Goal: Task Accomplishment & Management: Complete application form

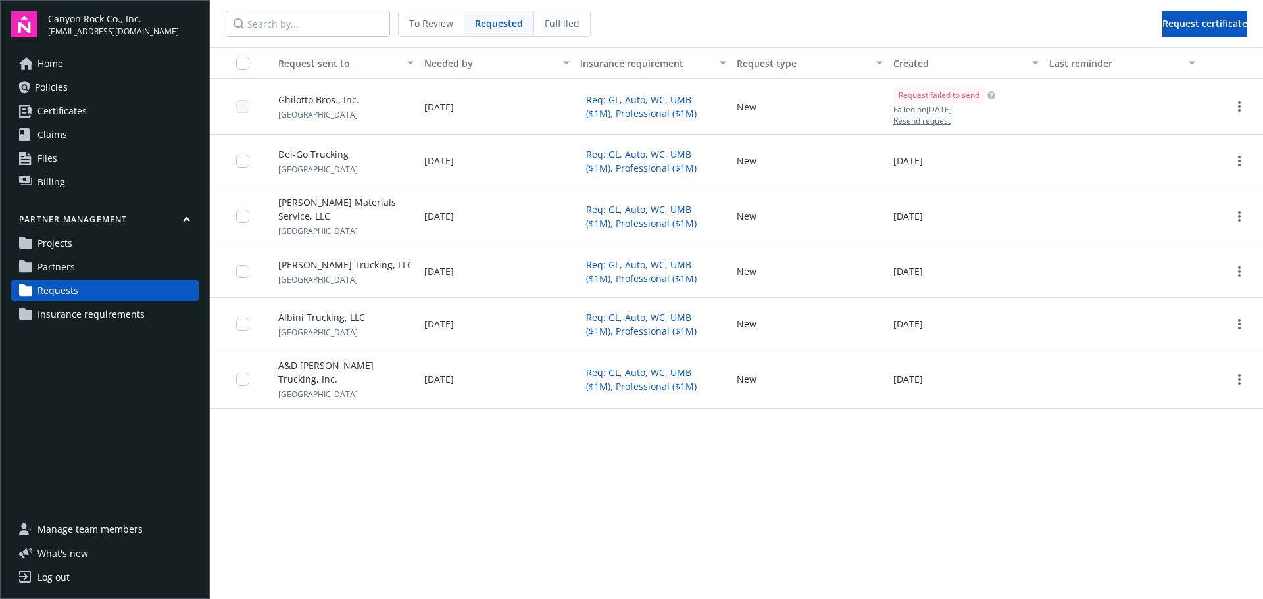
click at [77, 268] on link "Partners" at bounding box center [104, 266] width 187 height 21
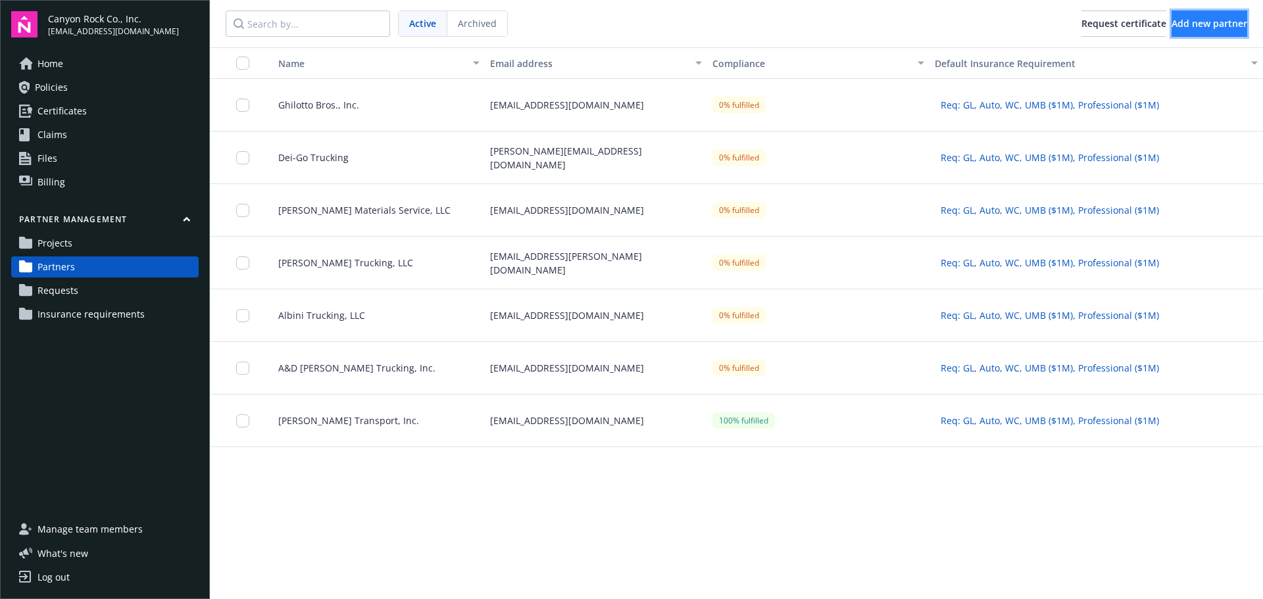
click at [1184, 18] on span "Add new partner" at bounding box center [1209, 23] width 76 height 12
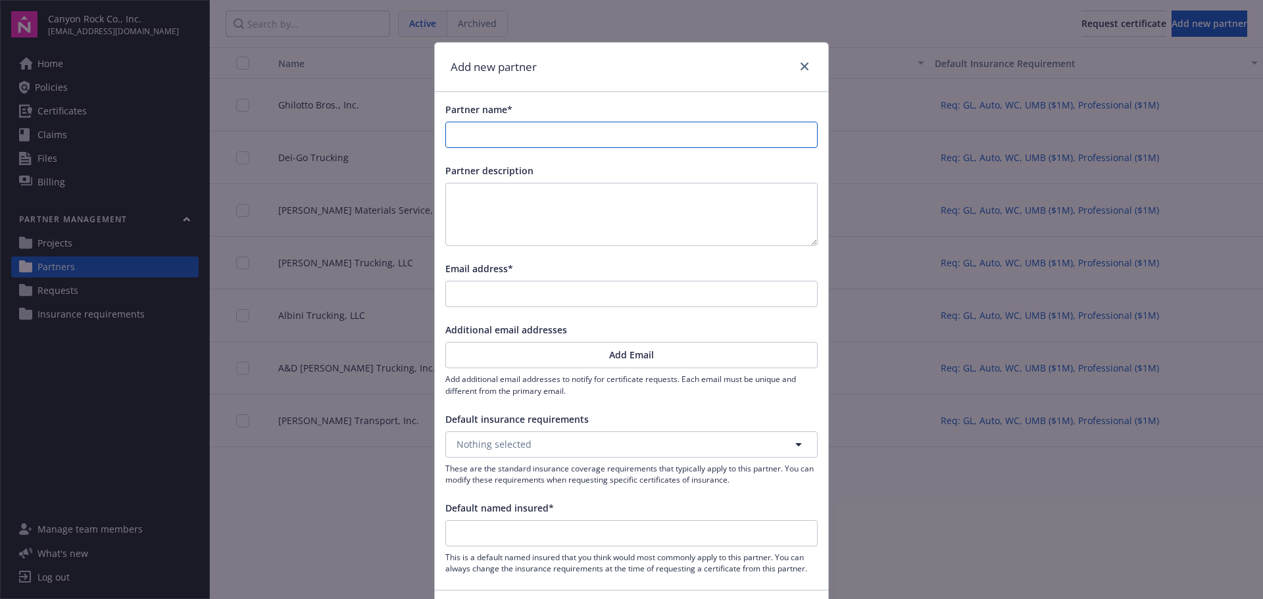
click at [541, 132] on input "Partner name*" at bounding box center [631, 134] width 371 height 25
type input "K"
type input "Ka"
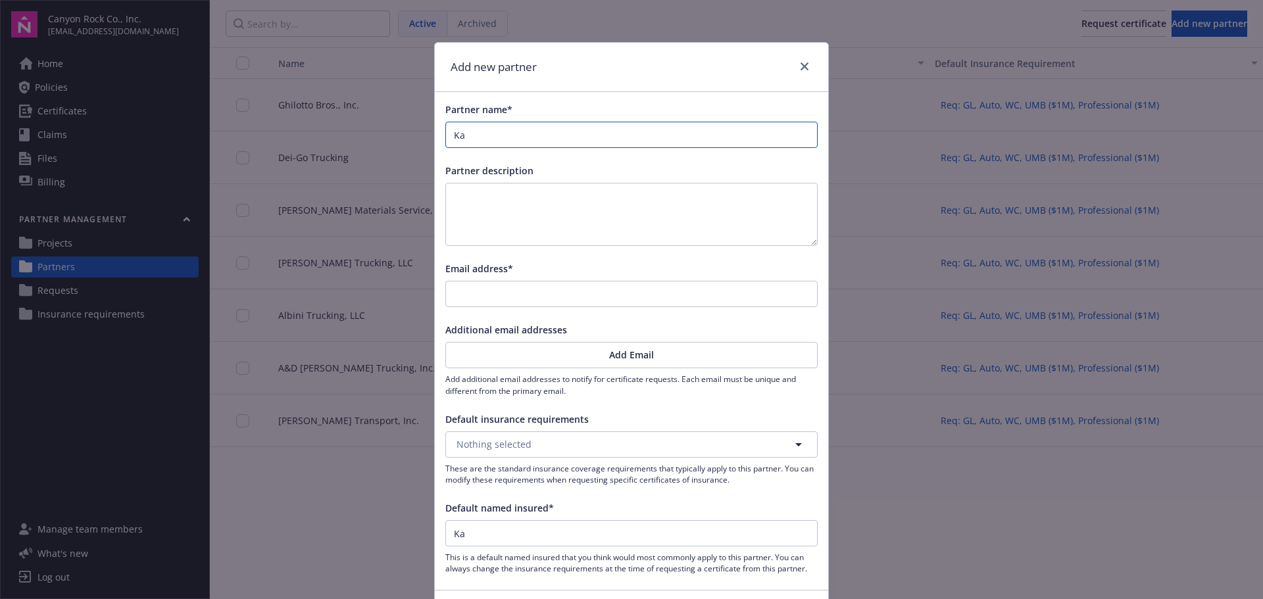
type input "Kad"
type input "Kado"
type input "Kadon"
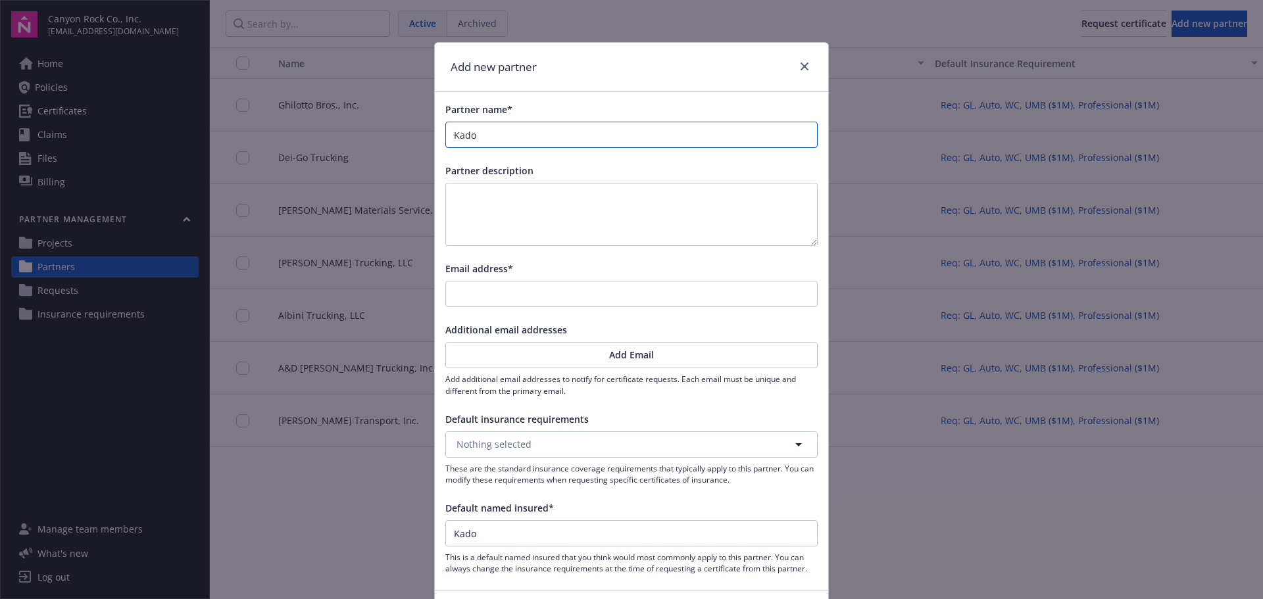
type input "Kadon"
type input "Kadon T"
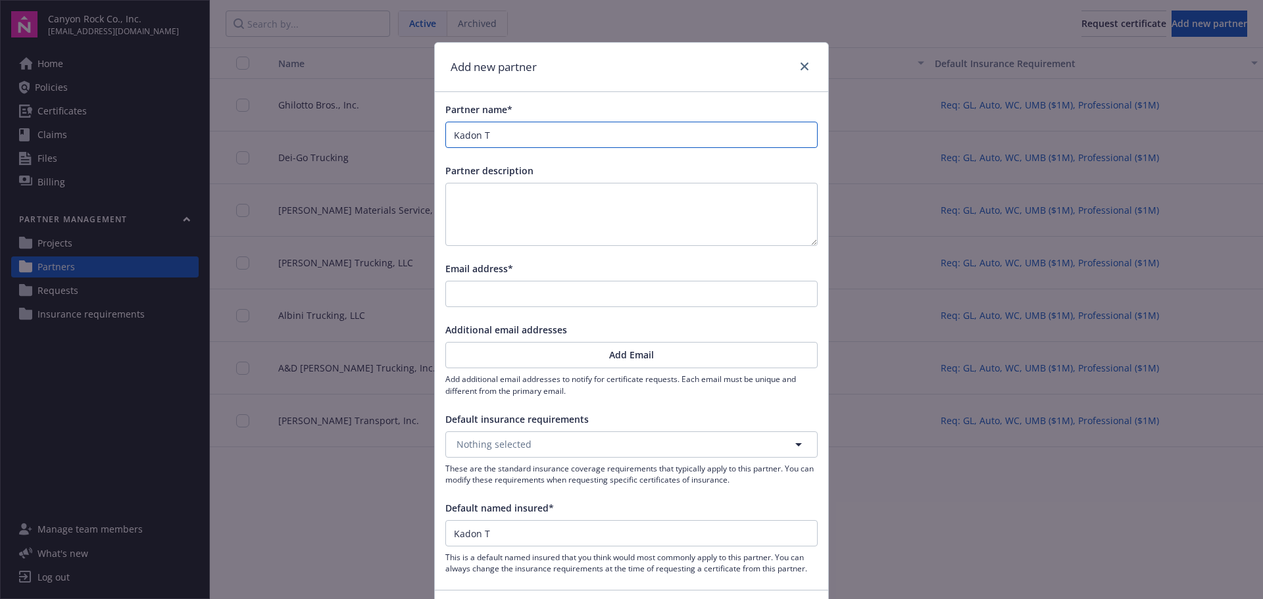
type input "Kadon Tr"
type input "Kadon Tru"
type input "Kadon Truc"
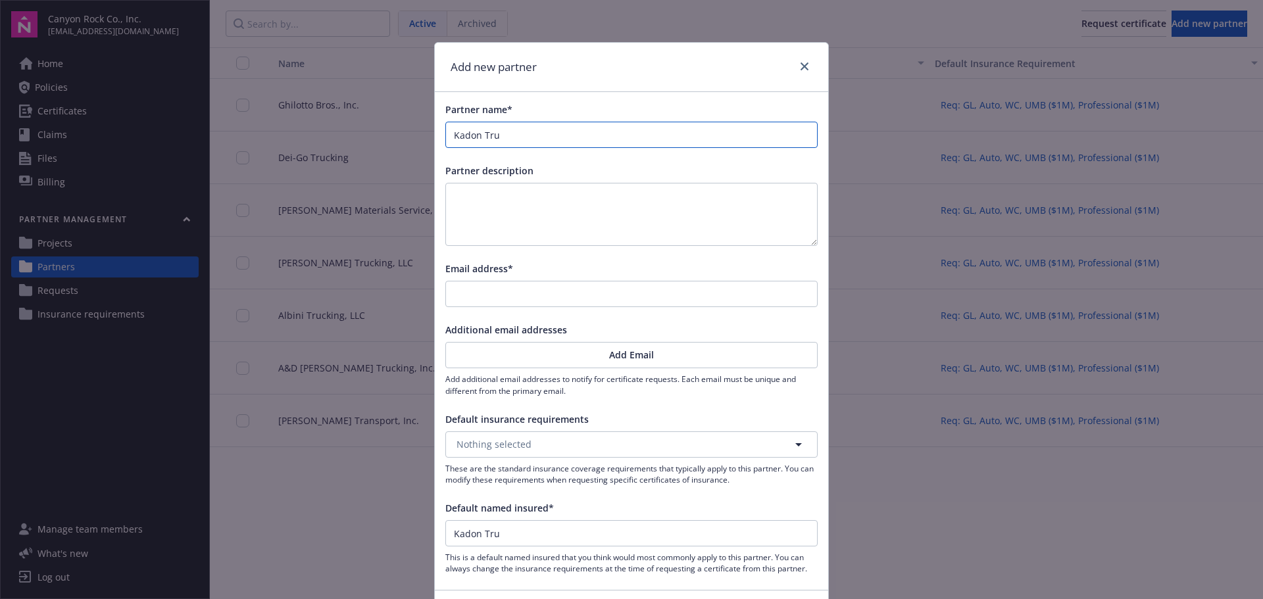
type input "Kadon Truc"
type input "Kadon Truck"
type input "Kadon Trucki"
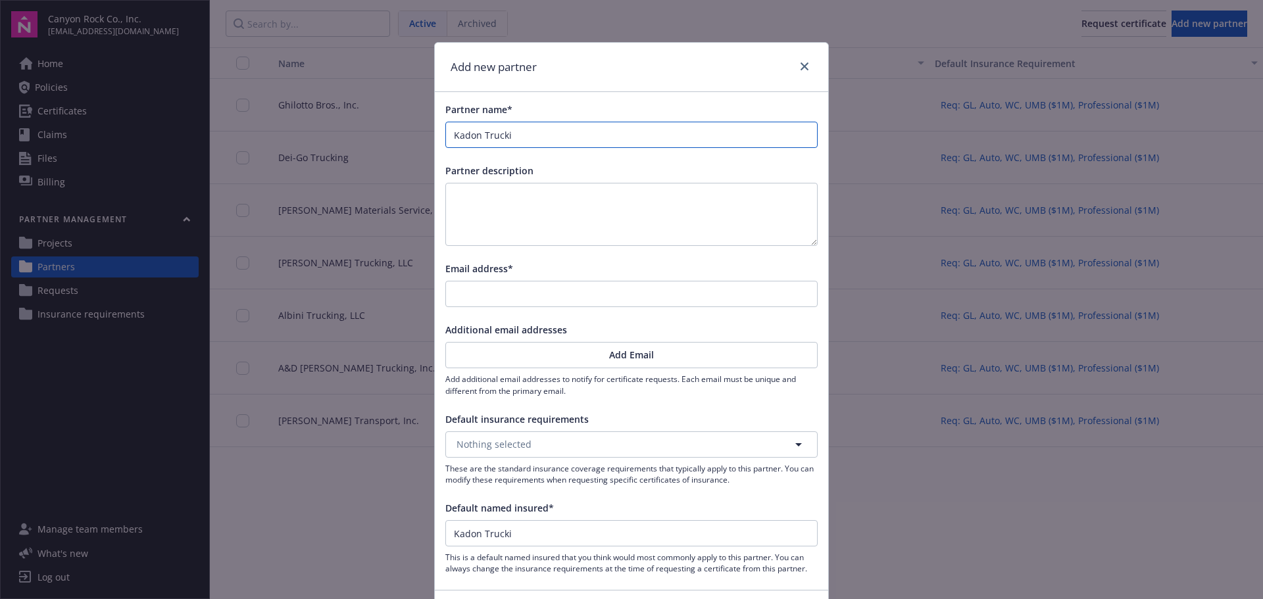
type input "Kadon Truckin"
type input "Kadon Trucking"
type input "Kadon Trucking,"
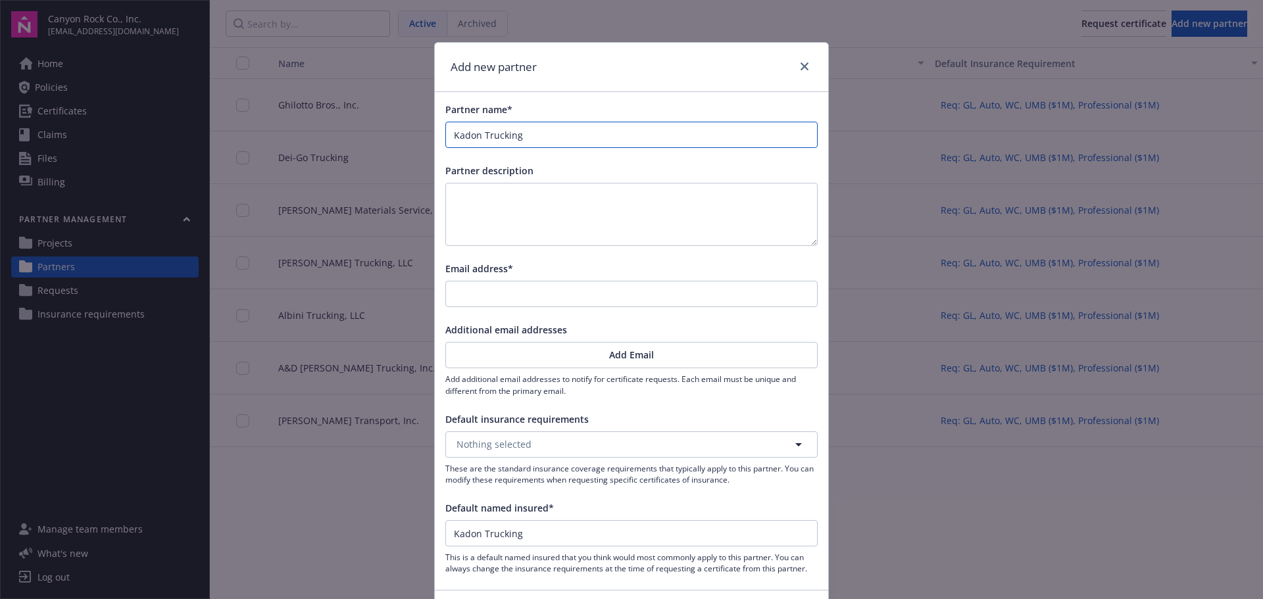
type input "Kadon Trucking,"
type input "Kadon Trucking, I"
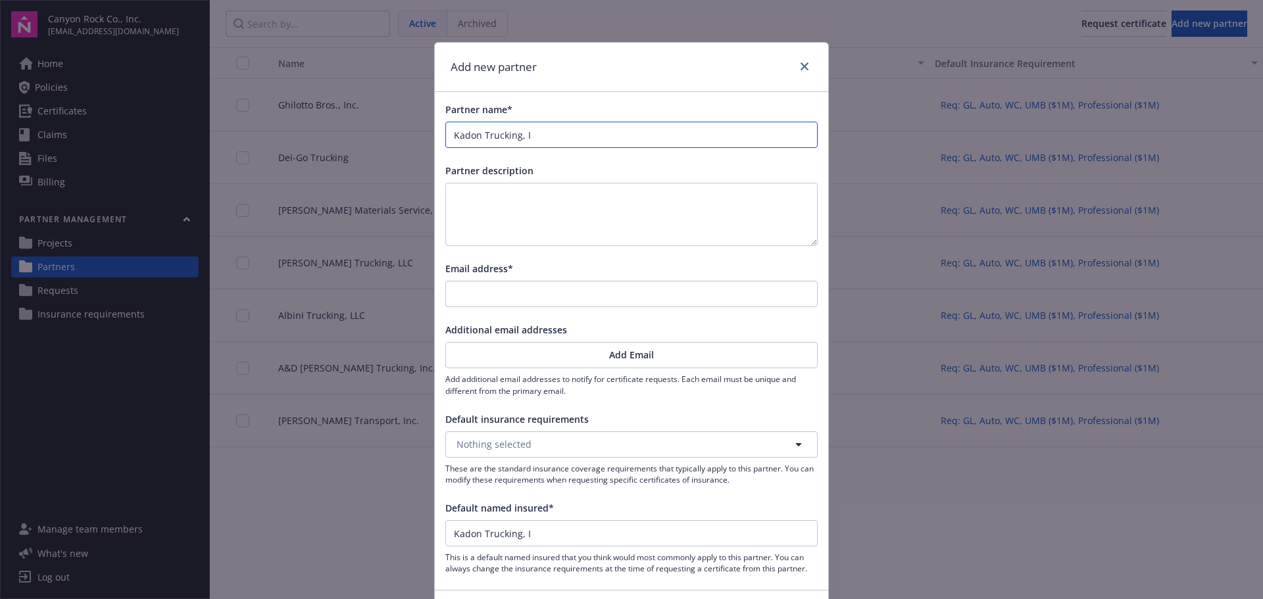
type input "Kadon Trucking, In"
type input "Kadon Trucking, Inc"
type input "Kadon Trucking, Inc."
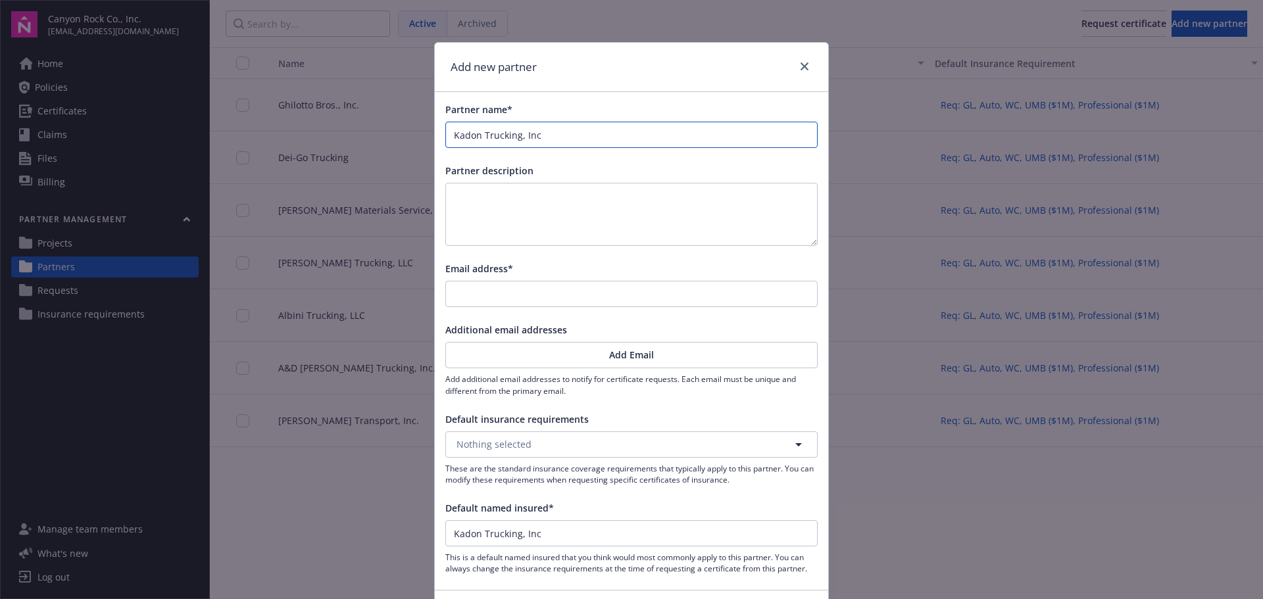
type input "Kadon Trucking, Inc."
click at [550, 295] on input "Email address*" at bounding box center [631, 293] width 371 height 25
type input "[EMAIL_ADDRESS][DOMAIN_NAME]"
click at [581, 447] on button "Nothing selected" at bounding box center [631, 444] width 372 height 26
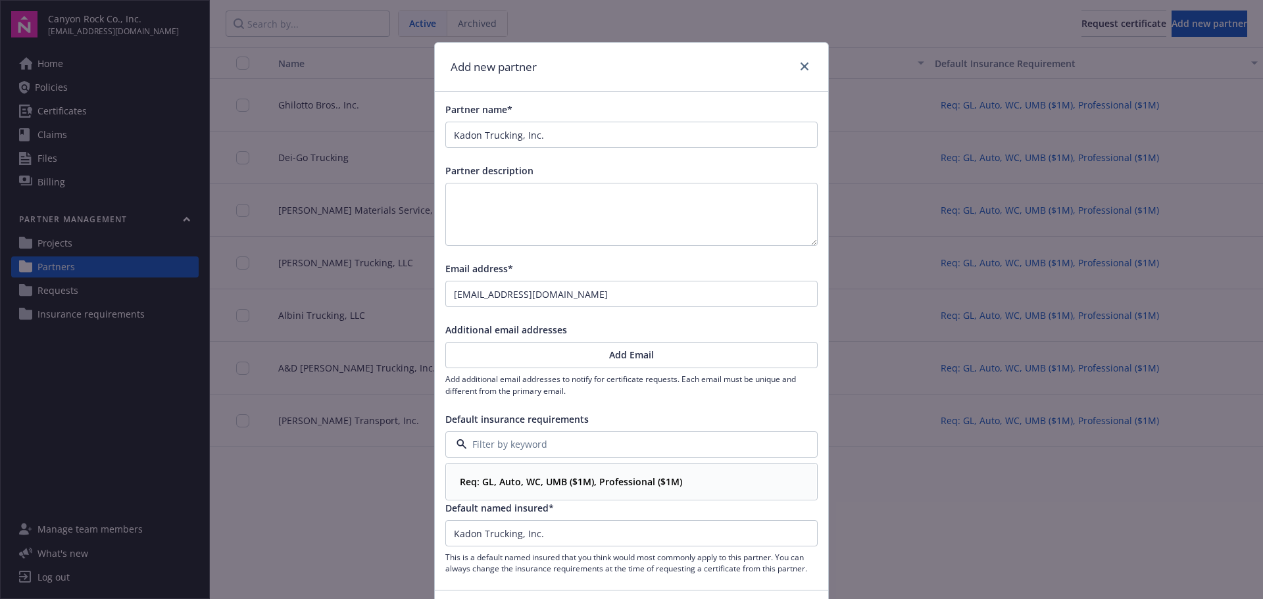
click at [583, 487] on strong "Req: GL, Auto, WC, UMB ($1M), Professional ($1M)" at bounding box center [571, 481] width 222 height 12
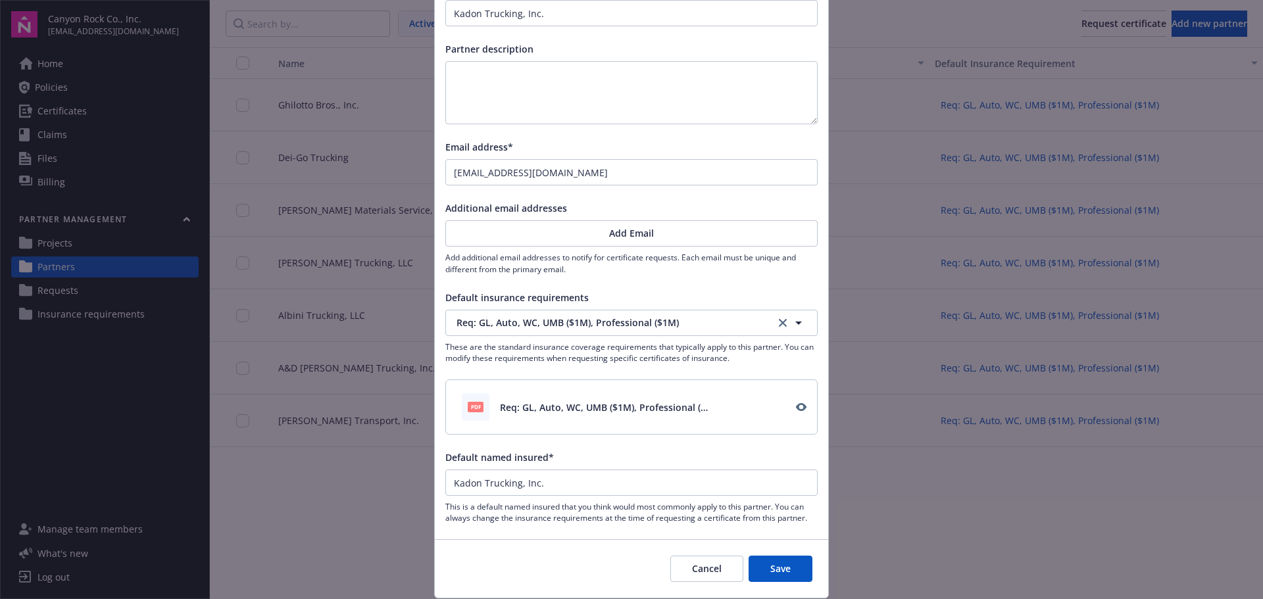
scroll to position [132, 0]
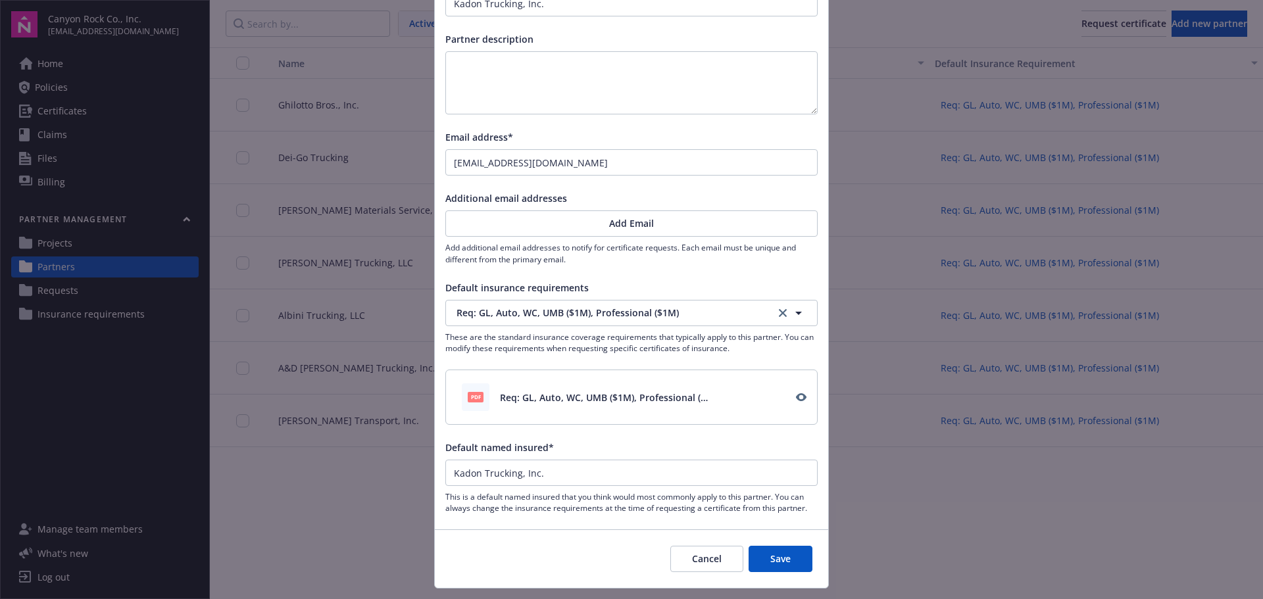
click at [773, 561] on button "Save" at bounding box center [780, 559] width 64 height 26
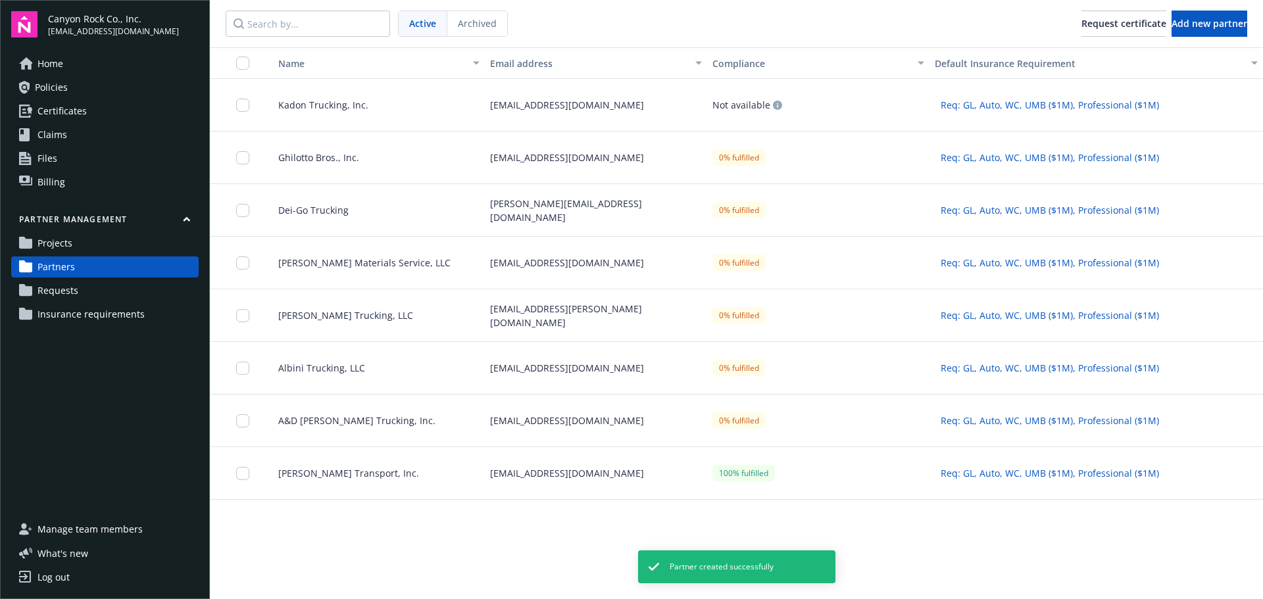
click at [345, 100] on span "Kadon Trucking, Inc." at bounding box center [318, 105] width 101 height 14
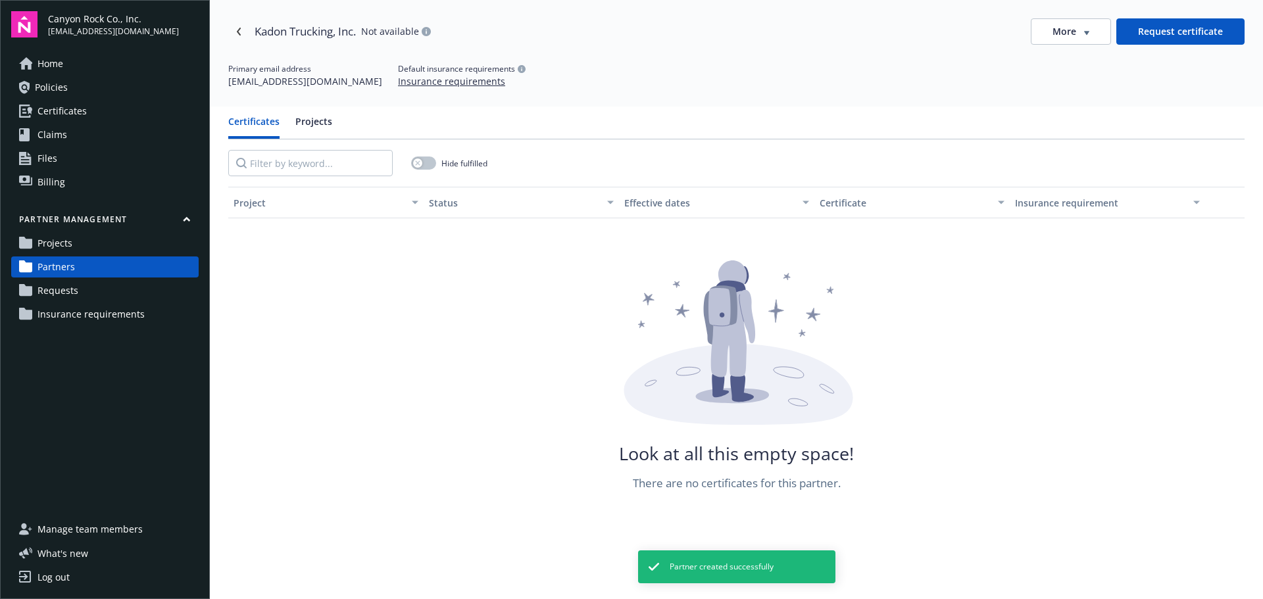
click at [1187, 34] on button "Request certificate" at bounding box center [1180, 31] width 128 height 26
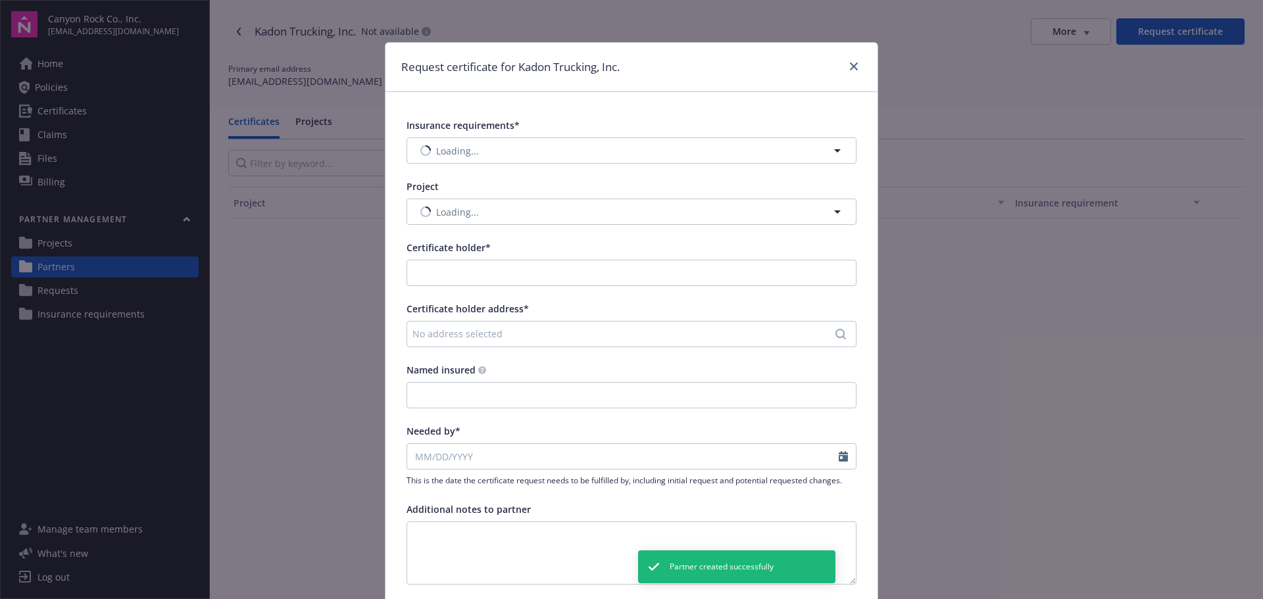
type input "Kadon Trucking, Inc."
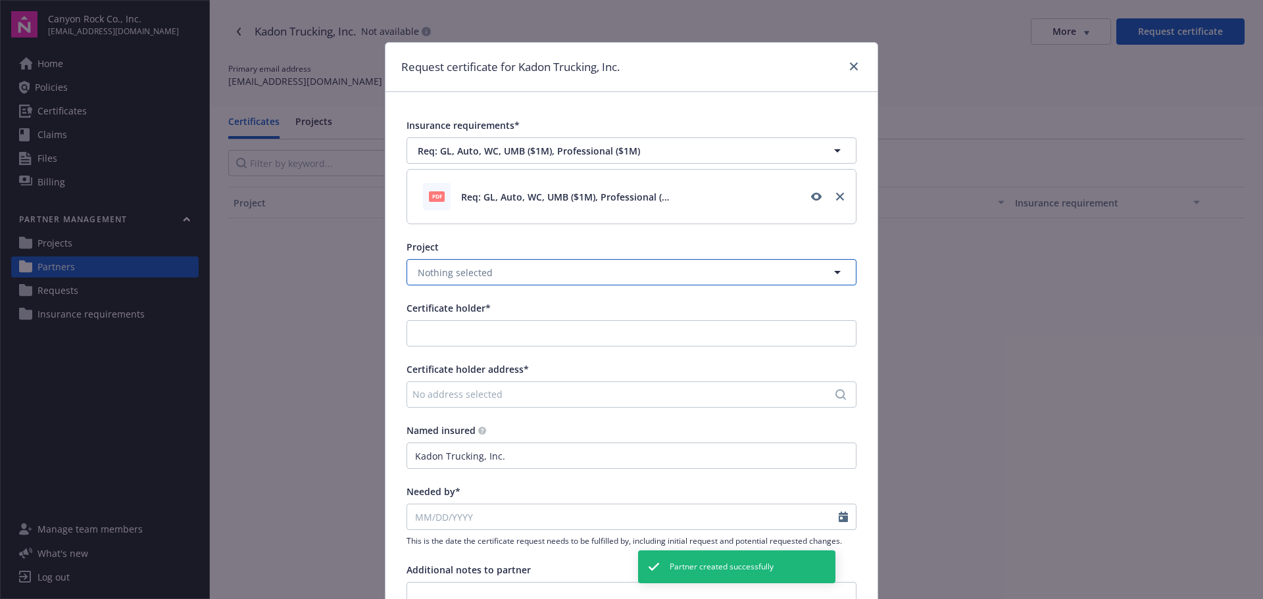
click at [560, 273] on button "Nothing selected" at bounding box center [631, 272] width 450 height 26
click at [522, 311] on div "[GEOGRAPHIC_DATA]" at bounding box center [631, 308] width 433 height 19
click at [514, 331] on input "Certificate holder*" at bounding box center [631, 333] width 449 height 25
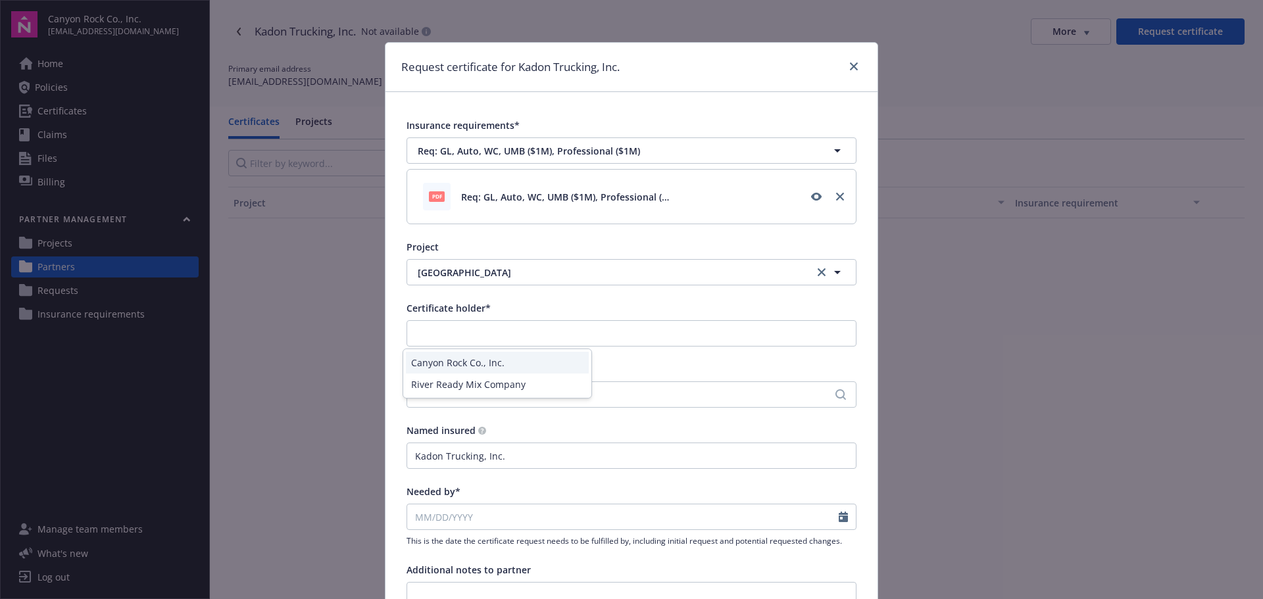
click at [518, 368] on div "Canyon Rock Co., Inc." at bounding box center [497, 363] width 183 height 22
type input "Canyon Rock Co., Inc."
click at [519, 401] on div "No address selected" at bounding box center [624, 394] width 425 height 14
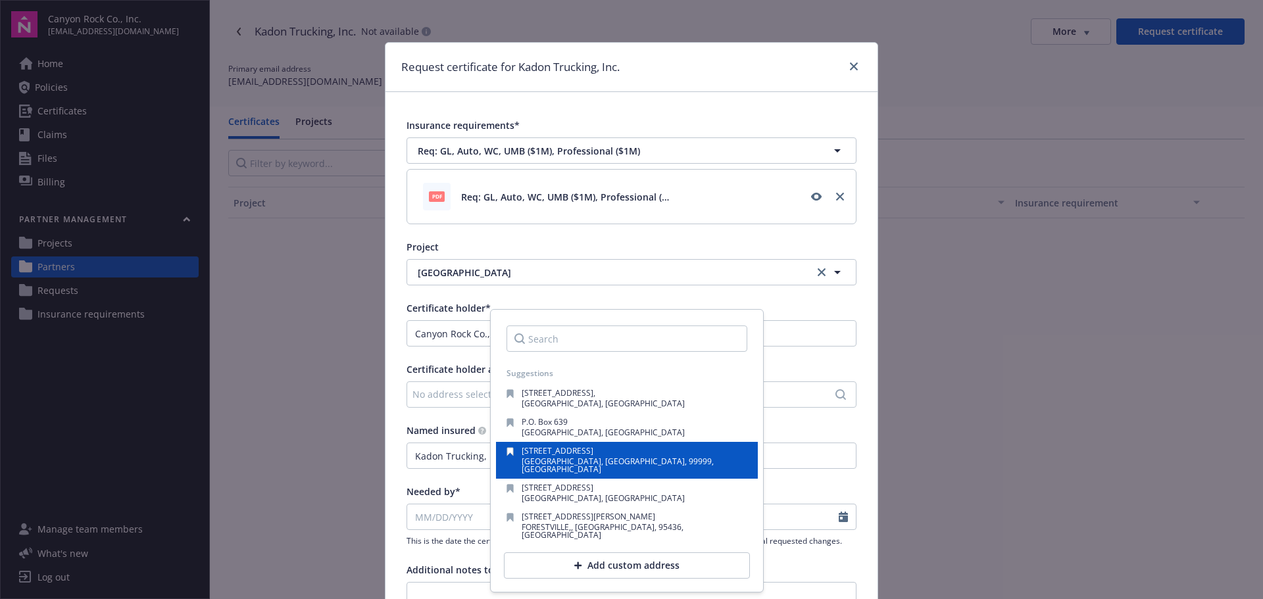
click at [564, 444] on div "123 Example Street Example City, CA, 99999, USA" at bounding box center [627, 460] width 262 height 37
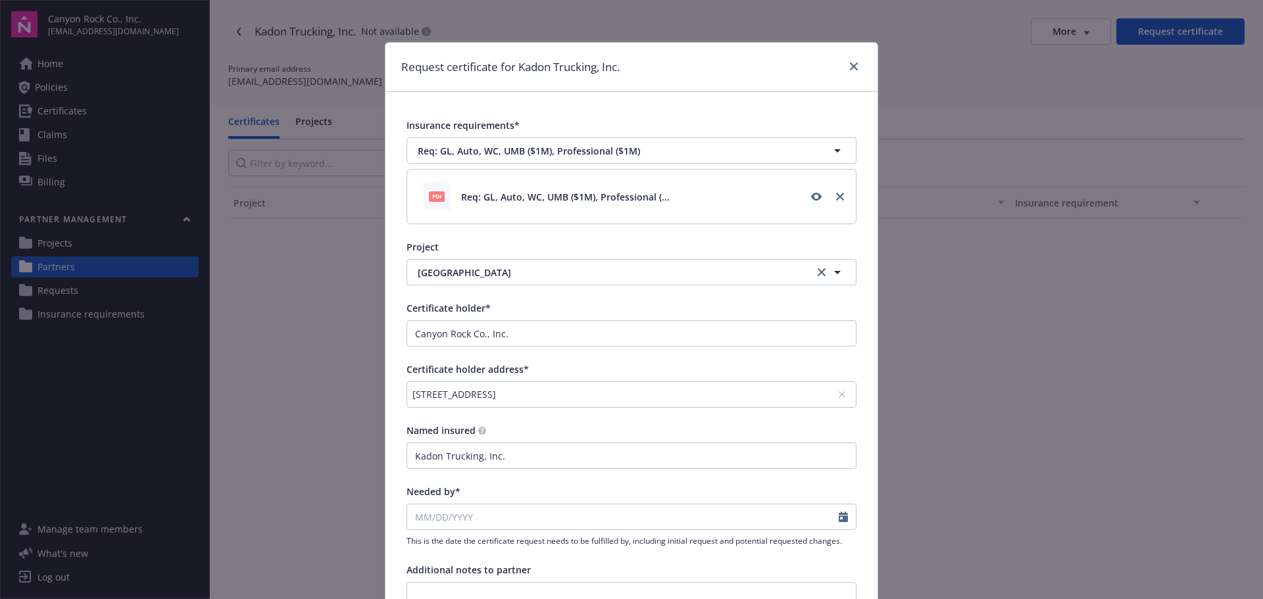
click at [550, 395] on div "123 Example Street, Example City, CA, 99999, USA" at bounding box center [624, 394] width 425 height 14
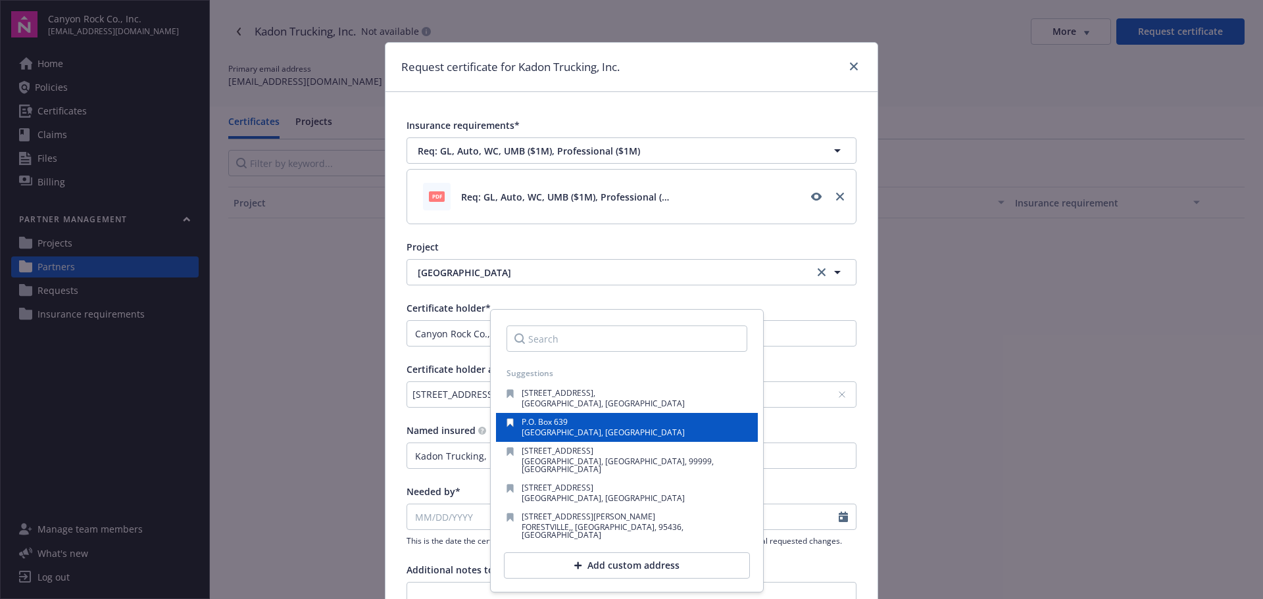
click at [562, 427] on span "[GEOGRAPHIC_DATA], [GEOGRAPHIC_DATA]" at bounding box center [603, 432] width 163 height 11
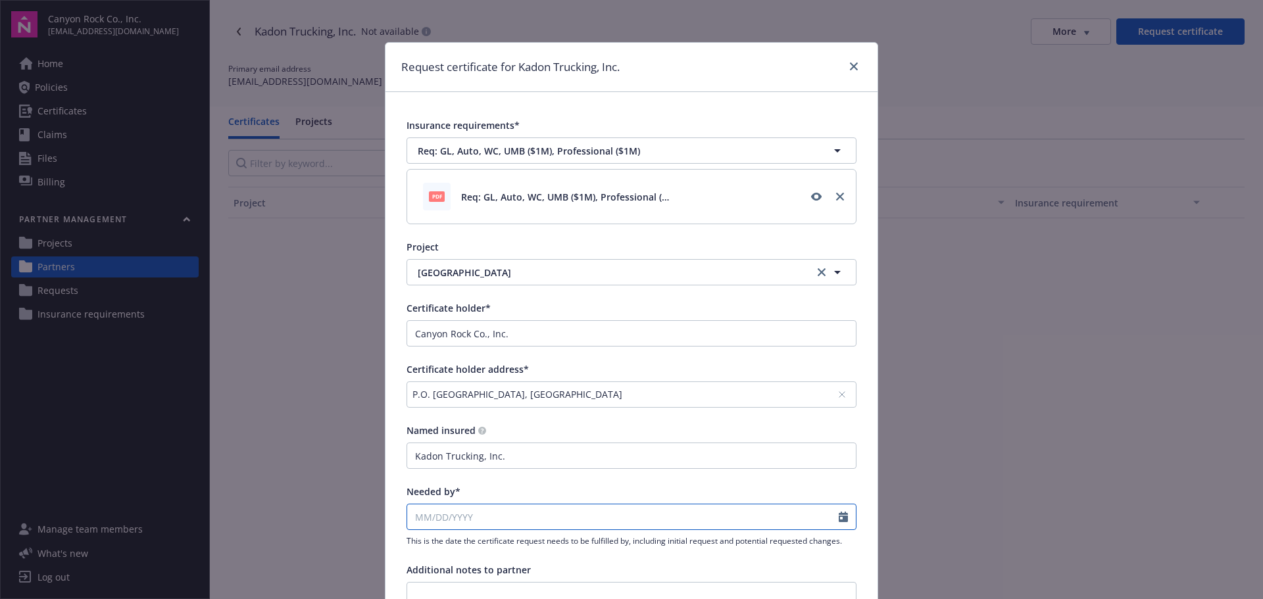
select select "9"
click at [539, 506] on input "Needed by*" at bounding box center [622, 516] width 431 height 25
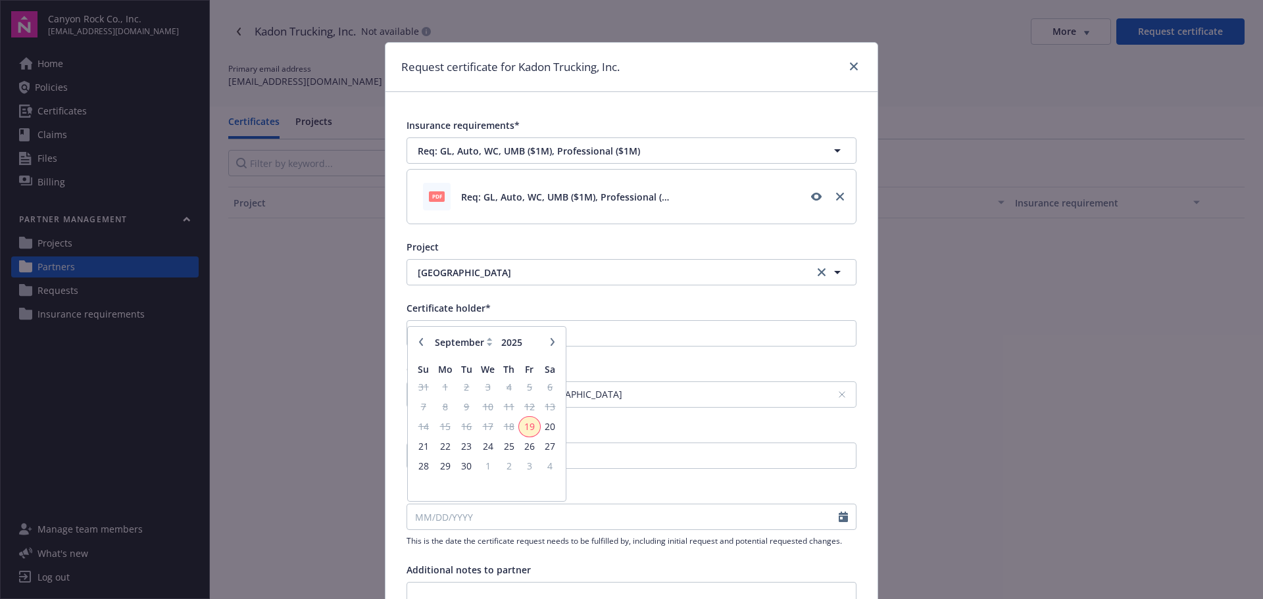
drag, startPoint x: 523, startPoint y: 427, endPoint x: 527, endPoint y: 433, distance: 6.8
click at [523, 426] on span "19" at bounding box center [529, 426] width 18 height 16
type input "[DATE]"
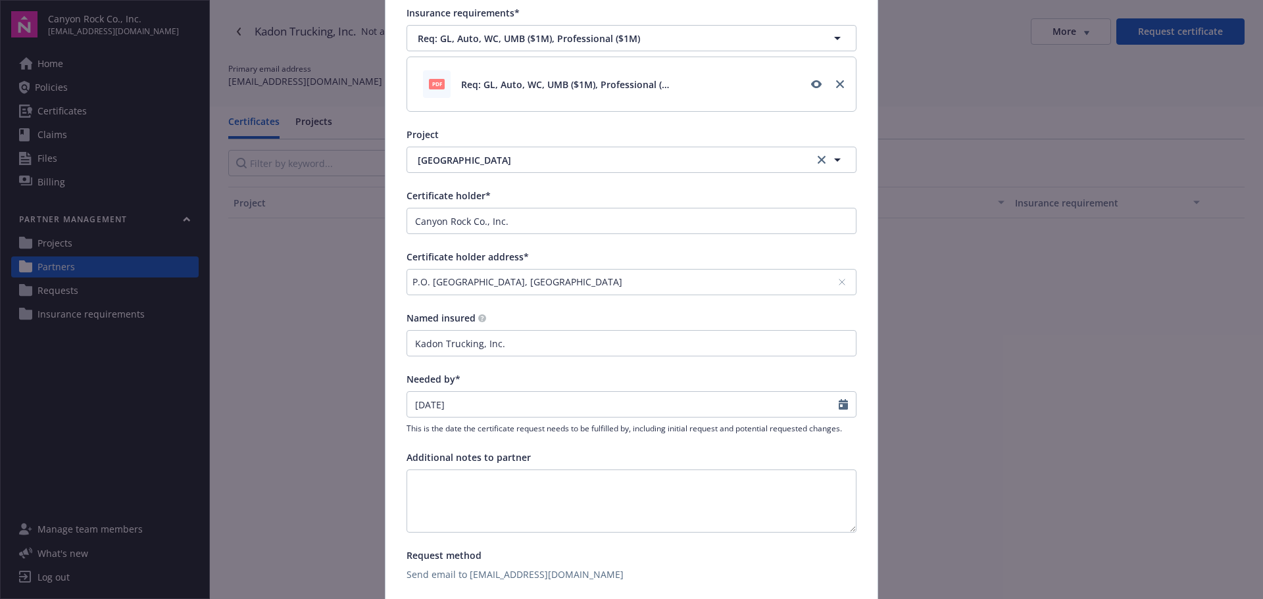
scroll to position [132, 0]
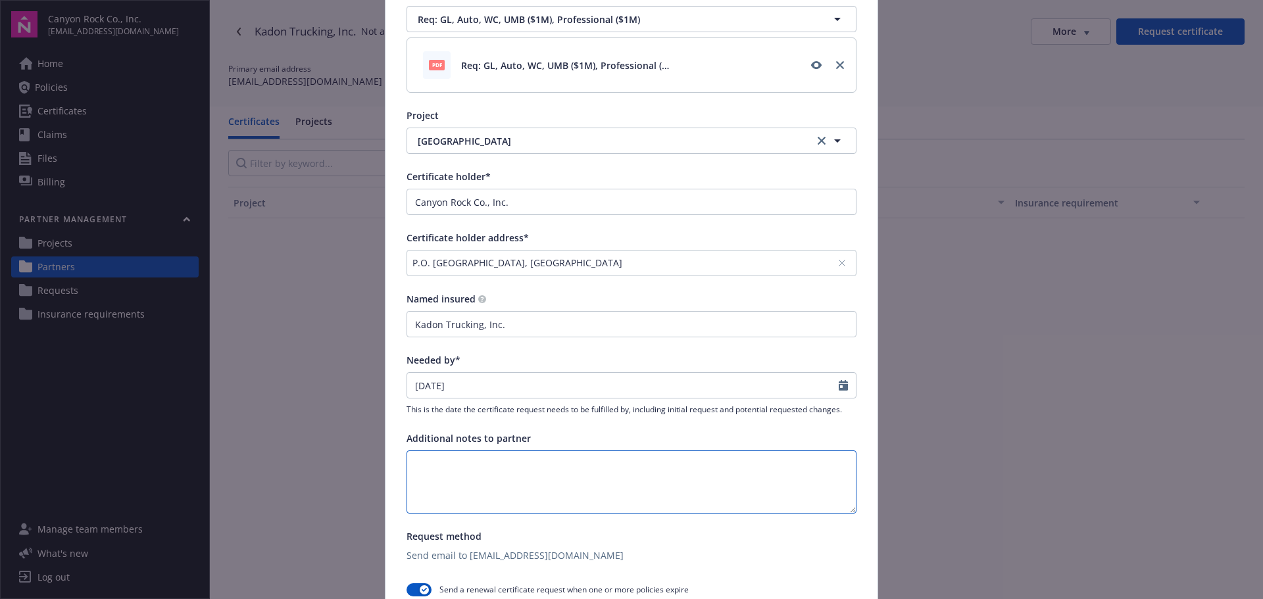
click at [563, 462] on textarea at bounding box center [631, 481] width 450 height 63
type textarea "P"
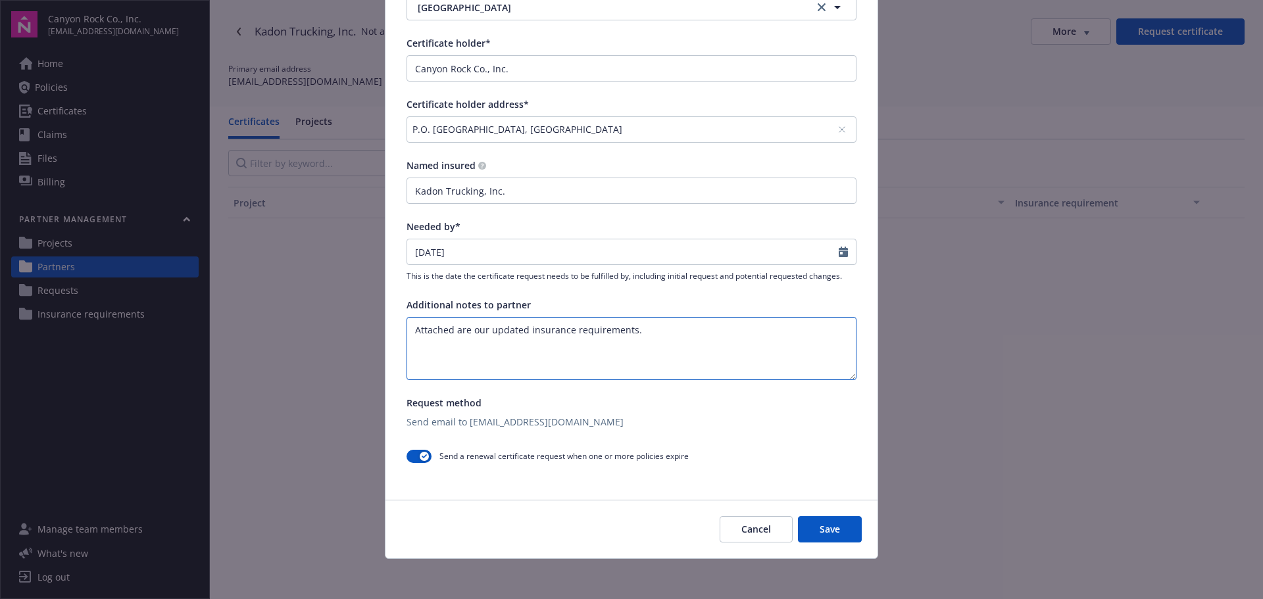
scroll to position [267, 0]
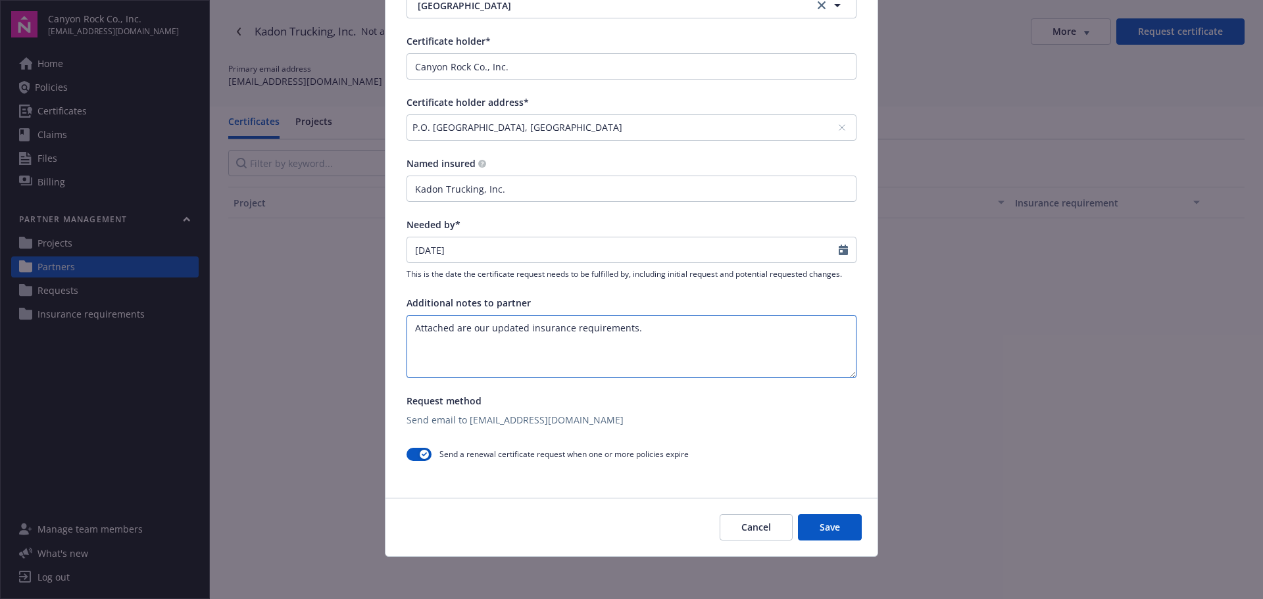
type textarea "Attached are our updated insurance requirements."
click at [820, 525] on button "Save" at bounding box center [830, 527] width 64 height 26
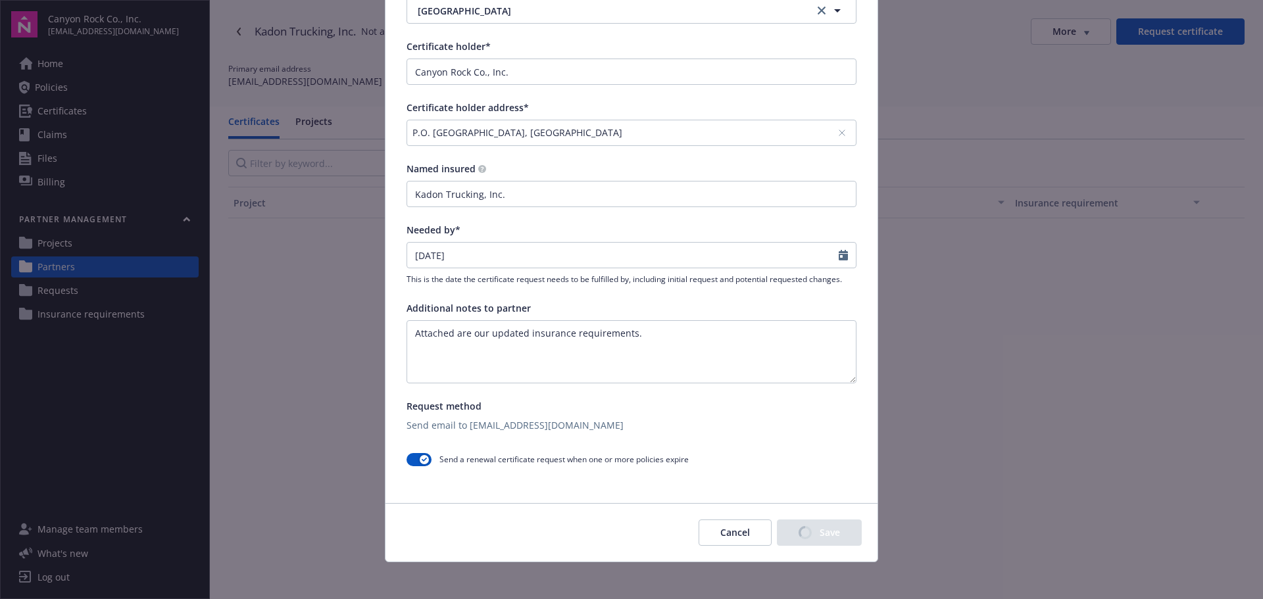
scroll to position [272, 0]
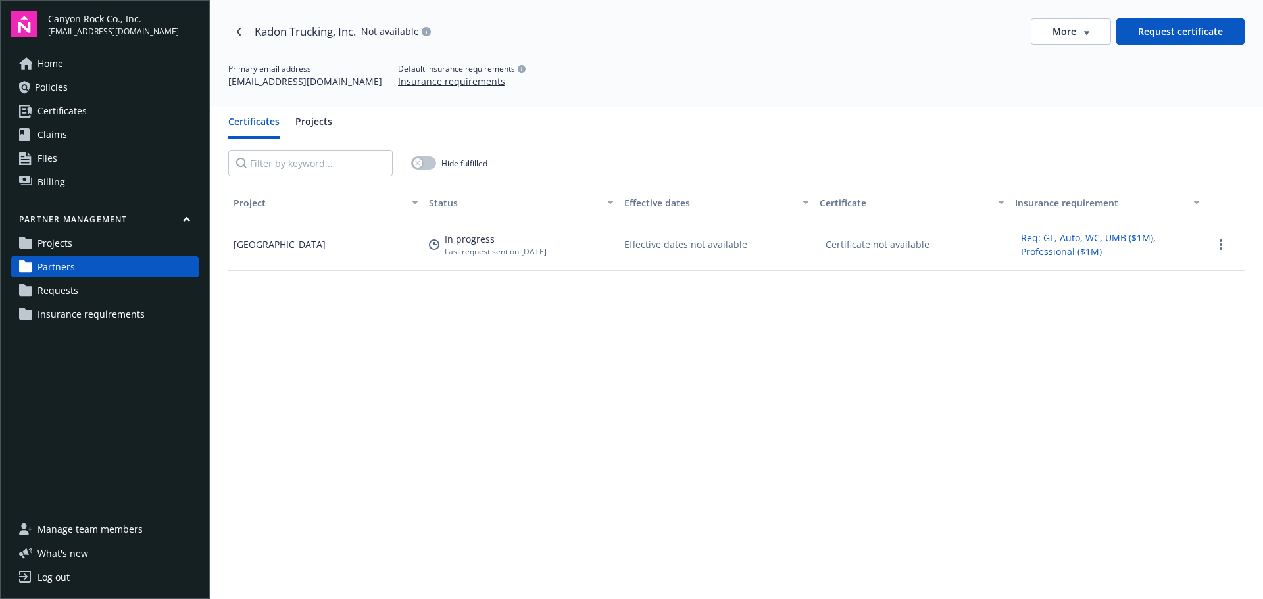
click at [63, 317] on span "Insurance requirements" at bounding box center [90, 314] width 107 height 21
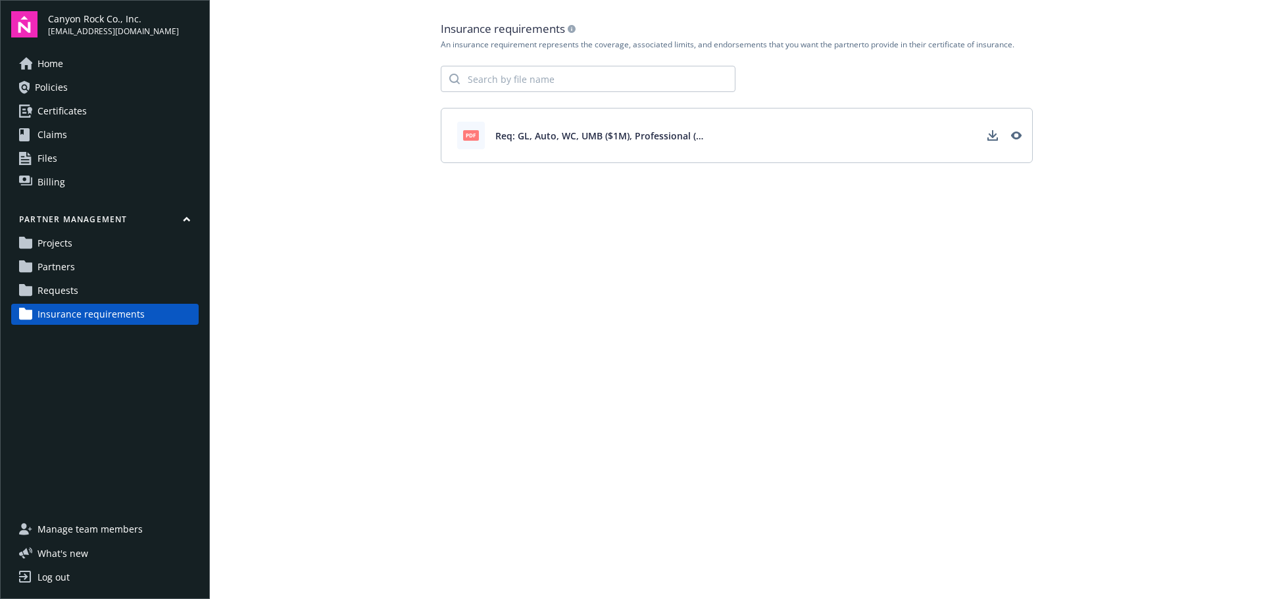
click at [59, 290] on span "Requests" at bounding box center [57, 290] width 41 height 21
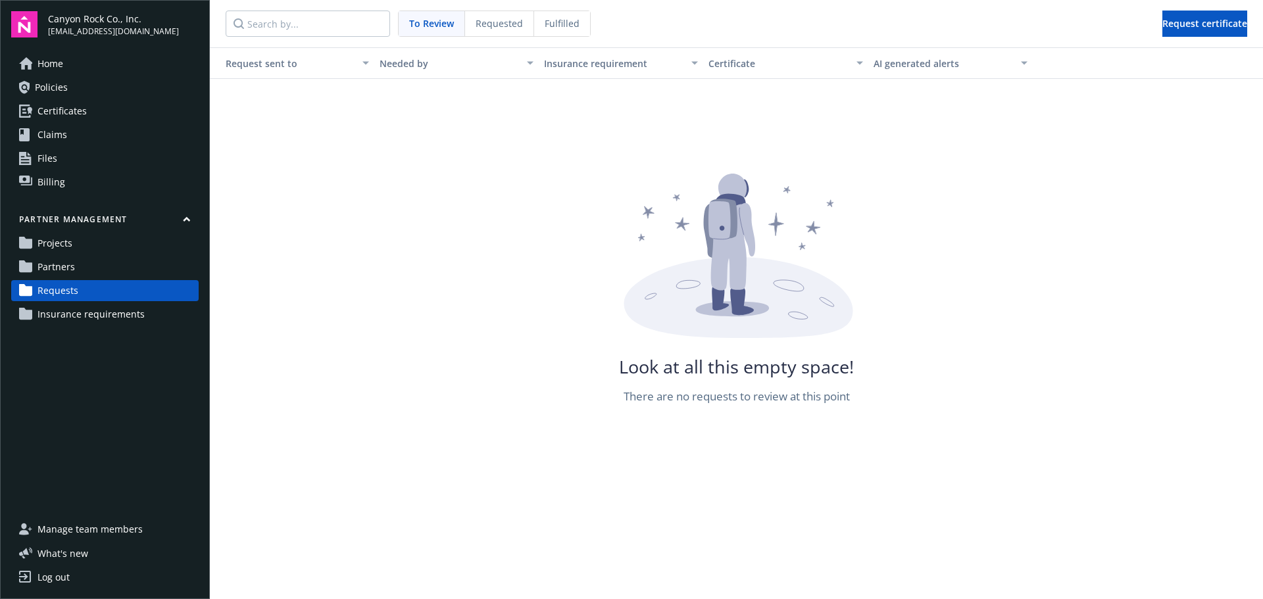
drag, startPoint x: 568, startPoint y: 20, endPoint x: 565, endPoint y: 28, distance: 8.5
click at [568, 18] on span "Fulfilled" at bounding box center [562, 23] width 35 height 14
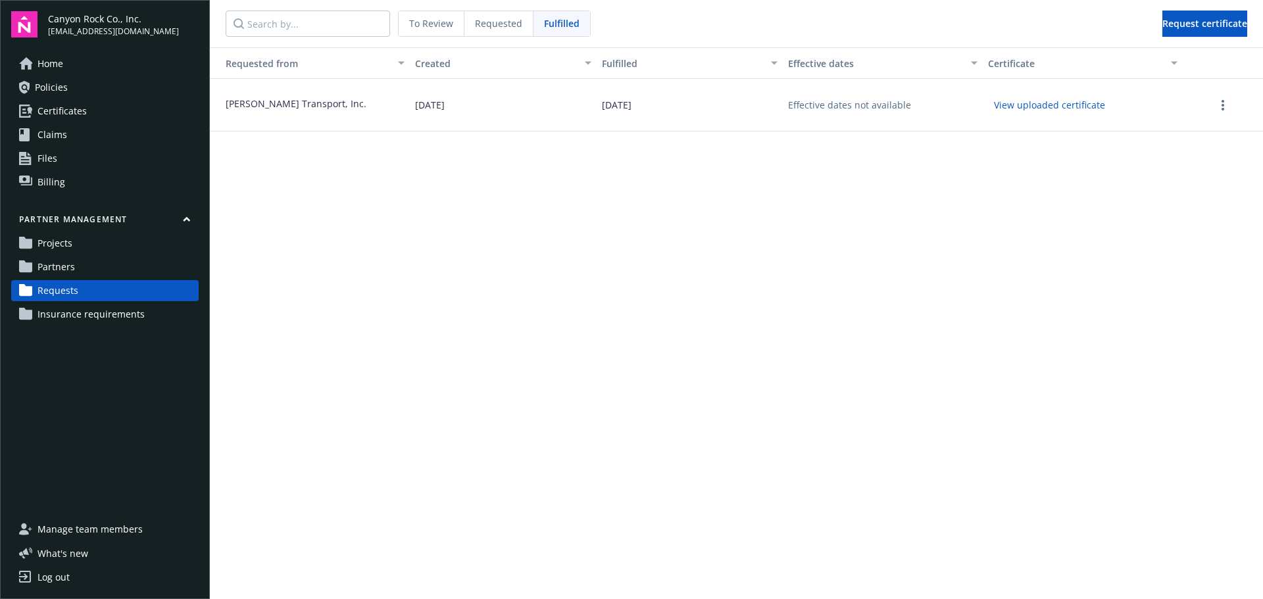
click at [510, 19] on span "Requested" at bounding box center [498, 23] width 47 height 14
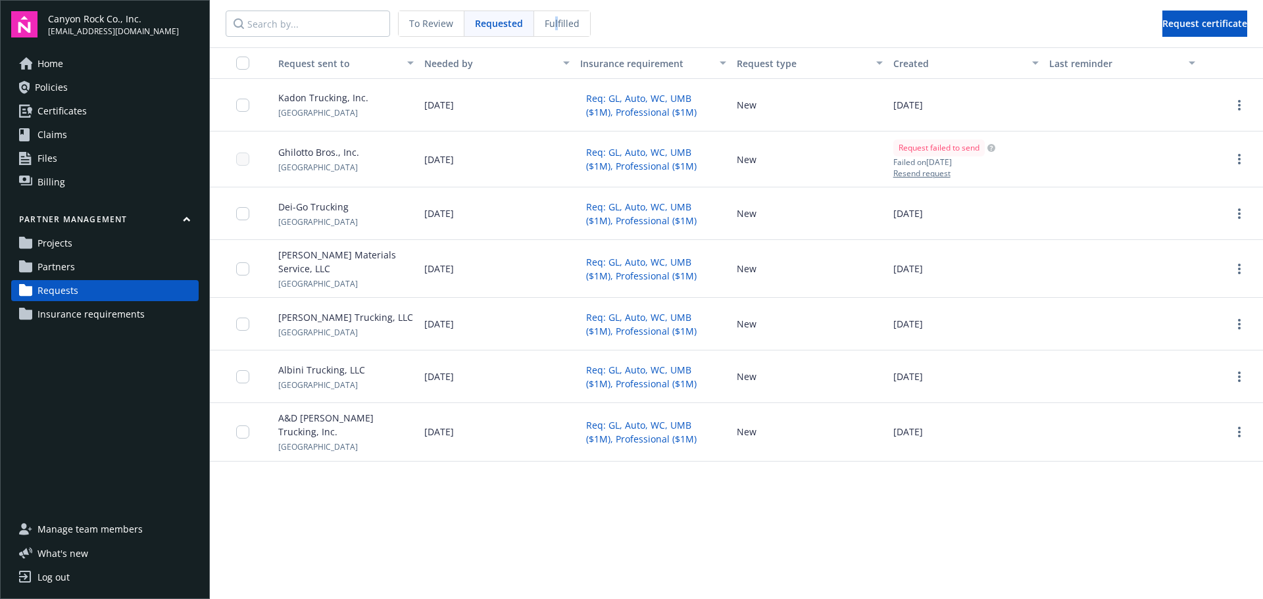
click at [554, 16] on span "Fulfilled" at bounding box center [562, 23] width 35 height 14
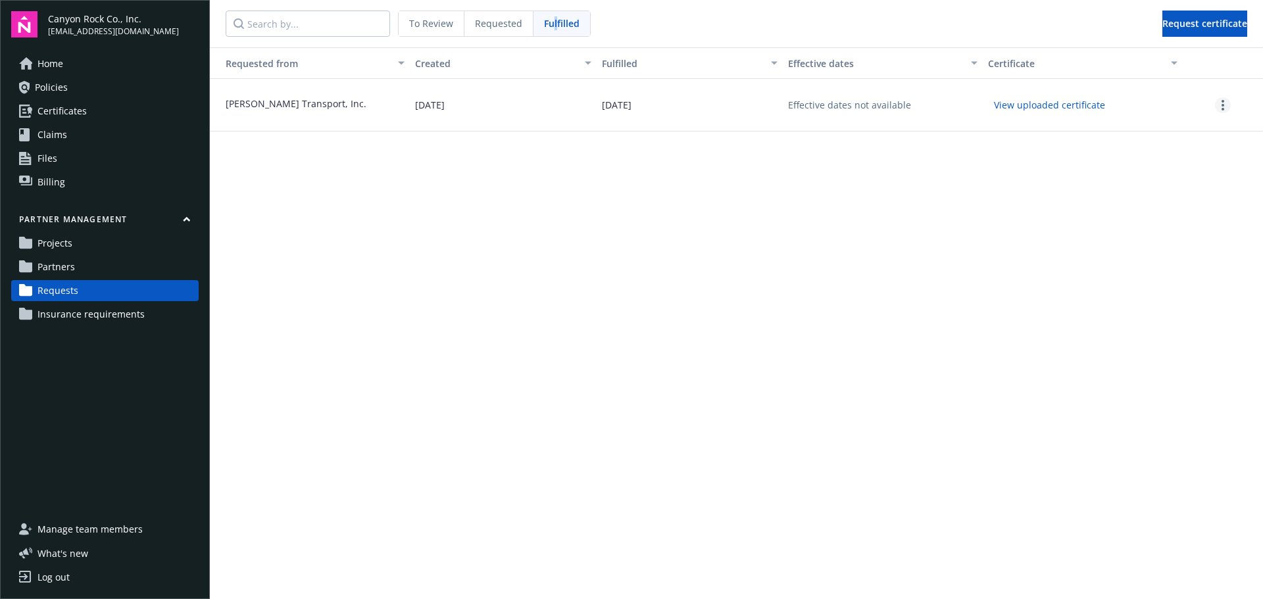
click at [1219, 102] on link "more" at bounding box center [1223, 105] width 16 height 16
click at [503, 20] on span "Requested" at bounding box center [498, 23] width 47 height 14
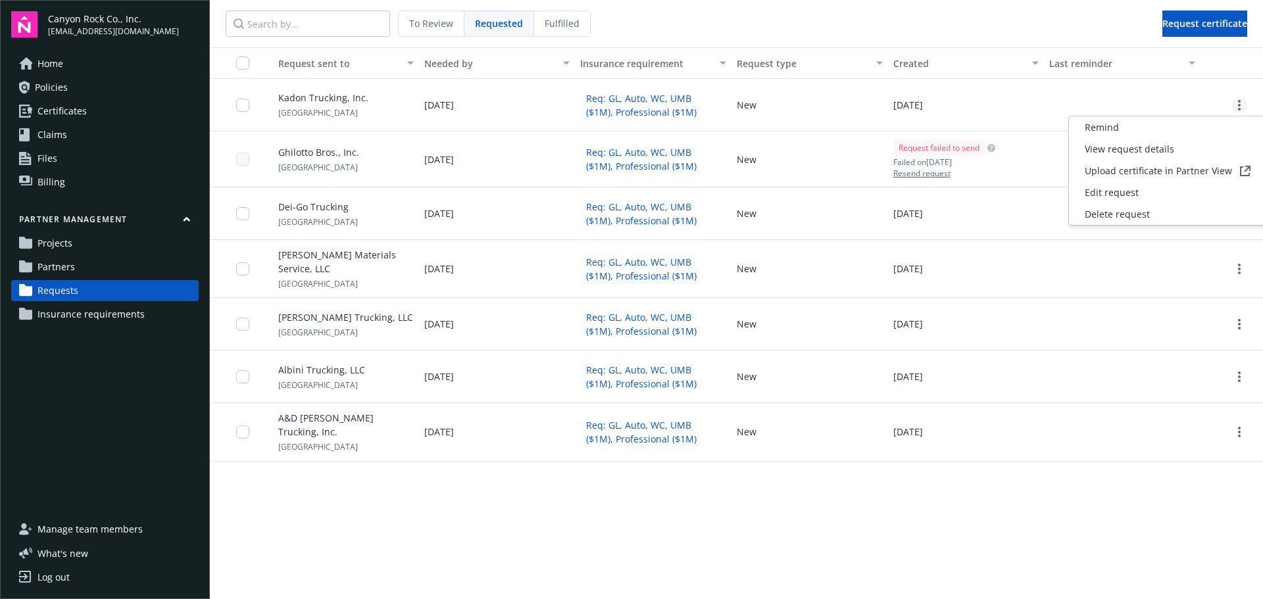
click at [1238, 106] on icon "more" at bounding box center [1239, 105] width 3 height 11
click at [1119, 190] on span "Edit request" at bounding box center [1111, 192] width 54 height 14
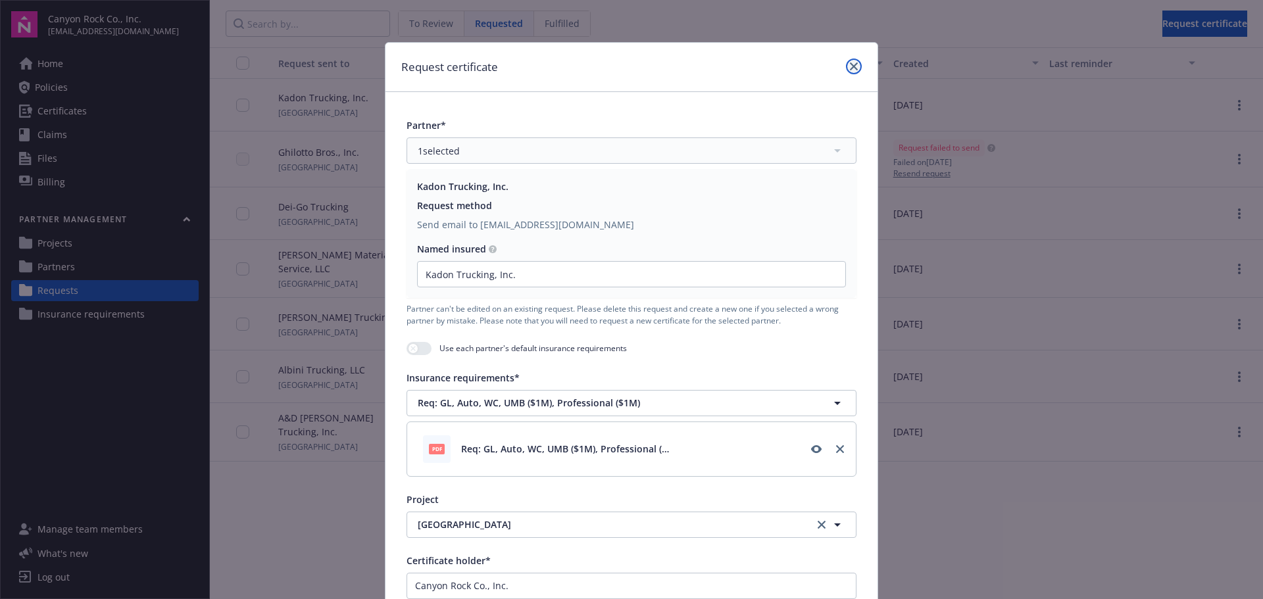
click at [854, 68] on link "close" at bounding box center [854, 67] width 16 height 16
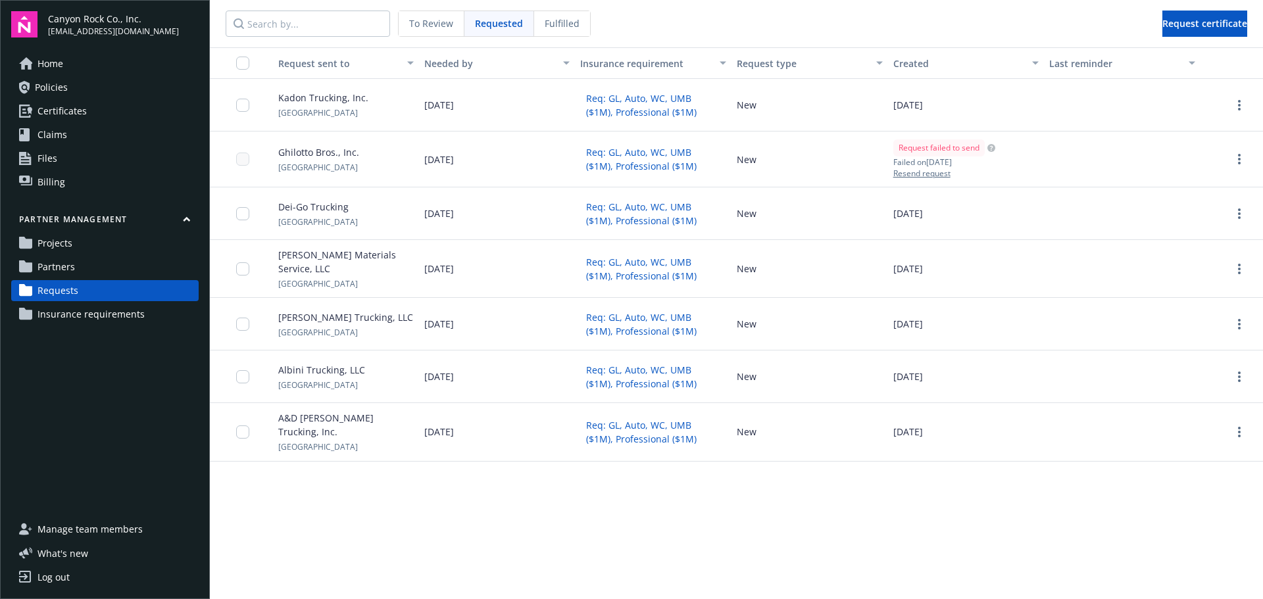
click at [560, 26] on span "Fulfilled" at bounding box center [562, 23] width 35 height 14
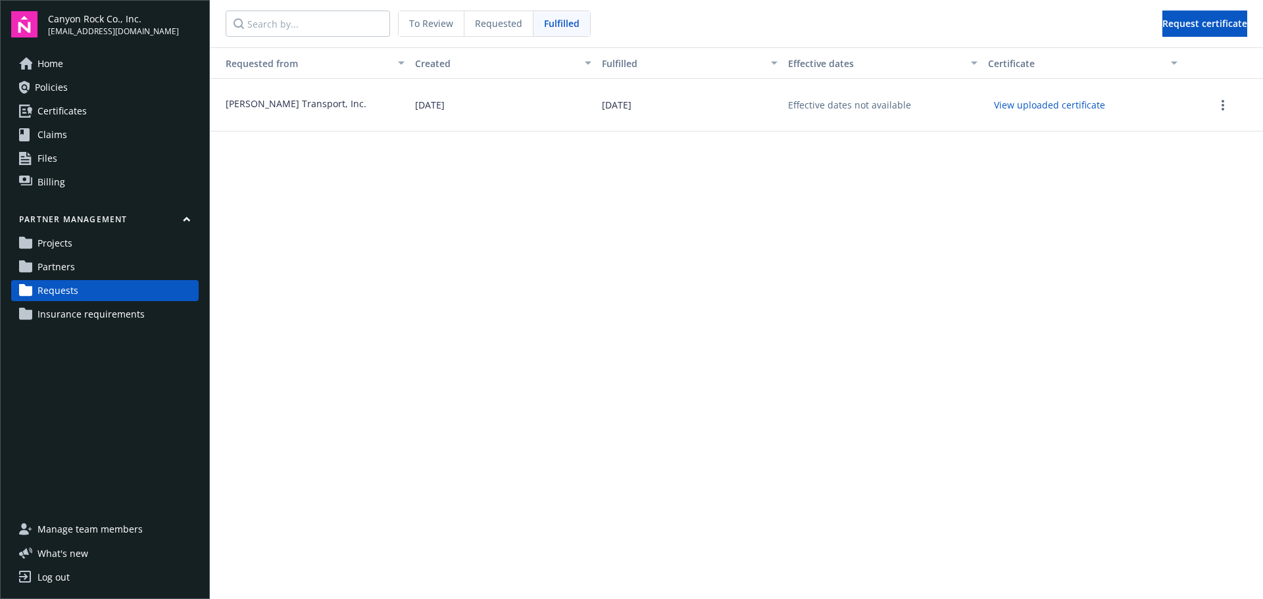
click at [42, 242] on span "Projects" at bounding box center [54, 243] width 35 height 21
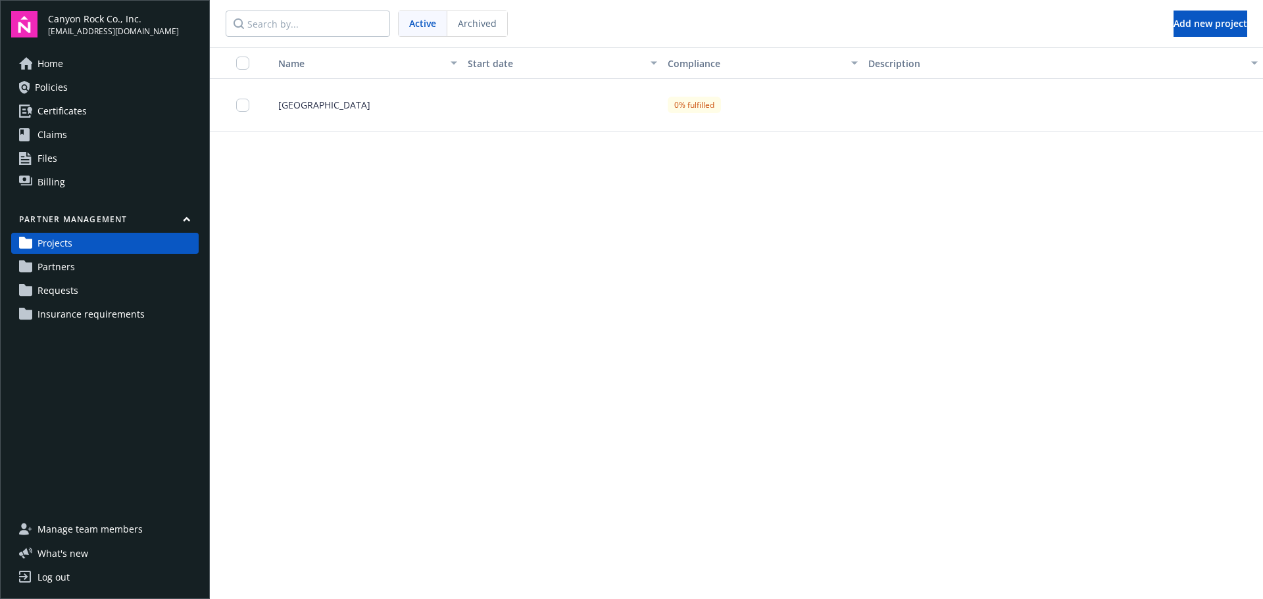
click at [44, 266] on span "Partners" at bounding box center [55, 266] width 37 height 21
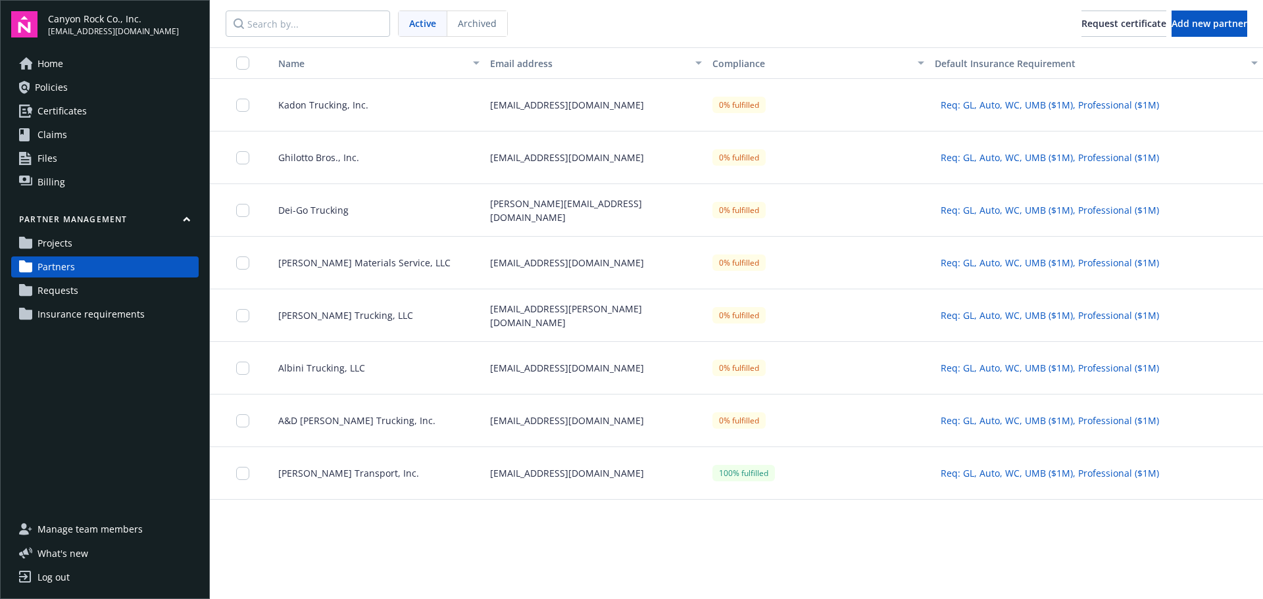
click at [54, 243] on span "Projects" at bounding box center [54, 243] width 35 height 21
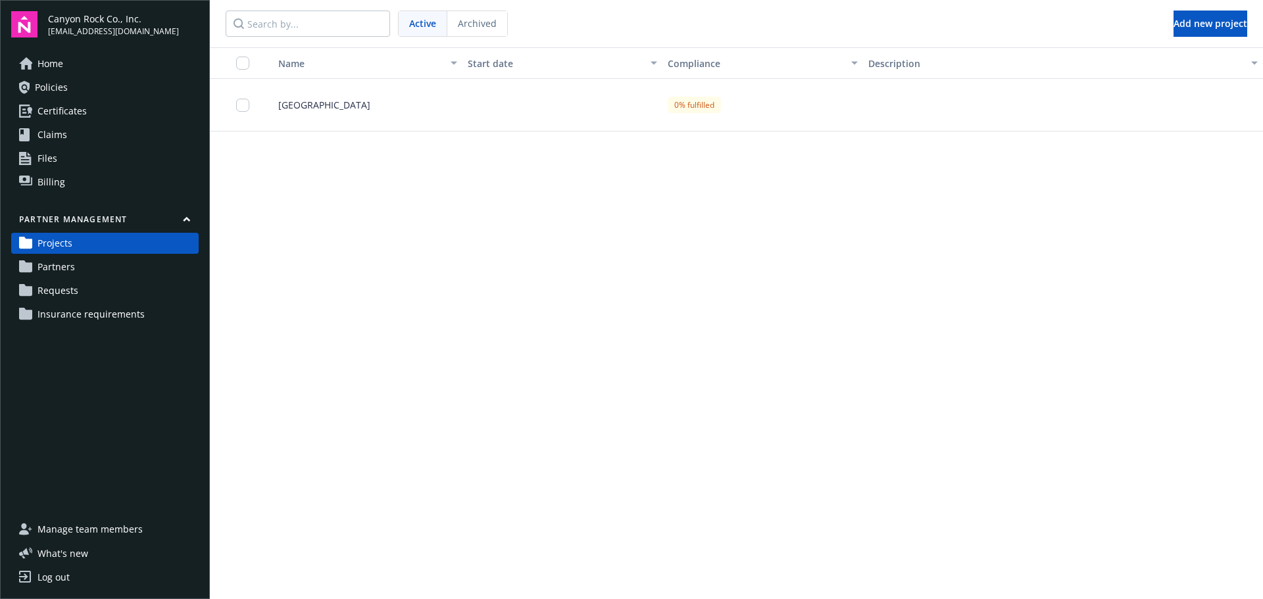
click at [59, 289] on span "Requests" at bounding box center [57, 290] width 41 height 21
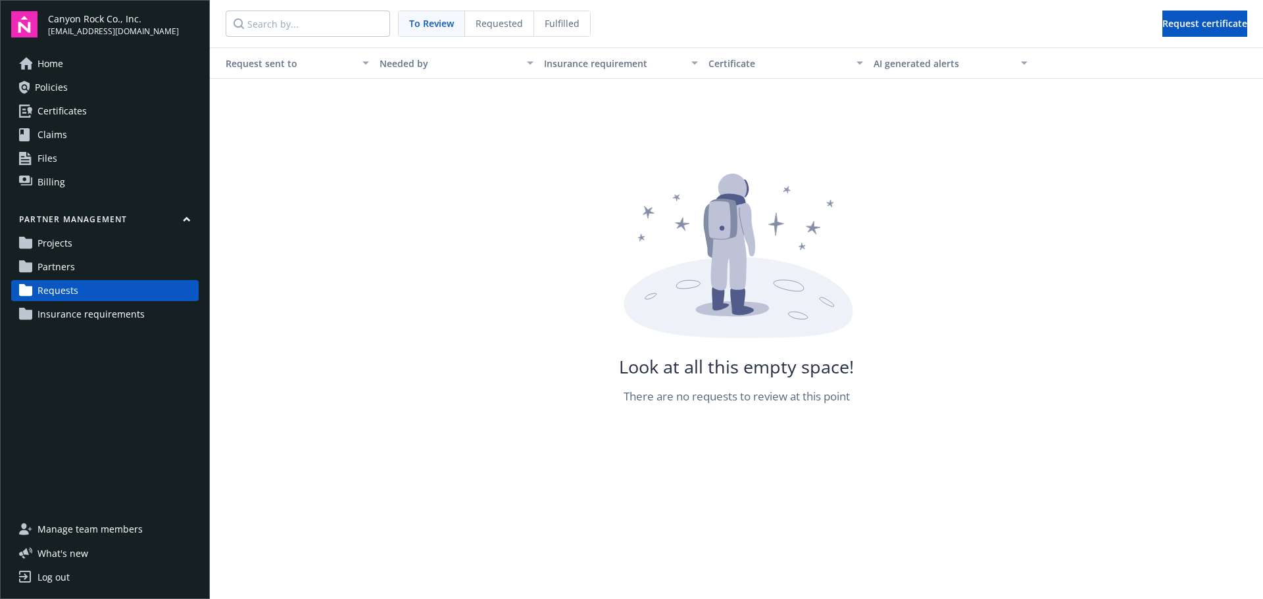
click at [484, 24] on span "Requested" at bounding box center [498, 23] width 47 height 14
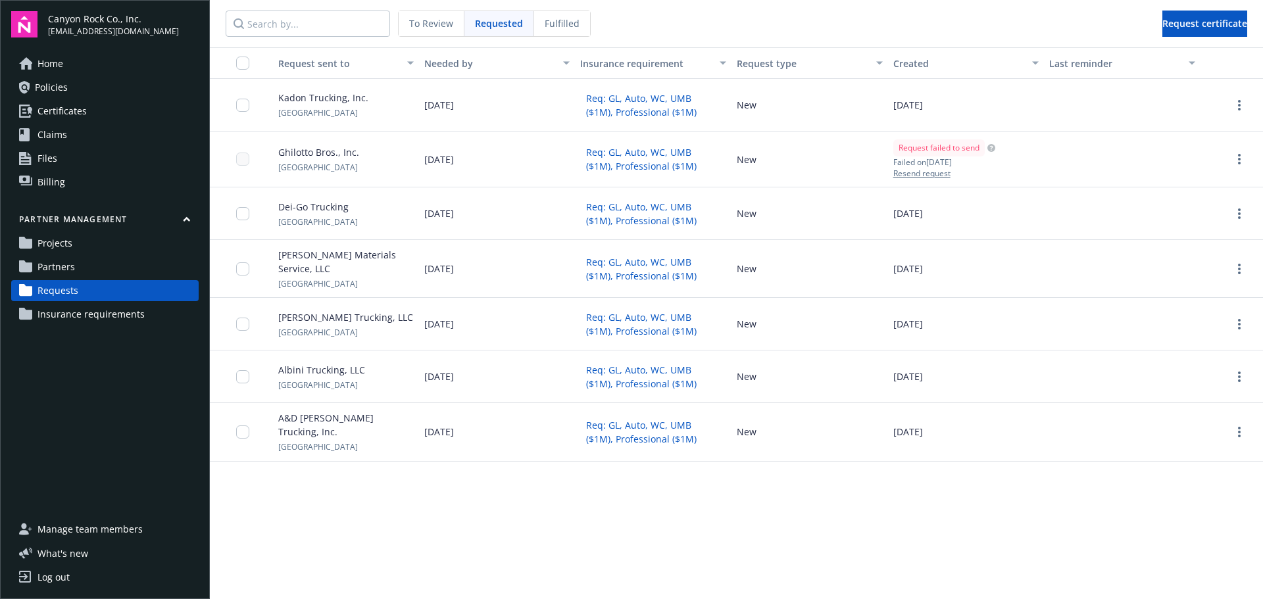
click at [558, 24] on span "Fulfilled" at bounding box center [562, 23] width 35 height 14
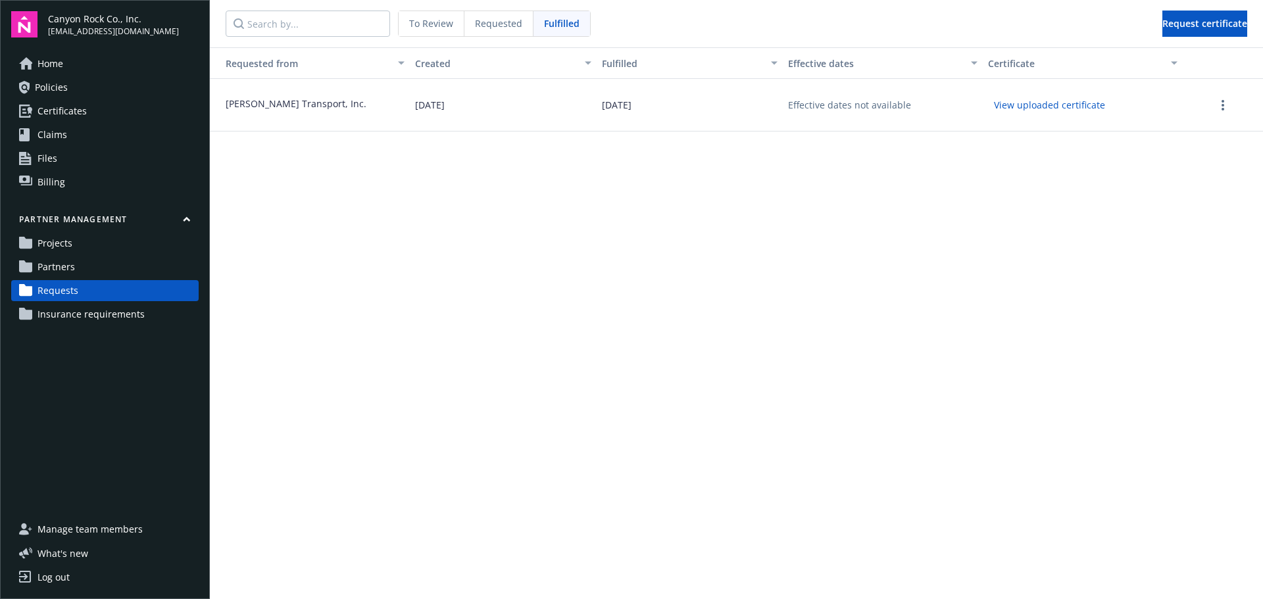
click at [268, 105] on span "[PERSON_NAME] Transport, Inc." at bounding box center [290, 104] width 151 height 14
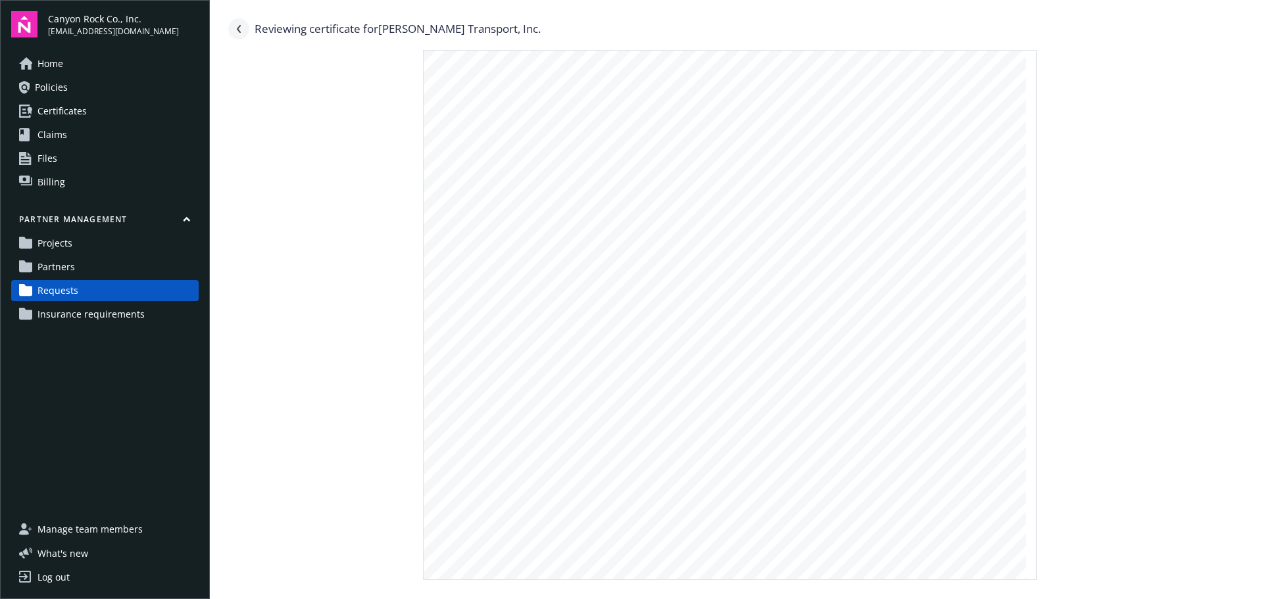
click at [241, 28] on icon "Navigate back" at bounding box center [239, 29] width 8 height 8
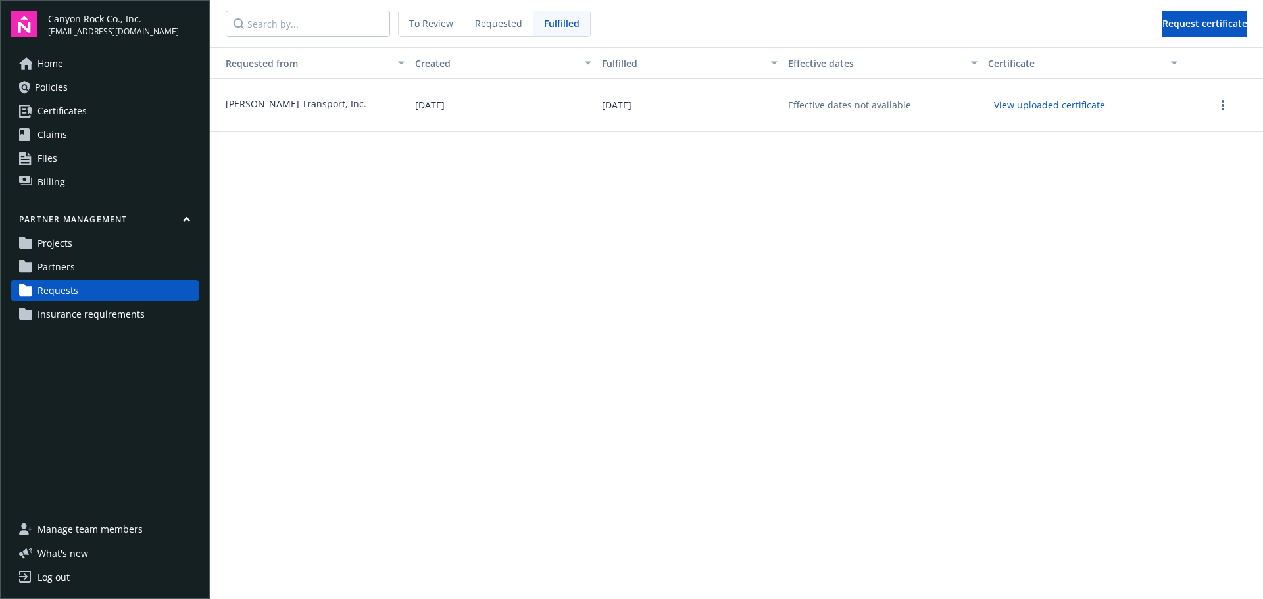
click at [71, 264] on span "Partners" at bounding box center [55, 266] width 37 height 21
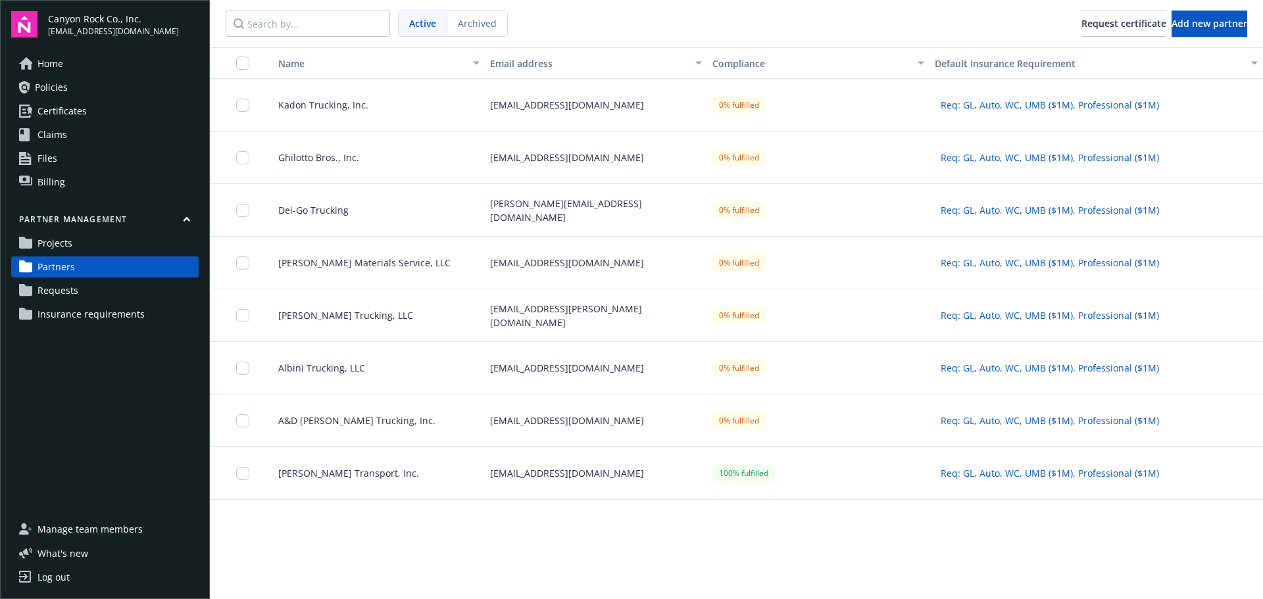
click at [349, 53] on button "Name" at bounding box center [373, 63] width 222 height 32
click at [475, 62] on div "button" at bounding box center [478, 63] width 7 height 30
click at [697, 63] on div "button" at bounding box center [700, 63] width 7 height 30
click at [295, 91] on div "Kadon Trucking, Inc." at bounding box center [373, 105] width 222 height 53
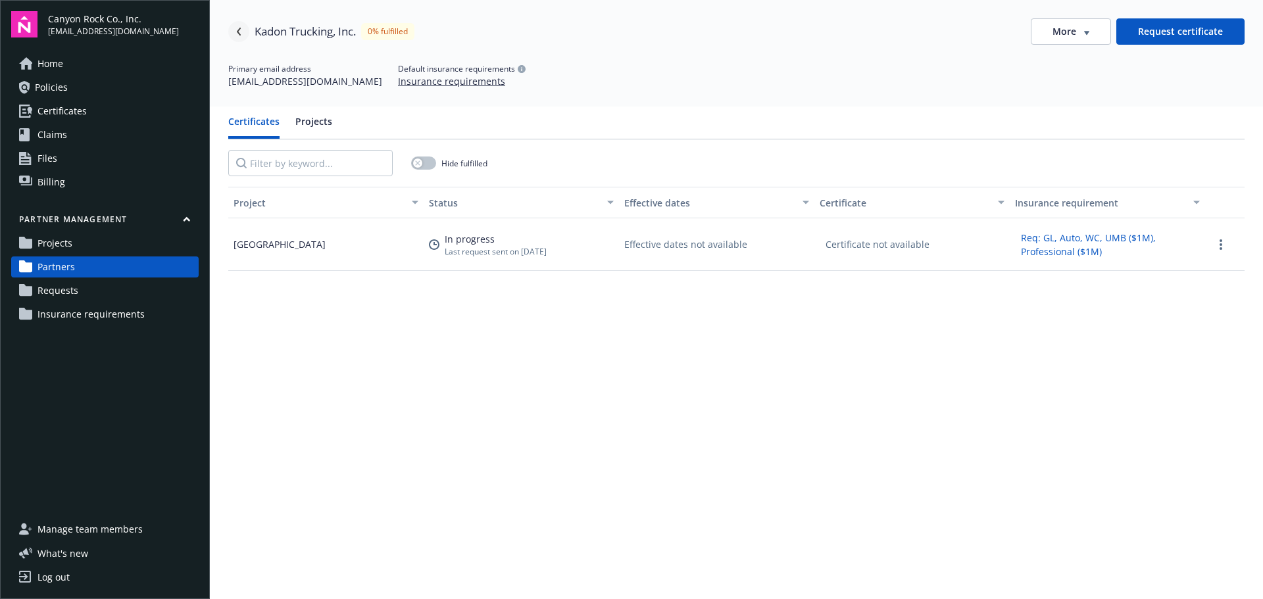
click at [237, 26] on link "Navigate back" at bounding box center [238, 31] width 21 height 21
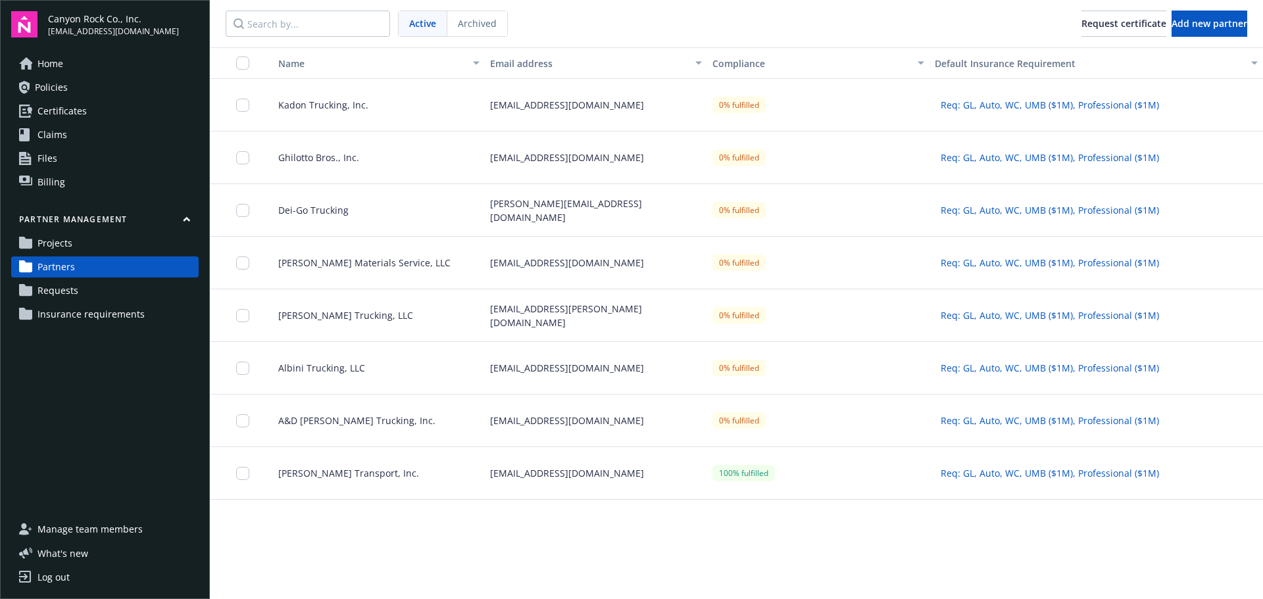
click at [342, 471] on span "[PERSON_NAME] Transport, Inc." at bounding box center [343, 473] width 151 height 14
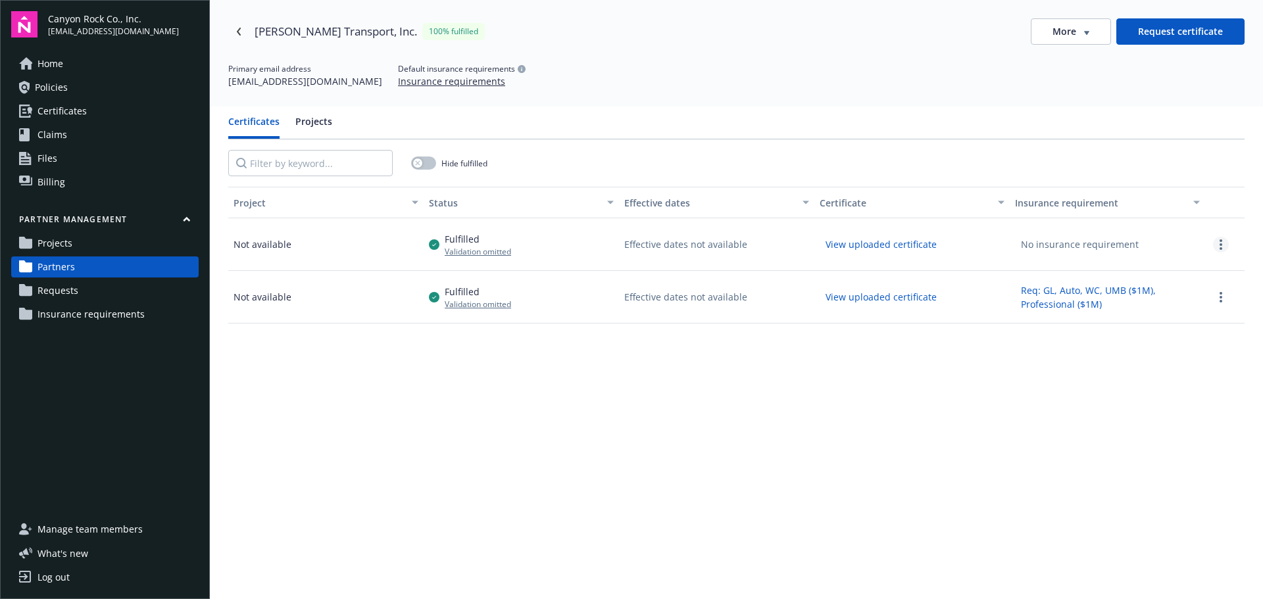
click at [1213, 244] on link "more" at bounding box center [1221, 245] width 16 height 16
click at [604, 402] on div "Project Status Effective dates Certificate Insurance requirement Not available …" at bounding box center [736, 463] width 1016 height 552
click at [871, 245] on button "View uploaded certificate" at bounding box center [880, 244] width 123 height 20
click at [64, 266] on span "Partners" at bounding box center [55, 266] width 37 height 21
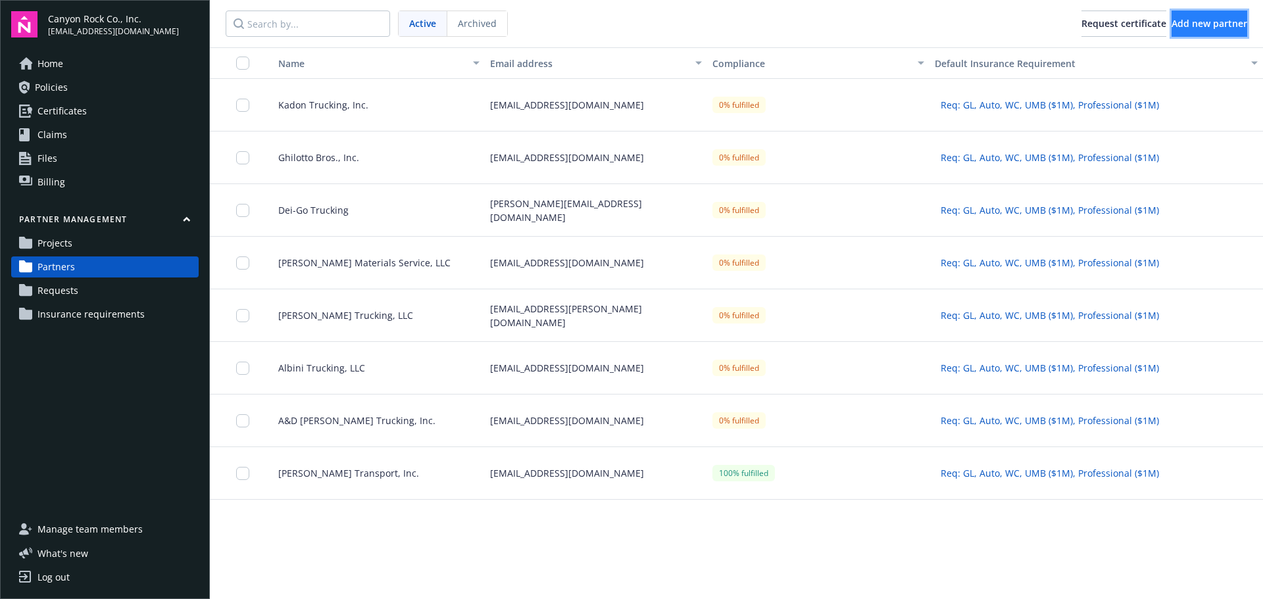
click at [1193, 28] on span "Add new partner" at bounding box center [1209, 23] width 76 height 12
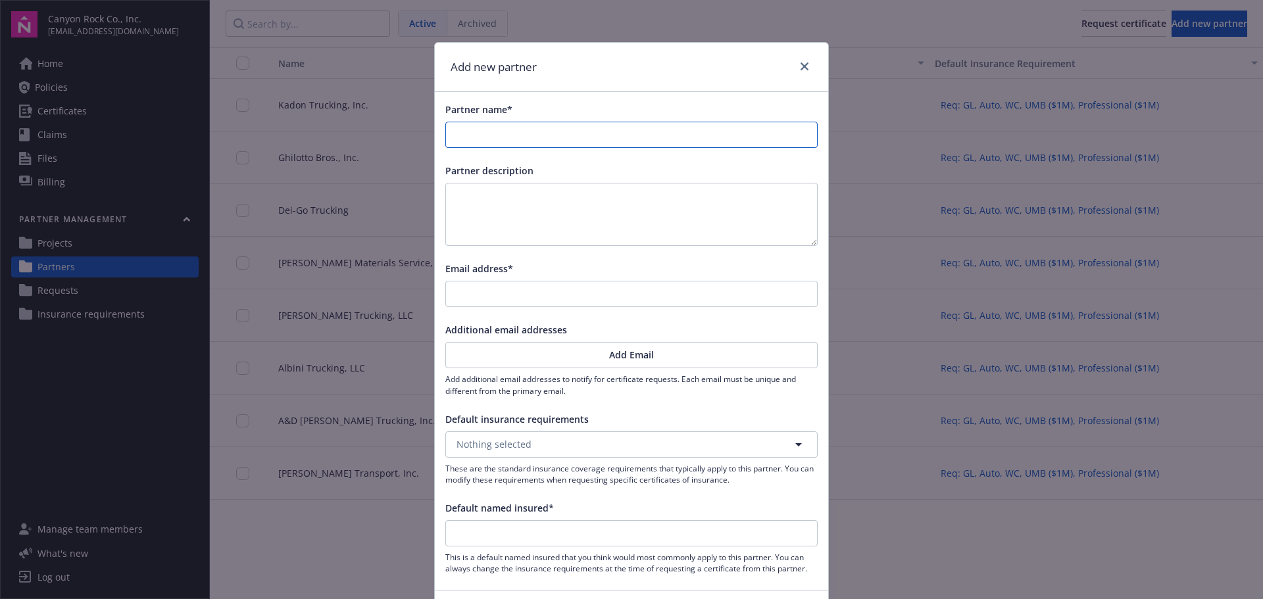
drag, startPoint x: 641, startPoint y: 129, endPoint x: 1070, endPoint y: 99, distance: 430.5
click at [641, 129] on input "Partner name*" at bounding box center [631, 134] width 371 height 25
type input "N"
type input "No"
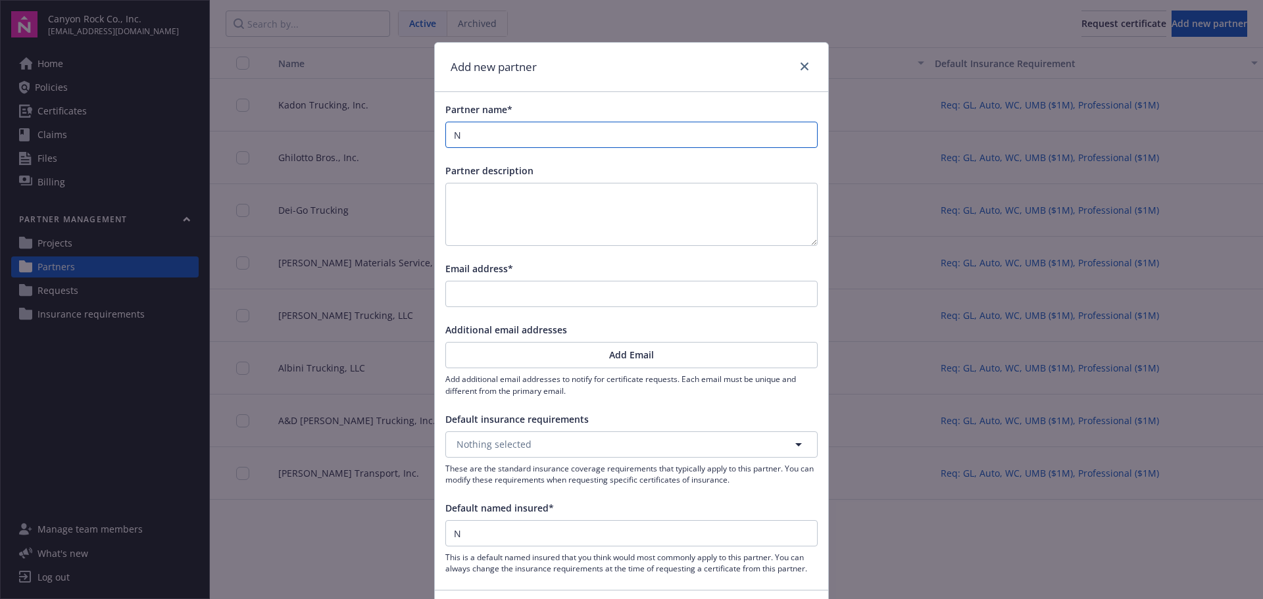
type input "No"
type input "Nor"
type input "Norc"
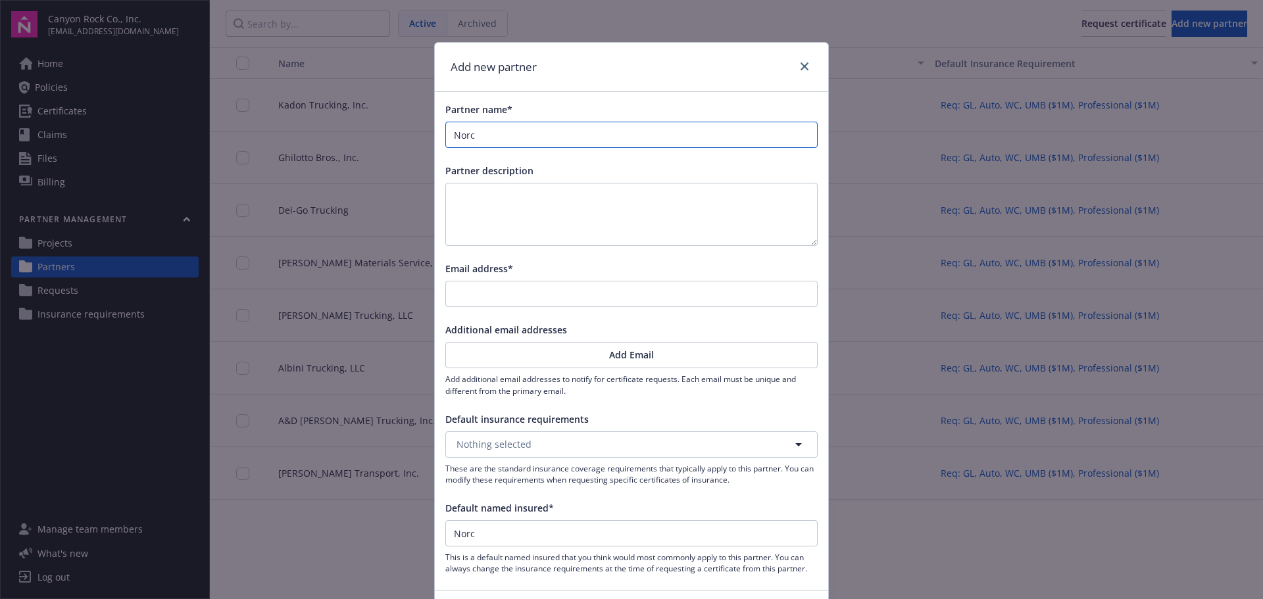
type input "Norca"
type input "Norcal"
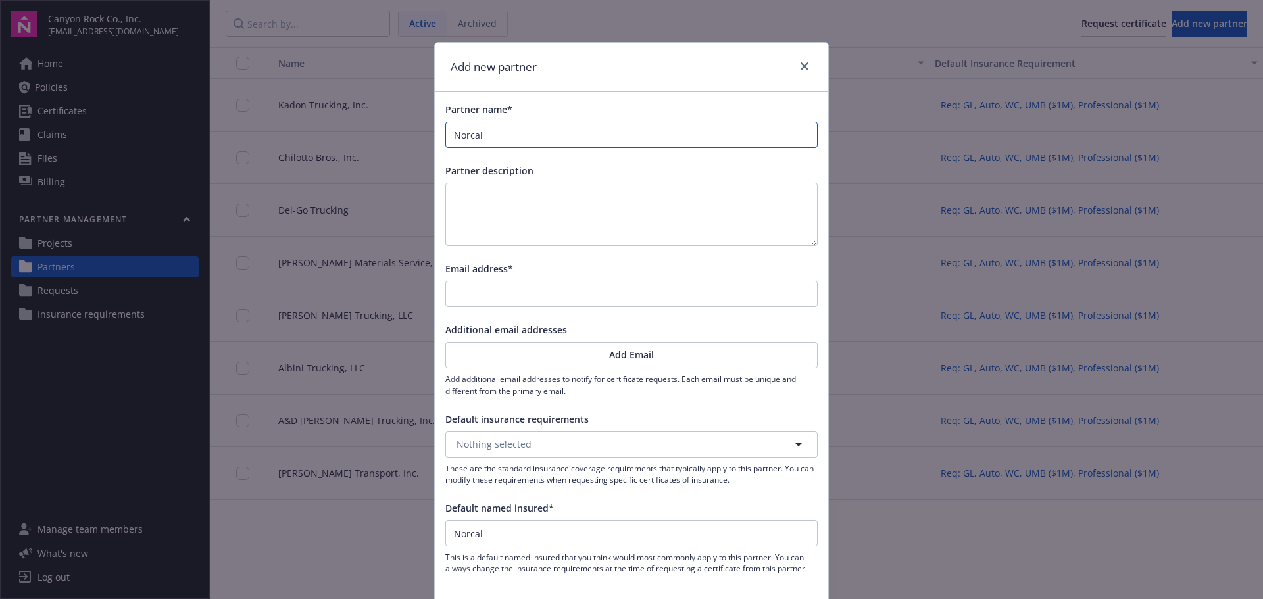
type input "Norcal"
type input "Norcal R"
type input "Norcal Re"
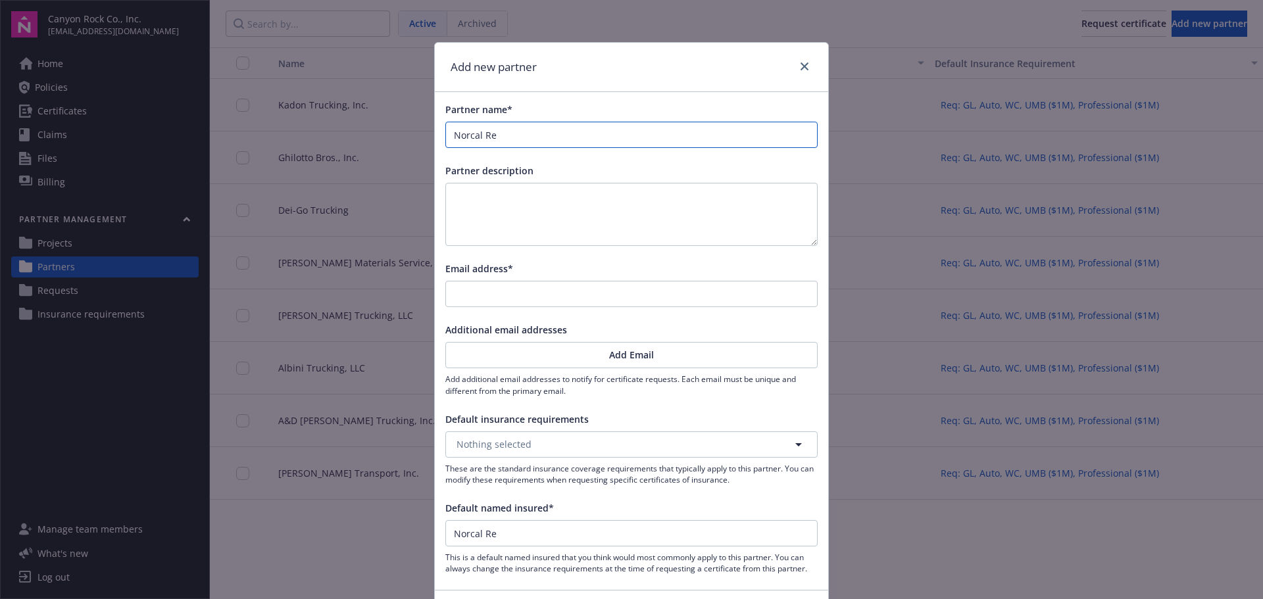
type input "Norcal Req"
type input "Norcal Reqy"
type input "Norcal Req"
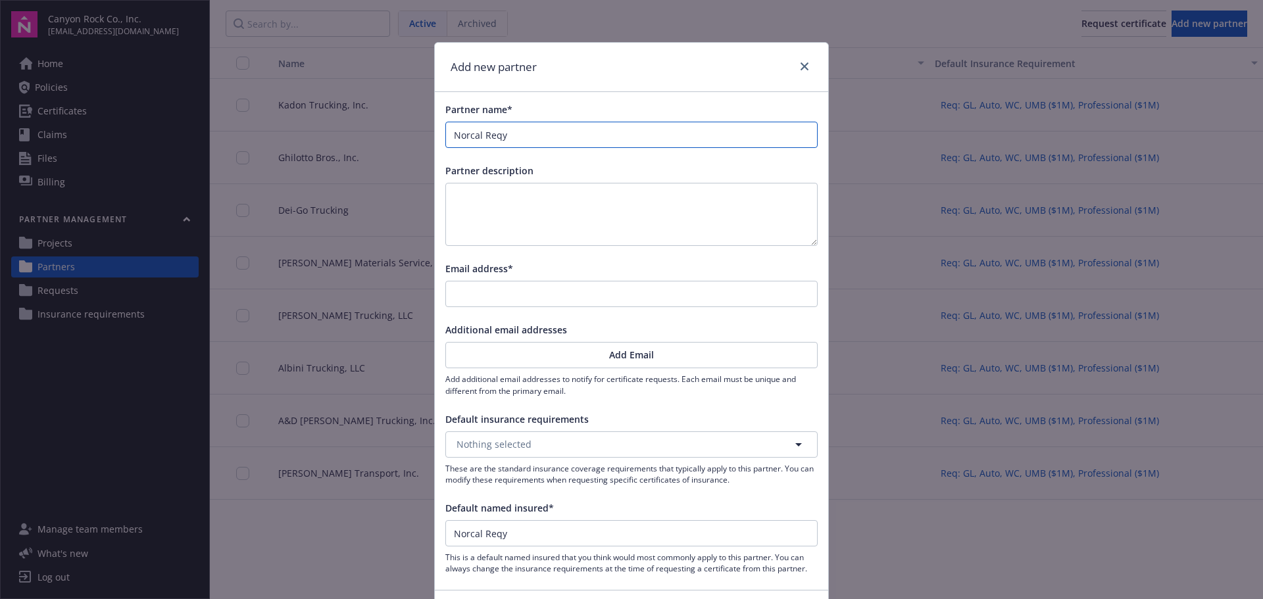
type input "Norcal Req"
type input "Norcal Re"
type input "Norcal Rec"
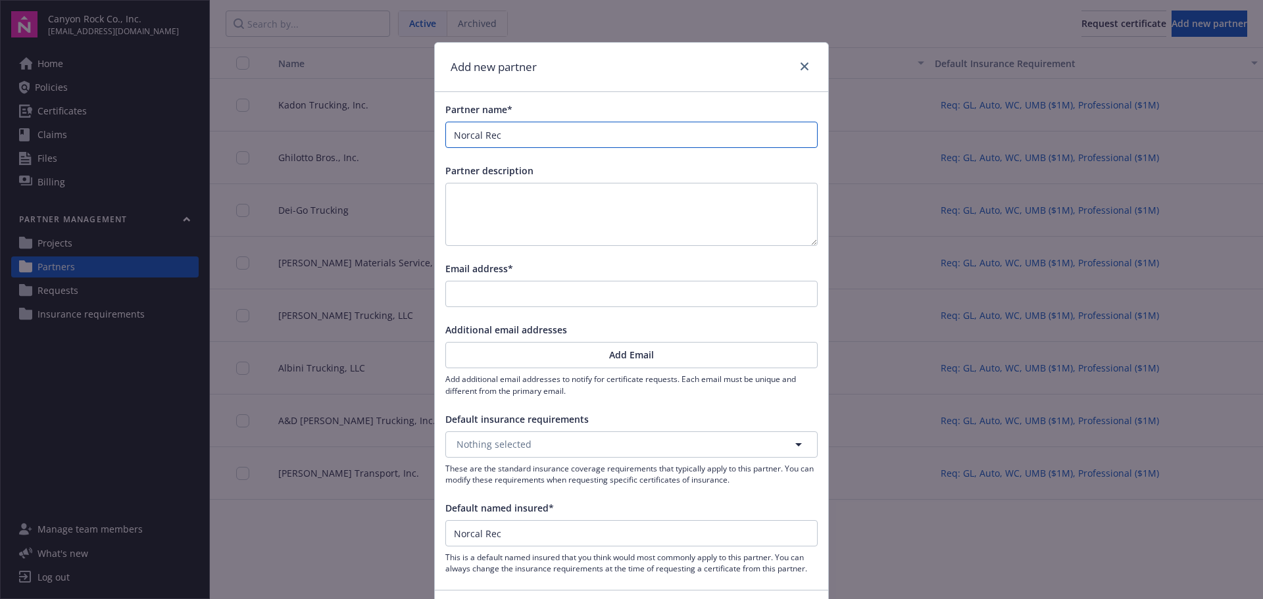
type input "Norcal Recy"
type input "Norcal Recyc"
type input "Norcal Recycl"
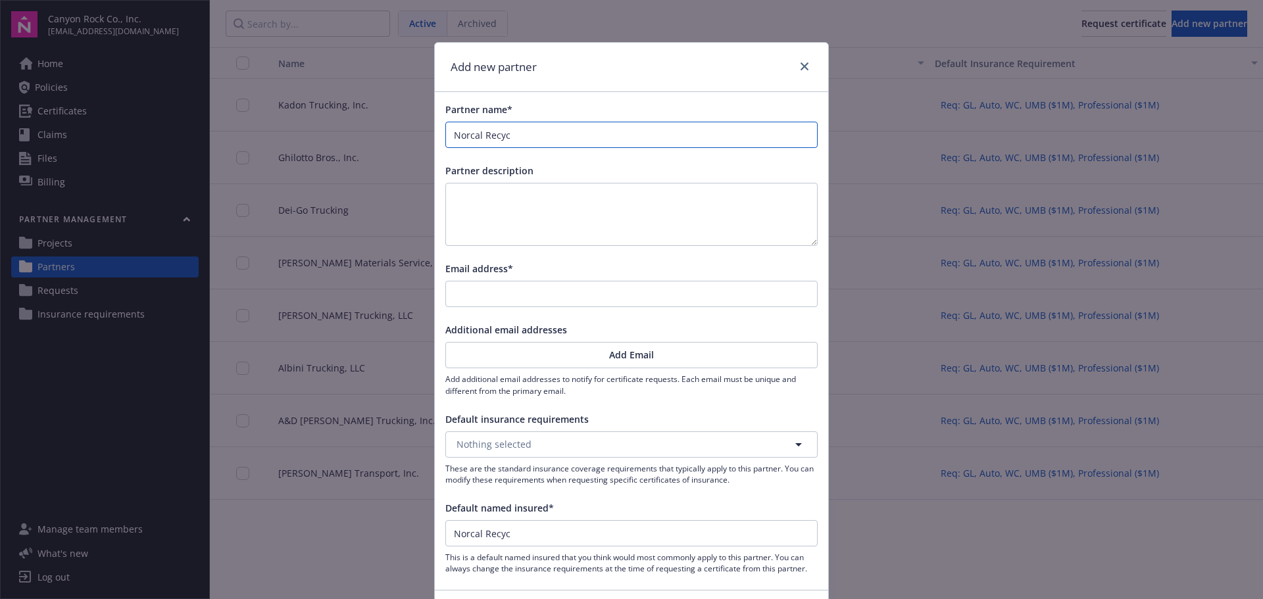
type input "Norcal Recycl"
type input "Norcal Recycle"
type input "Norcal Recycled"
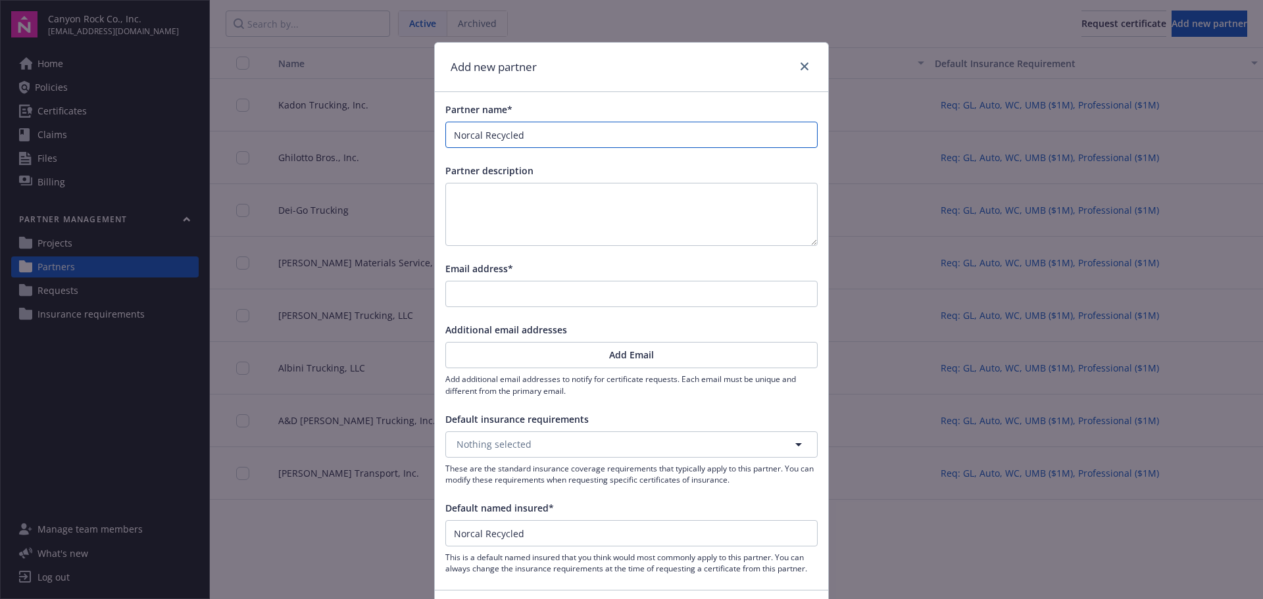
type input "Norcal Recycled"
type input "Norcal Recycled R"
type input "Norcal Recycled Ro"
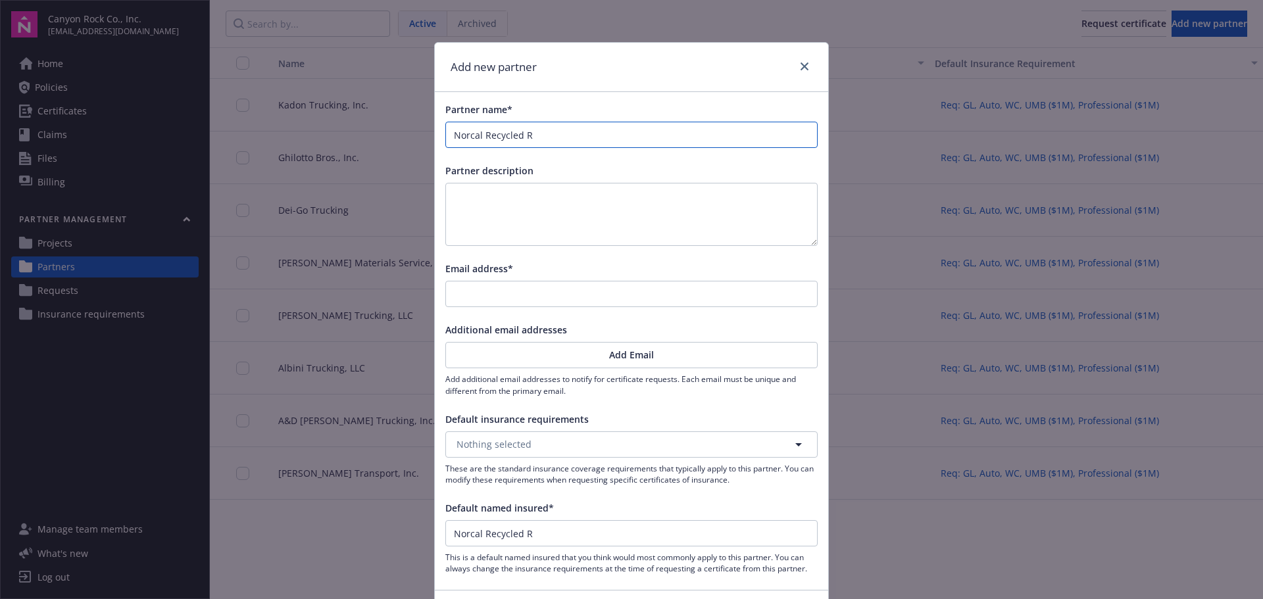
type input "Norcal Recycled Ro"
type input "Norcal Recycled Roc"
type input "Norcal Recycled Rock"
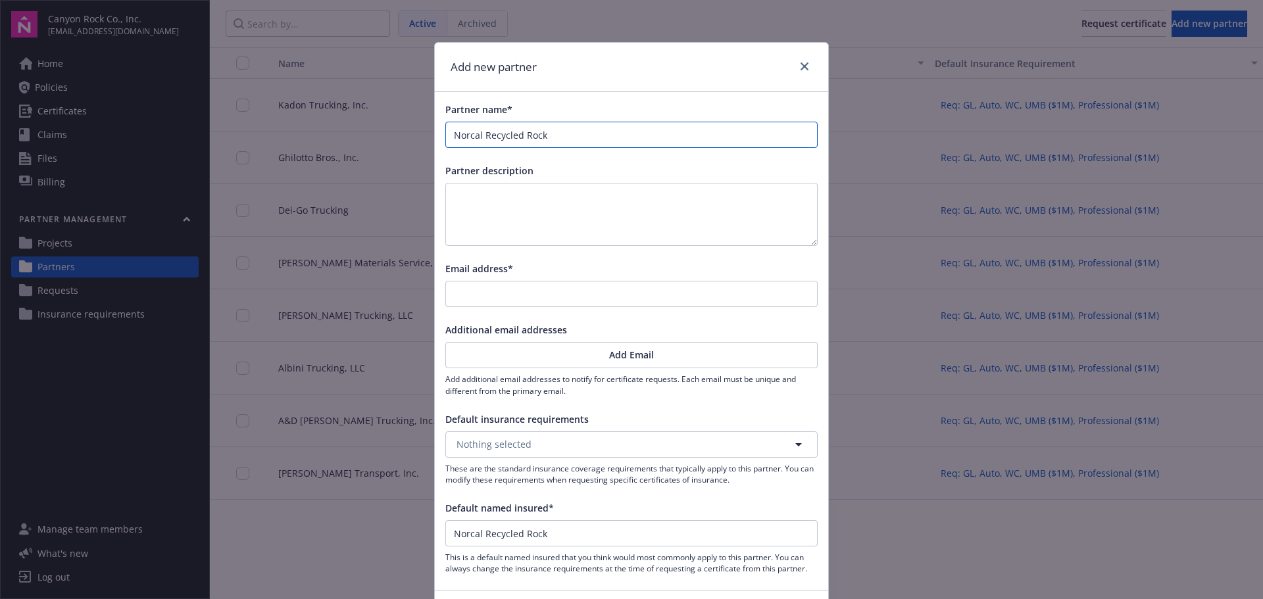
type input "Norcal Recycled Rock"
type input "Norcal Recycled Rock &"
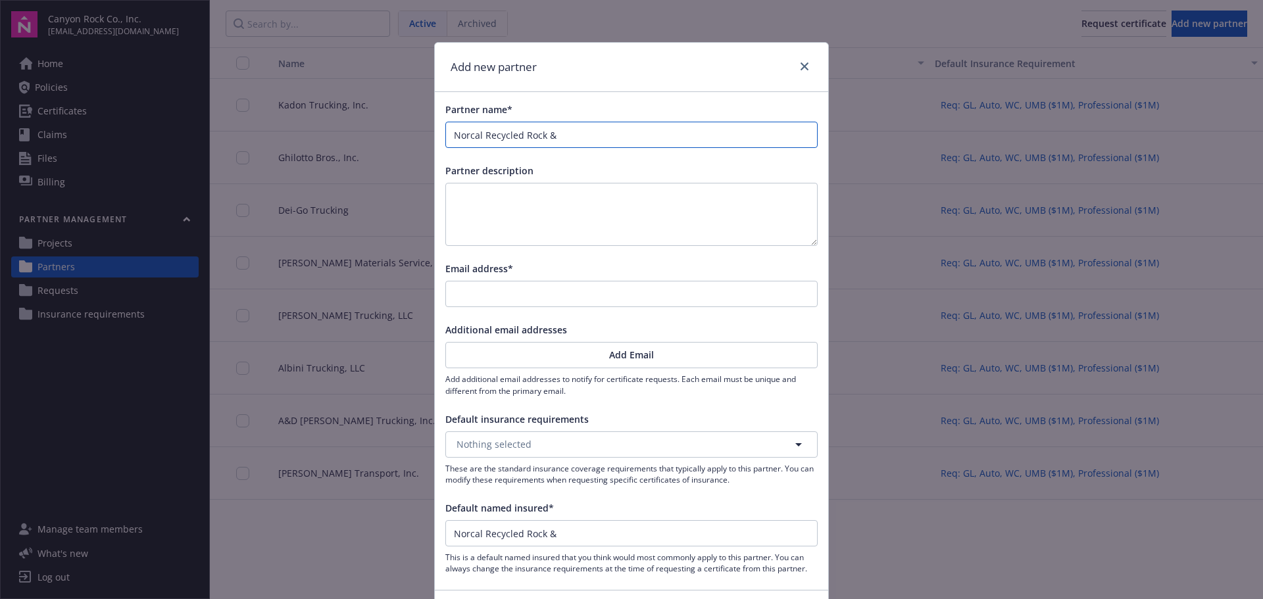
type input "Norcal Recycled Rock &"
type input "Norcal Recycled Rock & A"
type input "Norcal Recycled Rock & Ag"
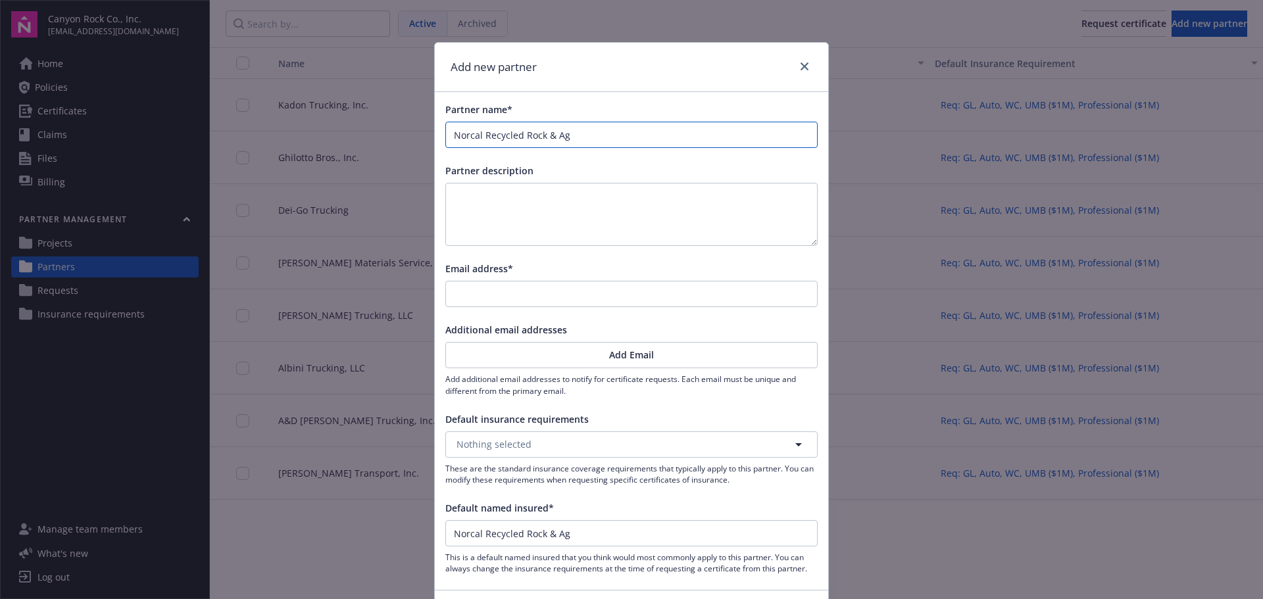
type input "Norcal Recycled Rock & Agg"
type input "Norcal Recycled Rock & Aggr"
type input "Norcal Recycled Rock & Aggre"
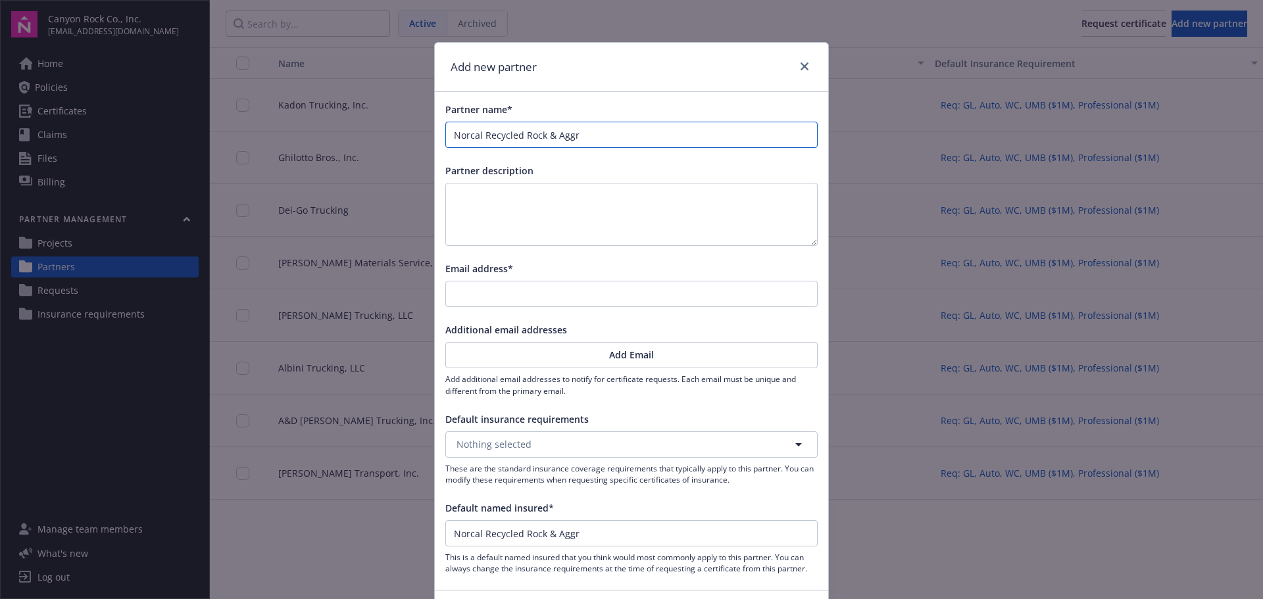
type input "Norcal Recycled Rock & Aggre"
type input "Norcal Recycled Rock & Aggreg"
type input "Norcal Recycled Rock & Aggrega"
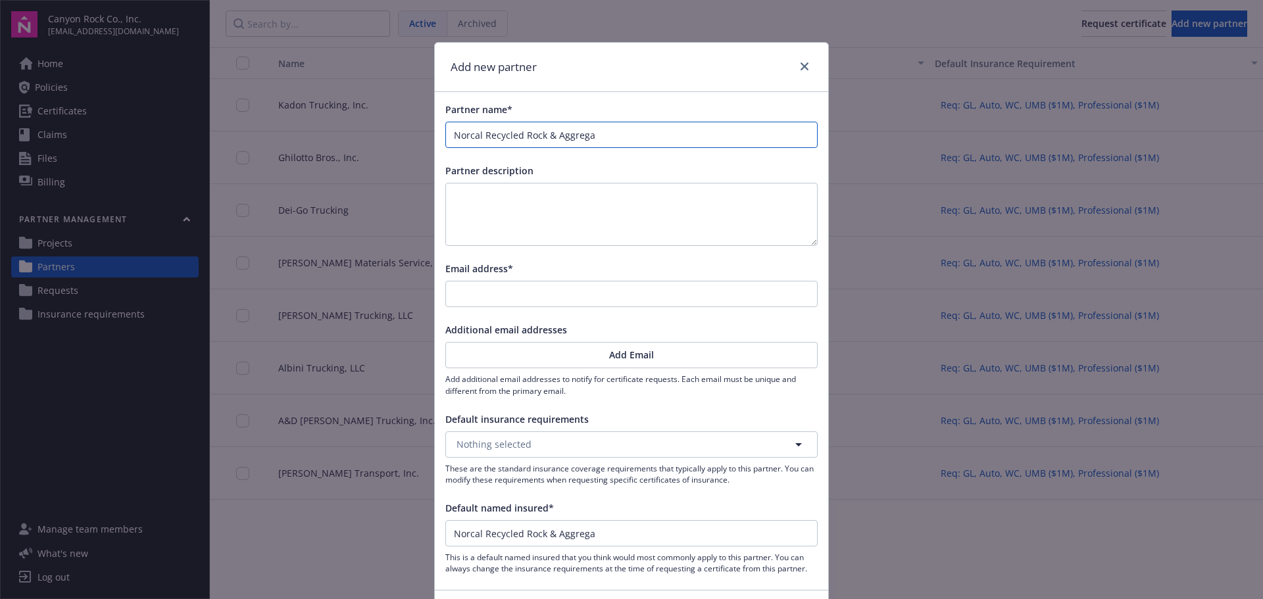
type input "Norcal Recycled Rock & Aggregat"
type input "Norcal Recycled Rock & Aggregate"
type input "Norcal Recycled Rock & Aggregates"
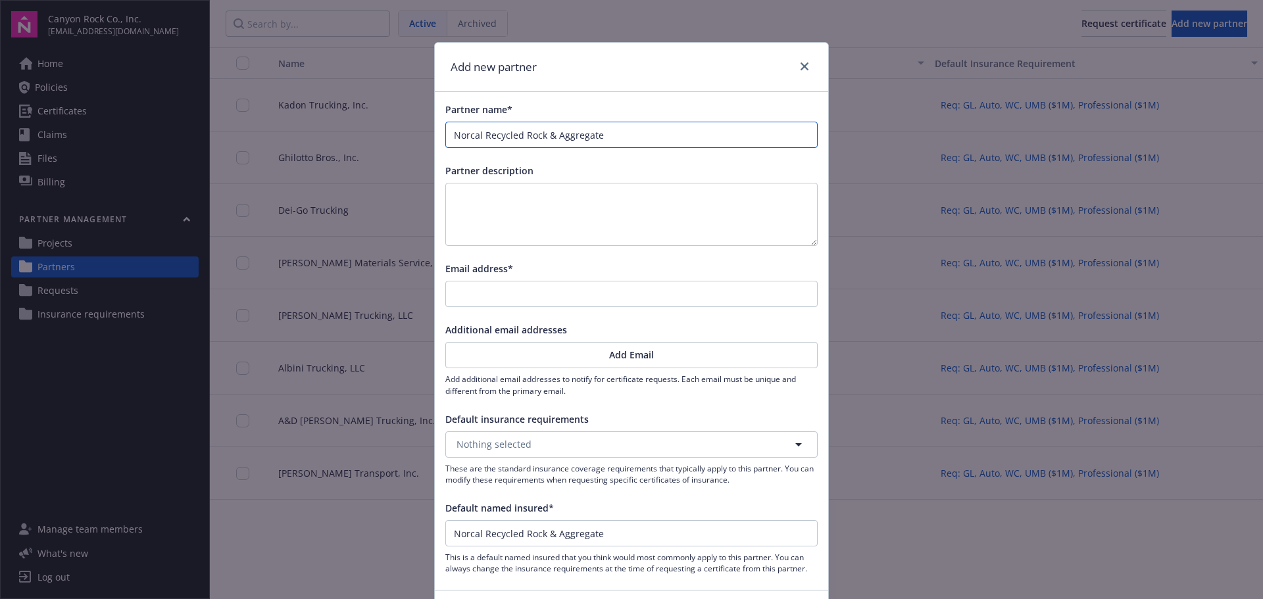
type input "Norcal Recycled Rock & Aggregates"
type input "Norcal Recycled Rock & Aggregates,"
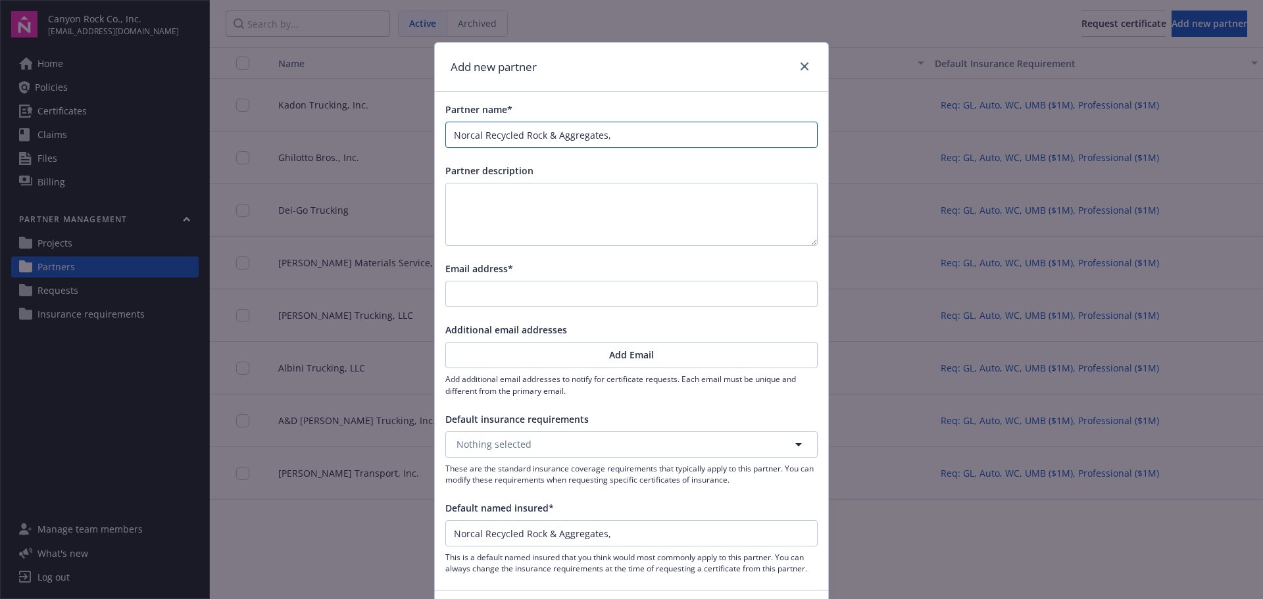
type input "Norcal Recycled Rock & Aggregates, I"
type input "Norcal Recycled Rock & Aggregates, In"
type input "Norcal Recycled Rock & Aggregates, Inc"
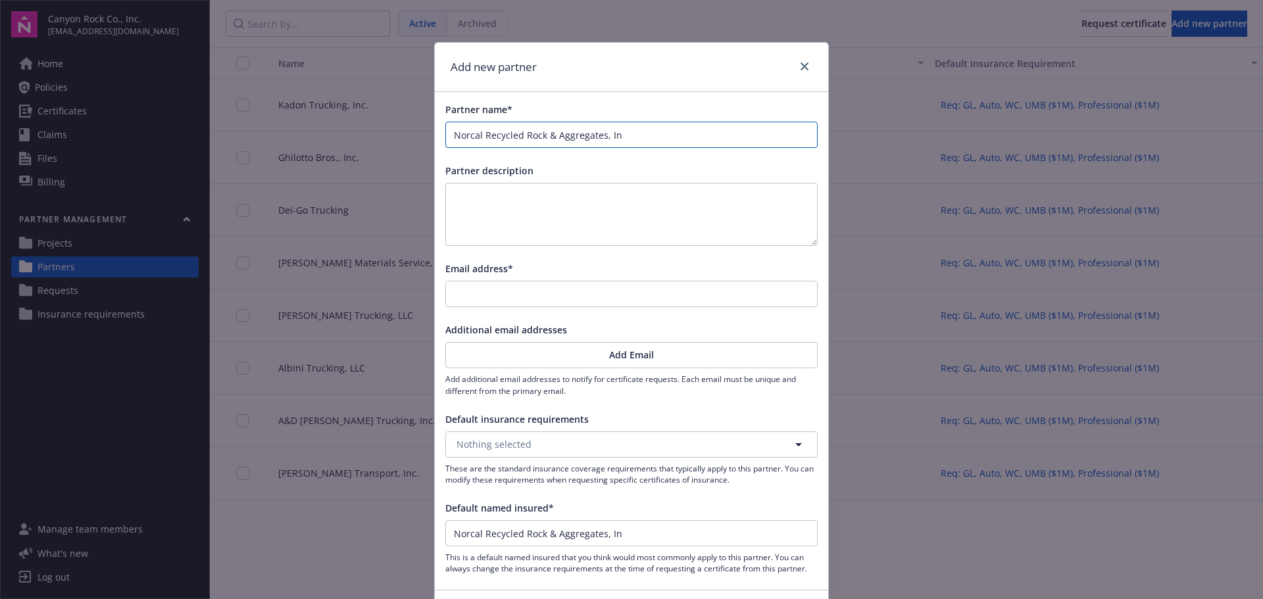
type input "Norcal Recycled Rock & Aggregates, Inc"
type input "Norcal Recycled Rock & Aggregates, Inc."
click at [537, 294] on input "Email address*" at bounding box center [631, 293] width 371 height 25
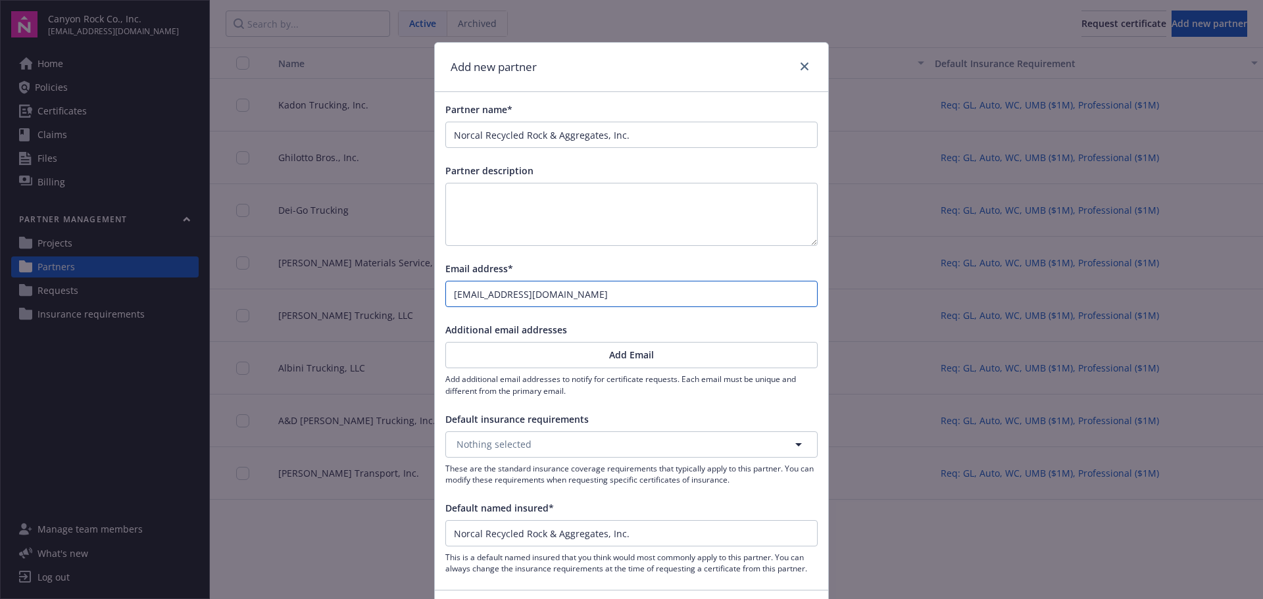
type input "[EMAIL_ADDRESS][DOMAIN_NAME]"
click at [616, 443] on button "Nothing selected" at bounding box center [631, 444] width 372 height 26
click at [612, 487] on strong "Req: GL, Auto, WC, UMB ($1M), Professional ($1M)" at bounding box center [571, 481] width 222 height 12
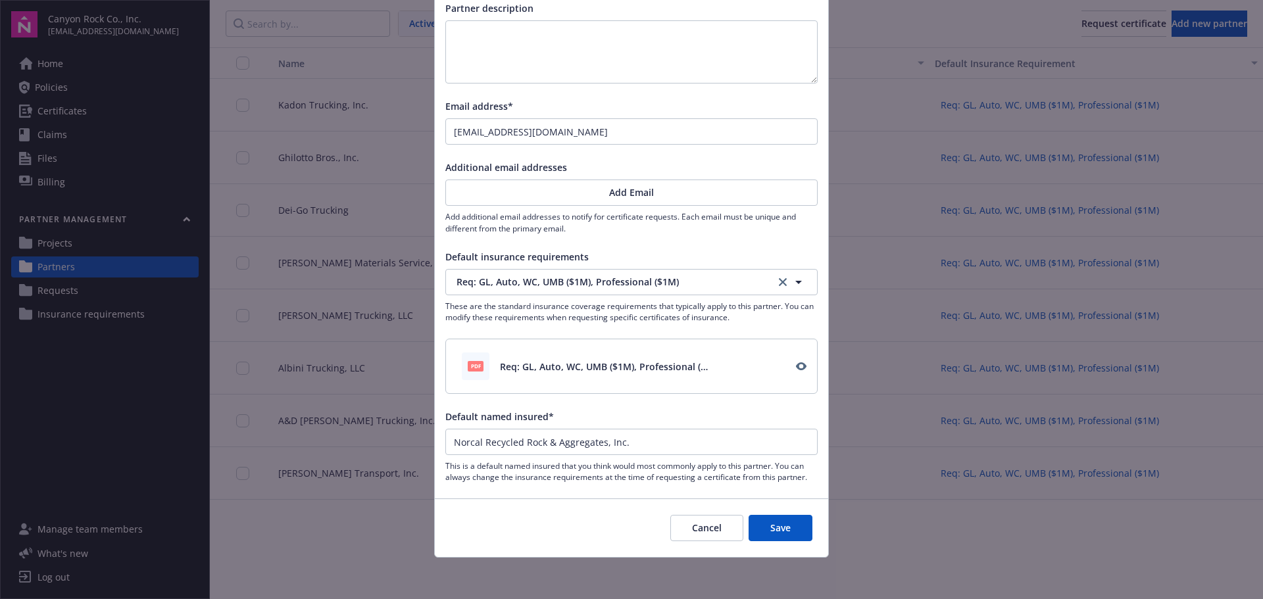
scroll to position [163, 0]
click at [789, 525] on button "Save" at bounding box center [780, 527] width 64 height 26
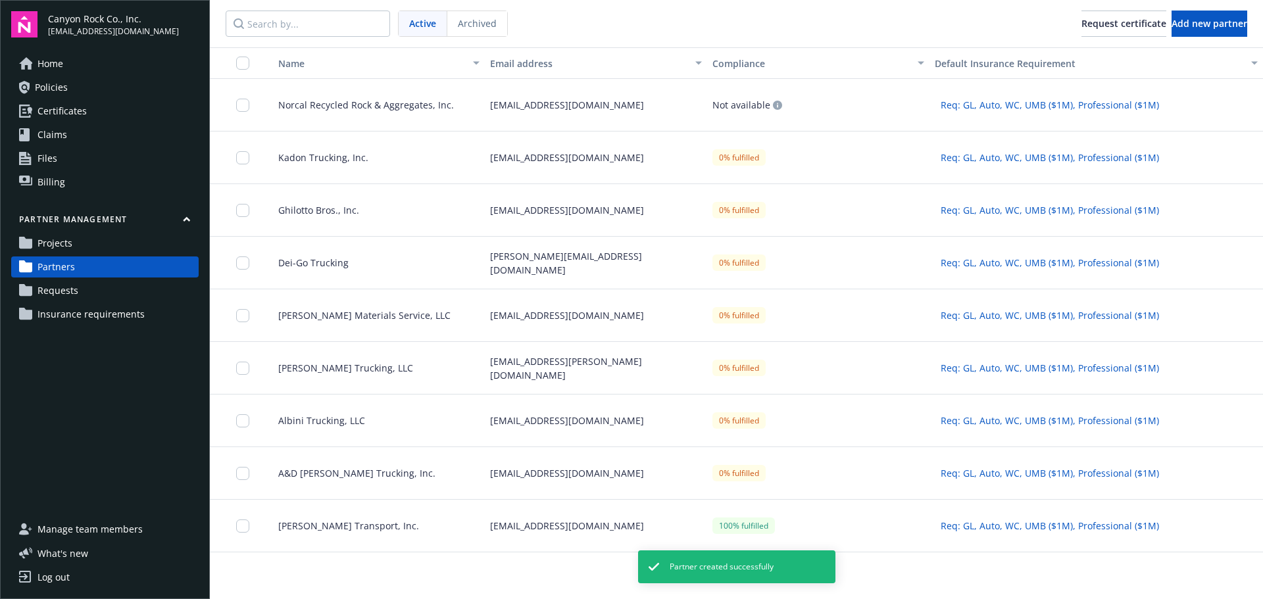
click at [459, 120] on div "Norcal Recycled Rock & Aggregates, Inc." at bounding box center [373, 105] width 222 height 53
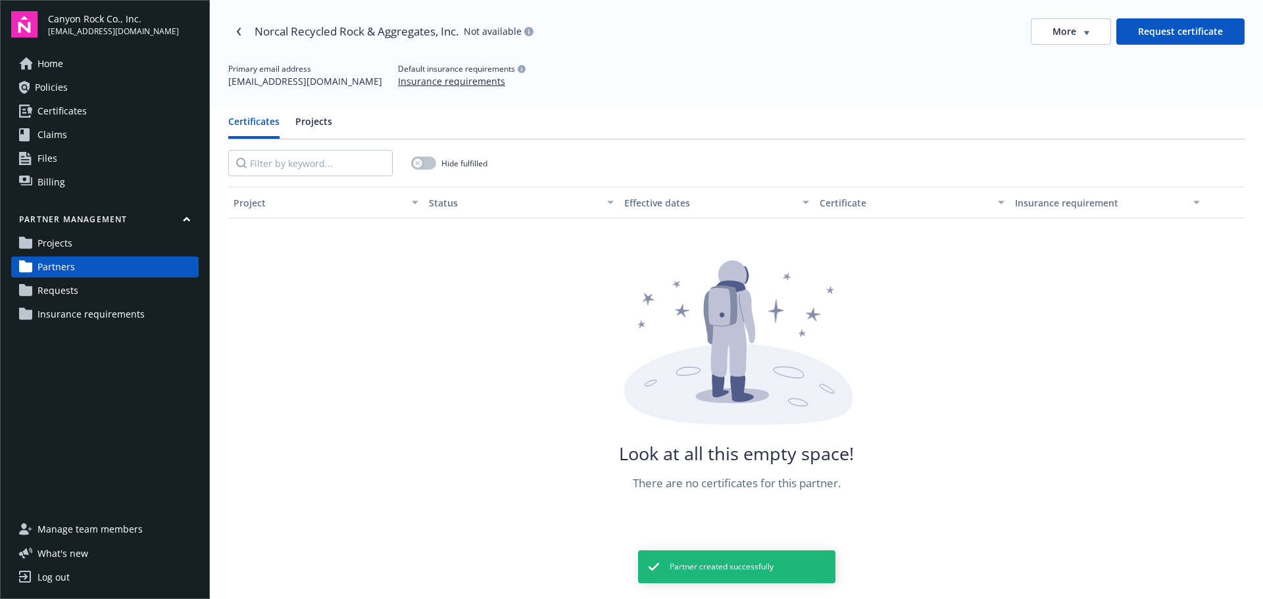
click at [1084, 31] on icon "button" at bounding box center [1086, 33] width 5 height 4
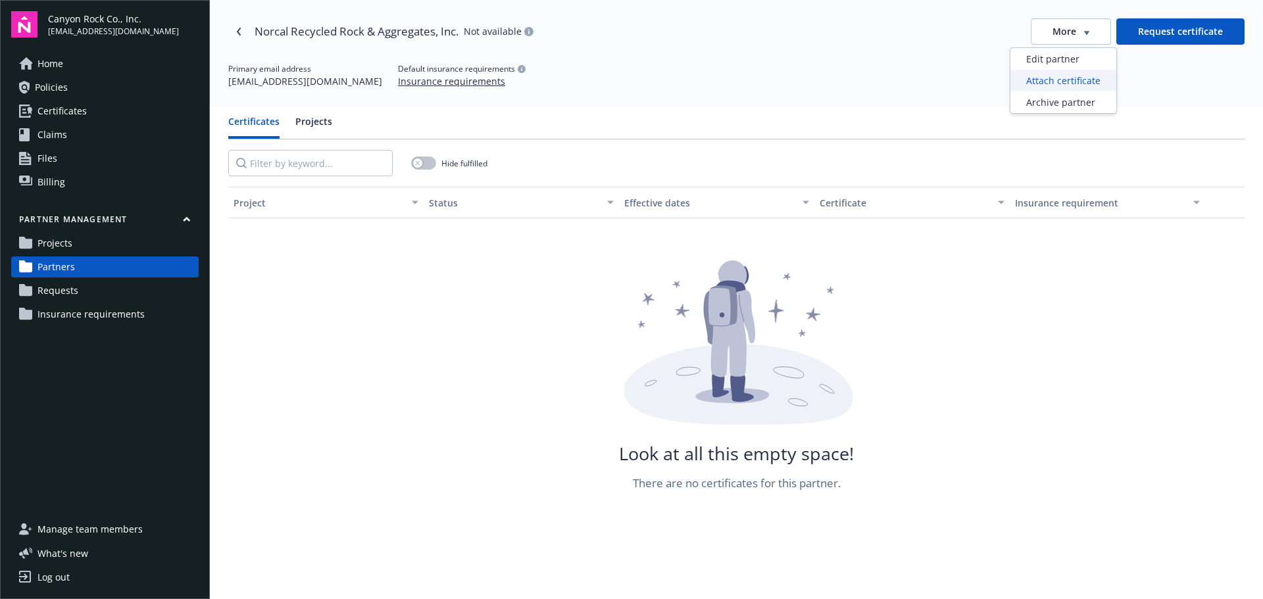
click at [1085, 78] on div "Attach certificate" at bounding box center [1063, 81] width 106 height 22
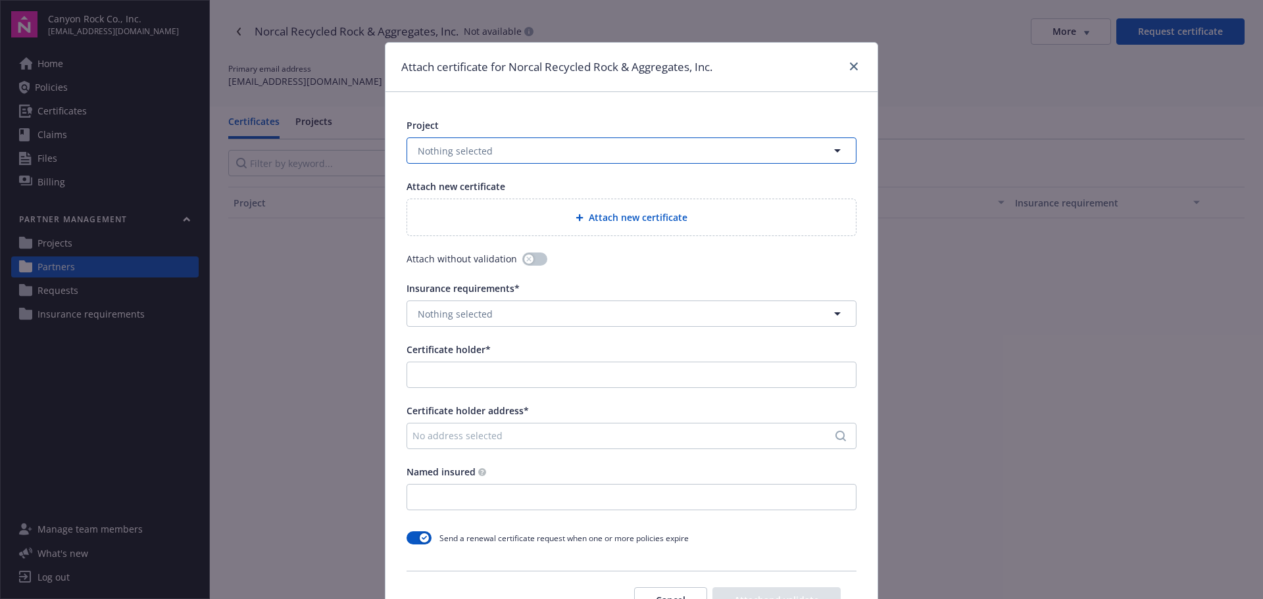
click at [838, 155] on icon "button" at bounding box center [837, 151] width 16 height 16
click at [478, 189] on strong "[GEOGRAPHIC_DATA]" at bounding box center [467, 188] width 93 height 12
click at [609, 210] on span "Attach new certificate" at bounding box center [638, 217] width 99 height 14
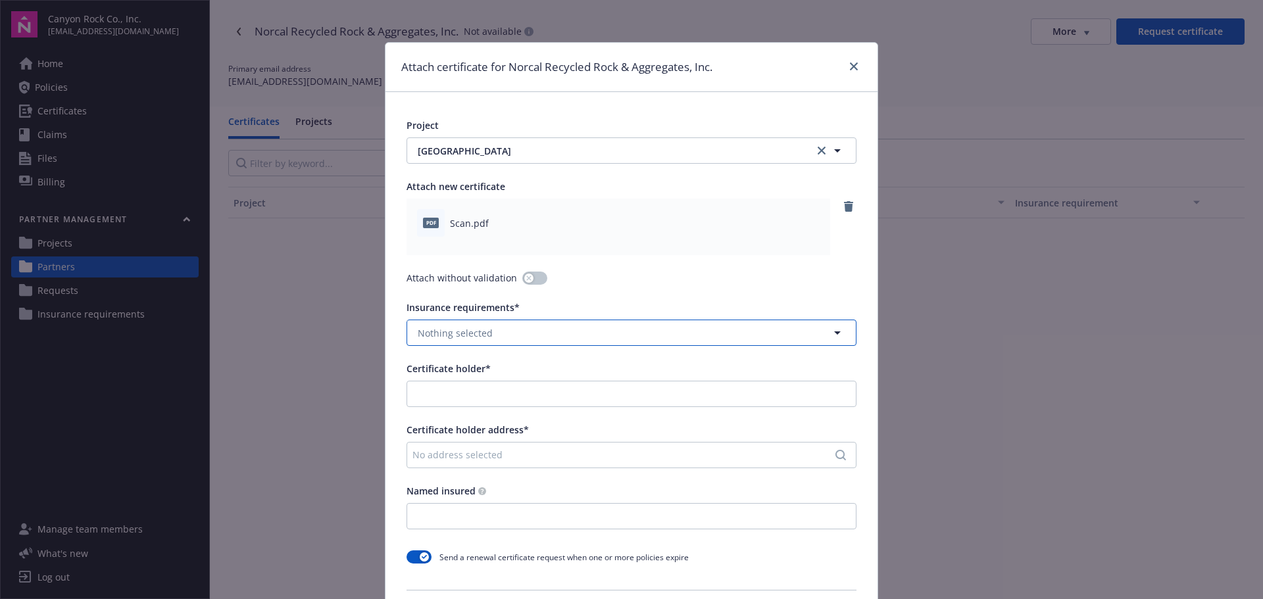
click at [687, 337] on button "Nothing selected" at bounding box center [631, 333] width 450 height 26
click at [683, 289] on div "Project Forestville Quarry Forestville Quarry Attach new certificate pdf Scan.p…" at bounding box center [631, 383] width 492 height 583
click at [689, 402] on input "Certificate holder*" at bounding box center [631, 393] width 449 height 25
click at [689, 400] on input "Certificate holder*" at bounding box center [631, 393] width 449 height 25
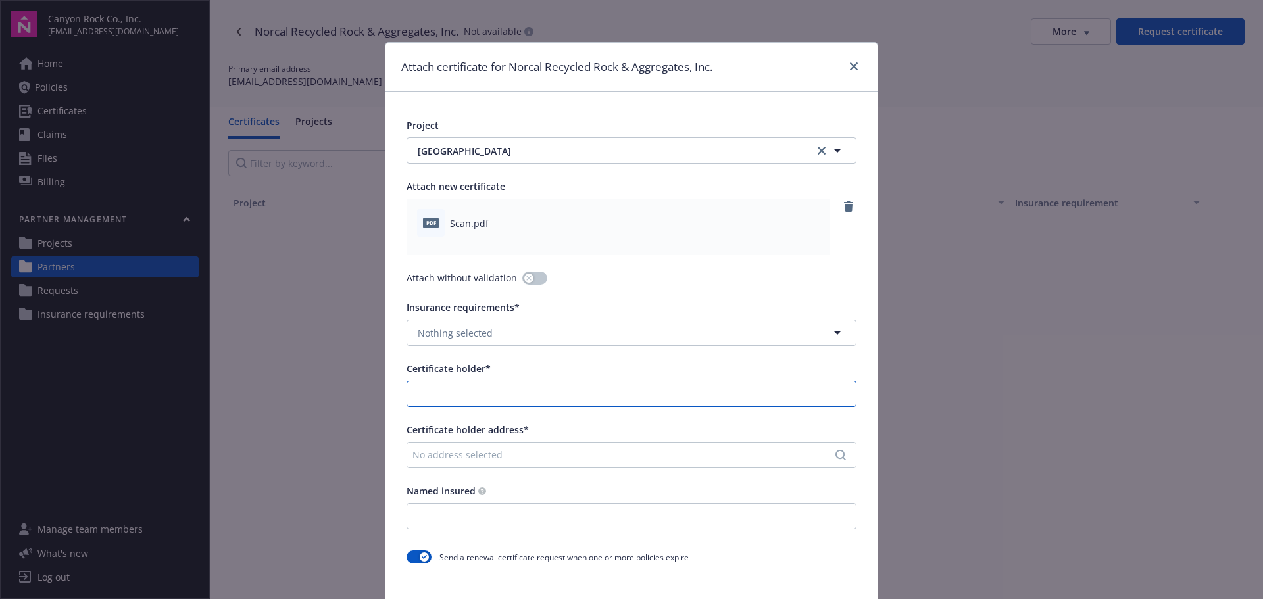
click at [840, 404] on input "Certificate holder*" at bounding box center [631, 393] width 449 height 25
click at [495, 333] on button "Nothing selected" at bounding box center [631, 333] width 450 height 26
click at [496, 377] on div "Req: GL, Auto, WC, UMB ($1M), Professional ($1M)" at bounding box center [531, 369] width 230 height 19
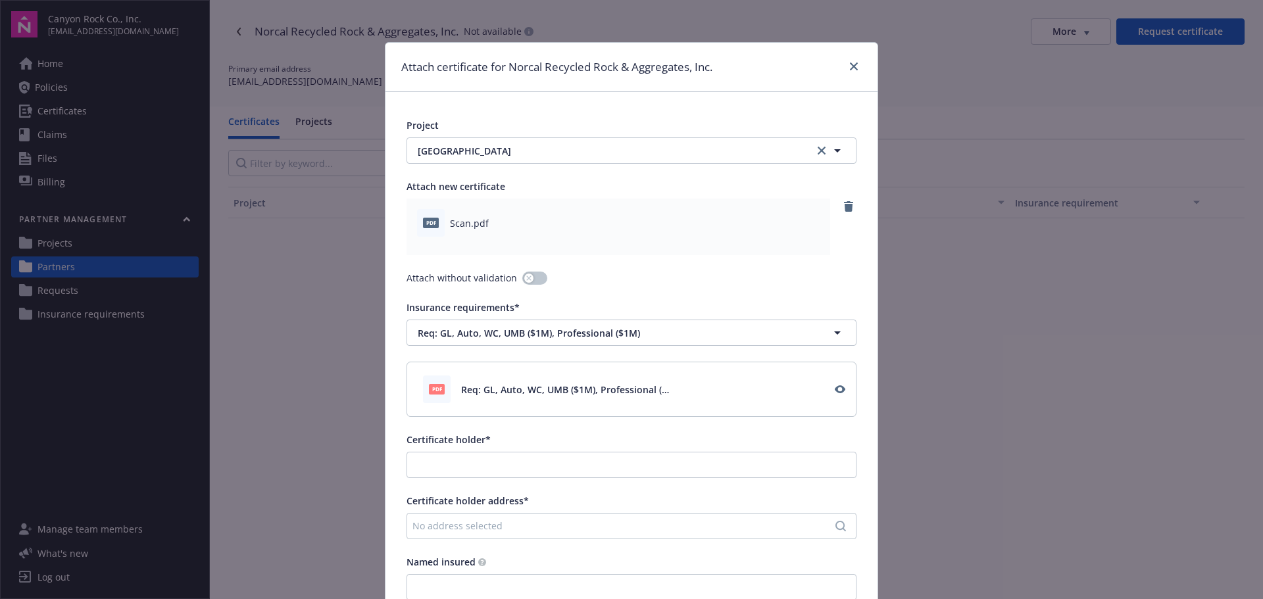
click at [485, 449] on div "Certificate holder*" at bounding box center [631, 455] width 450 height 45
click at [492, 472] on input "Certificate holder*" at bounding box center [631, 464] width 449 height 25
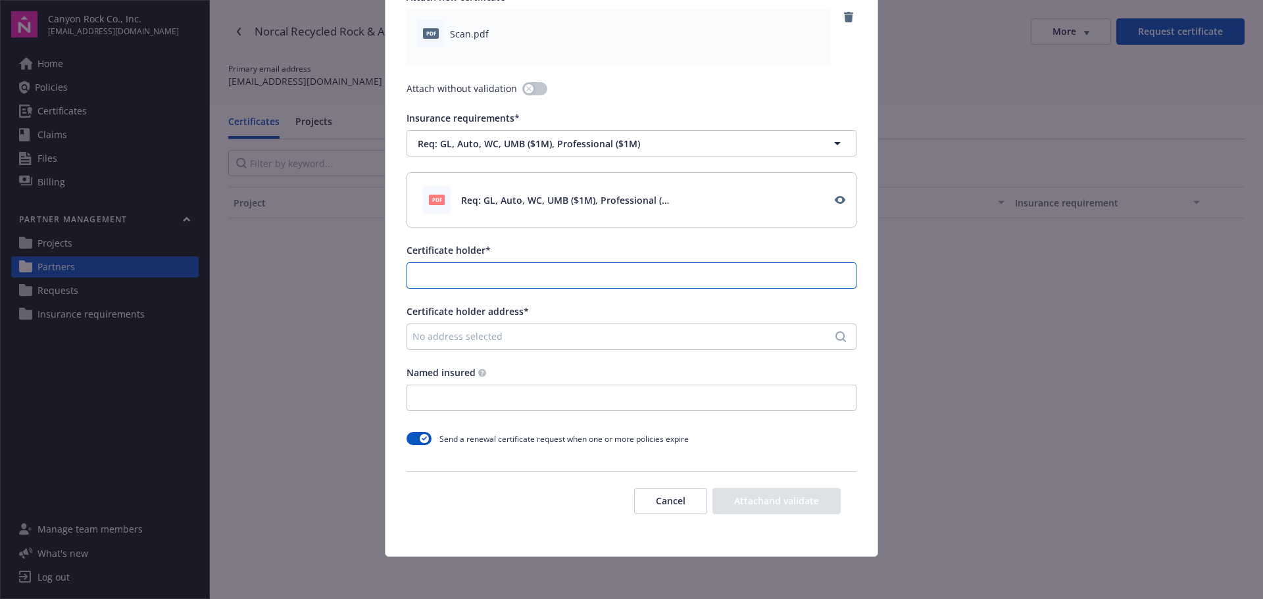
click at [557, 279] on input "Certificate holder*" at bounding box center [631, 275] width 449 height 25
click at [562, 331] on div "No address selected" at bounding box center [624, 336] width 425 height 14
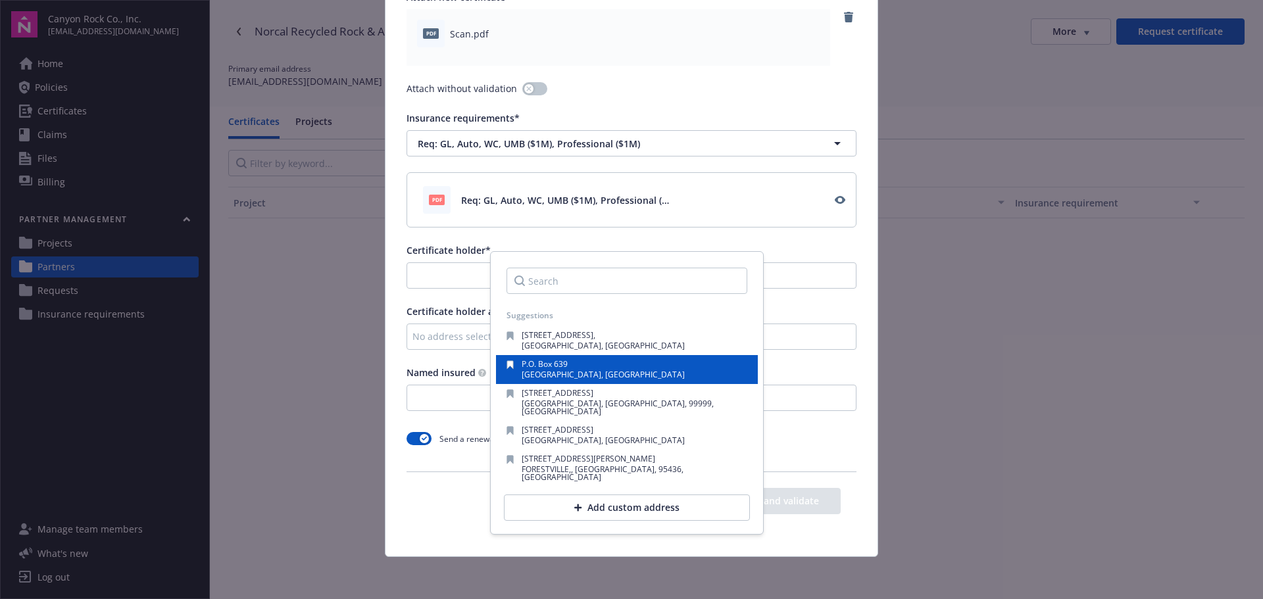
click at [579, 370] on span "[GEOGRAPHIC_DATA], [GEOGRAPHIC_DATA]" at bounding box center [603, 374] width 163 height 11
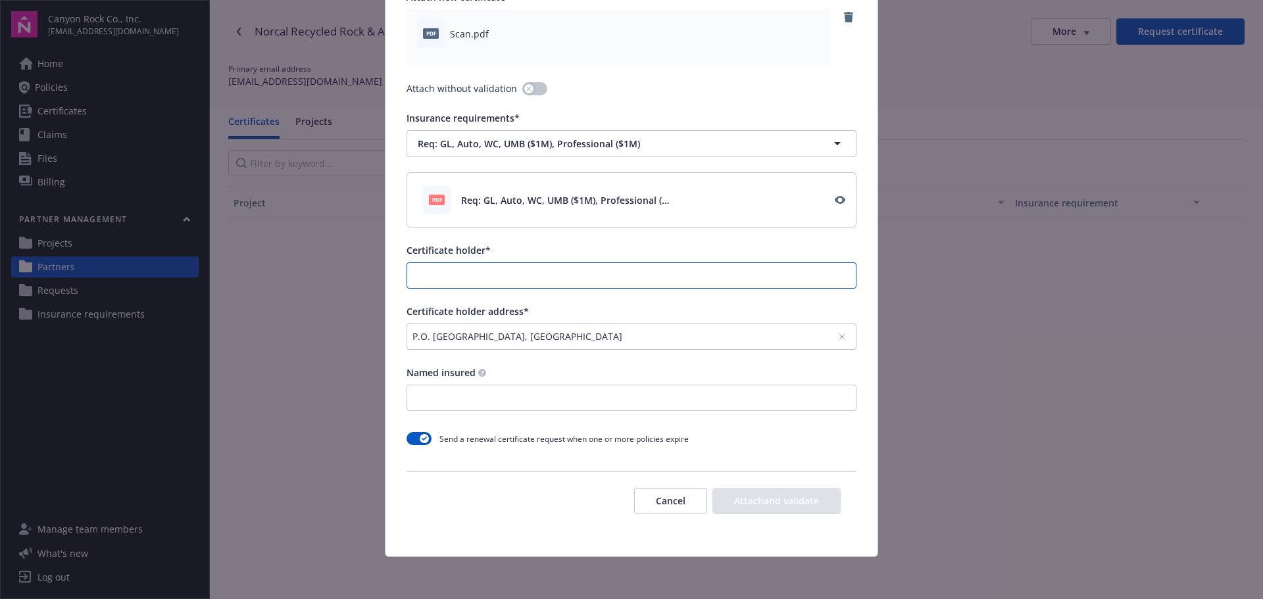
click at [481, 272] on input "Certificate holder*" at bounding box center [631, 275] width 449 height 25
type input "C"
click at [682, 500] on button "Cancel" at bounding box center [670, 501] width 73 height 26
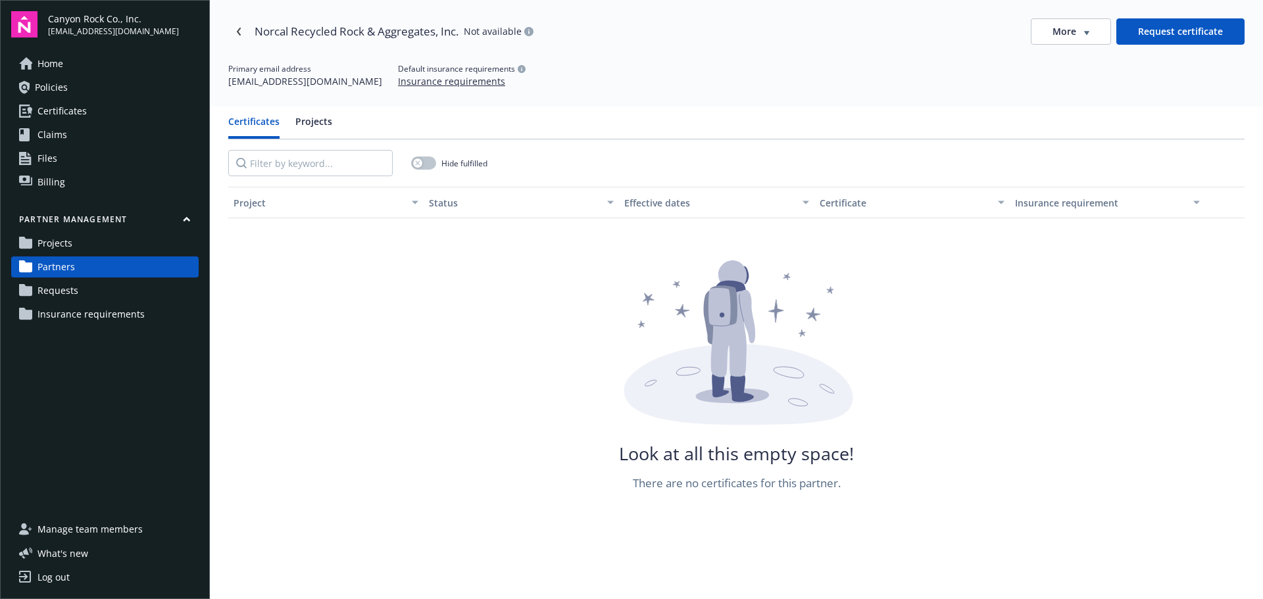
click at [1181, 31] on button "Request certificate" at bounding box center [1180, 31] width 128 height 26
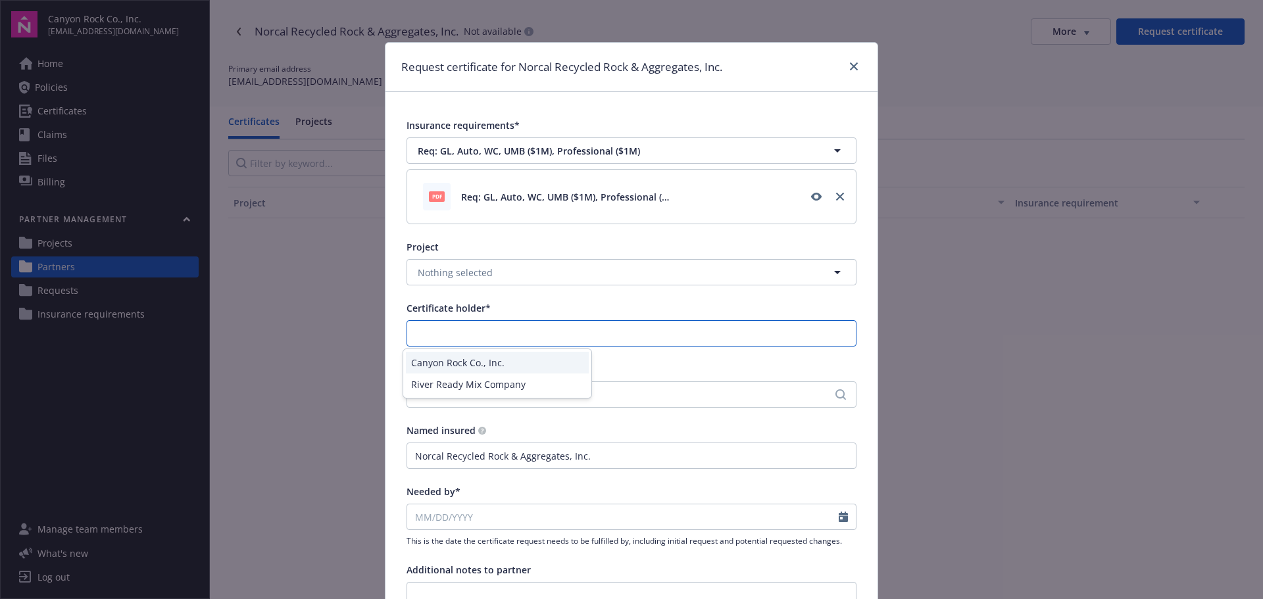
click at [609, 335] on input "Certificate holder*" at bounding box center [631, 333] width 449 height 25
drag, startPoint x: 510, startPoint y: 363, endPoint x: 453, endPoint y: 366, distance: 57.3
click at [453, 366] on div "Canyon Rock Co., Inc." at bounding box center [497, 363] width 183 height 22
type input "Canyon Rock Co., Inc."
drag, startPoint x: 409, startPoint y: 331, endPoint x: 511, endPoint y: 331, distance: 101.9
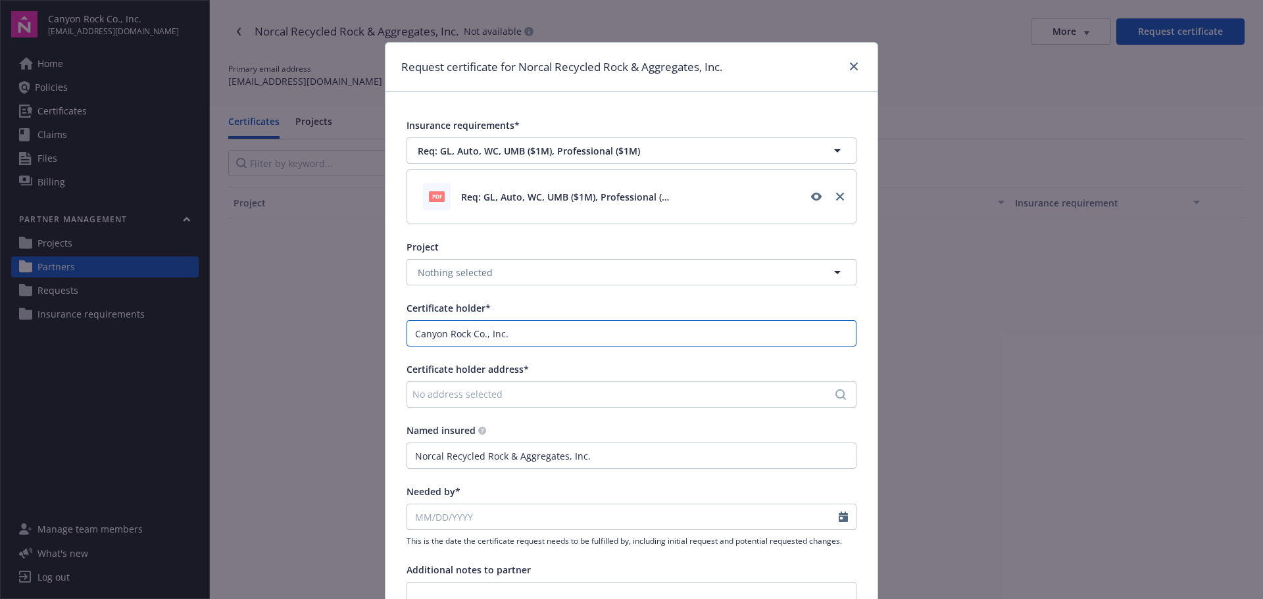
click at [511, 331] on input "Canyon Rock Co., Inc." at bounding box center [631, 333] width 449 height 25
click at [850, 62] on icon "close" at bounding box center [854, 66] width 8 height 8
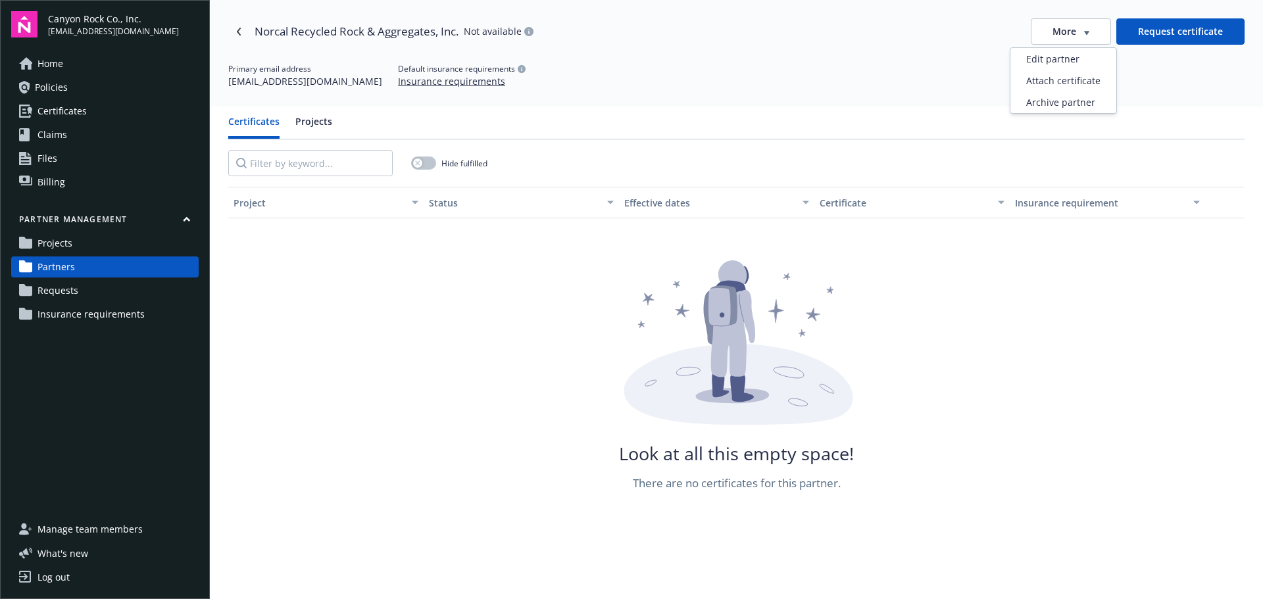
click at [1073, 32] on div "More" at bounding box center [1070, 31] width 37 height 13
click at [1072, 76] on div "Attach certificate" at bounding box center [1063, 81] width 106 height 22
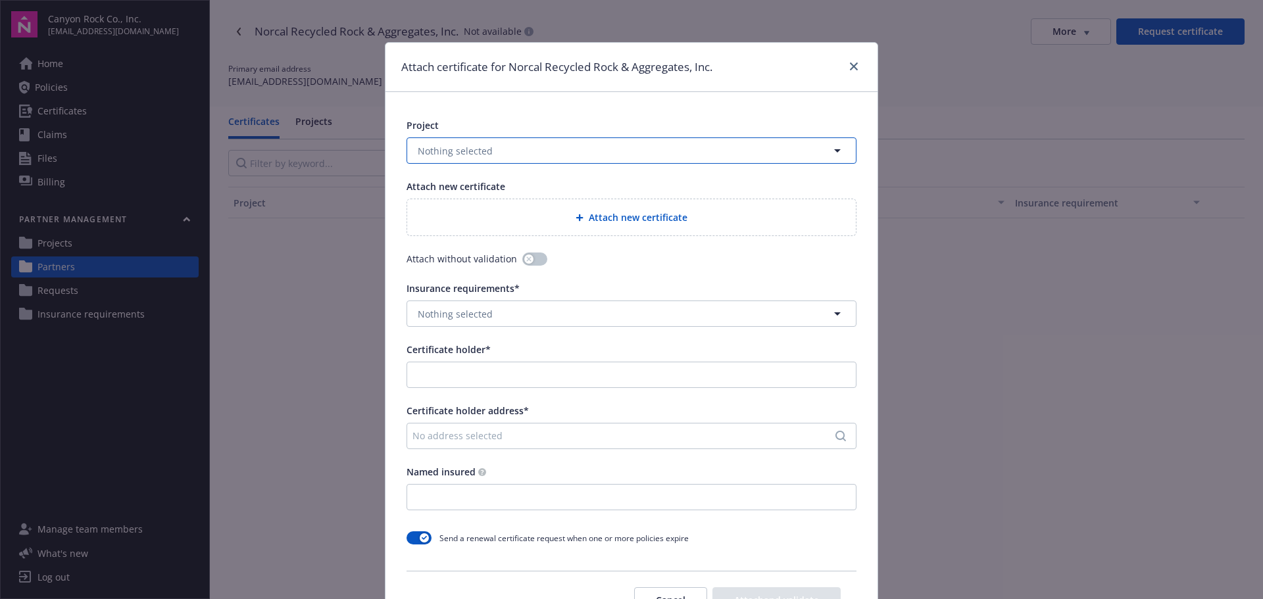
click at [563, 151] on button "Nothing selected" at bounding box center [631, 150] width 450 height 26
click at [518, 189] on div "[GEOGRAPHIC_DATA]" at bounding box center [631, 187] width 431 height 19
click at [623, 220] on span "Attach new certificate" at bounding box center [638, 217] width 99 height 14
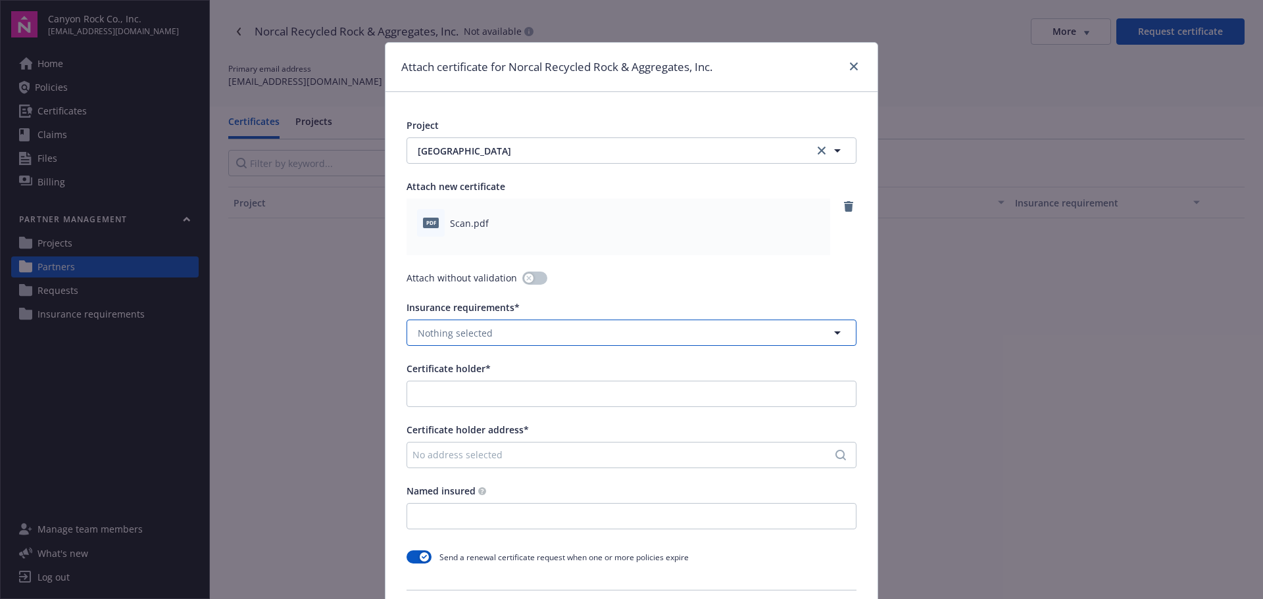
click at [514, 329] on button "Nothing selected" at bounding box center [631, 333] width 450 height 26
click at [524, 377] on span "Req: GL, Auto, WC, UMB ($1M), Professional ($1M)" at bounding box center [532, 370] width 222 height 14
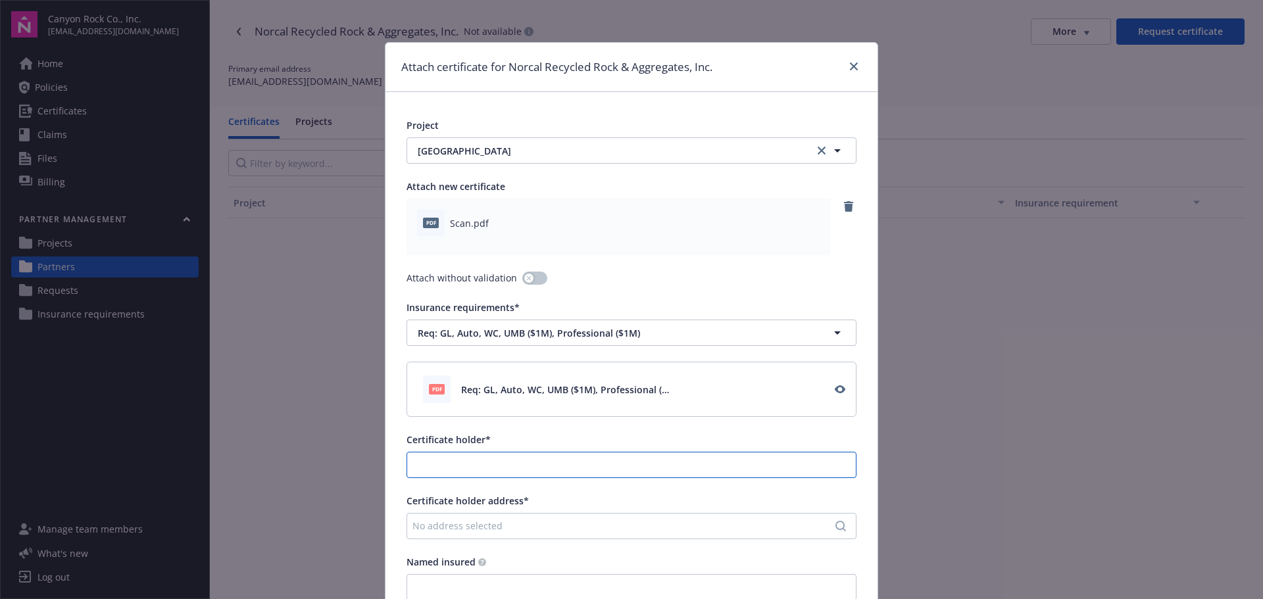
click at [506, 465] on input "Certificate holder*" at bounding box center [631, 464] width 449 height 25
paste input "Canyon Rock Co., Inc."
type input "Canyon Rock Co., Inc."
click at [573, 522] on div "No address selected" at bounding box center [624, 526] width 425 height 14
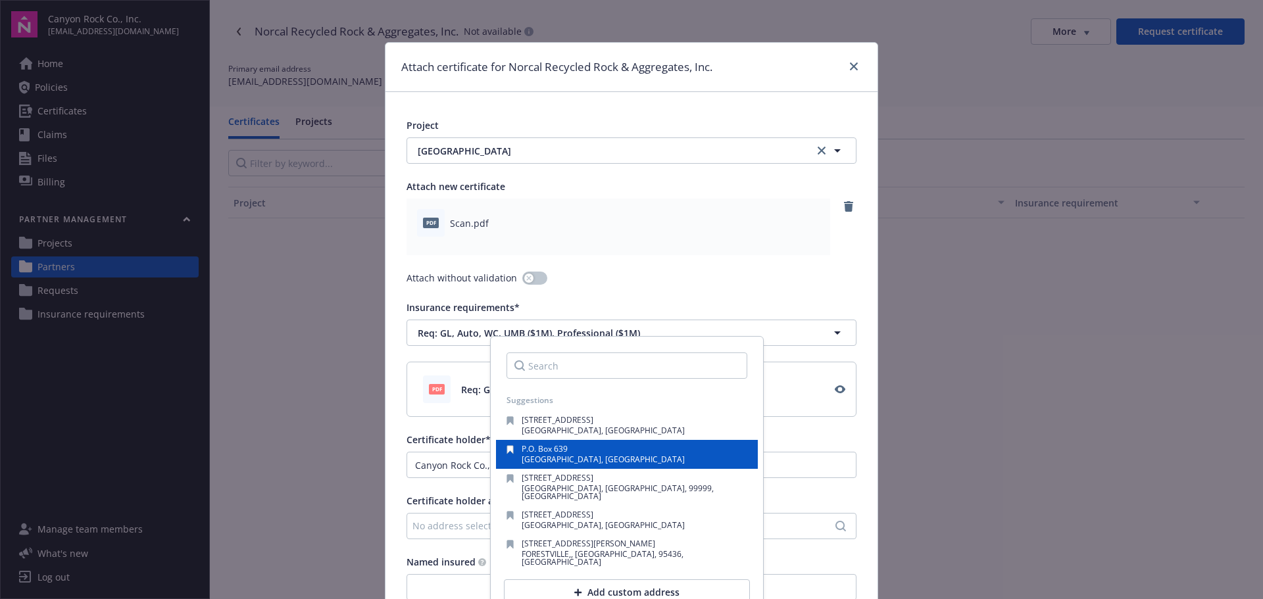
click at [562, 457] on span "[GEOGRAPHIC_DATA], [GEOGRAPHIC_DATA]" at bounding box center [603, 459] width 163 height 11
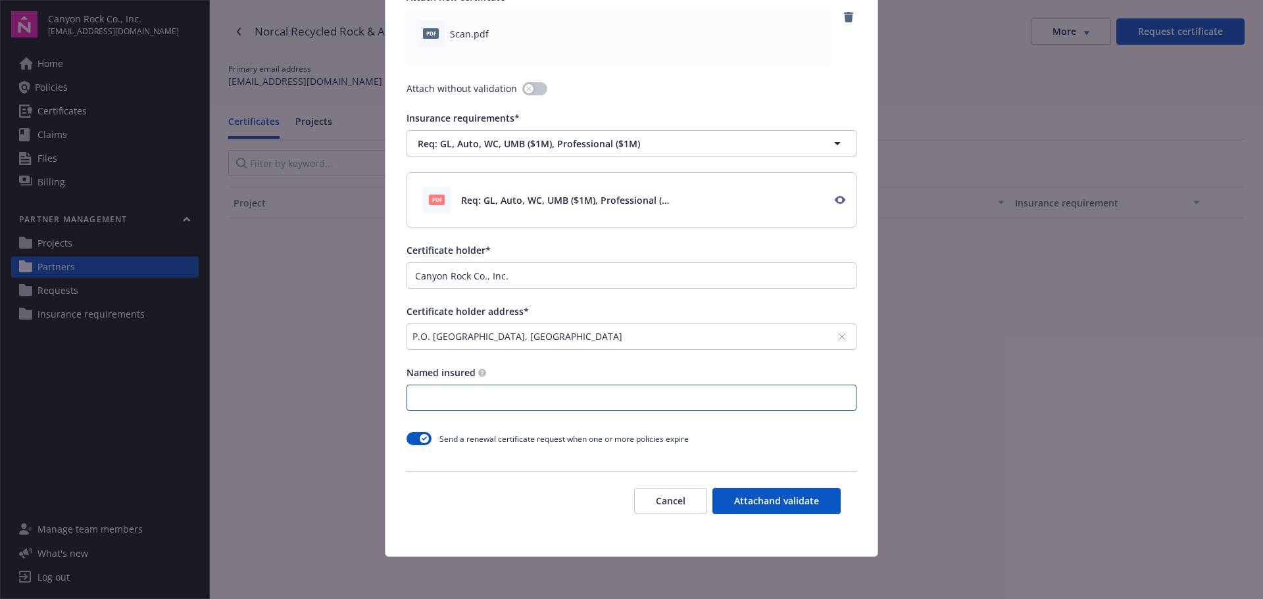
click at [437, 403] on input "Named insured" at bounding box center [631, 397] width 449 height 25
type input "n"
type input "N"
type input "Norcal Recycled Rock & Aggregates, Inc."
click at [783, 495] on button "Attach and validate" at bounding box center [776, 501] width 128 height 26
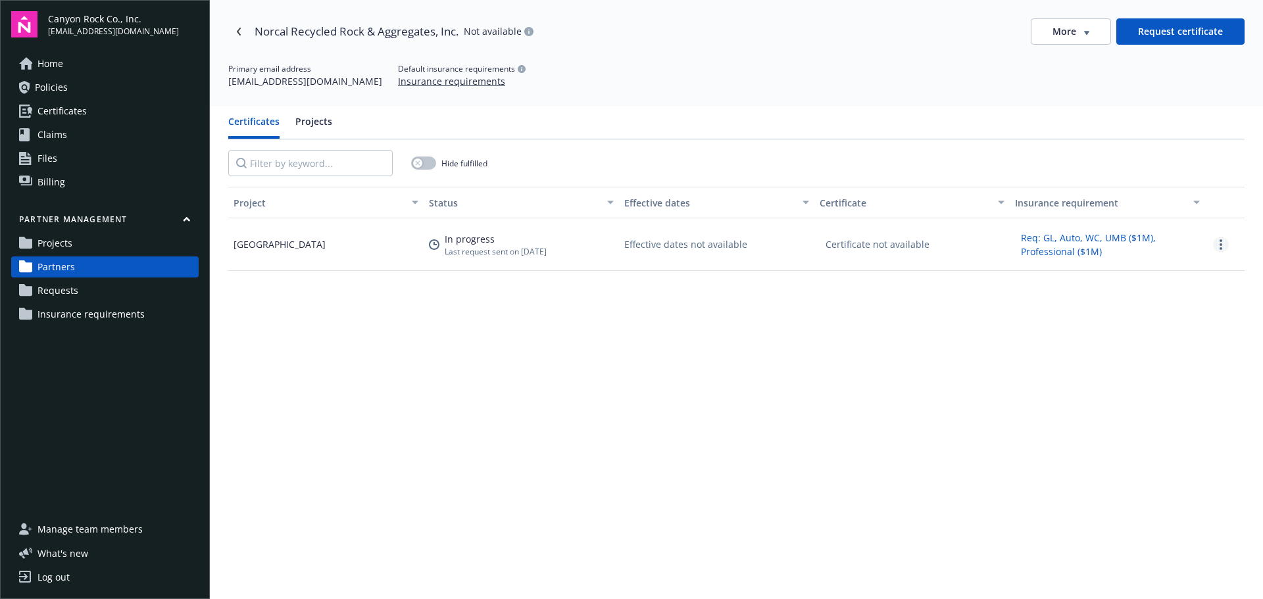
click at [1219, 246] on icon "more" at bounding box center [1220, 244] width 3 height 11
click at [938, 343] on div "Project Status Effective dates Certificate Insurance requirement Forestville Qu…" at bounding box center [736, 463] width 1016 height 552
click at [87, 262] on link "Partners" at bounding box center [104, 266] width 187 height 21
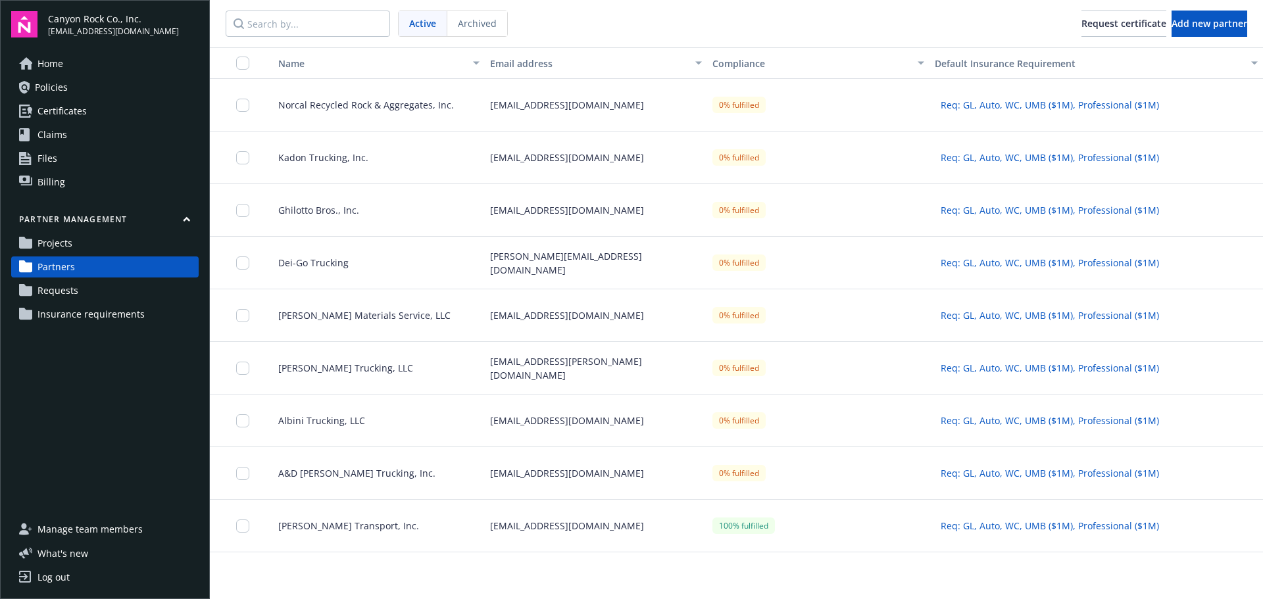
click at [400, 105] on span "Norcal Recycled Rock & Aggregates, Inc." at bounding box center [361, 105] width 186 height 14
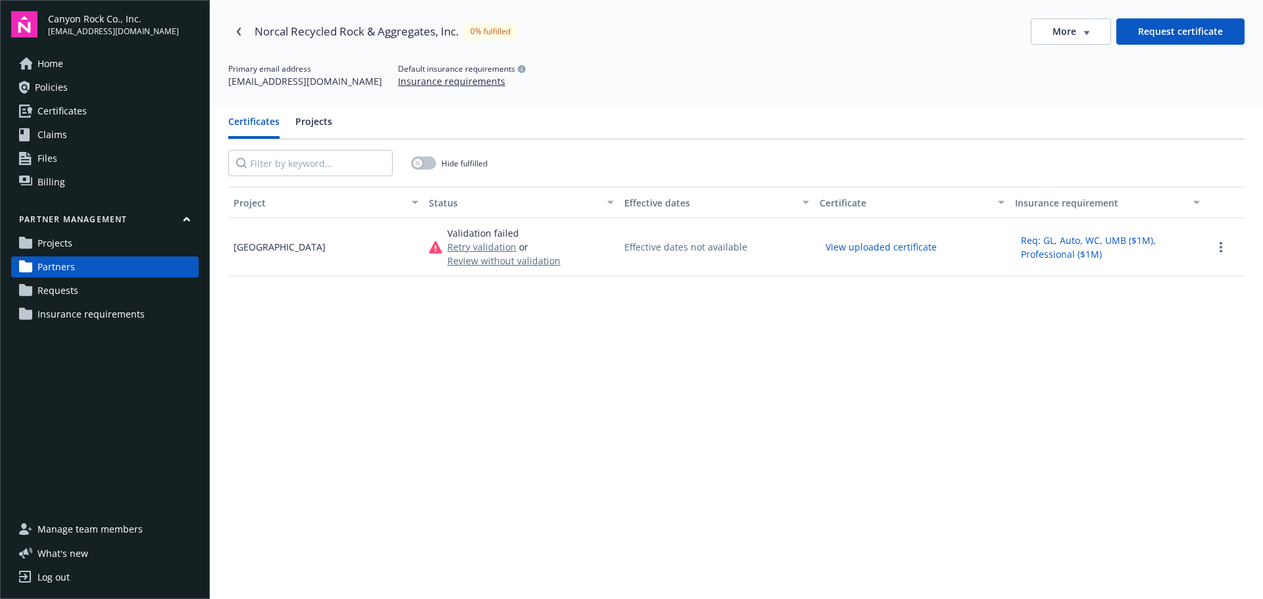
click at [896, 247] on button "View uploaded certificate" at bounding box center [880, 247] width 123 height 20
click at [1219, 247] on icon "more" at bounding box center [1220, 247] width 3 height 11
click at [1167, 267] on span "Retry validation" at bounding box center [1153, 269] width 69 height 14
click at [491, 249] on button "Retry validation" at bounding box center [481, 247] width 69 height 14
click at [1082, 33] on button "More" at bounding box center [1071, 31] width 80 height 26
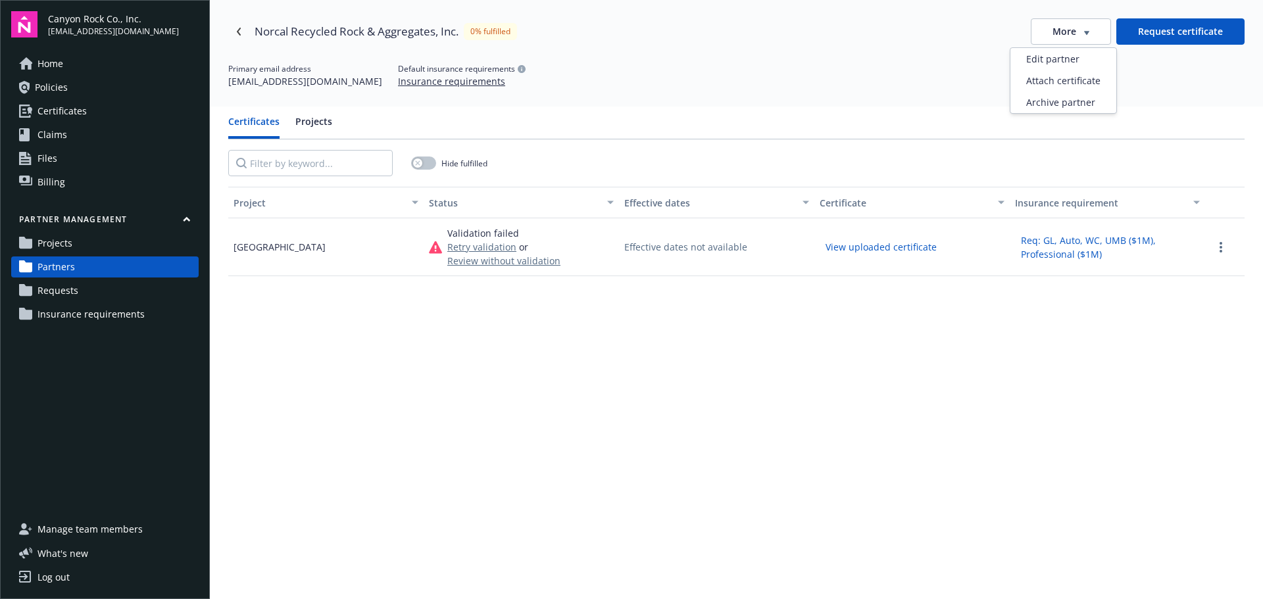
click at [92, 311] on span "Insurance requirements" at bounding box center [90, 314] width 107 height 21
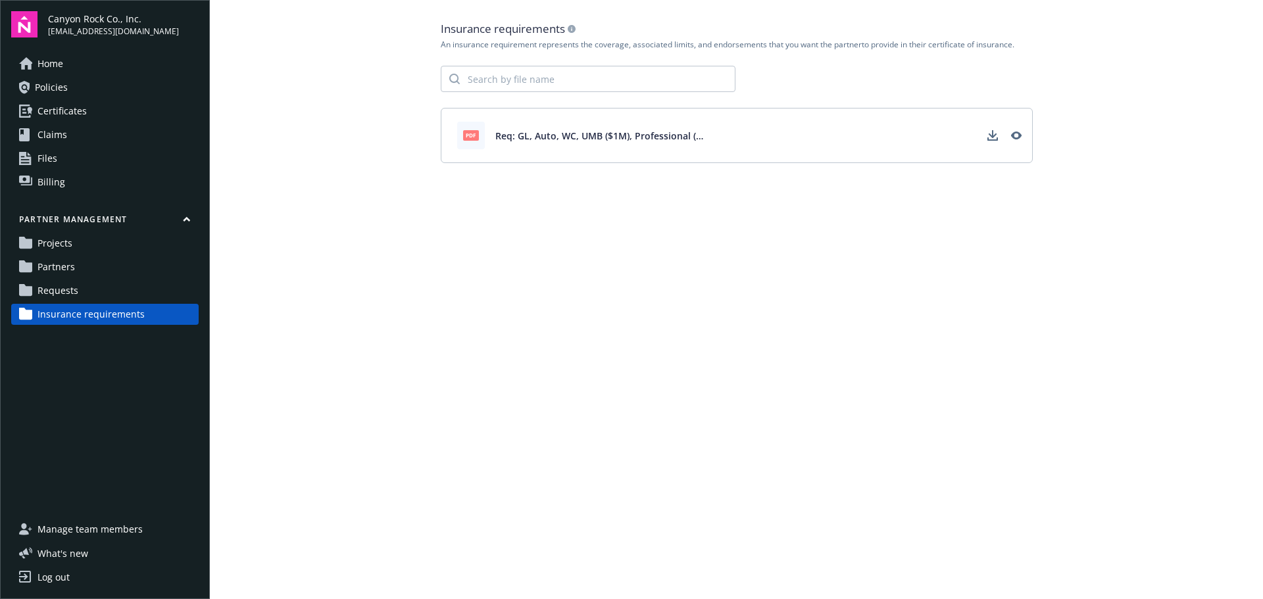
click at [58, 295] on span "Requests" at bounding box center [57, 290] width 41 height 21
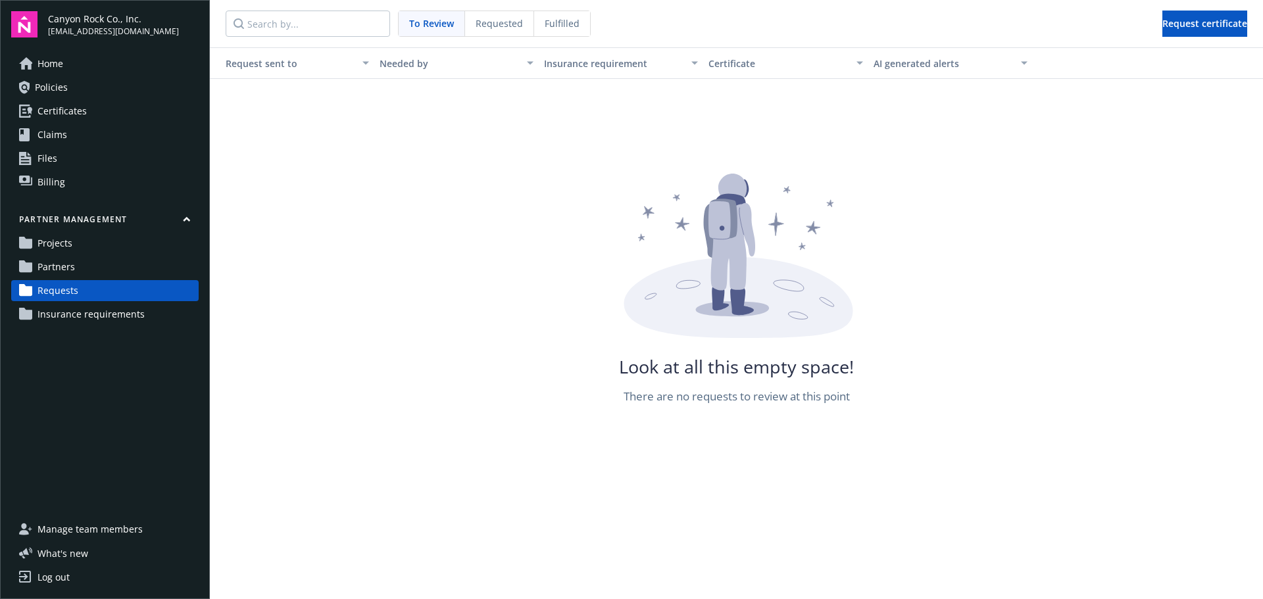
click at [484, 27] on span "Requested" at bounding box center [498, 23] width 47 height 14
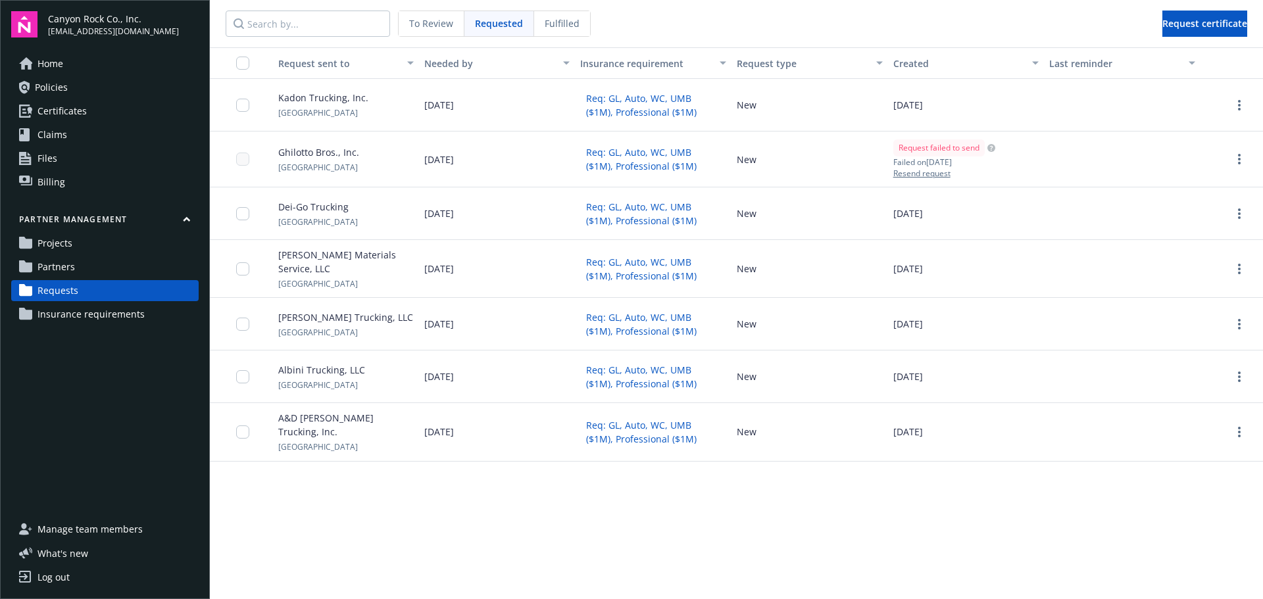
click at [416, 18] on span "To Review" at bounding box center [431, 23] width 44 height 14
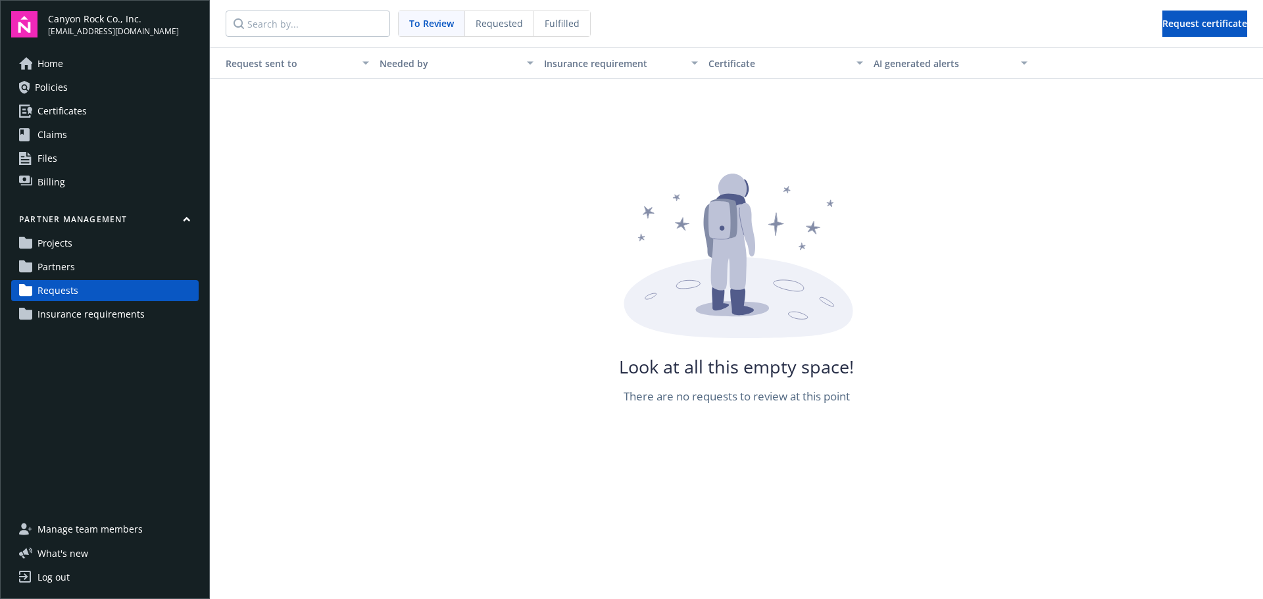
click at [554, 25] on span "Fulfilled" at bounding box center [562, 23] width 35 height 14
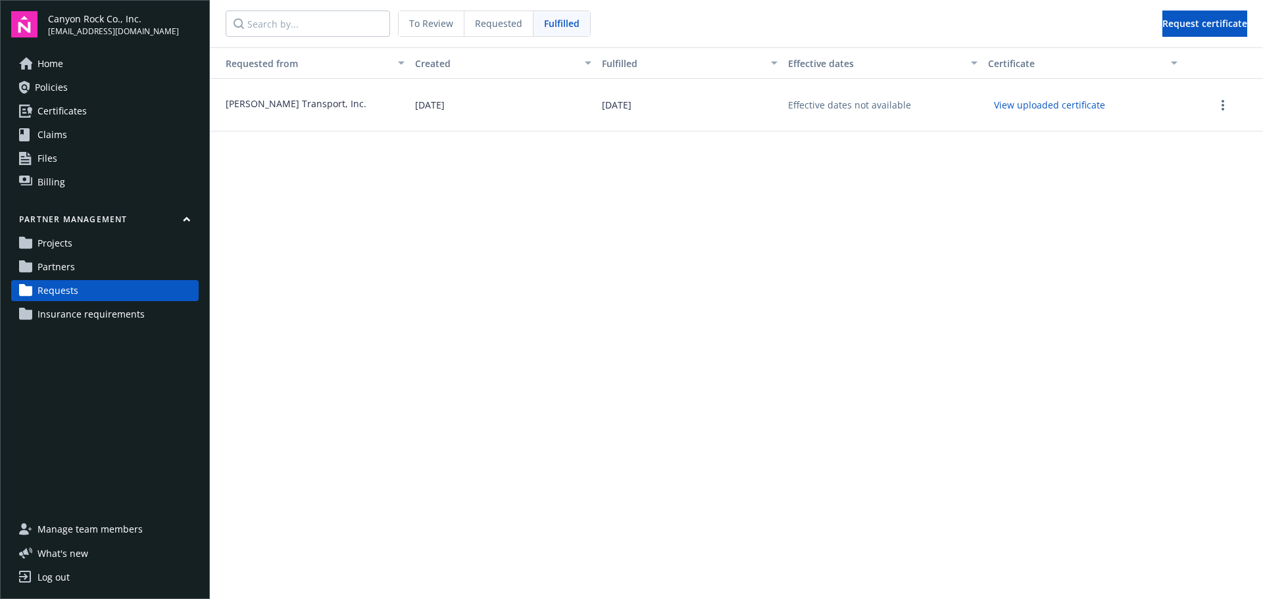
click at [57, 264] on span "Partners" at bounding box center [55, 266] width 37 height 21
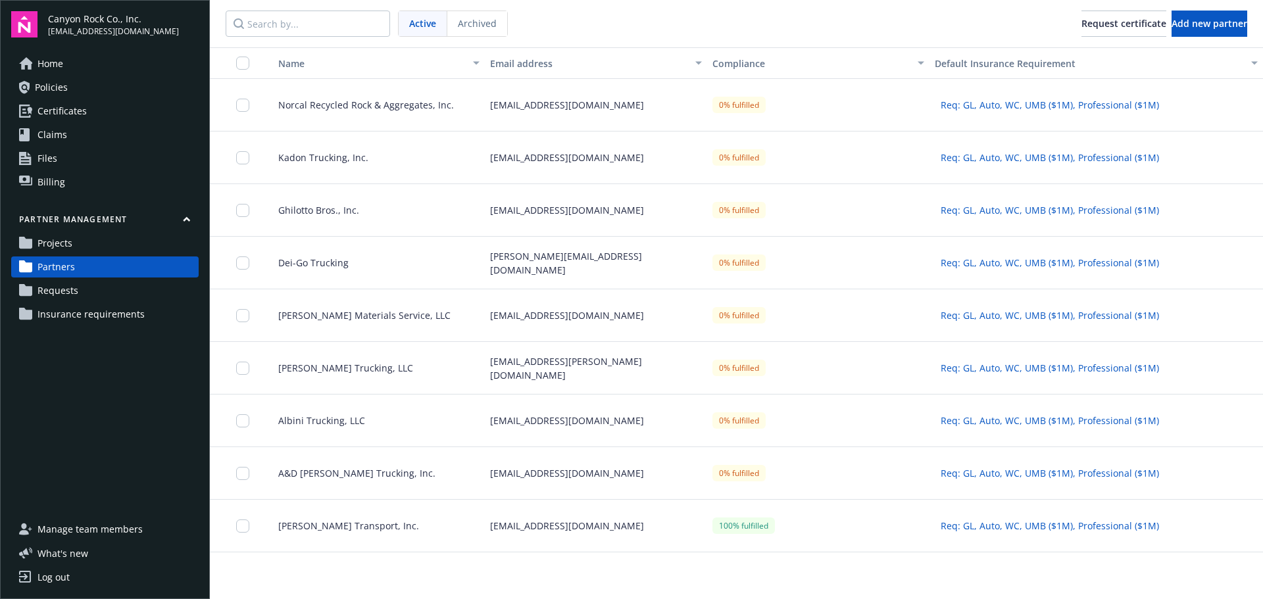
click at [387, 103] on span "Norcal Recycled Rock & Aggregates, Inc." at bounding box center [361, 105] width 186 height 14
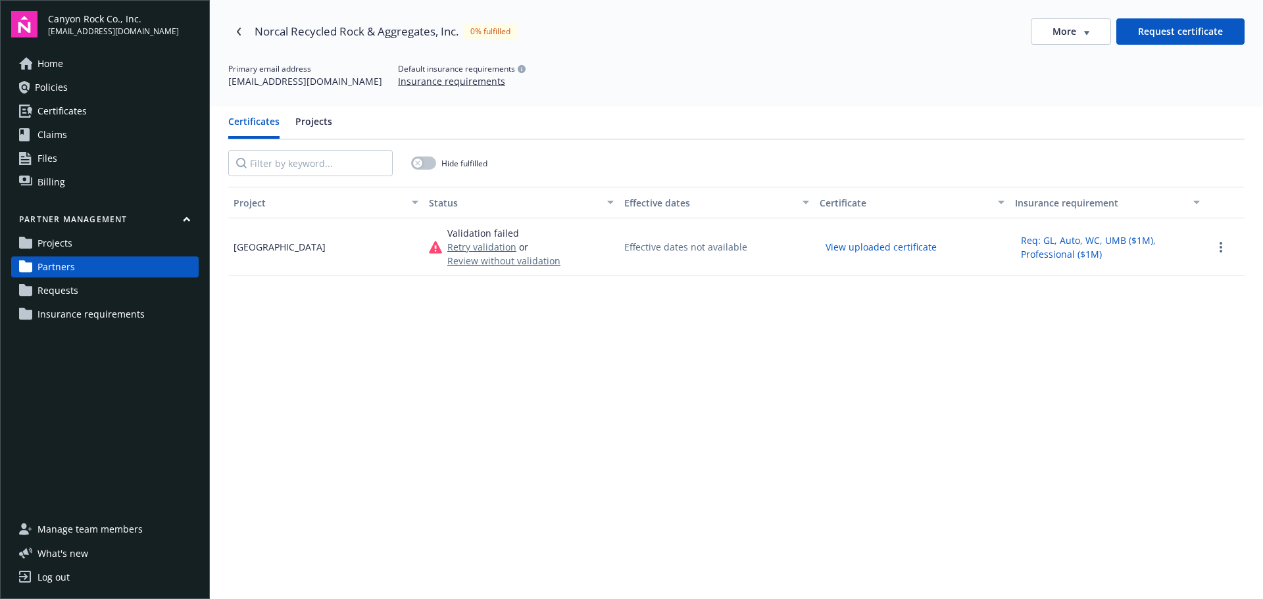
click at [1081, 34] on button "More" at bounding box center [1071, 31] width 80 height 26
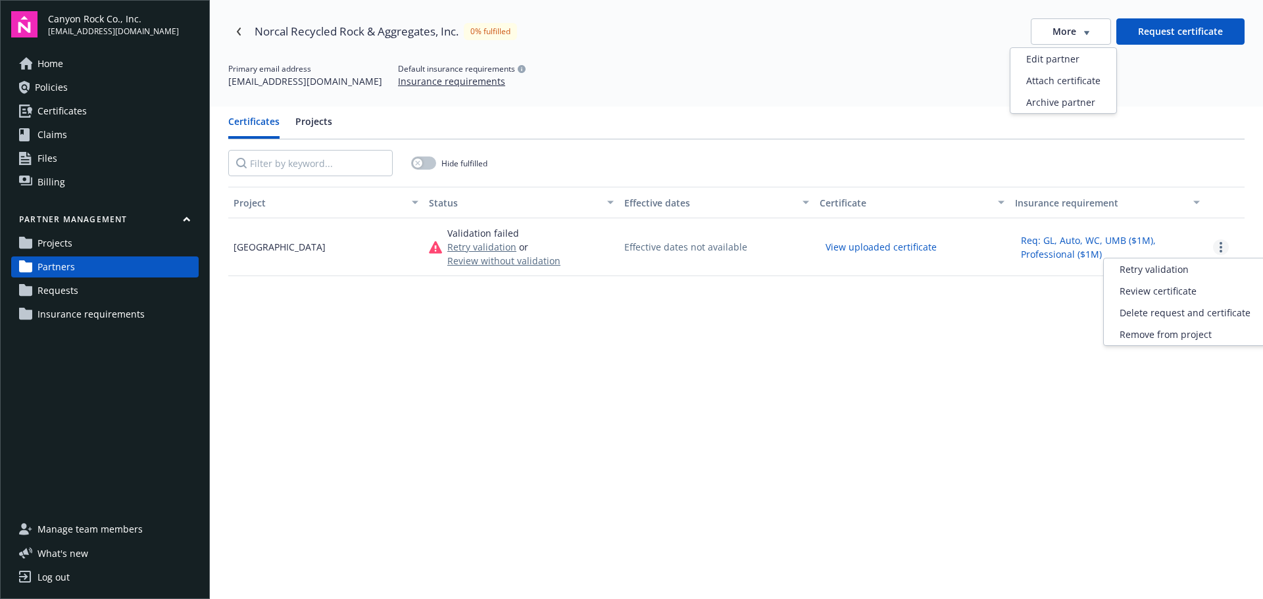
click at [1213, 249] on link "more" at bounding box center [1221, 247] width 16 height 16
click at [1181, 287] on span "Review certificate" at bounding box center [1157, 291] width 77 height 14
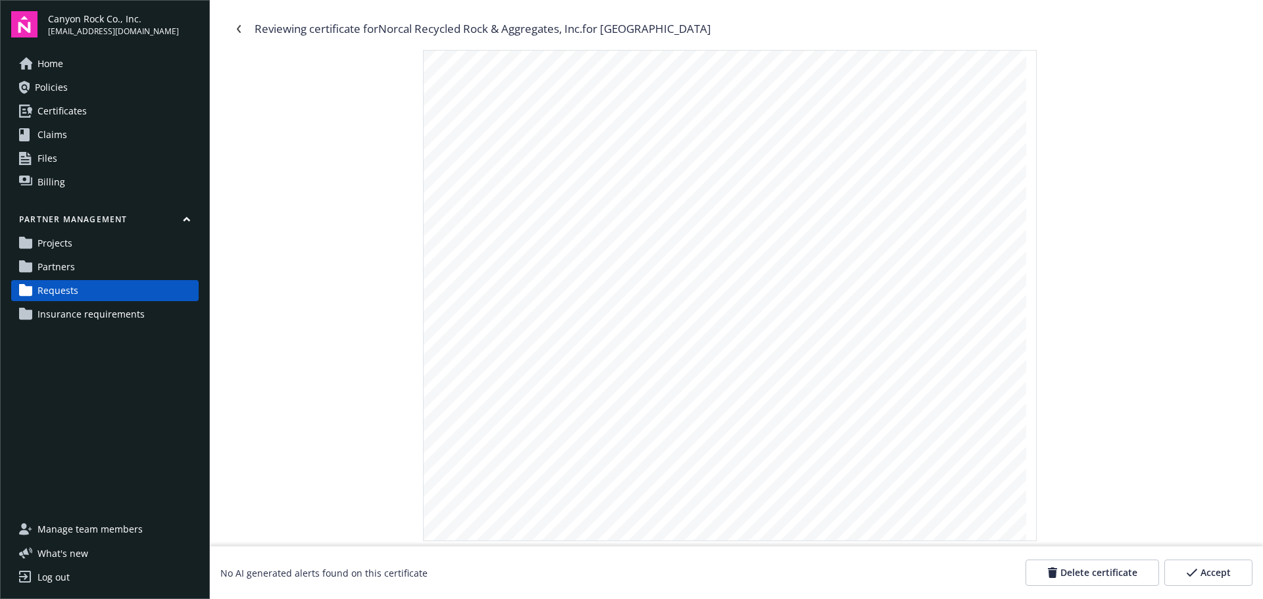
click at [1217, 571] on span "Accept" at bounding box center [1215, 572] width 30 height 13
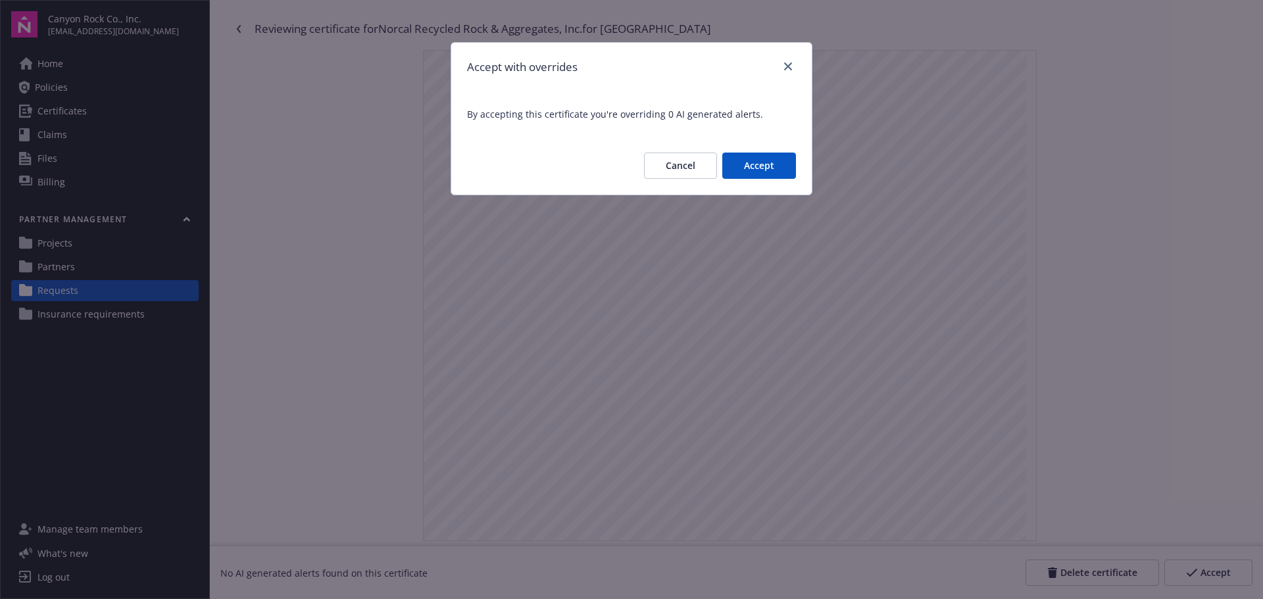
click at [772, 160] on button "Accept" at bounding box center [759, 166] width 74 height 26
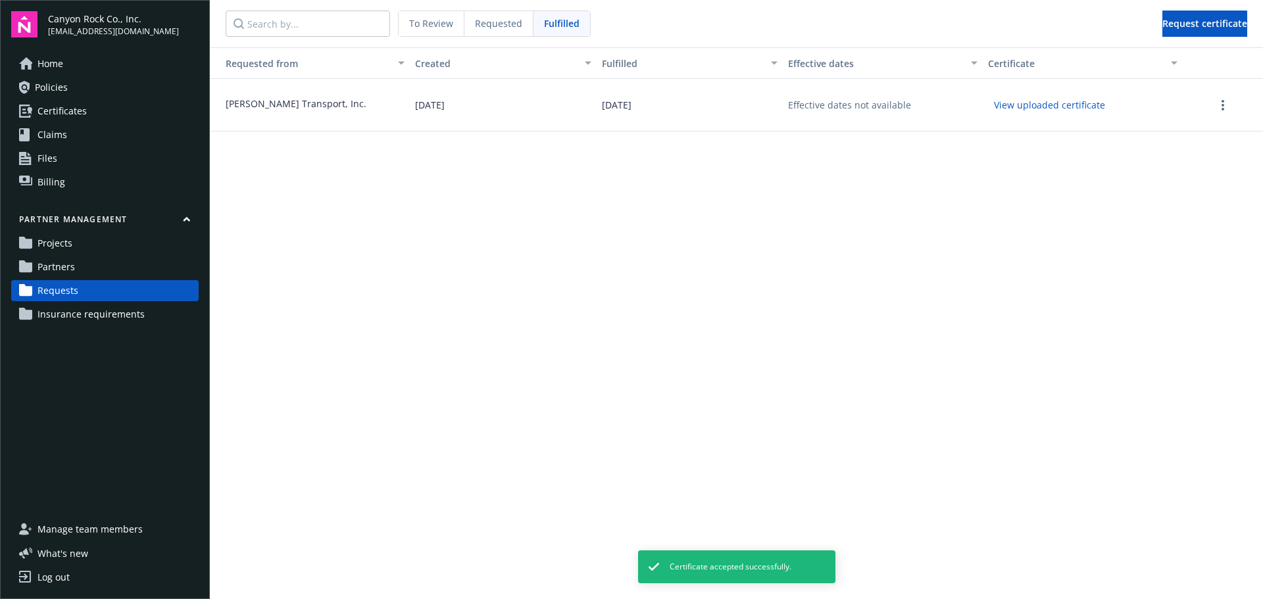
click at [487, 20] on span "Requested" at bounding box center [498, 23] width 47 height 14
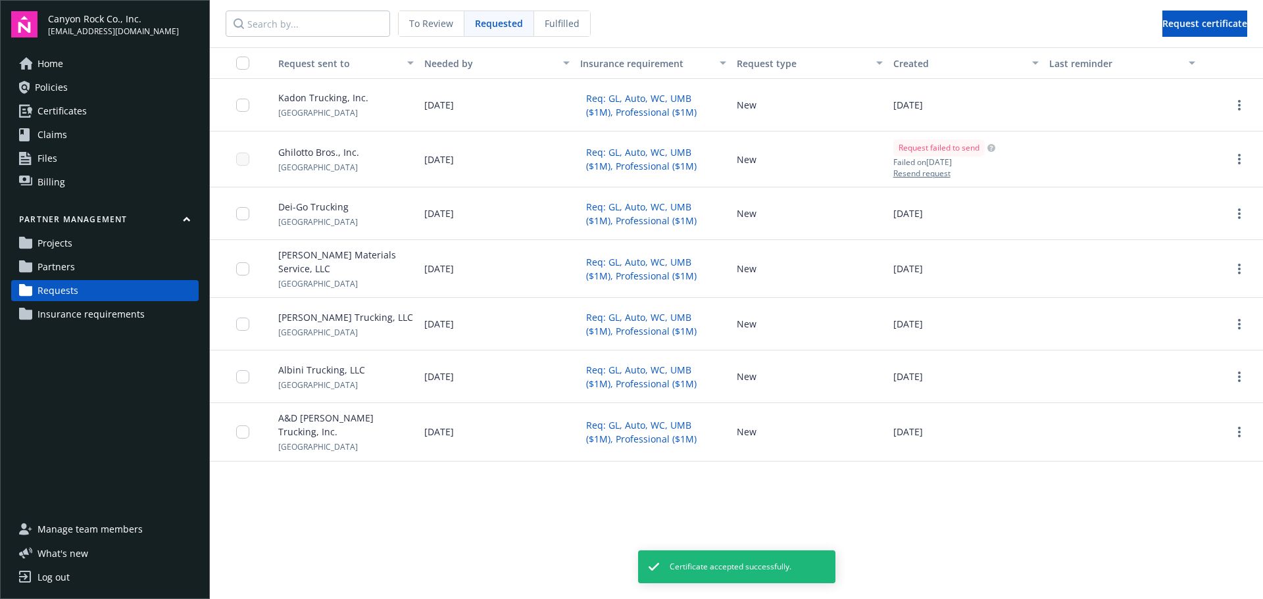
click at [552, 25] on span "Fulfilled" at bounding box center [562, 23] width 35 height 14
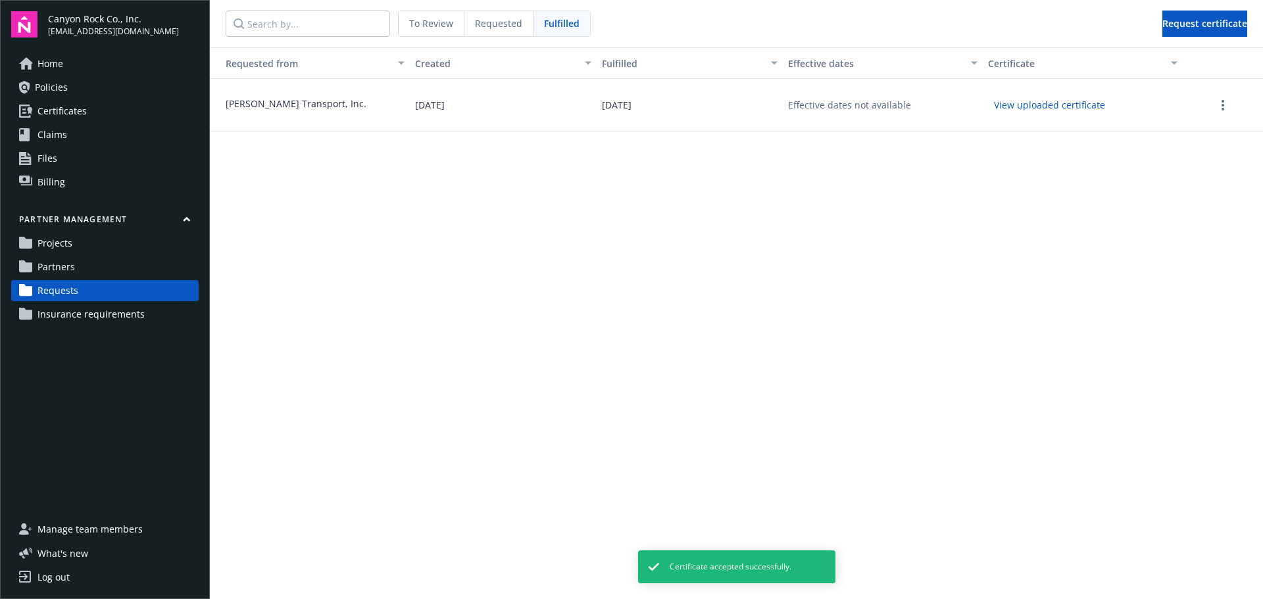
click at [422, 31] on div "To Review" at bounding box center [432, 23] width 66 height 25
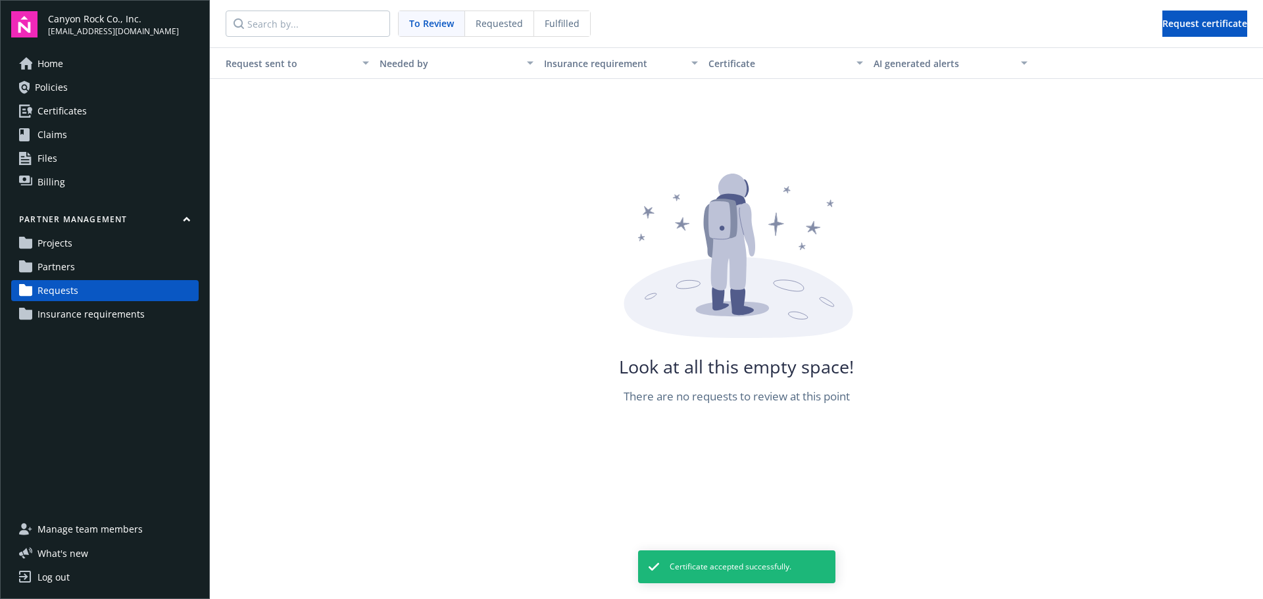
click at [62, 262] on span "Partners" at bounding box center [55, 266] width 37 height 21
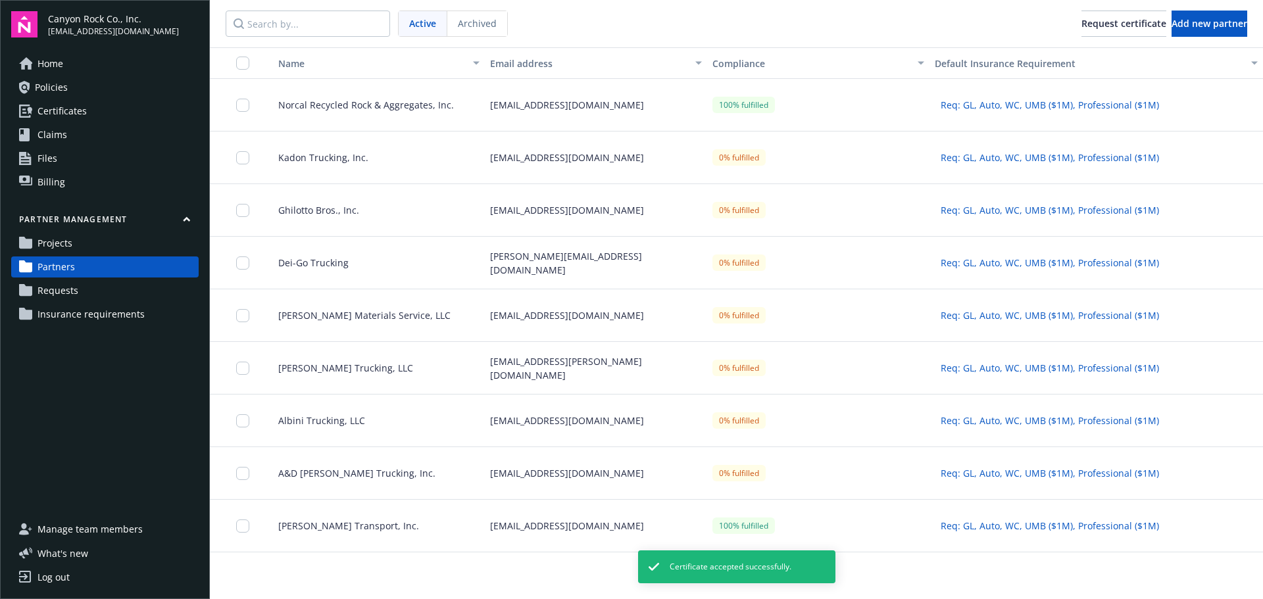
click at [387, 102] on span "Norcal Recycled Rock & Aggregates, Inc." at bounding box center [361, 105] width 186 height 14
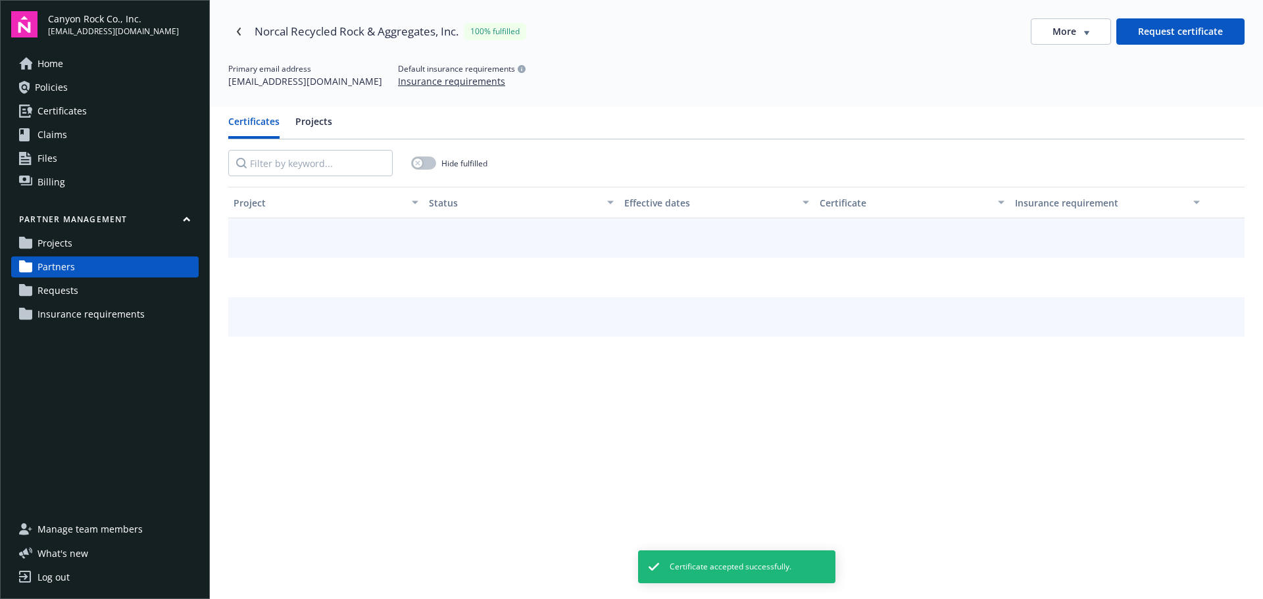
click at [386, 101] on div "Norcal Recycled Rock & Aggregates, Inc. 100% fulfilled More Request certificate…" at bounding box center [736, 53] width 1053 height 107
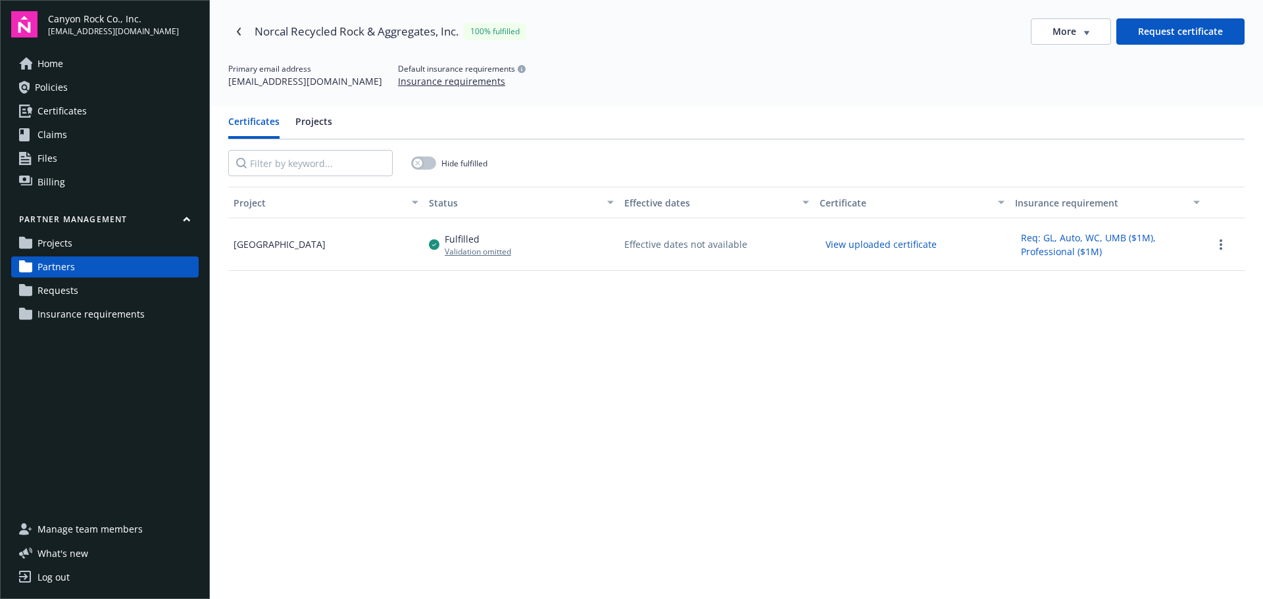
click at [66, 292] on span "Requests" at bounding box center [57, 290] width 41 height 21
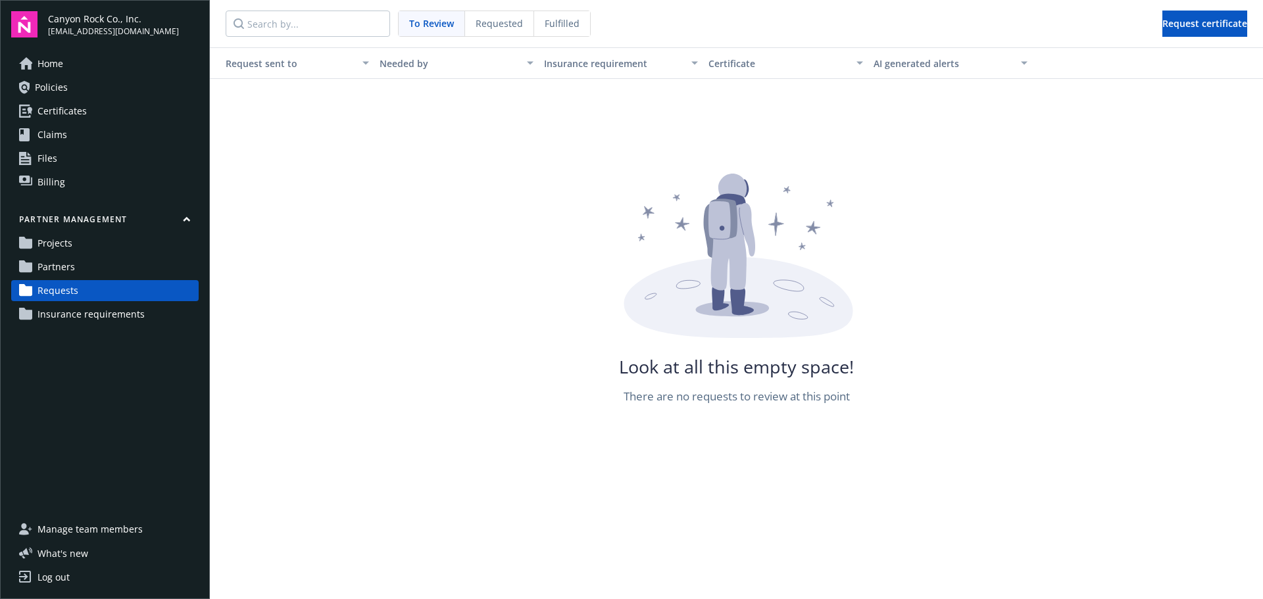
click at [558, 22] on span "Fulfilled" at bounding box center [562, 23] width 35 height 14
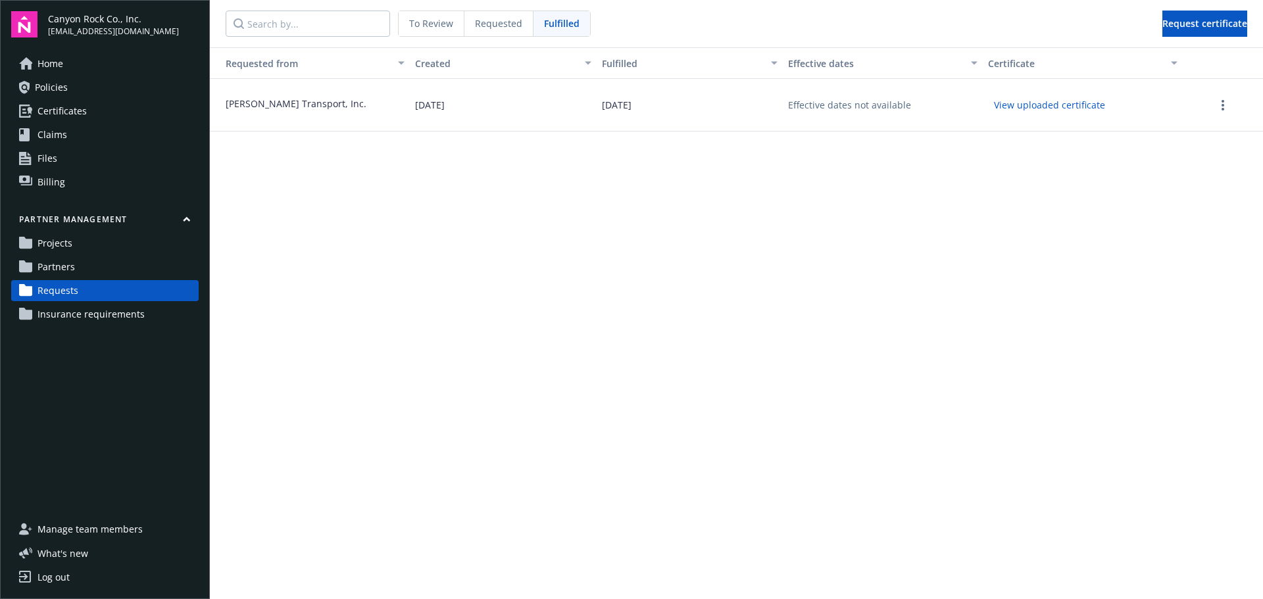
click at [495, 20] on span "Requested" at bounding box center [498, 23] width 47 height 14
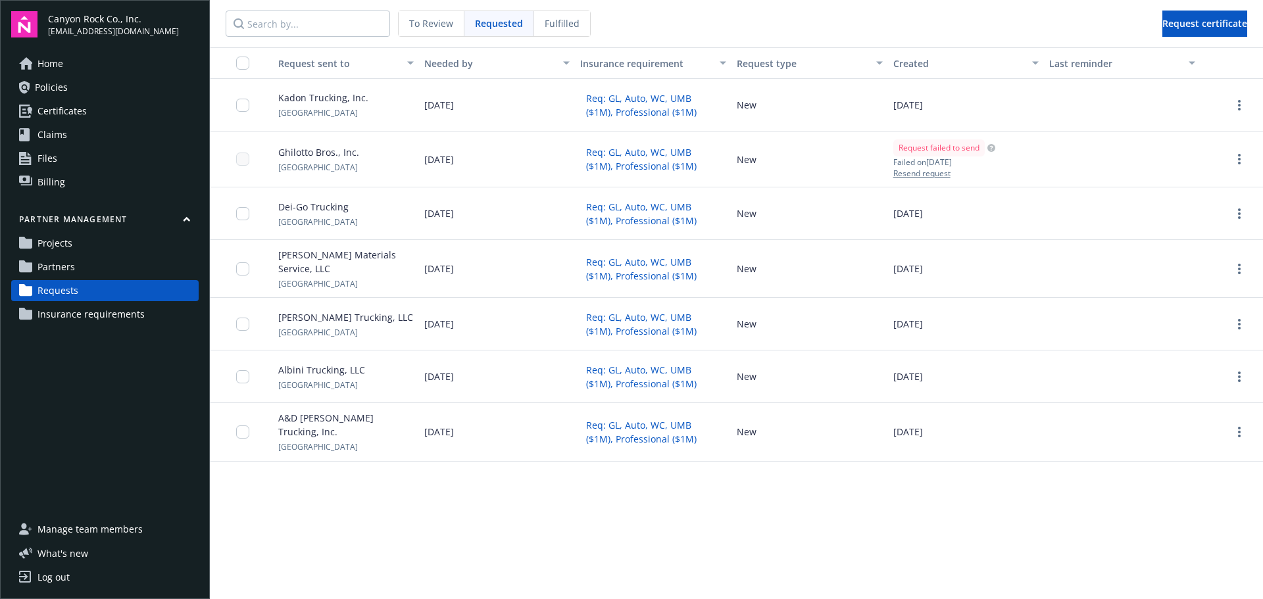
click at [495, 20] on span "Requested" at bounding box center [499, 23] width 48 height 14
click at [418, 19] on span "To Review" at bounding box center [431, 23] width 44 height 14
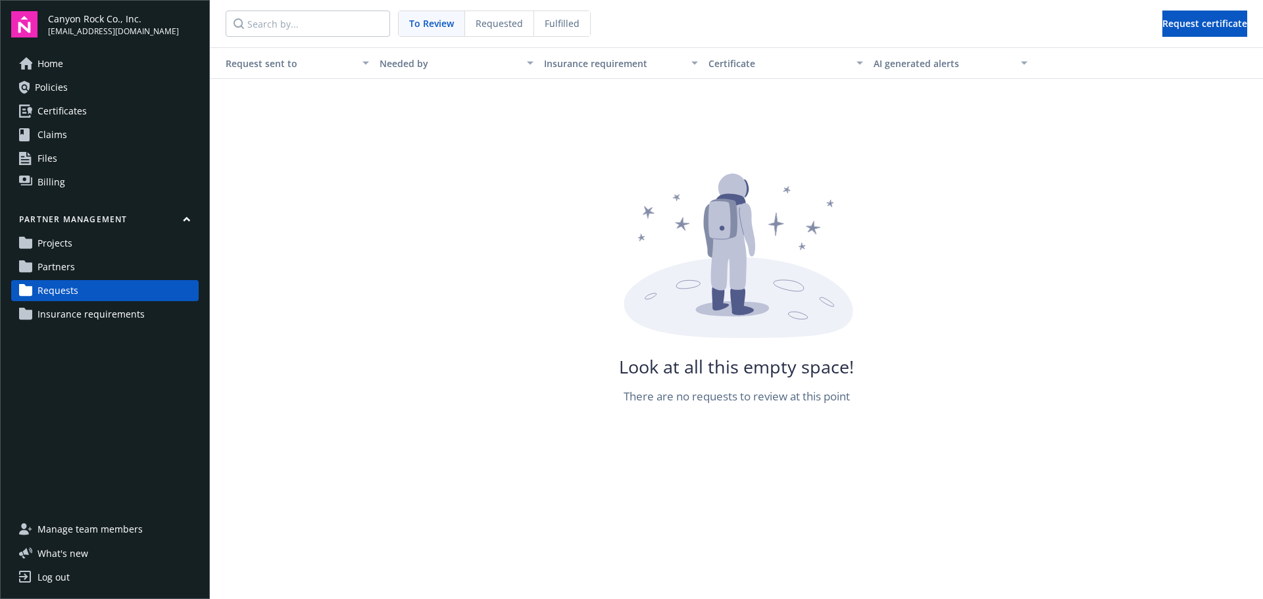
click at [506, 26] on span "Requested" at bounding box center [498, 23] width 47 height 14
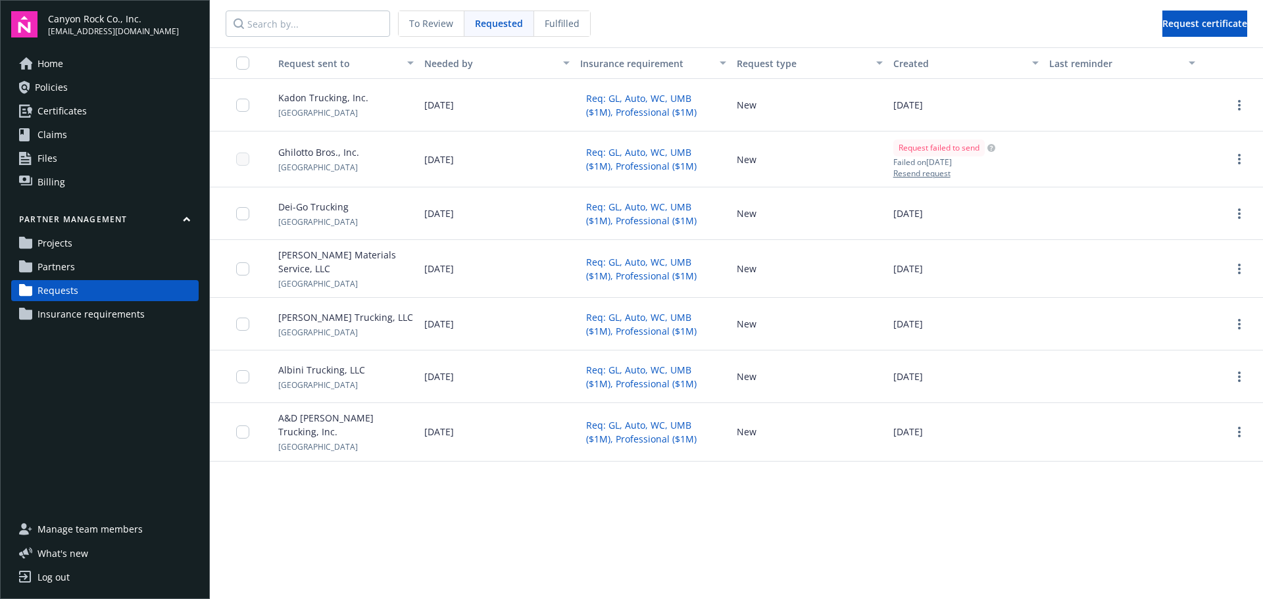
click at [565, 14] on div "Fulfilled" at bounding box center [562, 23] width 56 height 25
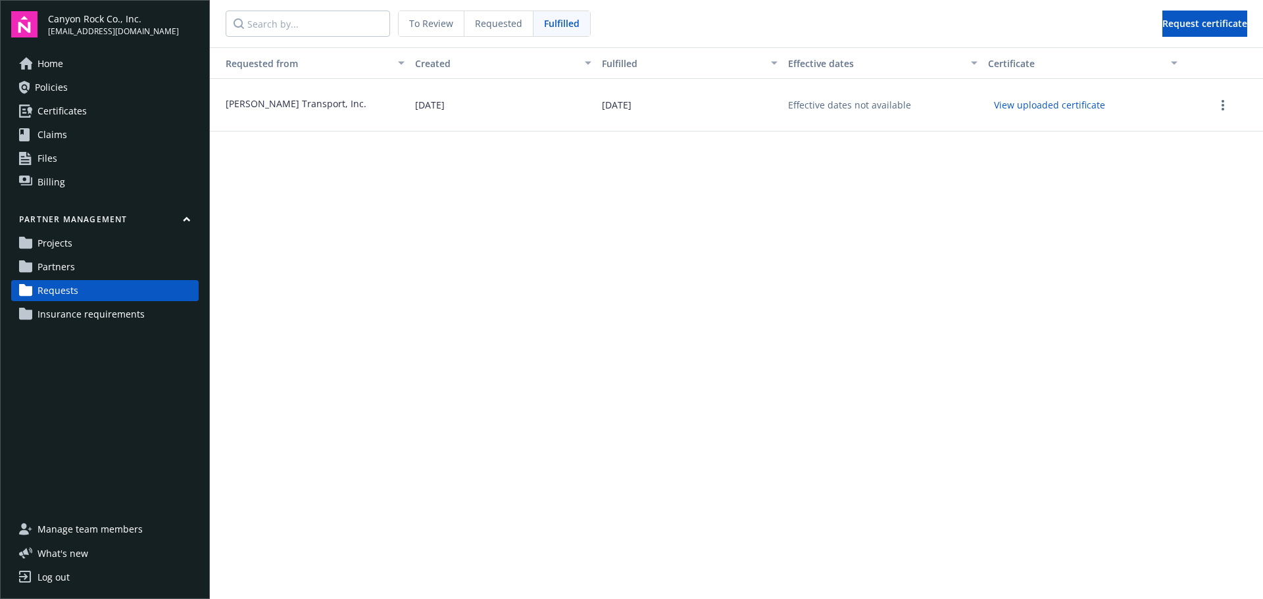
click at [35, 266] on link "Partners" at bounding box center [104, 266] width 187 height 21
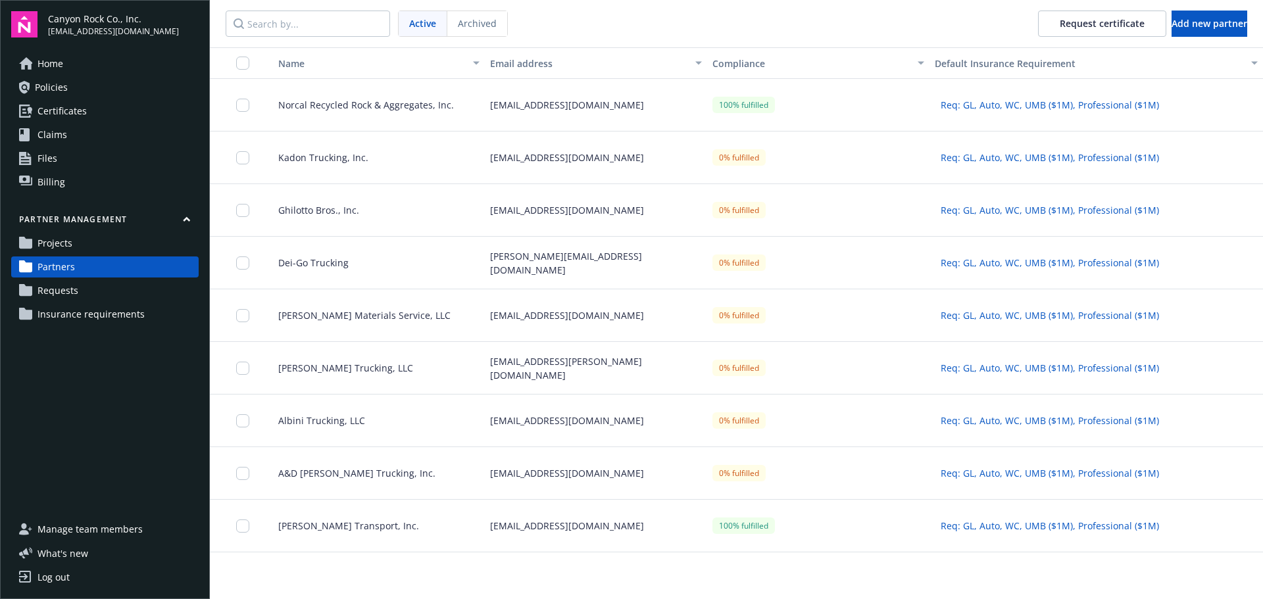
click at [345, 525] on span "[PERSON_NAME] Transport, Inc." at bounding box center [343, 526] width 151 height 14
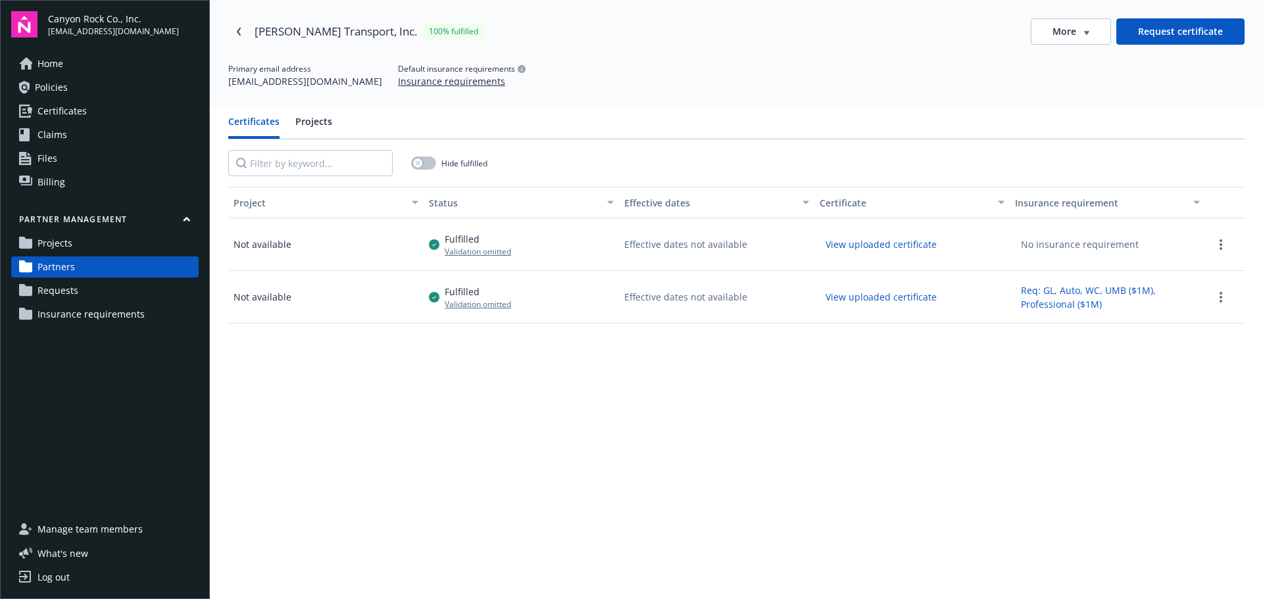
click at [84, 264] on link "Partners" at bounding box center [104, 266] width 187 height 21
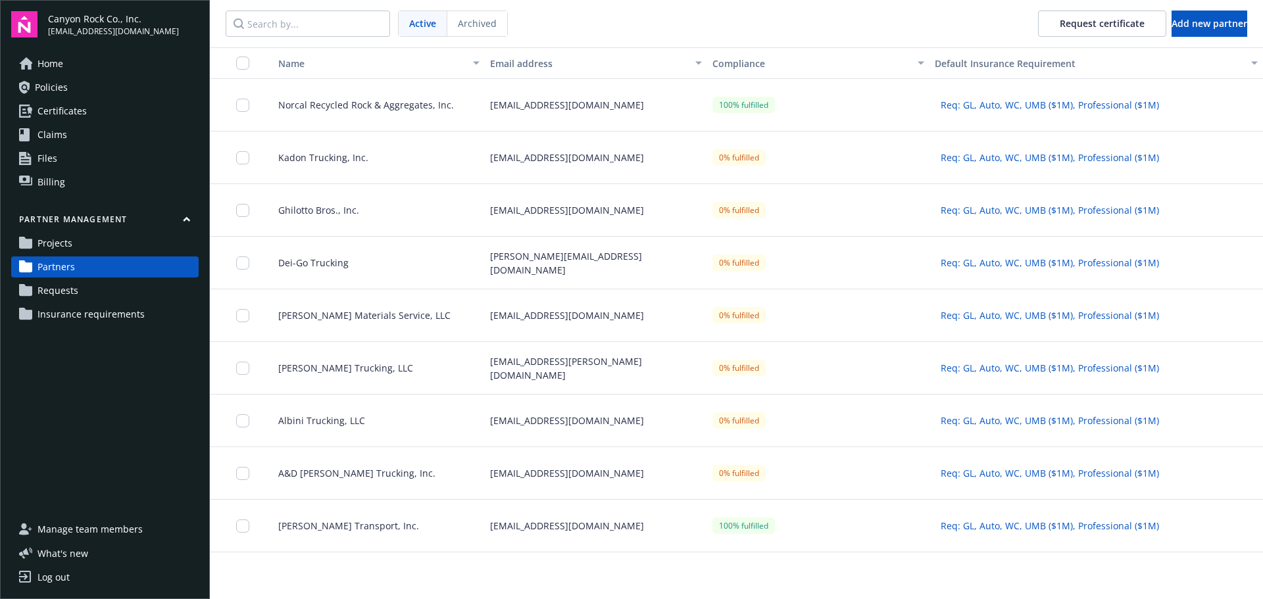
click at [314, 105] on span "Norcal Recycled Rock & Aggregates, Inc." at bounding box center [361, 105] width 186 height 14
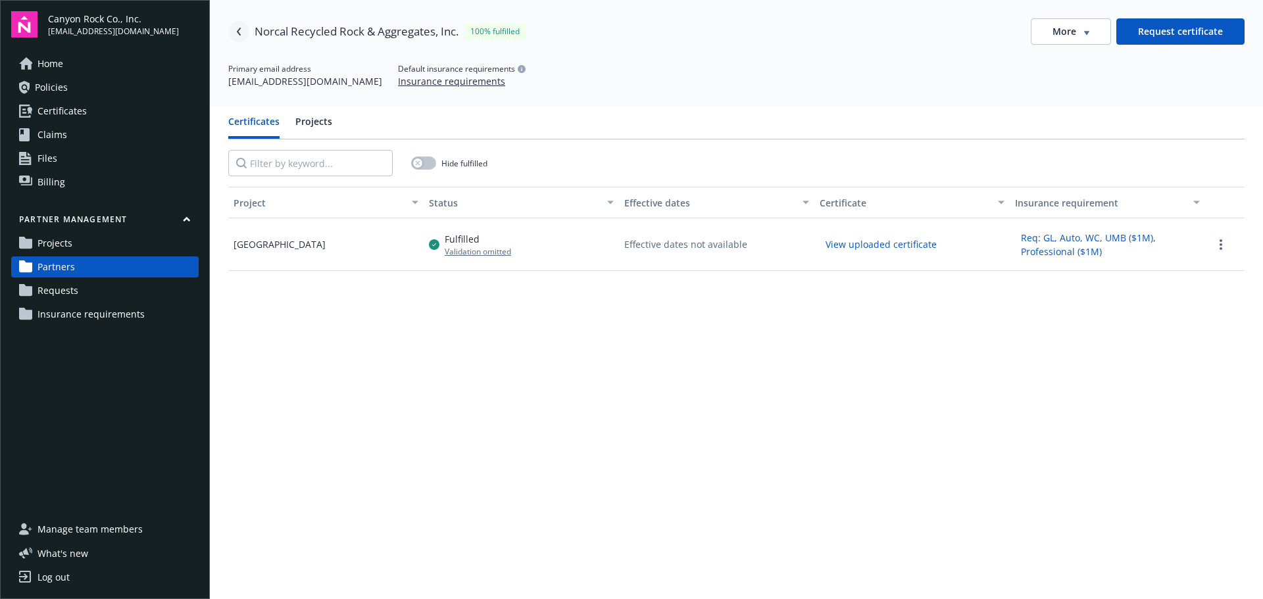
click at [241, 30] on icon "Navigate back" at bounding box center [239, 32] width 8 height 8
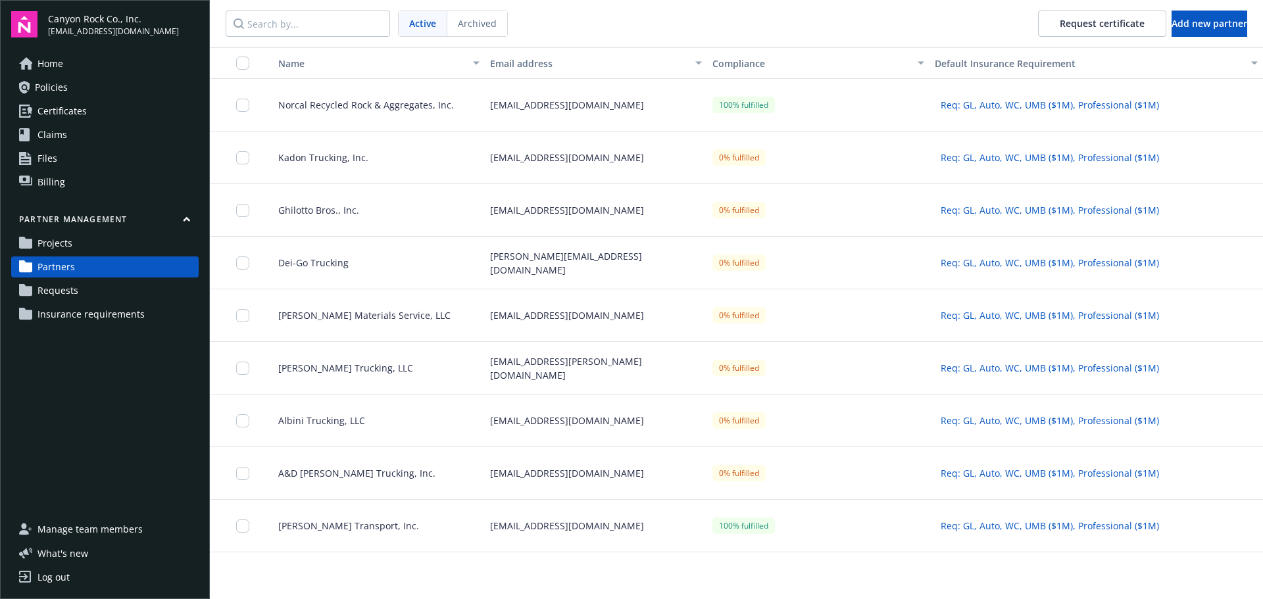
click at [78, 294] on link "Requests" at bounding box center [104, 290] width 187 height 21
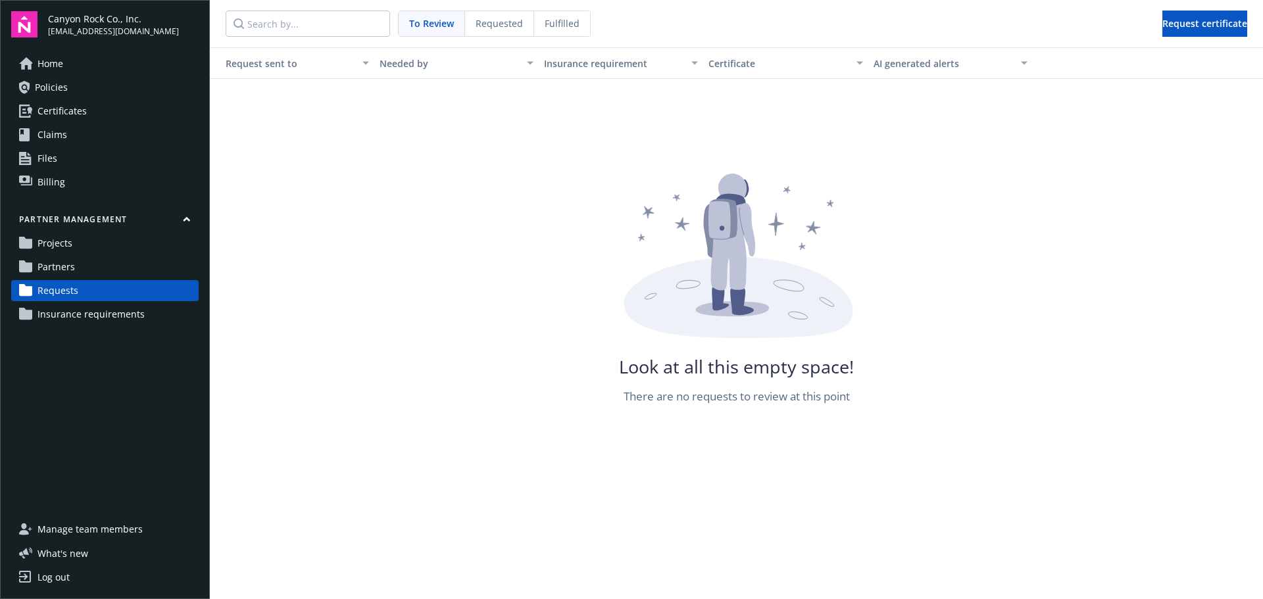
click at [556, 18] on span "Fulfilled" at bounding box center [562, 23] width 35 height 14
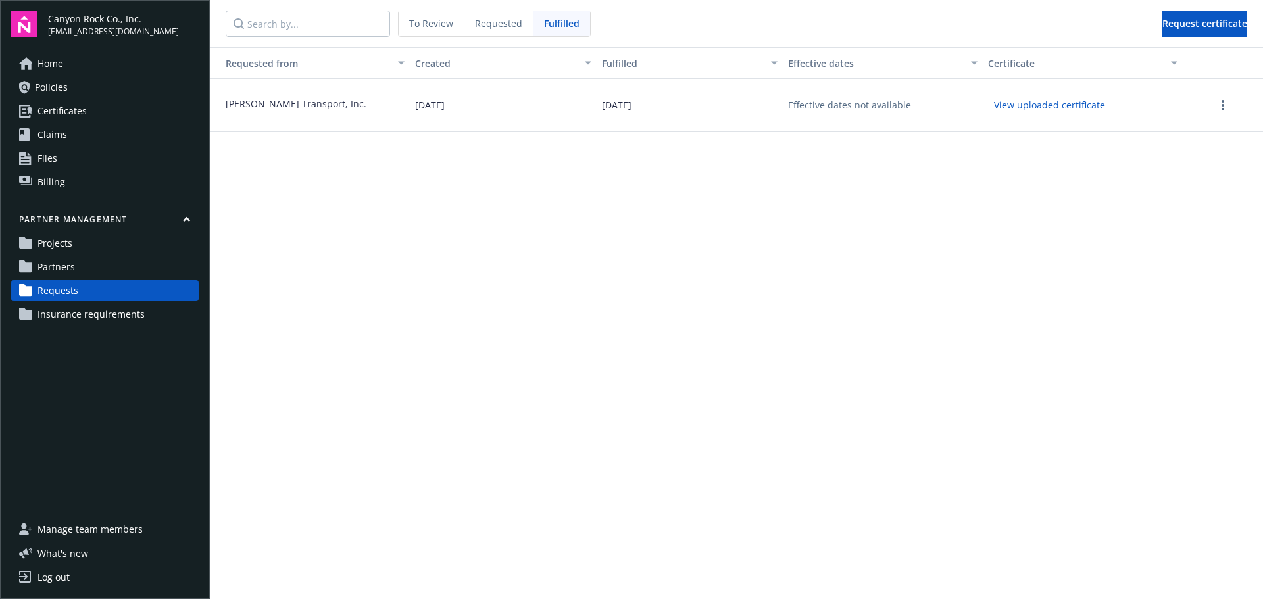
click at [491, 21] on span "Requested" at bounding box center [498, 23] width 47 height 14
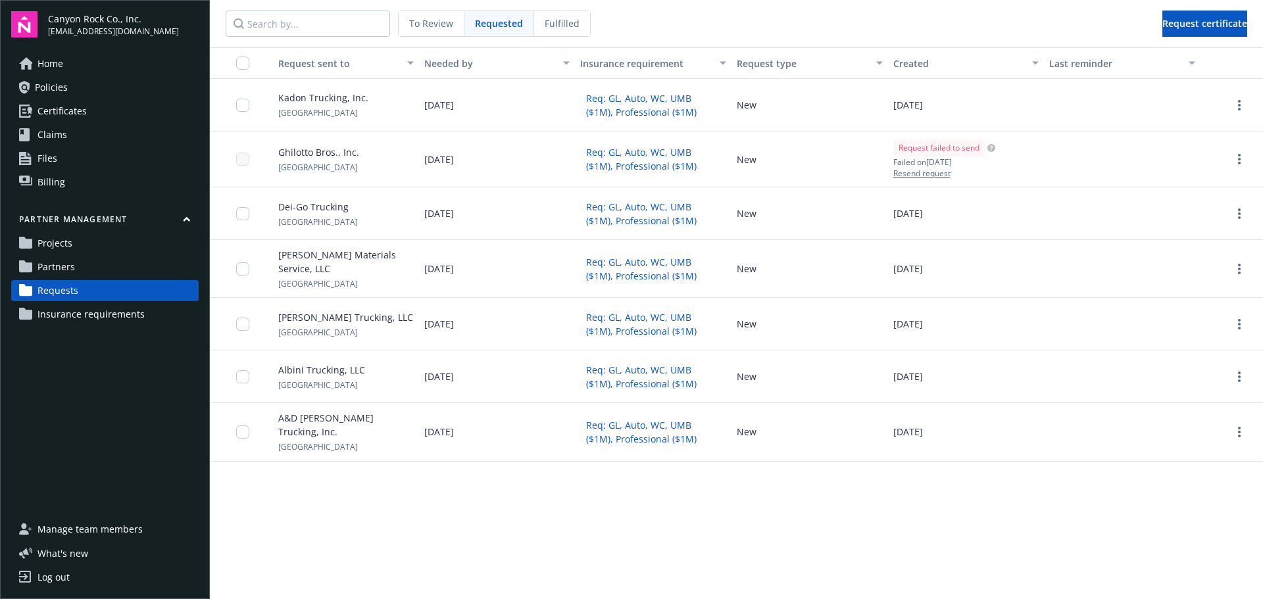
click at [425, 21] on span "To Review" at bounding box center [431, 23] width 44 height 14
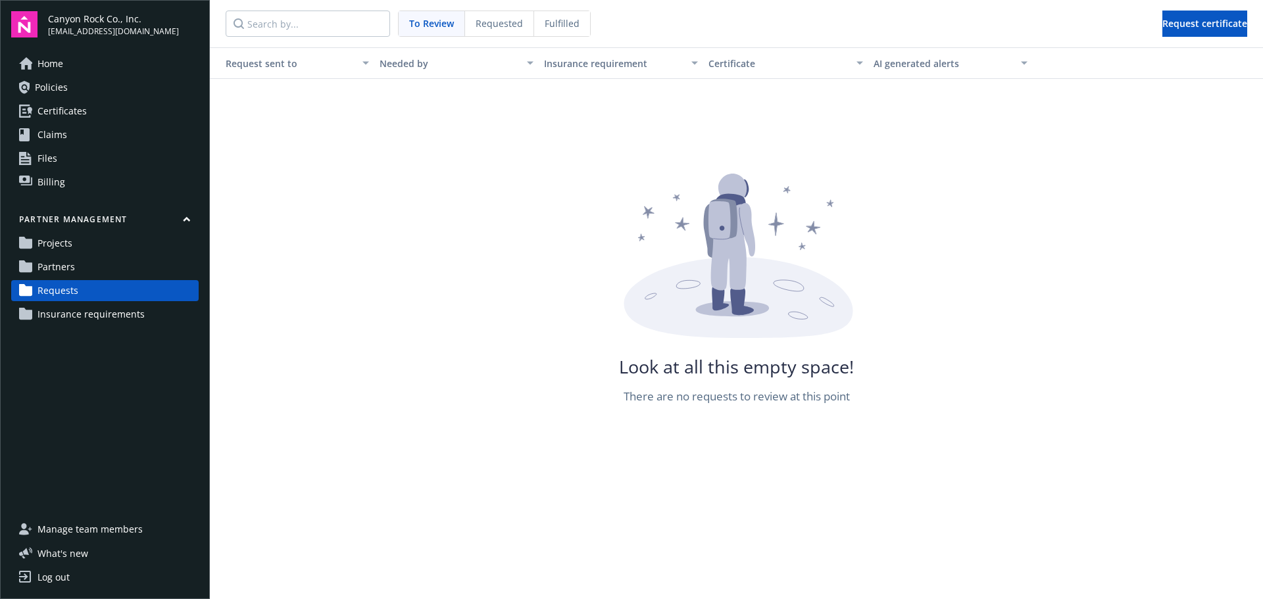
click at [487, 28] on span "Requested" at bounding box center [498, 23] width 47 height 14
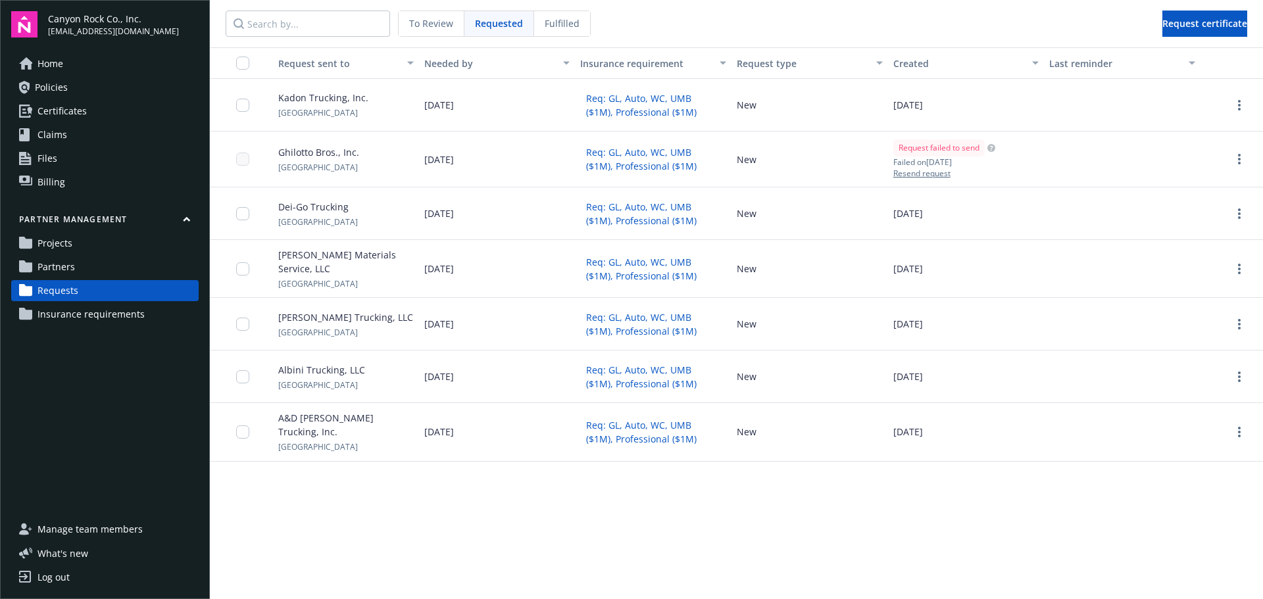
click at [60, 260] on span "Partners" at bounding box center [55, 266] width 37 height 21
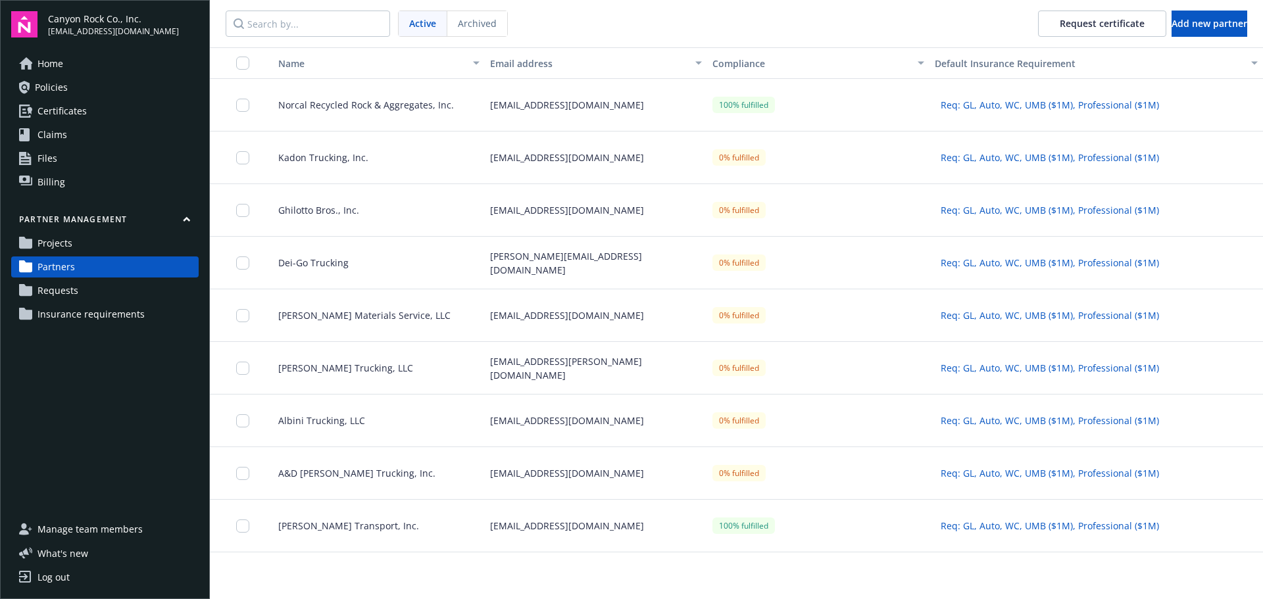
click at [333, 105] on span "Norcal Recycled Rock & Aggregates, Inc." at bounding box center [361, 105] width 186 height 14
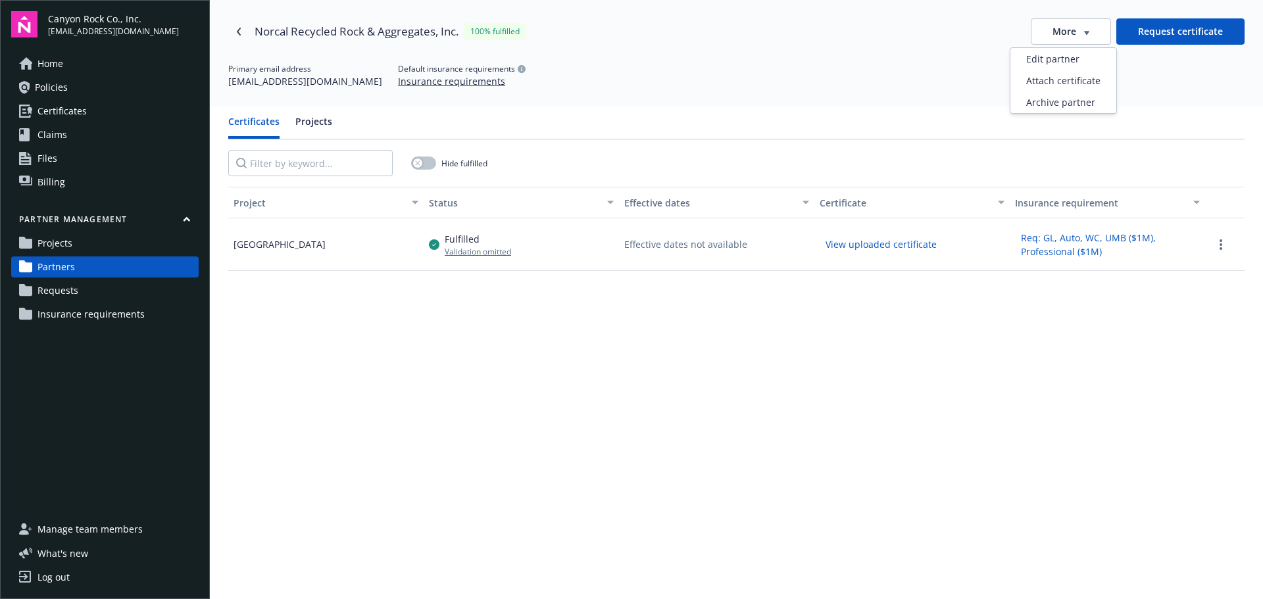
click at [1087, 25] on button "More" at bounding box center [1071, 31] width 80 height 26
click at [1173, 87] on div "Primary email address [EMAIL_ADDRESS][DOMAIN_NAME] Default insurance requiremen…" at bounding box center [736, 75] width 1016 height 25
click at [1219, 243] on circle "more" at bounding box center [1220, 244] width 3 height 3
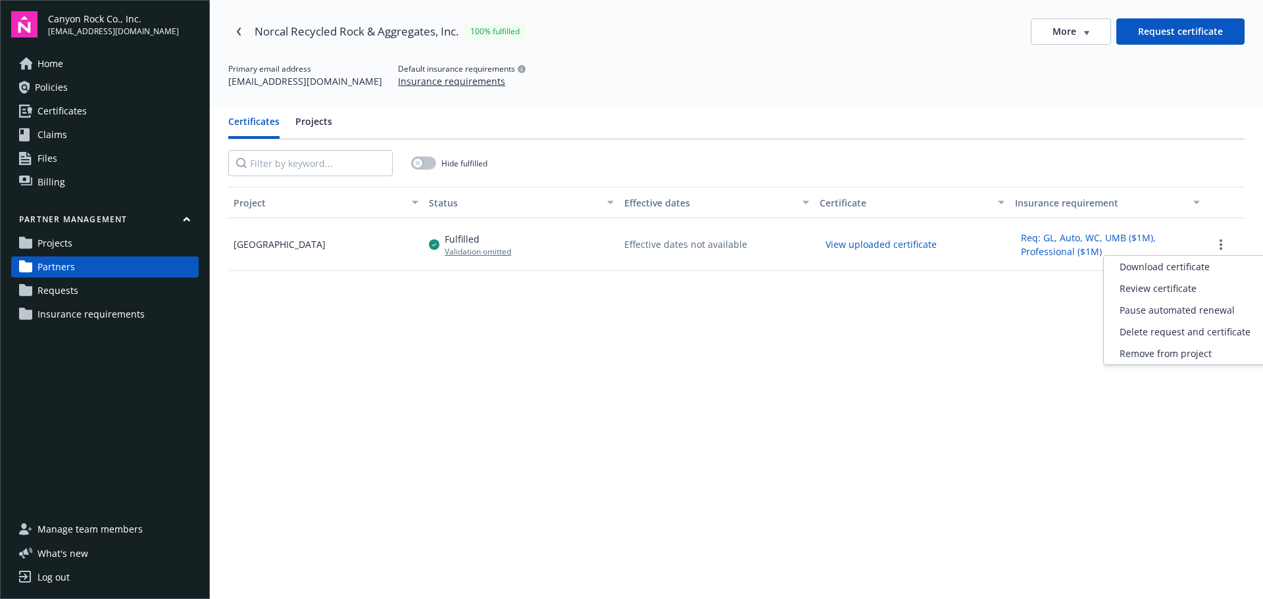
click at [1082, 28] on button "More" at bounding box center [1071, 31] width 80 height 26
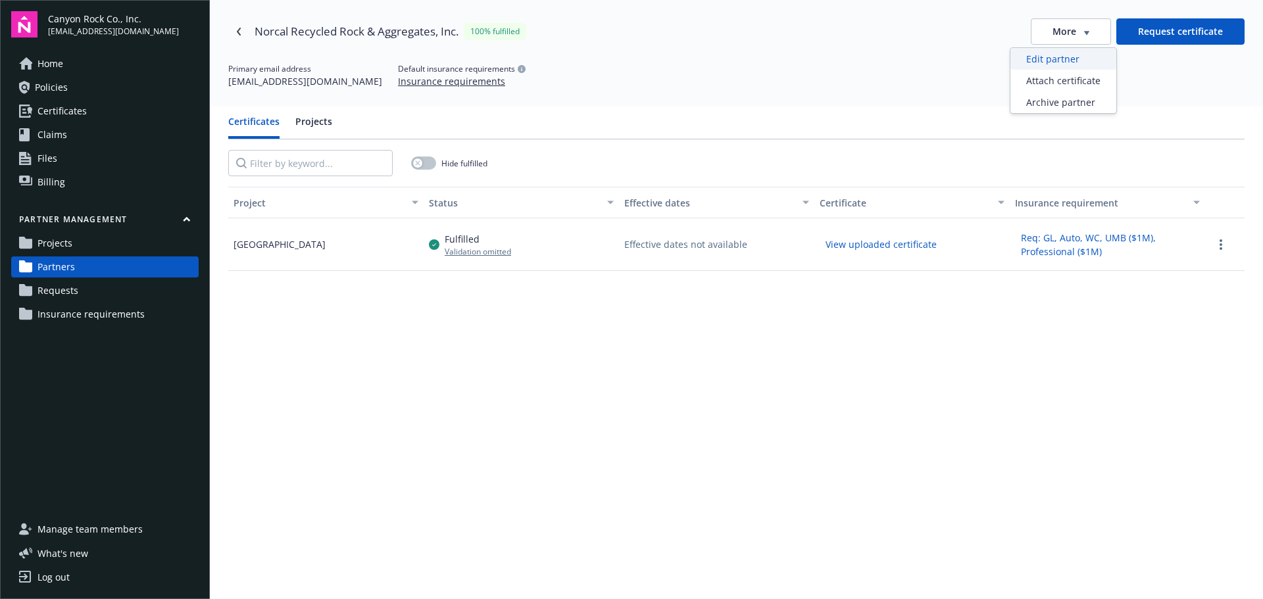
click at [1074, 56] on div "Edit partner" at bounding box center [1063, 59] width 106 height 22
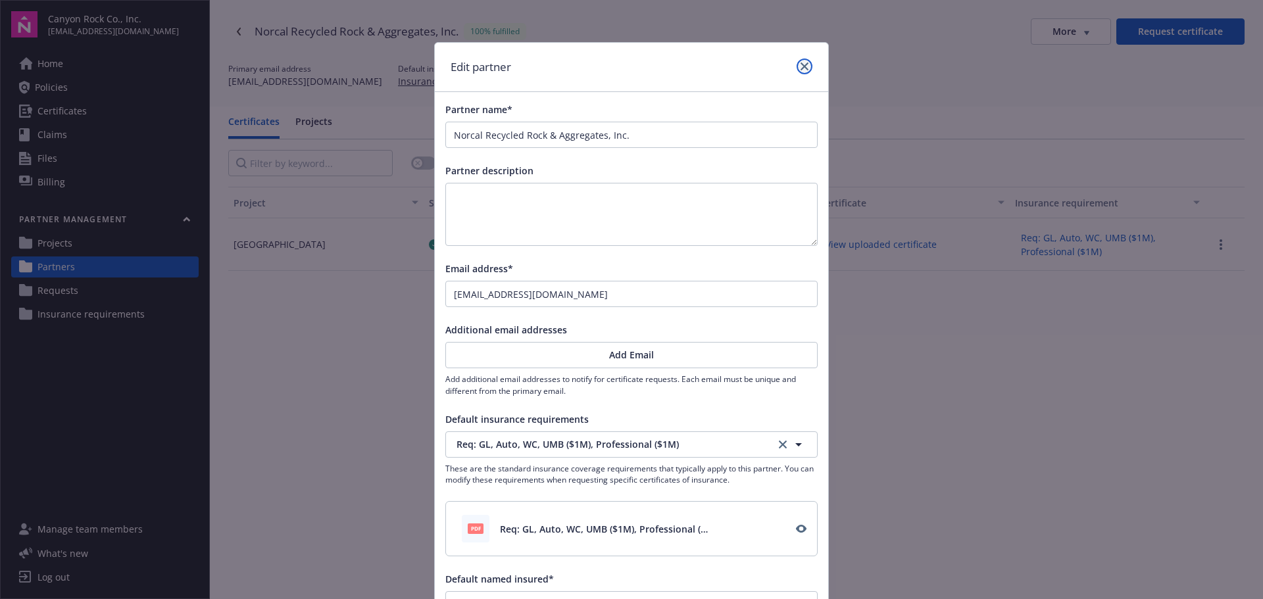
click at [800, 64] on icon "close" at bounding box center [804, 66] width 8 height 8
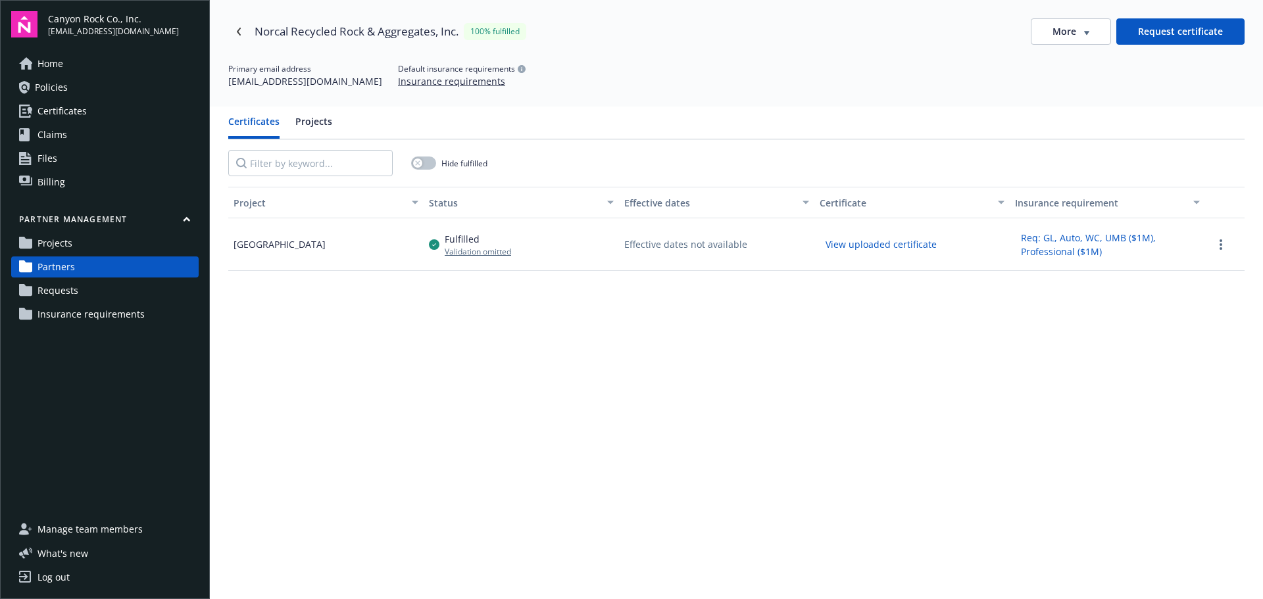
click at [69, 287] on span "Requests" at bounding box center [57, 290] width 41 height 21
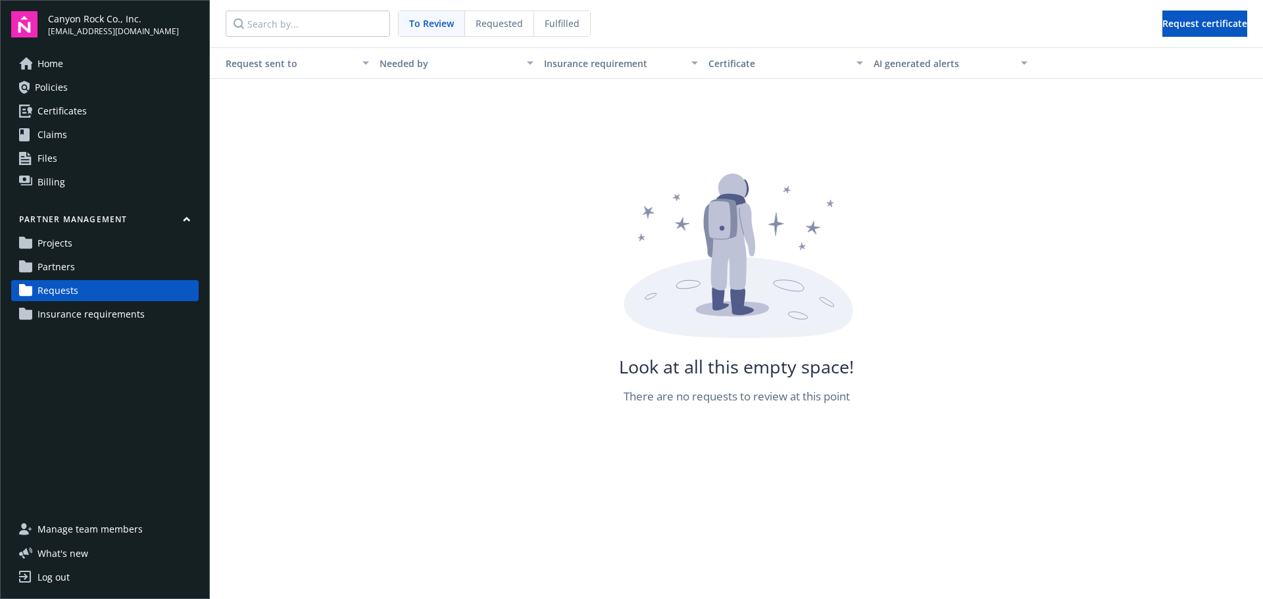
click at [70, 265] on span "Partners" at bounding box center [55, 266] width 37 height 21
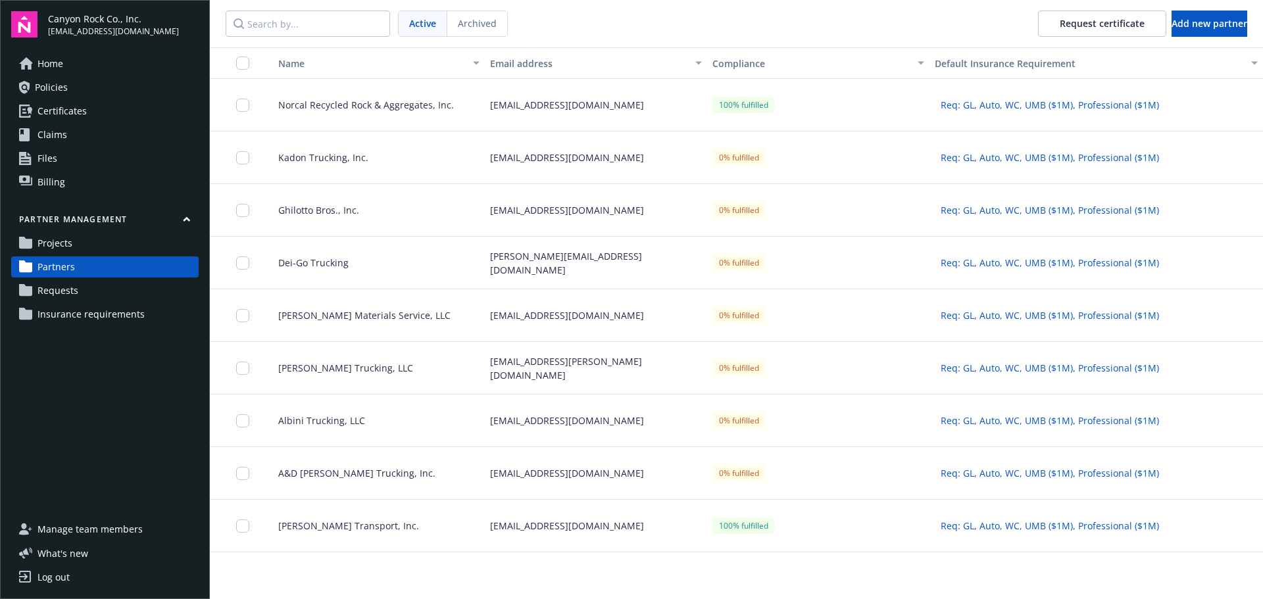
click at [328, 108] on span "Norcal Recycled Rock & Aggregates, Inc." at bounding box center [361, 105] width 186 height 14
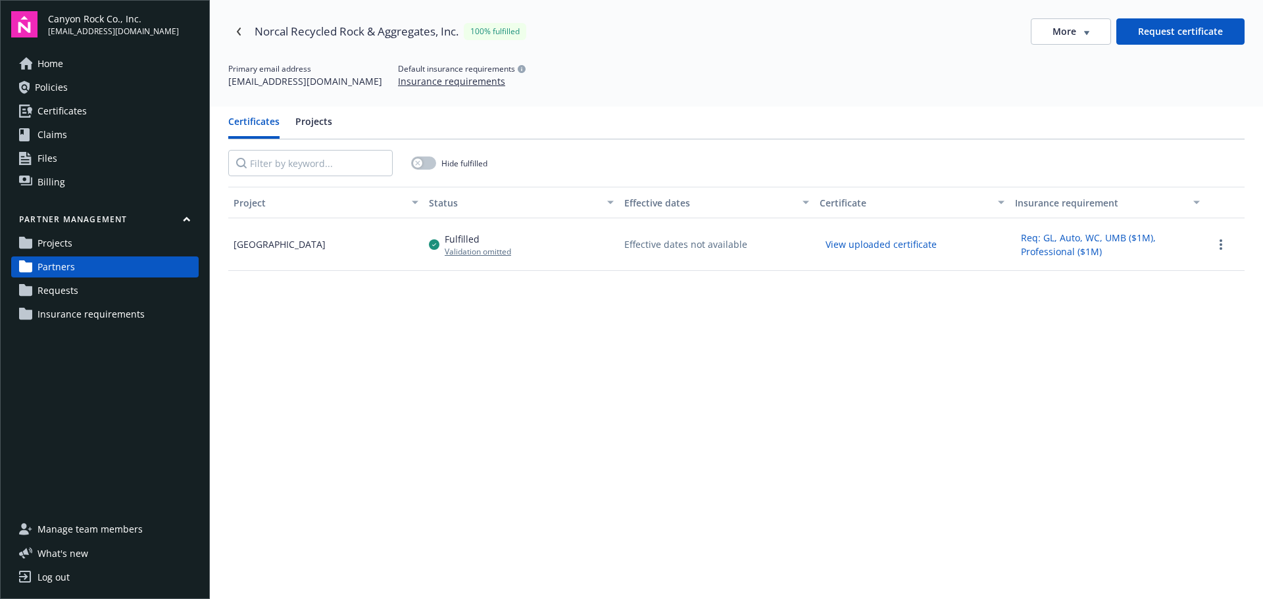
click at [1155, 26] on button "Request certificate" at bounding box center [1180, 31] width 128 height 26
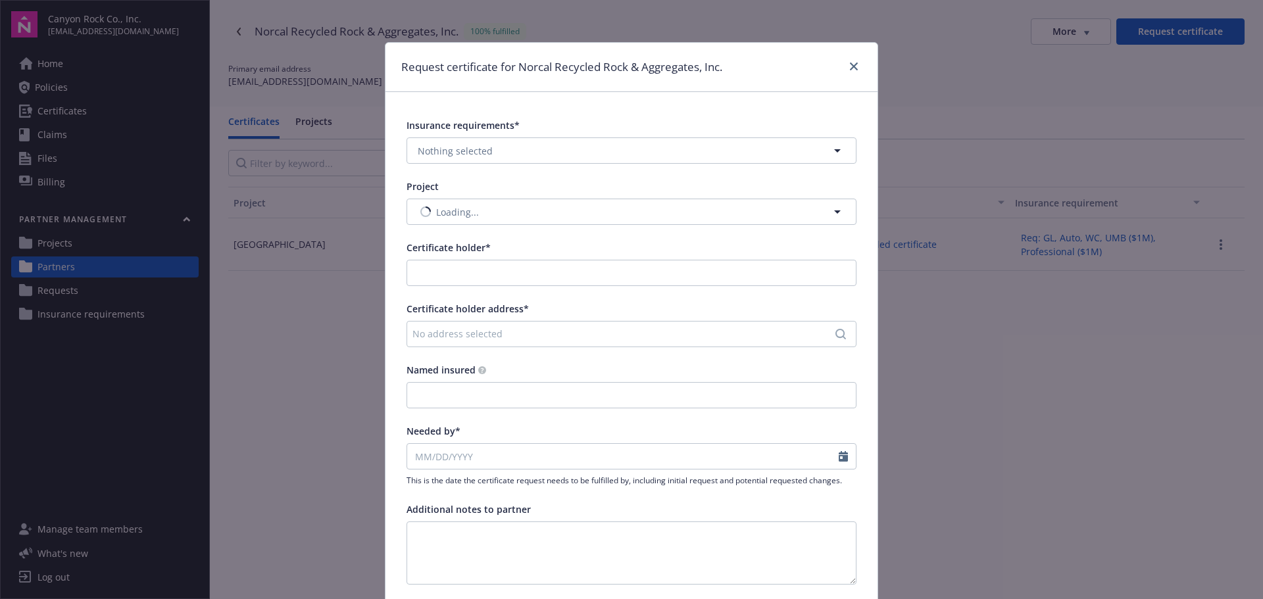
type input "Norcal Recycled Rock & Aggregates, Inc."
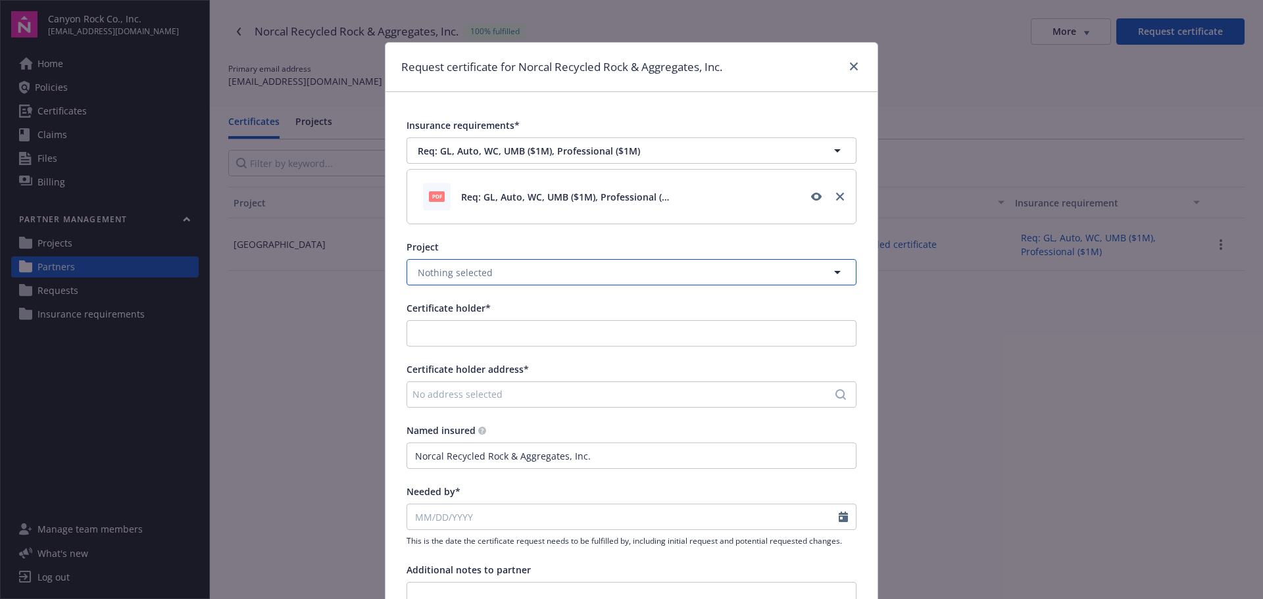
click at [561, 267] on button "Nothing selected" at bounding box center [631, 272] width 450 height 26
click at [496, 308] on div "[GEOGRAPHIC_DATA]" at bounding box center [465, 308] width 101 height 19
click at [516, 331] on input "Certificate holder*" at bounding box center [631, 333] width 449 height 25
click at [507, 363] on div "Canyon Rock Co., Inc." at bounding box center [497, 363] width 183 height 22
type input "Canyon Rock Co., Inc."
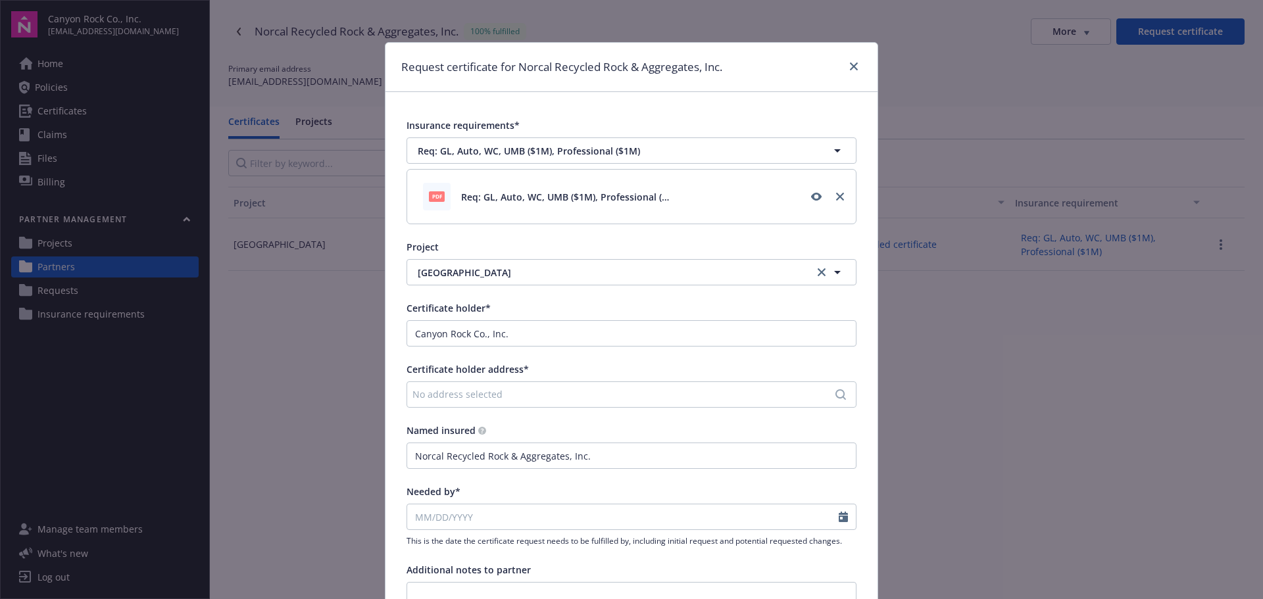
click at [502, 391] on div "No address selected" at bounding box center [624, 394] width 425 height 14
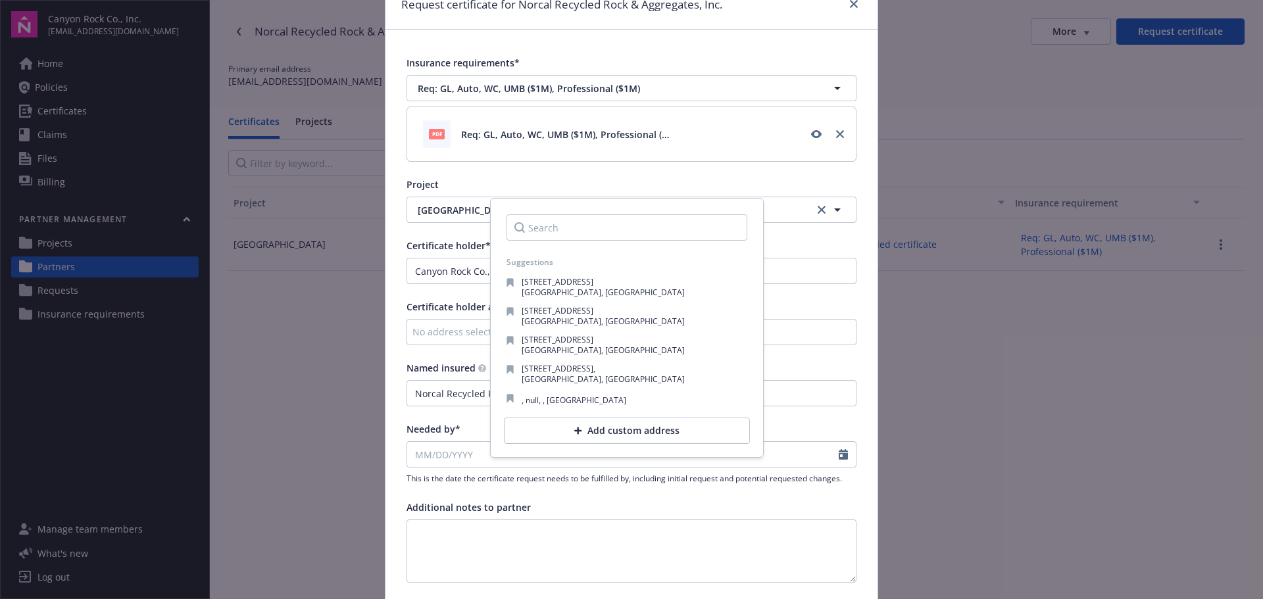
scroll to position [197, 0]
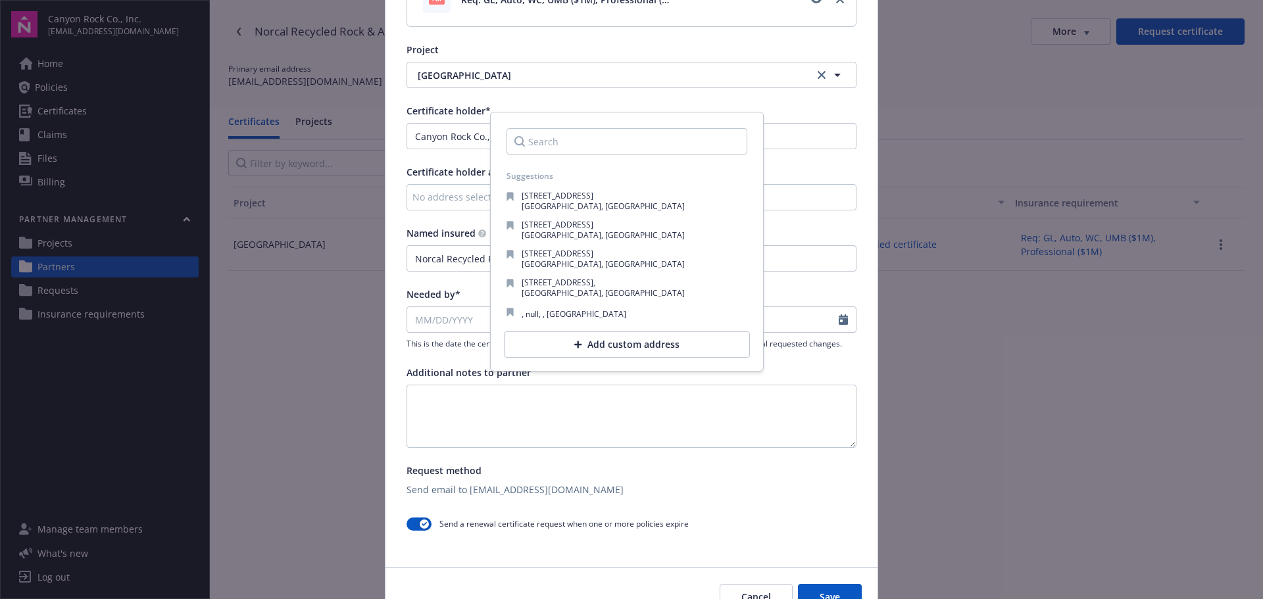
click at [459, 185] on div "No address selected" at bounding box center [631, 197] width 450 height 26
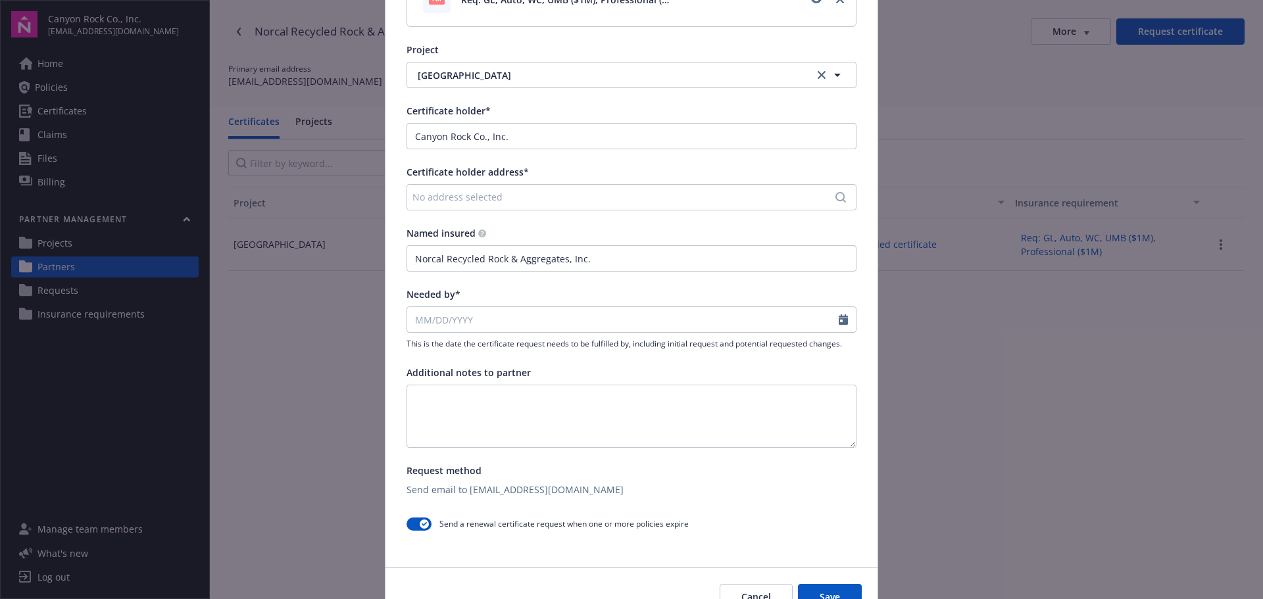
click at [454, 195] on div "No address selected" at bounding box center [624, 197] width 425 height 14
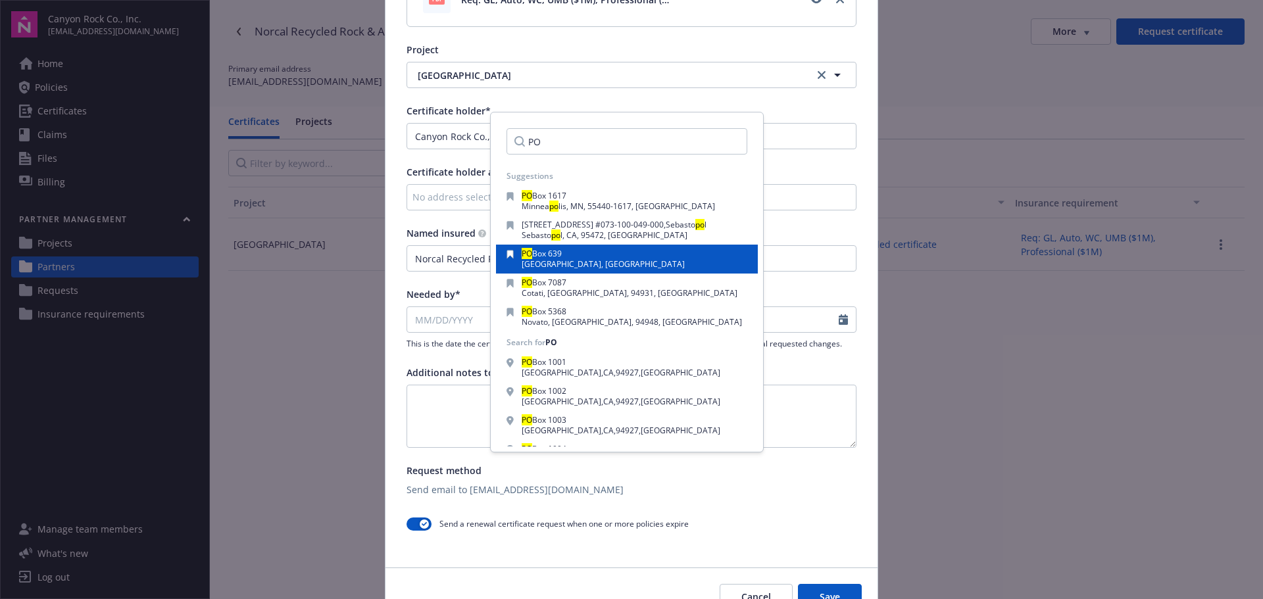
type input "PO"
click at [531, 257] on mark "PO" at bounding box center [527, 253] width 11 height 11
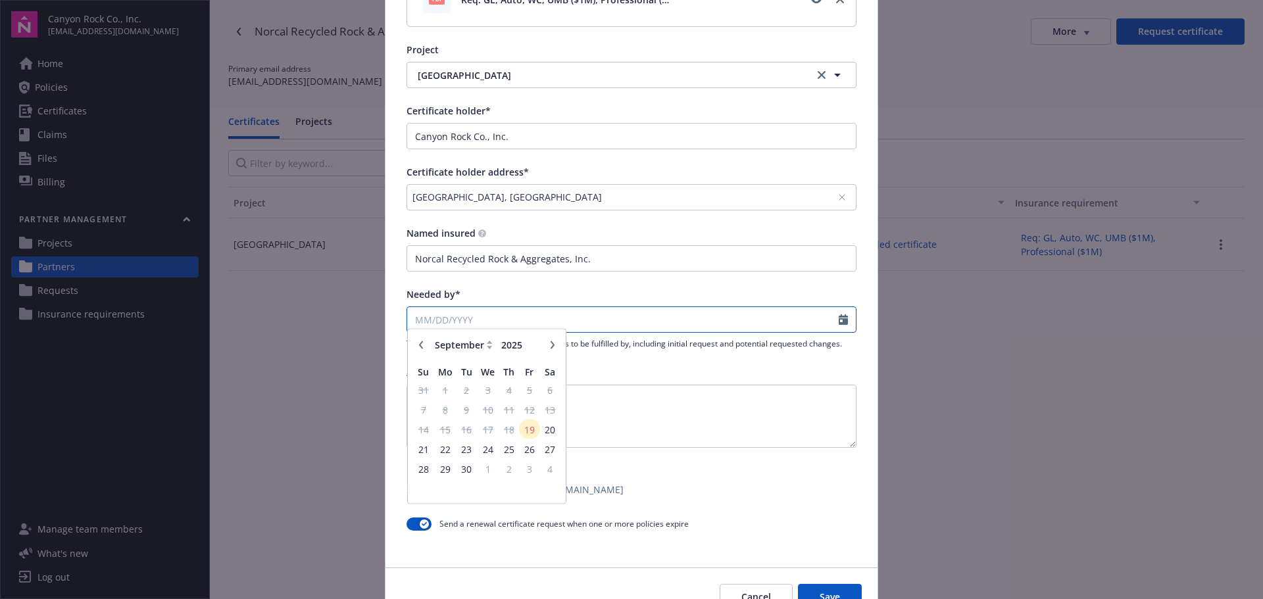
click at [525, 321] on input "Needed by*" at bounding box center [622, 319] width 431 height 25
click at [545, 350] on button "button" at bounding box center [553, 351] width 16 height 16
select select "10"
drag, startPoint x: 489, startPoint y: 393, endPoint x: 505, endPoint y: 376, distance: 23.7
click at [489, 392] on span "1" at bounding box center [487, 396] width 19 height 16
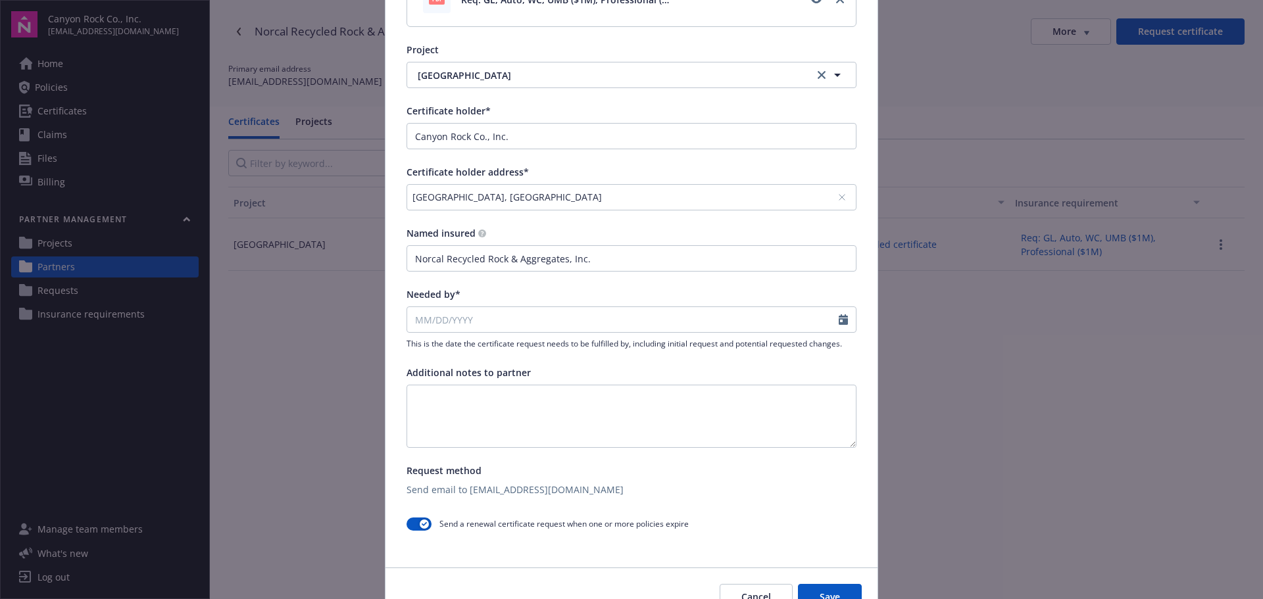
type input "[DATE]"
click at [608, 396] on textarea at bounding box center [631, 416] width 450 height 63
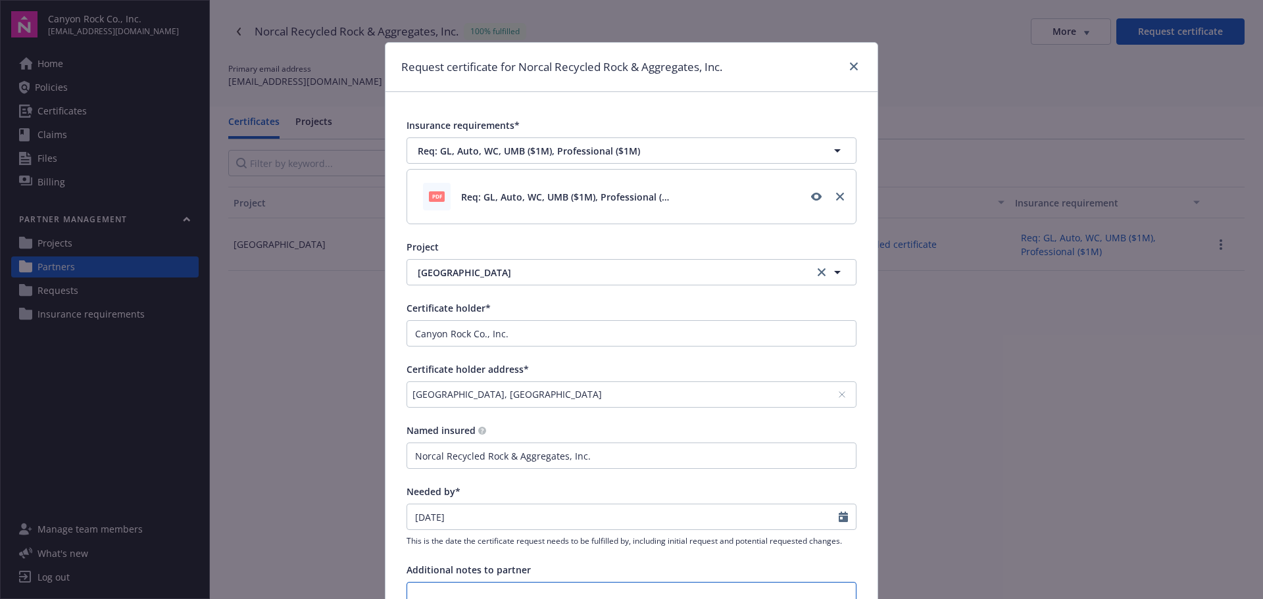
scroll to position [263, 0]
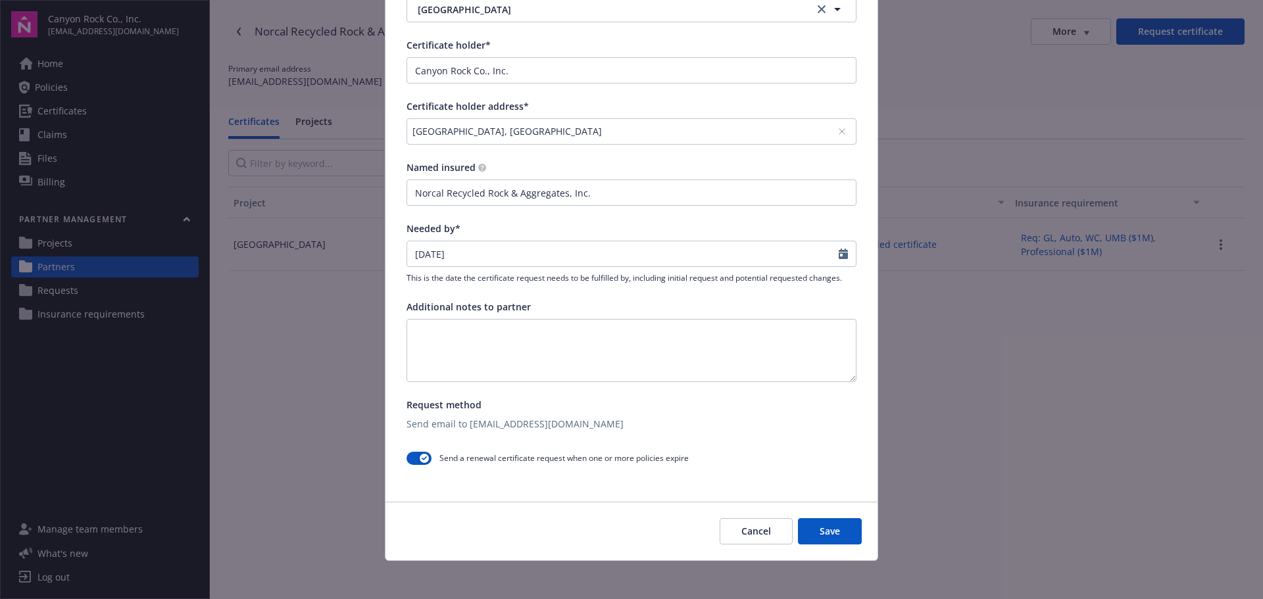
click at [819, 531] on button "Save" at bounding box center [830, 531] width 64 height 26
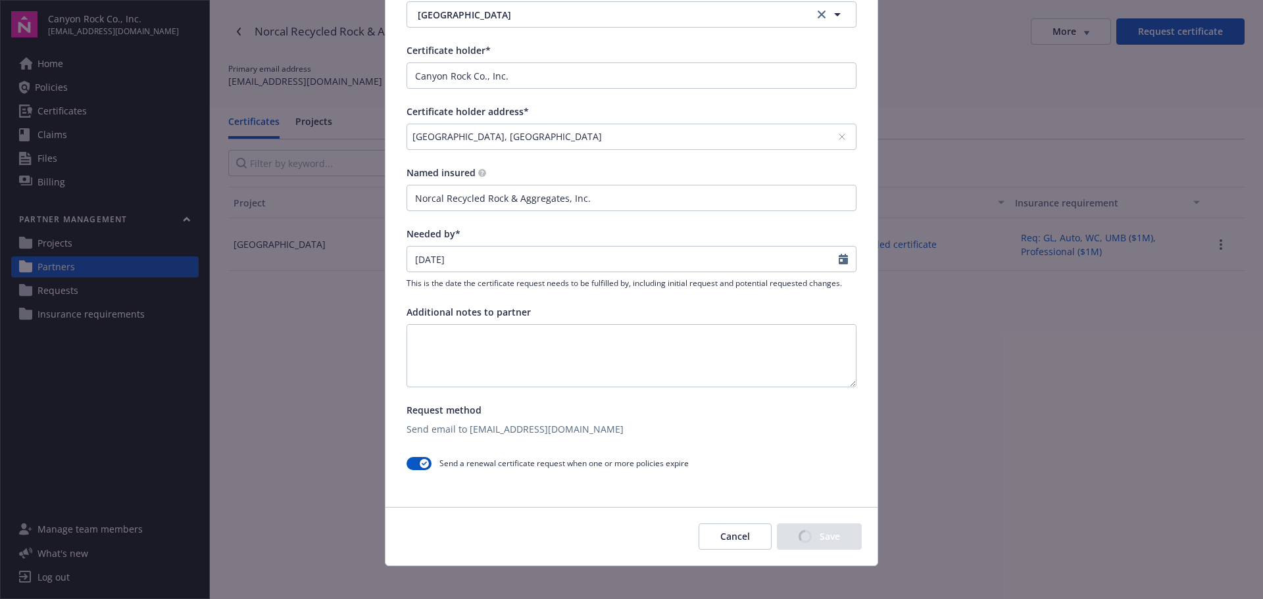
scroll to position [268, 0]
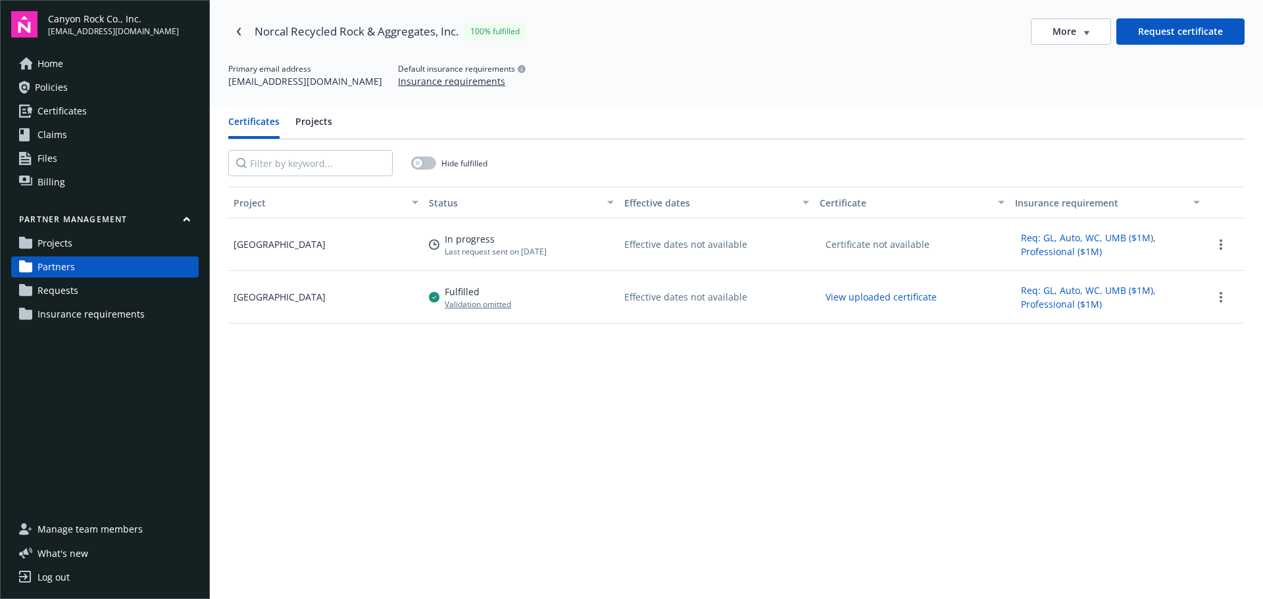
drag, startPoint x: 55, startPoint y: 290, endPoint x: 61, endPoint y: 291, distance: 6.6
click at [55, 290] on span "Requests" at bounding box center [57, 290] width 41 height 21
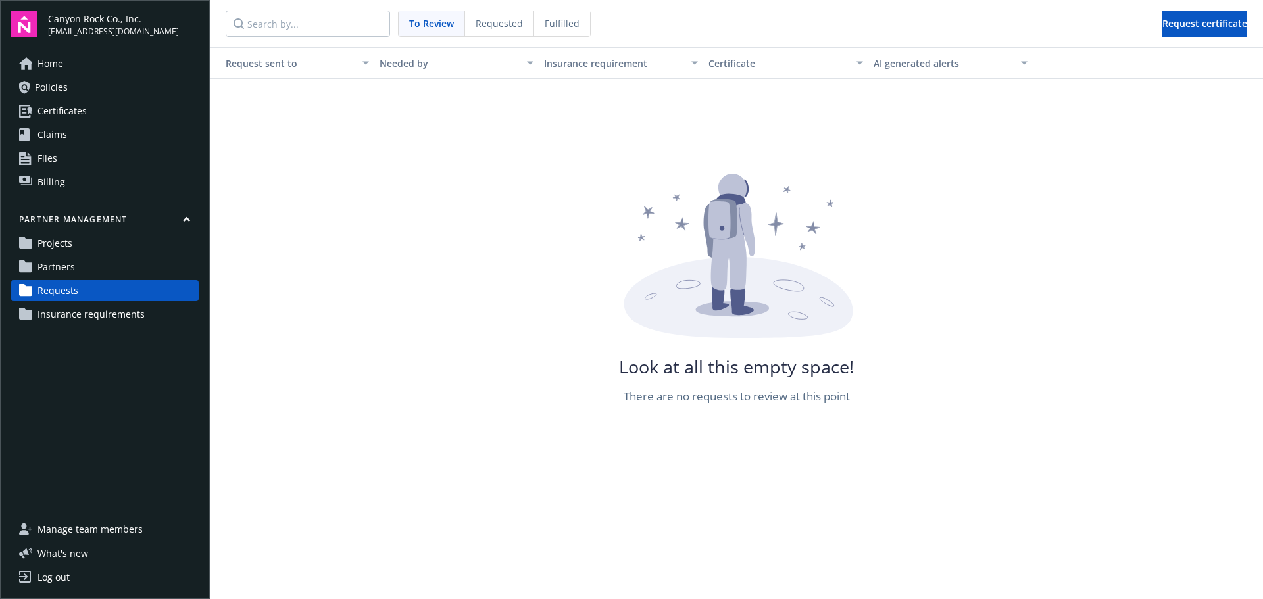
click at [492, 22] on span "Requested" at bounding box center [498, 23] width 47 height 14
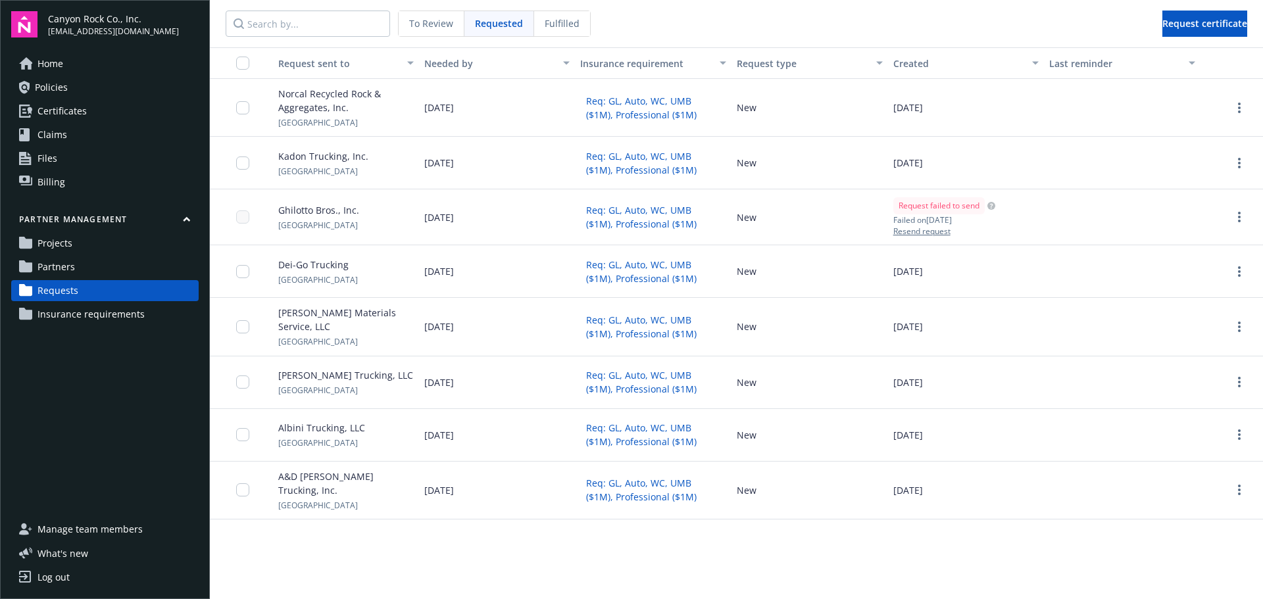
click at [62, 270] on span "Partners" at bounding box center [55, 266] width 37 height 21
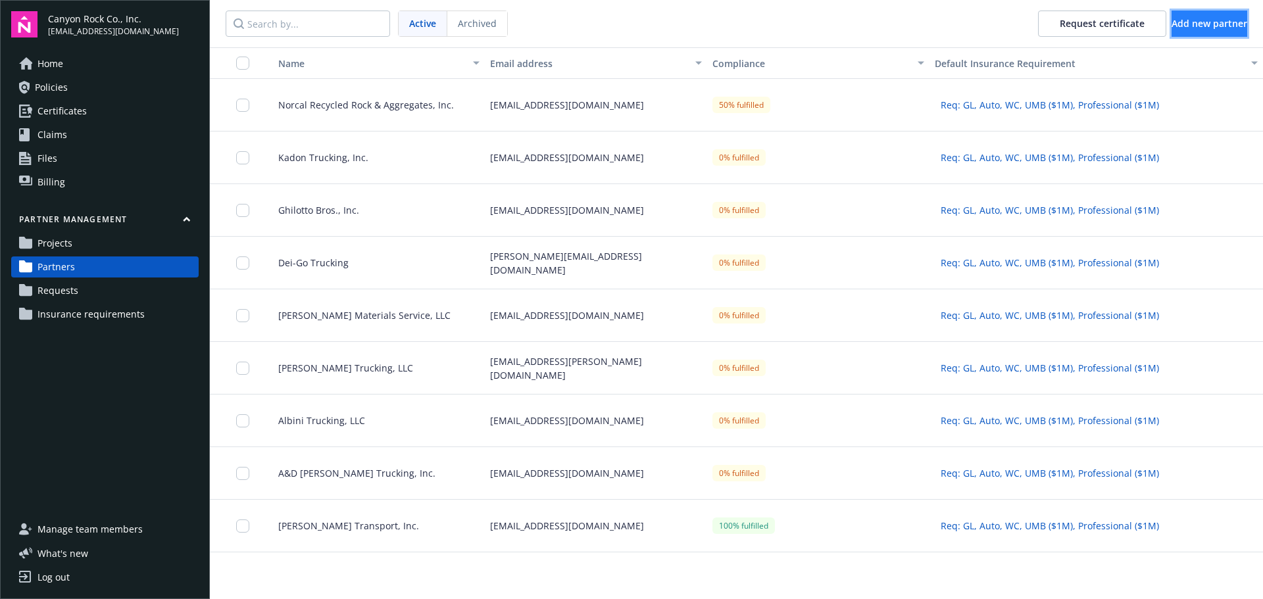
click at [1195, 24] on span "Add new partner" at bounding box center [1209, 23] width 76 height 12
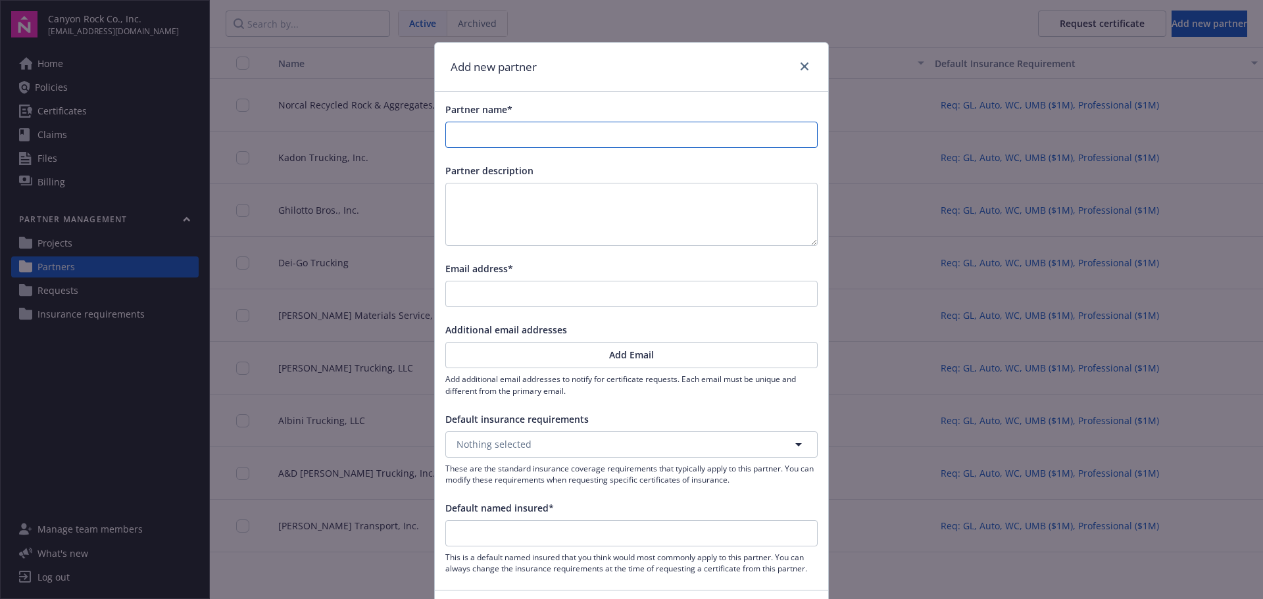
click at [568, 135] on input "Partner name*" at bounding box center [631, 134] width 371 height 25
type input "P"
type input "Ph"
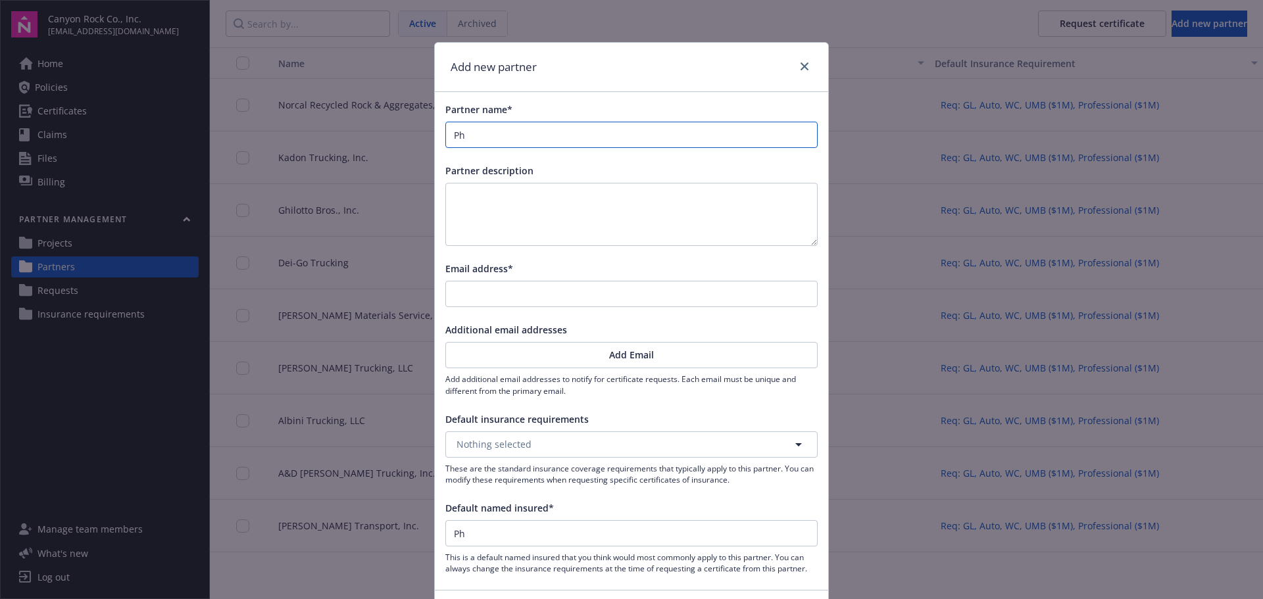
type input "Pho"
type input "Phot"
type input "Photo"
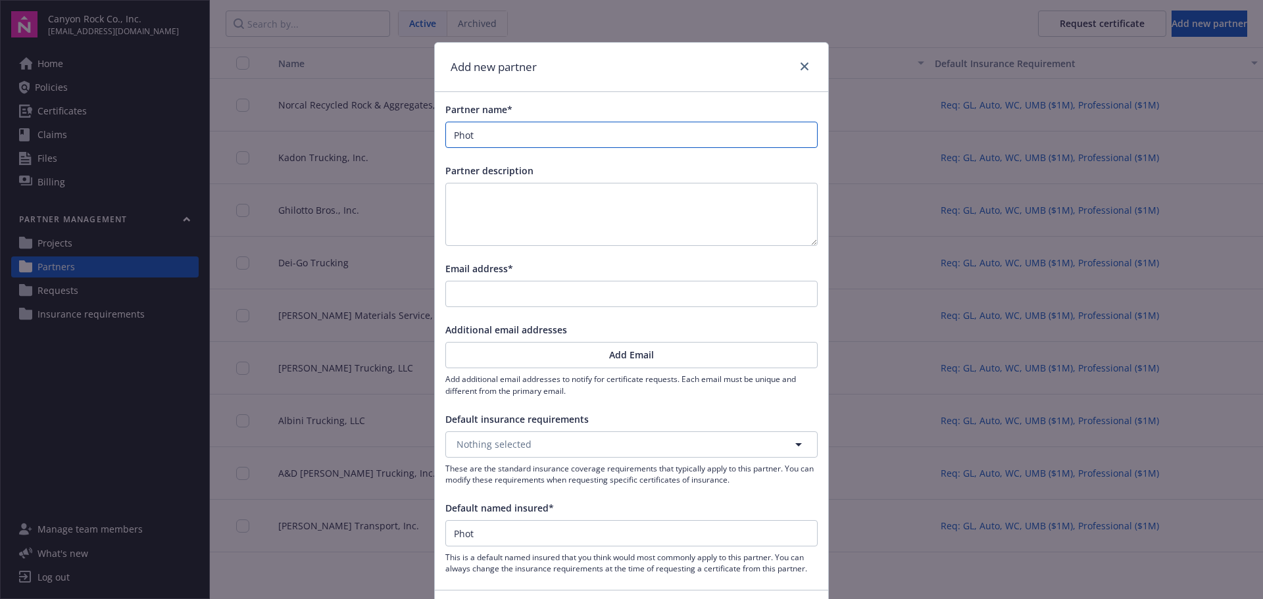
type input "Photo"
type input "Photov"
type input "Photovo"
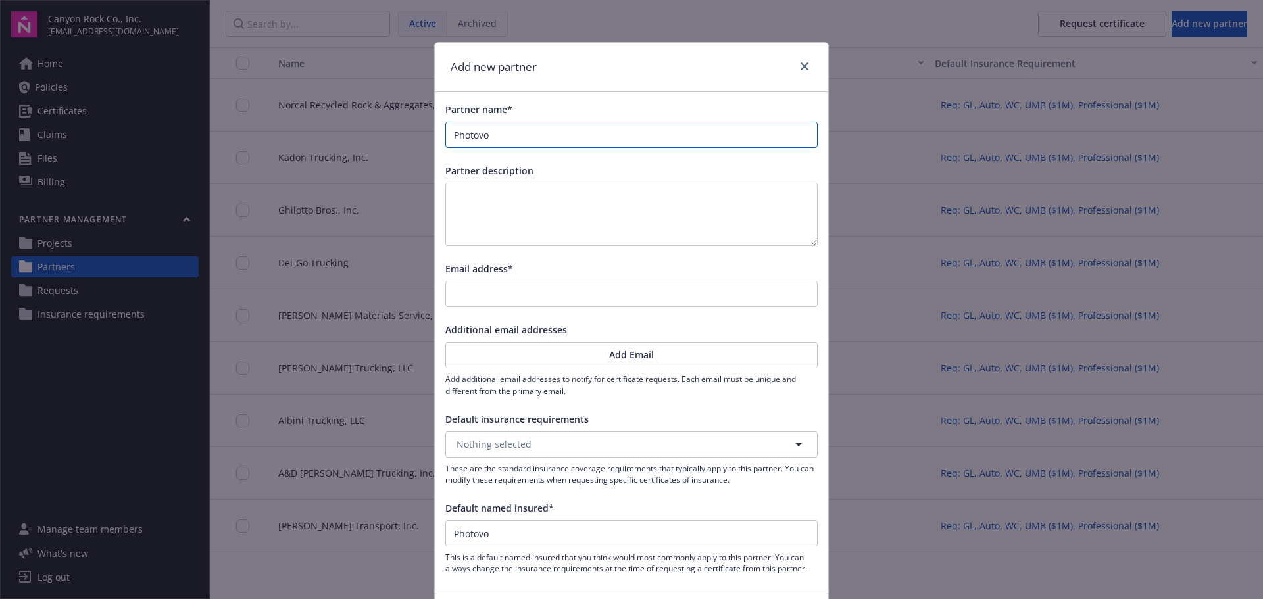
type input "Photovol"
type input "Photovolt"
type input "Photovolta"
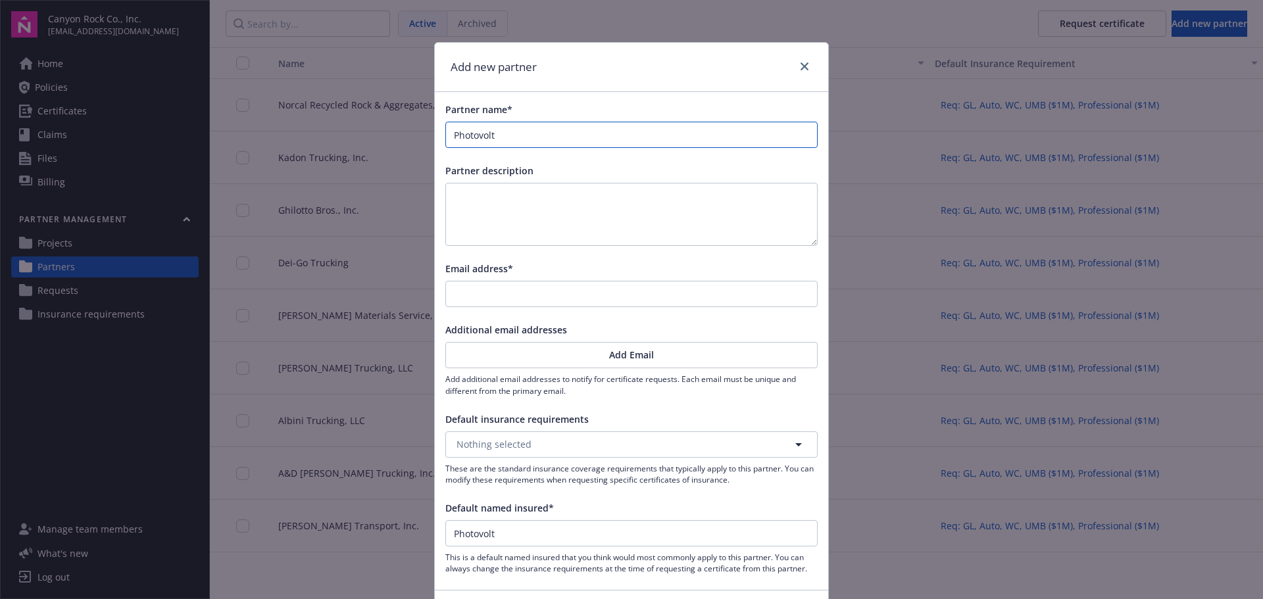
type input "Photovolta"
type input "Photovoltai"
type input "Photovoltaic"
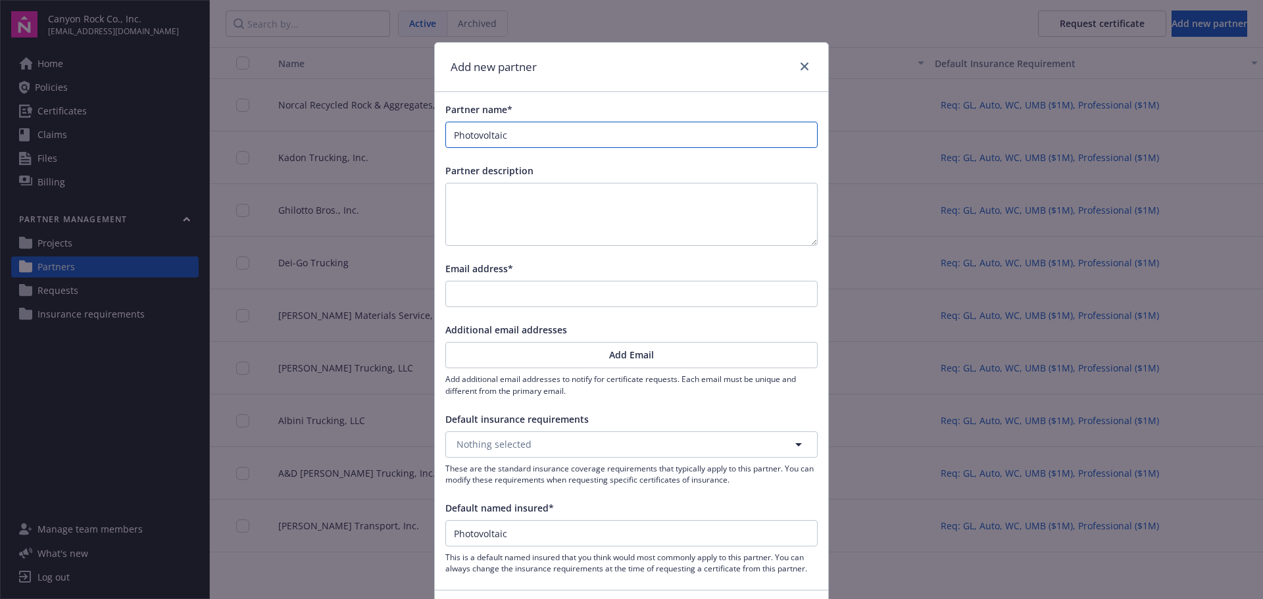
type input "Photovoltaics"
type input "Photovoltaics C"
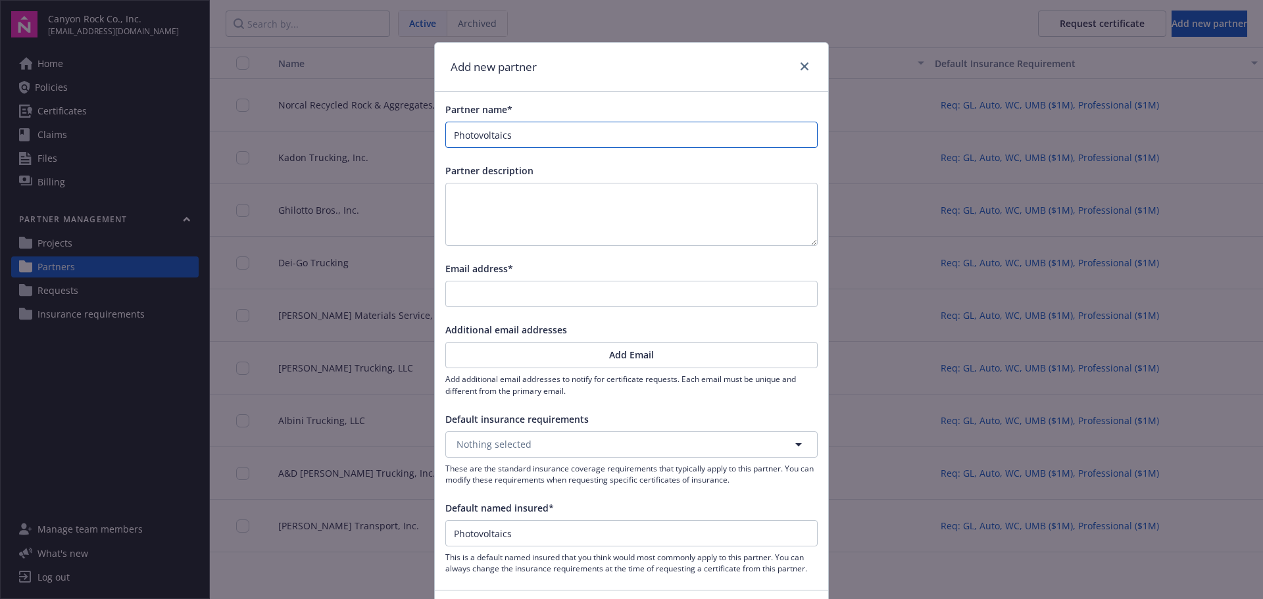
type input "Photovoltaics C"
type input "Photovoltaics Ca"
type input "Photovoltaics Cal"
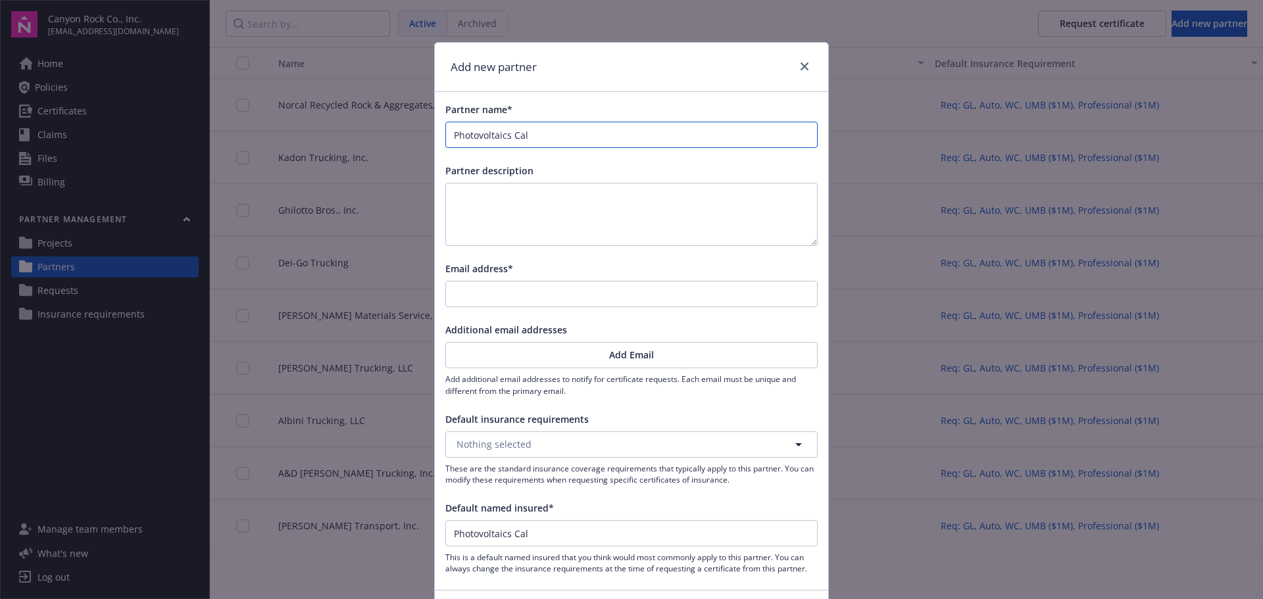
type input "Photovoltaics Cali"
type input "Photovoltaics Calit"
type input "Photovoltaics Cali"
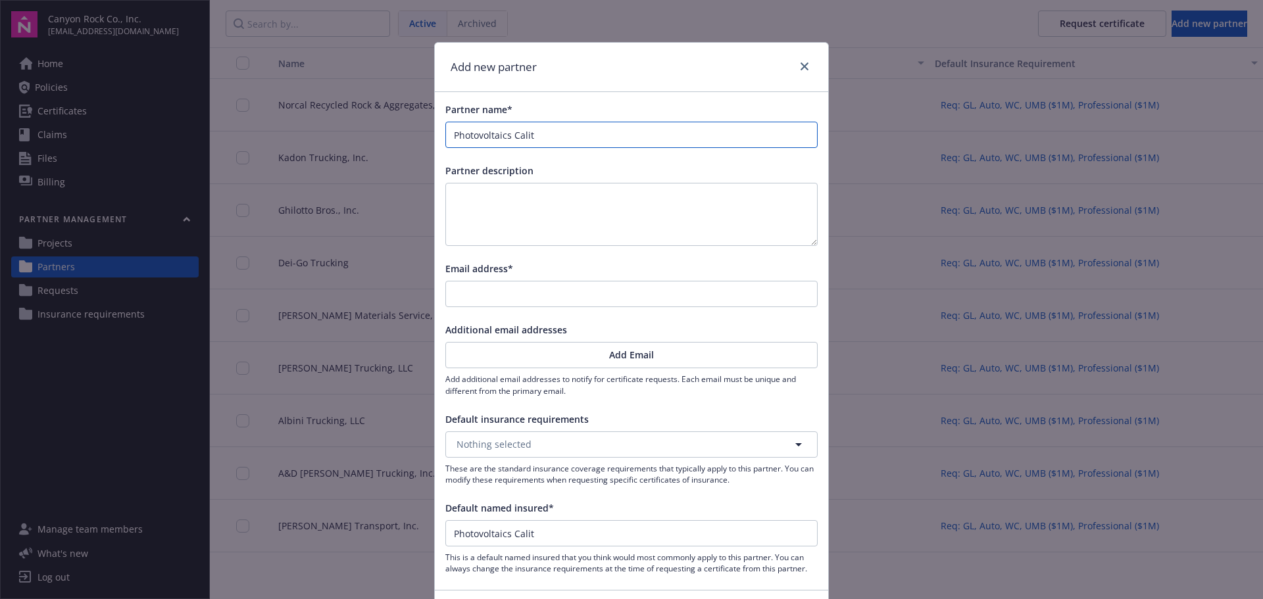
type input "Photovoltaics Cali"
type input "Photovoltaics Calif"
type input "Photovoltaics Califo"
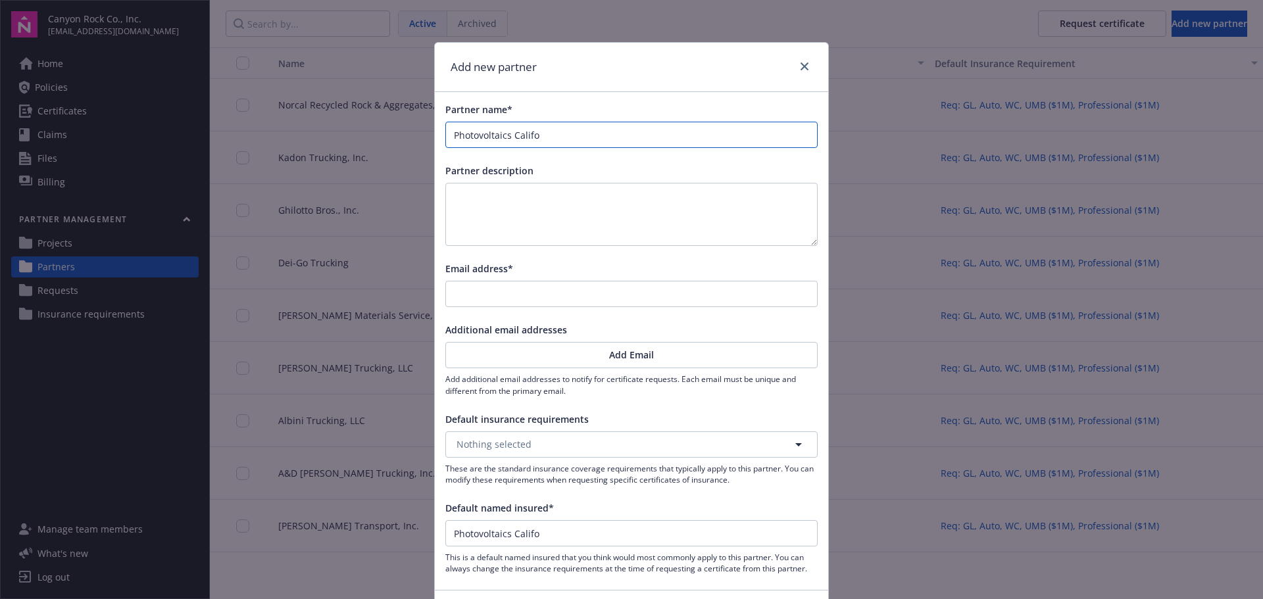
type input "Photovoltaics Califor"
type input "Photovoltaics Californ"
type input "Photovoltaics Californi"
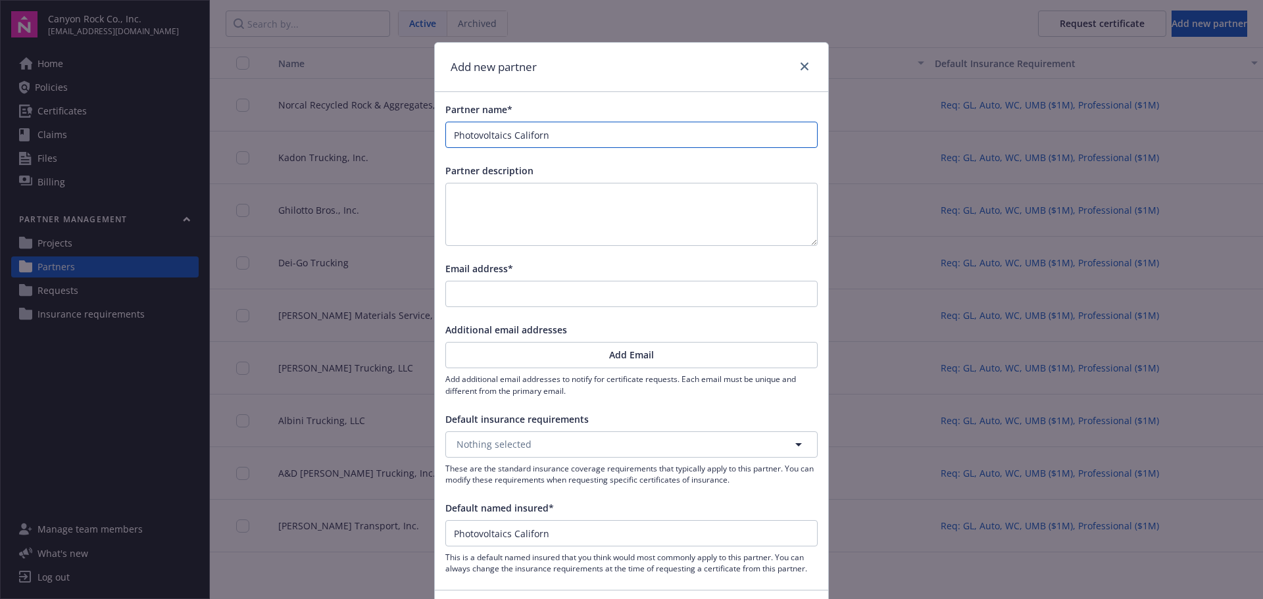
type input "Photovoltaics Californi"
type input "Photovoltaics [US_STATE]"
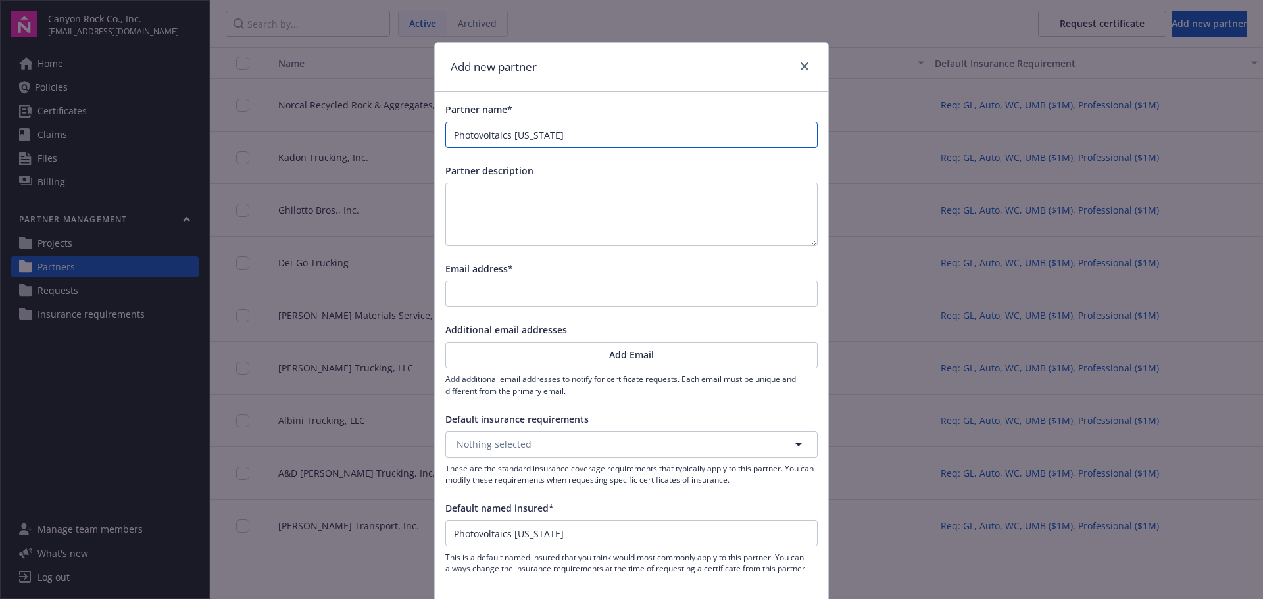
type input "Photovoltaics [US_STATE] ("
type input "Photovoltaics [US_STATE] (P"
type input "Photovoltaics [US_STATE] (PV"
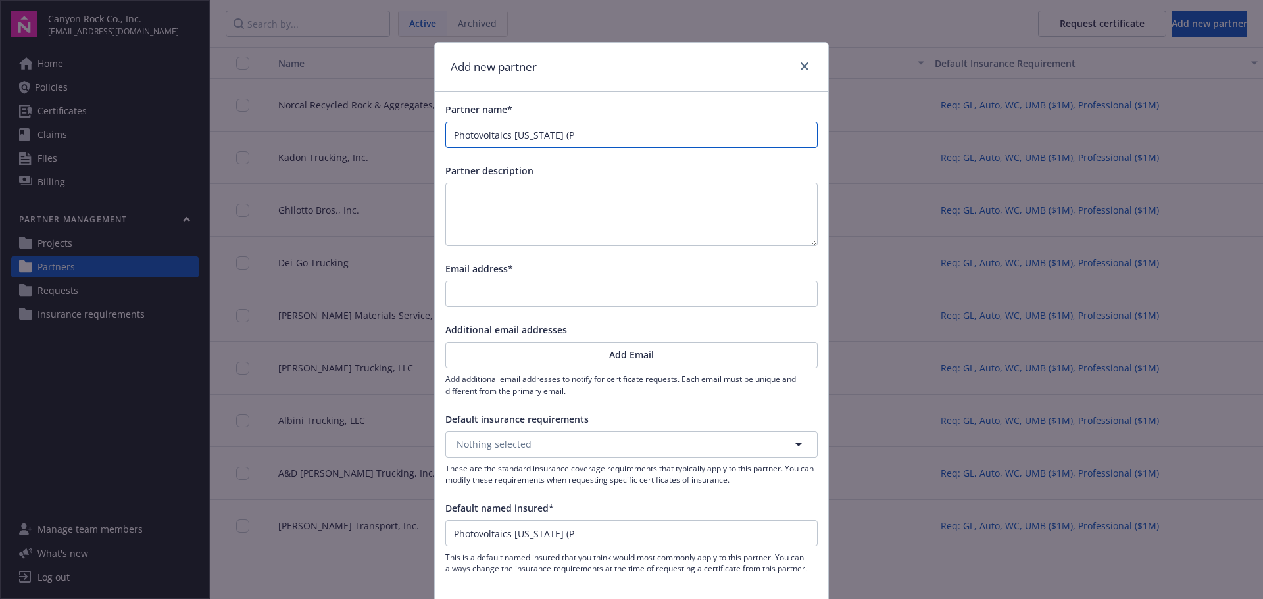
type input "Photovoltaics [US_STATE] (PV"
type input "Photovoltaics [US_STATE] (PVC"
type input "Photovoltaics [US_STATE] (PVCA"
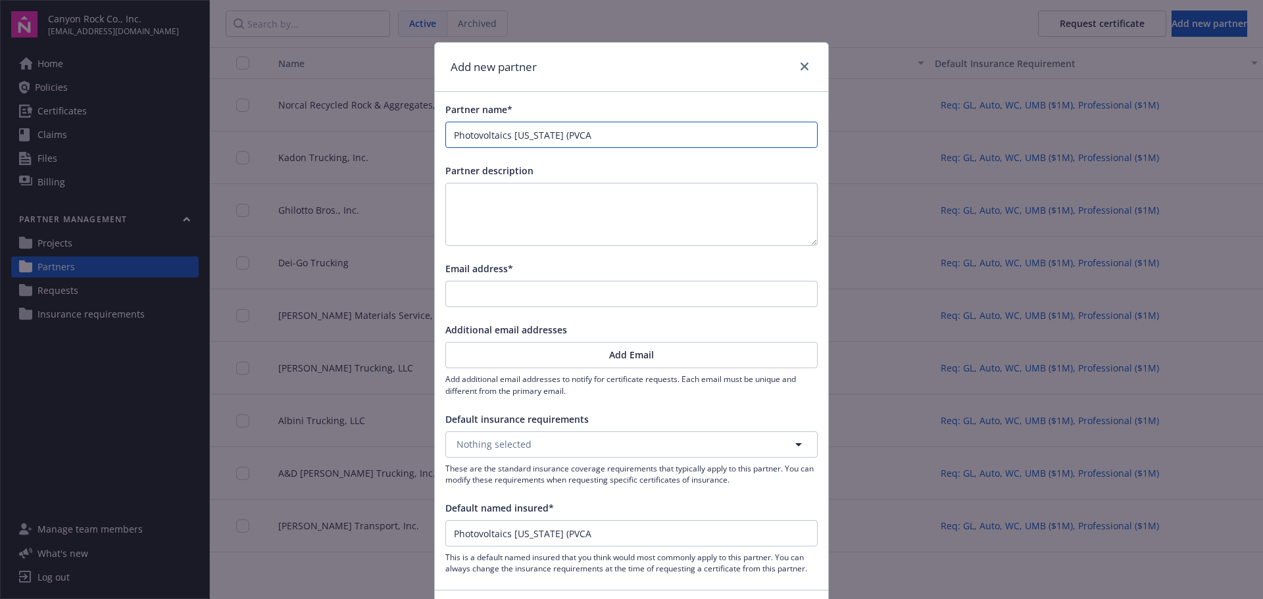
type input "Photovoltaics [US_STATE] (PVCA)"
click at [523, 297] on input "Email address*" at bounding box center [631, 293] width 371 height 25
type input "[EMAIL_ADDRESS][DOMAIN_NAME]"
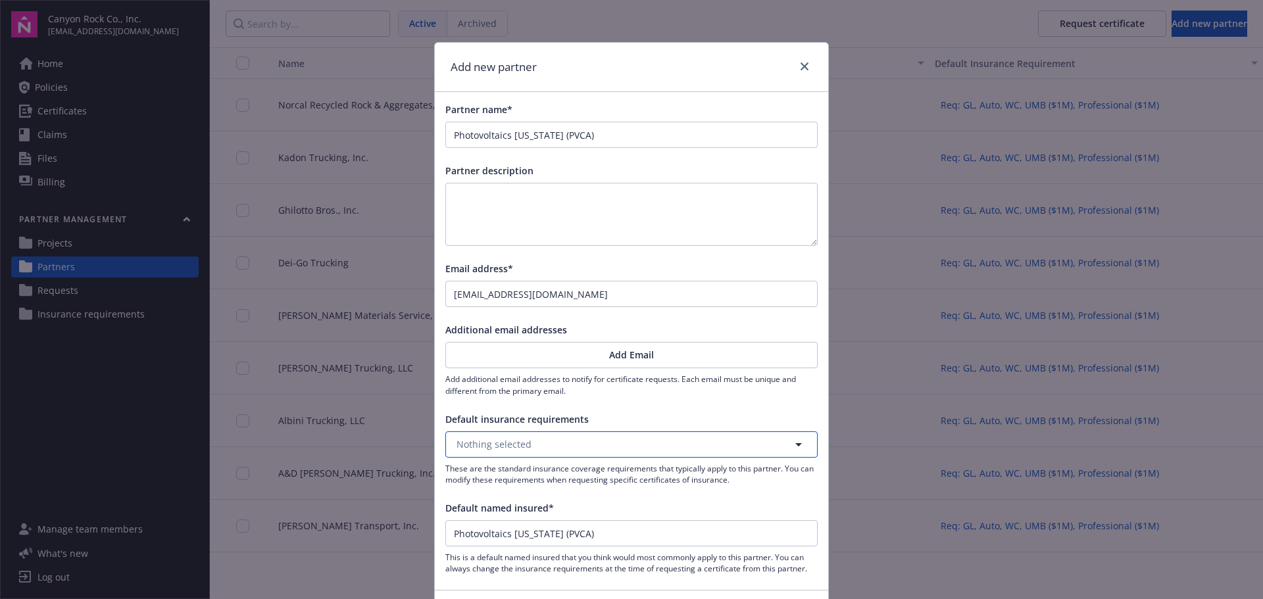
click at [635, 443] on button "Nothing selected" at bounding box center [631, 444] width 372 height 26
click at [645, 482] on strong "Req: GL, Auto, WC, UMB ($1M), Professional ($1M)" at bounding box center [571, 481] width 222 height 12
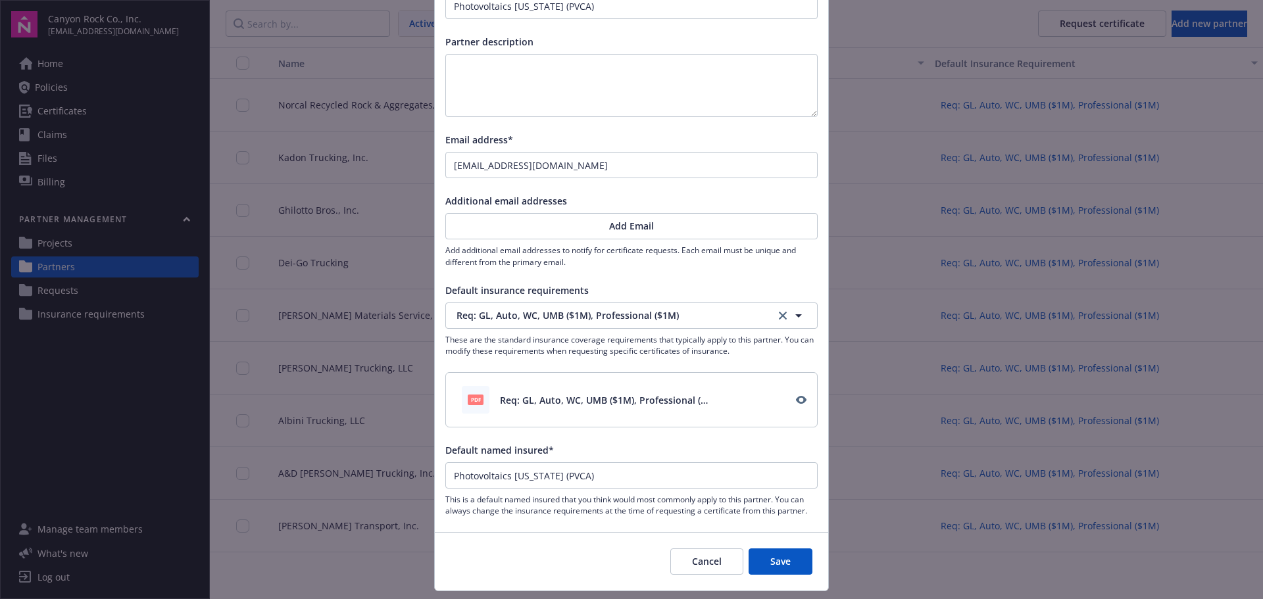
scroll to position [132, 0]
click at [776, 561] on button "Save" at bounding box center [780, 559] width 64 height 26
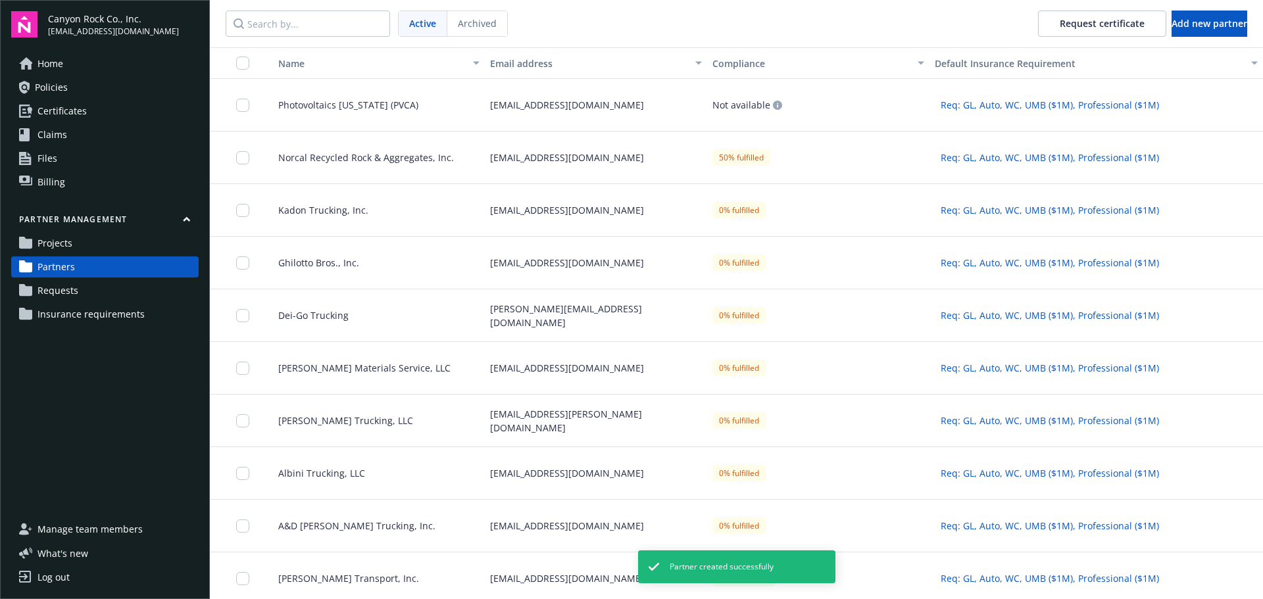
click at [554, 110] on div "[EMAIL_ADDRESS][DOMAIN_NAME]" at bounding box center [596, 105] width 222 height 53
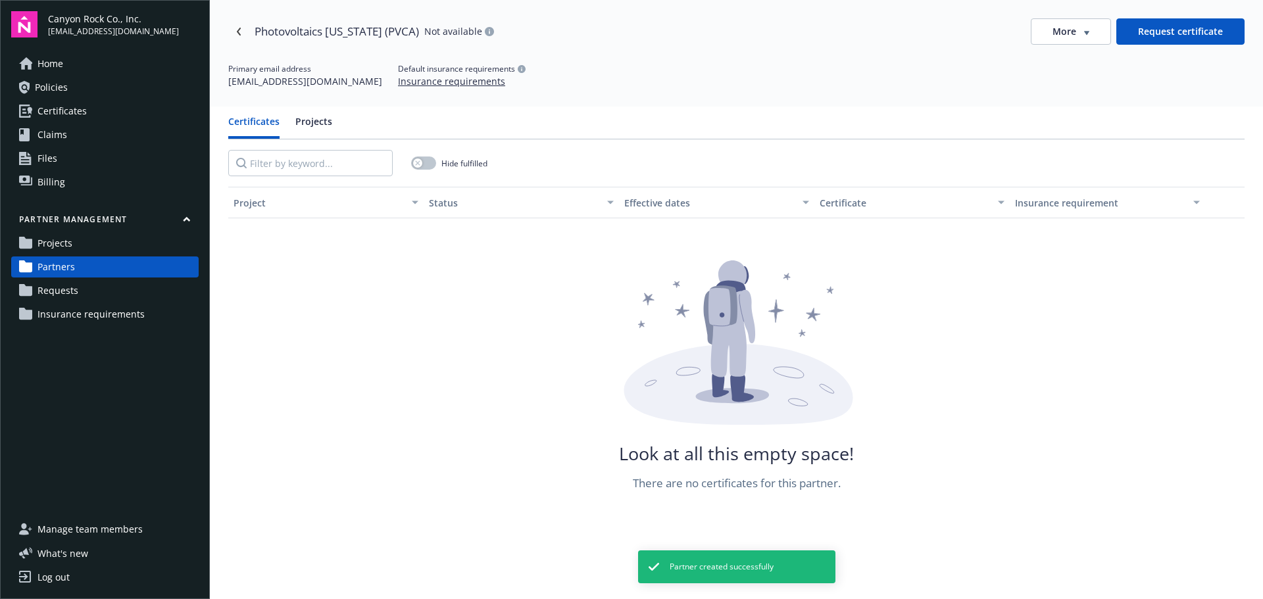
click at [1184, 26] on button "Request certificate" at bounding box center [1180, 31] width 128 height 26
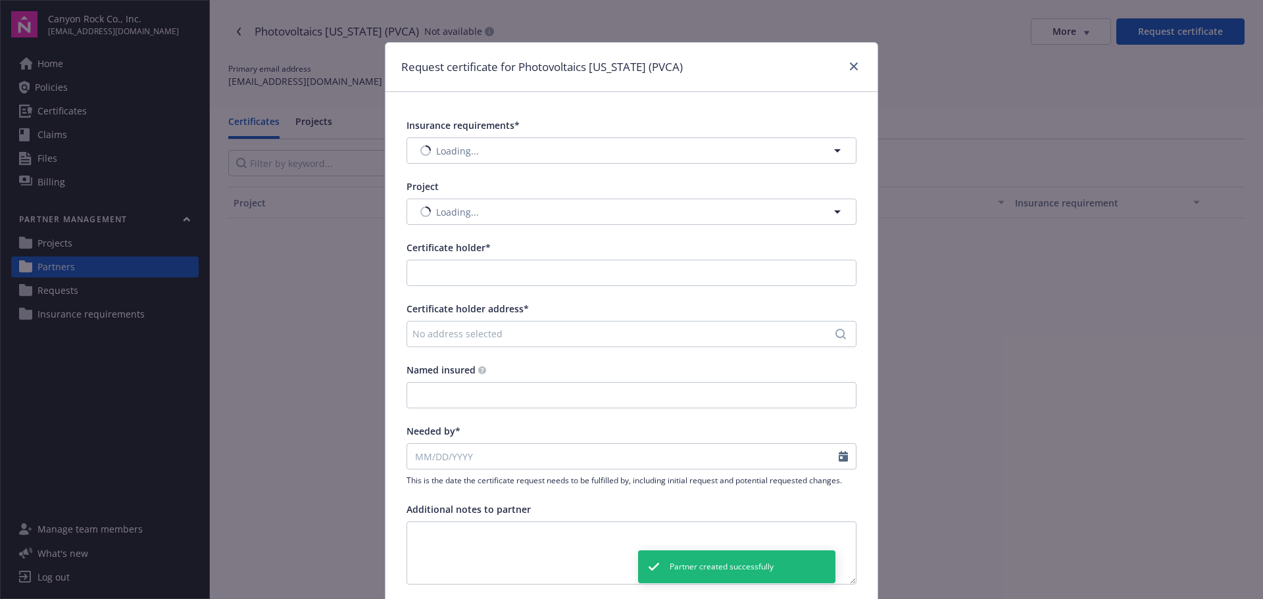
type input "Photovoltaics [US_STATE] (PVCA)"
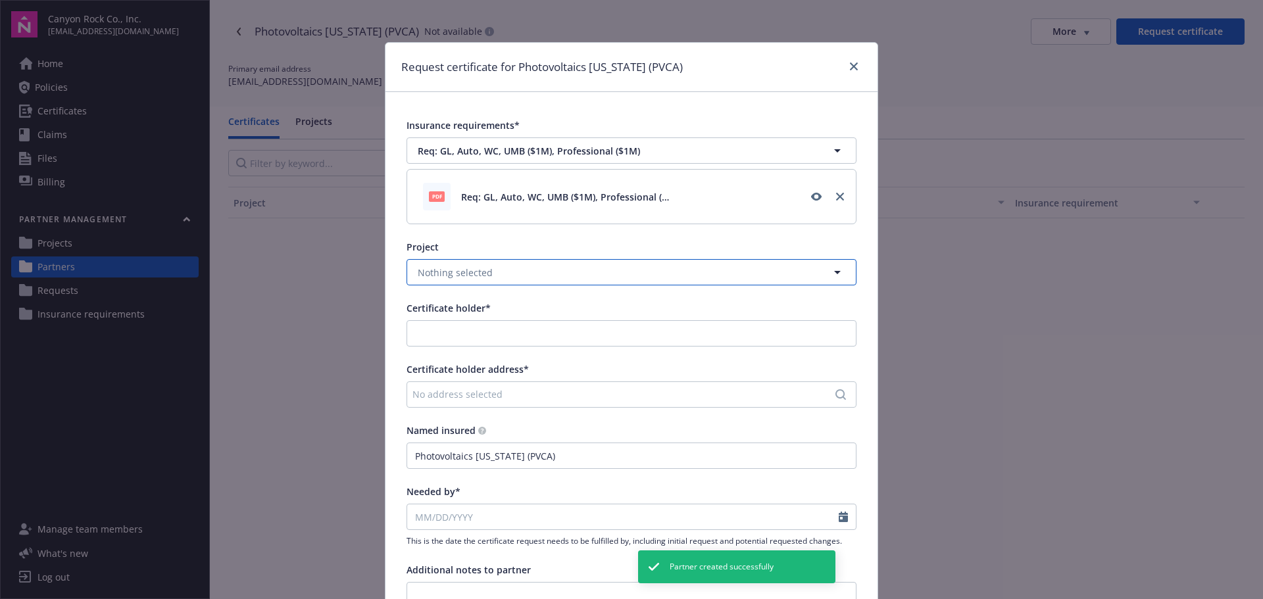
click at [763, 275] on button "Nothing selected" at bounding box center [631, 272] width 450 height 26
click at [576, 307] on div "[GEOGRAPHIC_DATA]" at bounding box center [631, 308] width 433 height 19
click at [556, 336] on input "Certificate holder*" at bounding box center [631, 333] width 449 height 25
click at [529, 365] on div "Canyon Rock Co., Inc." at bounding box center [497, 363] width 183 height 22
type input "Canyon Rock Co., Inc."
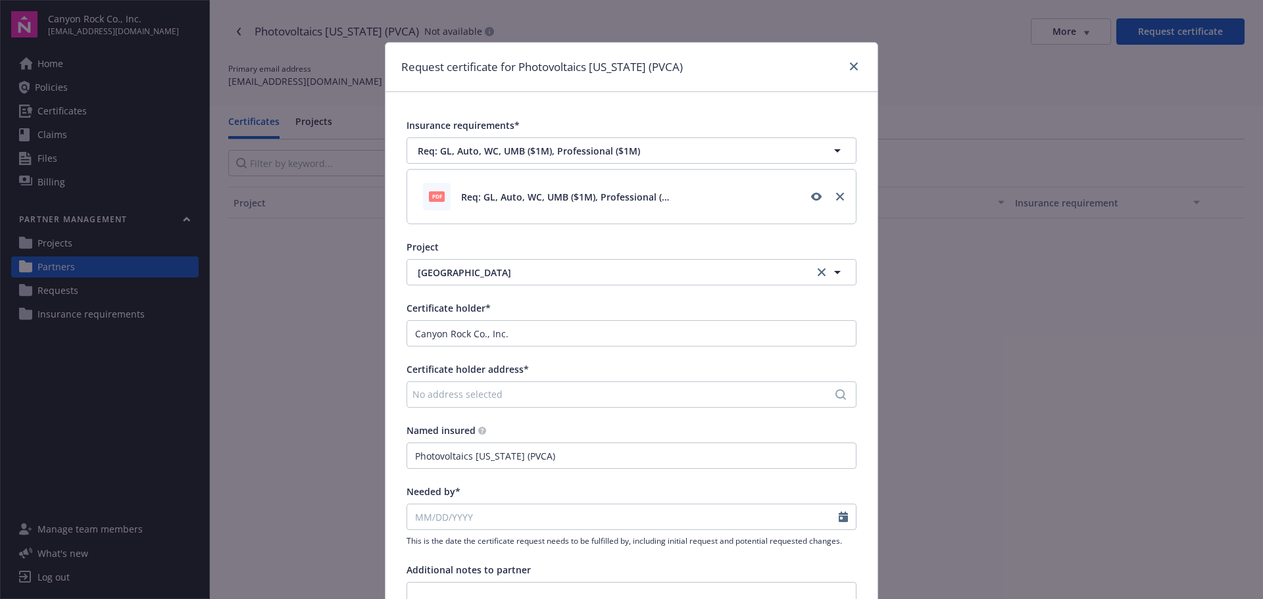
click at [522, 395] on div "No address selected" at bounding box center [624, 394] width 425 height 14
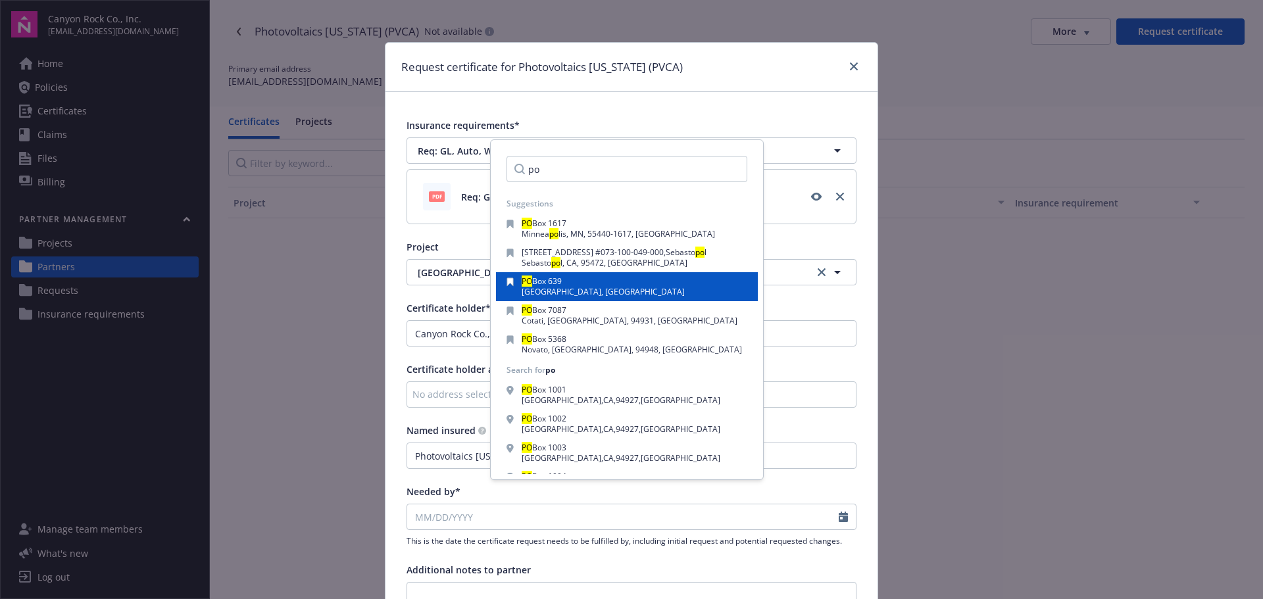
type input "po"
click at [556, 284] on span "Box 639" at bounding box center [547, 281] width 30 height 11
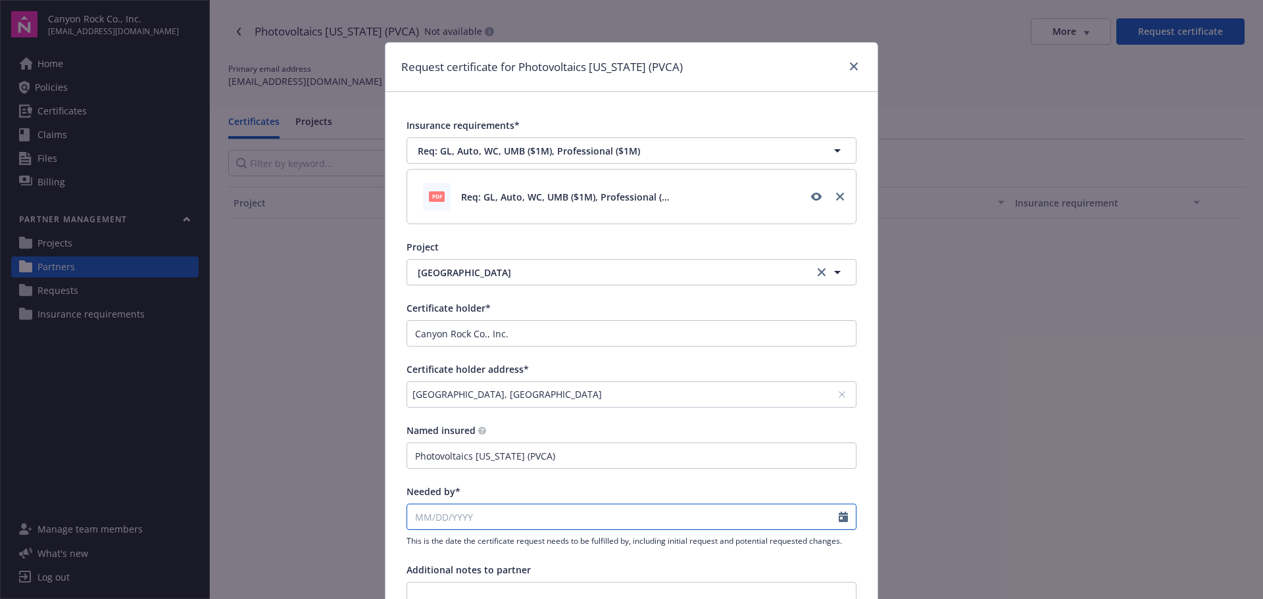
select select "9"
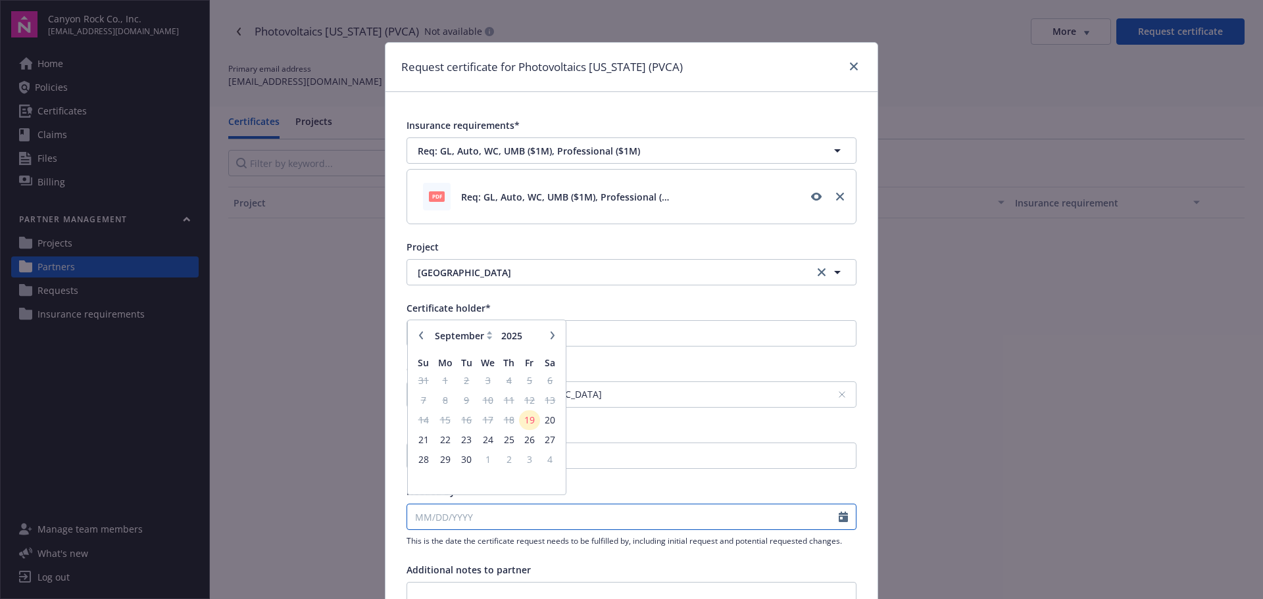
click at [500, 520] on input "Needed by*" at bounding box center [622, 516] width 431 height 25
click at [526, 427] on span "19" at bounding box center [529, 426] width 18 height 16
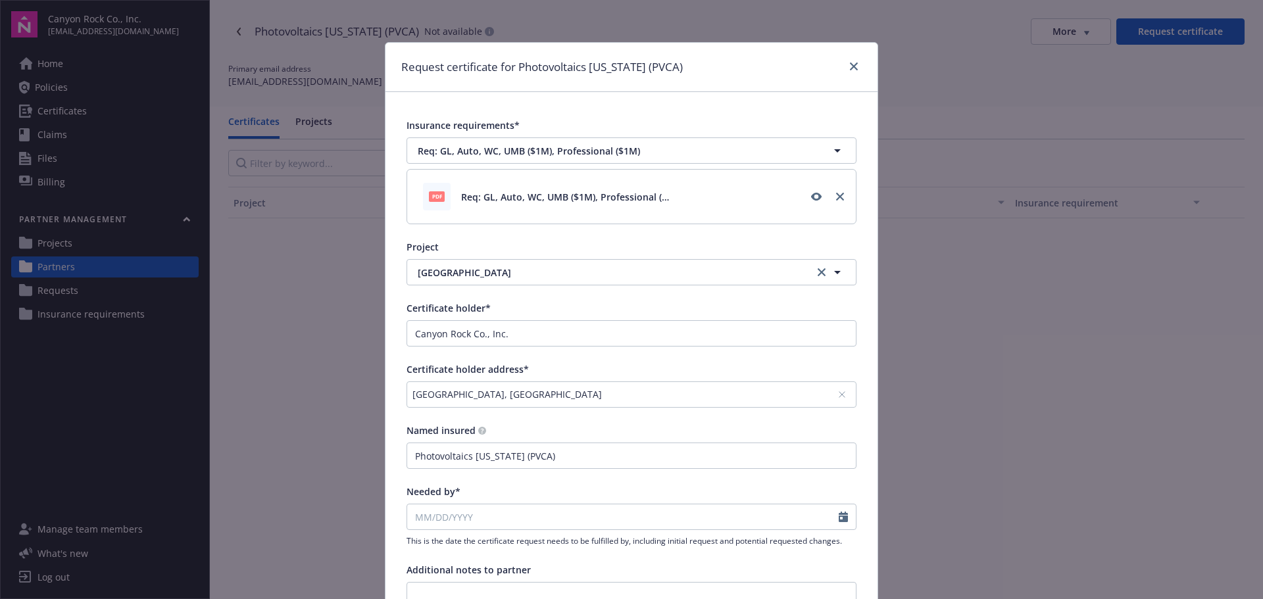
type input "[DATE]"
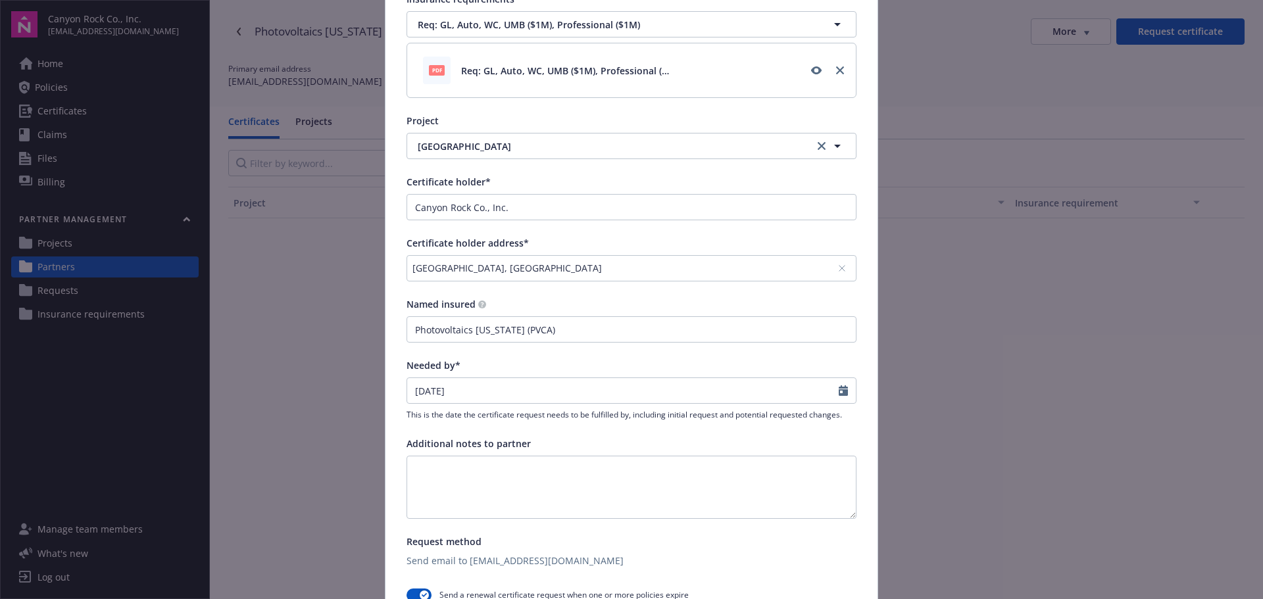
scroll to position [132, 0]
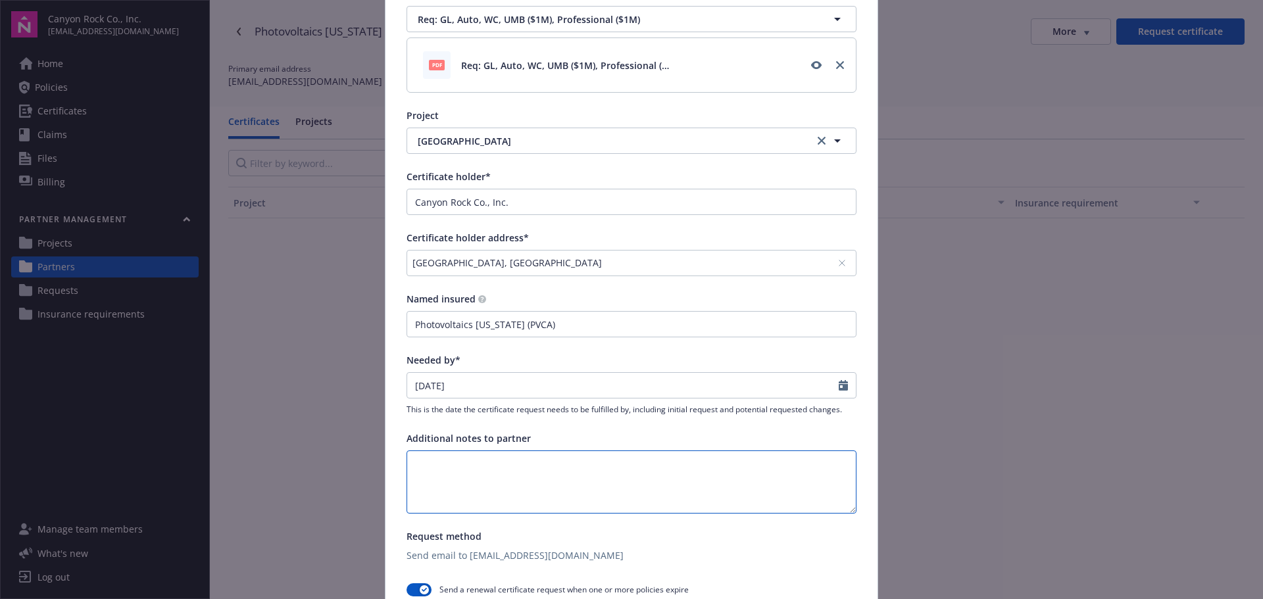
click at [525, 464] on textarea at bounding box center [631, 481] width 450 height 63
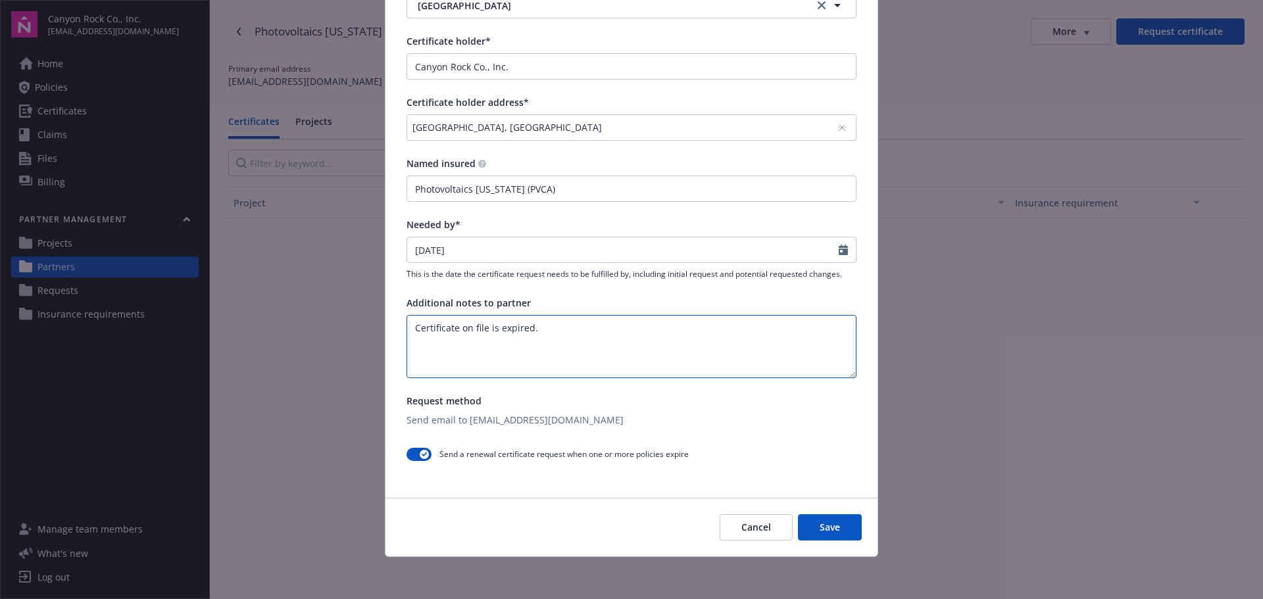
type textarea "Certificate on file is expired."
click at [818, 524] on button "Save" at bounding box center [830, 527] width 64 height 26
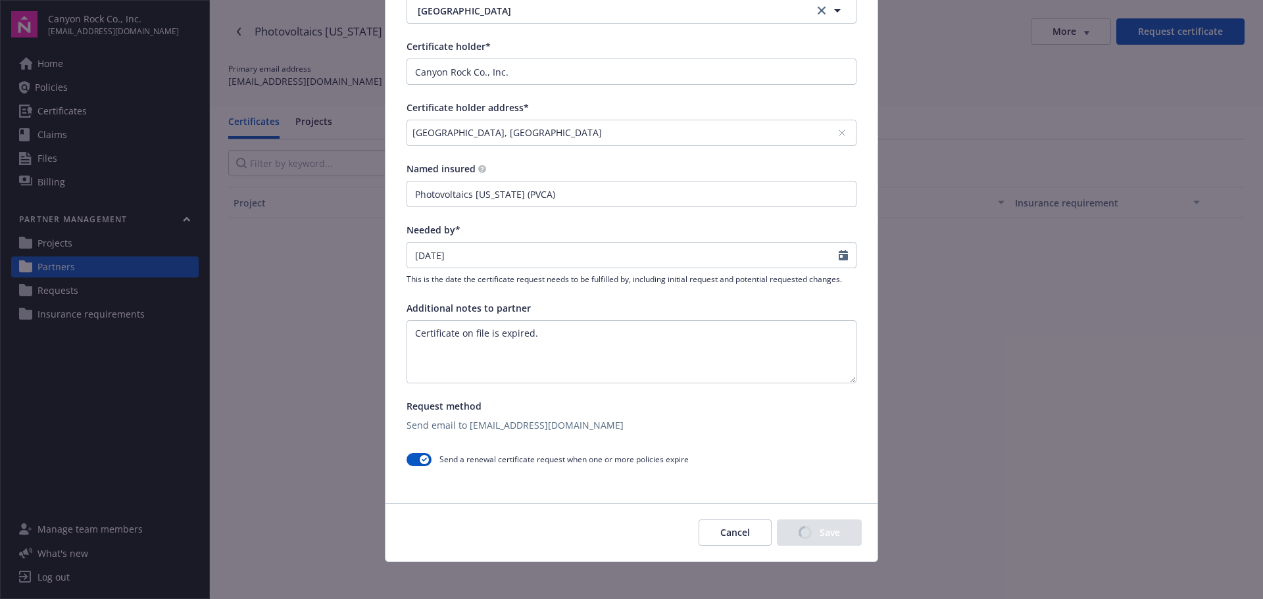
scroll to position [272, 0]
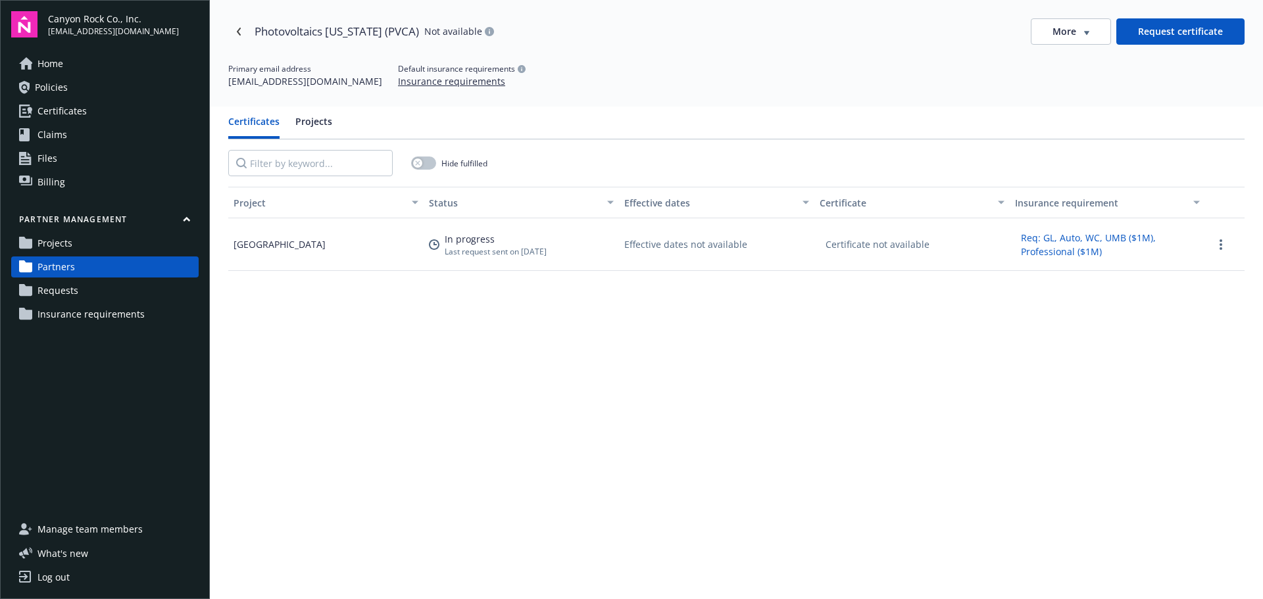
click at [47, 289] on span "Requests" at bounding box center [57, 290] width 41 height 21
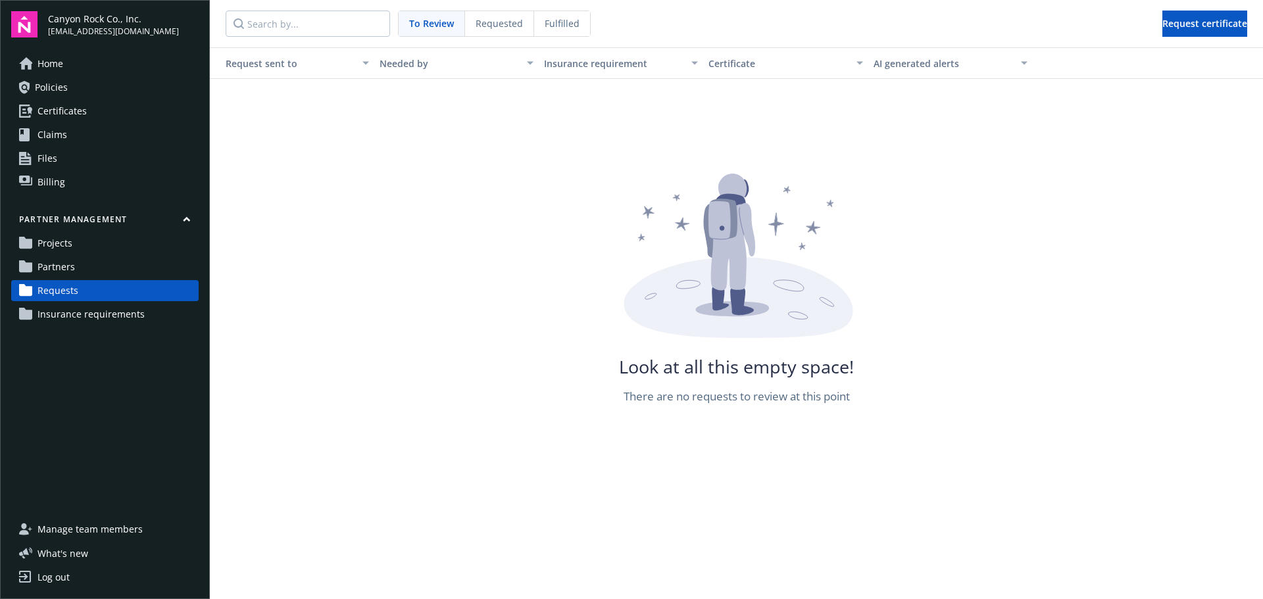
click at [87, 290] on link "Requests" at bounding box center [104, 290] width 187 height 21
click at [503, 16] on div "Requested" at bounding box center [499, 23] width 69 height 25
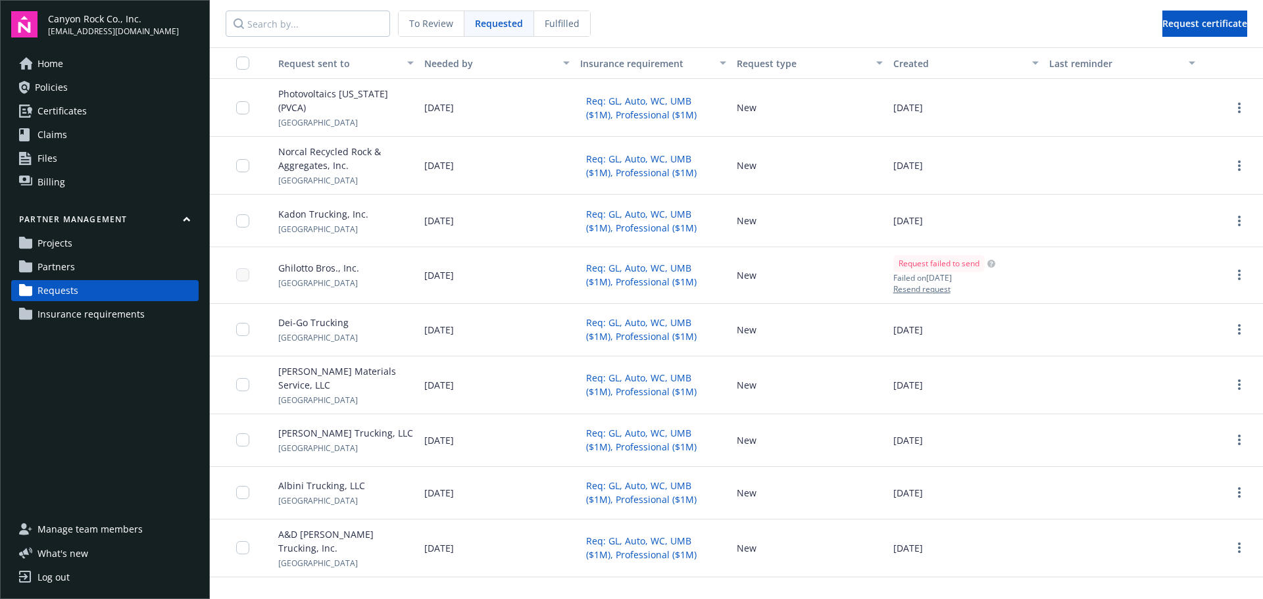
click at [533, 304] on div "[DATE]" at bounding box center [497, 330] width 157 height 53
click at [66, 267] on span "Partners" at bounding box center [55, 266] width 37 height 21
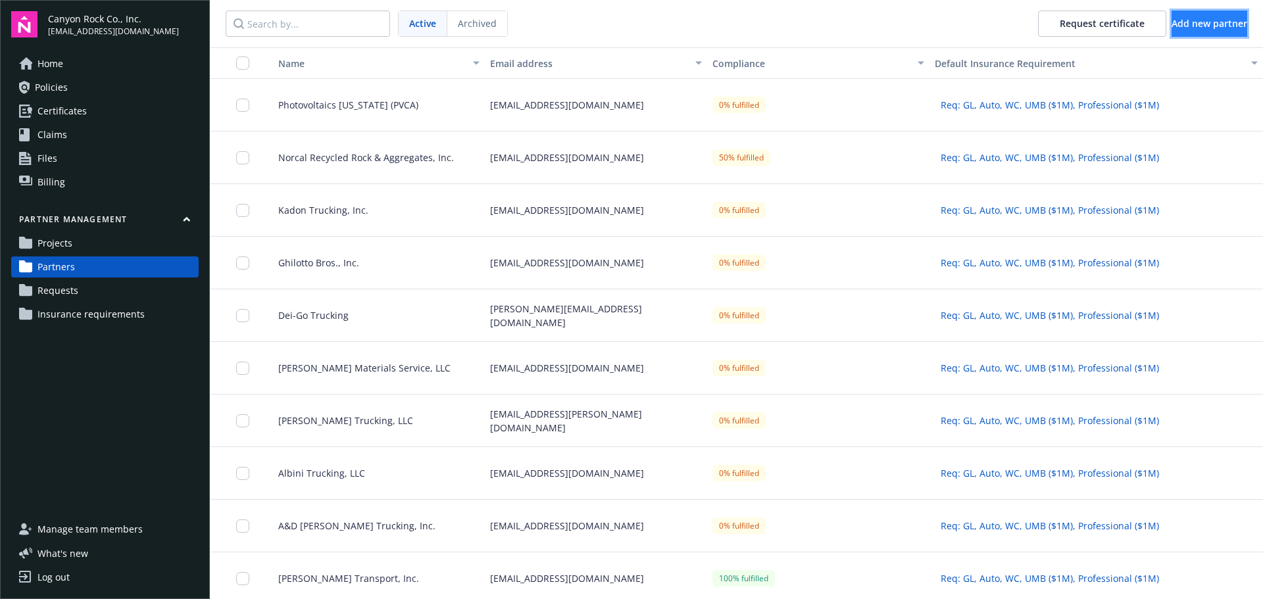
click at [1207, 18] on span "Add new partner" at bounding box center [1209, 23] width 76 height 12
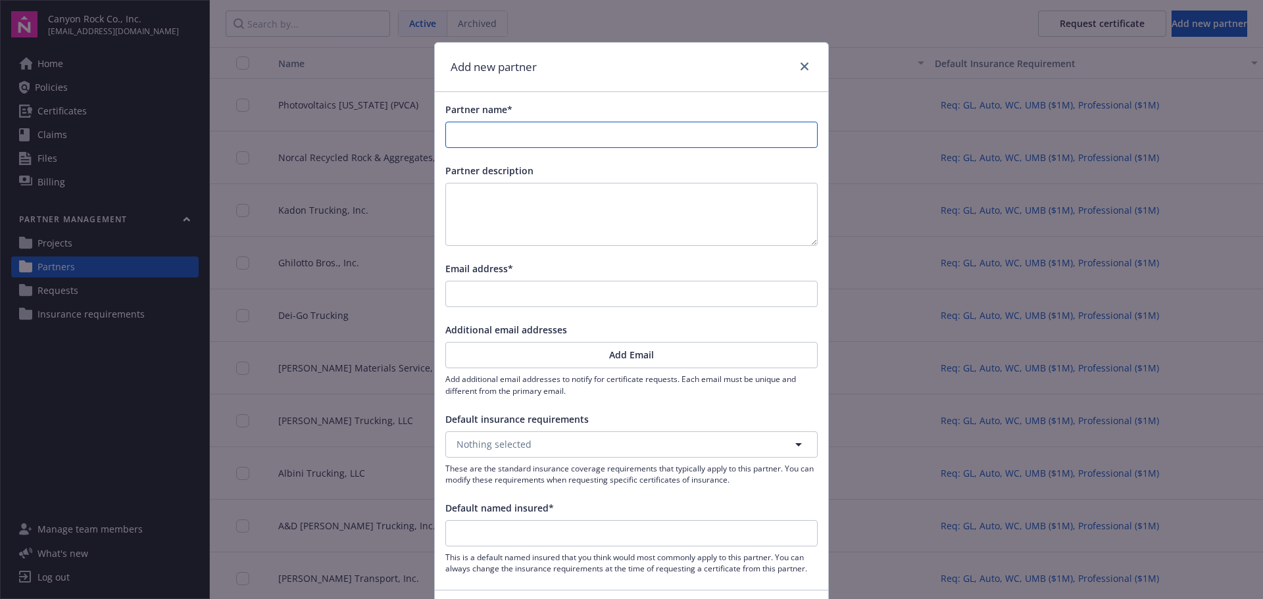
click at [589, 136] on input "Partner name*" at bounding box center [631, 134] width 371 height 25
type input "P"
type input "Pe"
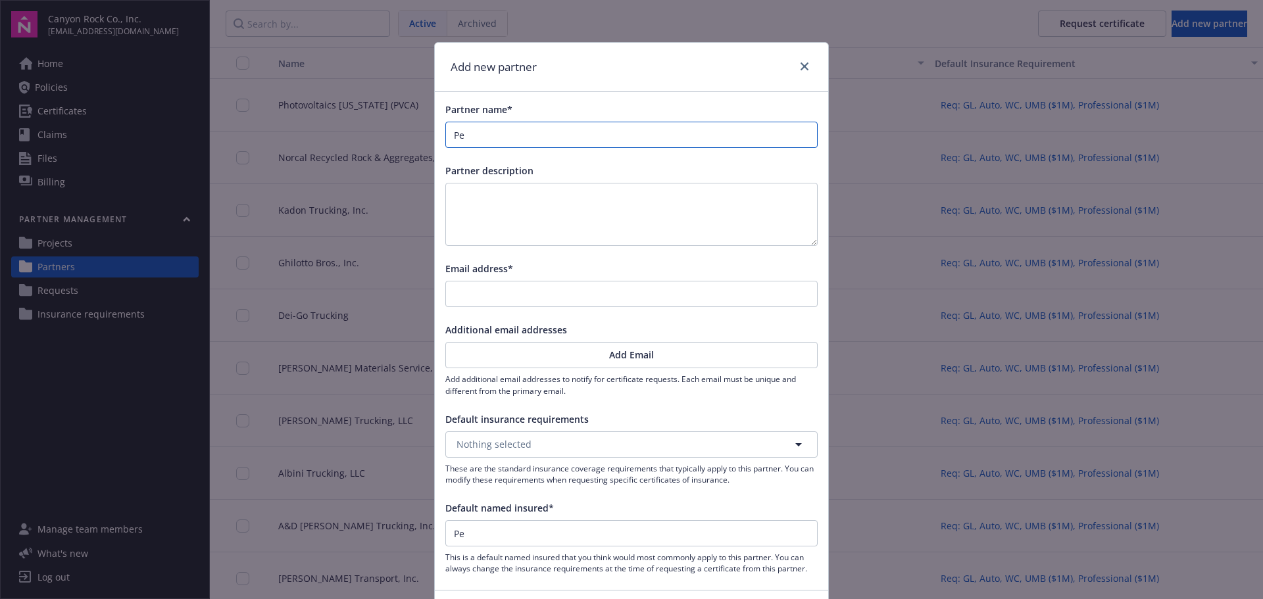
type input "Pet"
type input "[PERSON_NAME]"
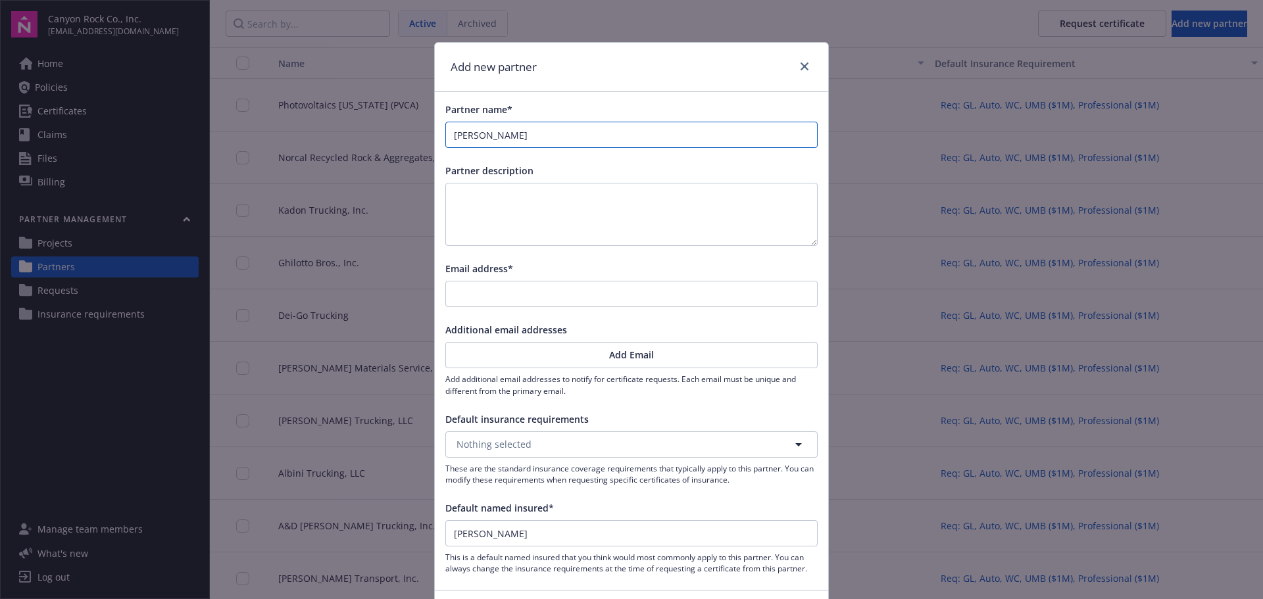
type input "[PERSON_NAME]"
type input "[DEMOGRAPHIC_DATA]"
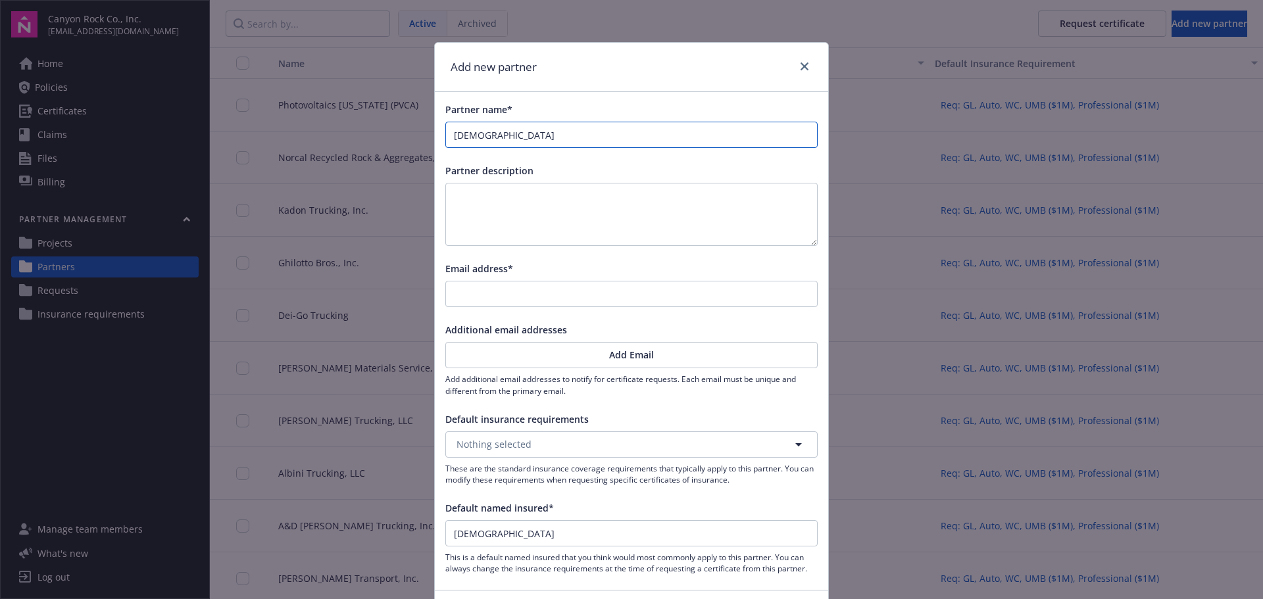
type input "[PERSON_NAME]"
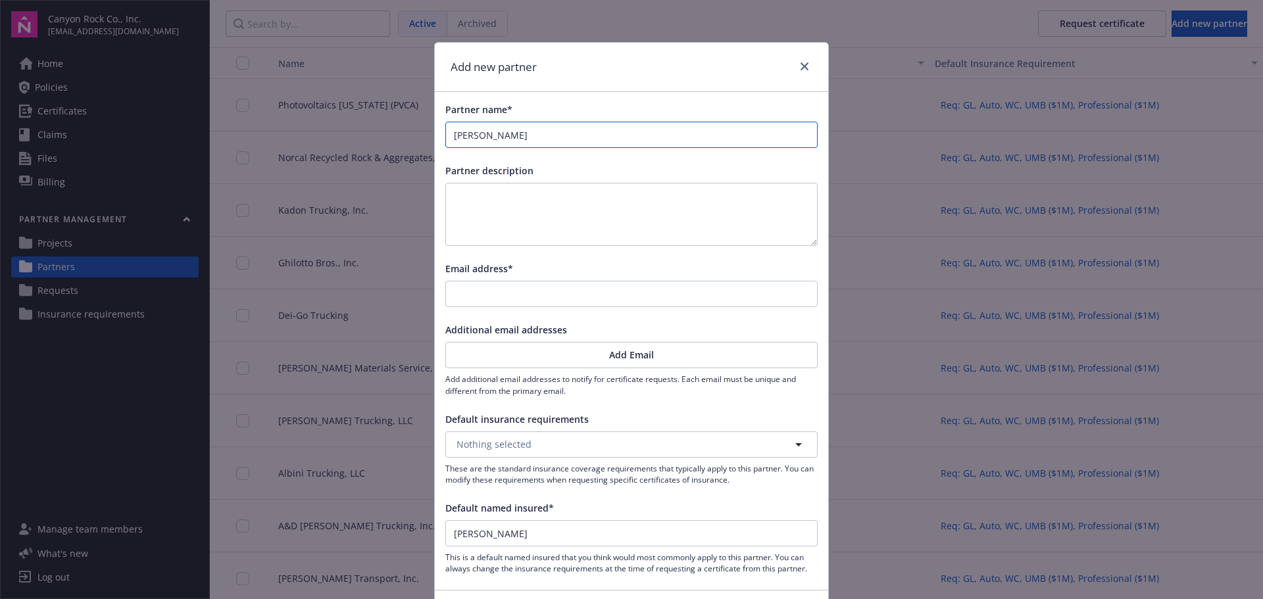
type input "[PERSON_NAME]"
type input "[PERSON_NAME] Ho"
type input "[PERSON_NAME] Hol"
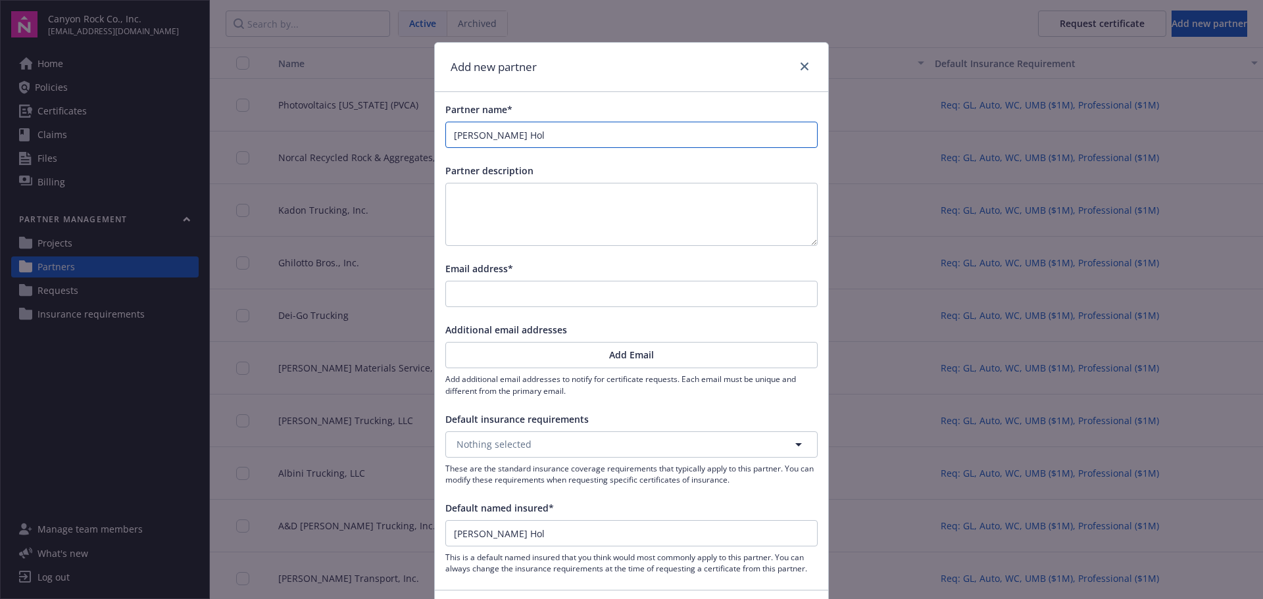
type input "[PERSON_NAME] Hold"
type input "[PERSON_NAME] Holdi"
type input "[PERSON_NAME] Holdin"
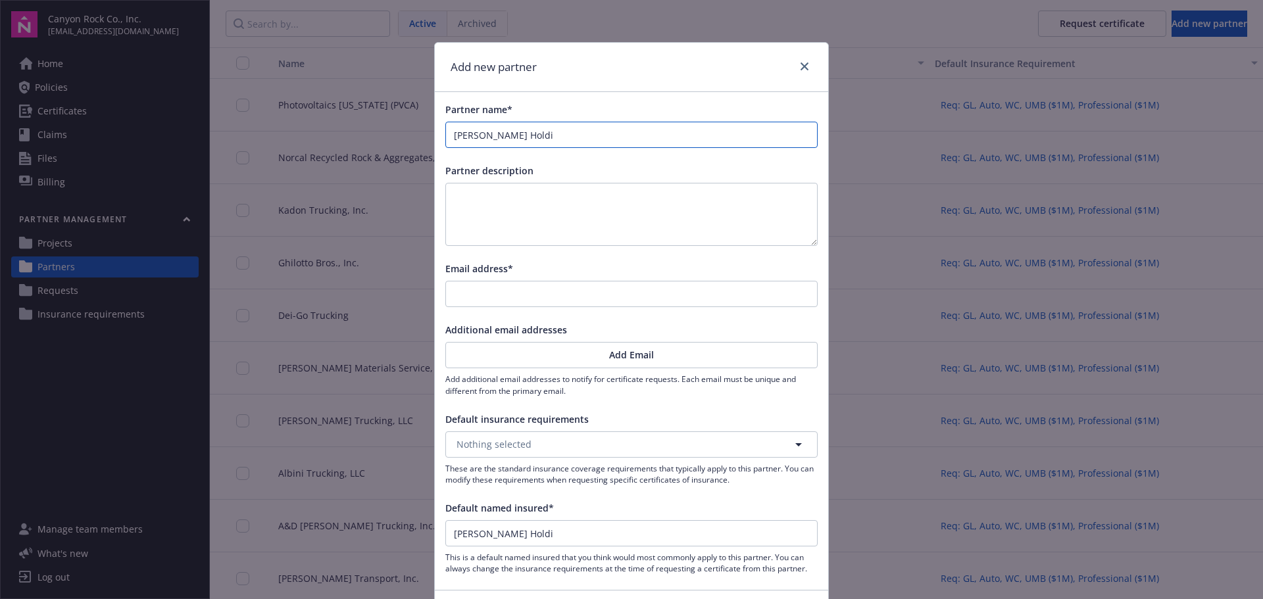
type input "[PERSON_NAME] Holdin"
type input "[PERSON_NAME] Holding"
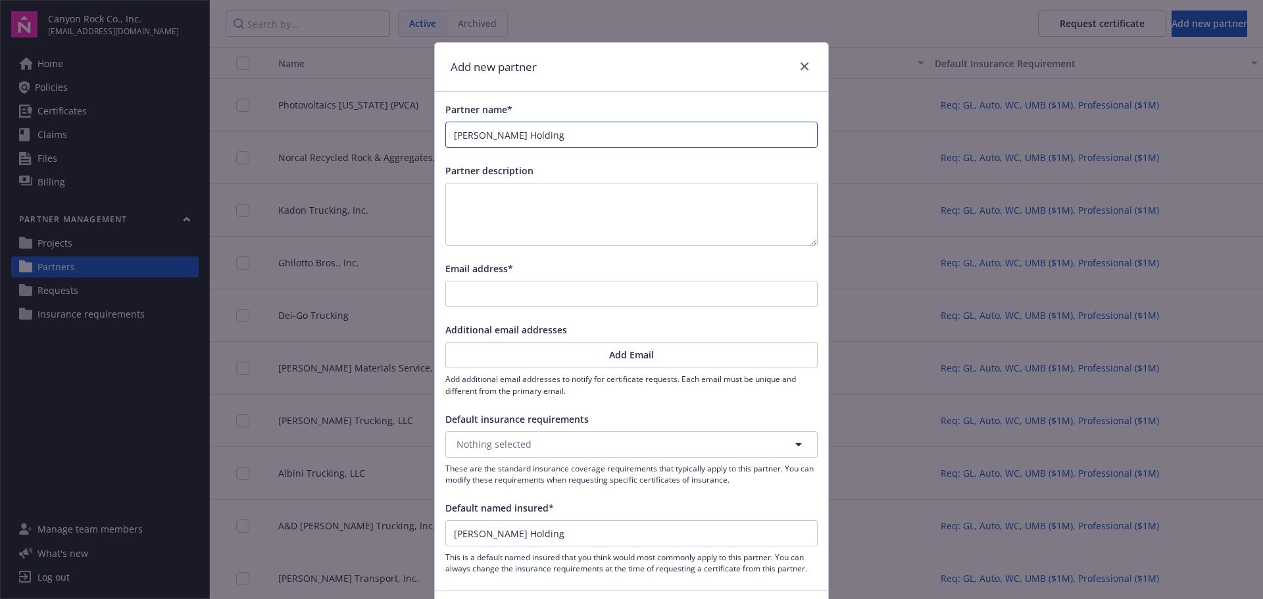
type input "[PERSON_NAME] Holding C"
type input "[PERSON_NAME] Holding Co"
type input "[PERSON_NAME] Holding Com"
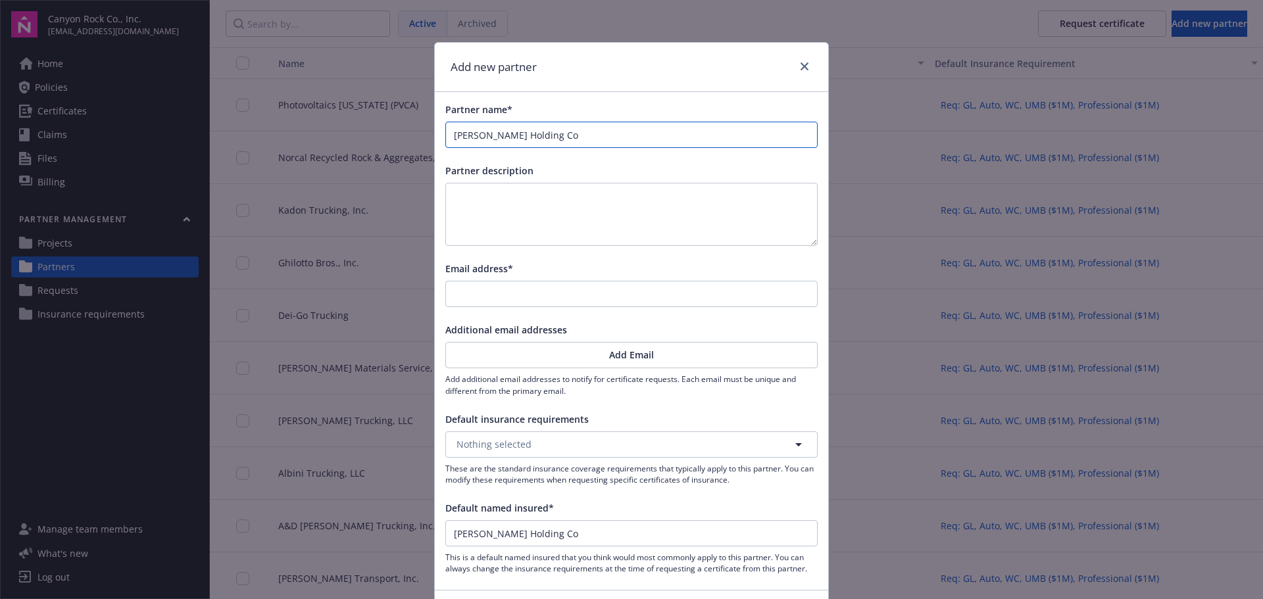
type input "[PERSON_NAME] Holding Com"
type input "[PERSON_NAME] Holding Comp"
type input "[PERSON_NAME] Holding Compa"
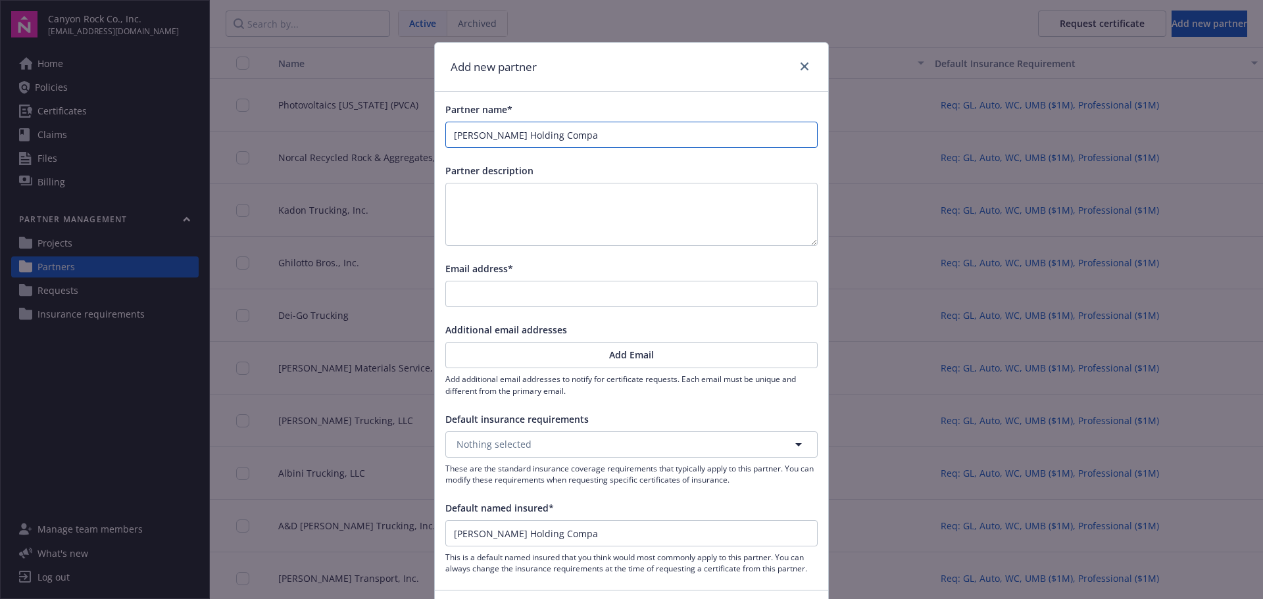
type input "[PERSON_NAME] Holding Compan"
type input "[PERSON_NAME] Holding Company"
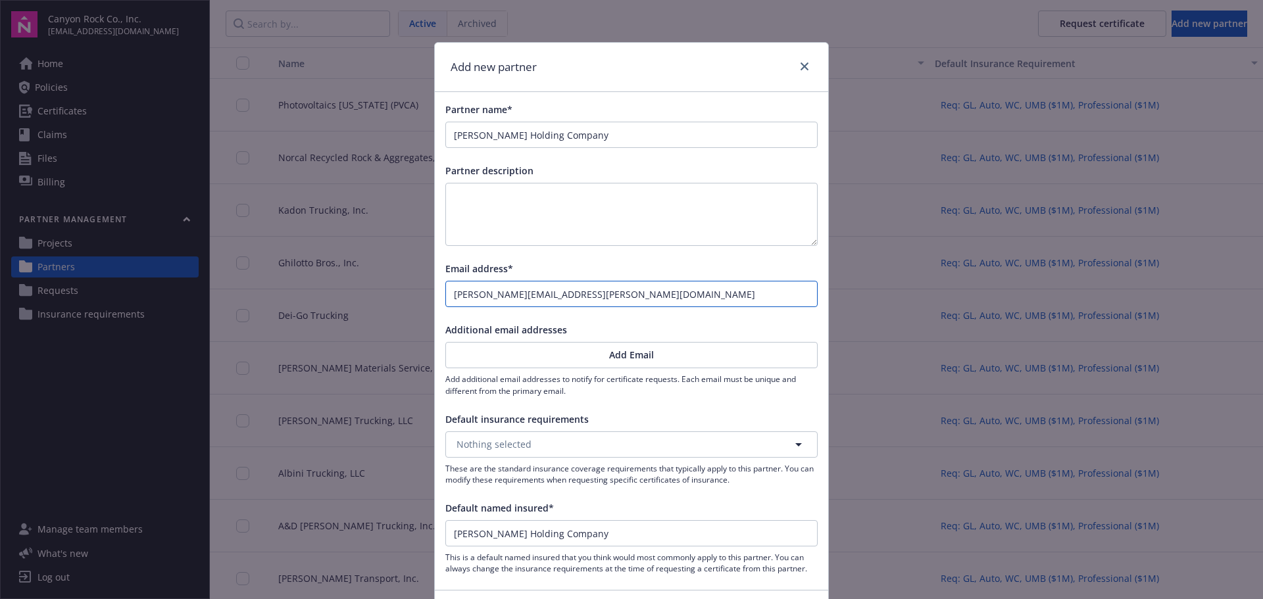
type input "[PERSON_NAME][EMAIL_ADDRESS][PERSON_NAME][DOMAIN_NAME]"
click at [562, 443] on button "Nothing selected" at bounding box center [631, 444] width 372 height 26
click at [552, 487] on strong "Req: GL, Auto, WC, UMB ($1M), Professional ($1M)" at bounding box center [571, 481] width 222 height 12
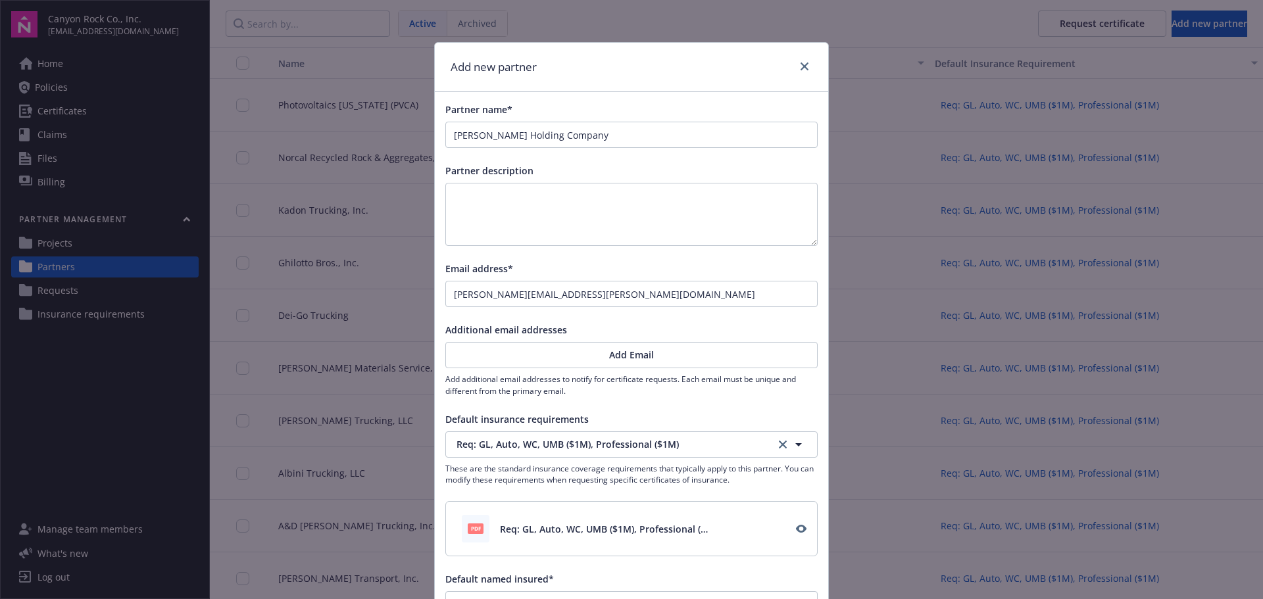
scroll to position [66, 0]
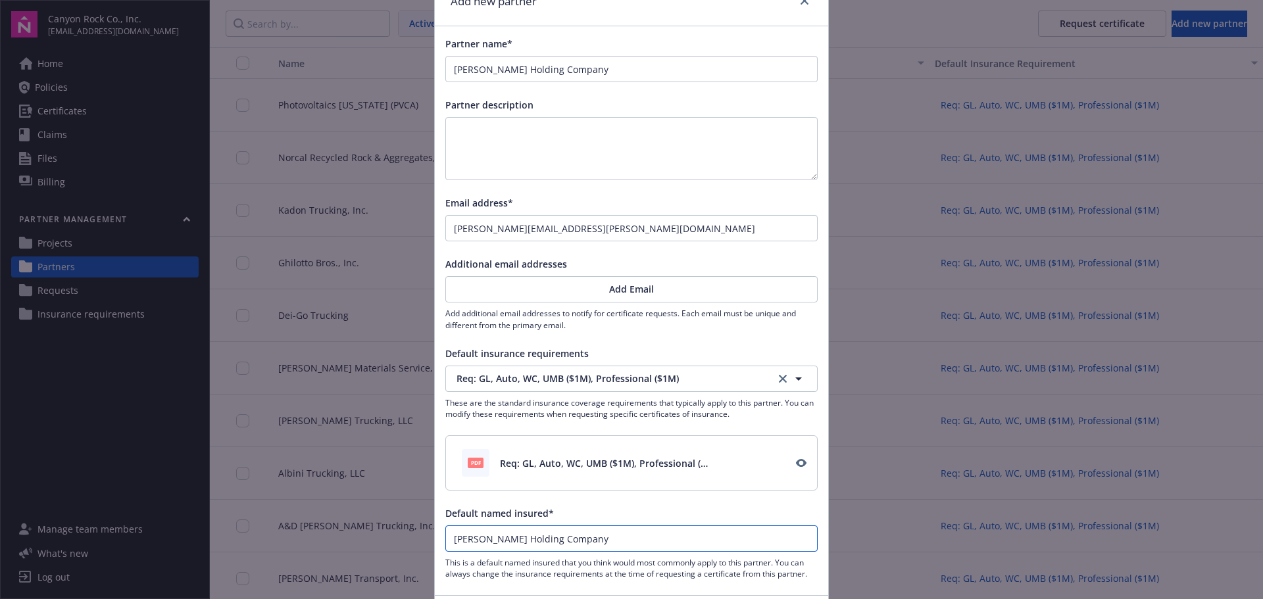
click at [552, 547] on input "[PERSON_NAME] Holding Company" at bounding box center [631, 538] width 371 height 25
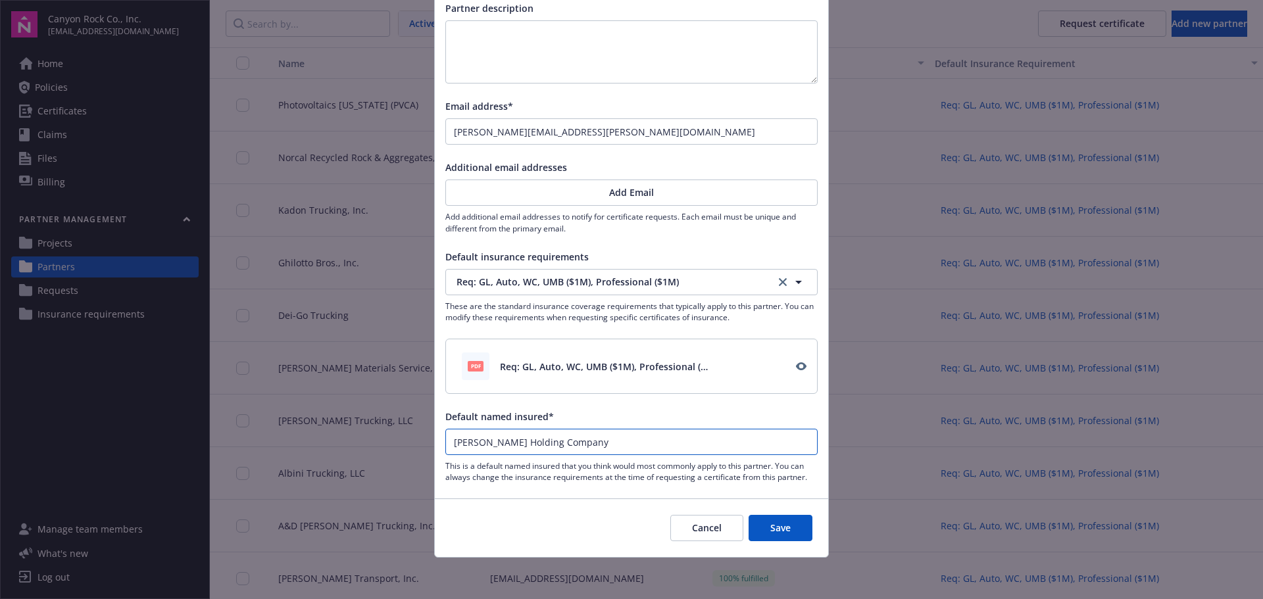
scroll to position [163, 0]
click at [798, 526] on button "Save" at bounding box center [780, 527] width 64 height 26
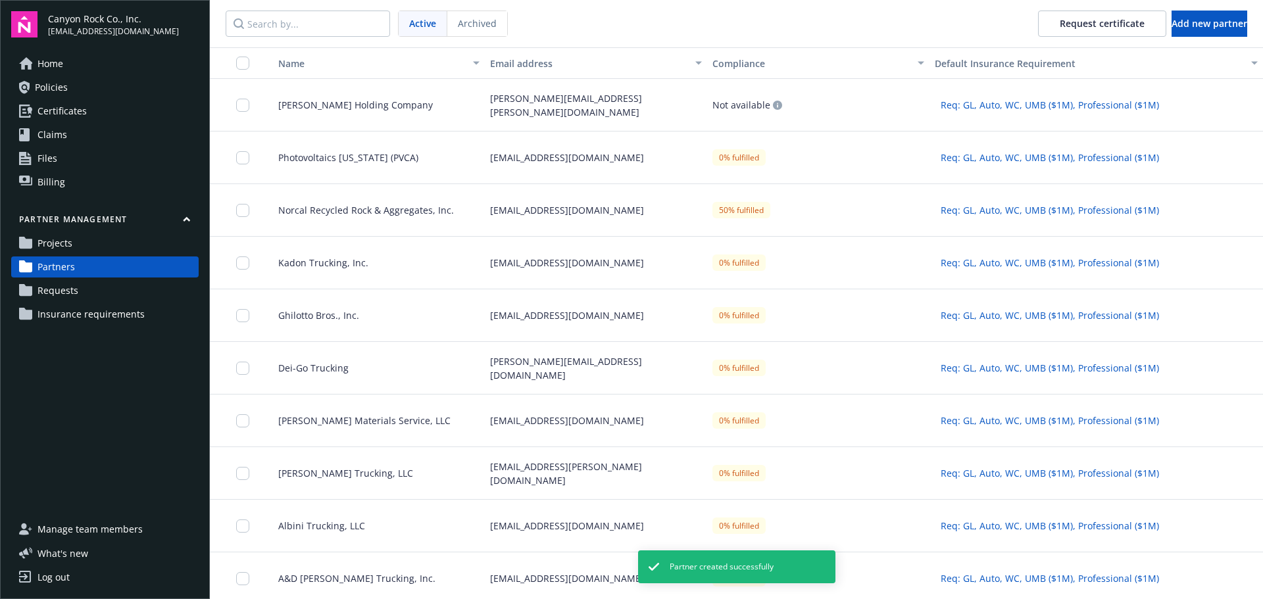
click at [368, 109] on span "[PERSON_NAME] Holding Company" at bounding box center [350, 105] width 165 height 14
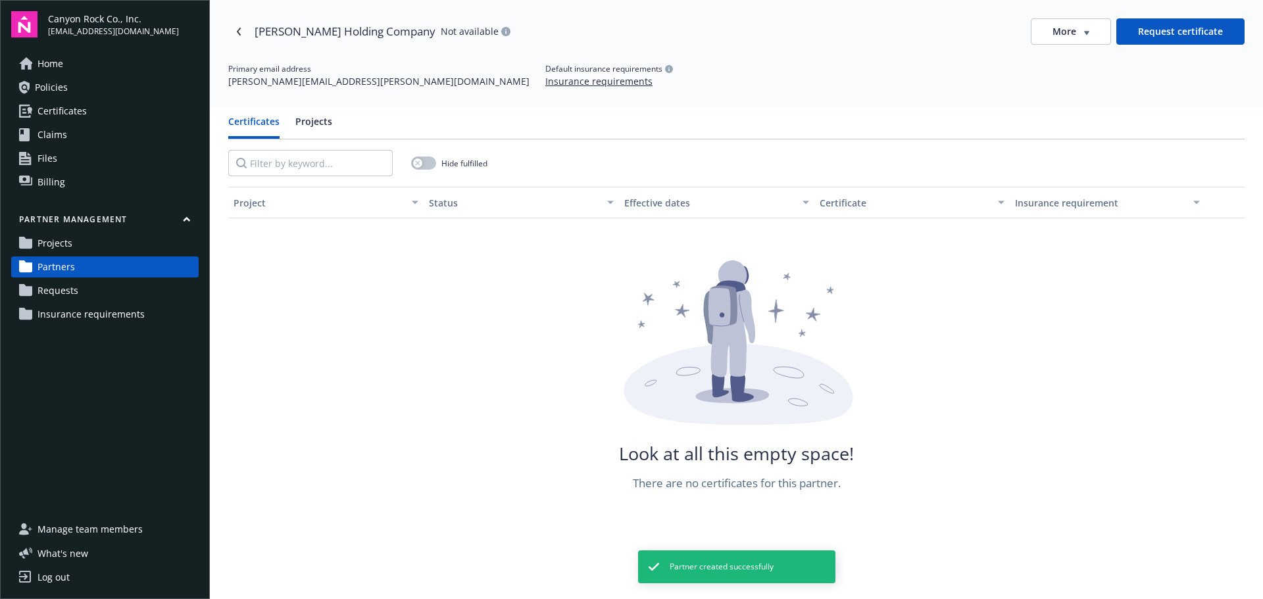
click at [1169, 34] on button "Request certificate" at bounding box center [1180, 31] width 128 height 26
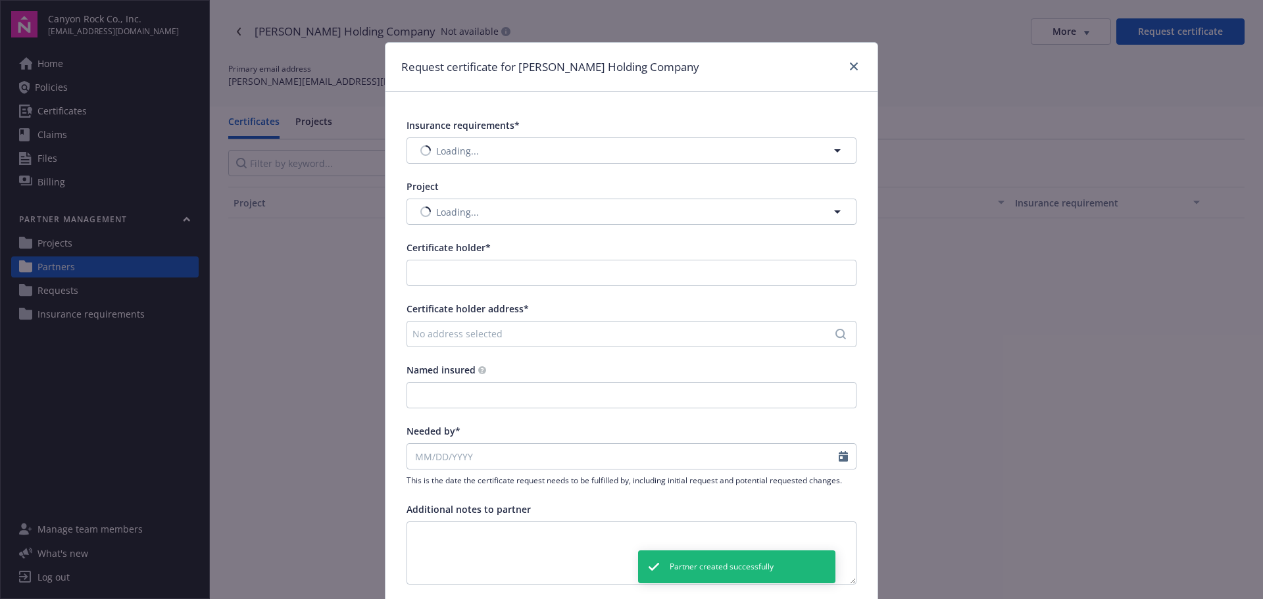
type input "[PERSON_NAME] Holding Company"
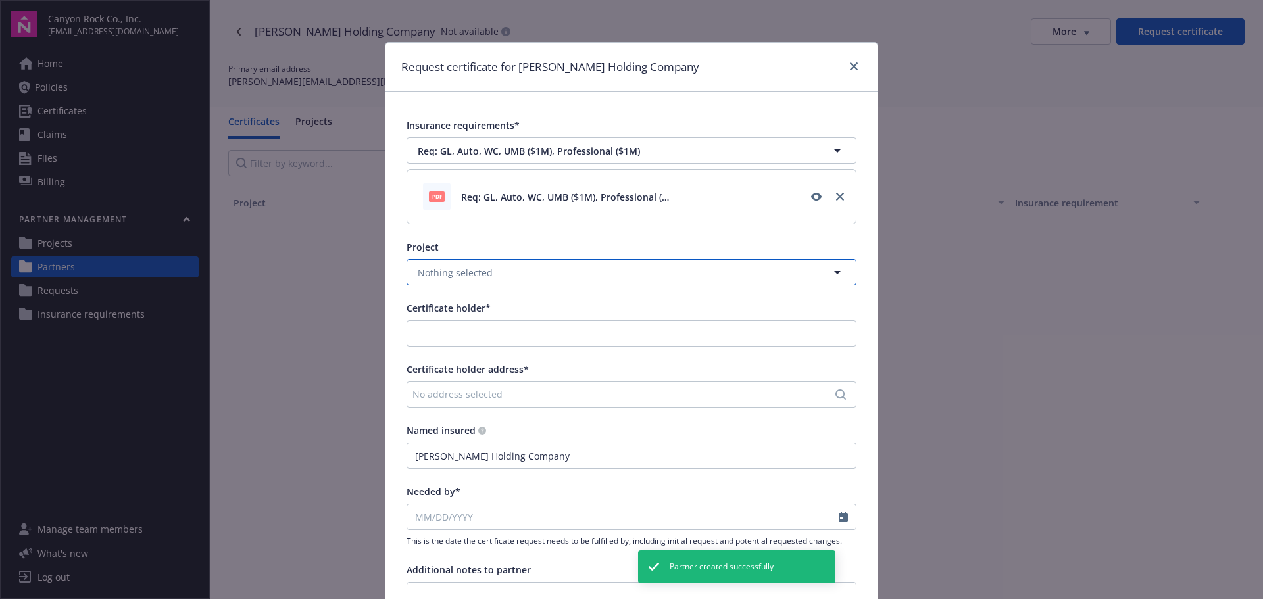
click at [568, 272] on button "Nothing selected" at bounding box center [631, 272] width 450 height 26
click at [496, 307] on div "[GEOGRAPHIC_DATA]" at bounding box center [465, 308] width 101 height 19
click at [500, 335] on input "Certificate holder*" at bounding box center [631, 333] width 449 height 25
click at [498, 373] on div "Canyon Rock Co., Inc." at bounding box center [497, 363] width 183 height 22
type input "Canyon Rock Co., Inc."
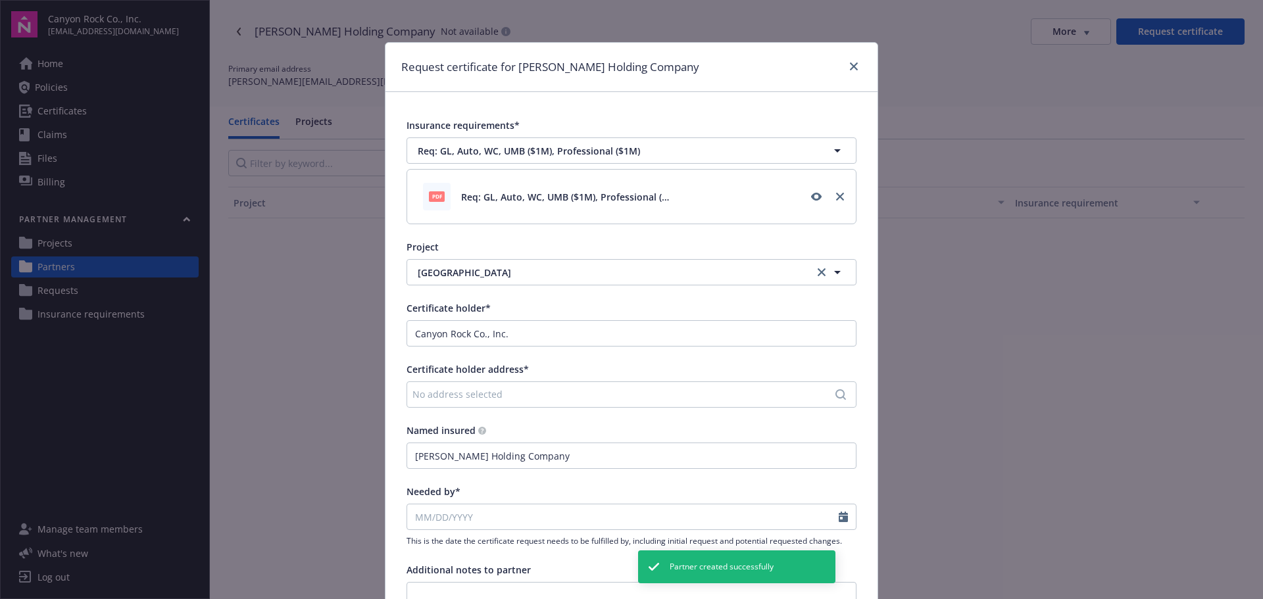
click at [507, 400] on div "No address selected" at bounding box center [624, 394] width 425 height 14
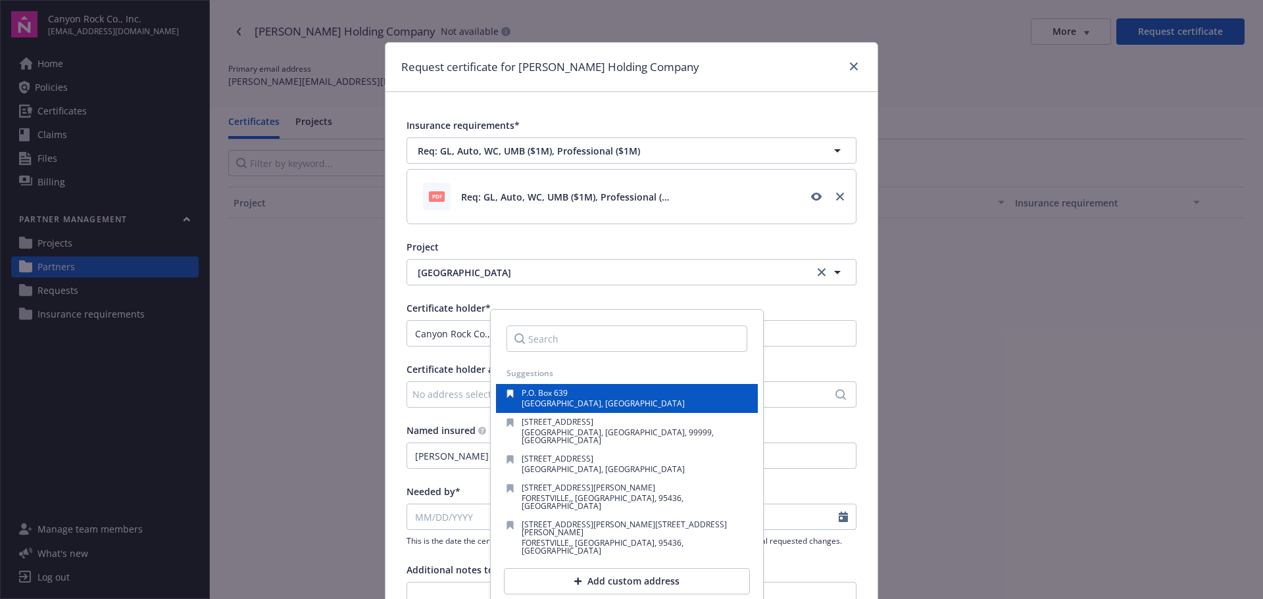
click at [508, 398] on icon "button" at bounding box center [510, 394] width 7 height 9
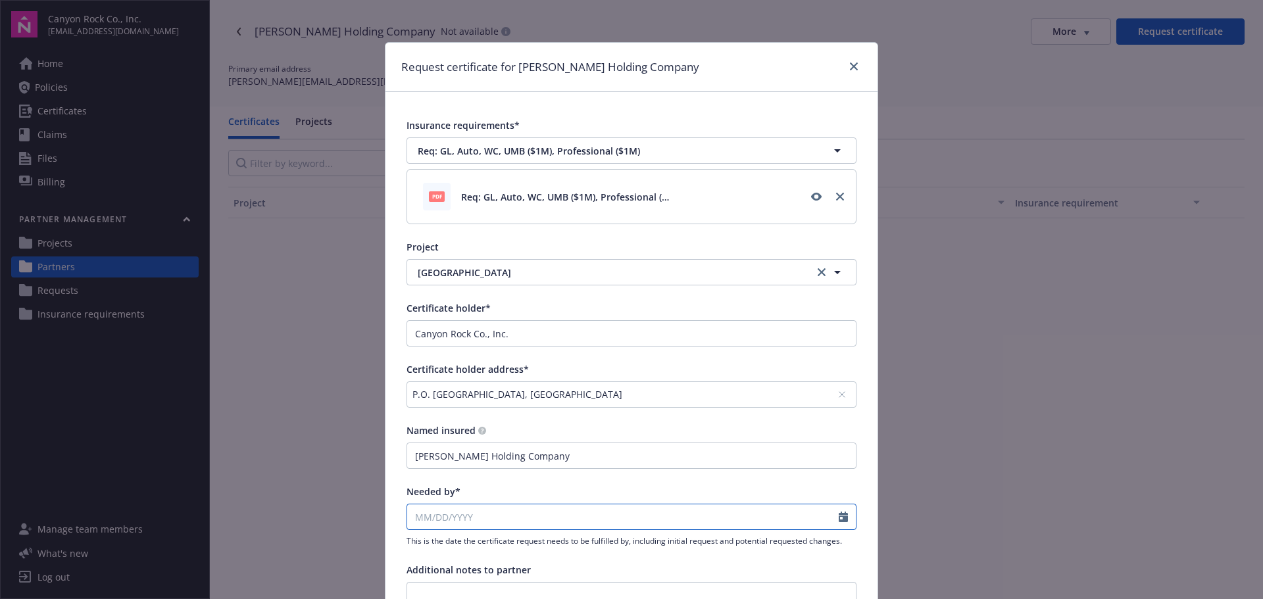
select select "9"
click at [497, 519] on input "Needed by*" at bounding box center [622, 516] width 431 height 25
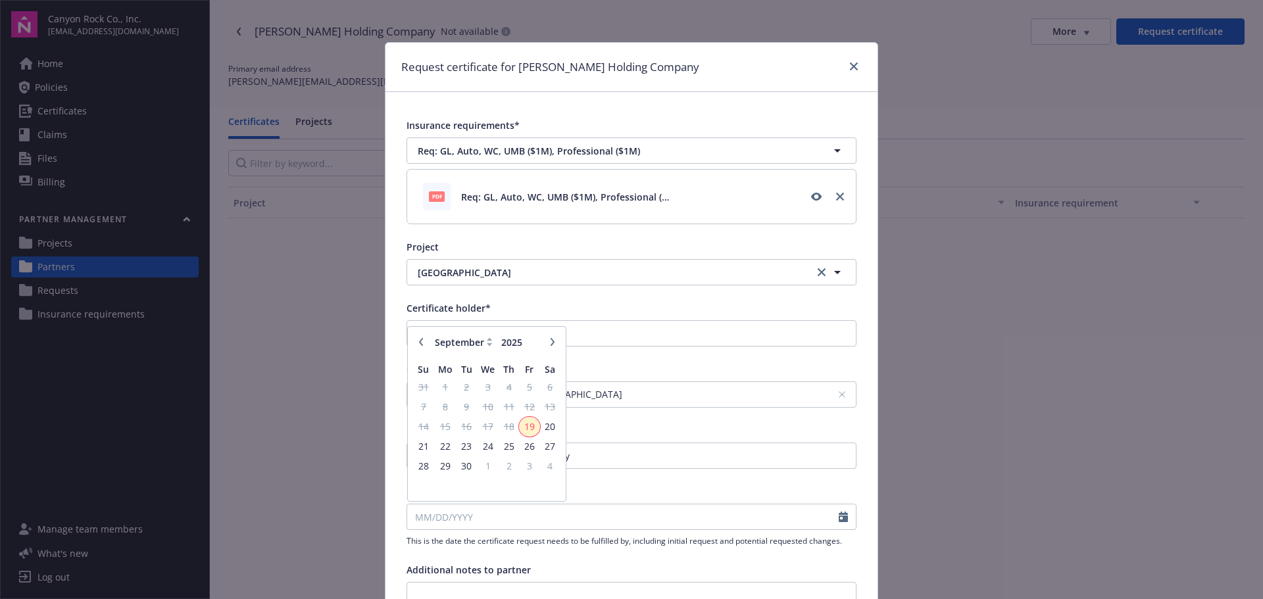
click at [525, 422] on span "19" at bounding box center [529, 426] width 18 height 16
type input "[DATE]"
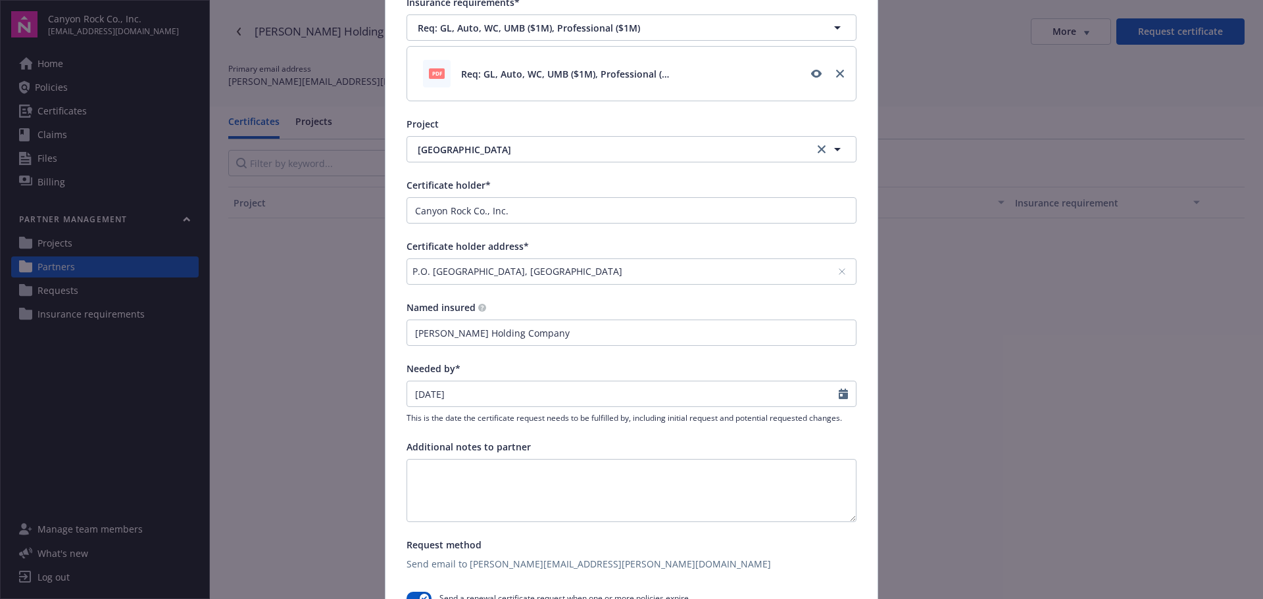
scroll to position [132, 0]
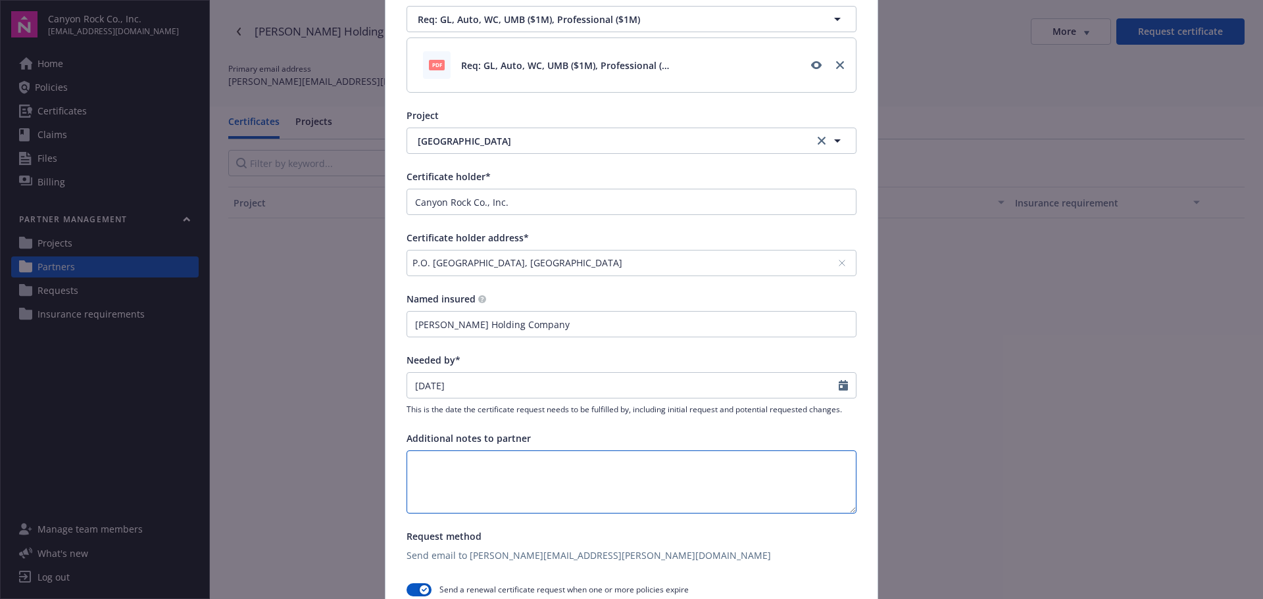
click at [447, 462] on textarea at bounding box center [631, 481] width 450 height 63
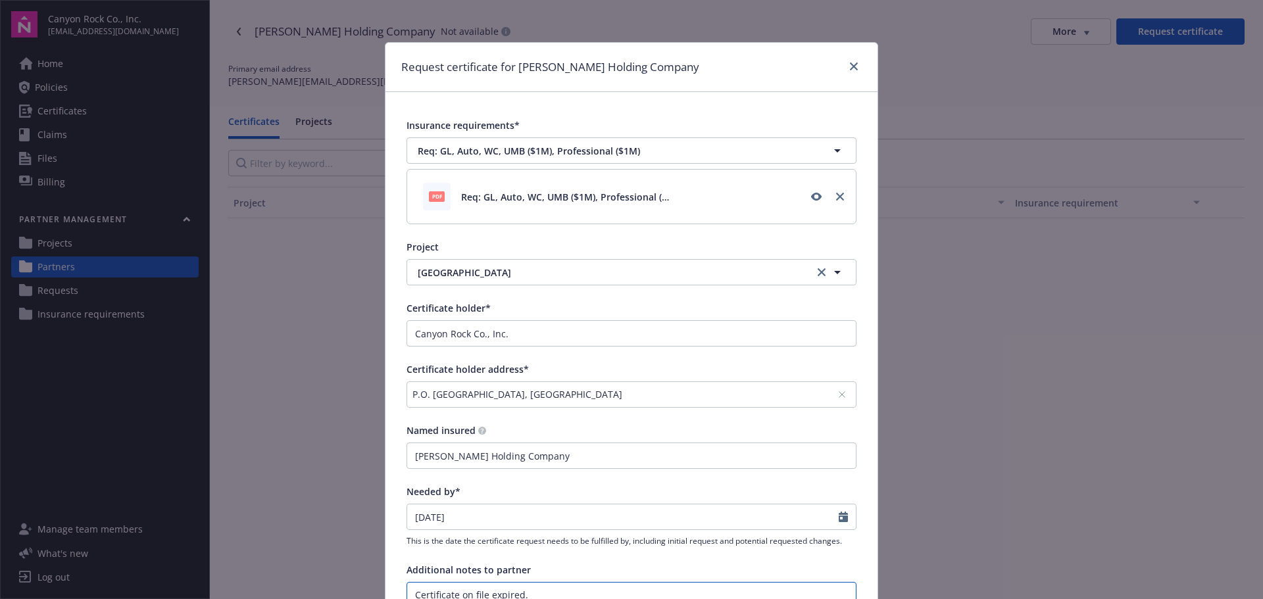
scroll to position [263, 0]
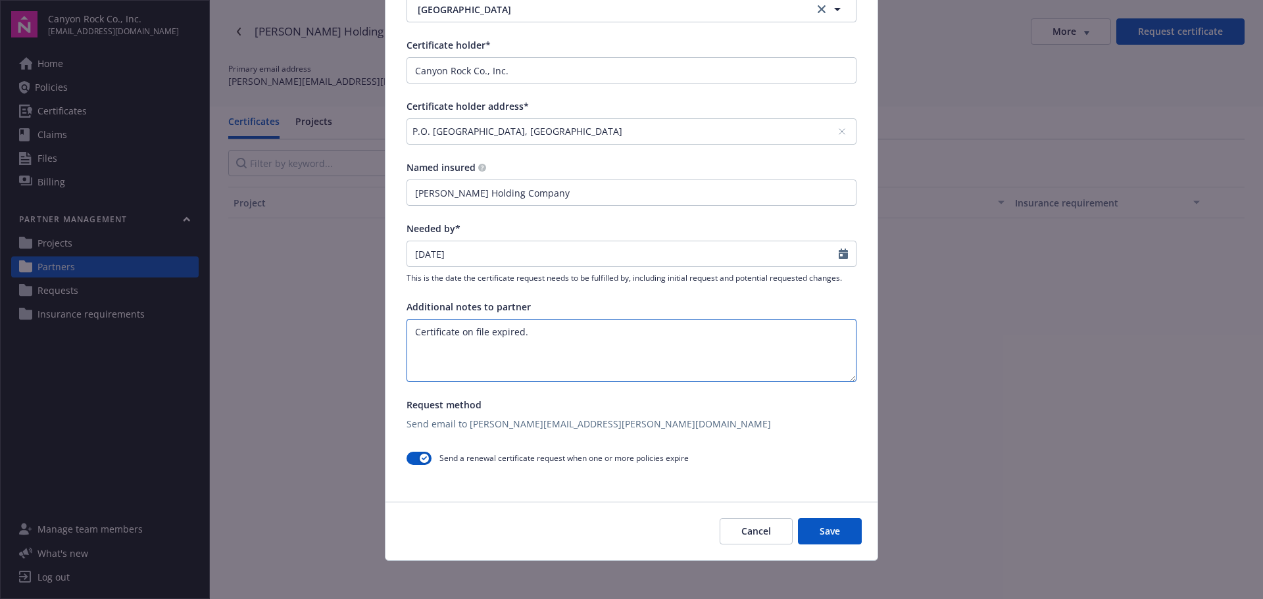
type textarea "Certificate on file expired."
drag, startPoint x: 813, startPoint y: 530, endPoint x: 506, endPoint y: 403, distance: 332.3
click at [812, 530] on button "Save" at bounding box center [830, 531] width 64 height 26
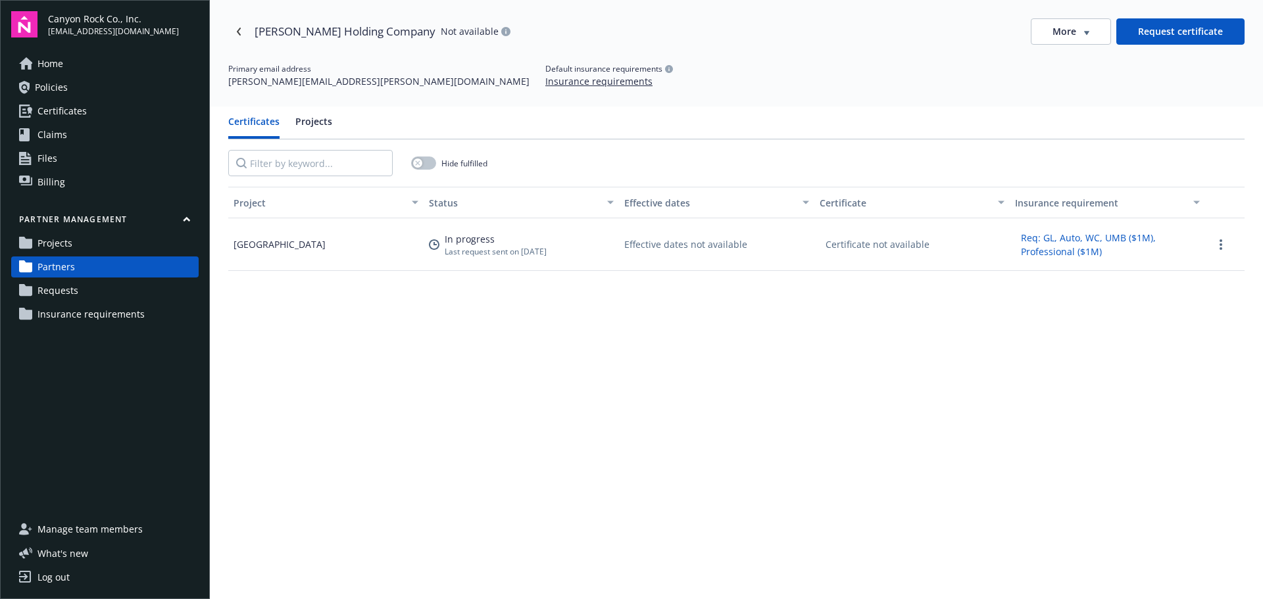
click at [47, 261] on span "Partners" at bounding box center [55, 266] width 37 height 21
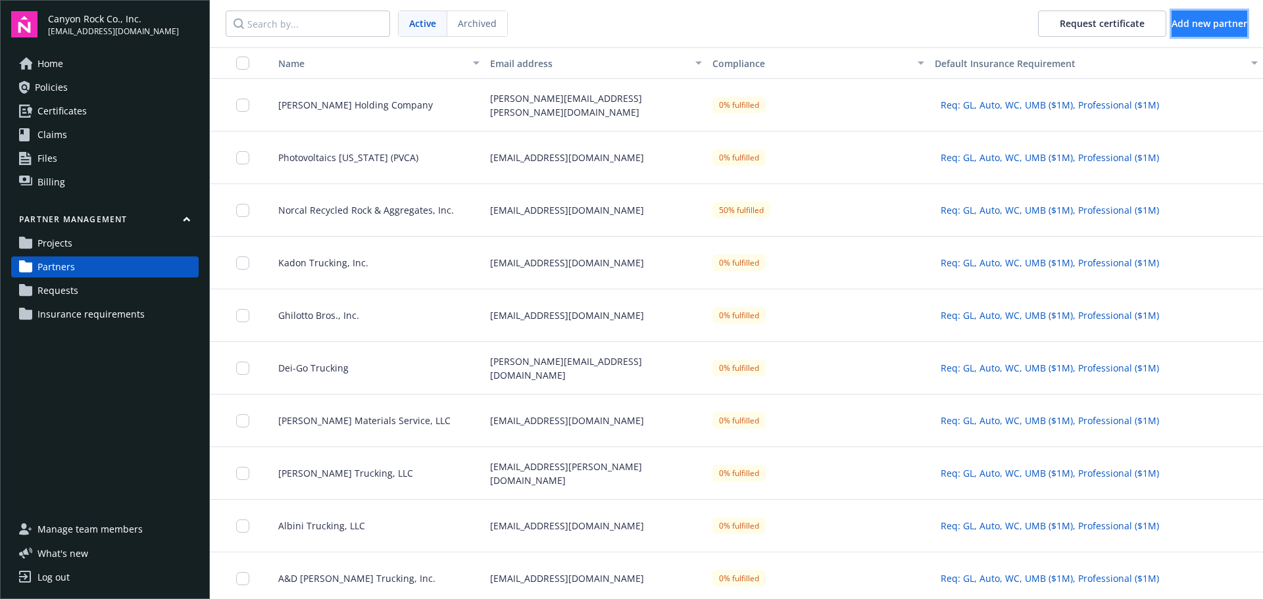
click at [1172, 21] on span "Add new partner" at bounding box center [1209, 23] width 76 height 12
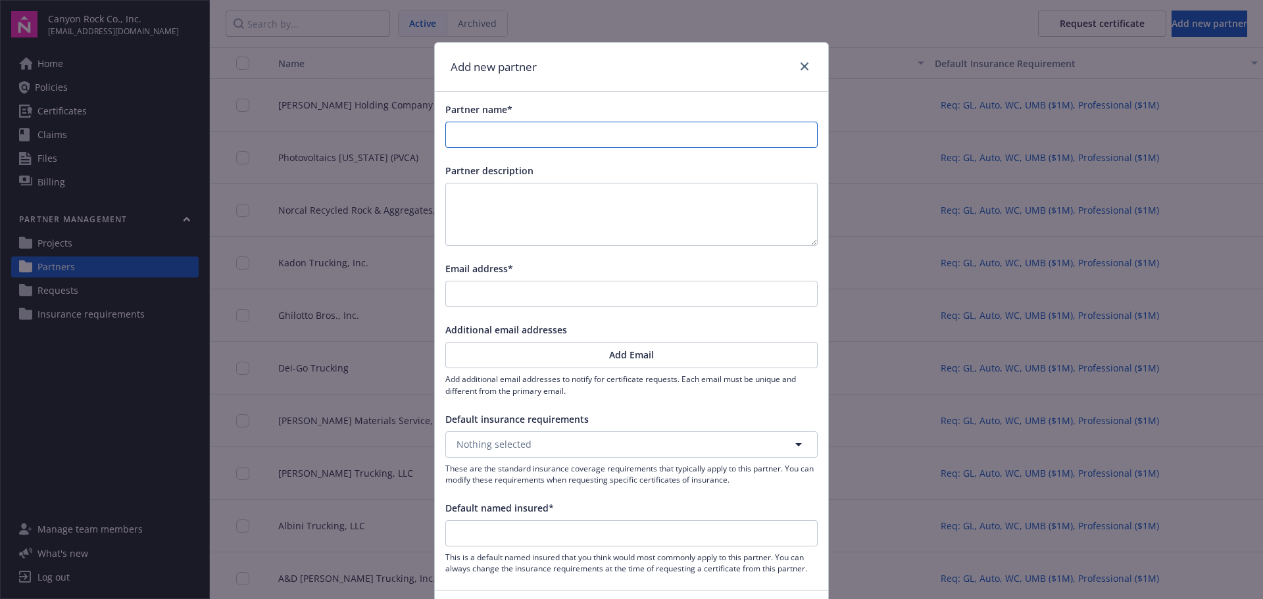
click at [585, 134] on input "Partner name*" at bounding box center [631, 134] width 371 height 25
type input "R"
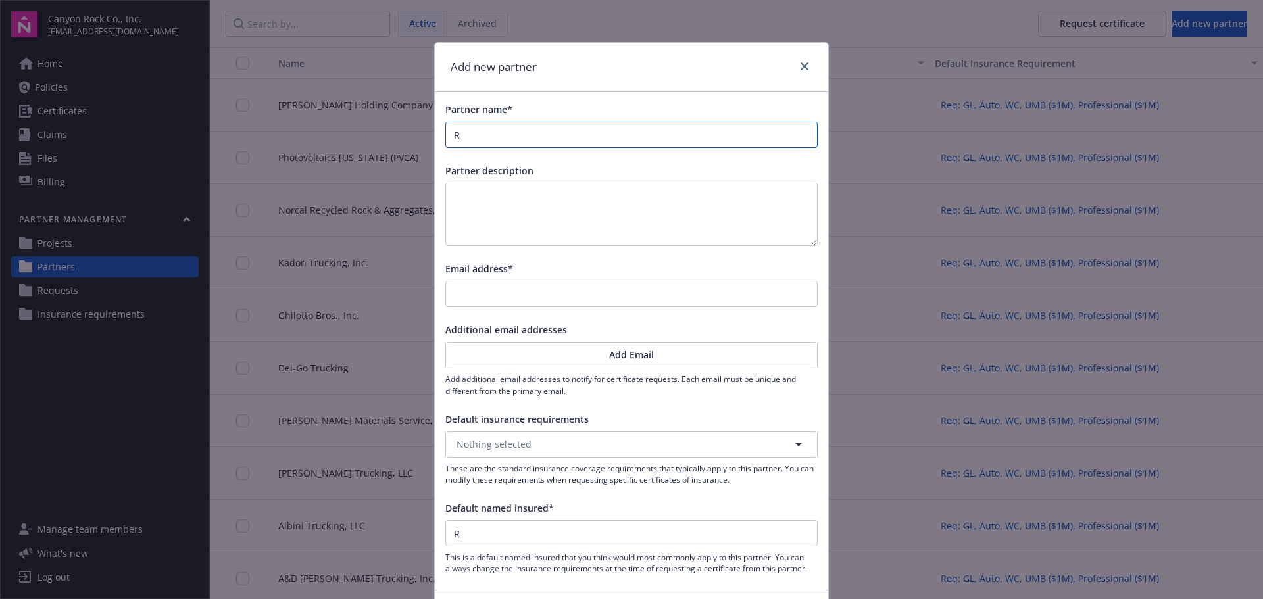
type input "R &"
type input "R & S"
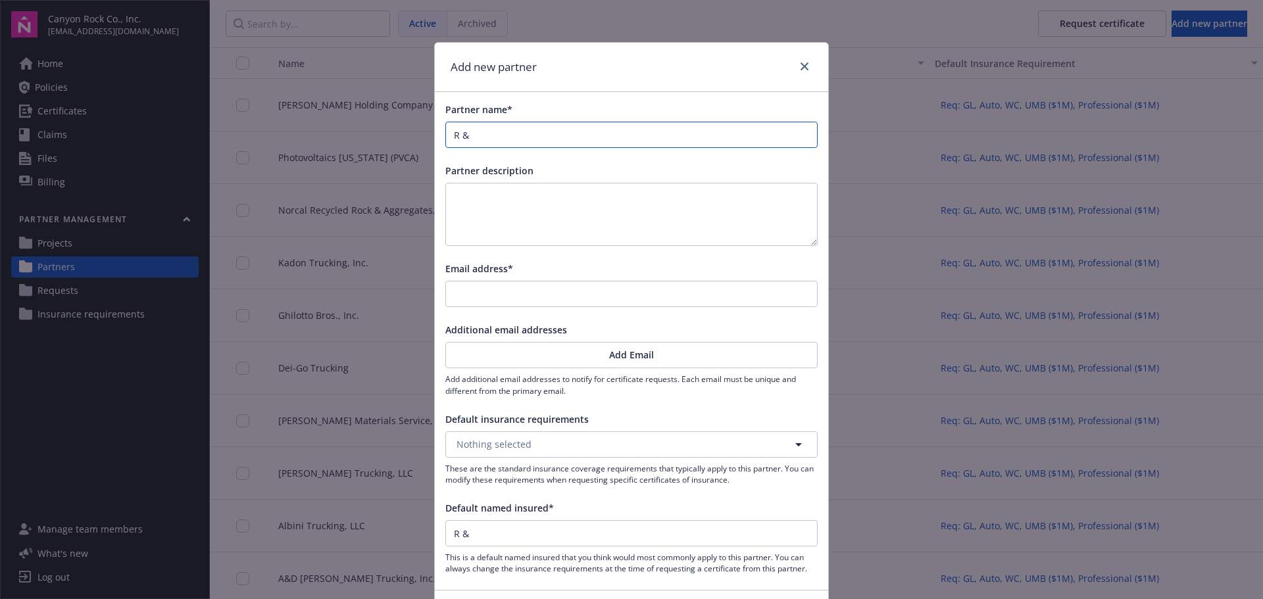
type input "R & S"
type input "R & S L"
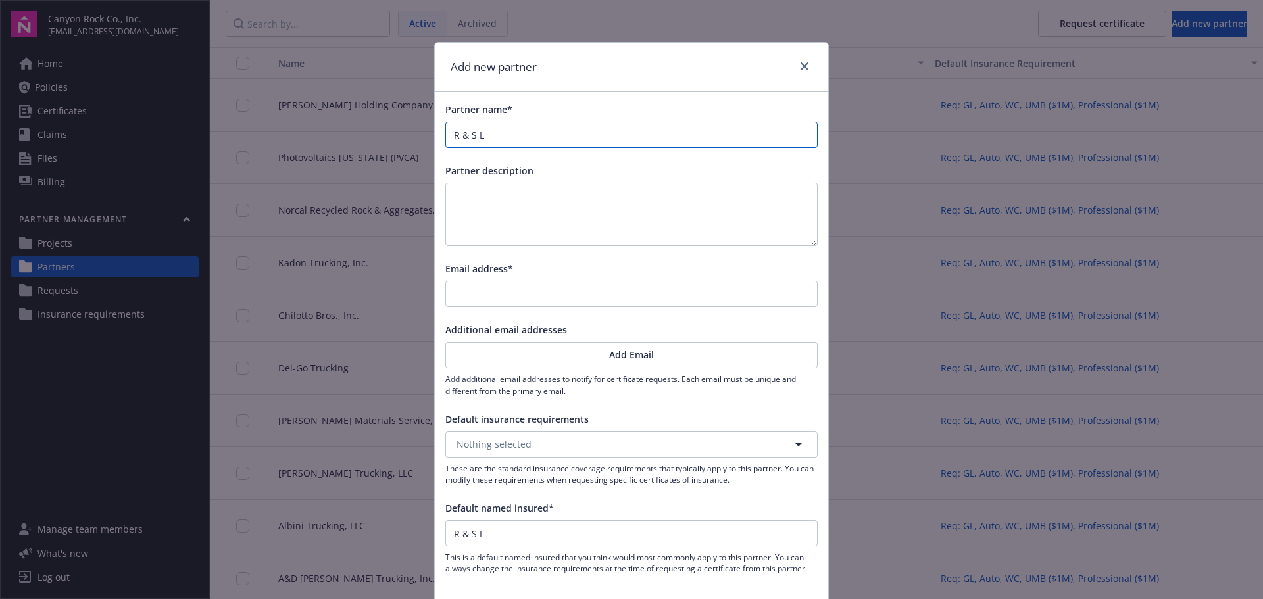
type input "R & S Li"
type input "R & S Lio"
type input "R & S Liog"
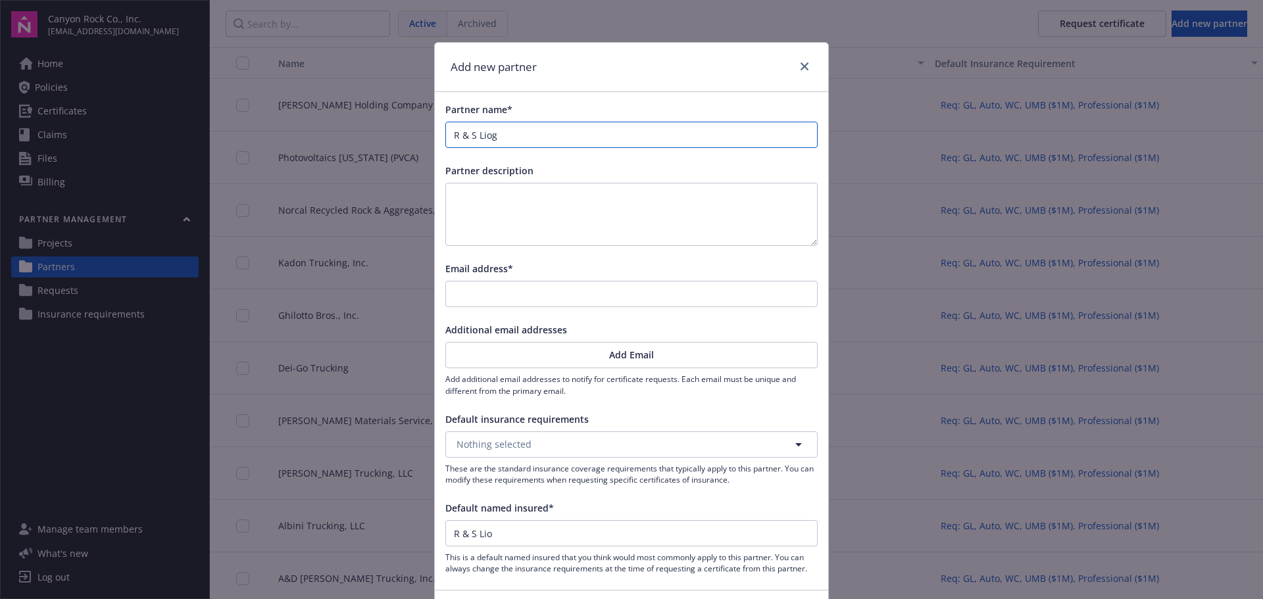
type input "R & S Liog"
type input "R & S Lio"
type input "R & S Li"
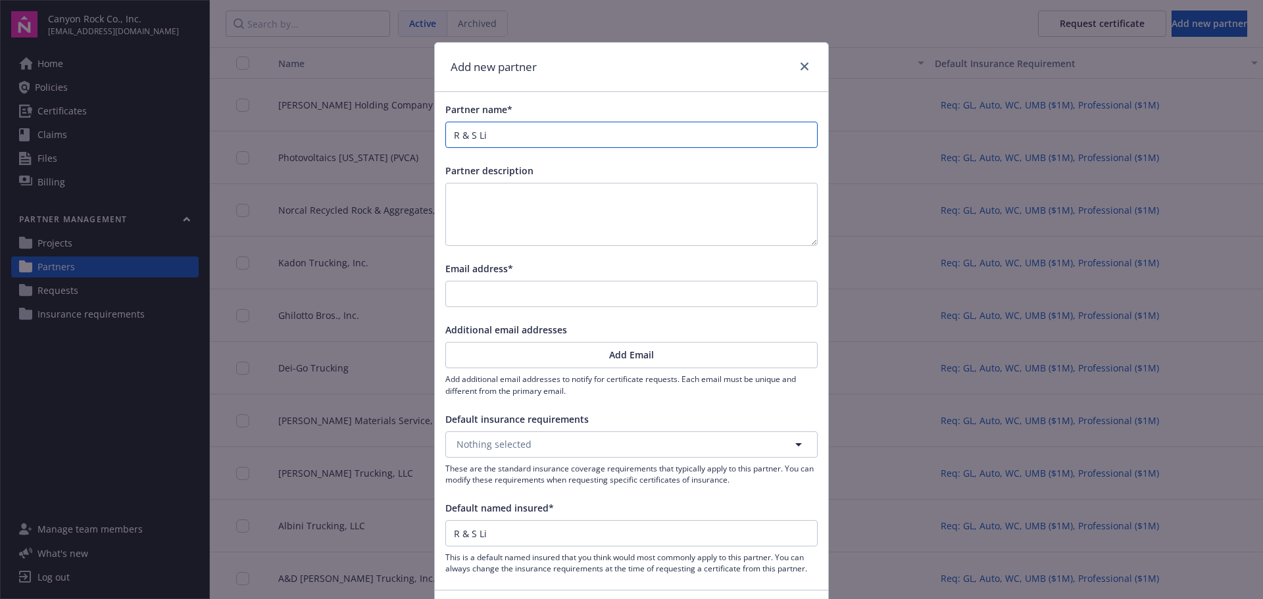
type input "R & S L"
type input "R & S Lo"
type input "R & S Log"
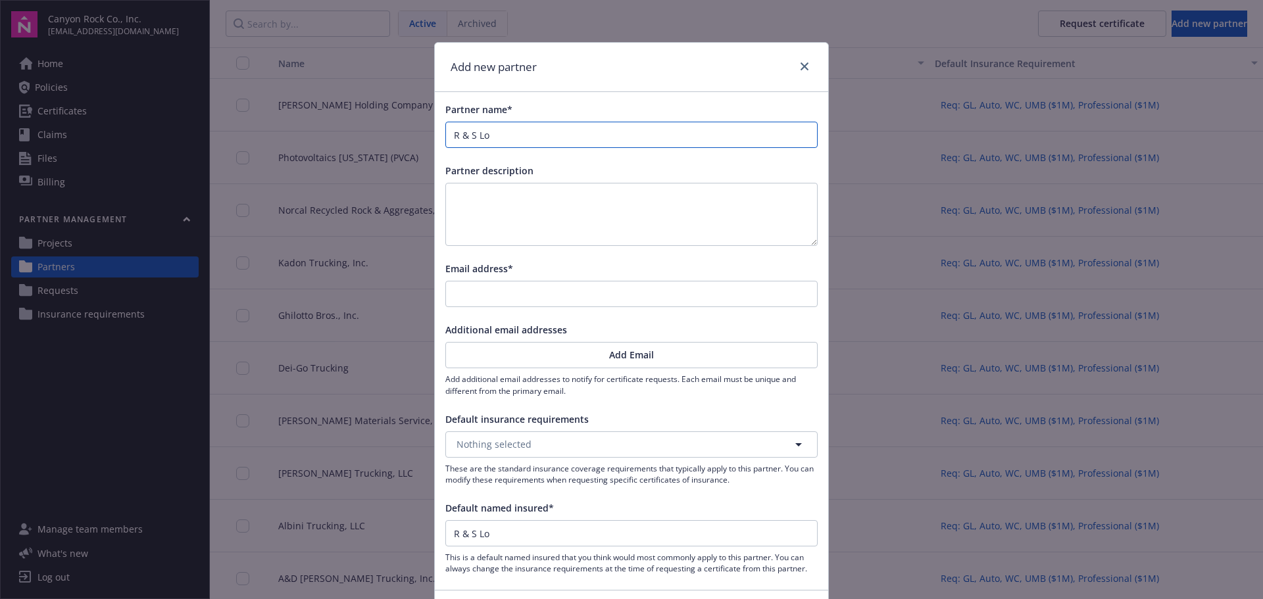
type input "R & S Log"
type input "R & S Logi"
type input "R & S Logiz"
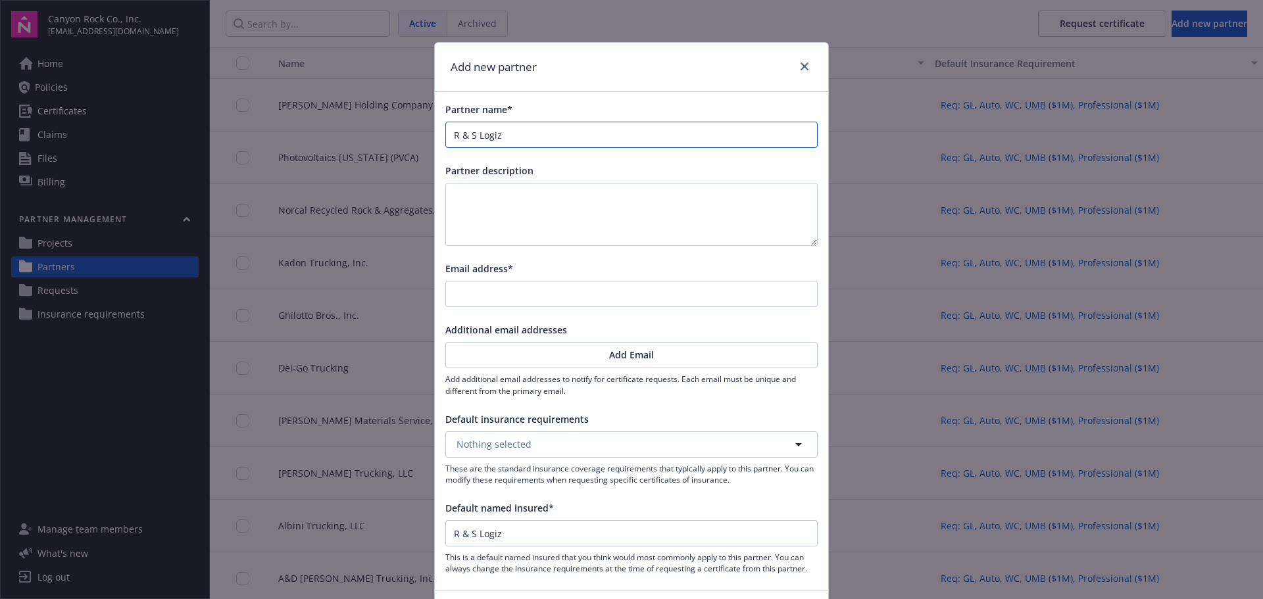
type input "R & S Logizt"
type input "R & S Logiz"
type input "R & S Logi"
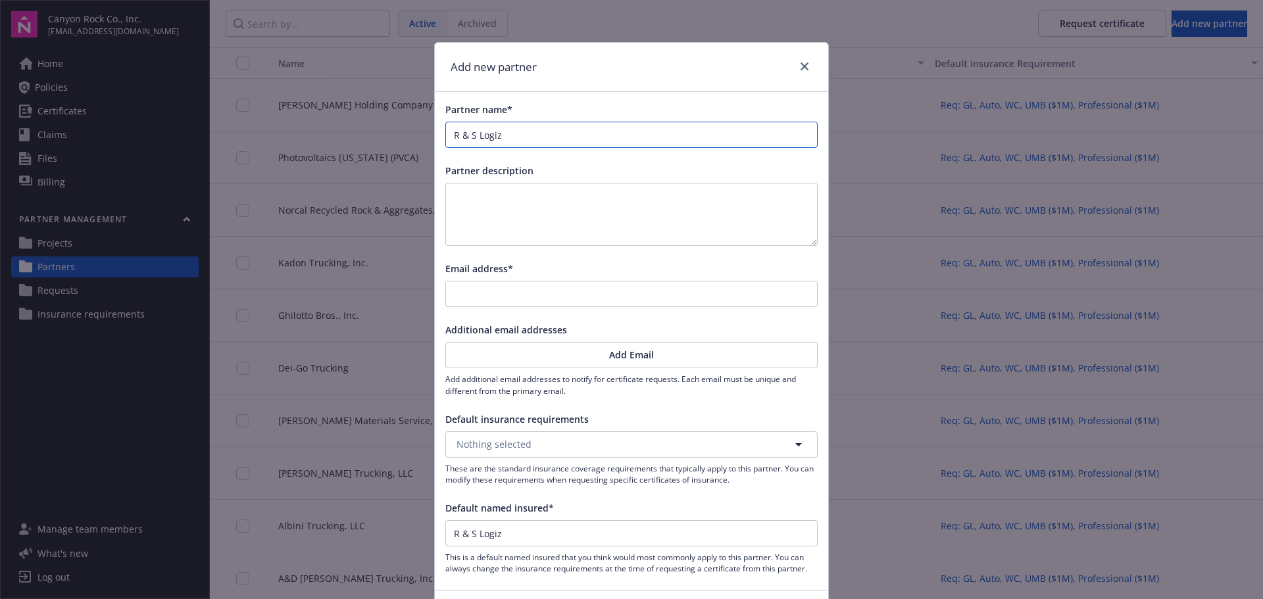
type input "R & S Logi"
type input "R & S Logis"
type input "R & S Logist"
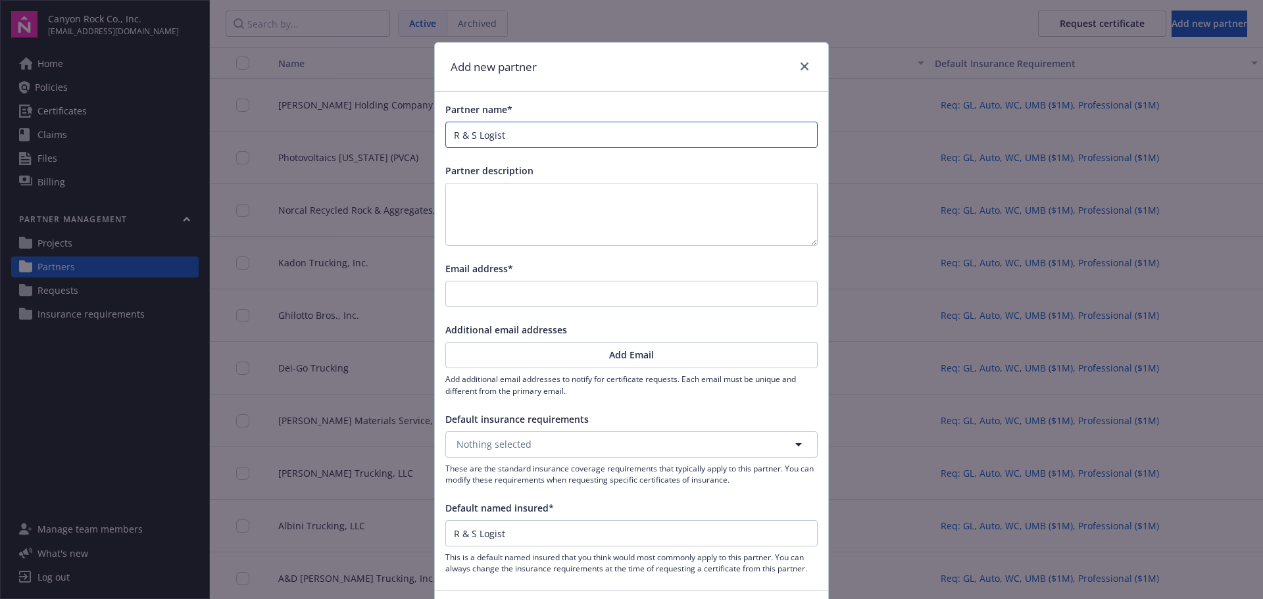
type input "R & S Logisti"
type input "R & S Logistic"
type input "R & S Logistics"
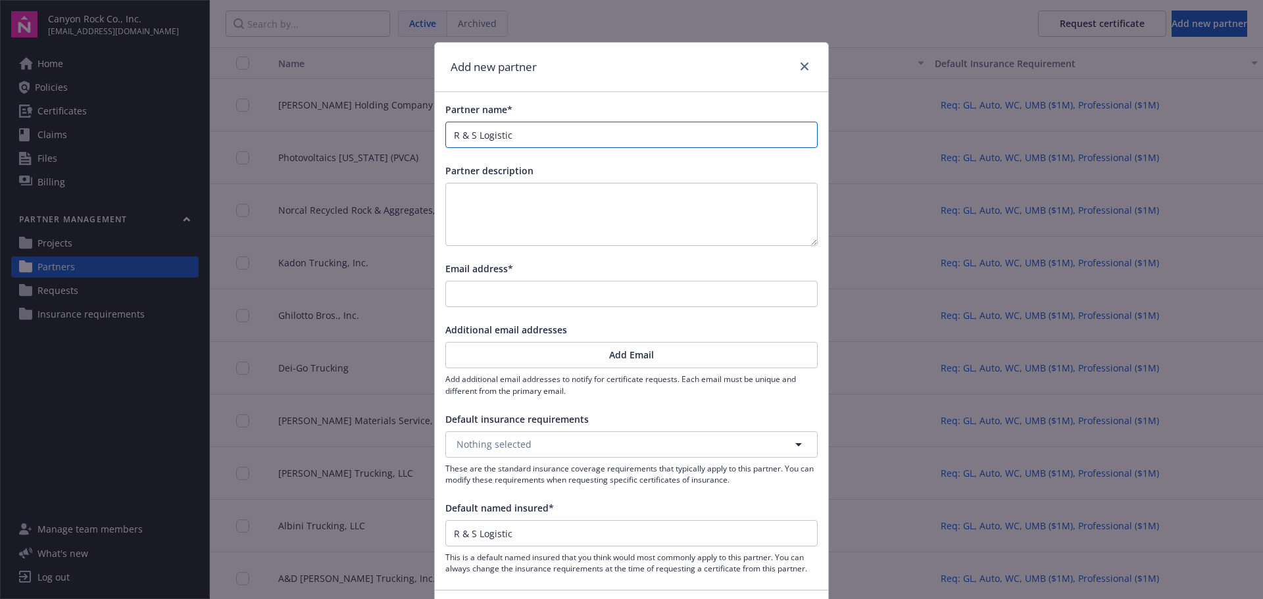
type input "R & S Logistics"
type input "R & S Logistics,"
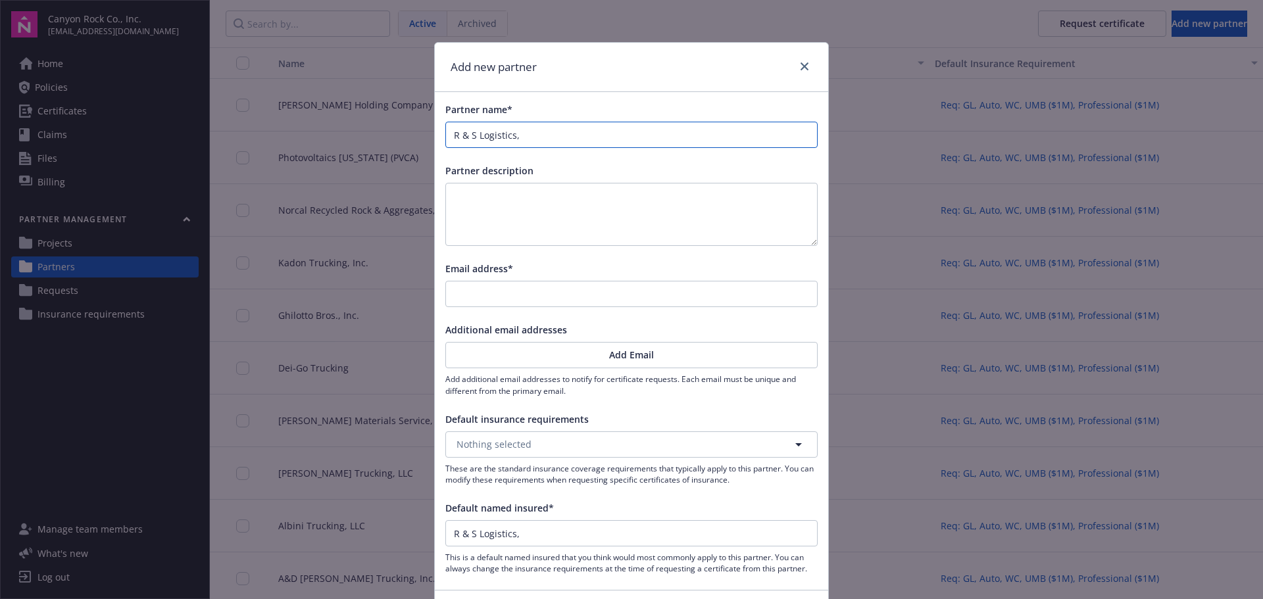
type input "R & S Logistics, L"
type input "R & S Logistics, LL"
type input "R & S Logistics, LLC"
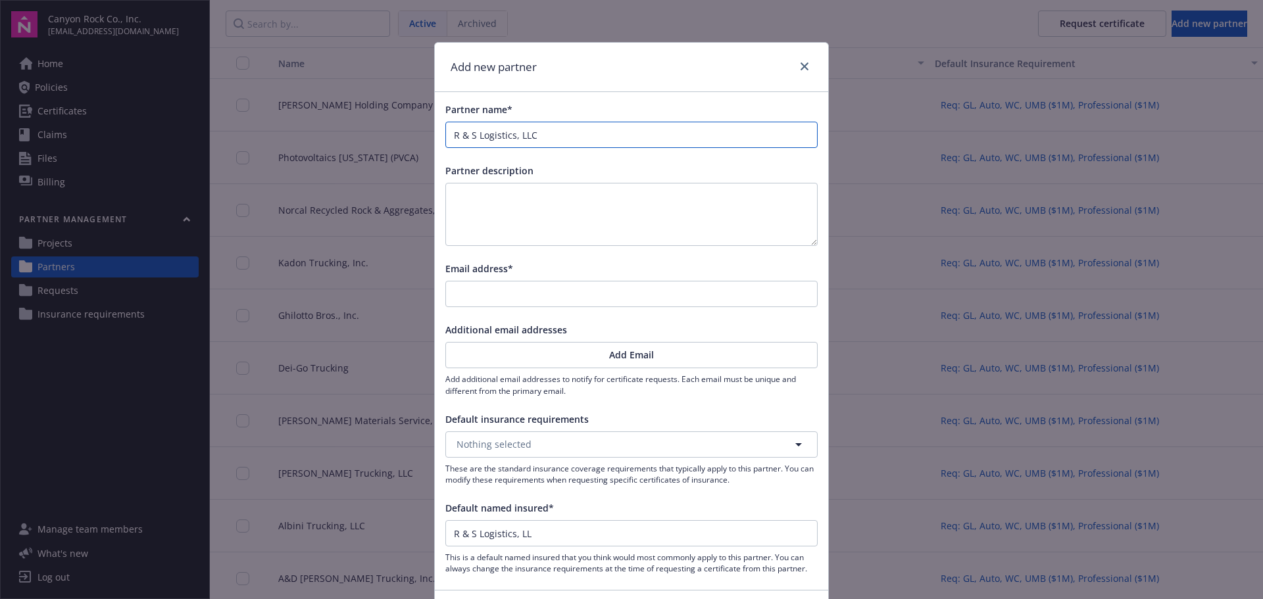
type input "R & S Logistics, LLC"
click at [581, 299] on input "Email address*" at bounding box center [631, 293] width 371 height 25
type input "[EMAIL_ADDRESS][DOMAIN_NAME]"
click at [610, 439] on button "Nothing selected" at bounding box center [631, 444] width 372 height 26
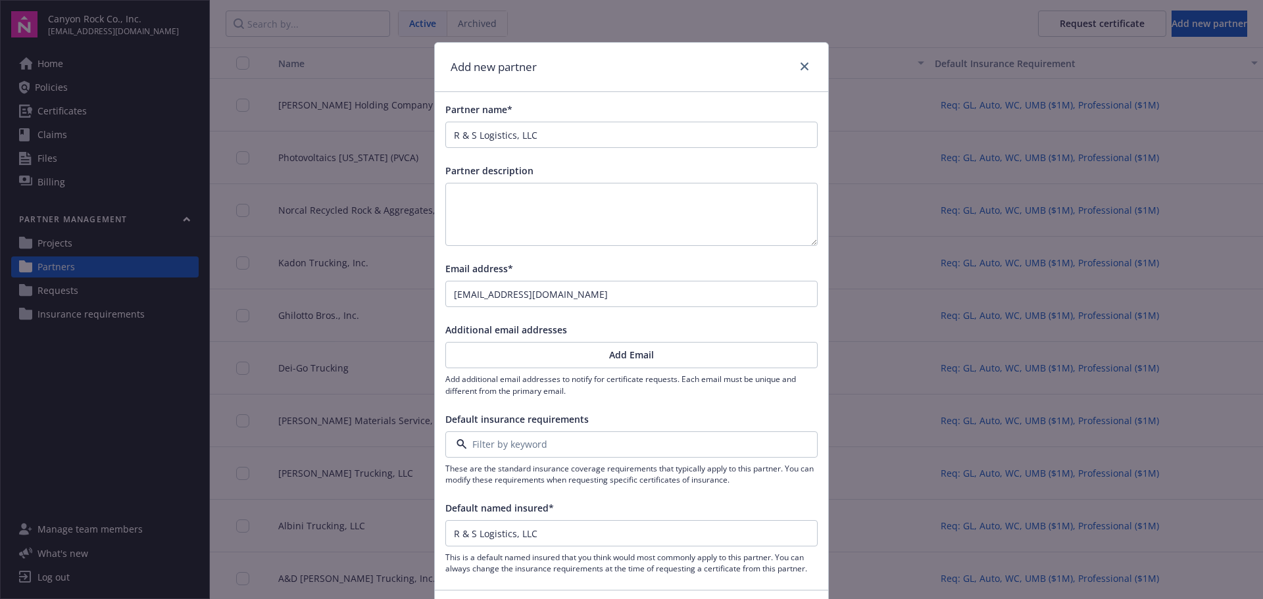
click at [620, 478] on strong "Req: GL, Auto, WC, UMB ($1M), Professional ($1M)" at bounding box center [571, 481] width 222 height 12
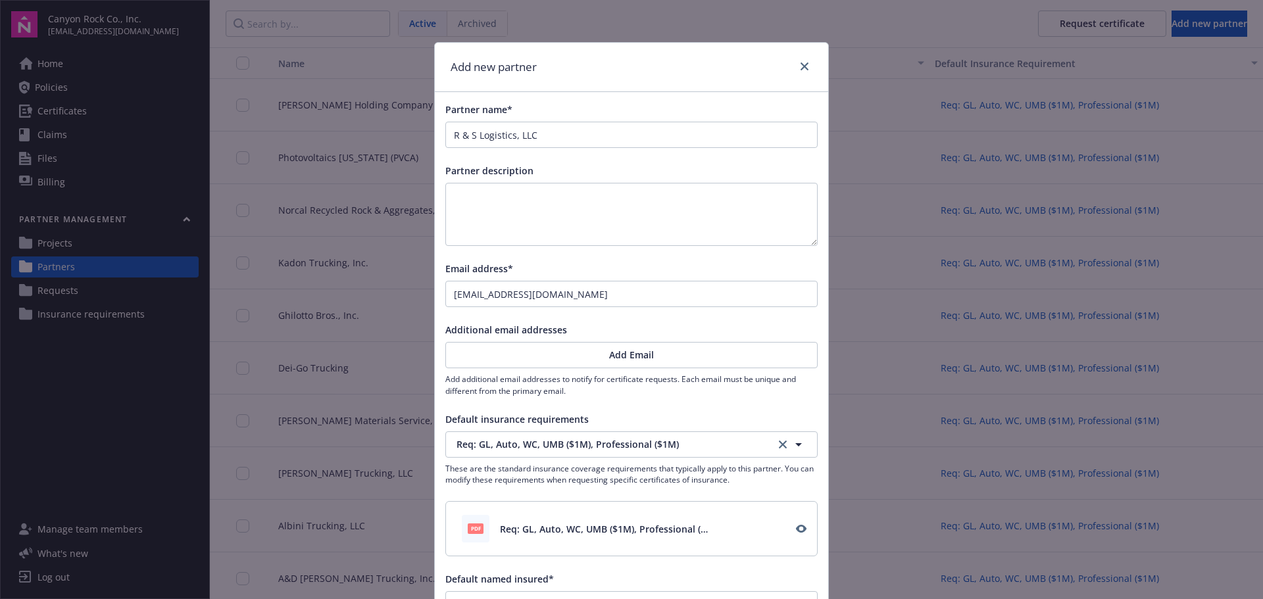
scroll to position [132, 0]
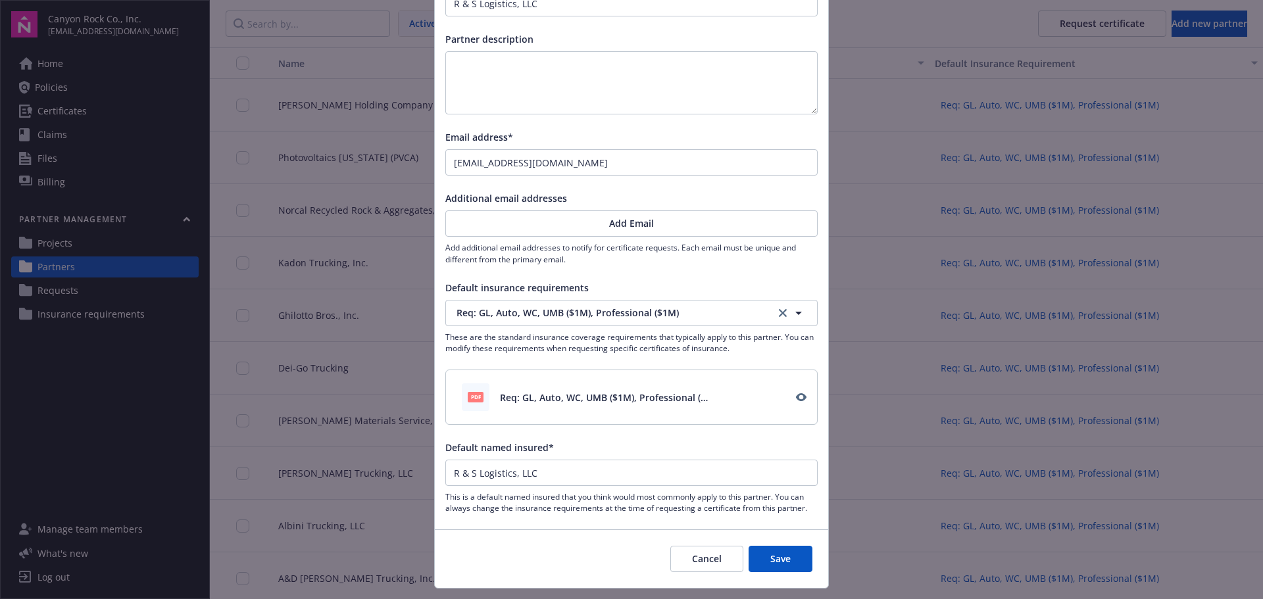
click at [775, 561] on button "Save" at bounding box center [780, 559] width 64 height 26
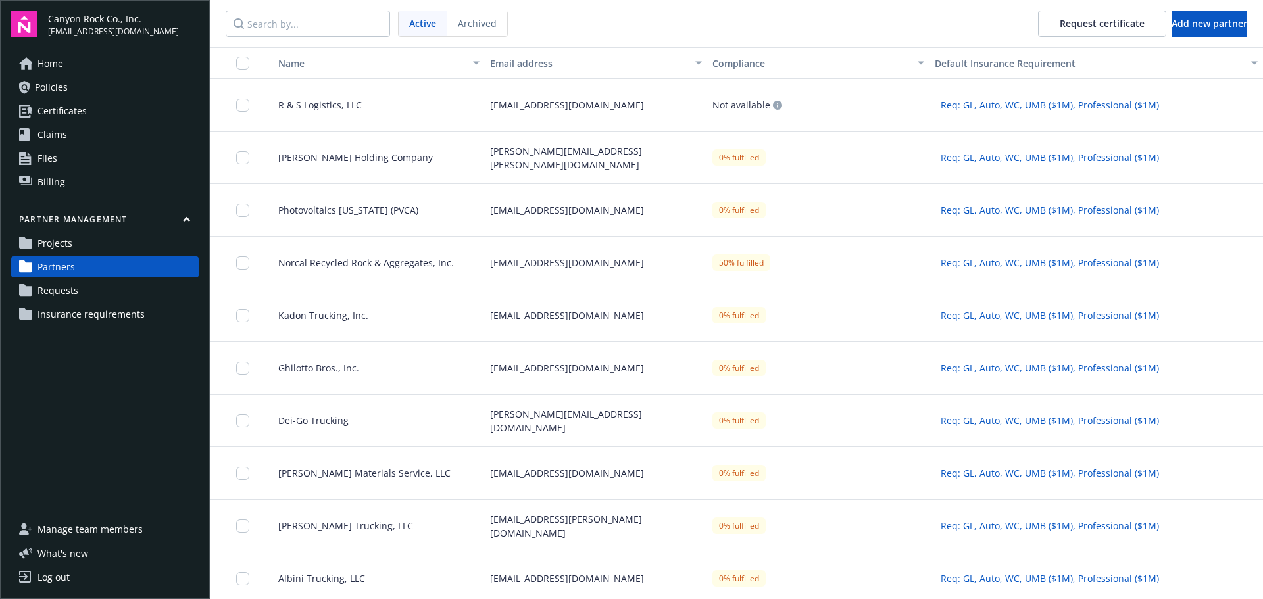
click at [322, 104] on span "R & S Logistics, LLC" at bounding box center [315, 105] width 94 height 14
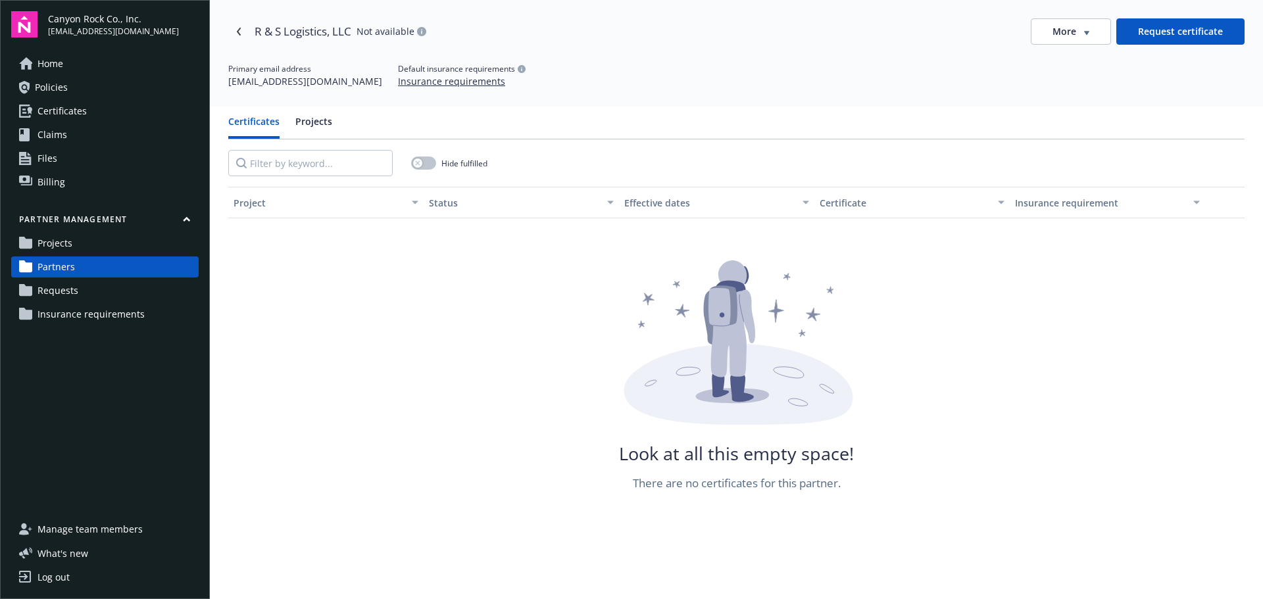
click at [1082, 32] on button "More" at bounding box center [1071, 31] width 80 height 26
click at [1050, 80] on div "Attach certificate" at bounding box center [1063, 81] width 106 height 22
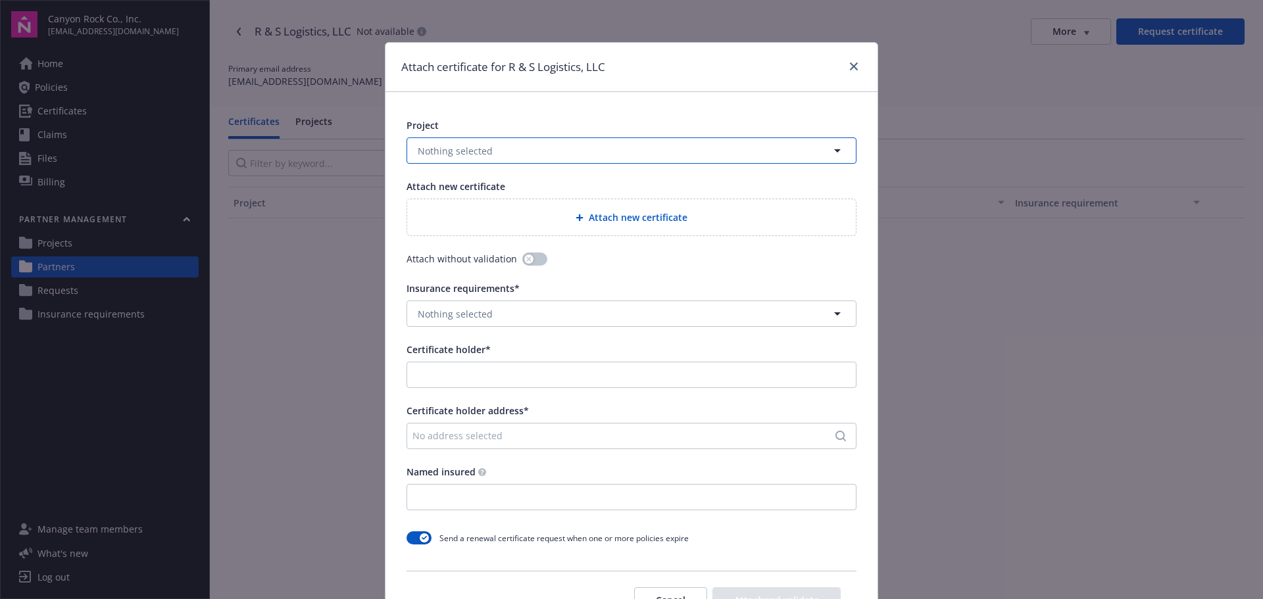
click at [649, 147] on button "Nothing selected" at bounding box center [631, 150] width 450 height 26
click at [479, 185] on strong "[GEOGRAPHIC_DATA]" at bounding box center [467, 188] width 93 height 12
click at [624, 217] on span "Attach new certificate" at bounding box center [638, 217] width 99 height 14
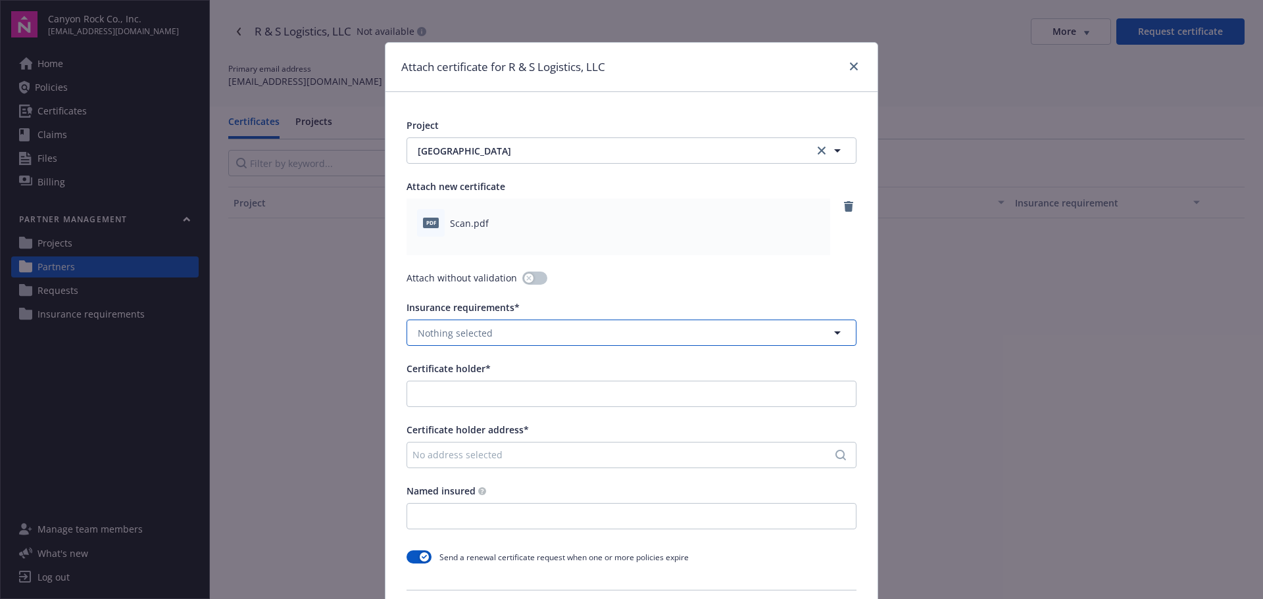
click at [523, 328] on button "Nothing selected" at bounding box center [631, 333] width 450 height 26
click at [516, 367] on strong "Req: GL, Auto, WC, UMB ($1M), Professional ($1M)" at bounding box center [532, 370] width 222 height 12
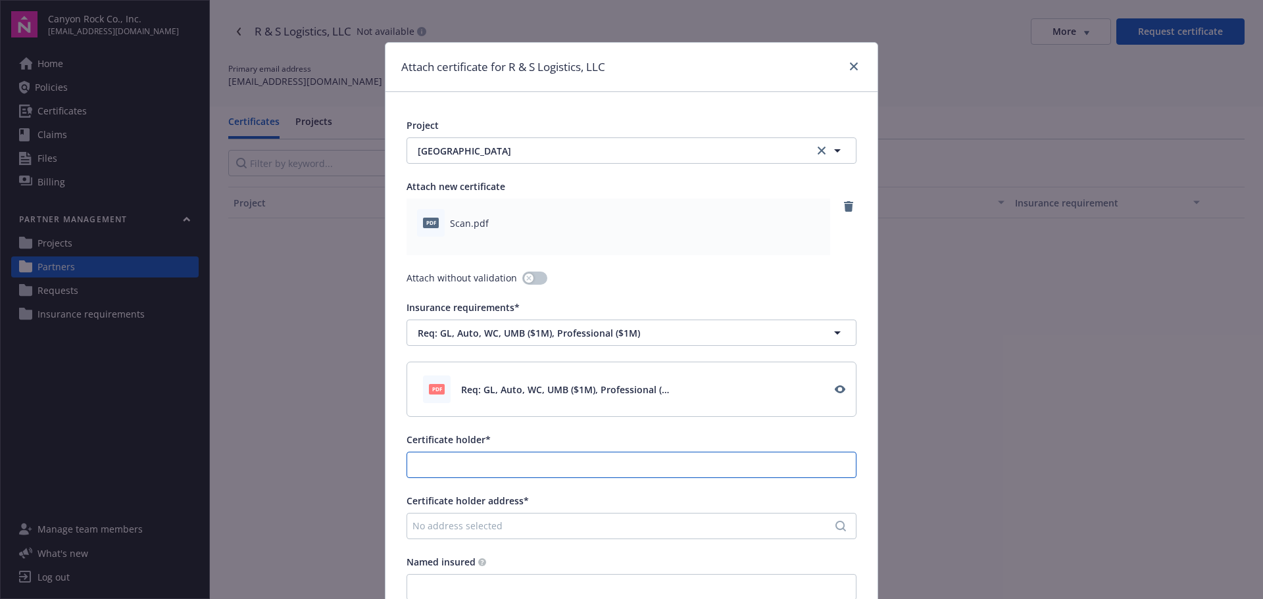
click at [509, 464] on input "Certificate holder*" at bounding box center [631, 464] width 449 height 25
type input "Canyon Rock Co., Inc."
click at [514, 531] on div "No address selected" at bounding box center [624, 526] width 425 height 14
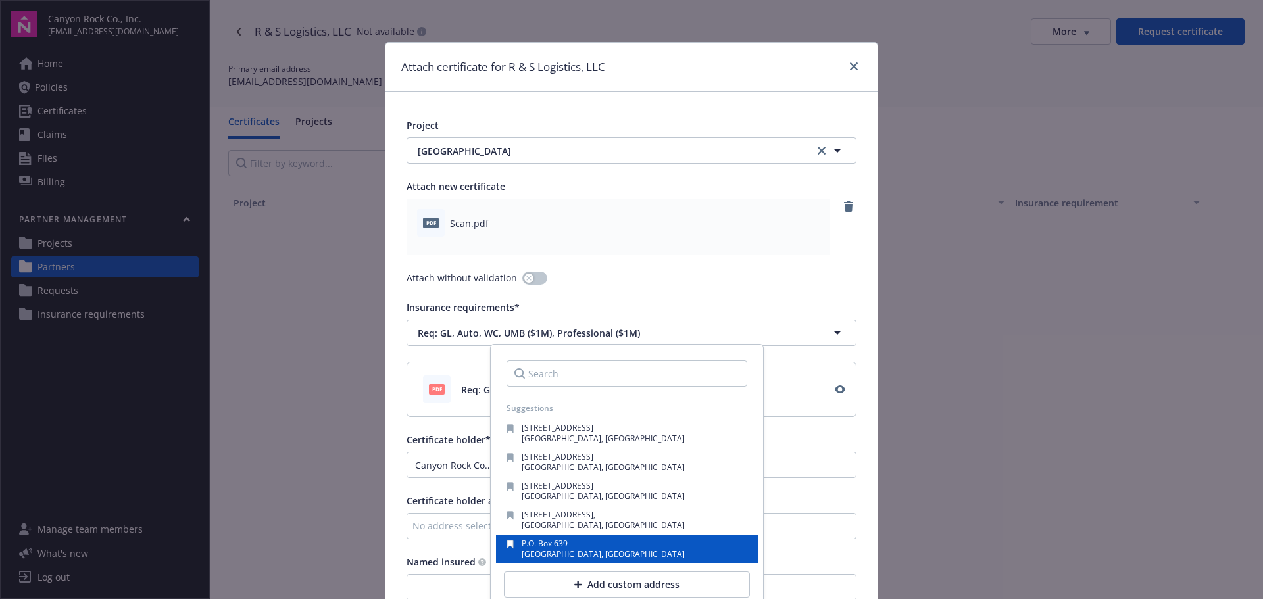
click at [562, 554] on span "[GEOGRAPHIC_DATA], [GEOGRAPHIC_DATA]" at bounding box center [603, 553] width 163 height 11
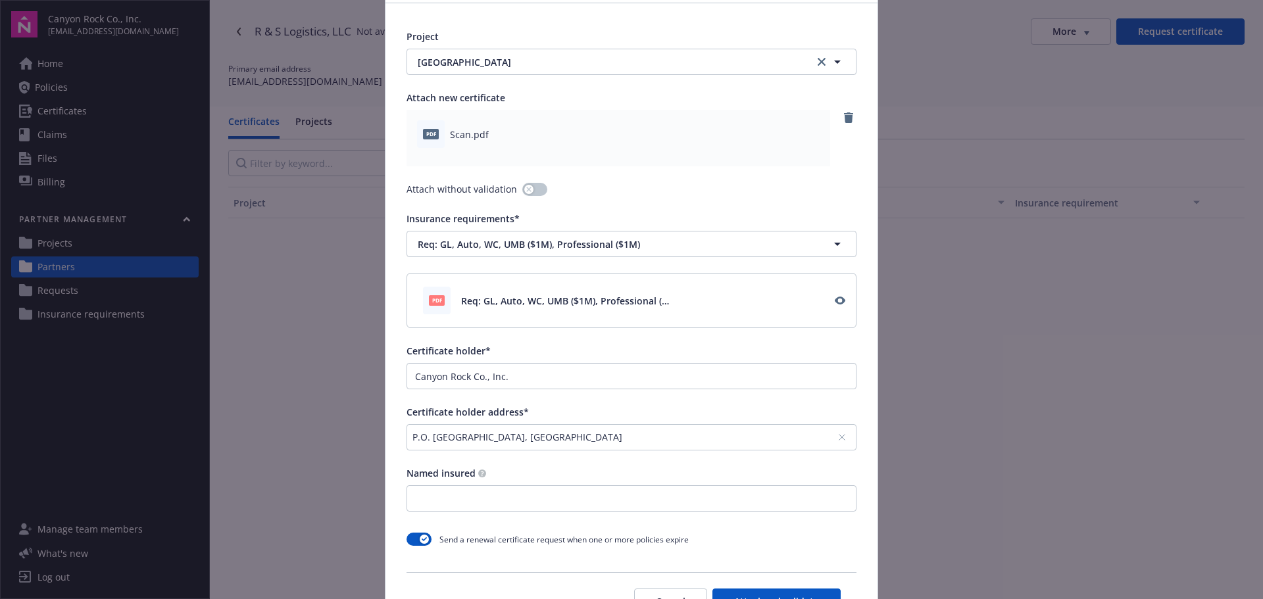
scroll to position [189, 0]
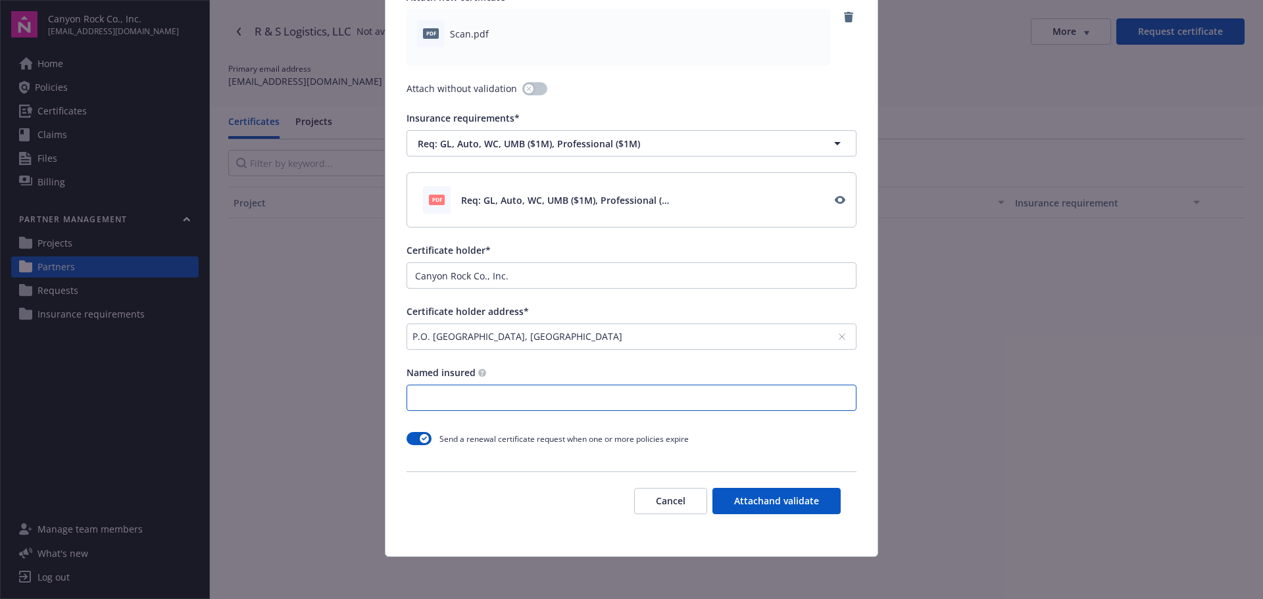
click at [533, 397] on input "Named insured" at bounding box center [631, 397] width 449 height 25
type input "R & S Logistics, LLC"
click at [533, 91] on button "button" at bounding box center [534, 88] width 25 height 13
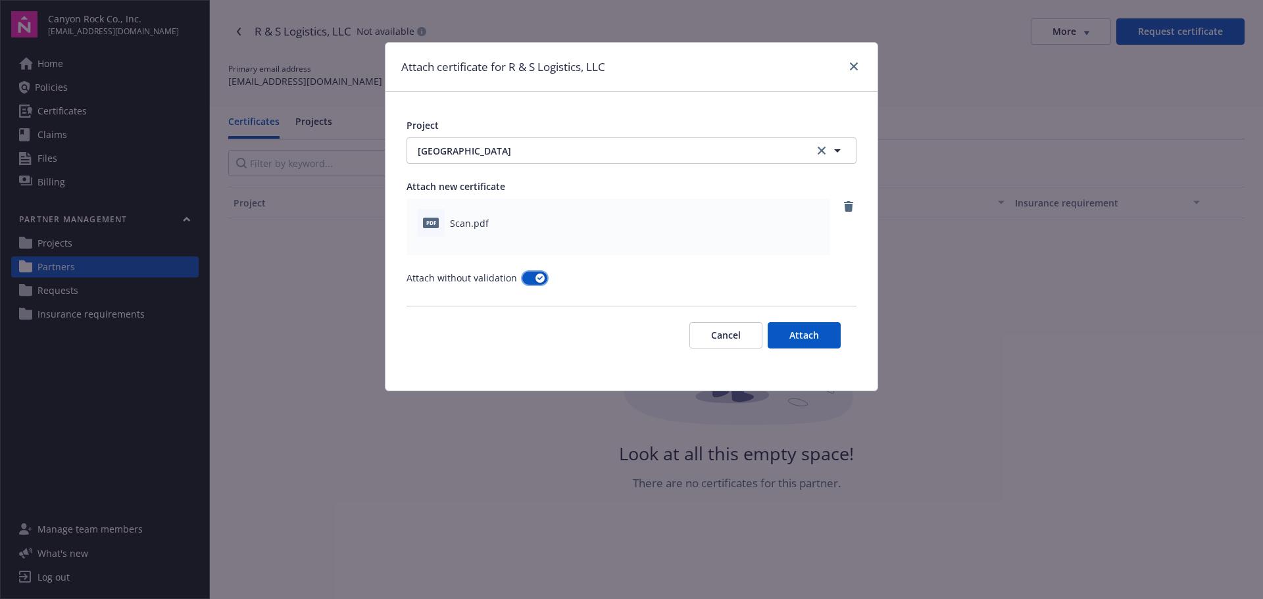
click at [525, 279] on button "button" at bounding box center [534, 278] width 25 height 13
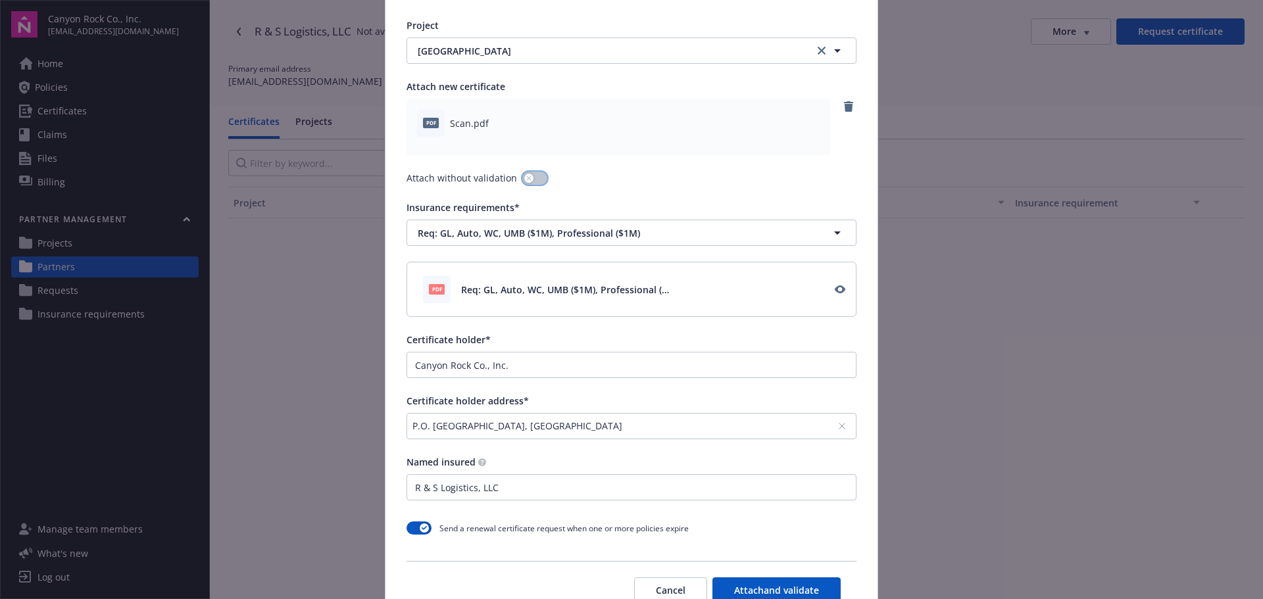
scroll to position [189, 0]
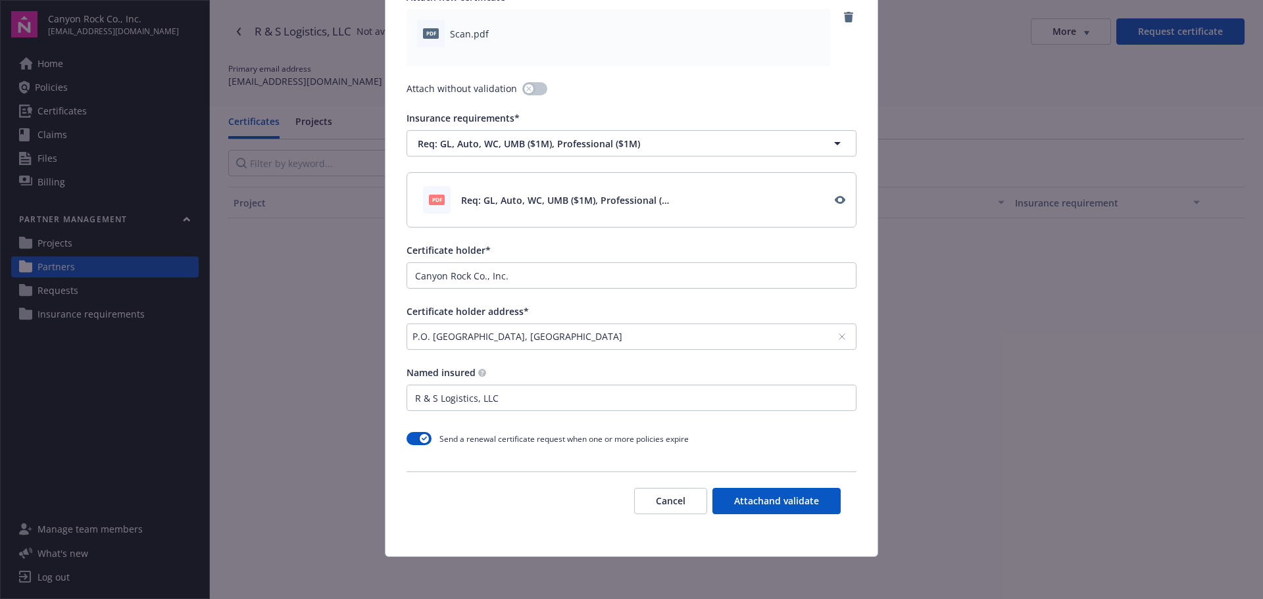
click at [752, 500] on button "Attach and validate" at bounding box center [776, 501] width 128 height 26
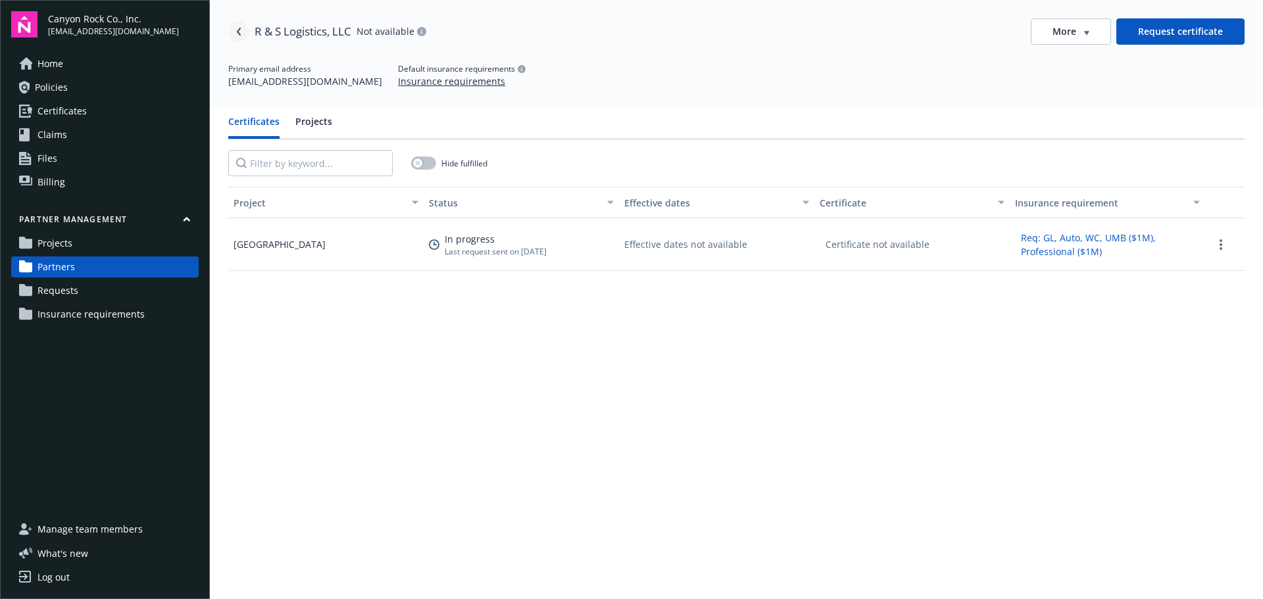
click at [239, 32] on icon "Navigate back" at bounding box center [239, 32] width 8 height 8
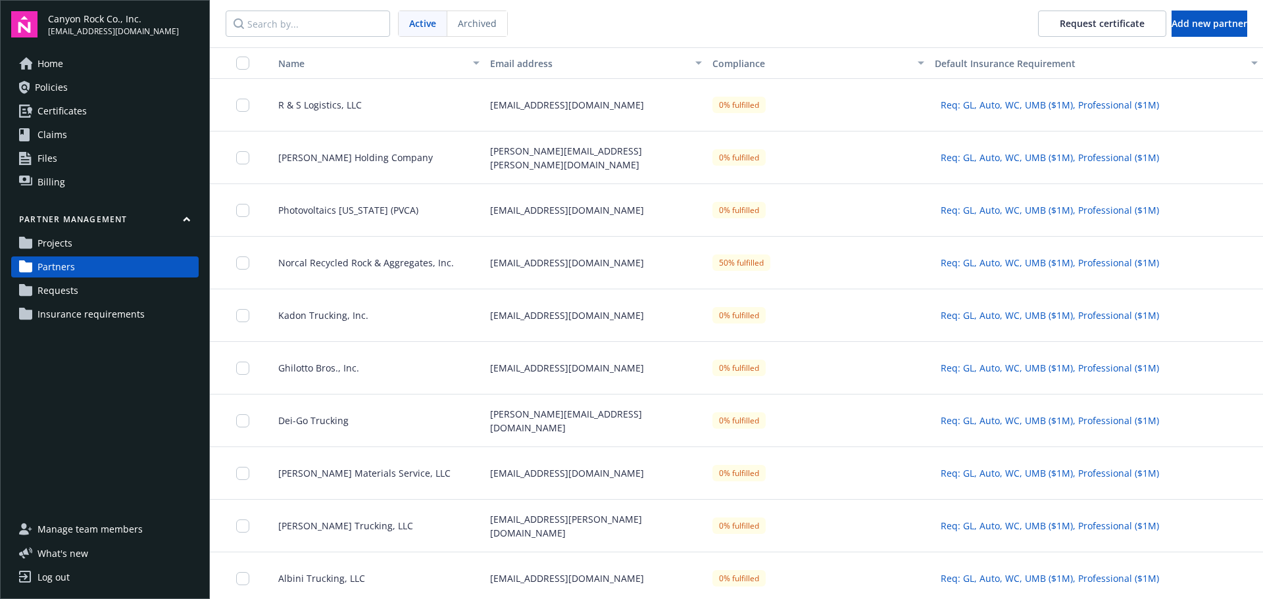
click at [347, 103] on span "R & S Logistics, LLC" at bounding box center [315, 105] width 94 height 14
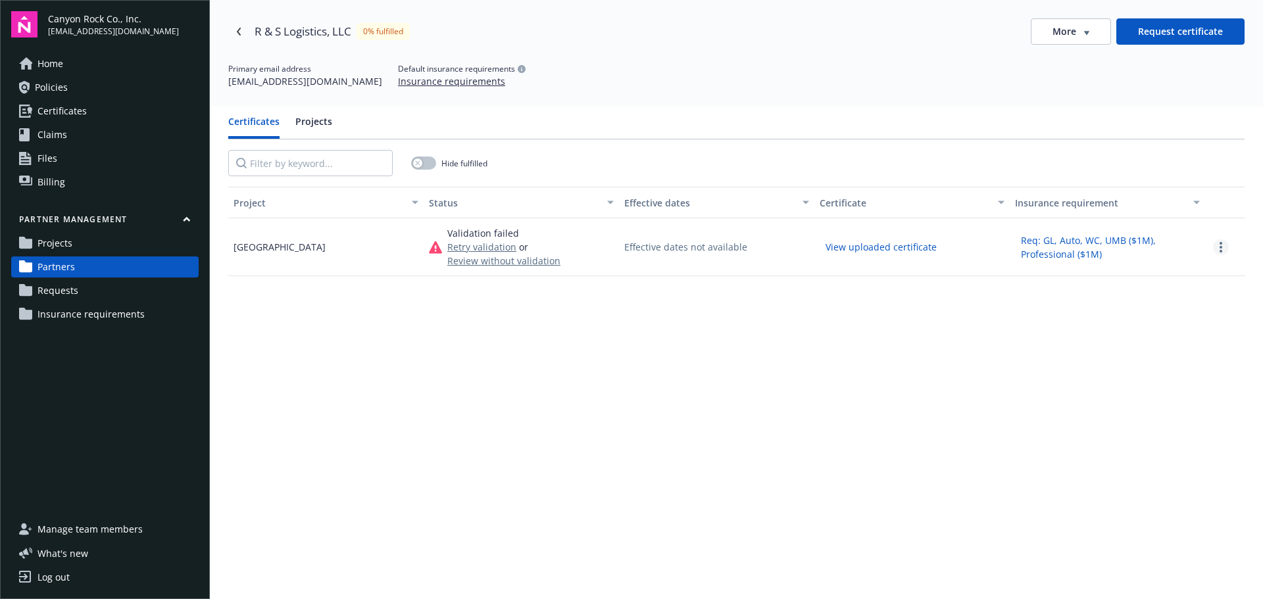
click at [1213, 249] on link "more" at bounding box center [1221, 247] width 16 height 16
click at [1156, 286] on span "Review certificate" at bounding box center [1157, 291] width 77 height 14
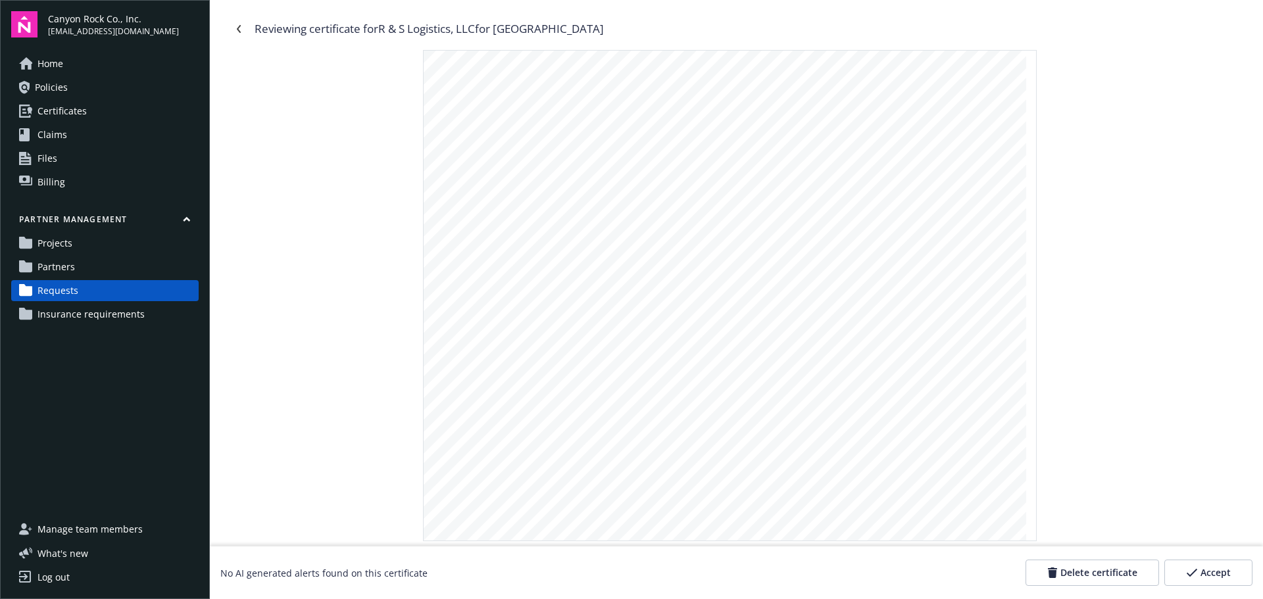
click at [1203, 571] on span "Accept" at bounding box center [1215, 572] width 30 height 13
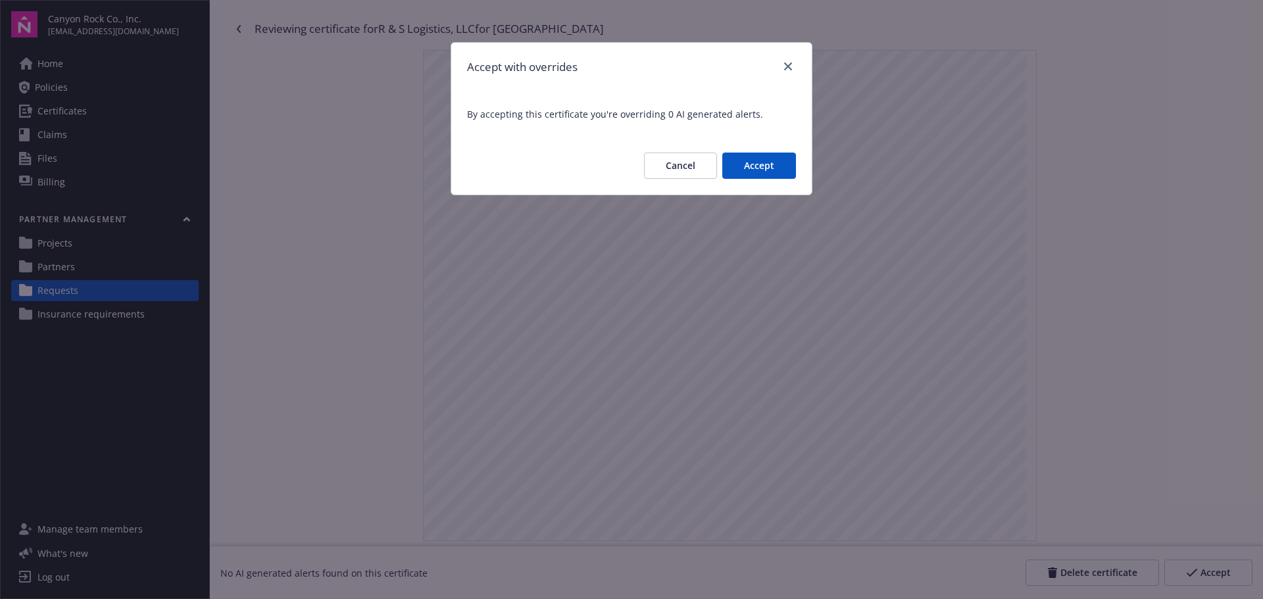
click at [769, 159] on button "Accept" at bounding box center [759, 166] width 74 height 26
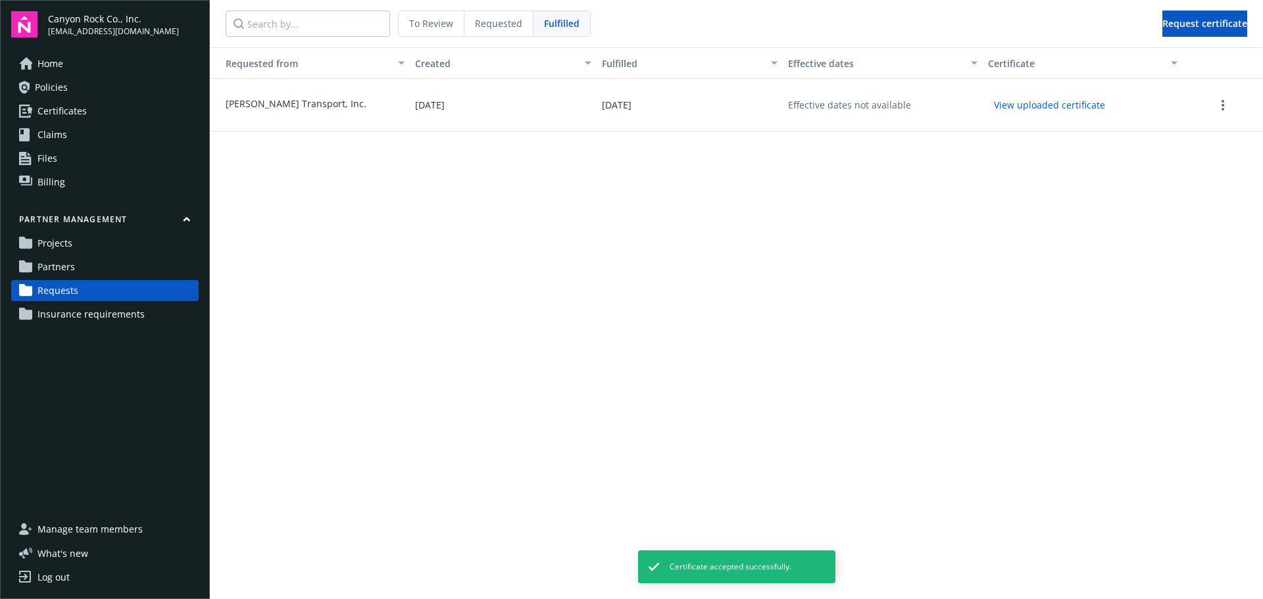
click at [64, 264] on span "Partners" at bounding box center [55, 266] width 37 height 21
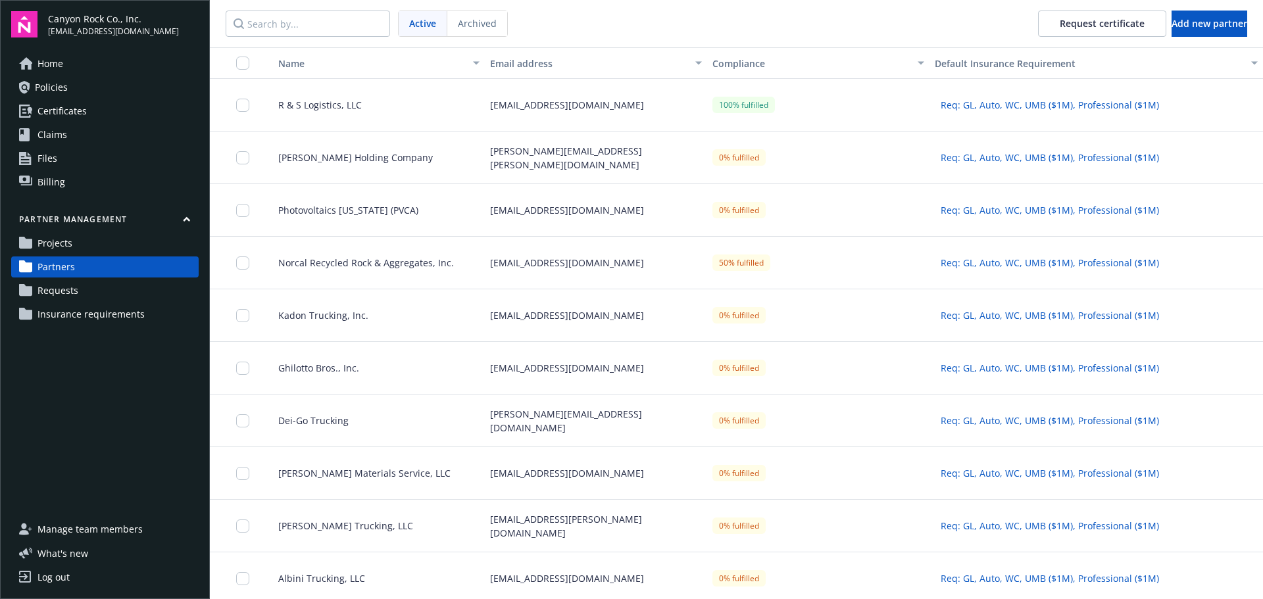
click at [68, 290] on span "Requests" at bounding box center [57, 290] width 41 height 21
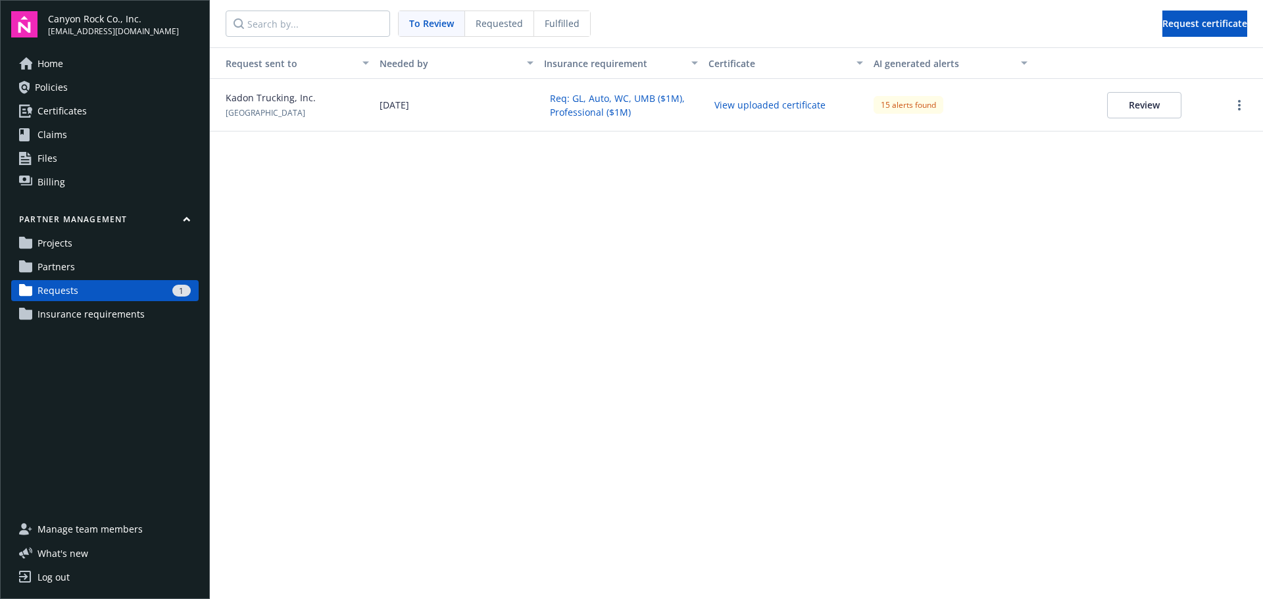
click at [1126, 108] on button "Review" at bounding box center [1144, 105] width 74 height 26
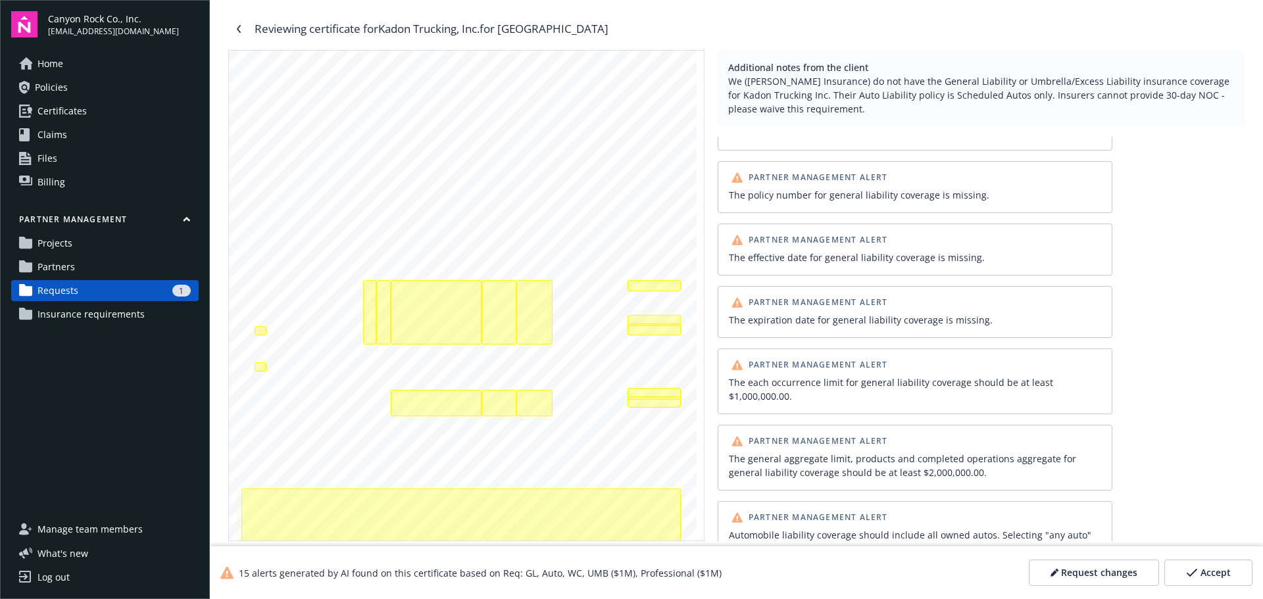
scroll to position [132, 0]
click at [1205, 573] on span "Accept" at bounding box center [1215, 572] width 30 height 13
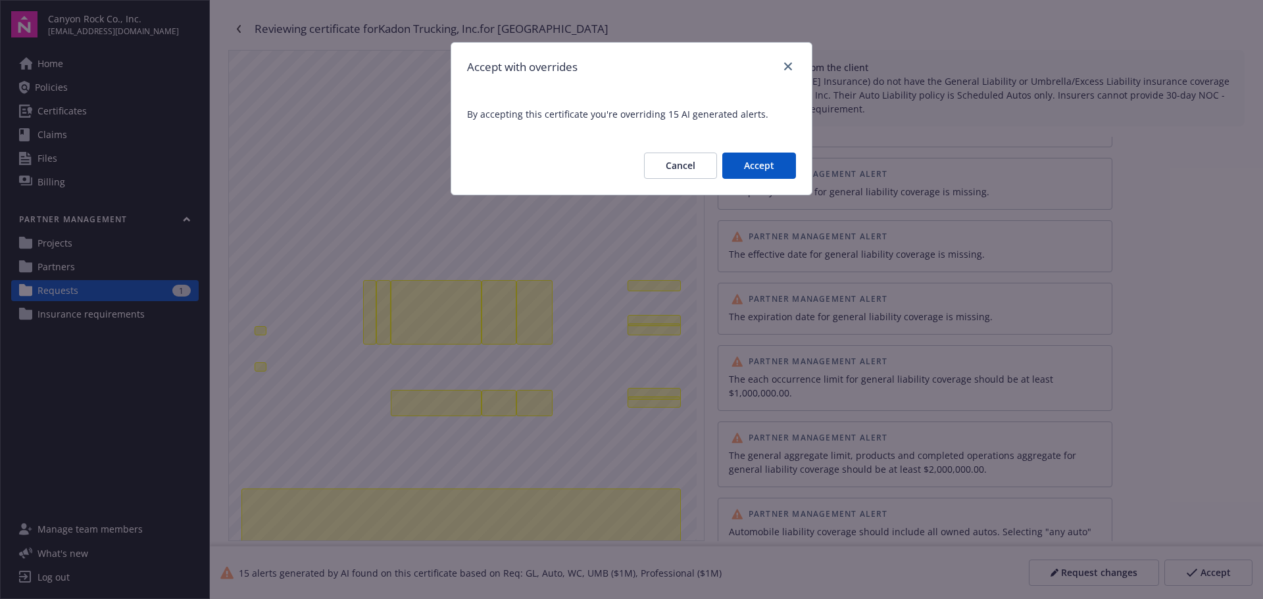
click at [775, 168] on button "Accept" at bounding box center [759, 166] width 74 height 26
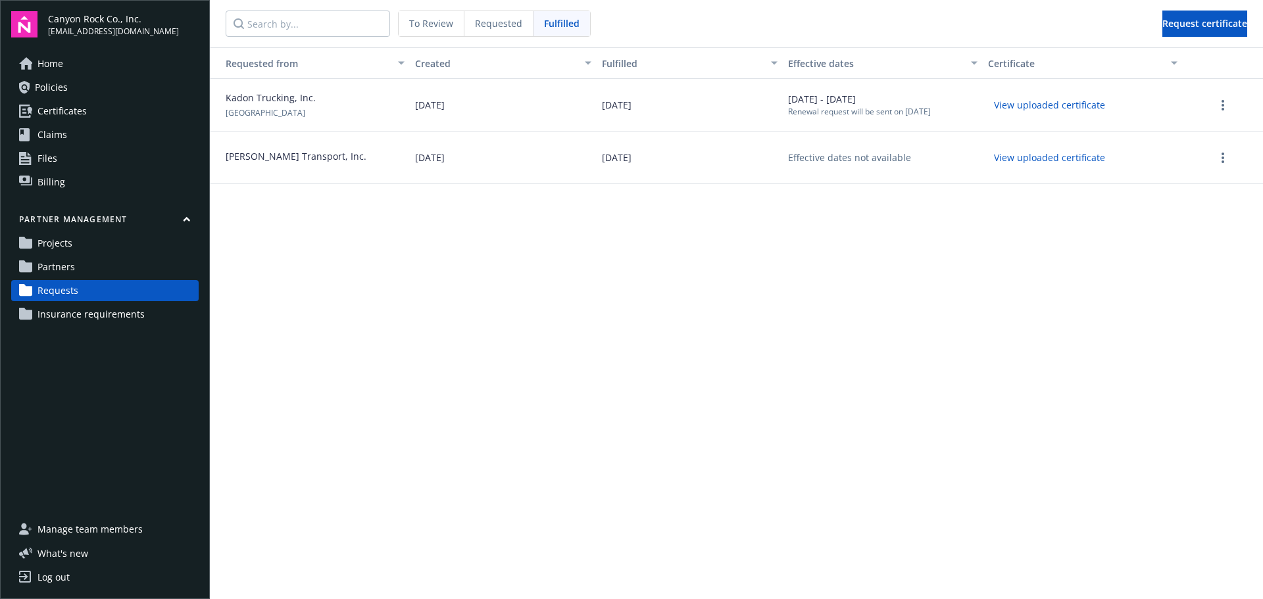
click at [497, 22] on span "Requested" at bounding box center [498, 23] width 47 height 14
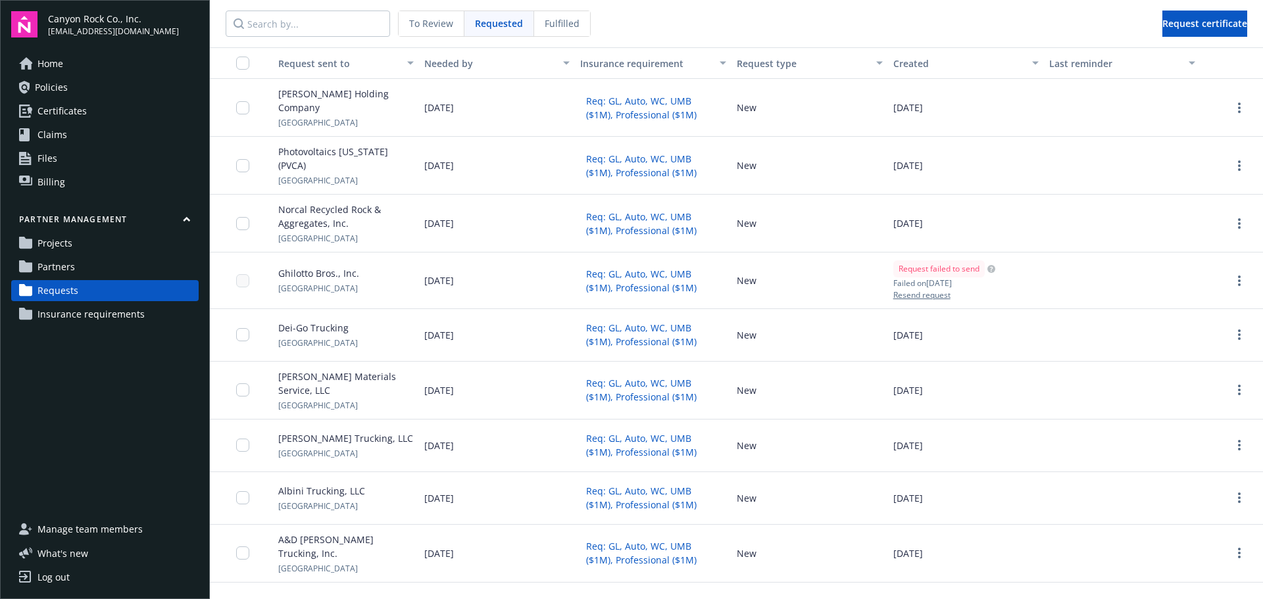
click at [441, 21] on span "To Review" at bounding box center [431, 23] width 44 height 14
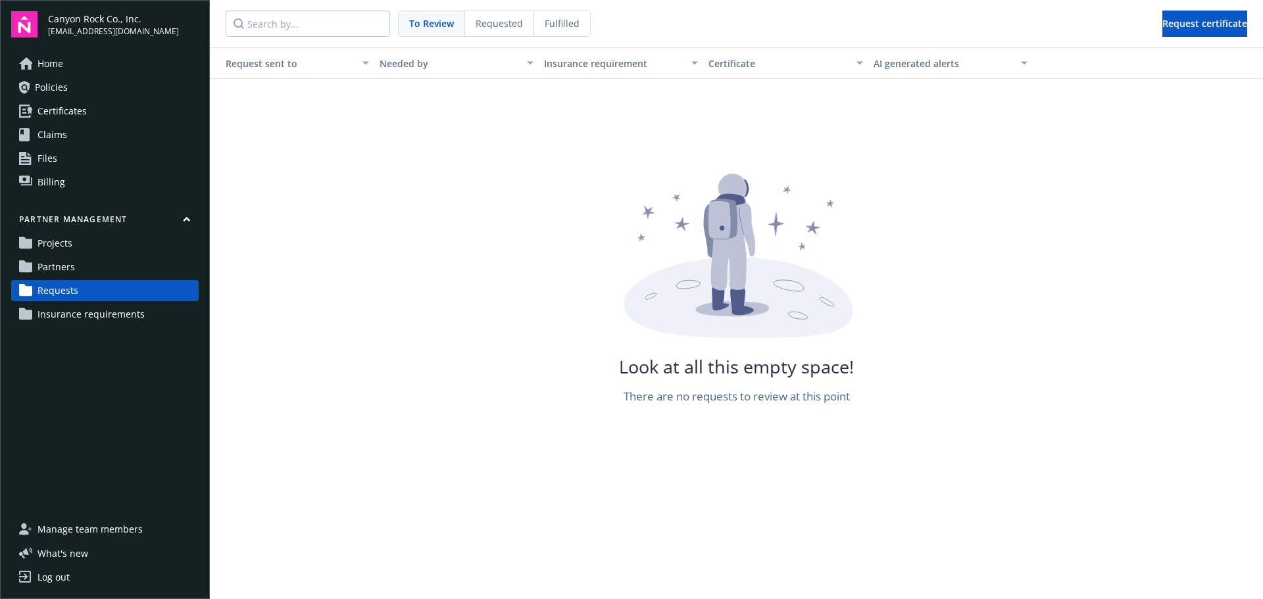
click at [47, 265] on span "Partners" at bounding box center [55, 266] width 37 height 21
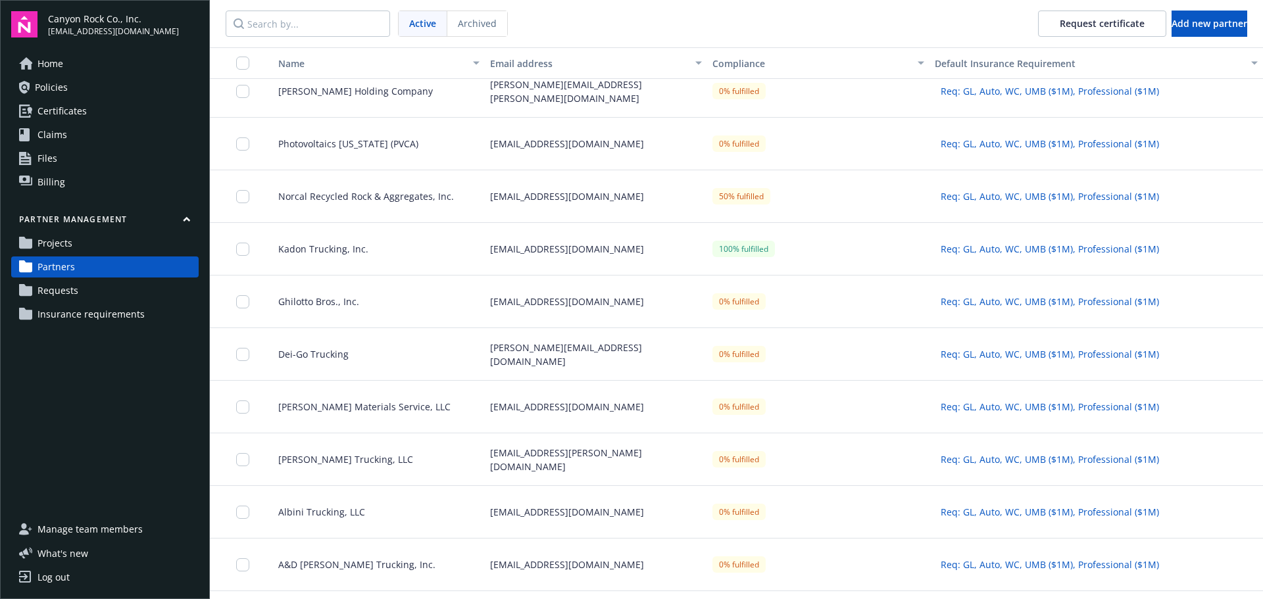
scroll to position [111, 0]
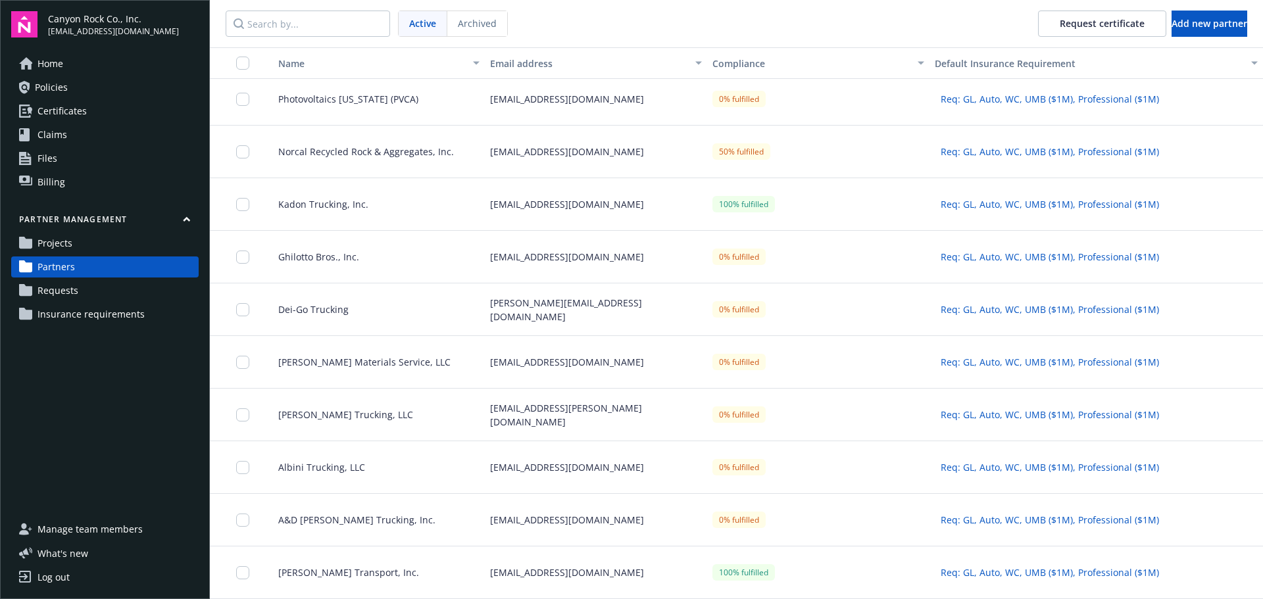
click at [335, 566] on span "[PERSON_NAME] Transport, Inc." at bounding box center [343, 573] width 151 height 14
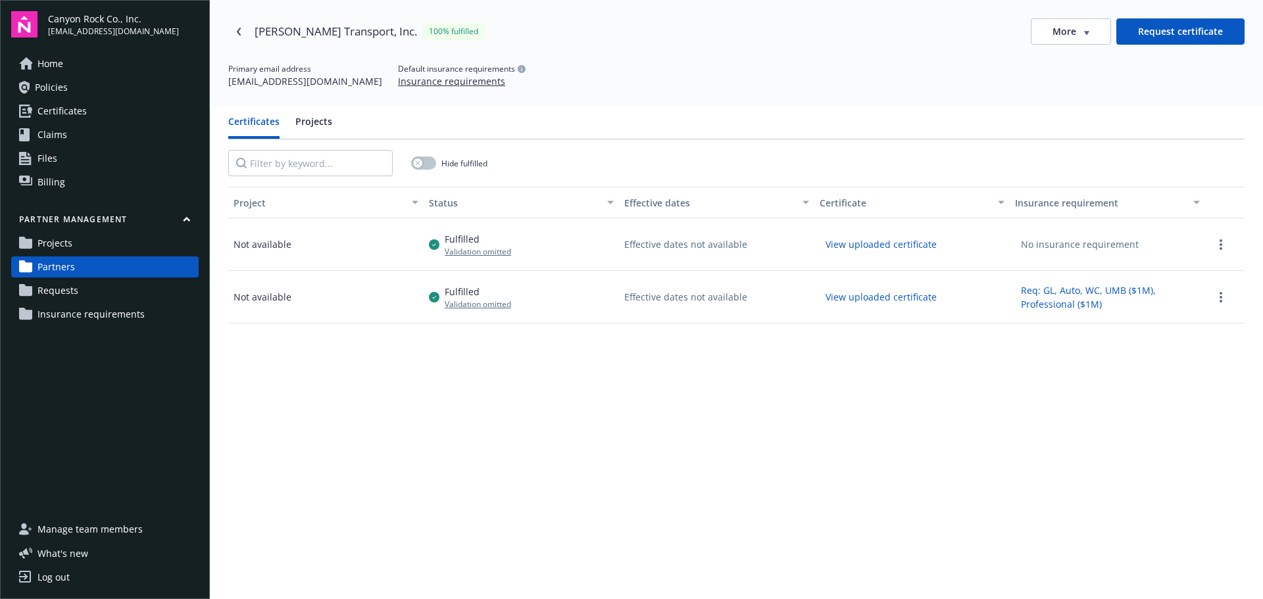
click at [898, 240] on button "View uploaded certificate" at bounding box center [880, 244] width 123 height 20
click at [1215, 240] on link "more" at bounding box center [1221, 245] width 16 height 16
click at [1198, 328] on span "Delete request and certificate" at bounding box center [1184, 332] width 131 height 14
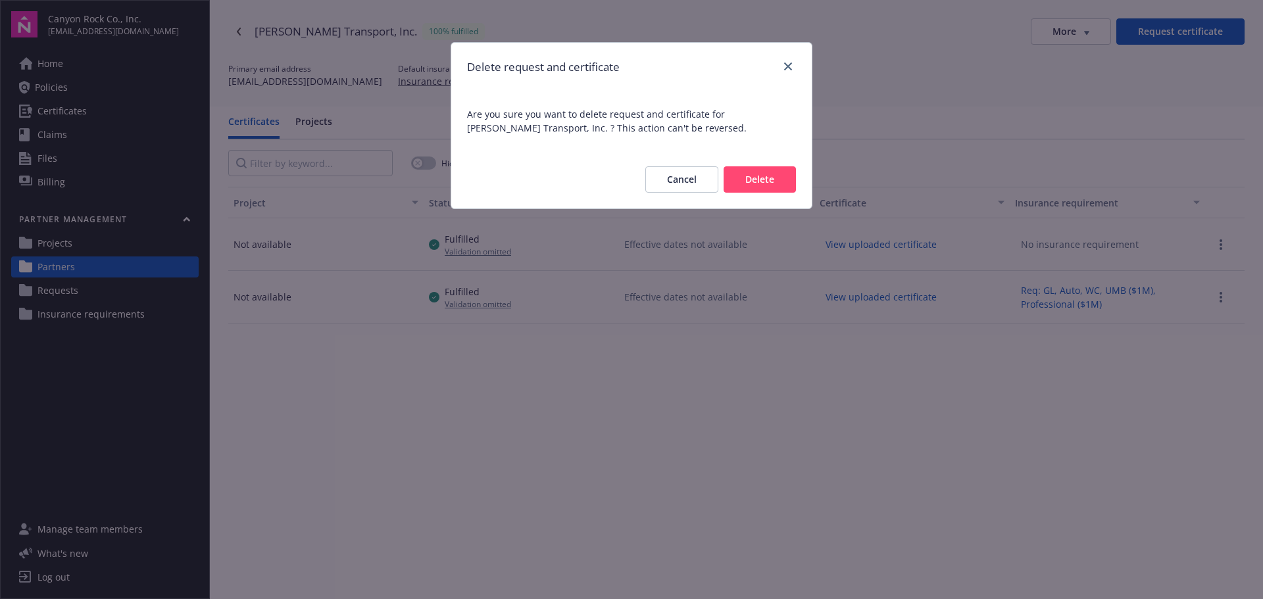
click at [777, 175] on button "Delete" at bounding box center [759, 179] width 72 height 26
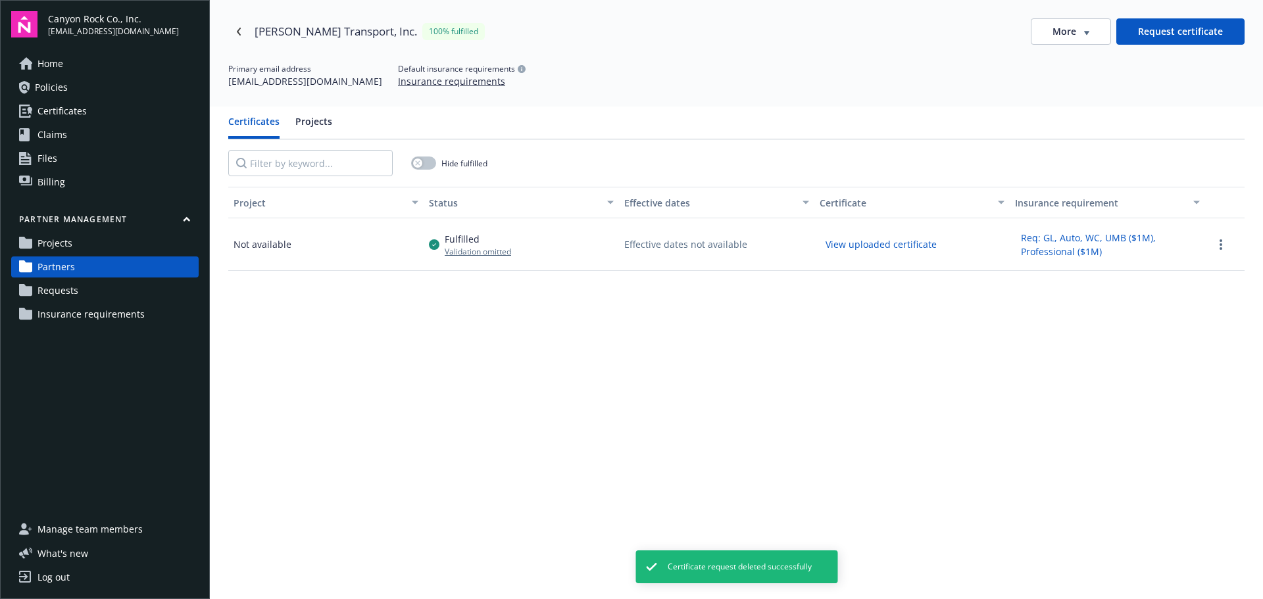
click at [1075, 28] on div "More" at bounding box center [1070, 31] width 37 height 13
click at [1072, 80] on div "Attach certificate" at bounding box center [1063, 81] width 106 height 22
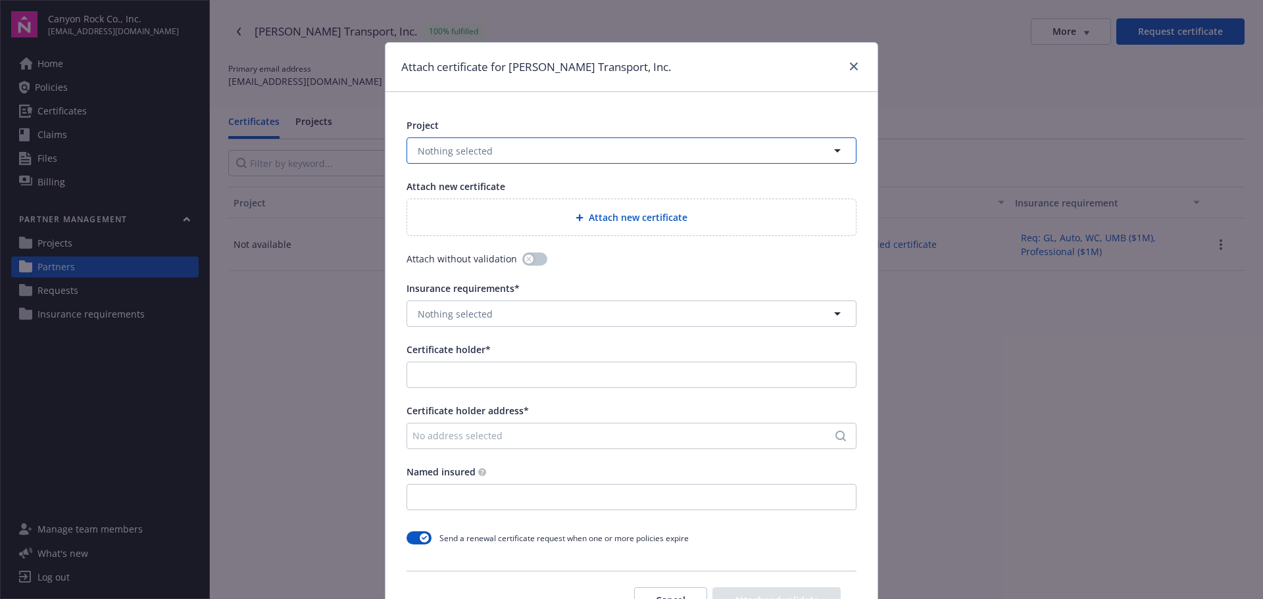
click at [602, 157] on button "Nothing selected" at bounding box center [631, 150] width 450 height 26
click at [504, 195] on div "[GEOGRAPHIC_DATA]" at bounding box center [631, 187] width 431 height 19
click at [665, 210] on span "Attach new certificate" at bounding box center [638, 217] width 99 height 14
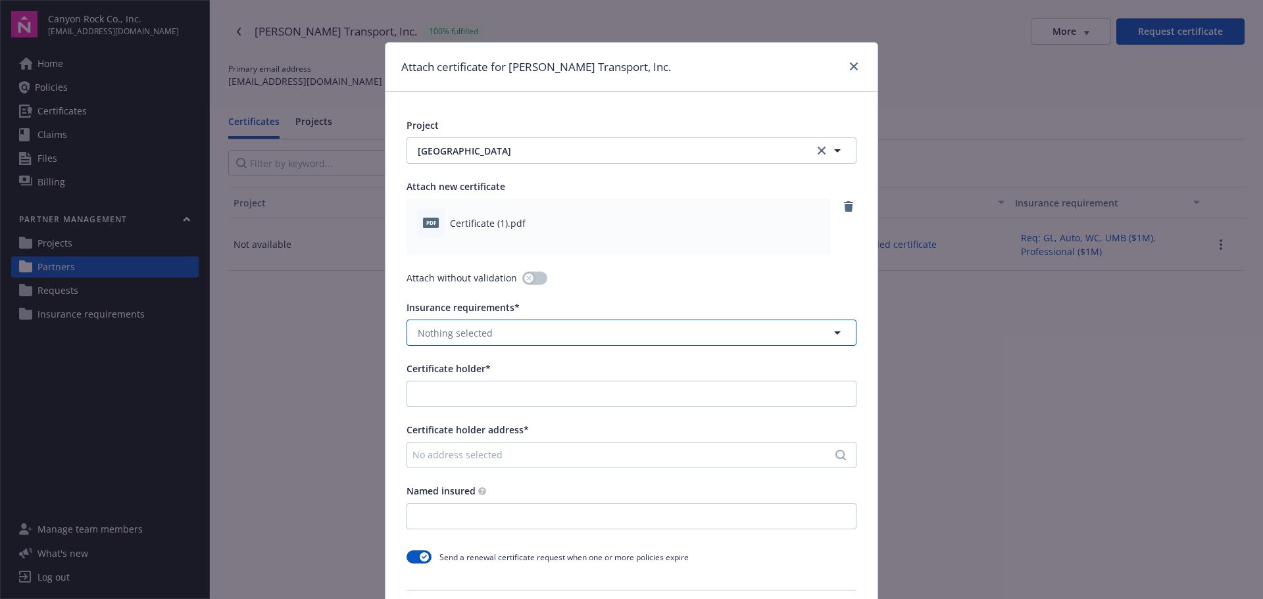
click at [496, 331] on button "Nothing selected" at bounding box center [631, 333] width 450 height 26
click at [514, 375] on strong "Req: GL, Auto, WC, UMB ($1M), Professional ($1M)" at bounding box center [532, 370] width 222 height 12
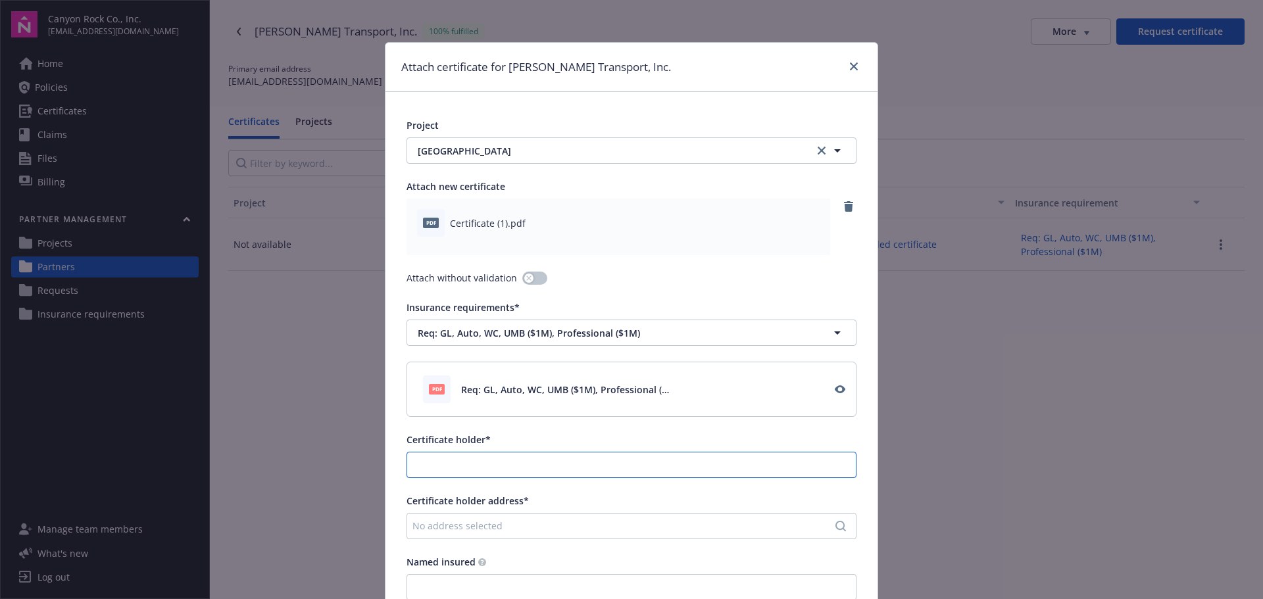
click at [521, 456] on input "Certificate holder*" at bounding box center [631, 464] width 449 height 25
type input "Canyon Rock Co., Inc."
click at [527, 518] on div "No address selected" at bounding box center [631, 526] width 450 height 26
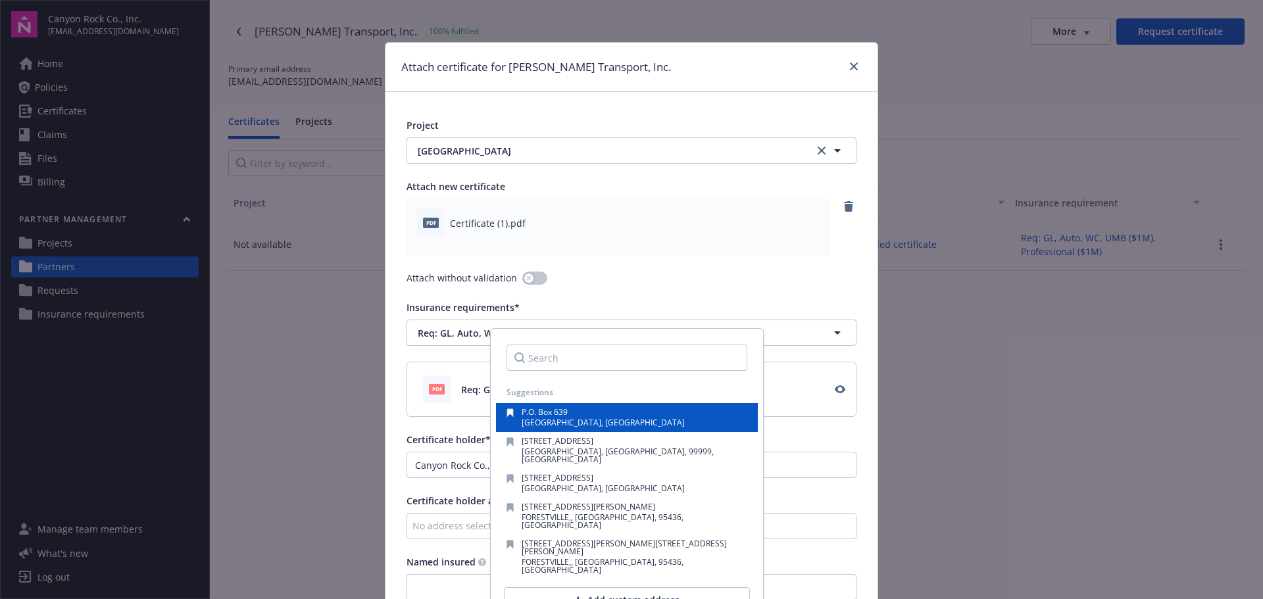
click at [541, 418] on span "[GEOGRAPHIC_DATA], [GEOGRAPHIC_DATA]" at bounding box center [603, 422] width 163 height 11
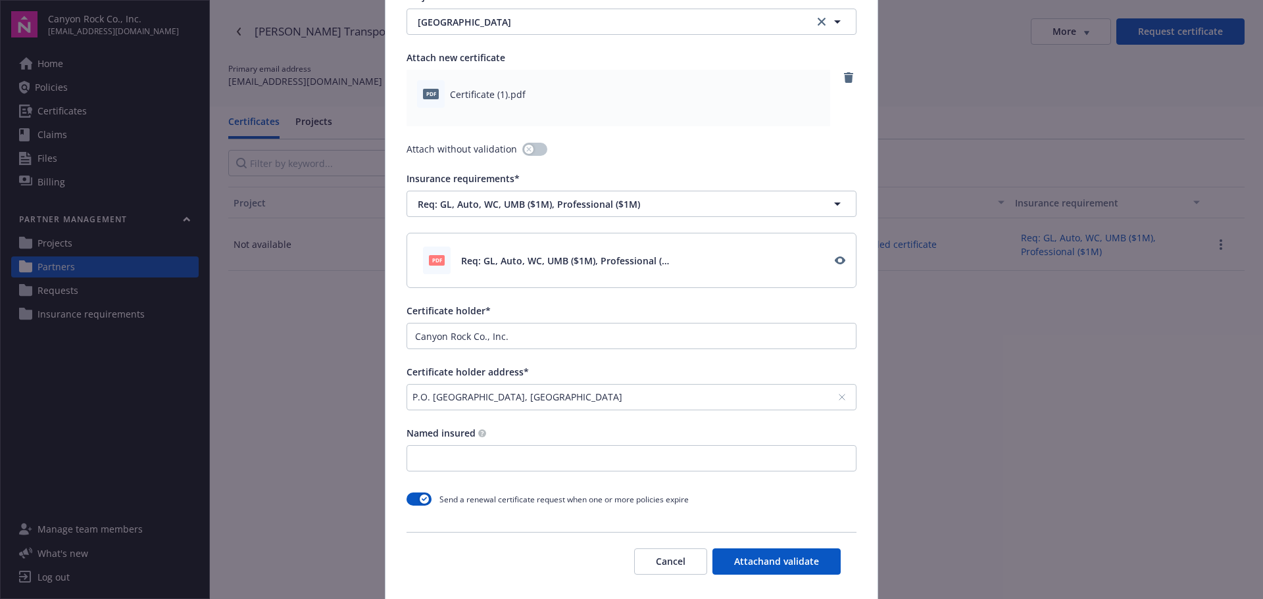
scroll to position [132, 0]
click at [557, 452] on input "Named insured" at bounding box center [631, 455] width 449 height 25
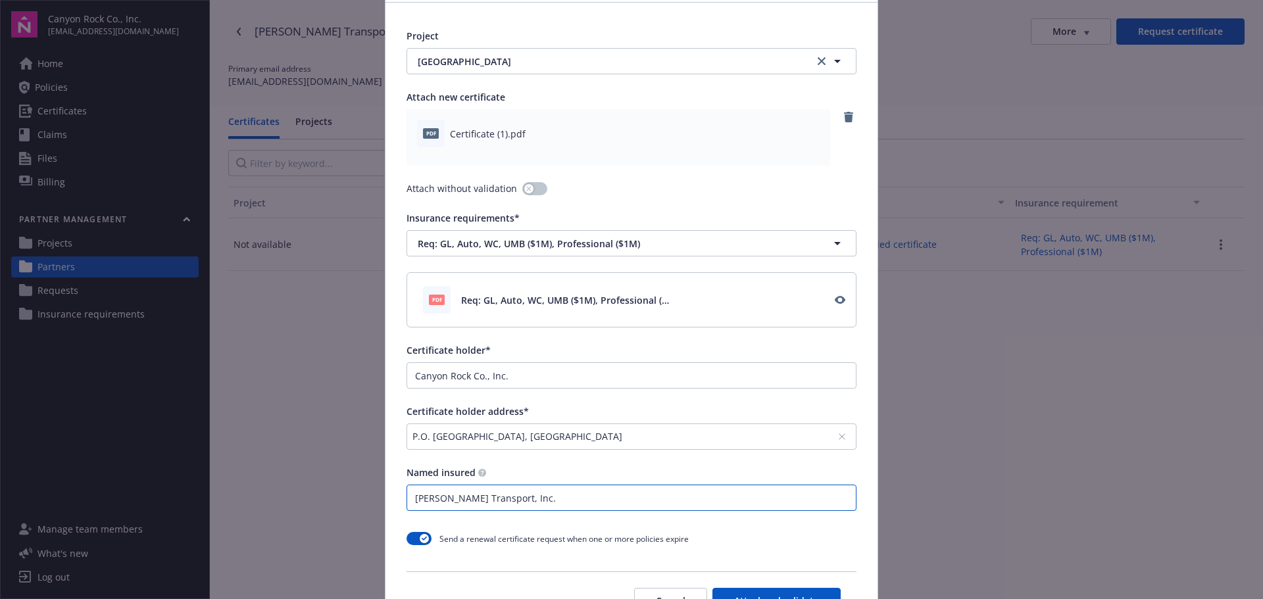
scroll to position [189, 0]
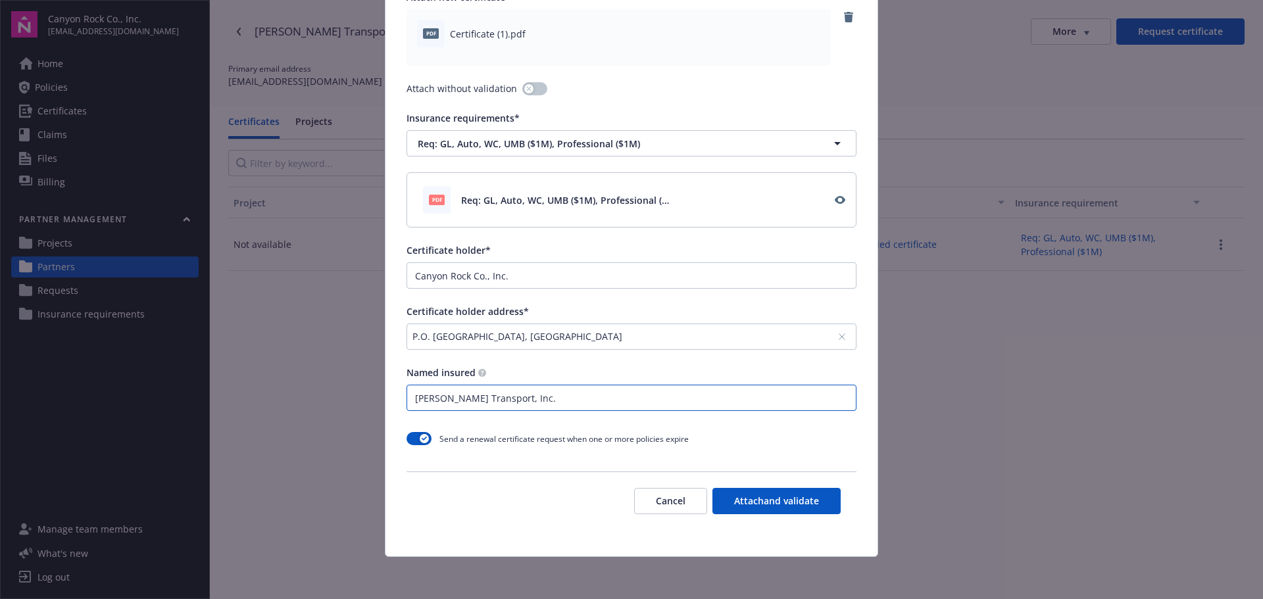
type input "[PERSON_NAME] Transport, Inc."
click at [785, 495] on button "Attach and validate" at bounding box center [776, 501] width 128 height 26
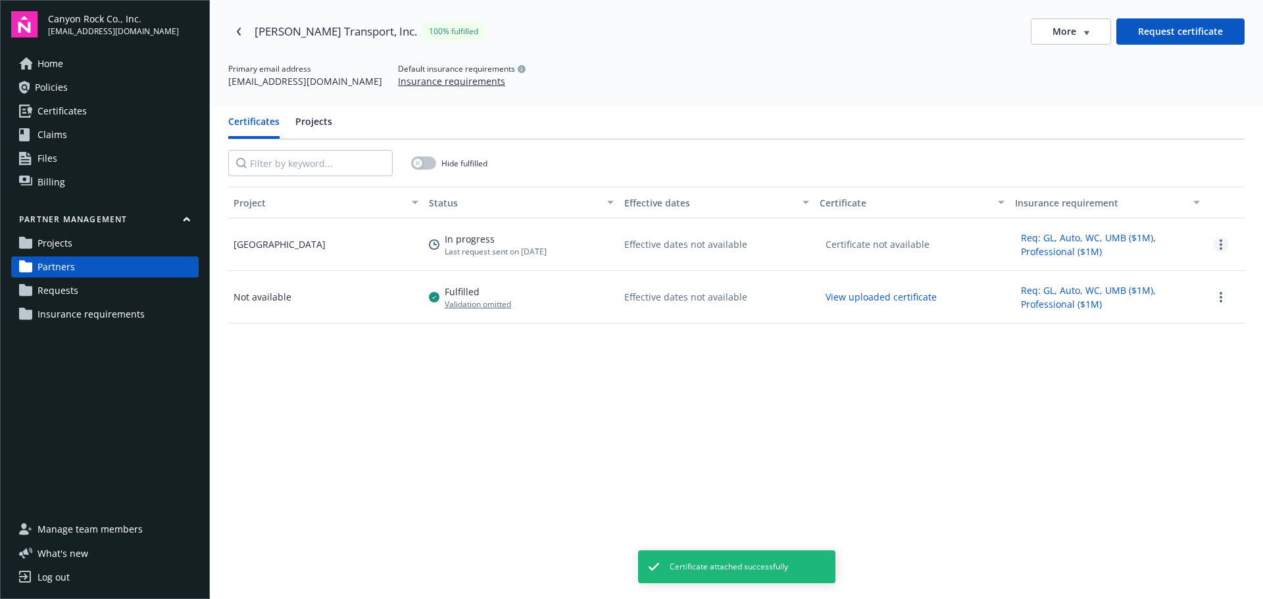
click at [1213, 243] on link "more" at bounding box center [1221, 245] width 16 height 16
click at [942, 433] on div "Project Status Effective dates Certificate Insurance requirement Forestville Qu…" at bounding box center [736, 463] width 1016 height 552
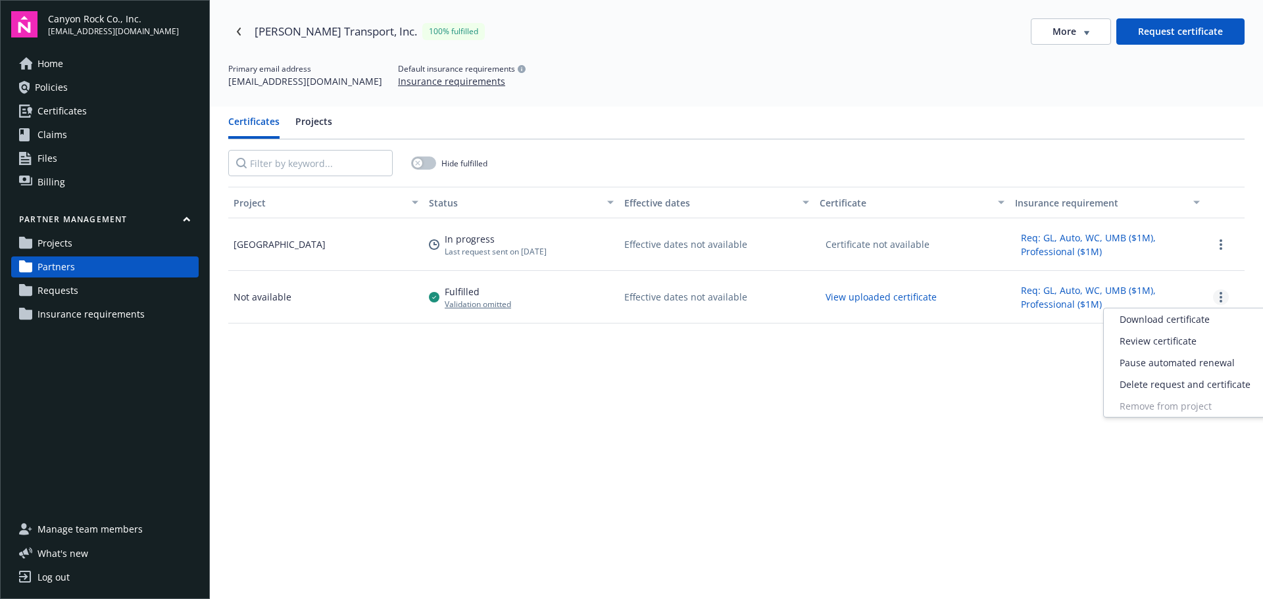
click at [1213, 295] on link "more" at bounding box center [1221, 297] width 16 height 16
click at [1187, 319] on span "Download certificate" at bounding box center [1164, 319] width 90 height 14
click at [56, 293] on span "Requests" at bounding box center [57, 290] width 41 height 21
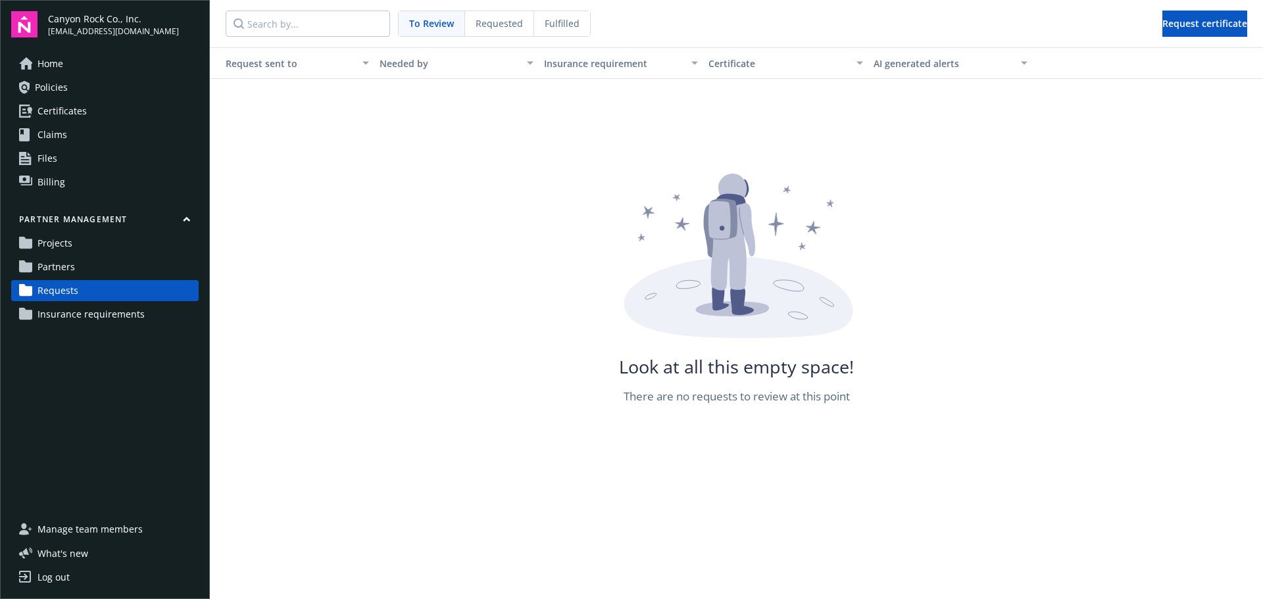
click at [68, 268] on span "Partners" at bounding box center [55, 266] width 37 height 21
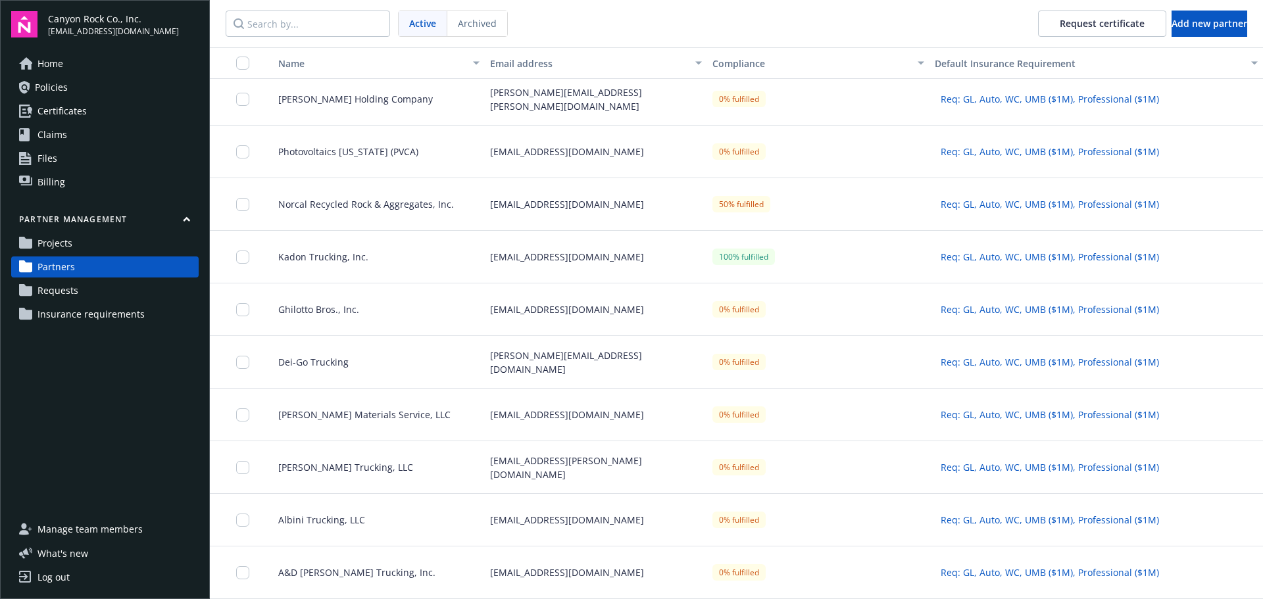
scroll to position [111, 0]
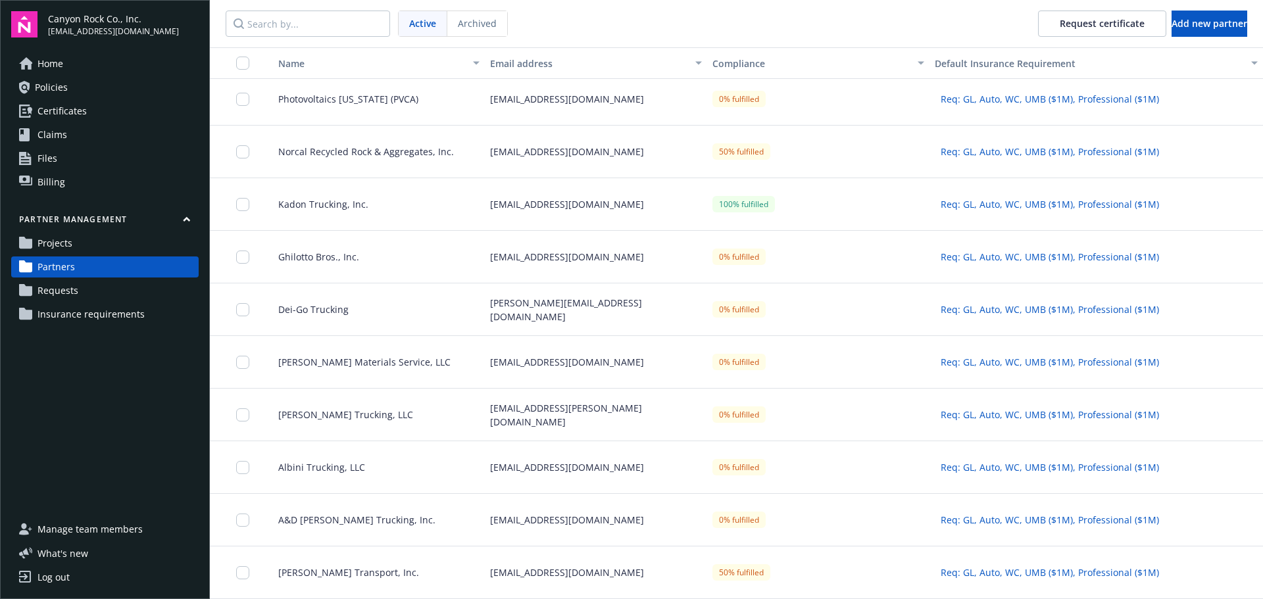
click at [370, 578] on span "[PERSON_NAME] Transport, Inc." at bounding box center [343, 573] width 151 height 14
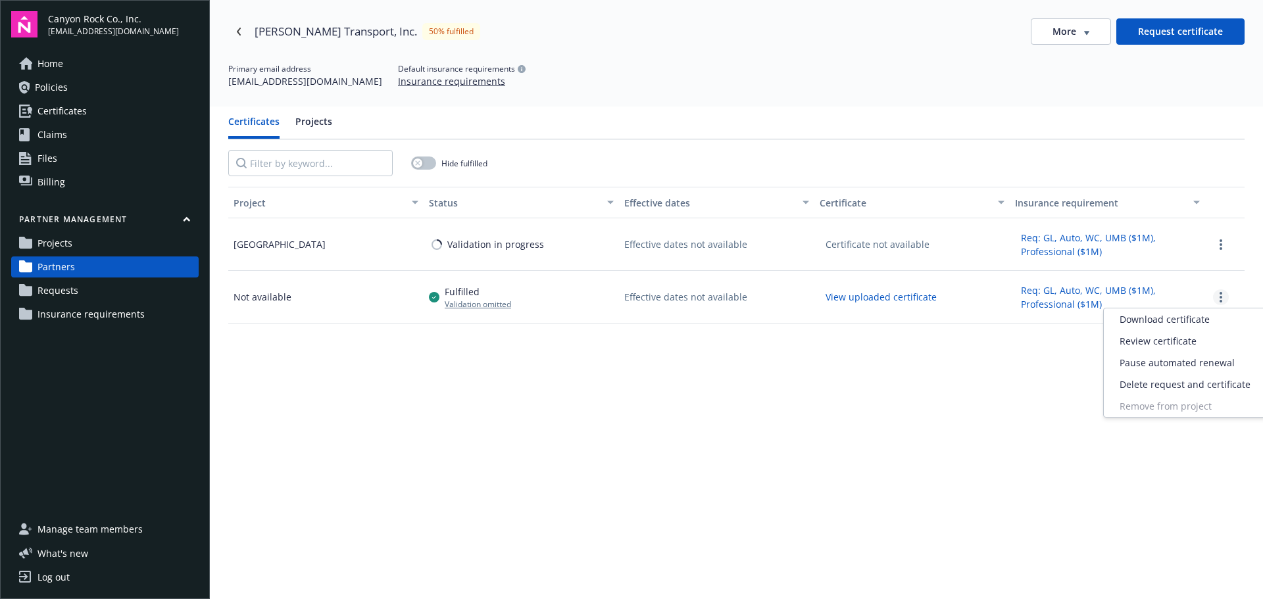
click at [1219, 297] on icon "more" at bounding box center [1220, 297] width 3 height 11
click at [1204, 384] on span "Delete request and certificate" at bounding box center [1184, 384] width 131 height 14
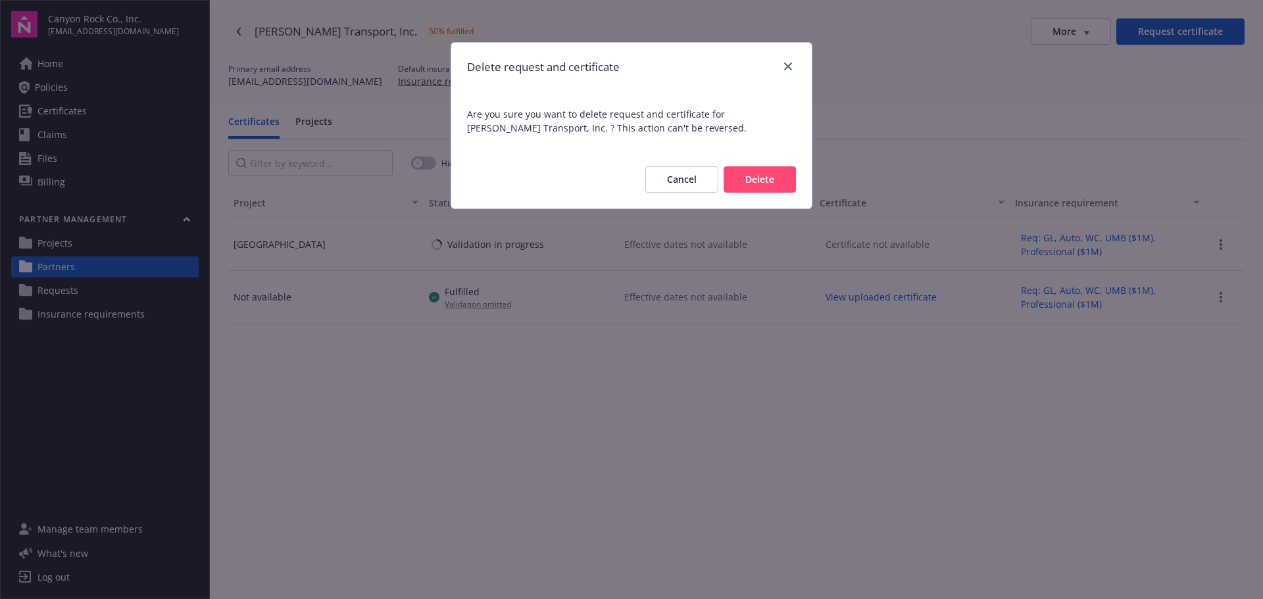
click at [760, 178] on button "Delete" at bounding box center [759, 179] width 72 height 26
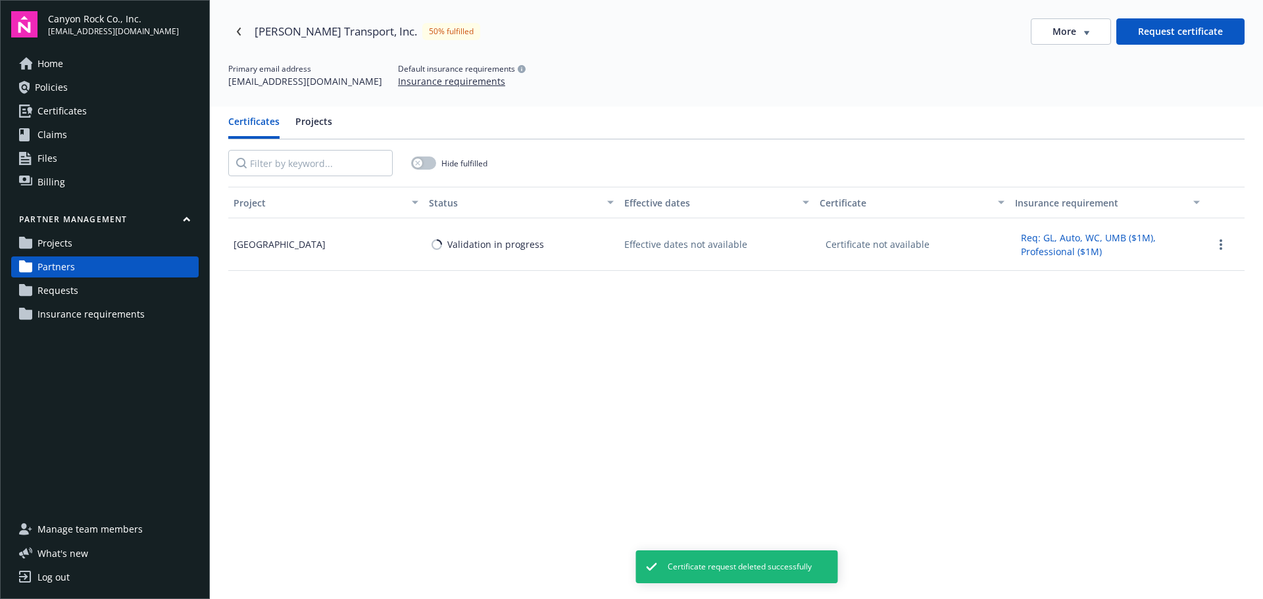
click at [1084, 34] on icon "button" at bounding box center [1086, 33] width 5 height 5
click at [1073, 83] on div "Attach certificate" at bounding box center [1063, 81] width 106 height 22
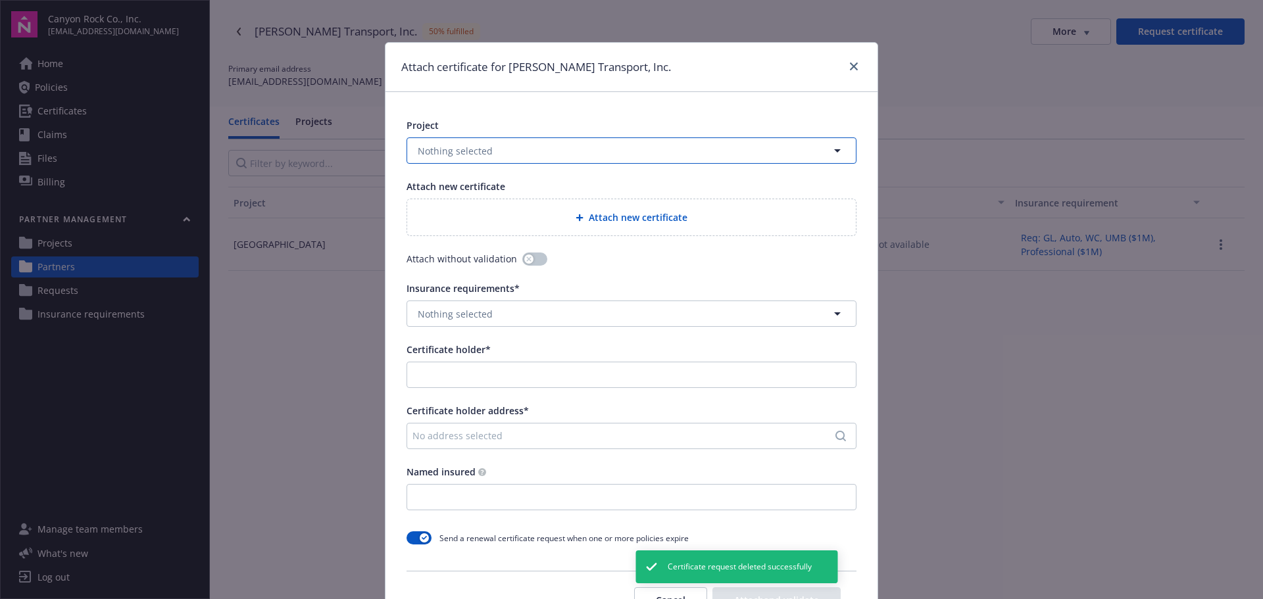
click at [627, 145] on button "Nothing selected" at bounding box center [631, 150] width 450 height 26
click at [494, 181] on span "[GEOGRAPHIC_DATA]" at bounding box center [467, 188] width 93 height 14
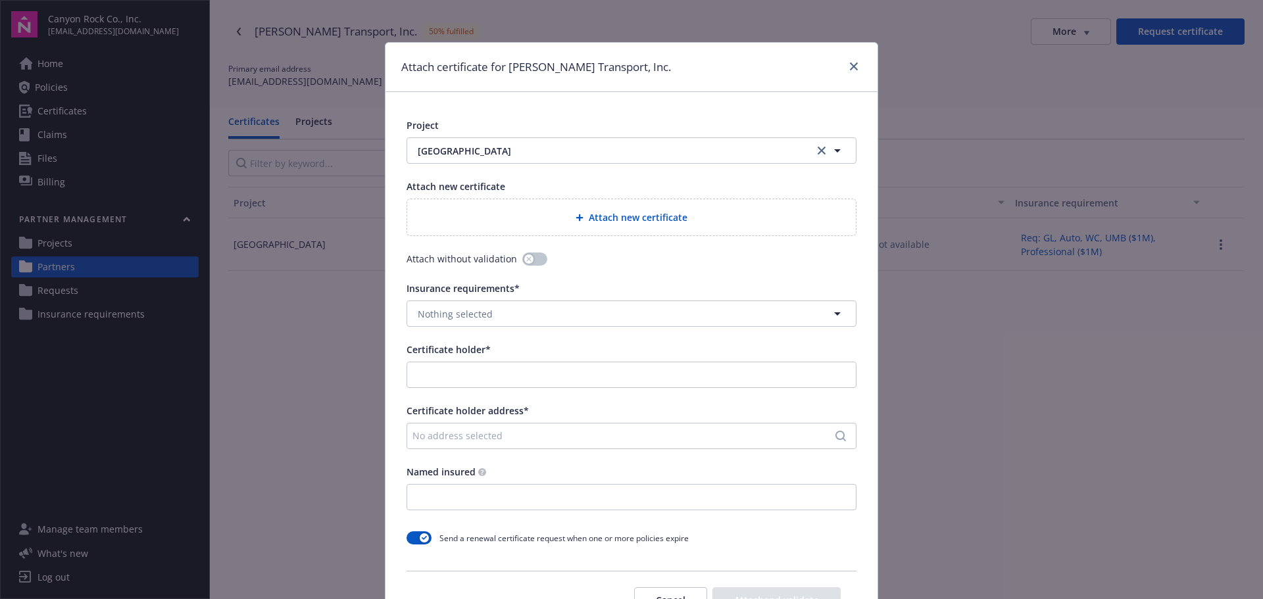
click at [599, 214] on span "Attach new certificate" at bounding box center [638, 217] width 99 height 14
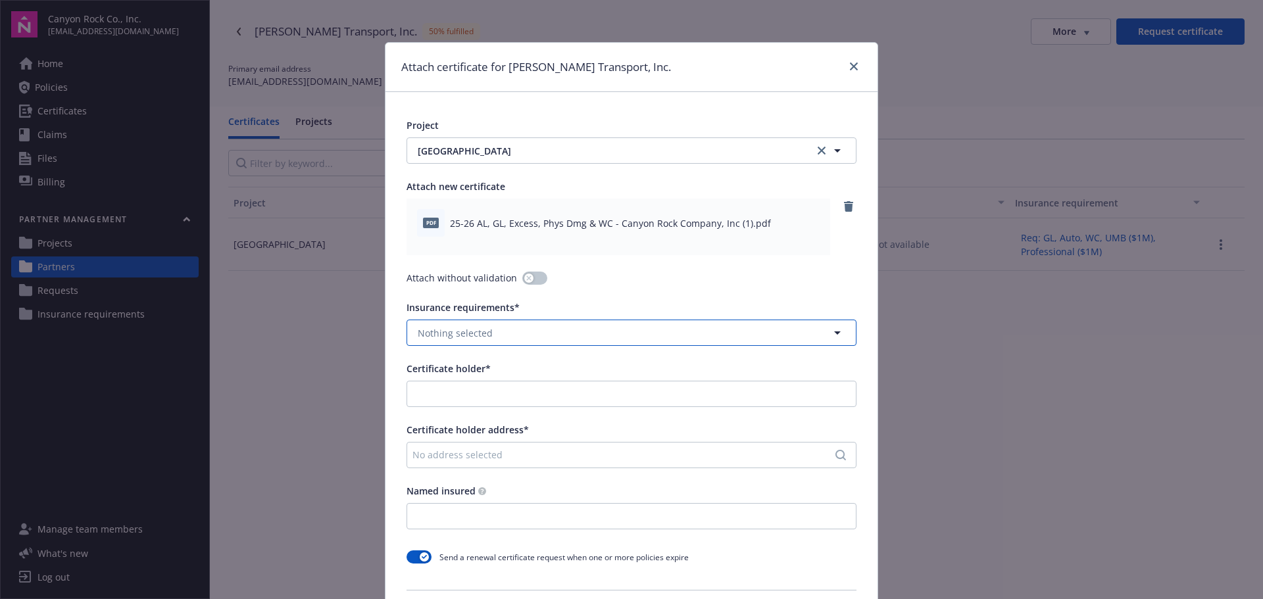
click at [547, 327] on button "Nothing selected" at bounding box center [631, 333] width 450 height 26
click at [557, 371] on strong "Req: GL, Auto, WC, UMB ($1M), Professional ($1M)" at bounding box center [532, 370] width 222 height 12
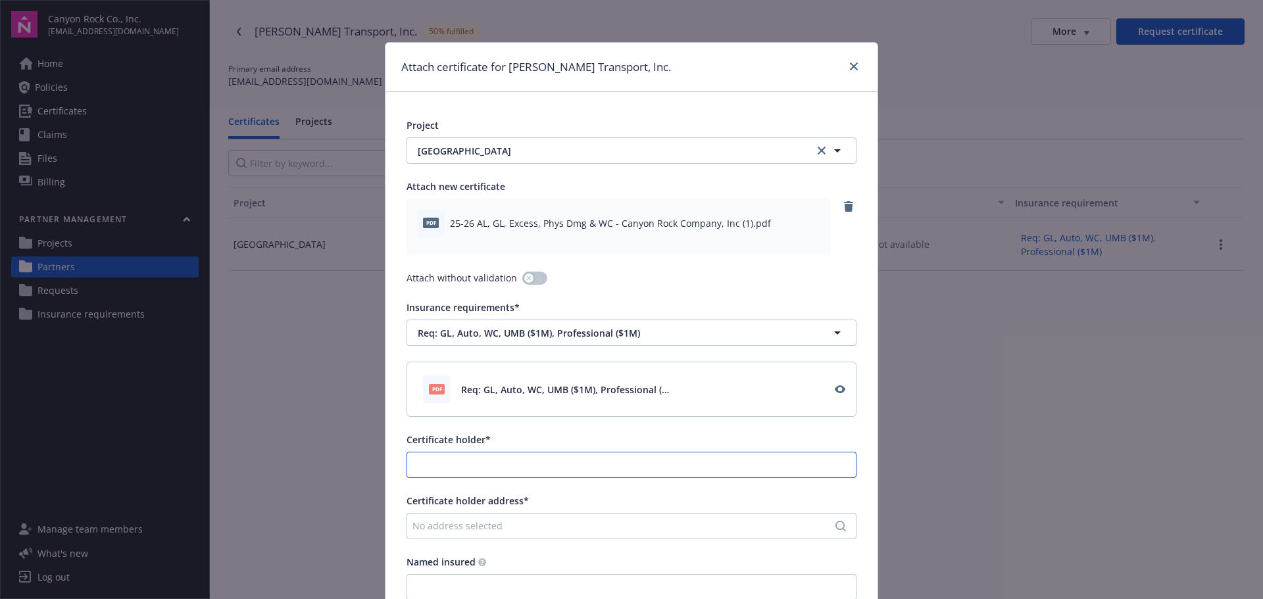
click at [571, 463] on input "Certificate holder*" at bounding box center [631, 464] width 449 height 25
click at [495, 525] on div "No address selected" at bounding box center [624, 526] width 425 height 14
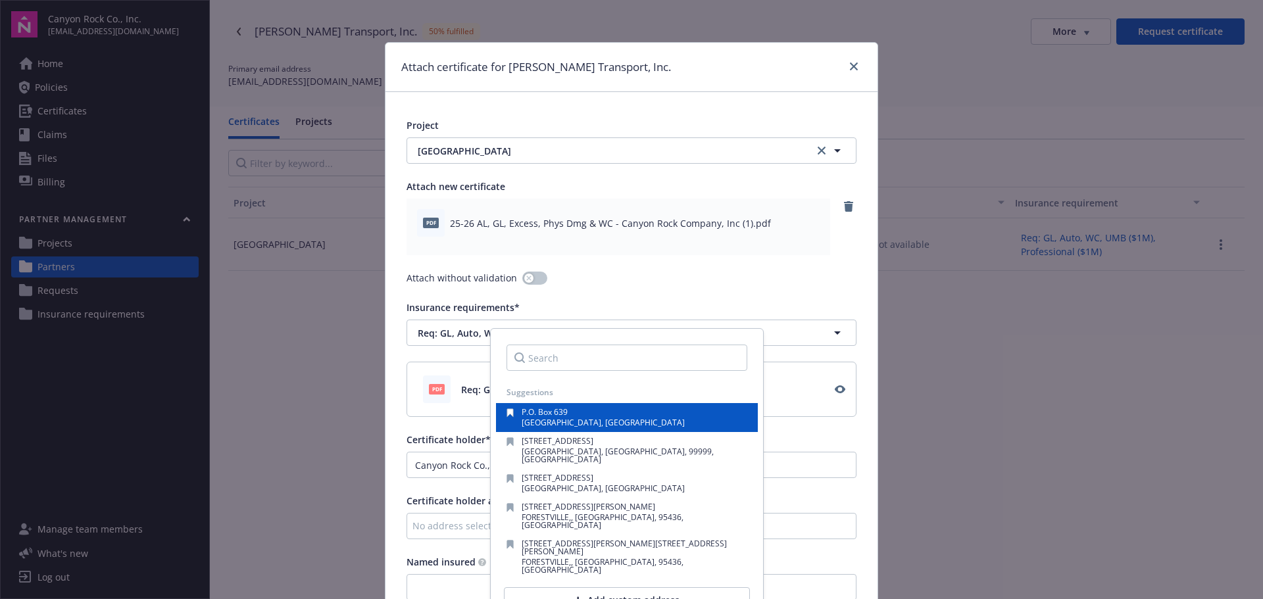
click at [538, 404] on div "P.O. [STREET_ADDRESS]" at bounding box center [627, 417] width 262 height 29
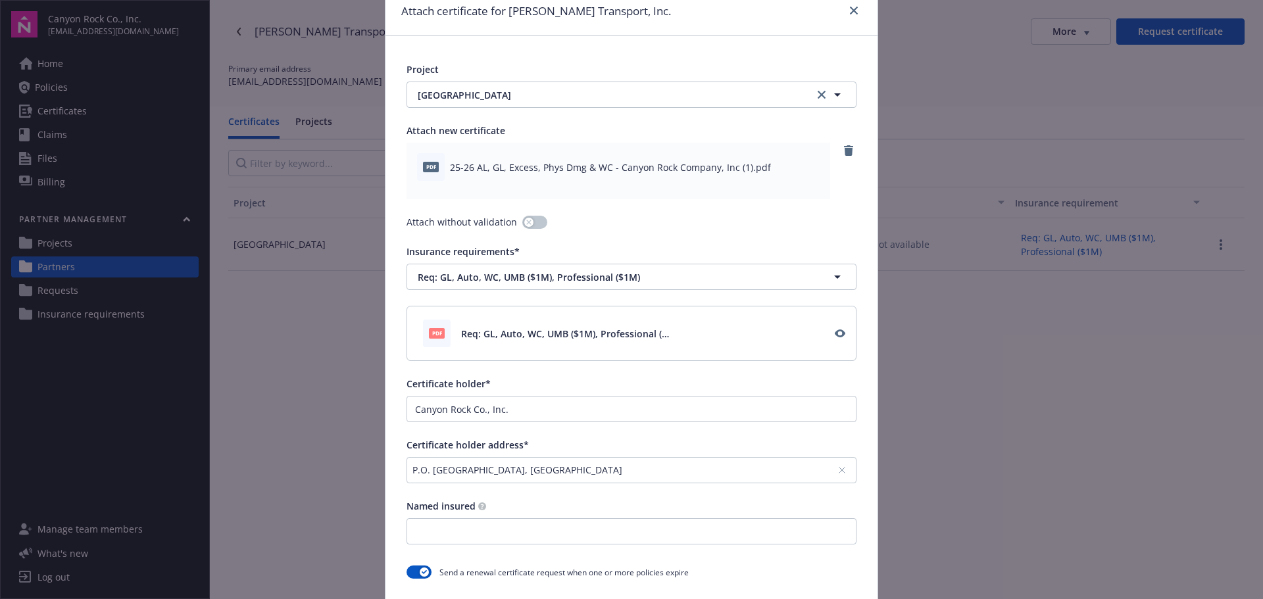
scroll to position [132, 0]
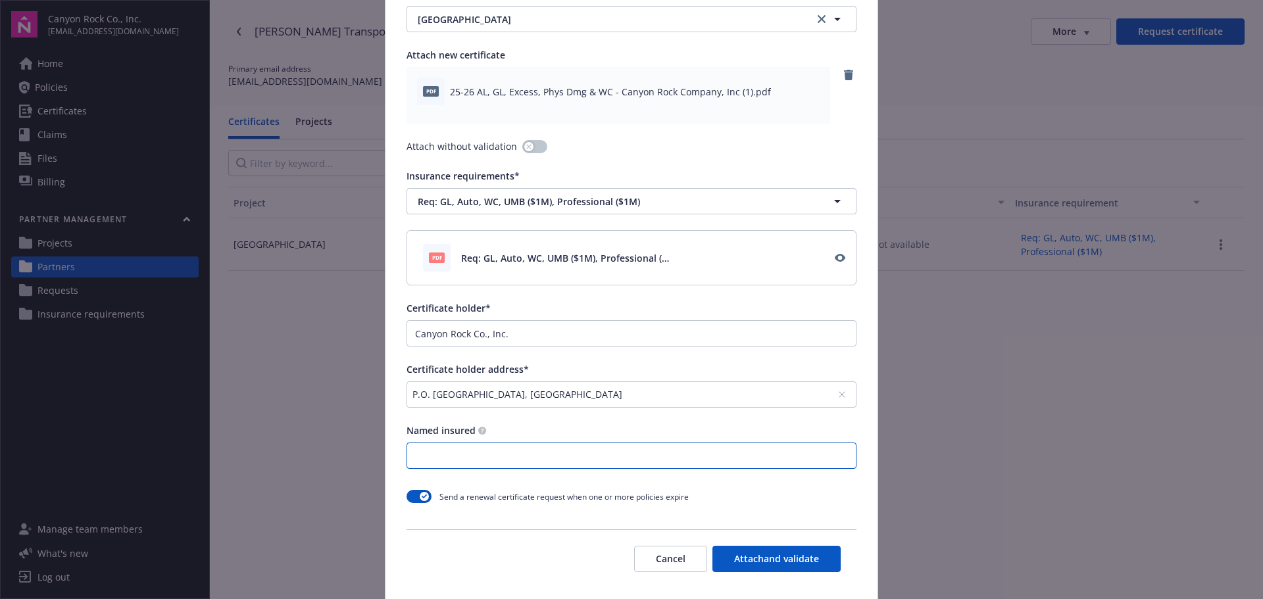
click at [507, 445] on input "Named insured" at bounding box center [631, 455] width 449 height 25
click at [767, 555] on button "Attach and validate" at bounding box center [776, 559] width 128 height 26
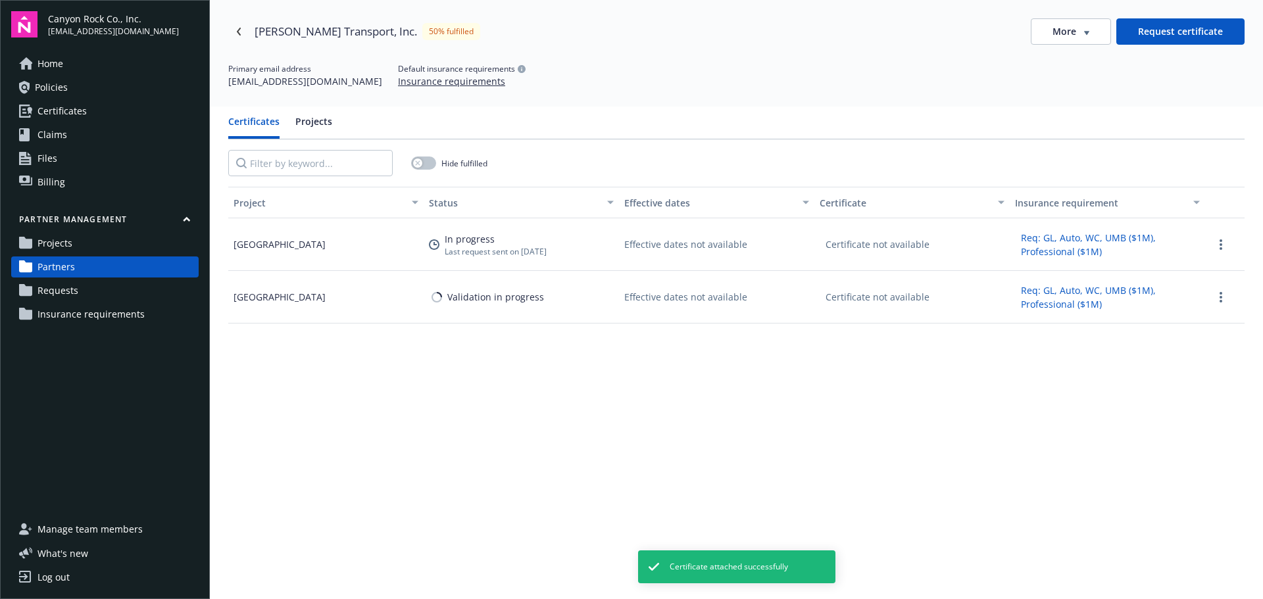
click at [62, 288] on span "Requests" at bounding box center [57, 290] width 41 height 21
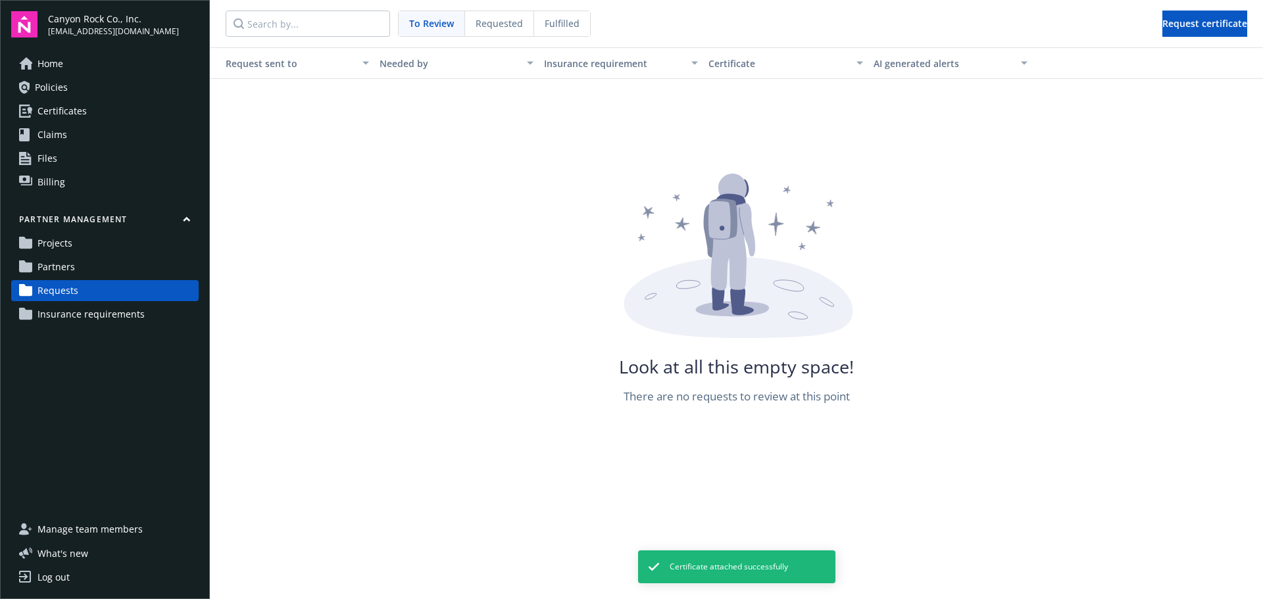
click at [60, 266] on span "Partners" at bounding box center [55, 266] width 37 height 21
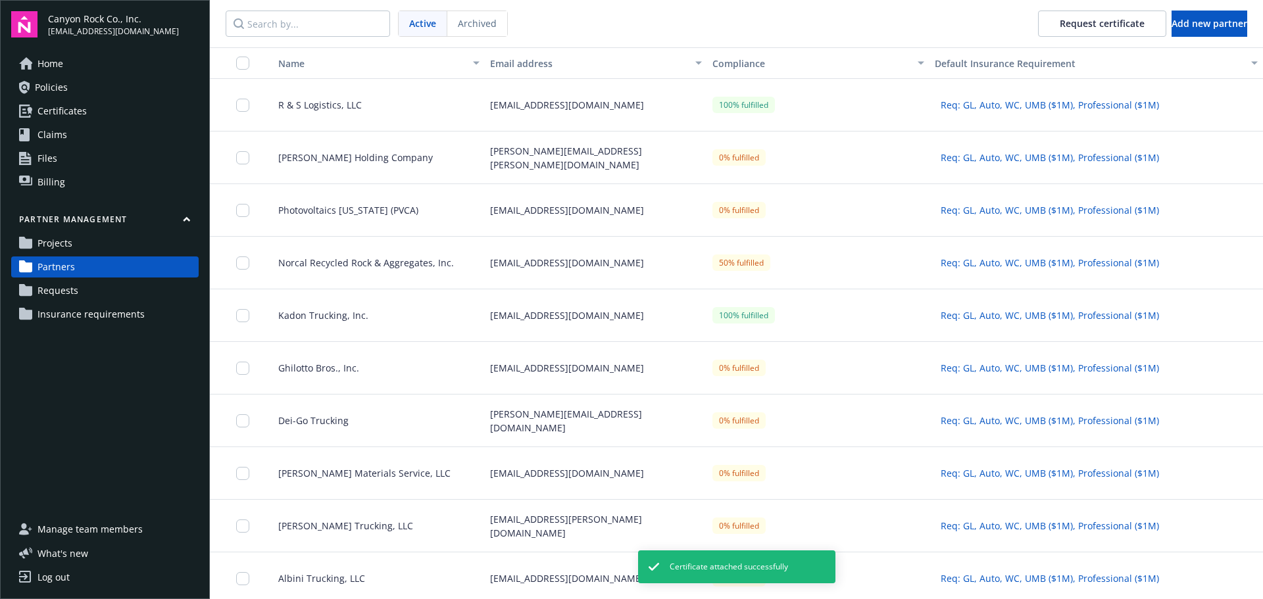
click at [322, 103] on span "R & S Logistics, LLC" at bounding box center [315, 105] width 94 height 14
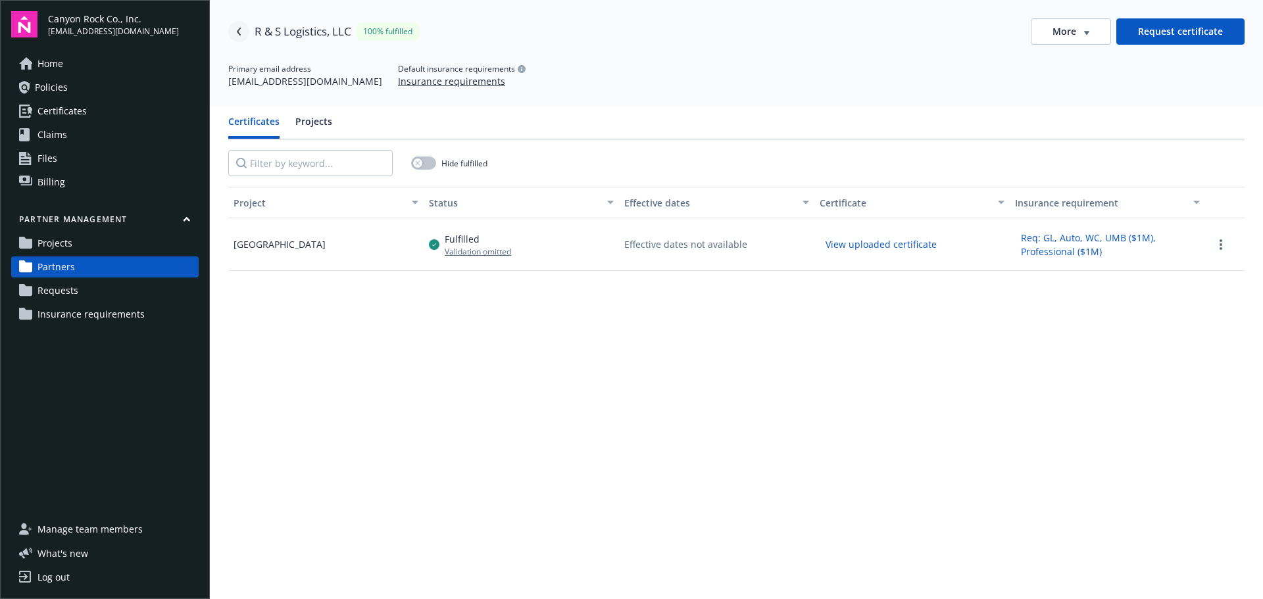
click at [238, 30] on icon "Navigate back" at bounding box center [239, 32] width 8 height 8
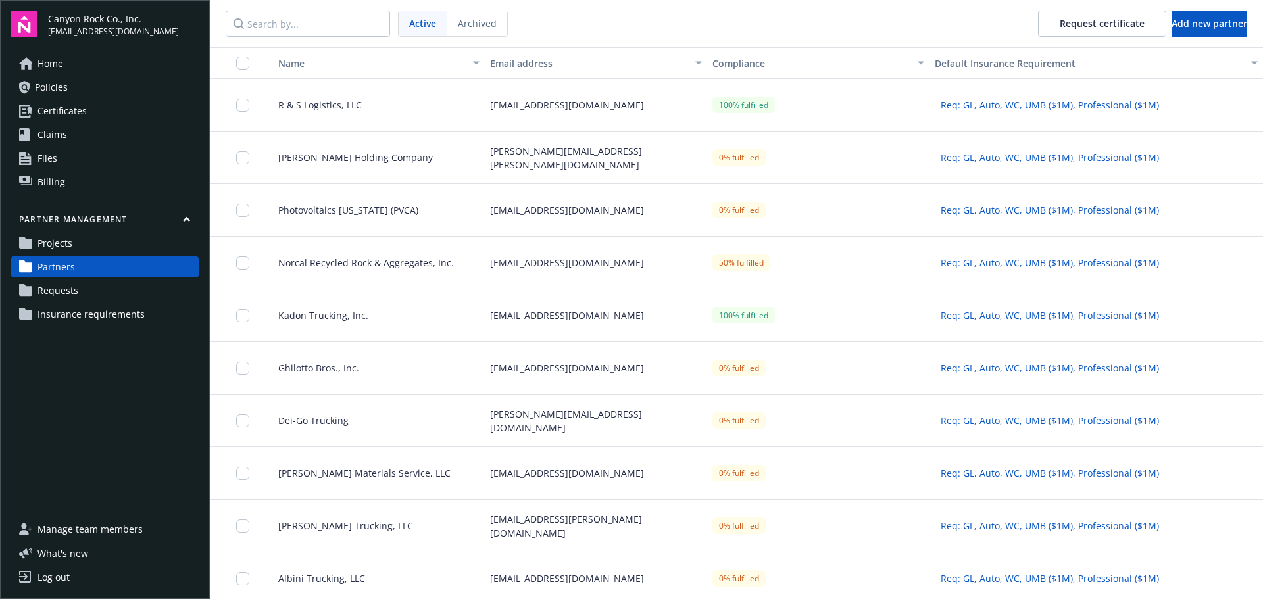
click at [358, 98] on span "R & S Logistics, LLC" at bounding box center [315, 105] width 94 height 14
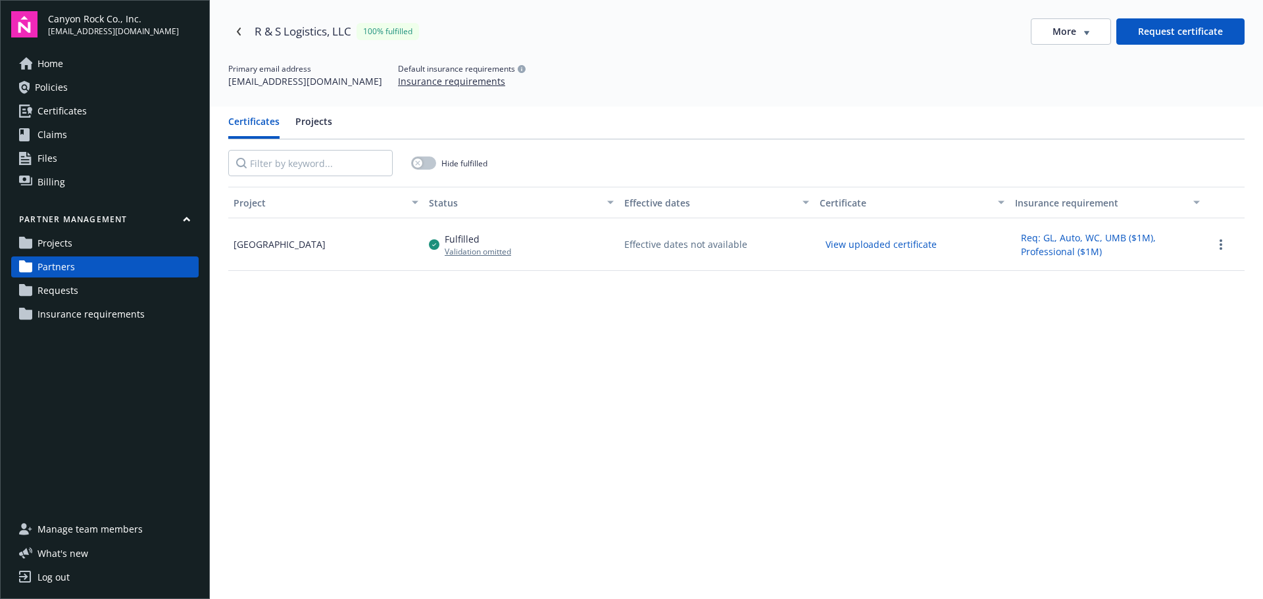
click at [80, 281] on link "Requests" at bounding box center [104, 290] width 187 height 21
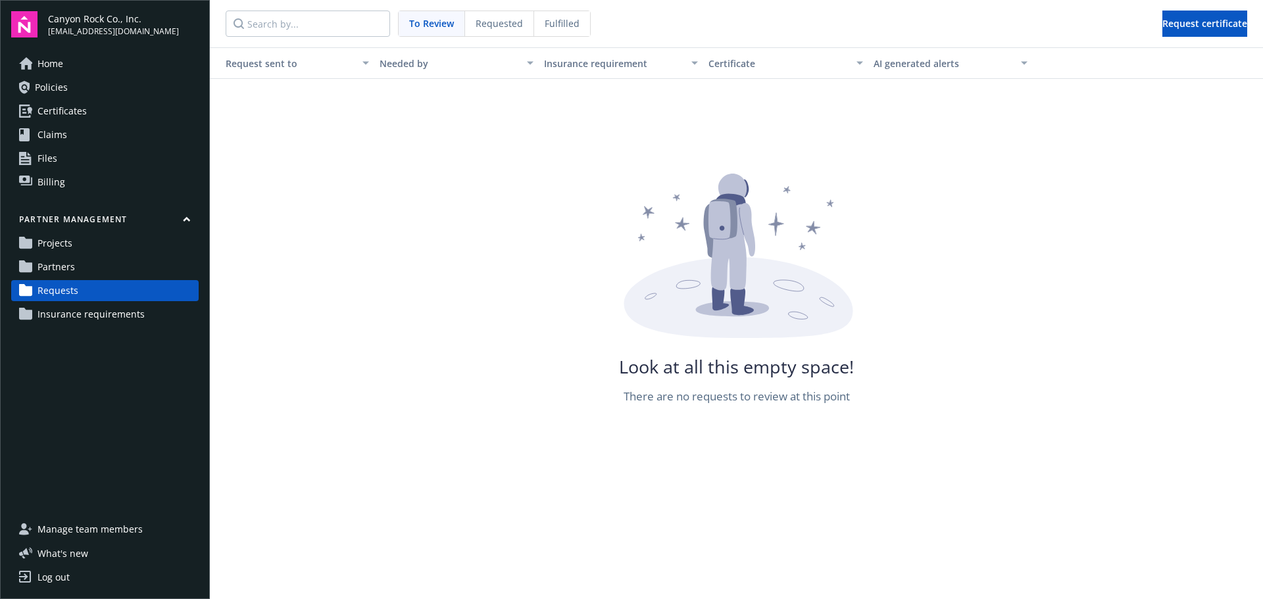
click at [498, 19] on span "Requested" at bounding box center [498, 23] width 47 height 14
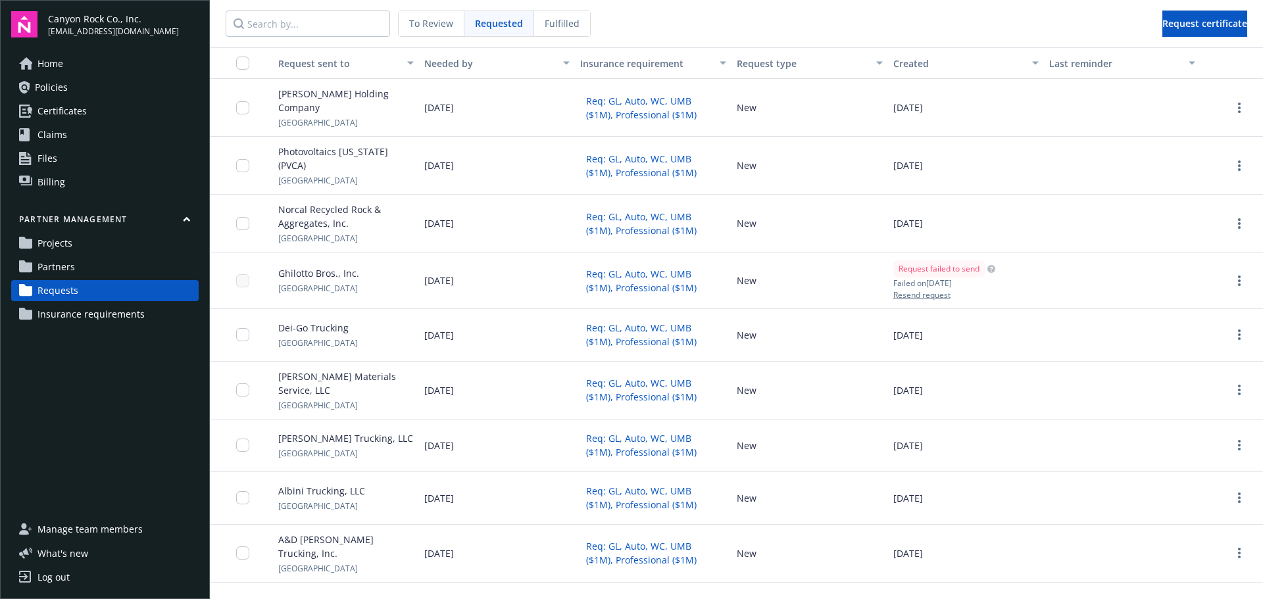
click at [548, 22] on span "Fulfilled" at bounding box center [562, 23] width 35 height 14
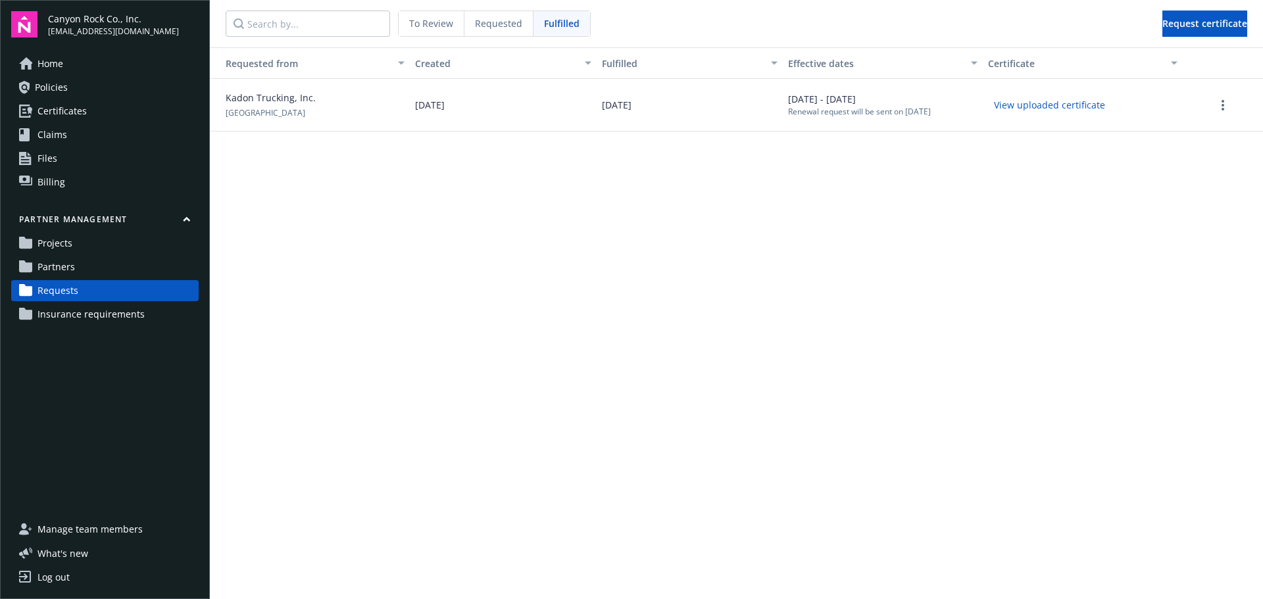
click at [68, 268] on span "Partners" at bounding box center [55, 266] width 37 height 21
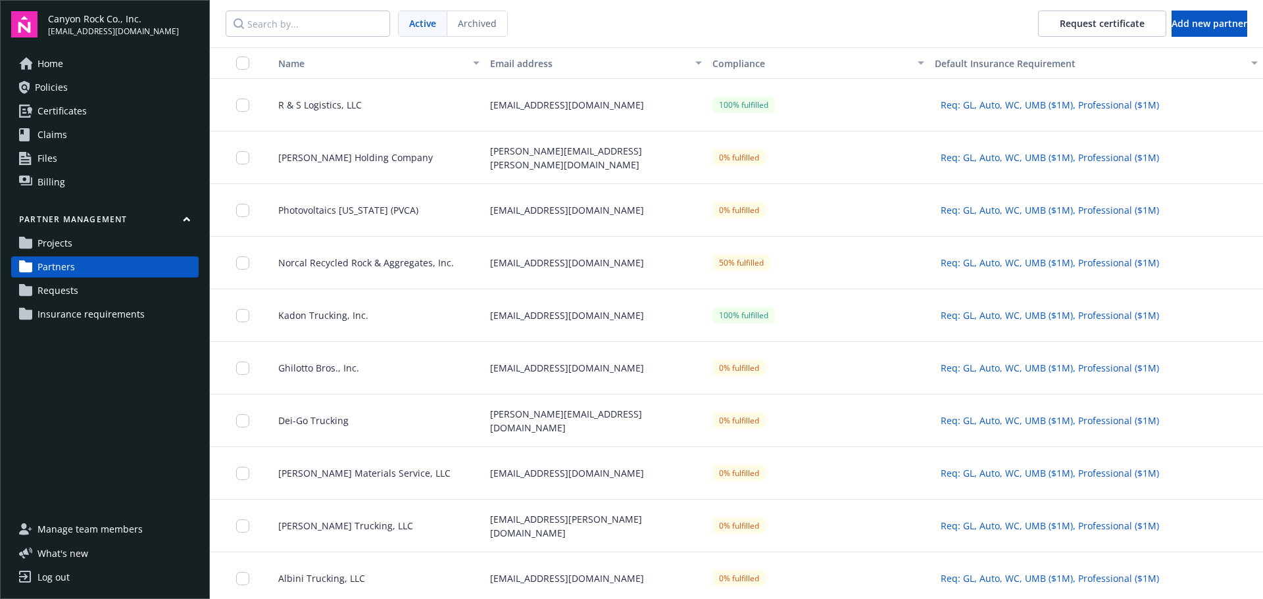
click at [340, 316] on span "Kadon Trucking, Inc." at bounding box center [318, 315] width 101 height 14
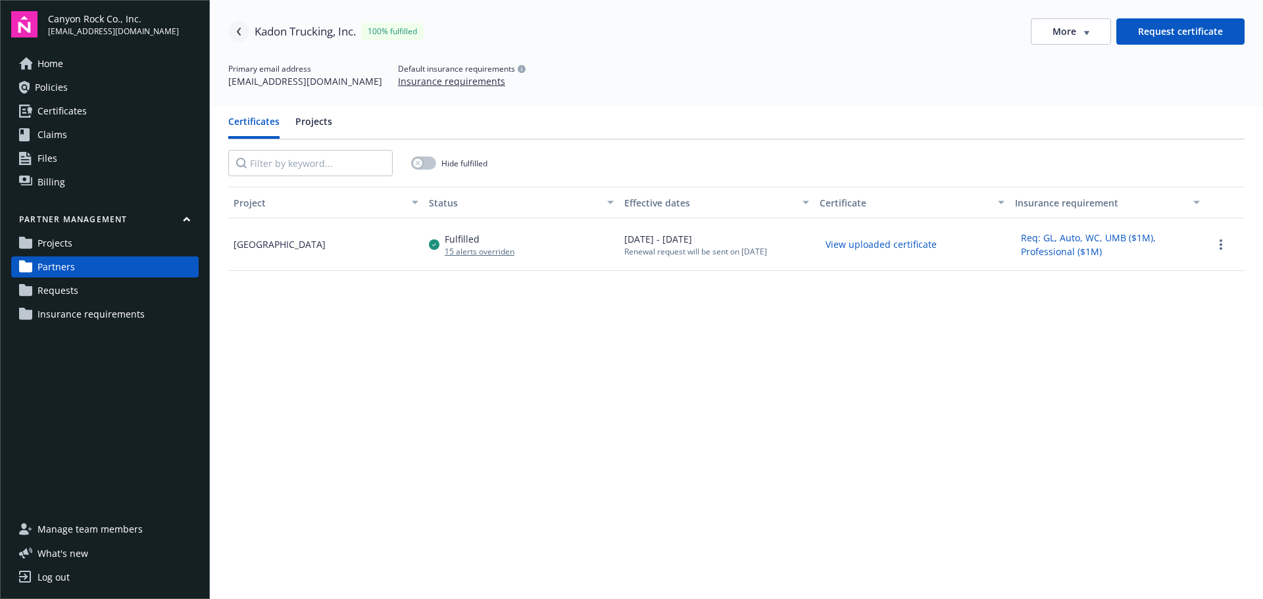
click at [240, 30] on icon "Navigate back" at bounding box center [239, 32] width 8 height 8
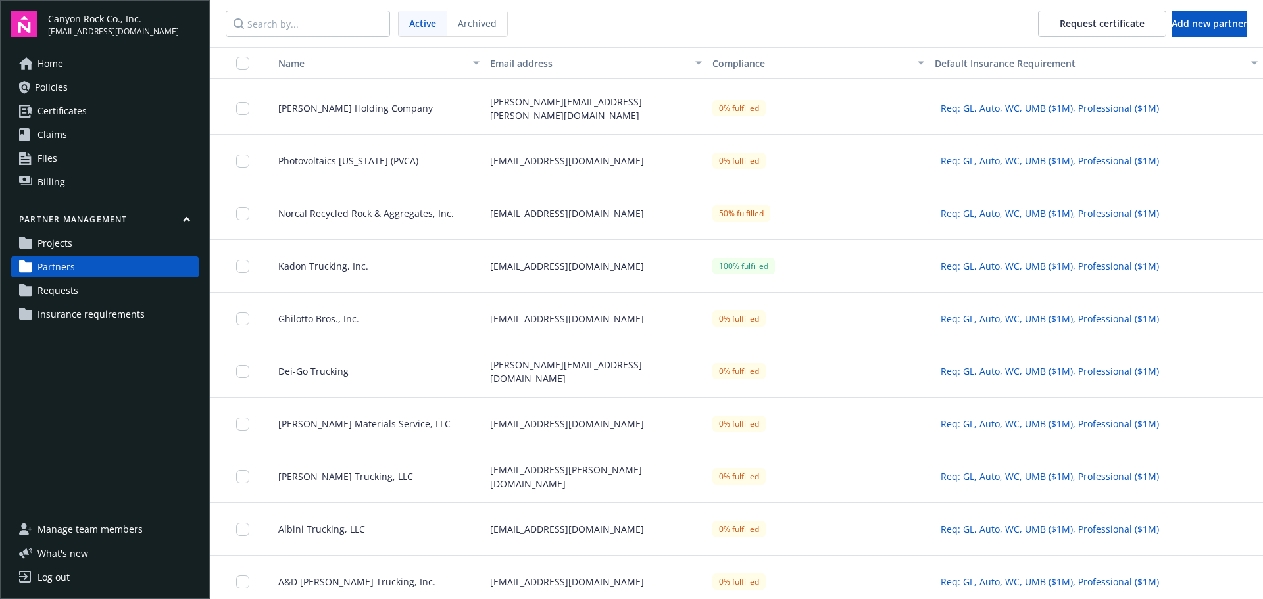
scroll to position [111, 0]
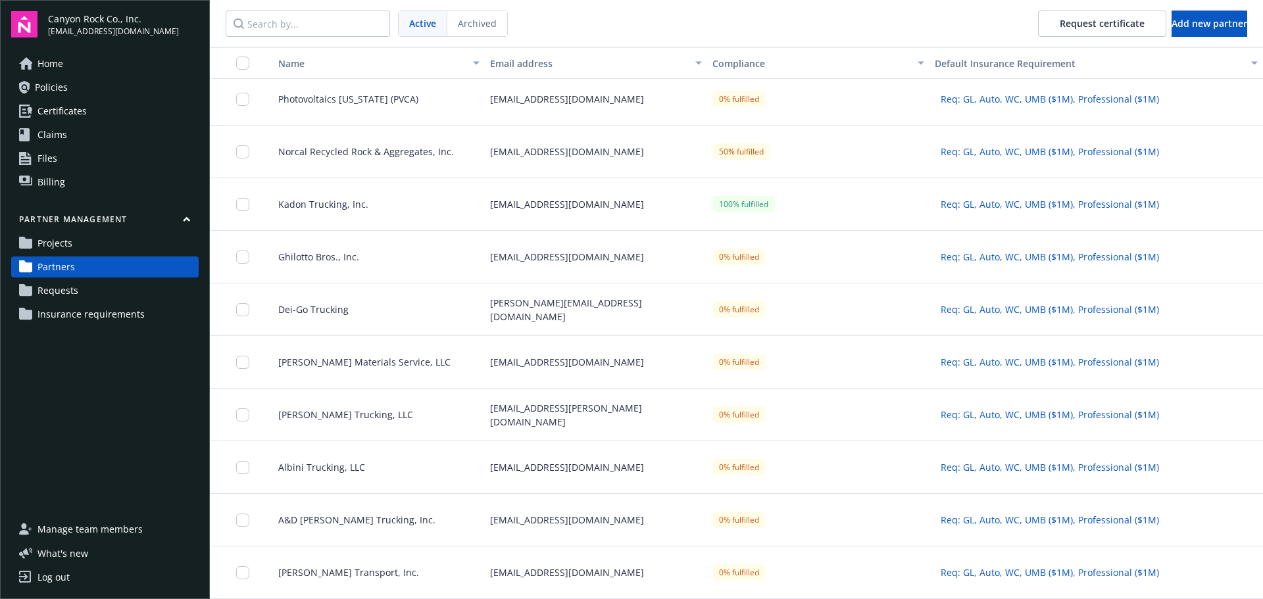
click at [332, 576] on span "[PERSON_NAME] Transport, Inc." at bounding box center [343, 573] width 151 height 14
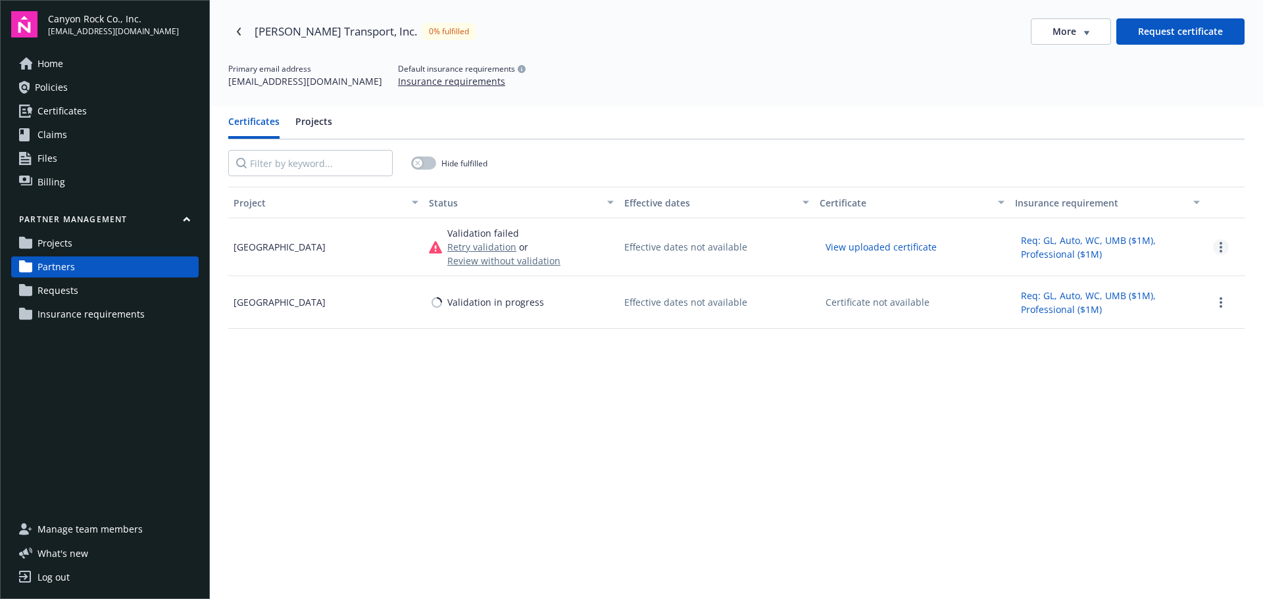
click at [1214, 241] on link "more" at bounding box center [1221, 247] width 16 height 16
click at [1181, 288] on span "Review certificate" at bounding box center [1157, 291] width 77 height 14
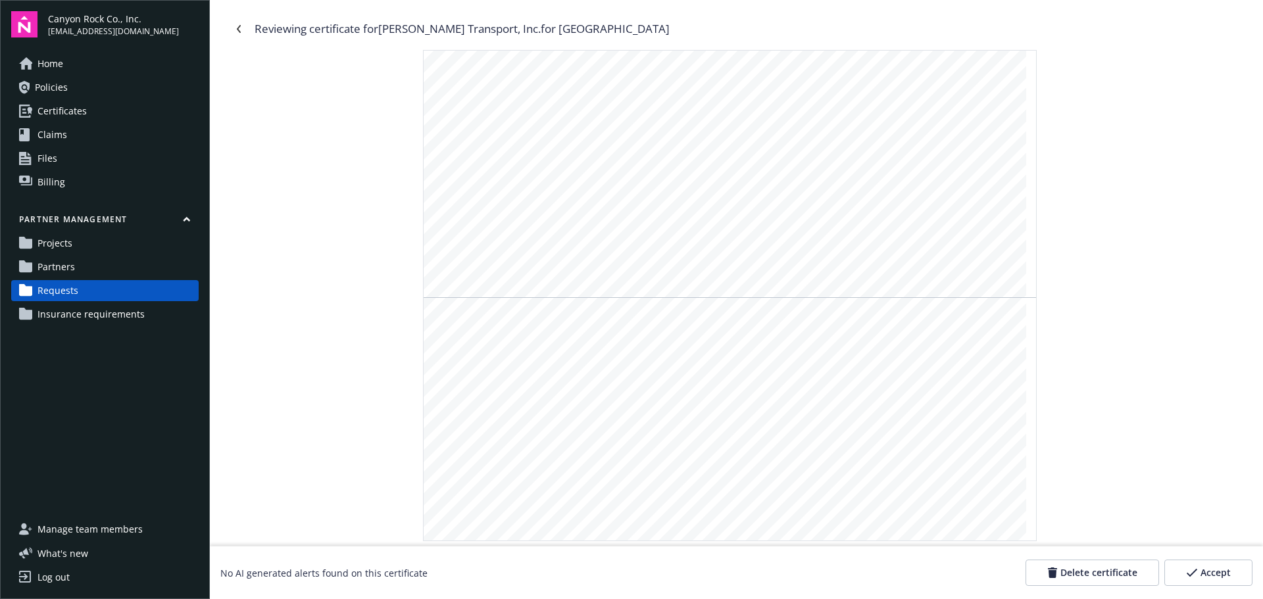
scroll to position [395, 0]
click at [240, 26] on icon "Navigate back" at bounding box center [239, 29] width 4 height 8
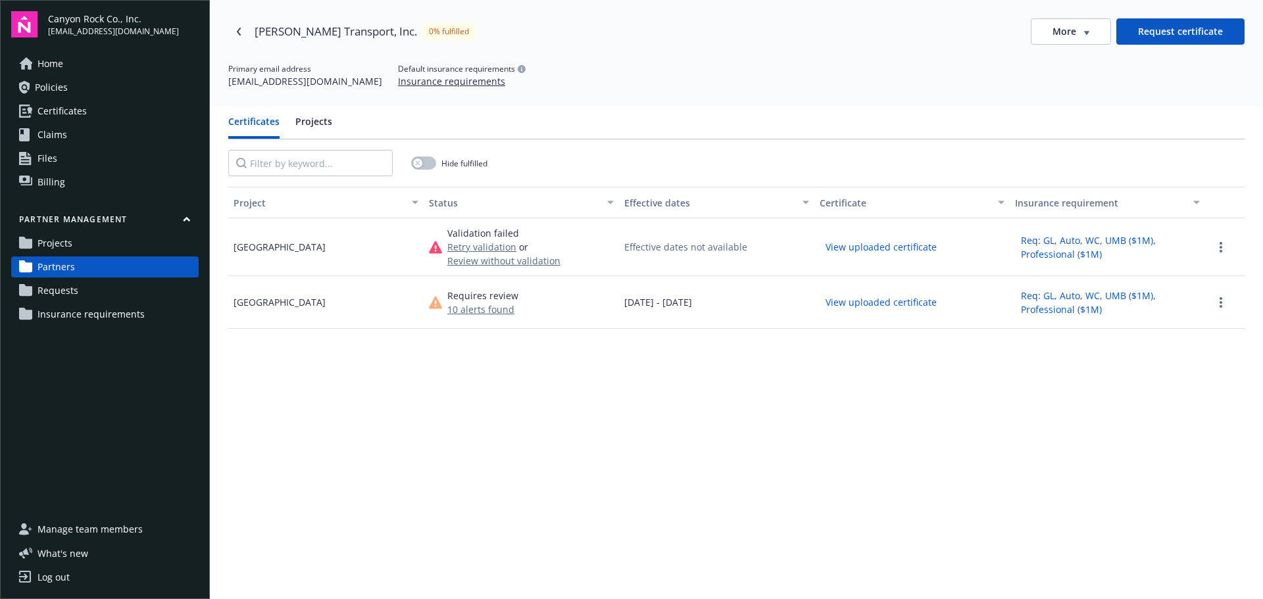
click at [919, 248] on button "View uploaded certificate" at bounding box center [880, 247] width 123 height 20
click at [906, 299] on button "View uploaded certificate" at bounding box center [880, 302] width 123 height 20
click at [1213, 301] on link "more" at bounding box center [1221, 303] width 16 height 16
click at [1207, 328] on div "Review certificate" at bounding box center [1185, 325] width 162 height 22
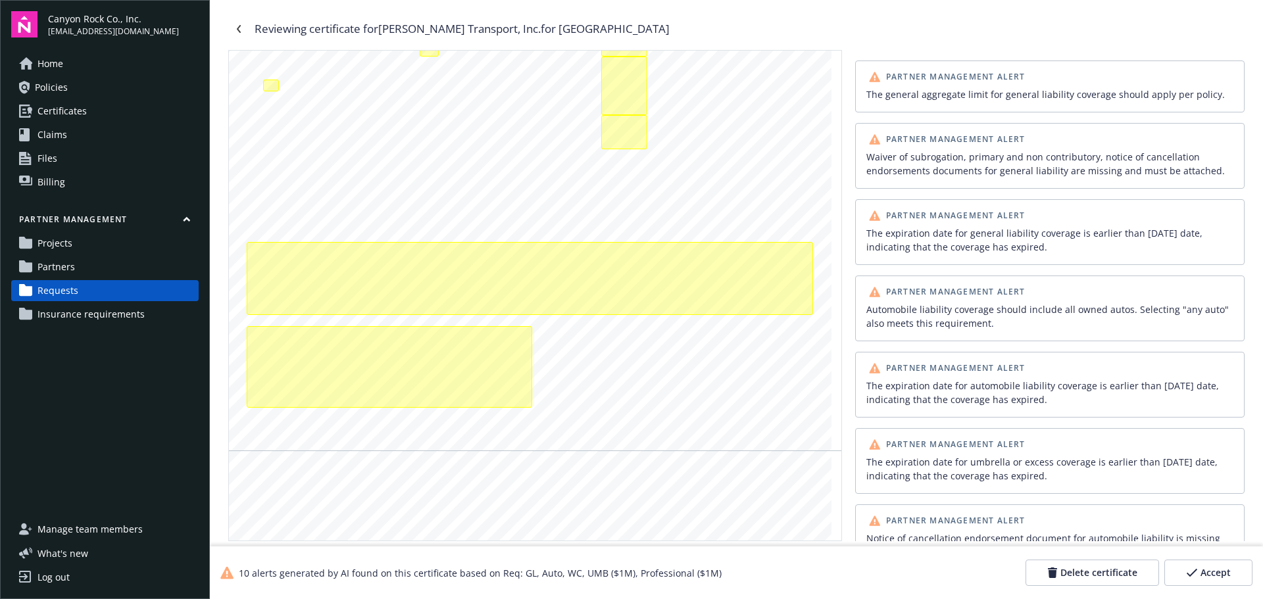
scroll to position [526, 0]
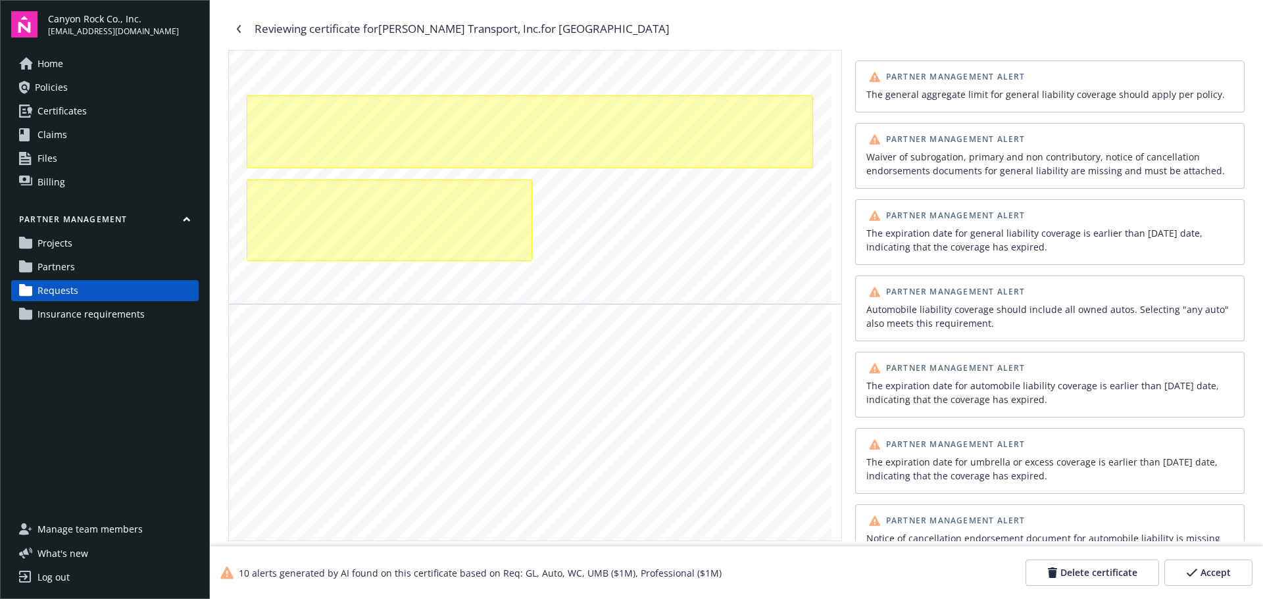
click at [1206, 569] on span "Accept" at bounding box center [1215, 572] width 30 height 13
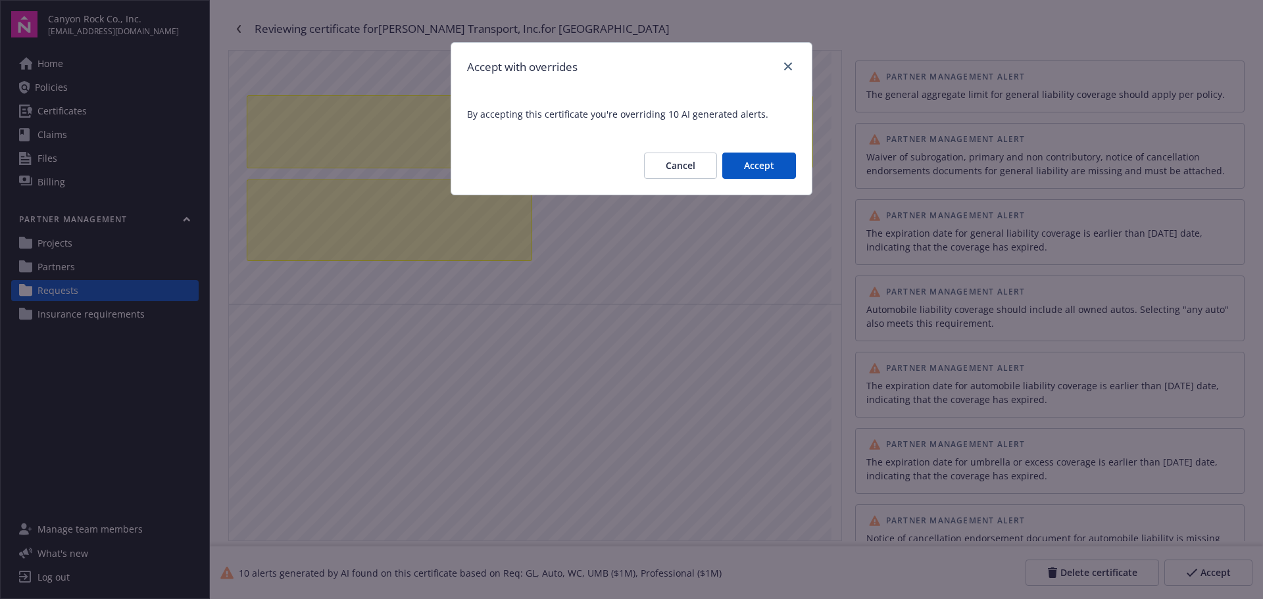
drag, startPoint x: 754, startPoint y: 161, endPoint x: 753, endPoint y: 186, distance: 25.0
click at [754, 160] on button "Accept" at bounding box center [759, 166] width 74 height 26
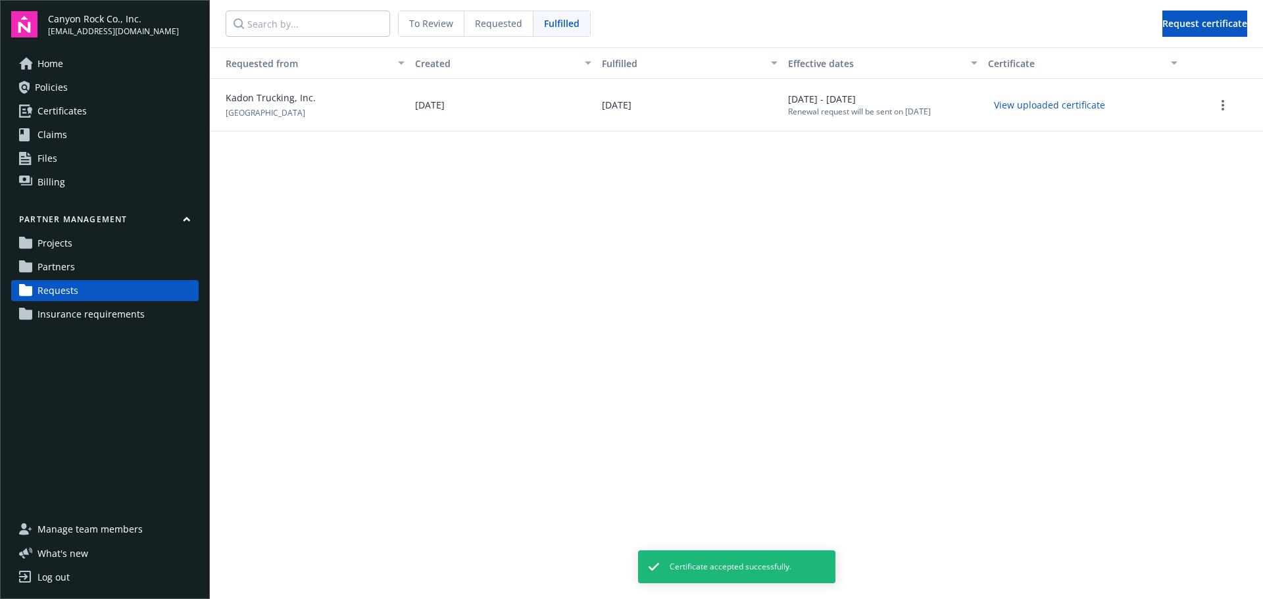
click at [507, 20] on span "Requested" at bounding box center [498, 23] width 47 height 14
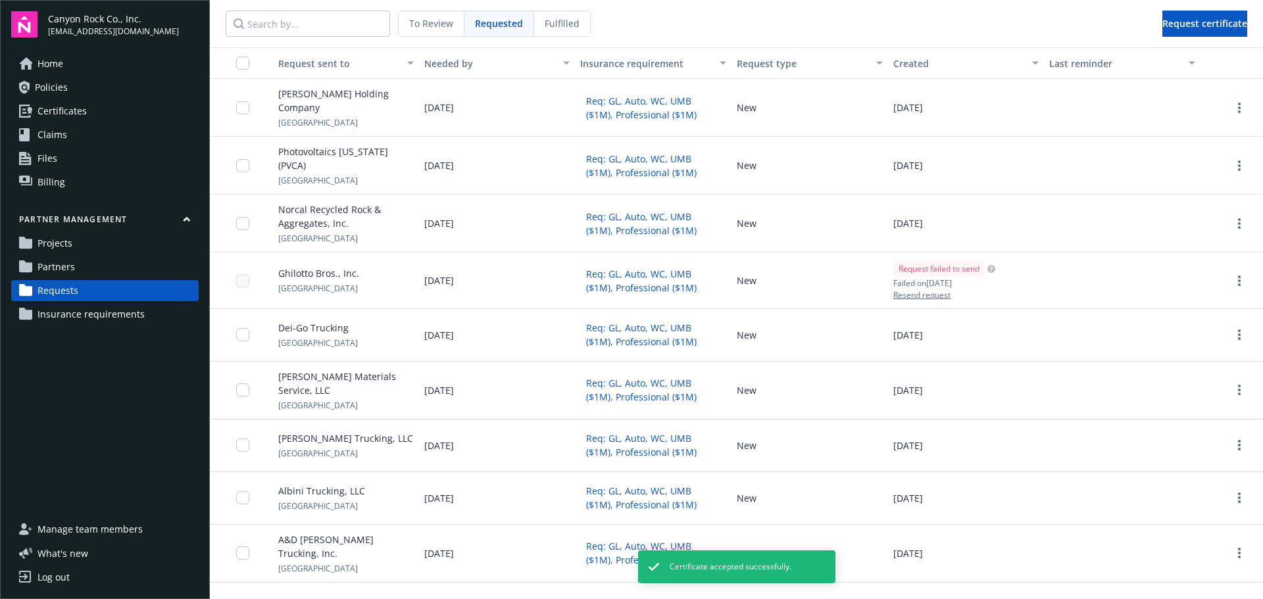
click at [45, 270] on span "Partners" at bounding box center [55, 266] width 37 height 21
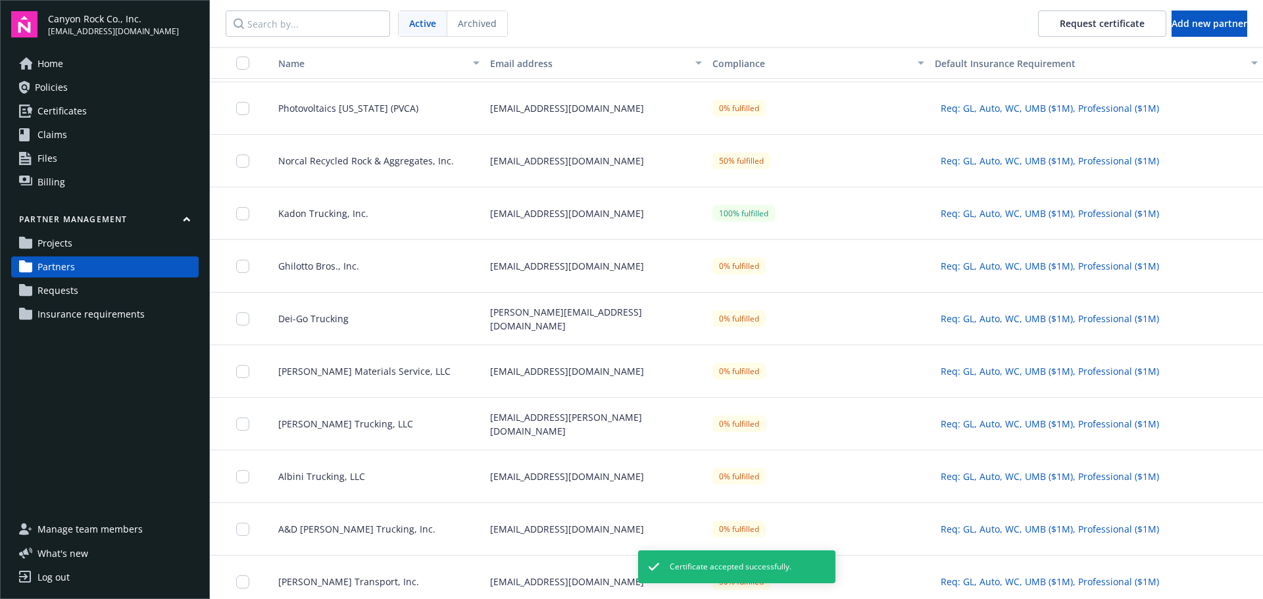
scroll to position [111, 0]
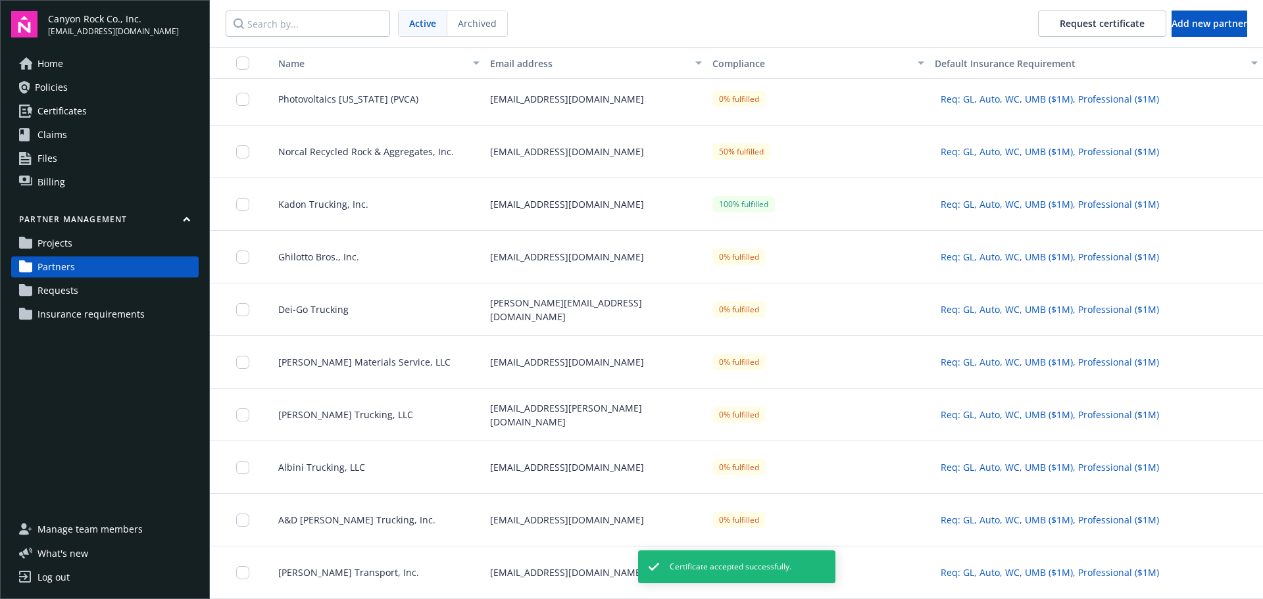
click at [349, 577] on span "[PERSON_NAME] Transport, Inc." at bounding box center [343, 573] width 151 height 14
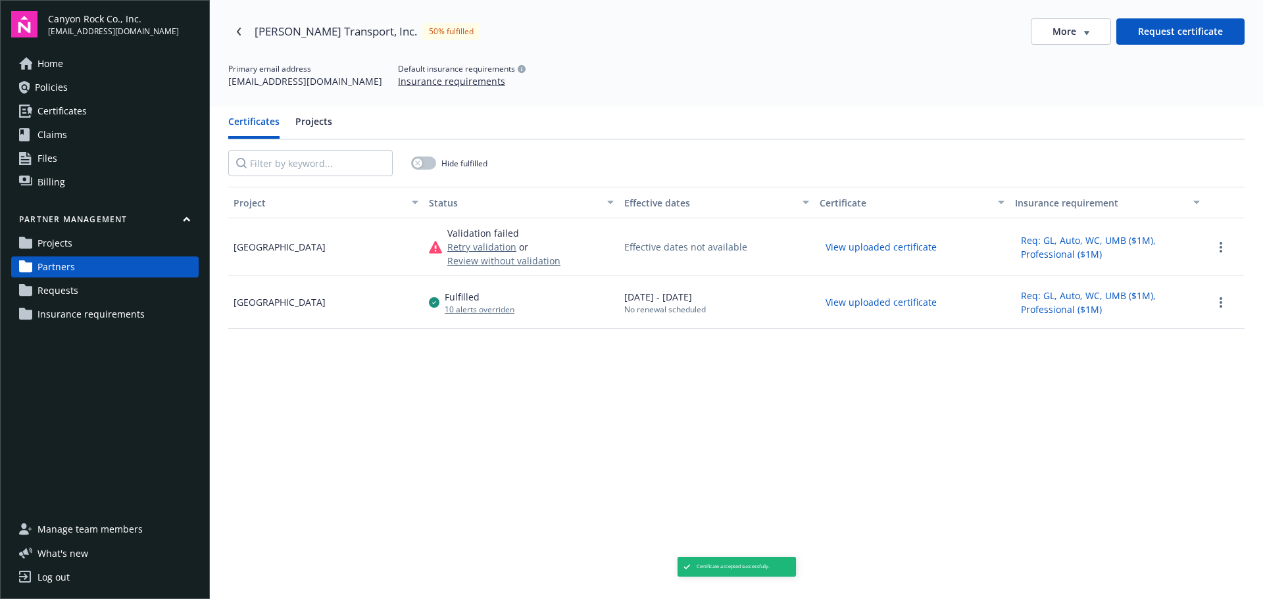
click at [858, 247] on button "View uploaded certificate" at bounding box center [880, 247] width 123 height 20
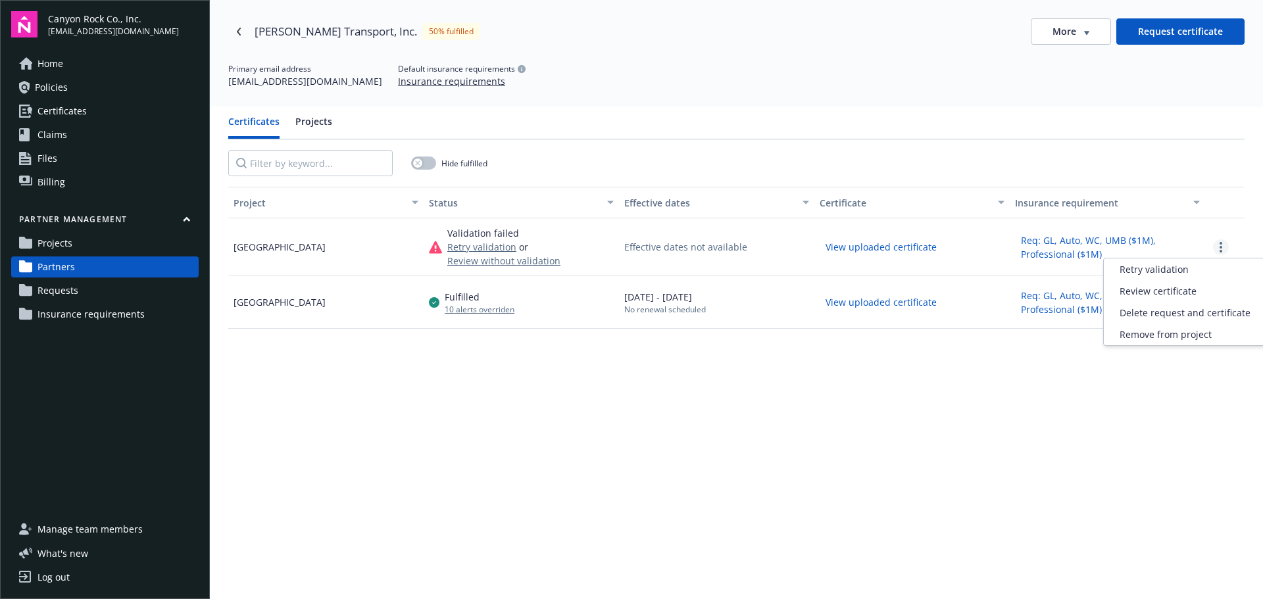
click at [1219, 248] on circle "more" at bounding box center [1220, 247] width 3 height 3
click at [1159, 292] on span "Review certificate" at bounding box center [1157, 291] width 77 height 14
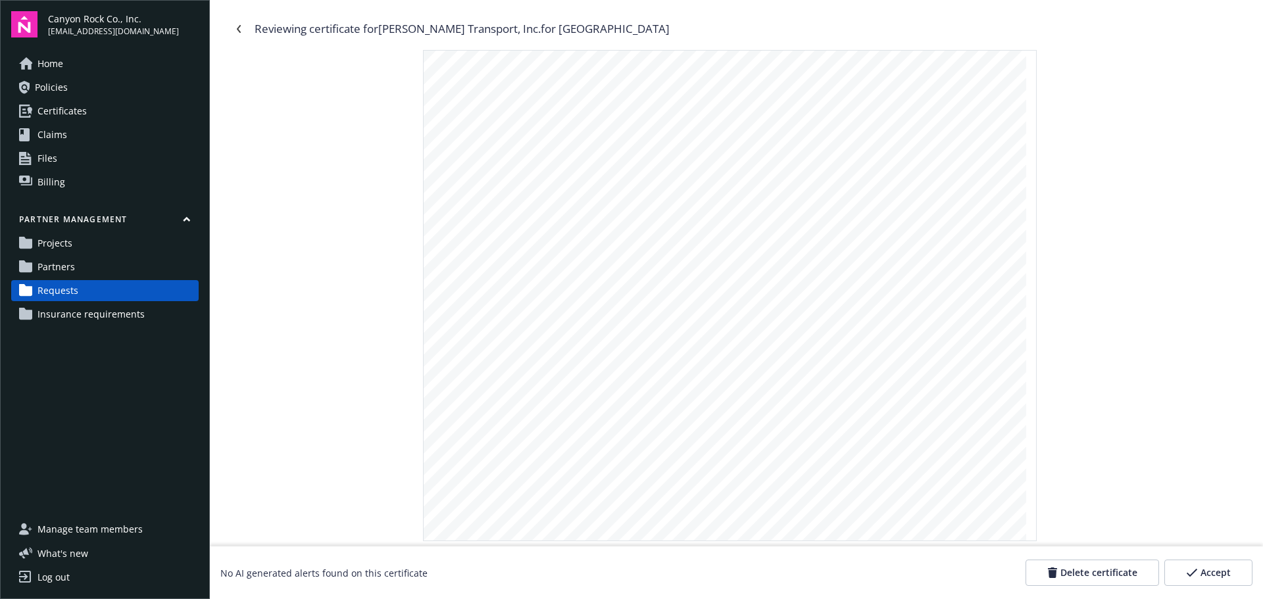
click at [1218, 564] on button "Accept" at bounding box center [1208, 573] width 88 height 26
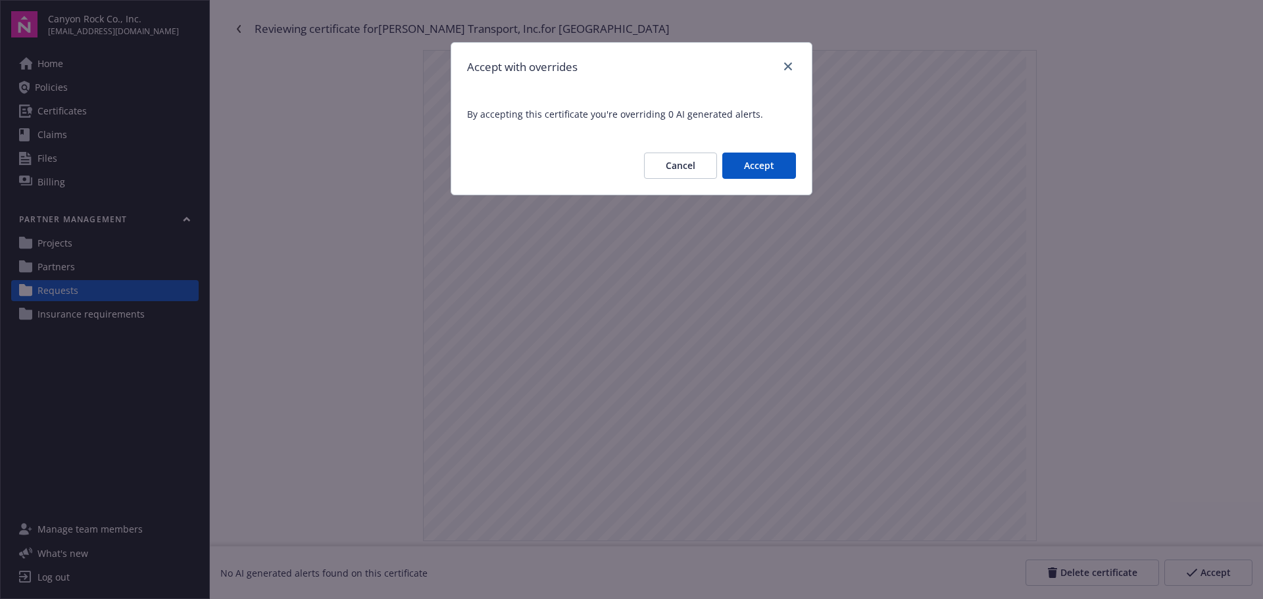
click at [775, 161] on button "Accept" at bounding box center [759, 166] width 74 height 26
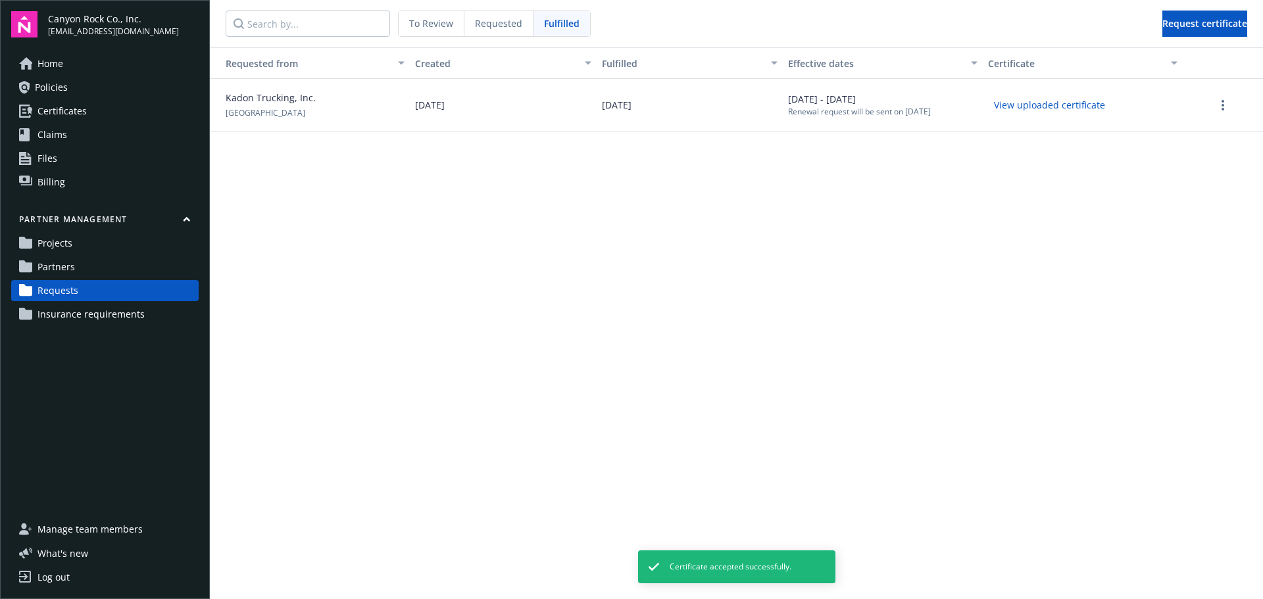
click at [62, 265] on span "Partners" at bounding box center [55, 266] width 37 height 21
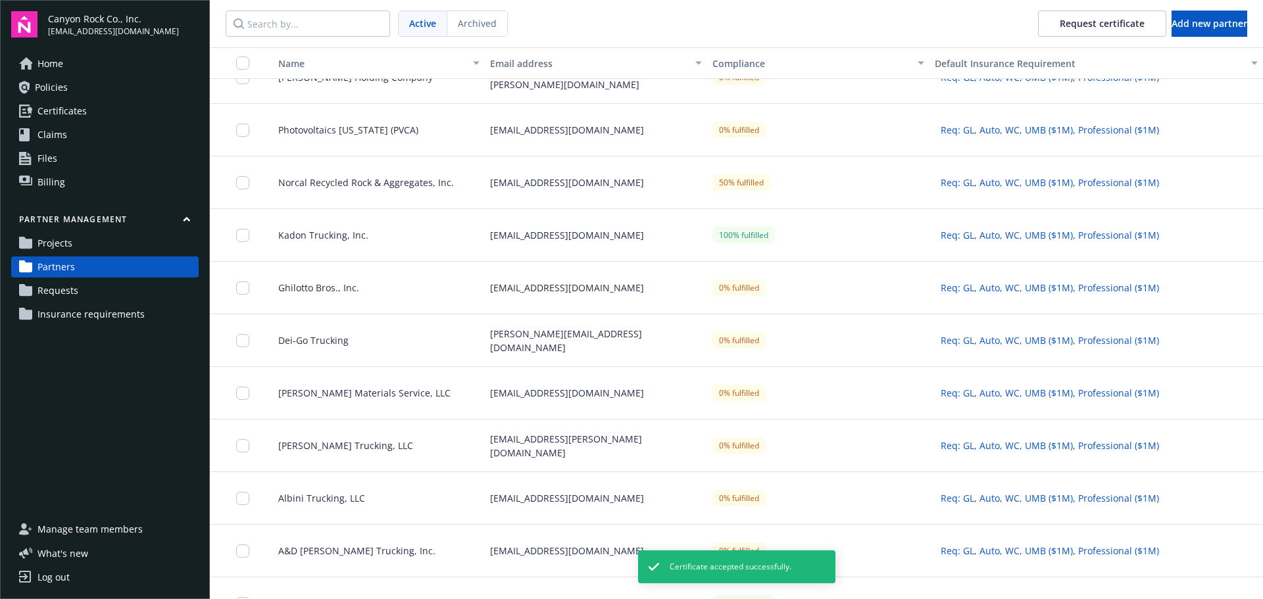
scroll to position [111, 0]
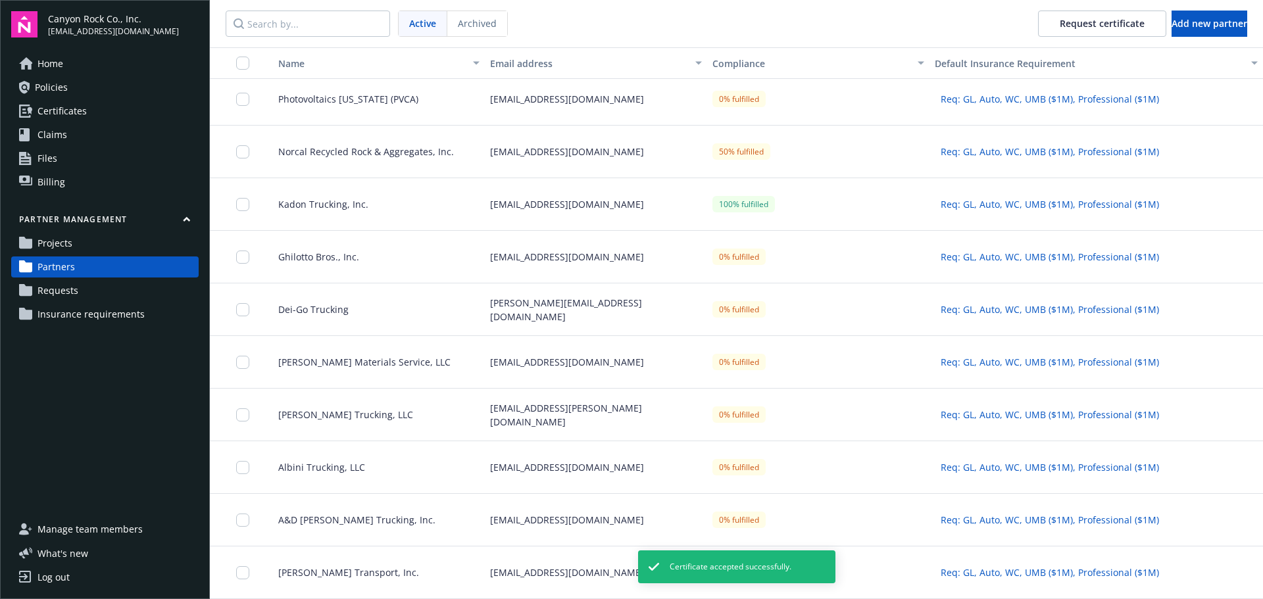
click at [339, 569] on span "[PERSON_NAME] Transport, Inc." at bounding box center [343, 573] width 151 height 14
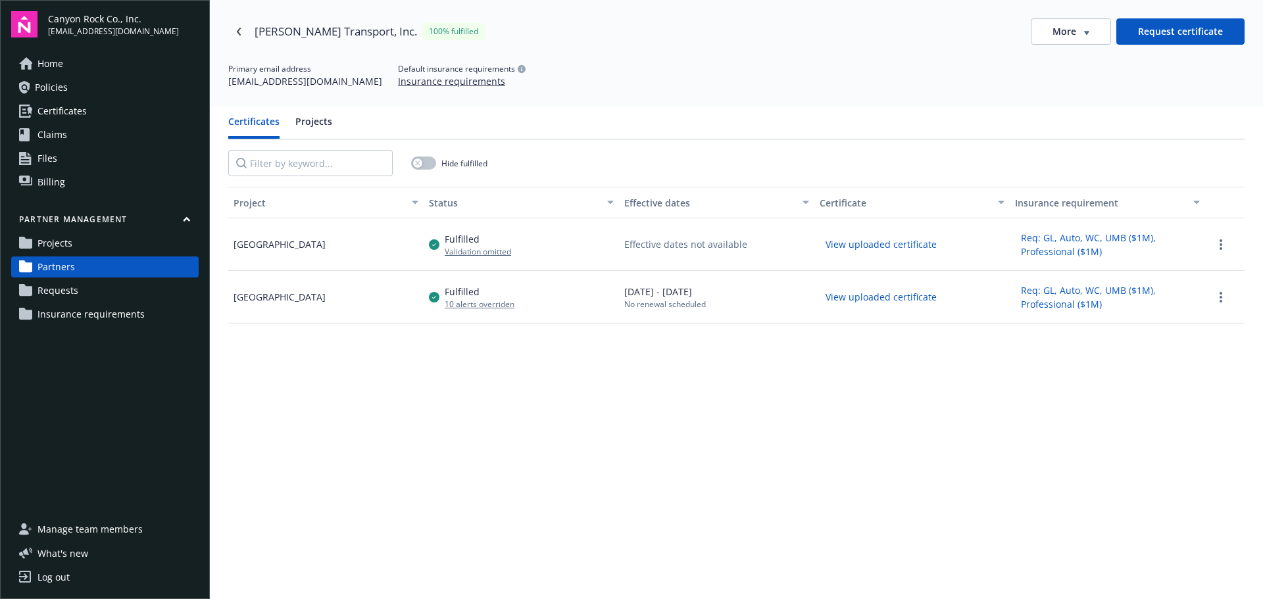
click at [59, 240] on span "Projects" at bounding box center [54, 243] width 35 height 21
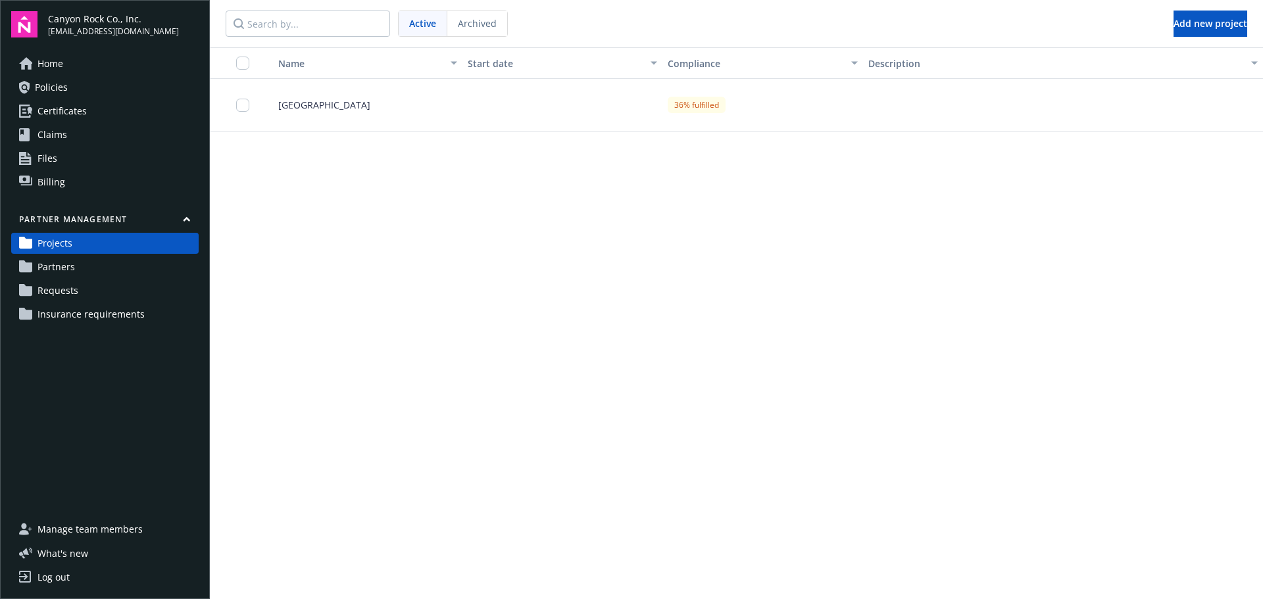
click at [337, 101] on span "[GEOGRAPHIC_DATA]" at bounding box center [319, 105] width 103 height 14
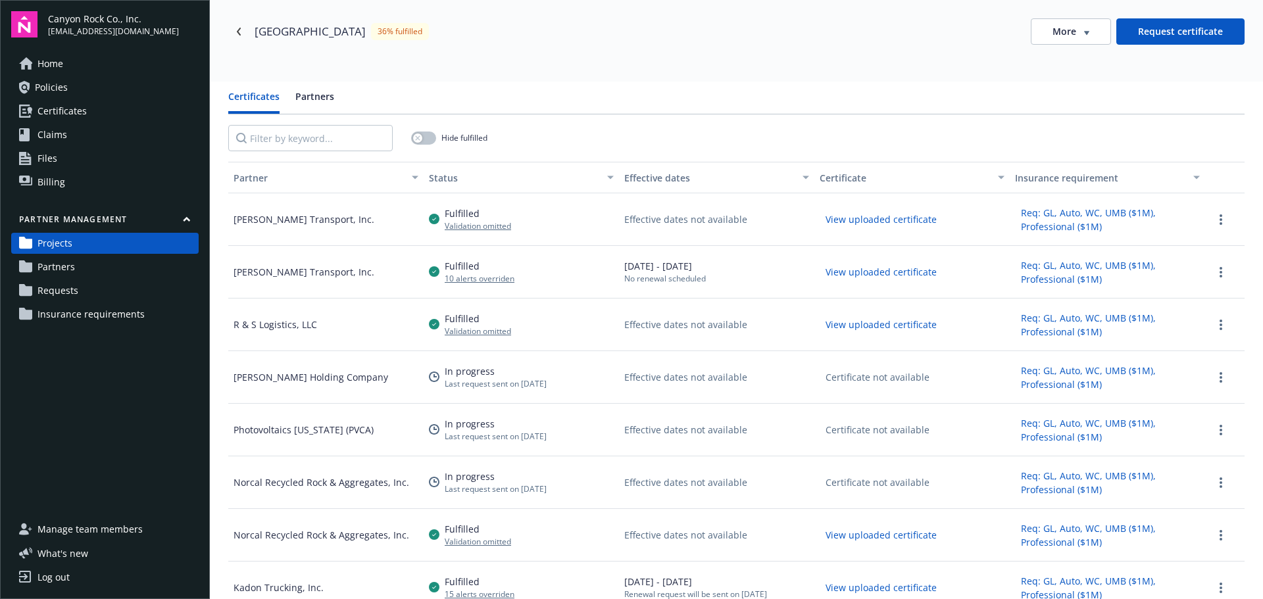
click at [306, 95] on button "Partners" at bounding box center [314, 101] width 39 height 24
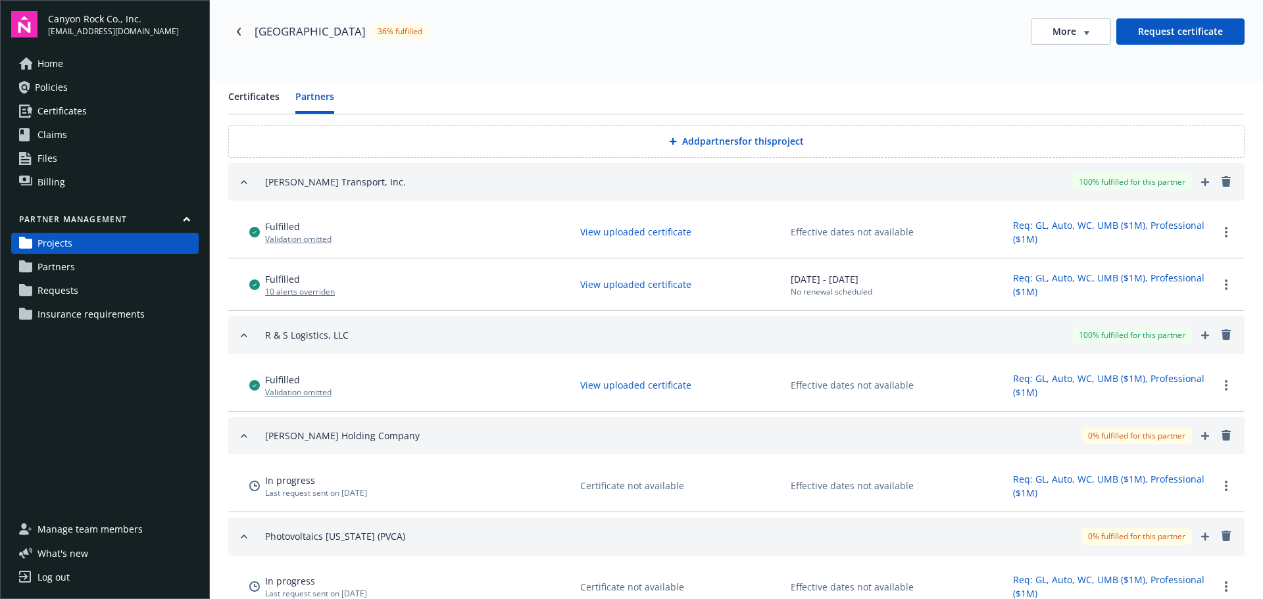
click at [48, 241] on span "Projects" at bounding box center [54, 243] width 35 height 21
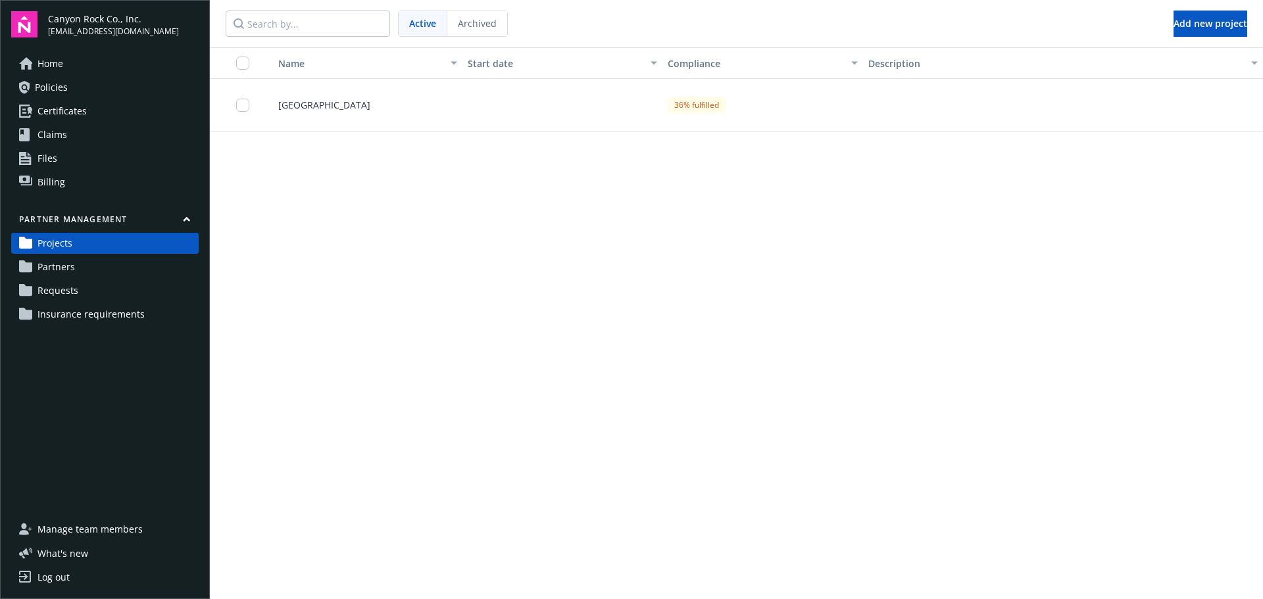
click at [44, 291] on span "Requests" at bounding box center [57, 290] width 41 height 21
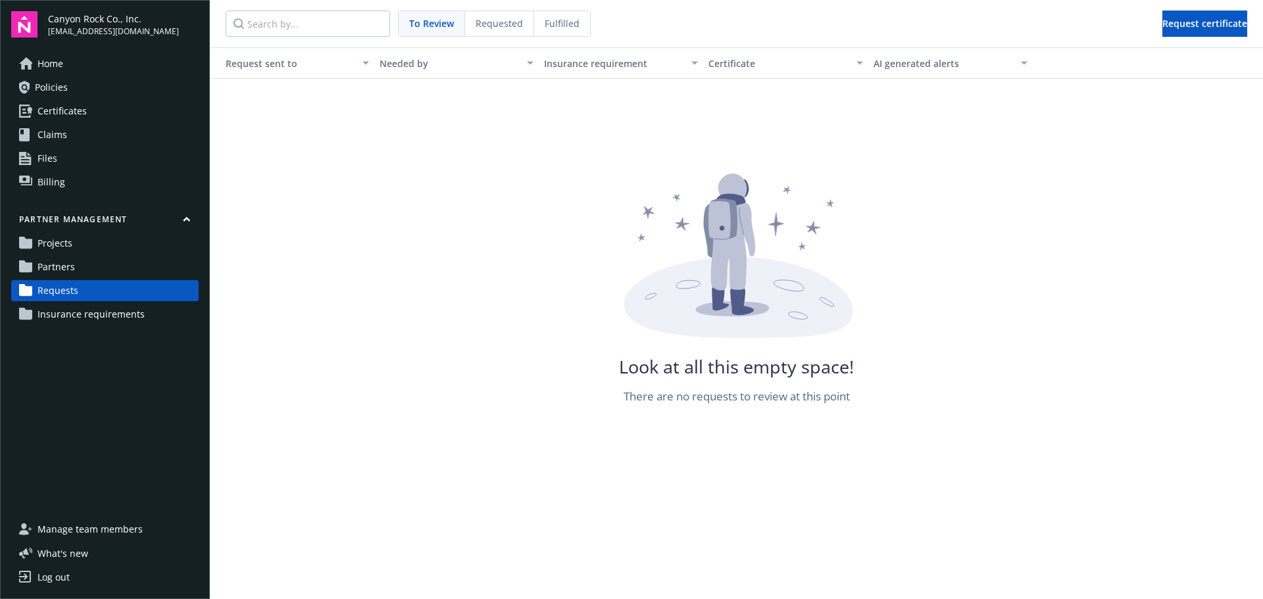
click at [500, 17] on span "Requested" at bounding box center [498, 23] width 47 height 14
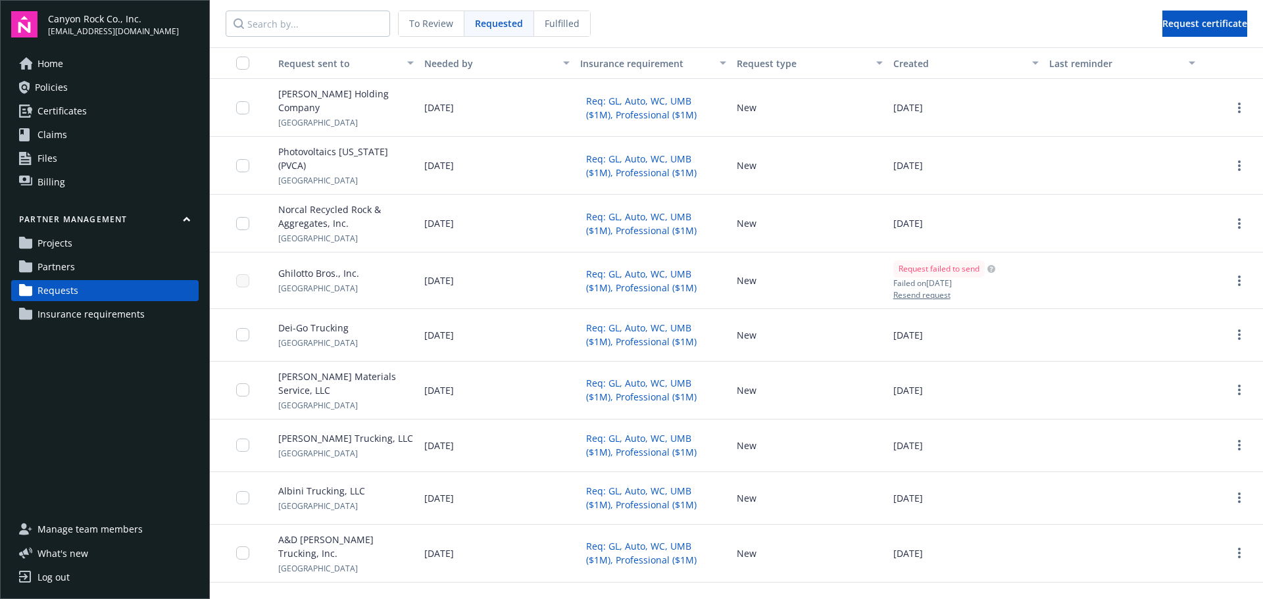
click at [560, 32] on div "Fulfilled" at bounding box center [562, 23] width 56 height 25
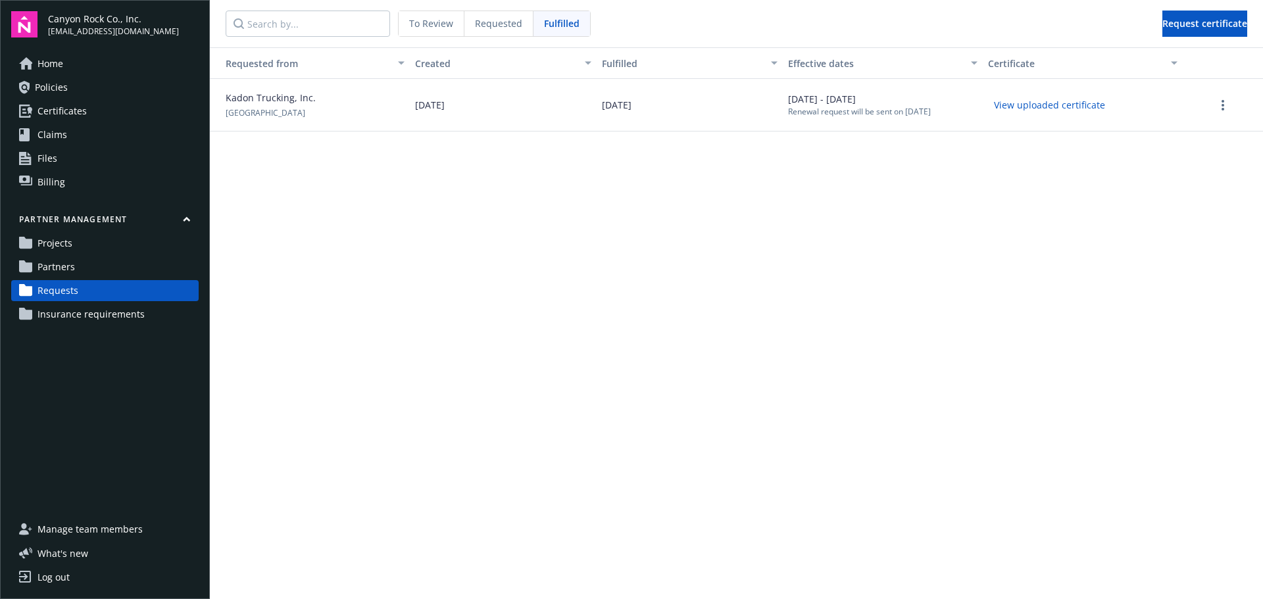
click at [76, 264] on link "Partners" at bounding box center [104, 266] width 187 height 21
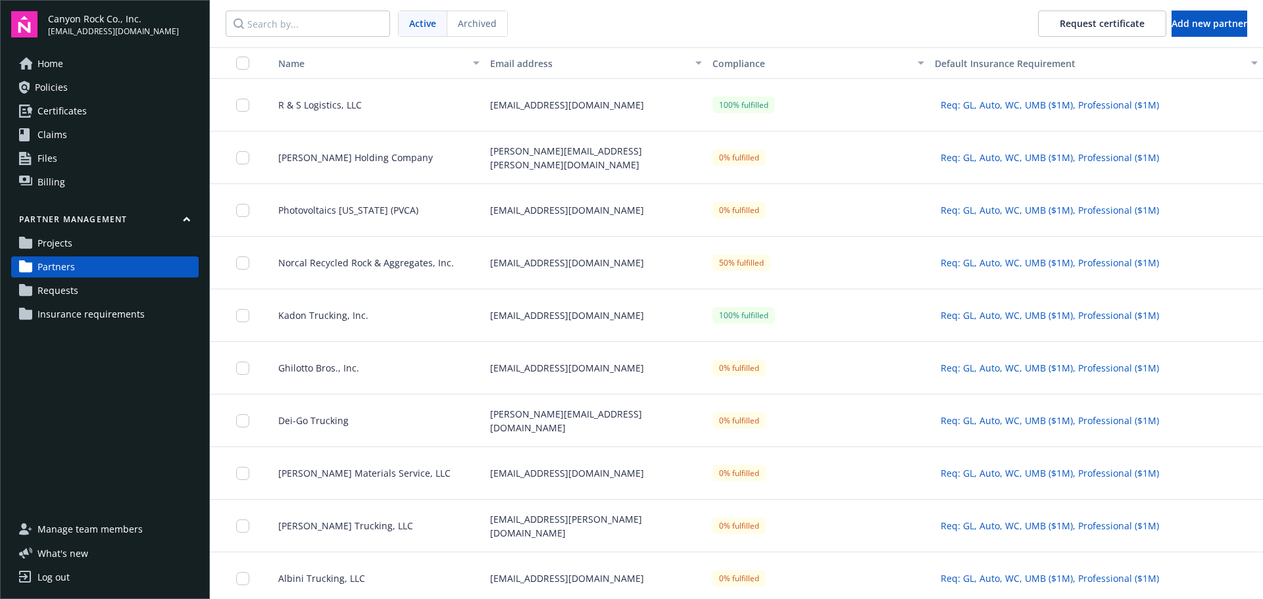
click at [76, 240] on link "Projects" at bounding box center [104, 243] width 187 height 21
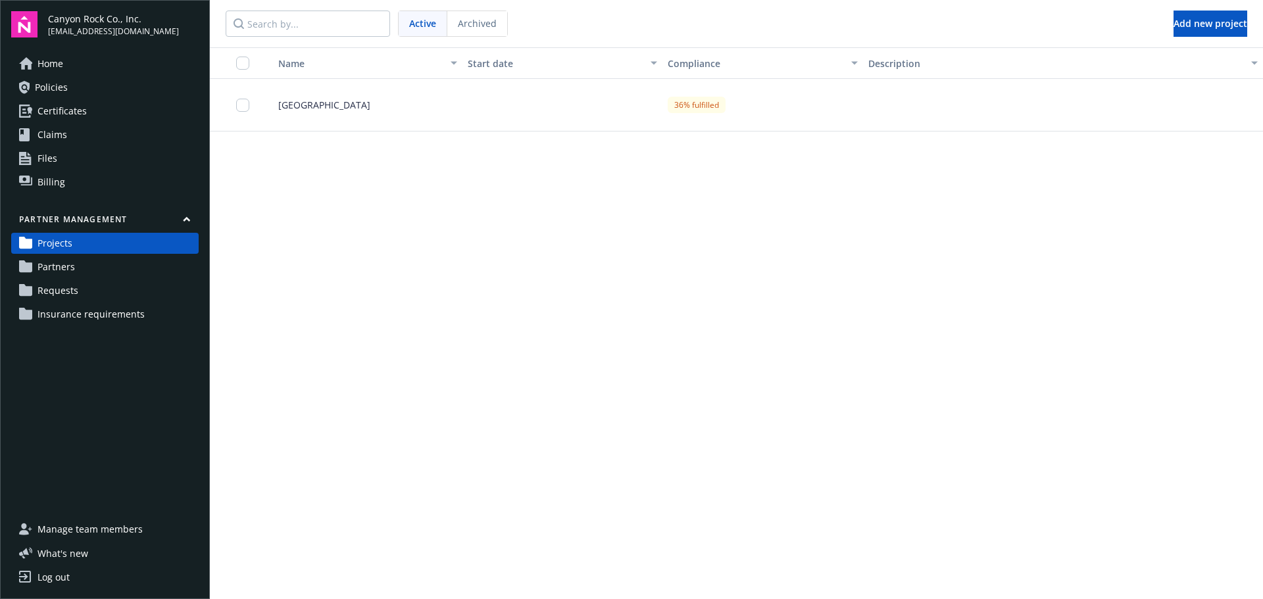
click at [324, 98] on span "[GEOGRAPHIC_DATA]" at bounding box center [319, 105] width 103 height 14
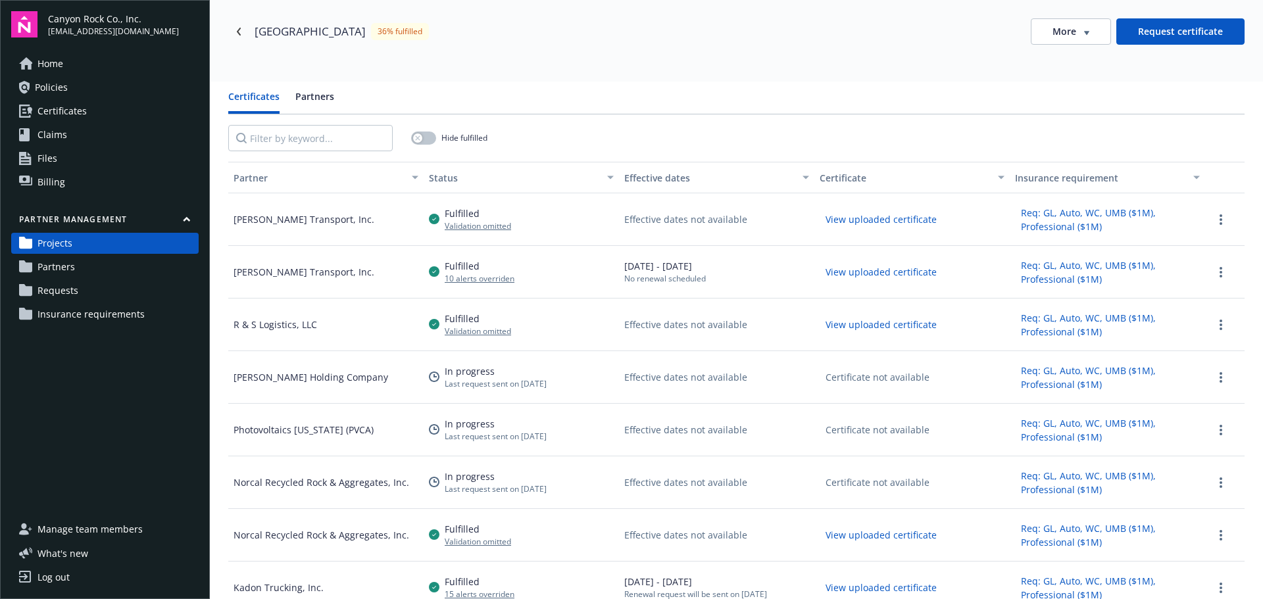
click at [299, 176] on div "Partner" at bounding box center [318, 178] width 170 height 14
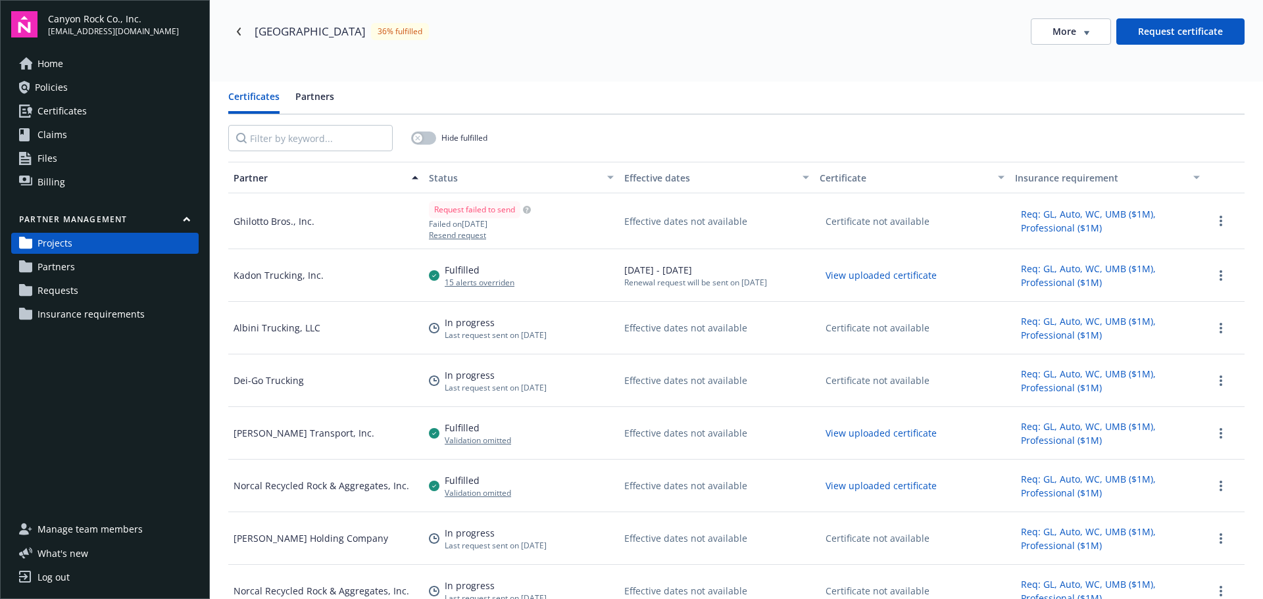
click at [297, 172] on div "Partner" at bounding box center [318, 178] width 170 height 14
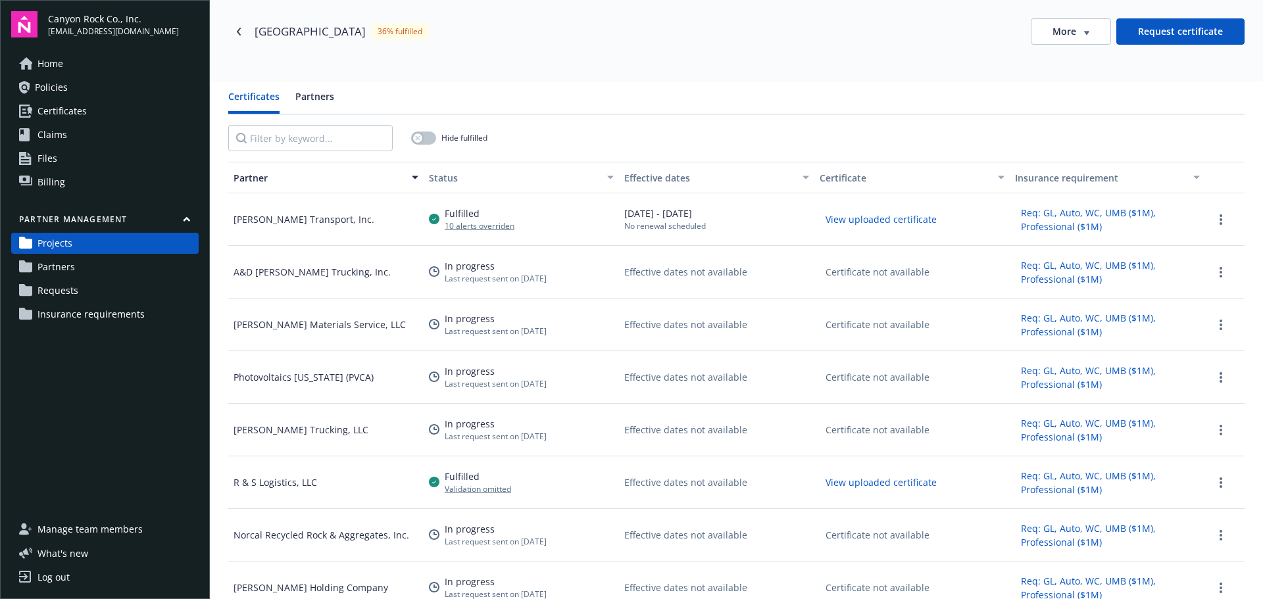
click at [297, 172] on div "Partner" at bounding box center [318, 178] width 170 height 14
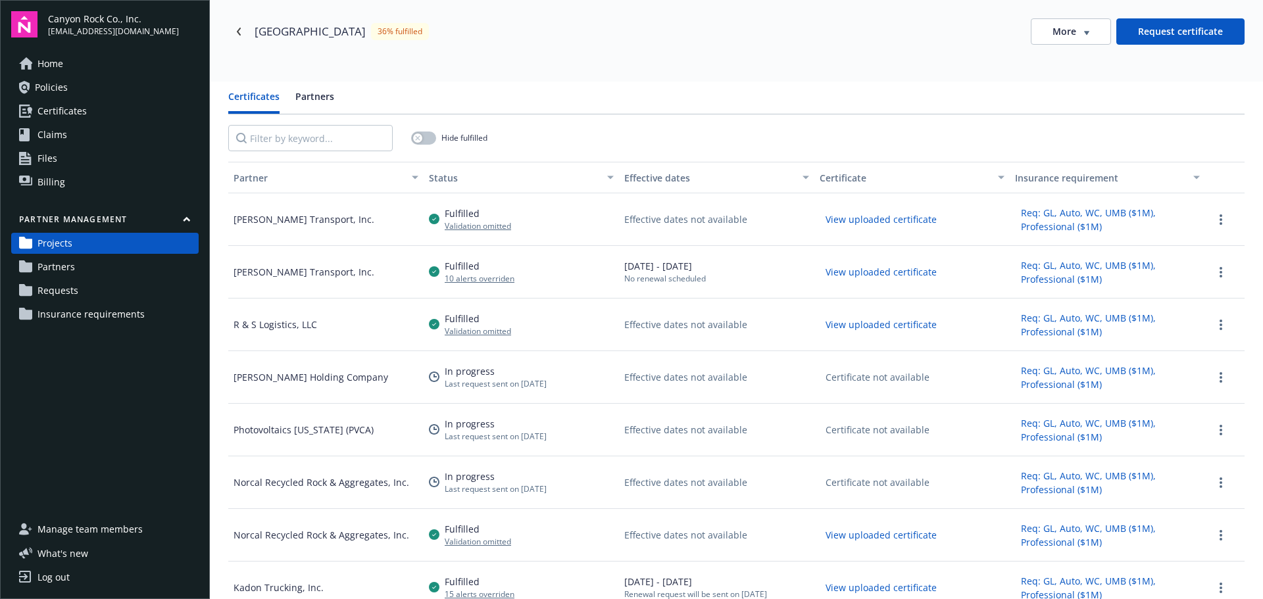
click at [297, 172] on div "Partner" at bounding box center [318, 178] width 170 height 14
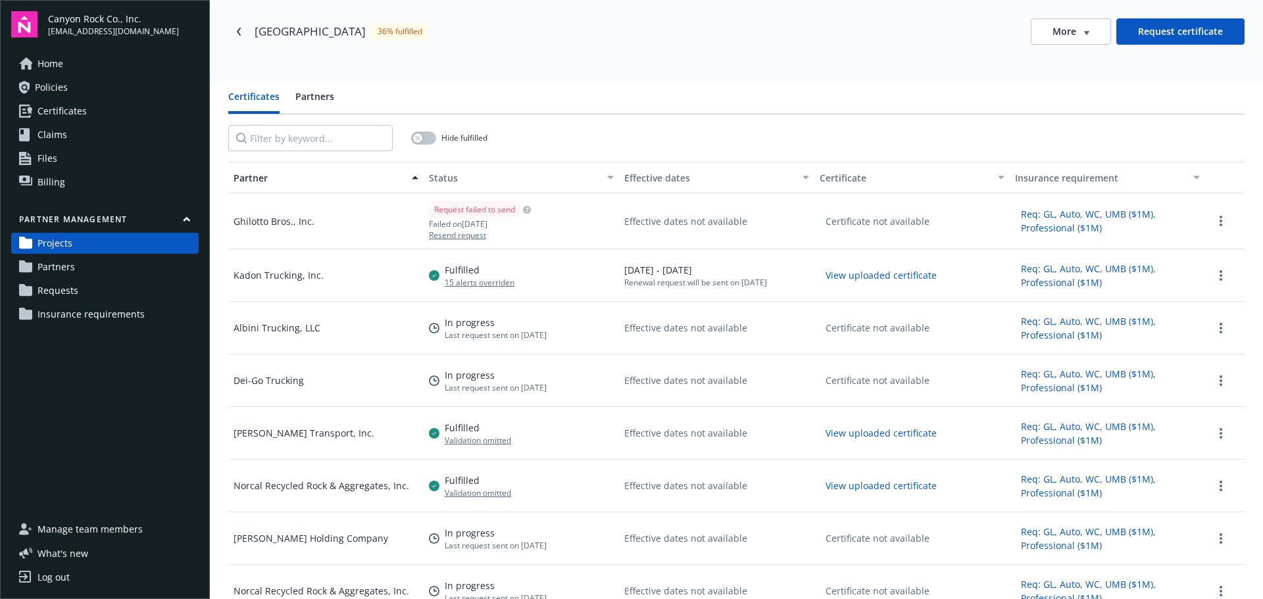
click at [295, 172] on div "Partner" at bounding box center [318, 178] width 170 height 14
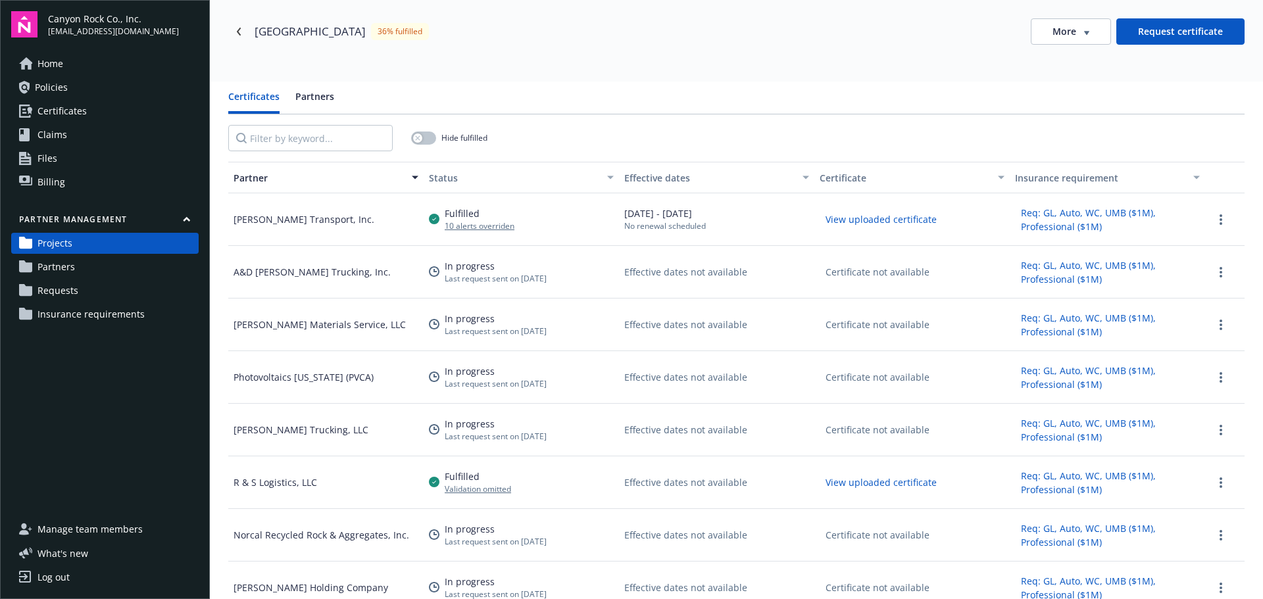
click at [247, 176] on div "Partner" at bounding box center [318, 178] width 170 height 14
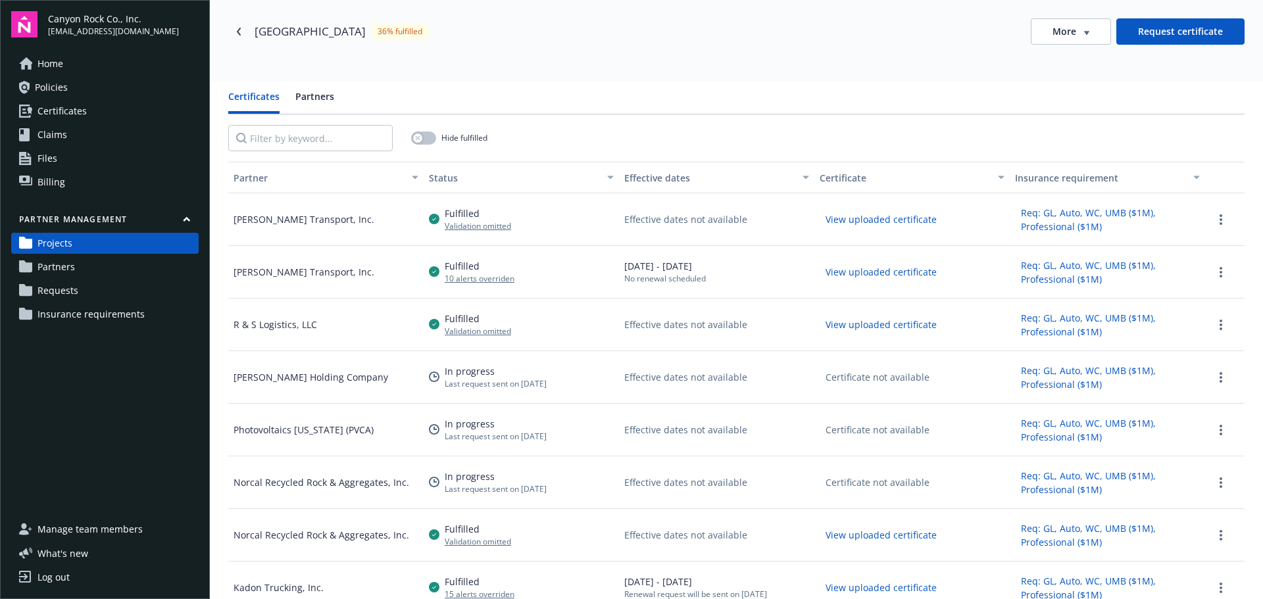
click at [267, 180] on div "Partner" at bounding box center [318, 178] width 170 height 14
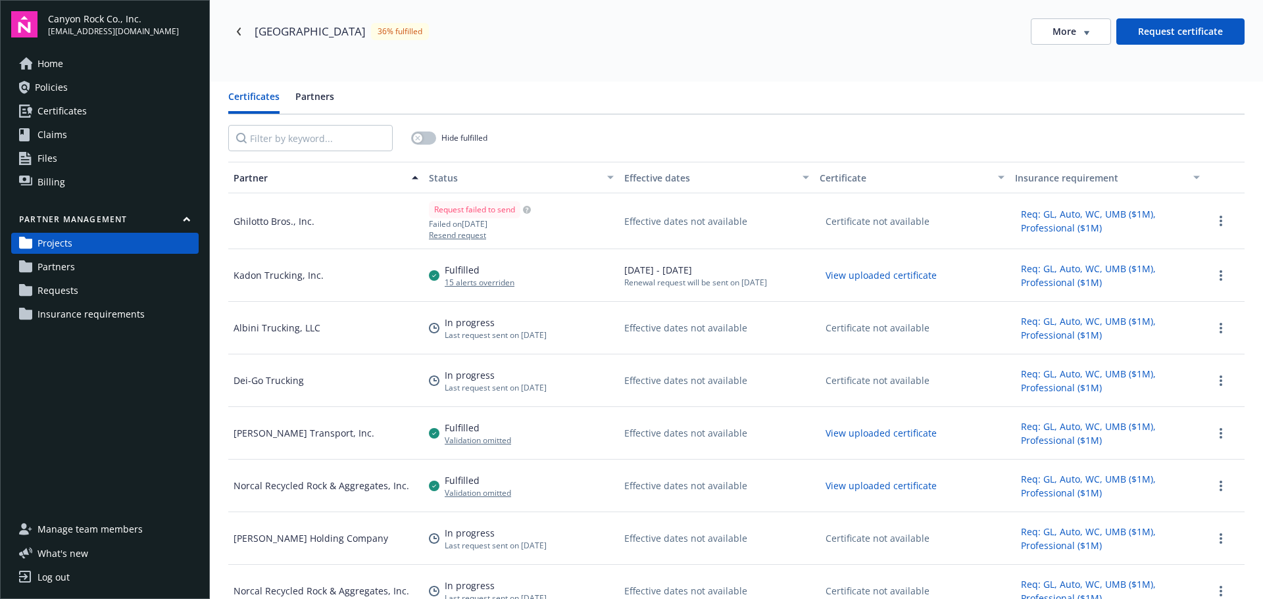
click at [266, 179] on div "Partner" at bounding box center [318, 178] width 170 height 14
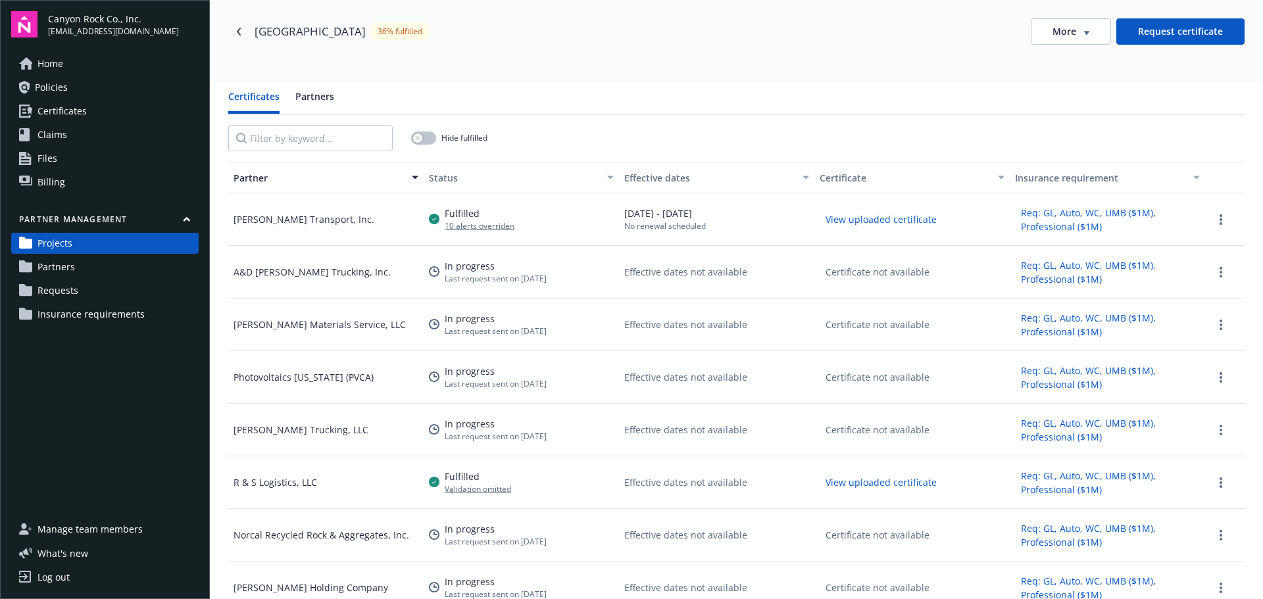
click at [266, 179] on div "Partner" at bounding box center [318, 178] width 170 height 14
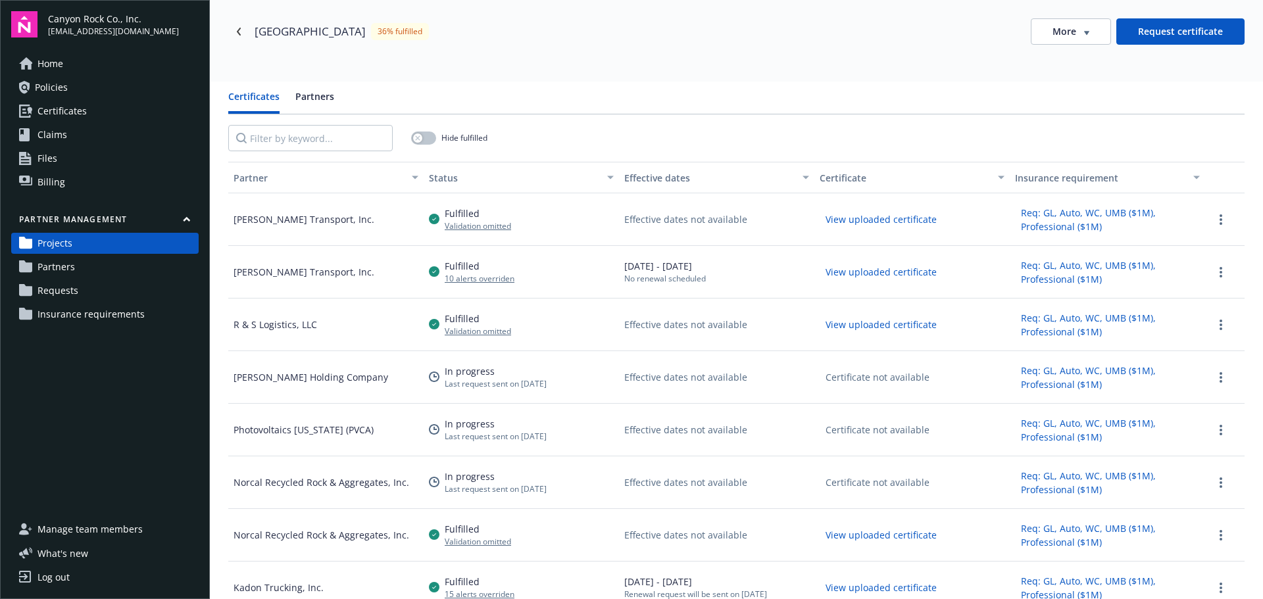
click at [664, 178] on div "Effective dates" at bounding box center [709, 178] width 170 height 14
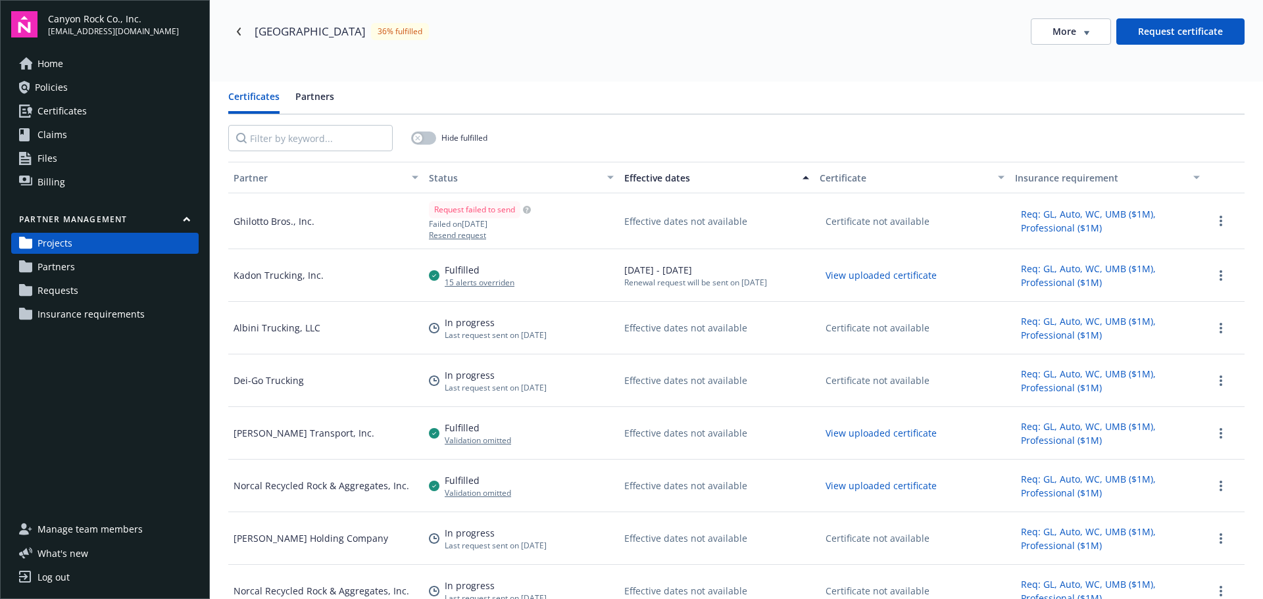
click at [670, 181] on div "Effective dates" at bounding box center [709, 178] width 170 height 14
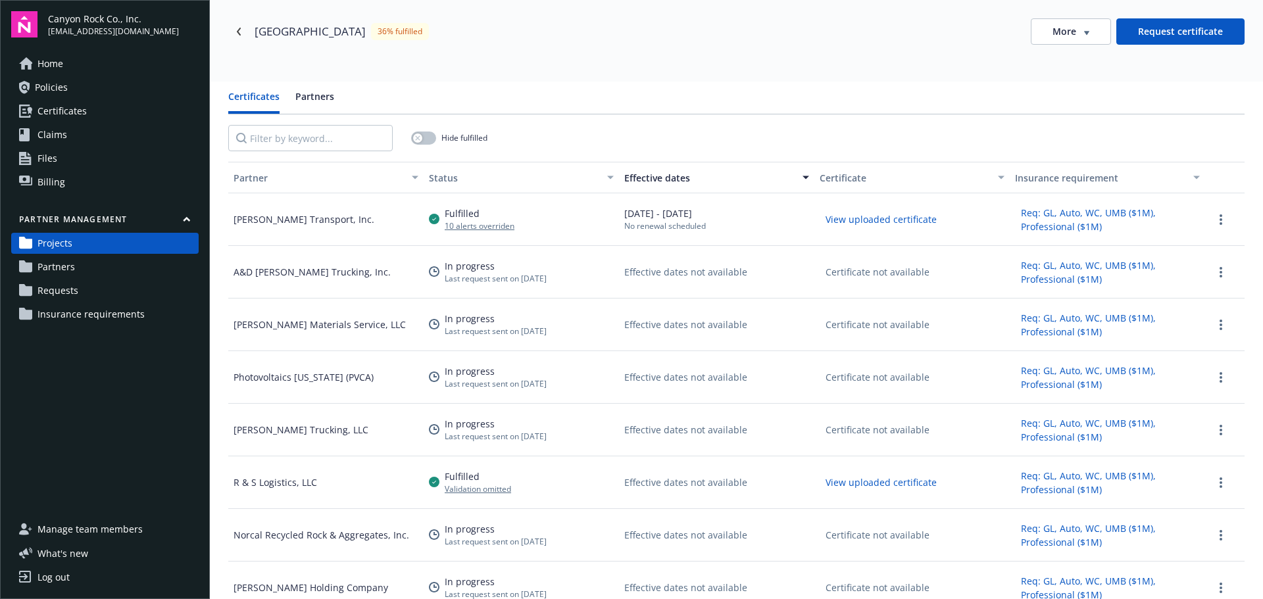
click at [670, 181] on div "Effective dates" at bounding box center [709, 178] width 170 height 14
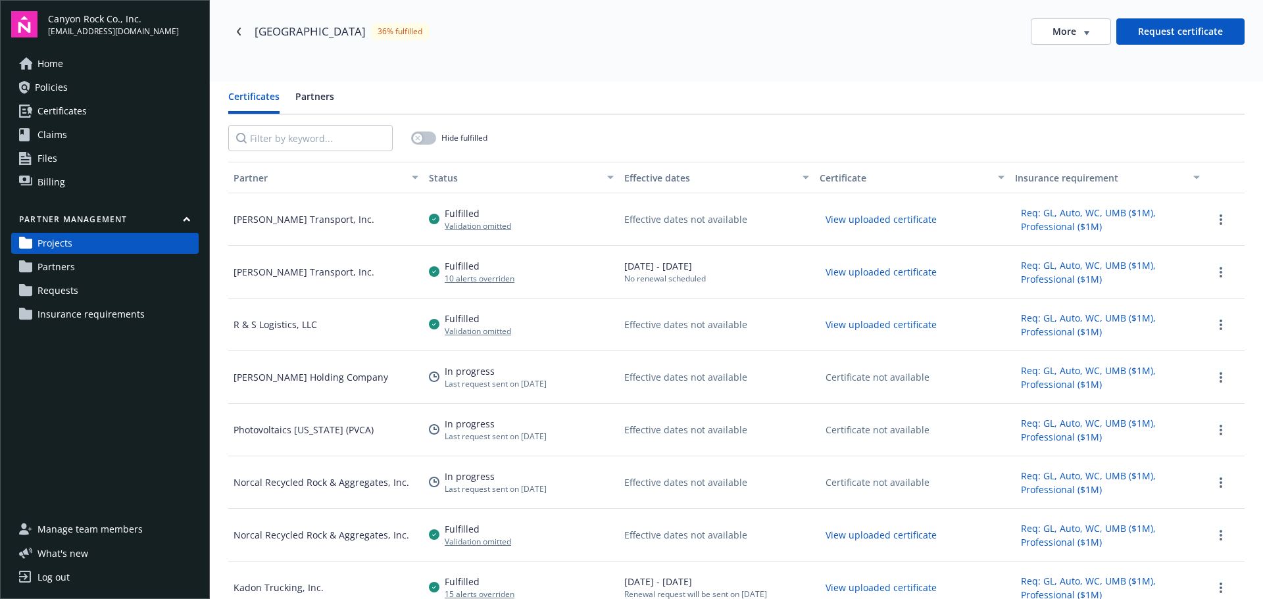
click at [670, 181] on div "Effective dates" at bounding box center [709, 178] width 170 height 14
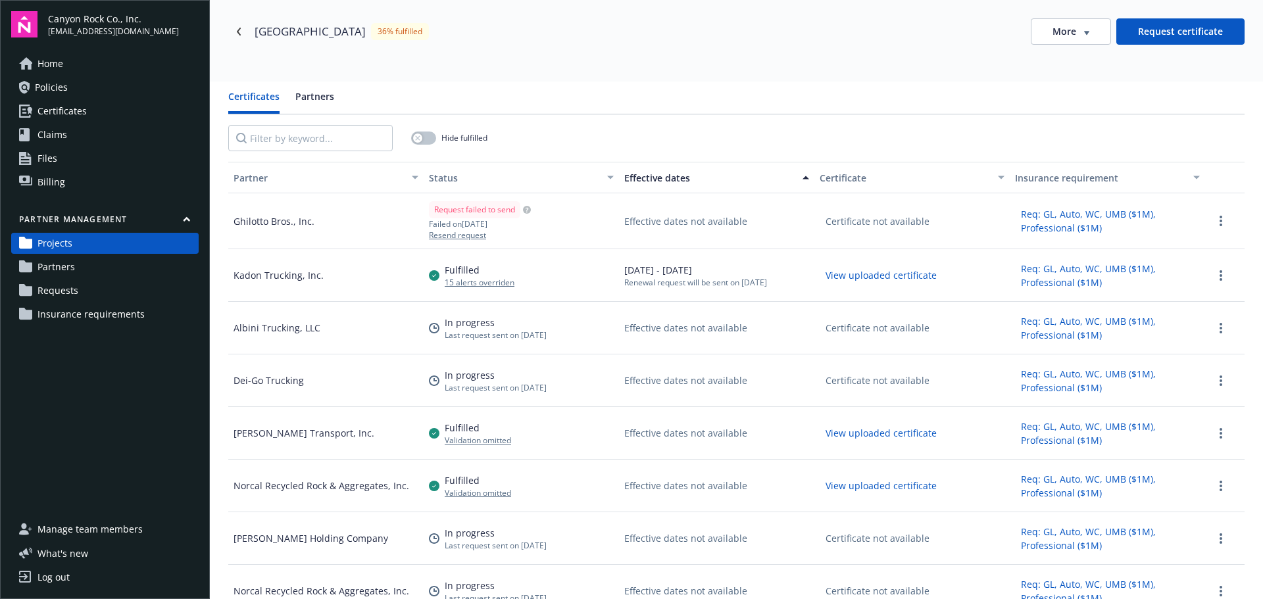
click at [670, 181] on div "Effective dates" at bounding box center [709, 178] width 170 height 14
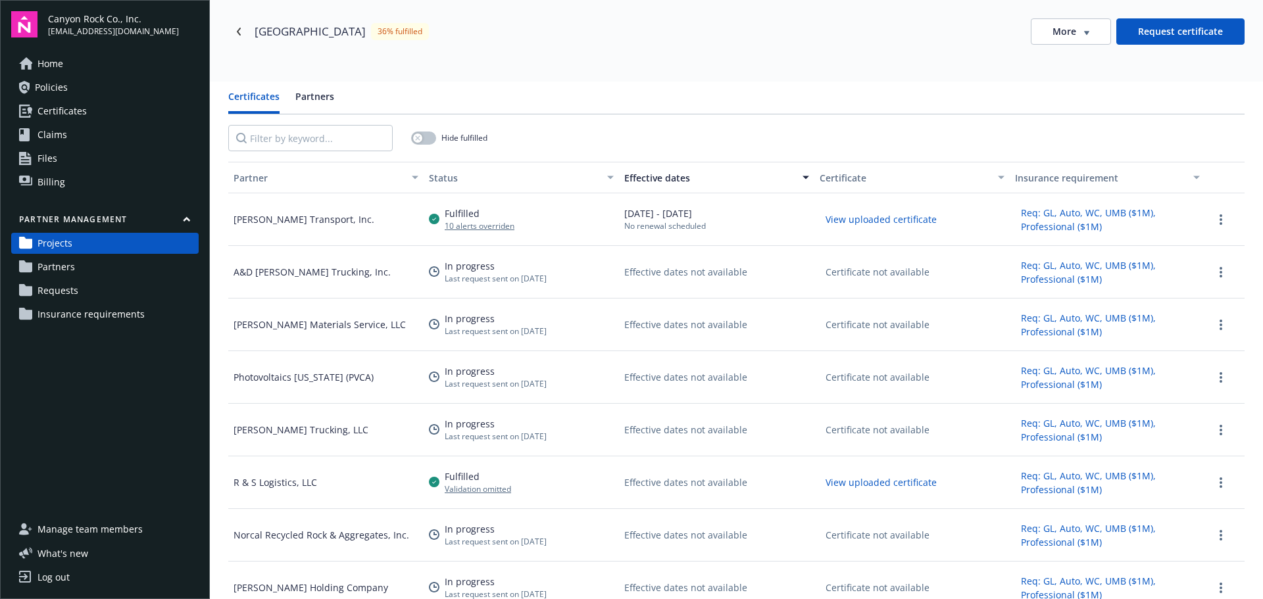
click at [66, 269] on span "Partners" at bounding box center [55, 266] width 37 height 21
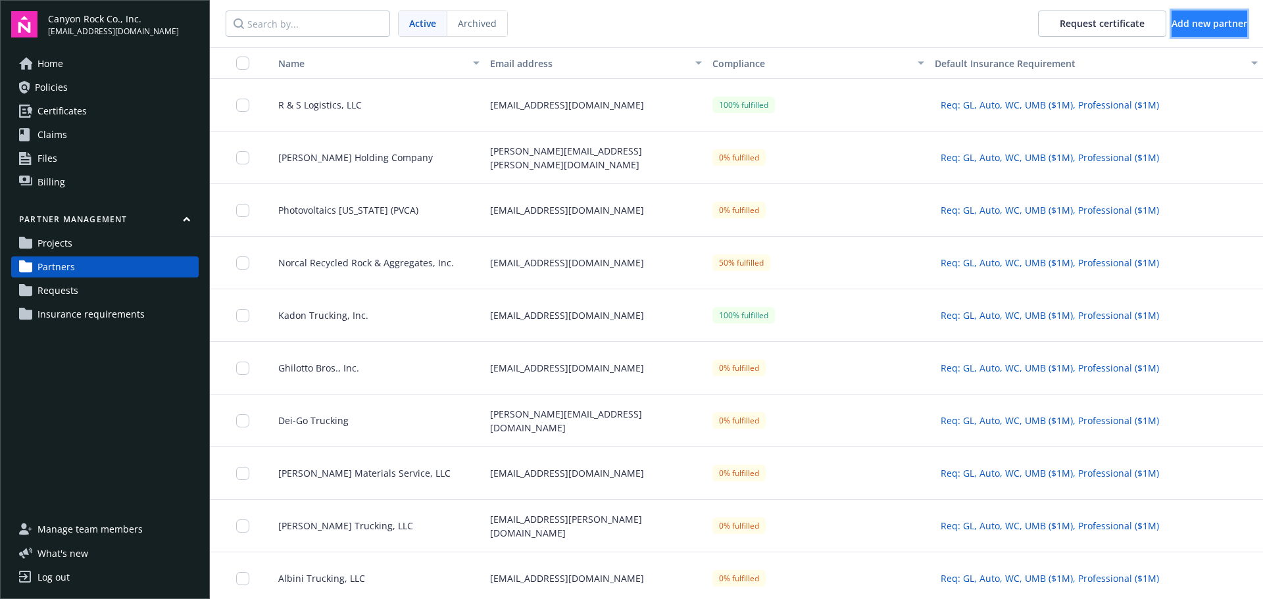
click at [1192, 28] on span "Add new partner" at bounding box center [1209, 23] width 76 height 12
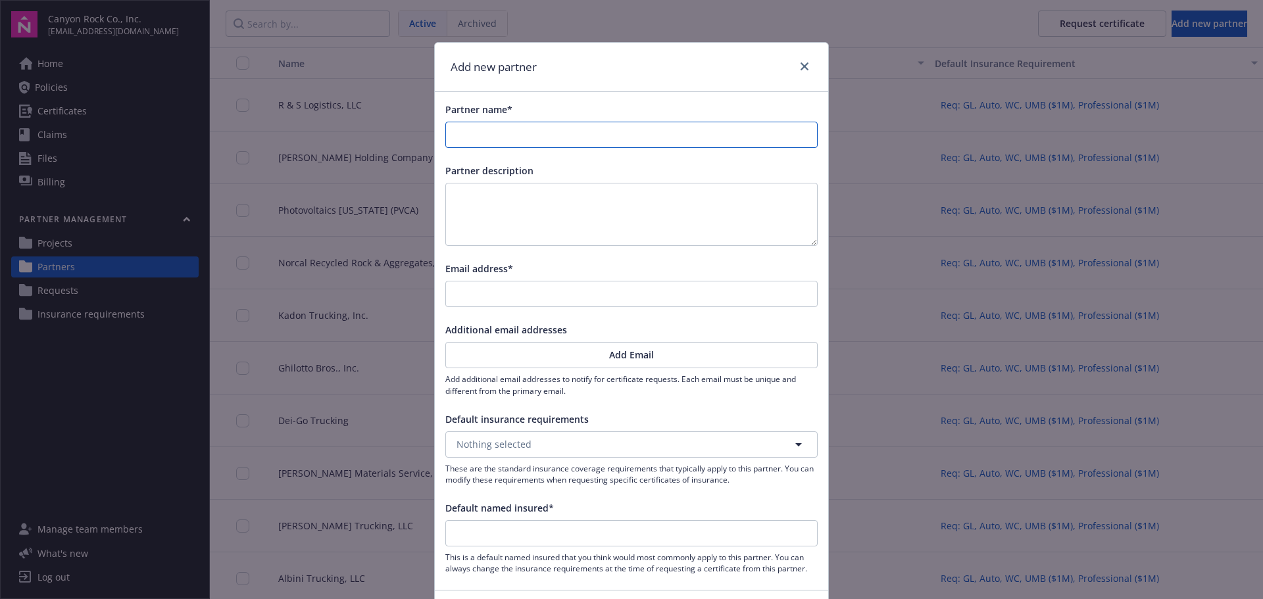
click at [500, 128] on input "Partner name*" at bounding box center [631, 134] width 371 height 25
click at [526, 291] on input "Email address*" at bounding box center [631, 293] width 371 height 25
click at [590, 448] on button "Nothing selected" at bounding box center [631, 444] width 372 height 26
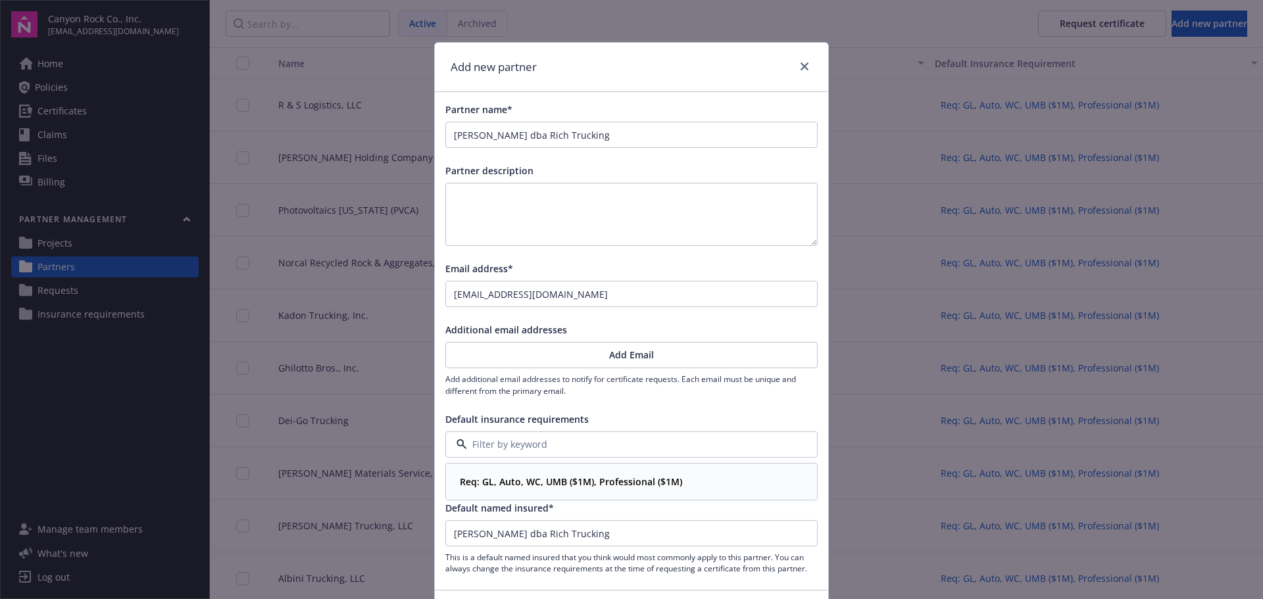
click at [583, 480] on strong "Req: GL, Auto, WC, UMB ($1M), Professional ($1M)" at bounding box center [571, 481] width 222 height 12
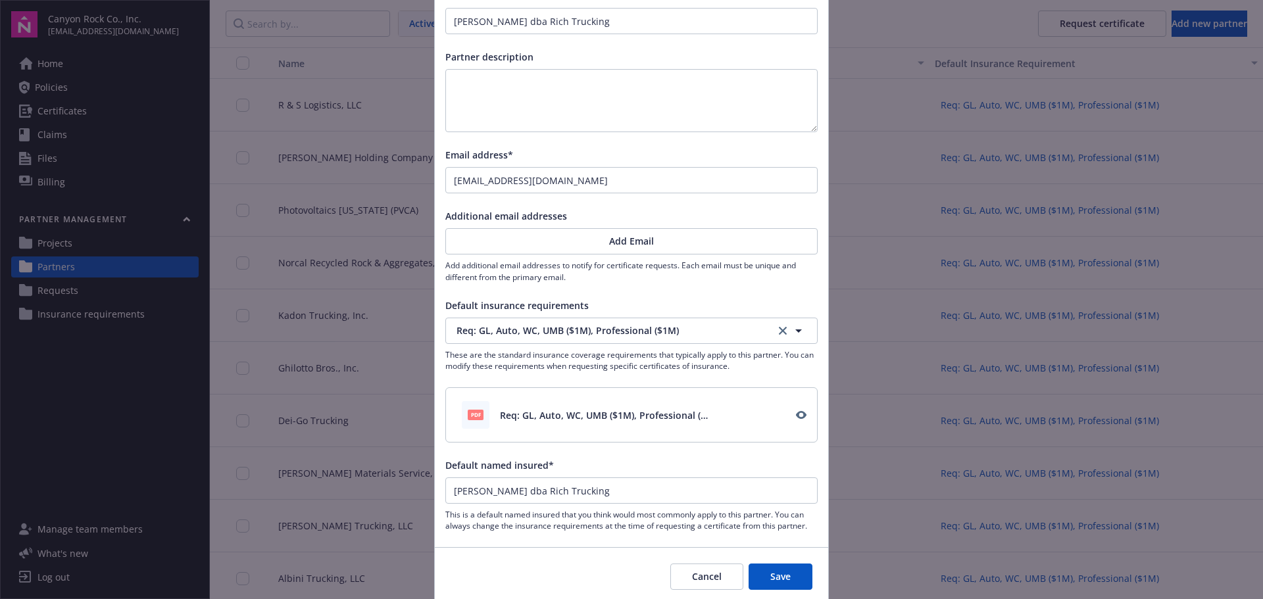
scroll to position [132, 0]
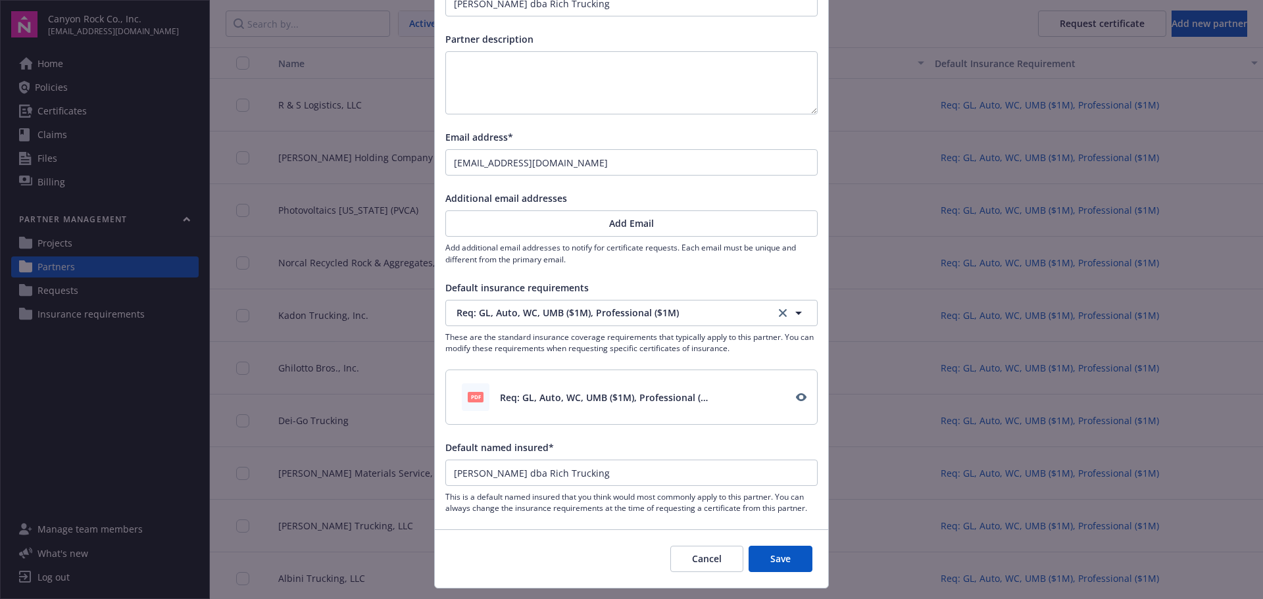
click at [783, 558] on button "Save" at bounding box center [780, 559] width 64 height 26
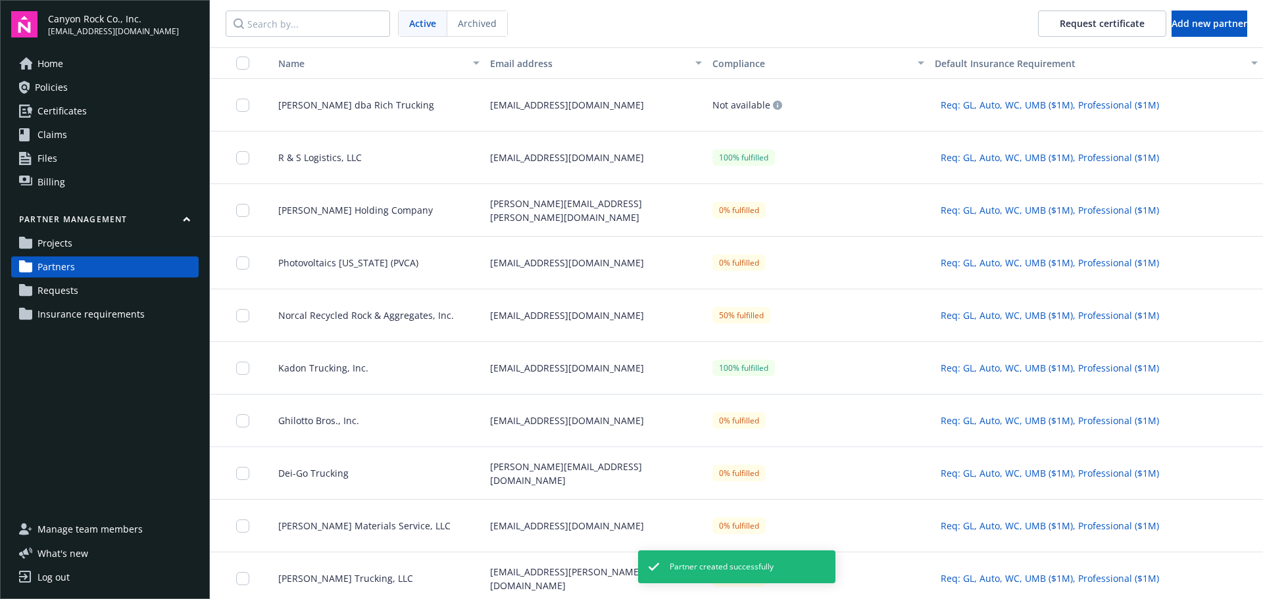
click at [362, 110] on span "[PERSON_NAME] dba Rich Trucking" at bounding box center [351, 105] width 166 height 14
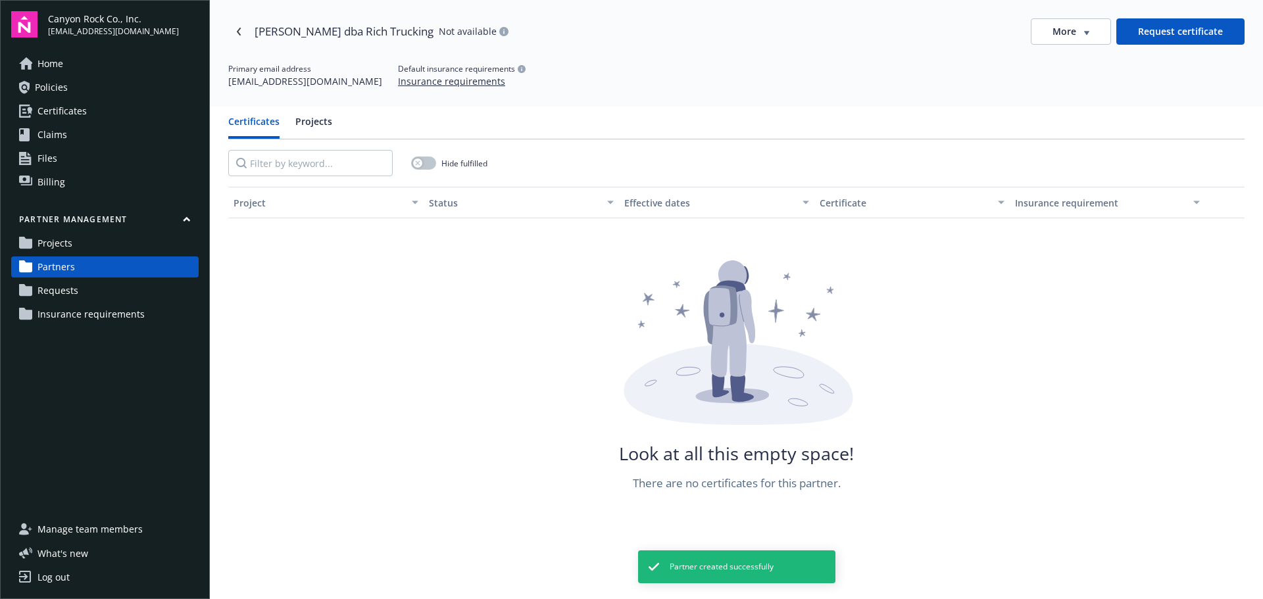
click at [1162, 32] on button "Request certificate" at bounding box center [1180, 31] width 128 height 26
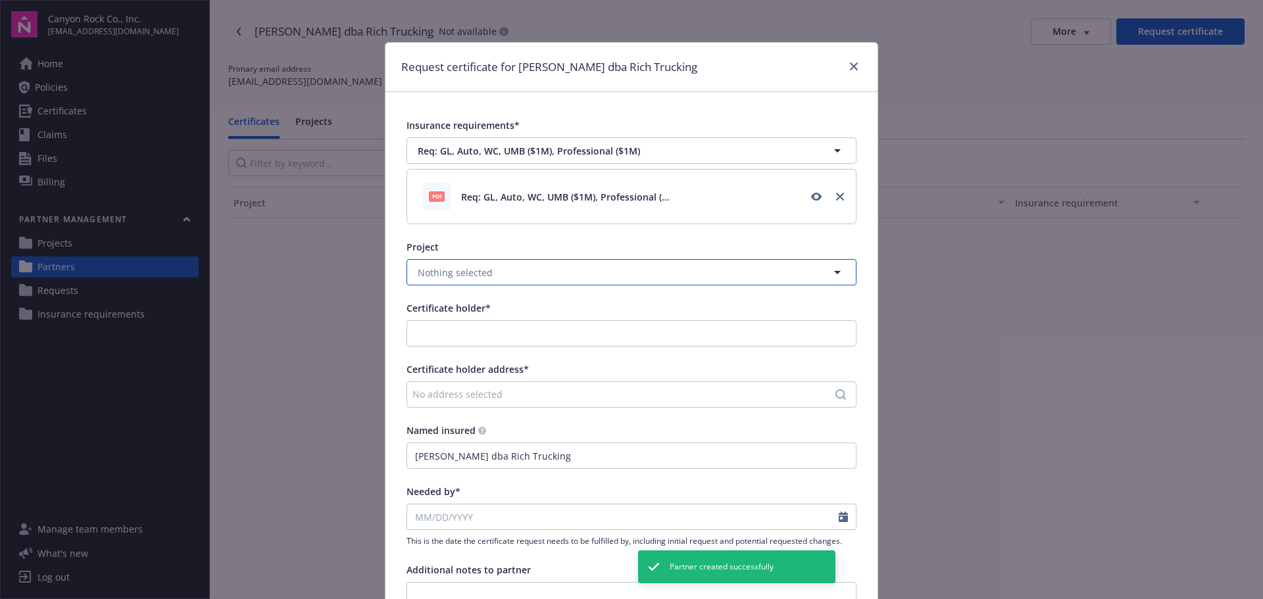
click at [554, 270] on button "Nothing selected" at bounding box center [631, 272] width 450 height 26
click at [491, 308] on span "[GEOGRAPHIC_DATA]" at bounding box center [466, 309] width 93 height 14
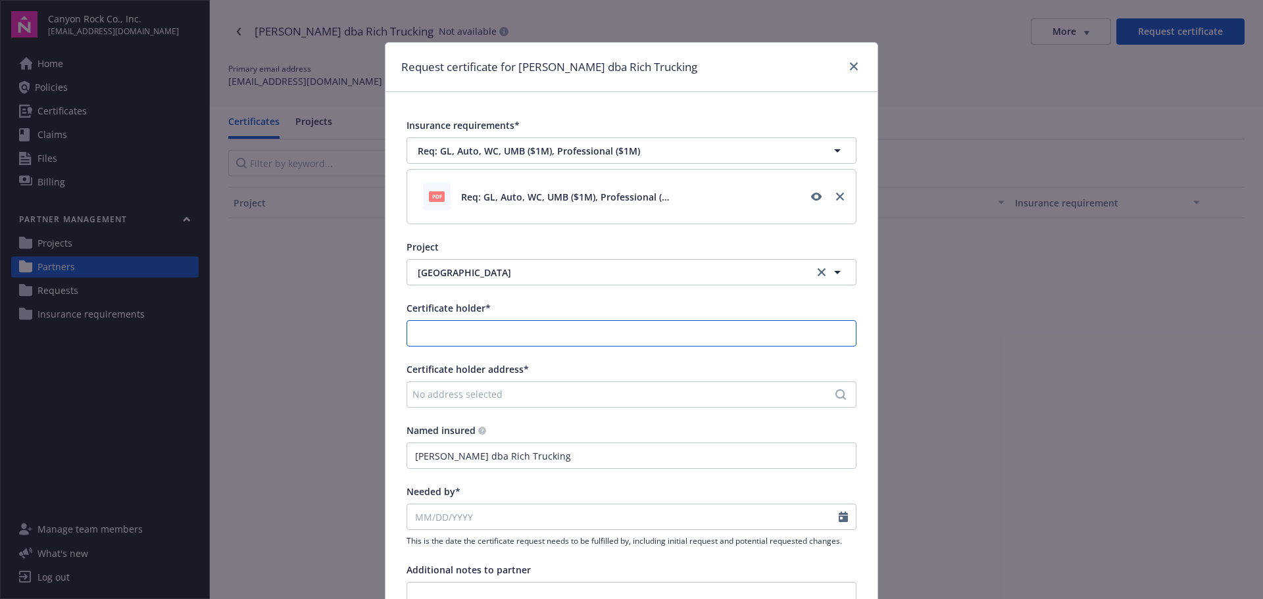
click at [506, 327] on input "Certificate holder*" at bounding box center [631, 333] width 449 height 25
click at [514, 362] on div "Canyon Rock Co., Inc." at bounding box center [497, 363] width 183 height 22
click at [487, 391] on div "No address selected" at bounding box center [624, 394] width 425 height 14
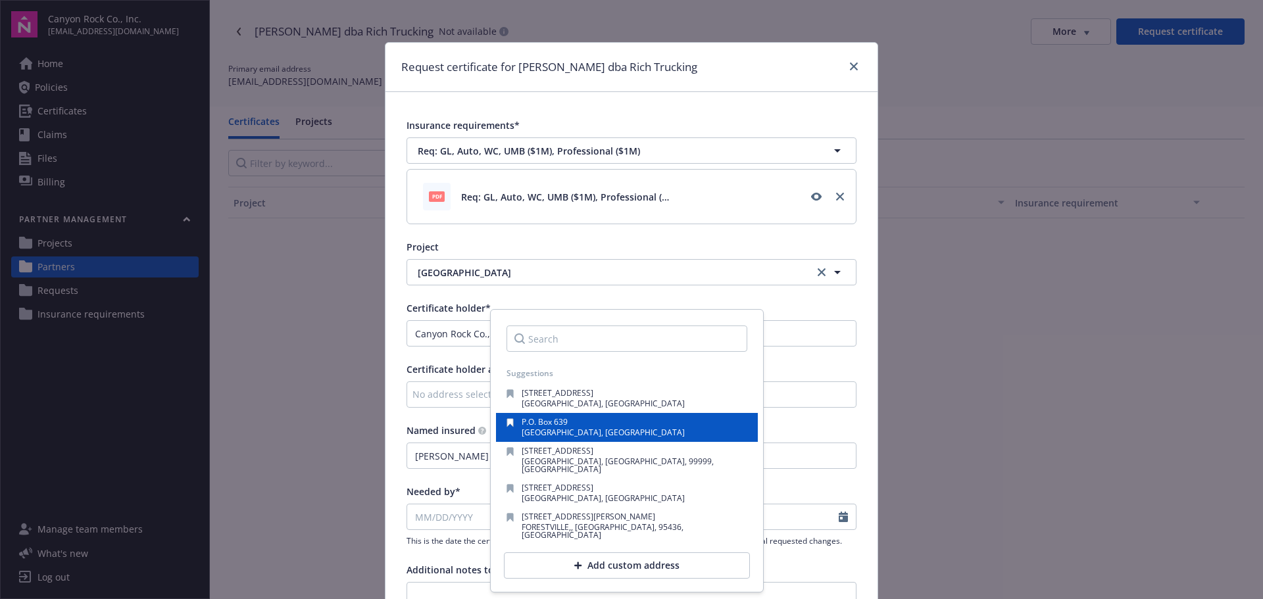
click at [577, 431] on span "[GEOGRAPHIC_DATA], [GEOGRAPHIC_DATA]" at bounding box center [603, 432] width 163 height 11
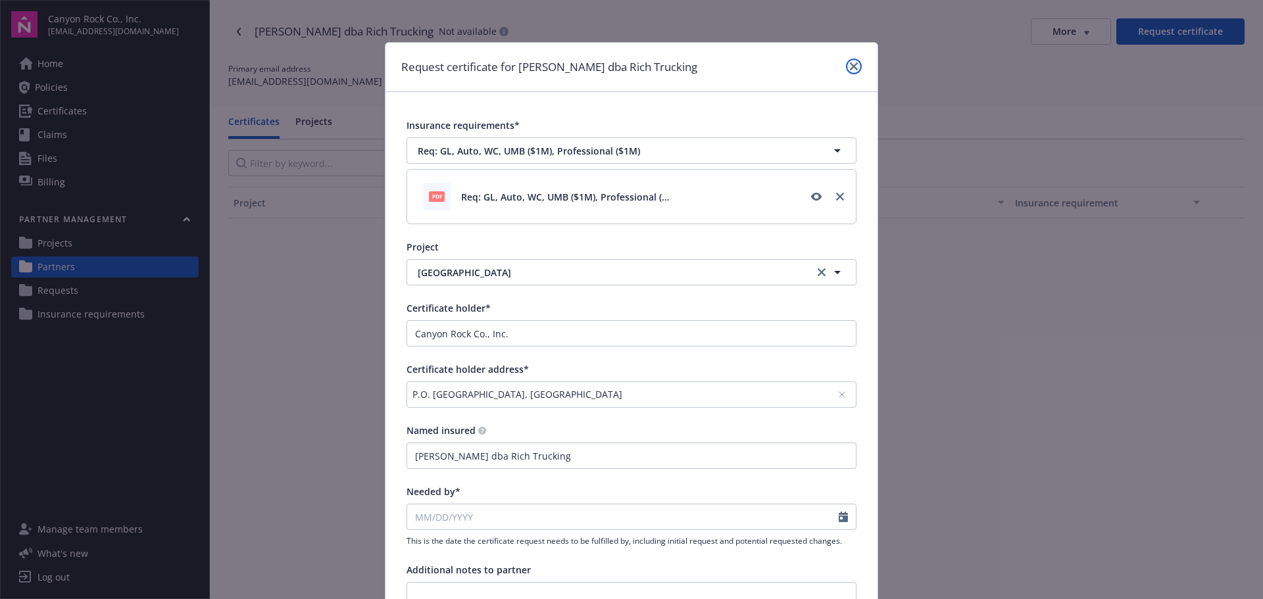
click at [851, 67] on icon "close" at bounding box center [854, 66] width 8 height 8
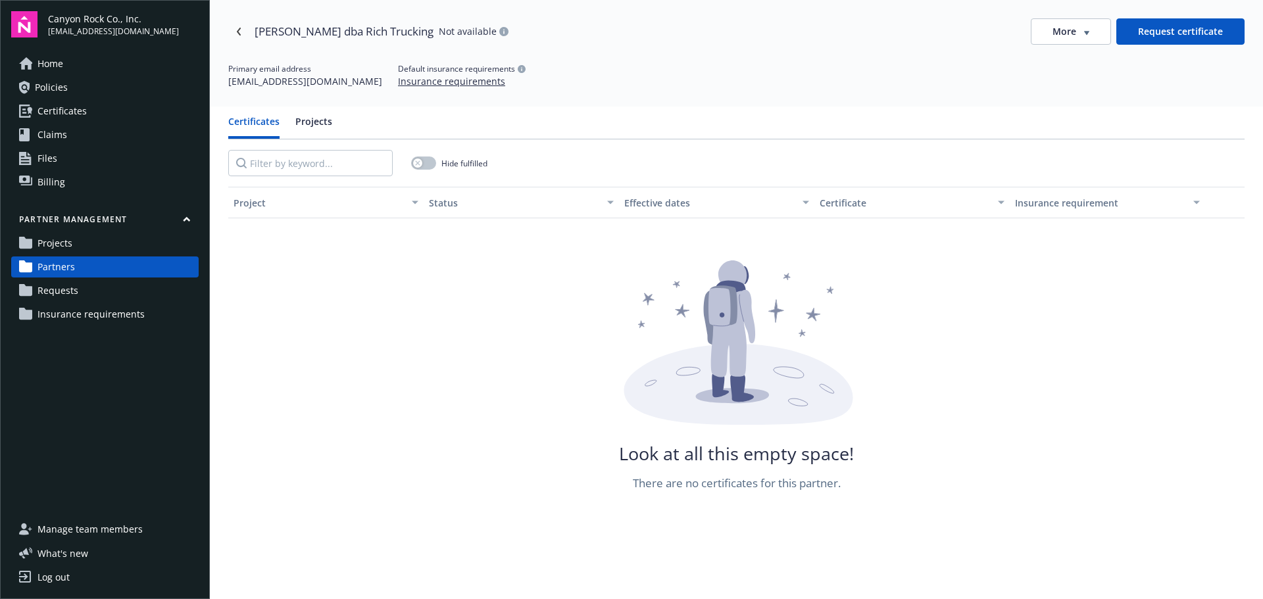
click at [1084, 32] on icon "button" at bounding box center [1086, 33] width 5 height 5
click at [1066, 78] on div "Attach certificate" at bounding box center [1063, 81] width 106 height 22
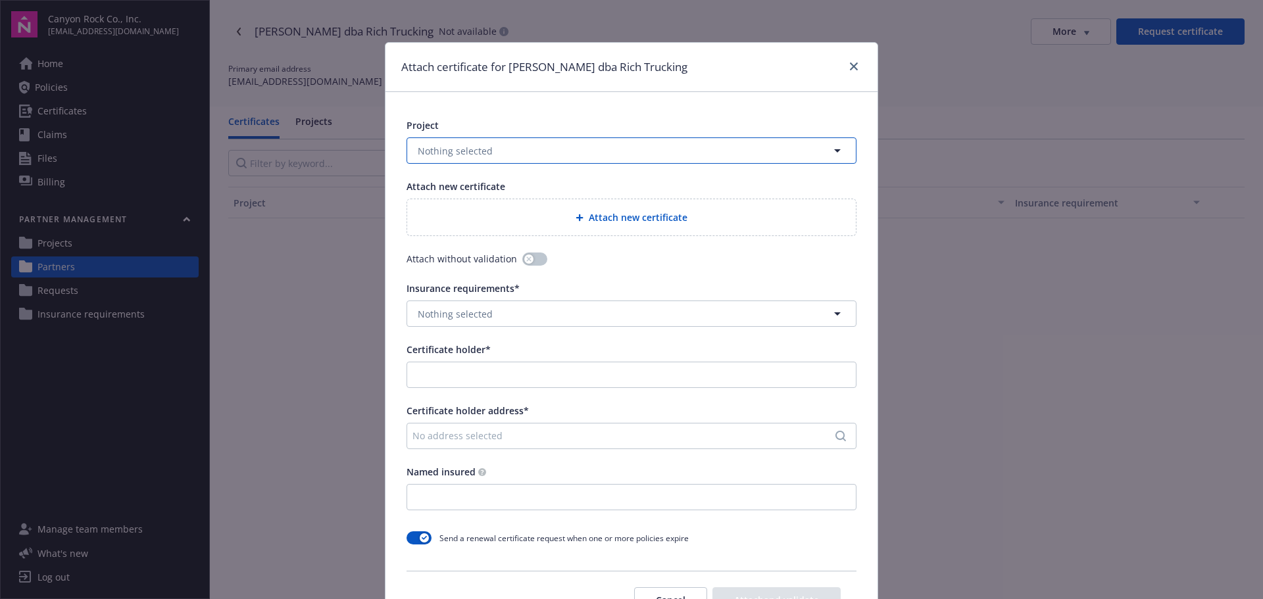
click at [660, 156] on button "Nothing selected" at bounding box center [631, 150] width 450 height 26
click at [588, 187] on div "[GEOGRAPHIC_DATA]" at bounding box center [631, 187] width 431 height 19
click at [604, 217] on span "Attach new certificate" at bounding box center [638, 217] width 99 height 14
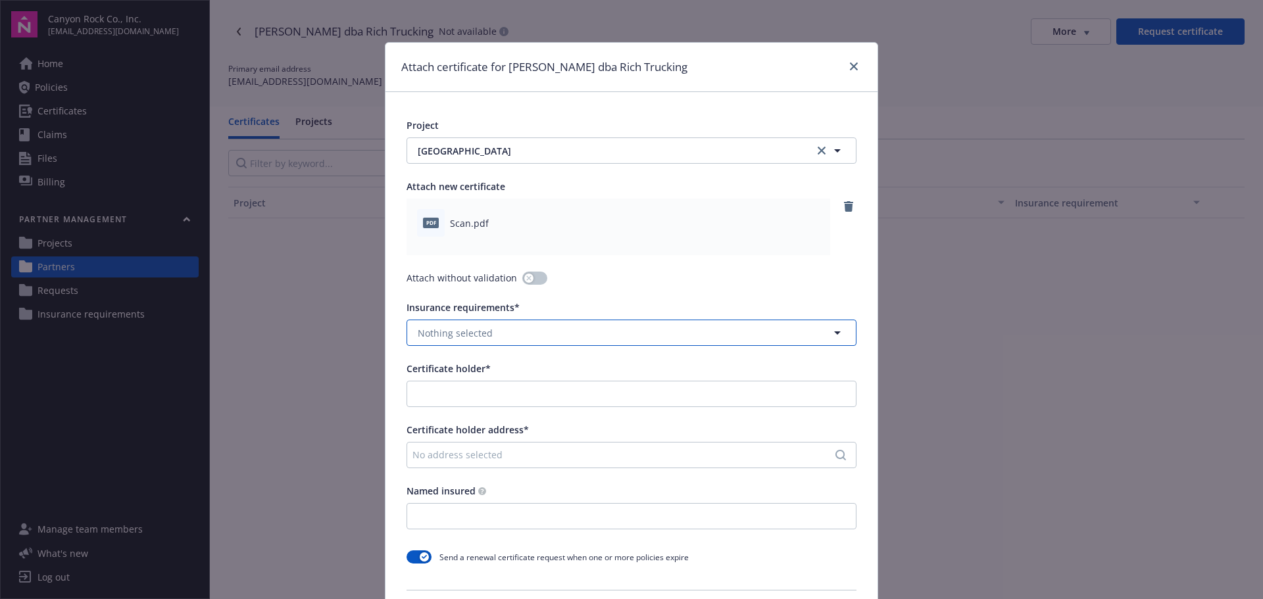
click at [583, 324] on button "Nothing selected" at bounding box center [631, 333] width 450 height 26
click at [594, 369] on strong "Req: GL, Auto, WC, UMB ($1M), Professional ($1M)" at bounding box center [532, 370] width 222 height 12
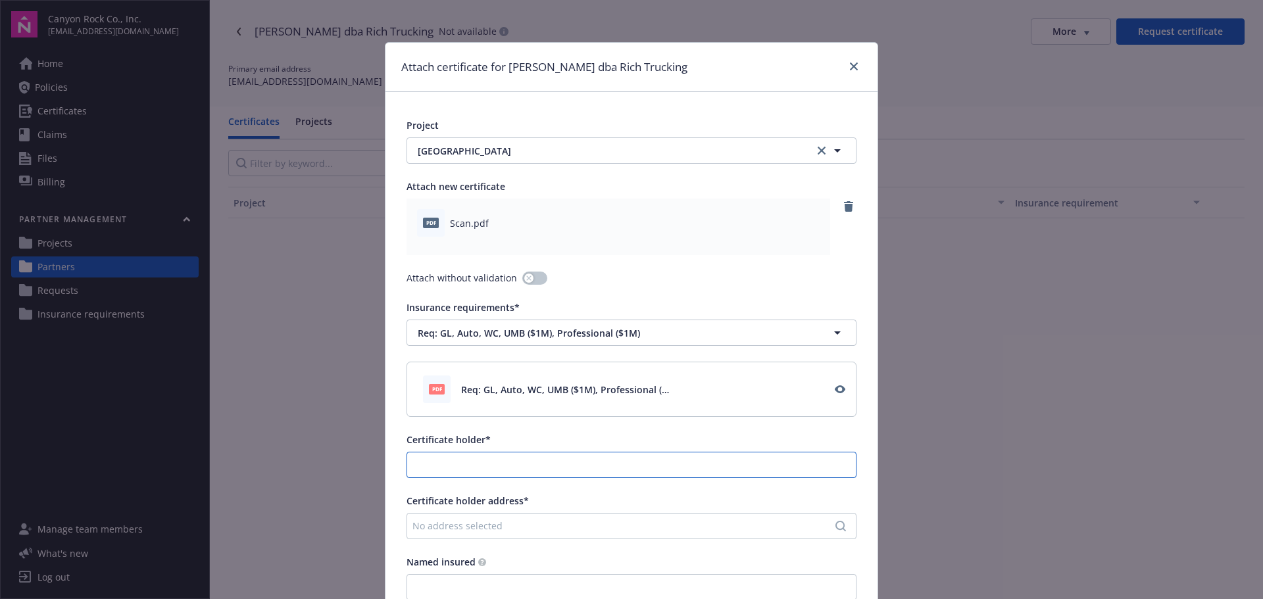
click at [553, 461] on input "Certificate holder*" at bounding box center [631, 464] width 449 height 25
click at [507, 527] on div "No address selected" at bounding box center [624, 526] width 425 height 14
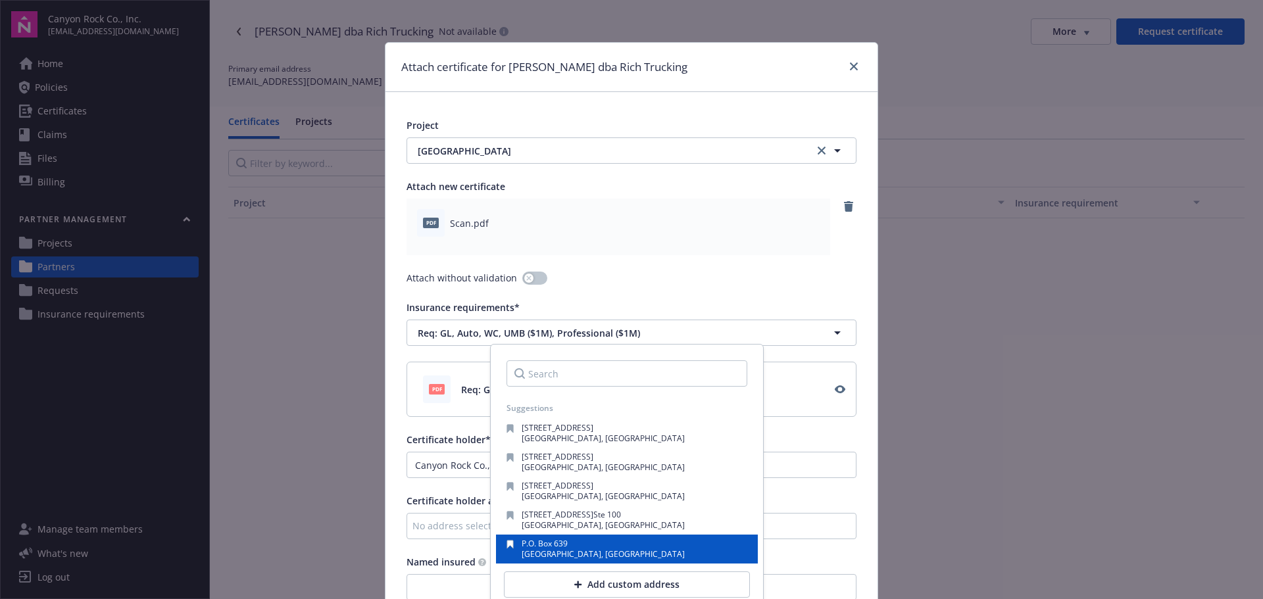
click at [580, 541] on div "P.O. Box 639" at bounding box center [603, 545] width 163 height 11
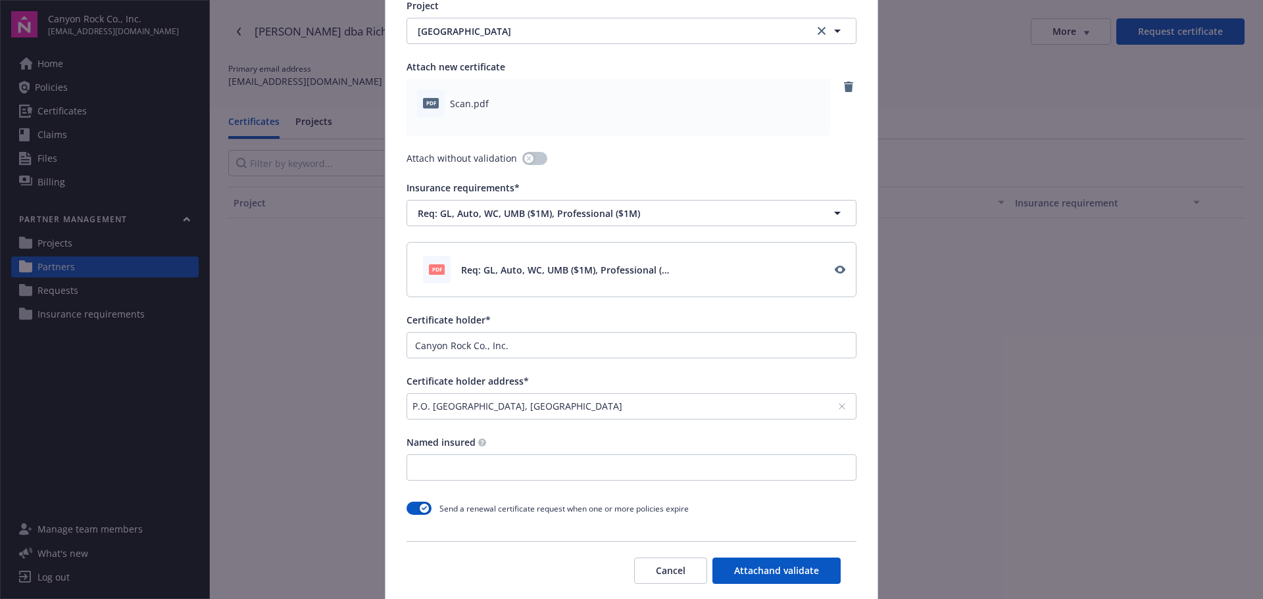
scroll to position [132, 0]
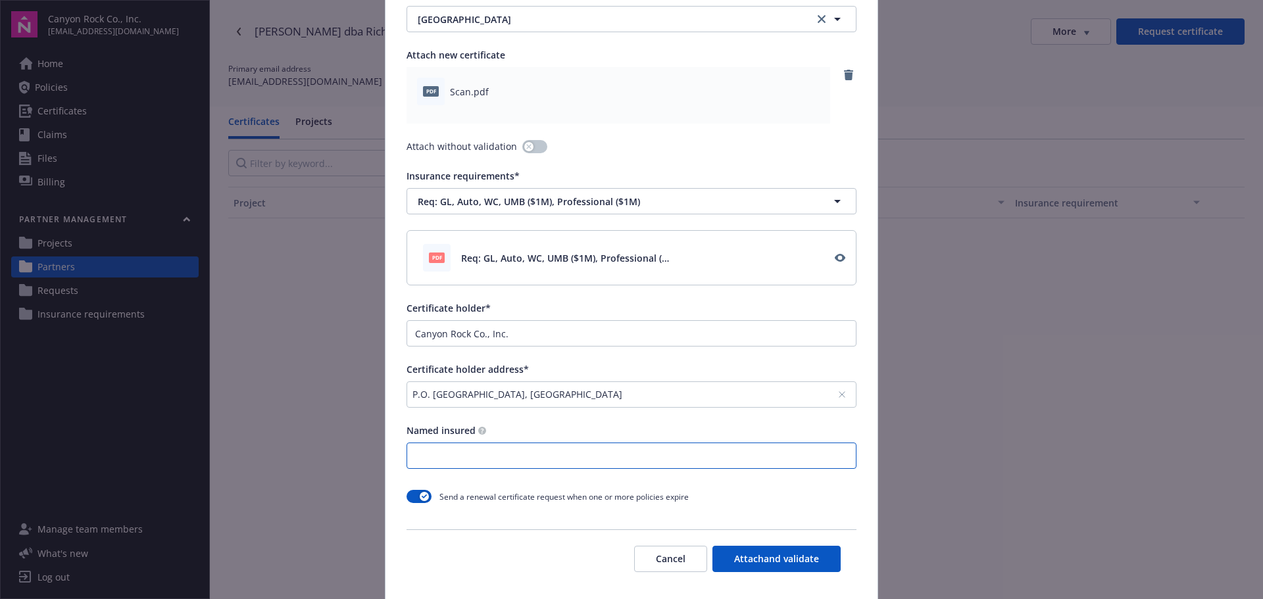
click at [573, 452] on input "Named insured" at bounding box center [631, 455] width 449 height 25
click at [663, 557] on button "Cancel" at bounding box center [670, 559] width 73 height 26
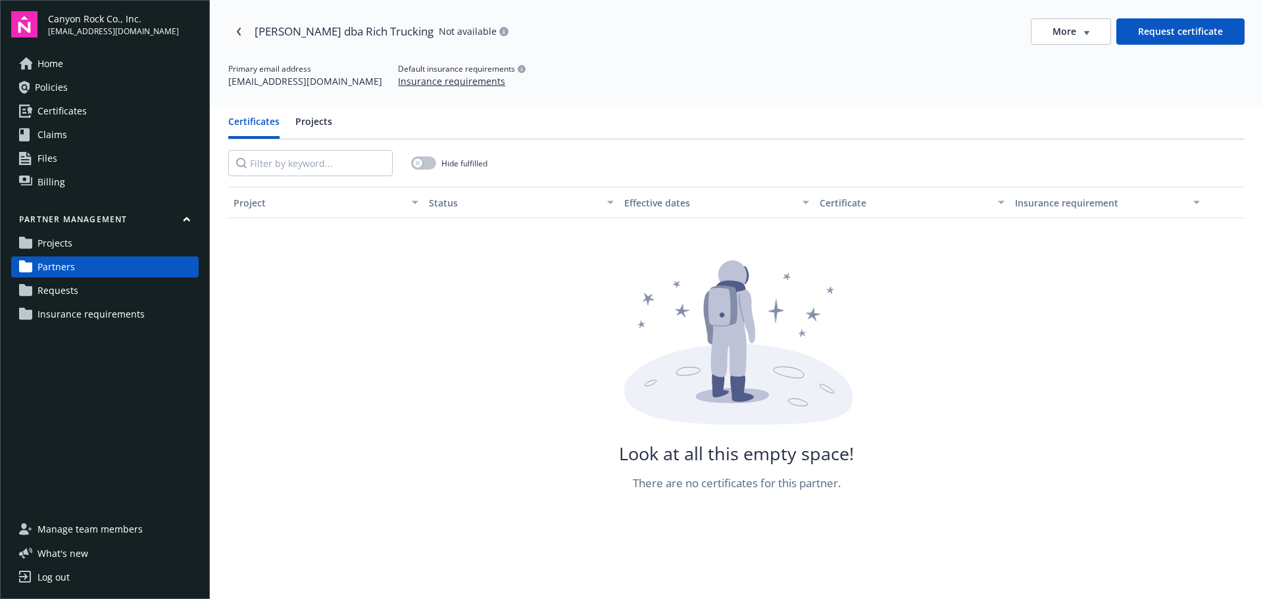
drag, startPoint x: 447, startPoint y: 29, endPoint x: 253, endPoint y: 26, distance: 194.0
click at [253, 26] on div "[PERSON_NAME] dba Rich Trucking Not available" at bounding box center [368, 31] width 280 height 21
copy div "[PERSON_NAME] dba Rich Trucking"
click at [1084, 30] on span "button" at bounding box center [1086, 31] width 5 height 7
click at [1068, 83] on div "Attach certificate" at bounding box center [1063, 81] width 106 height 22
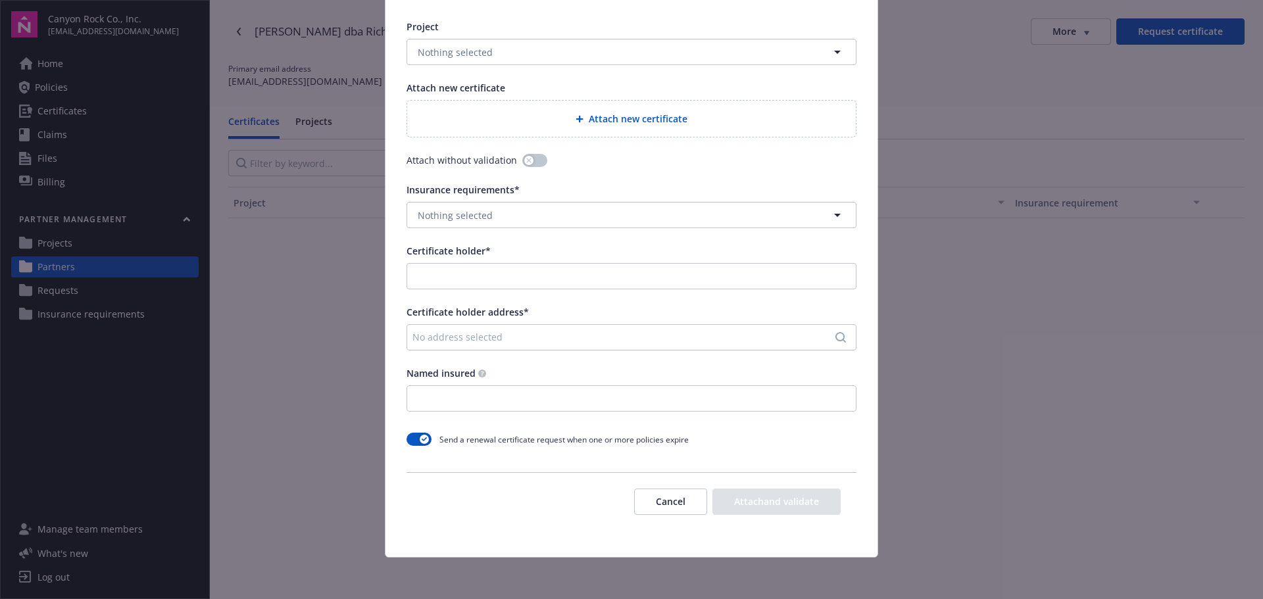
scroll to position [99, 0]
click at [449, 399] on input "Named insured" at bounding box center [631, 397] width 449 height 25
paste input "[PERSON_NAME] dba Rich Trucking"
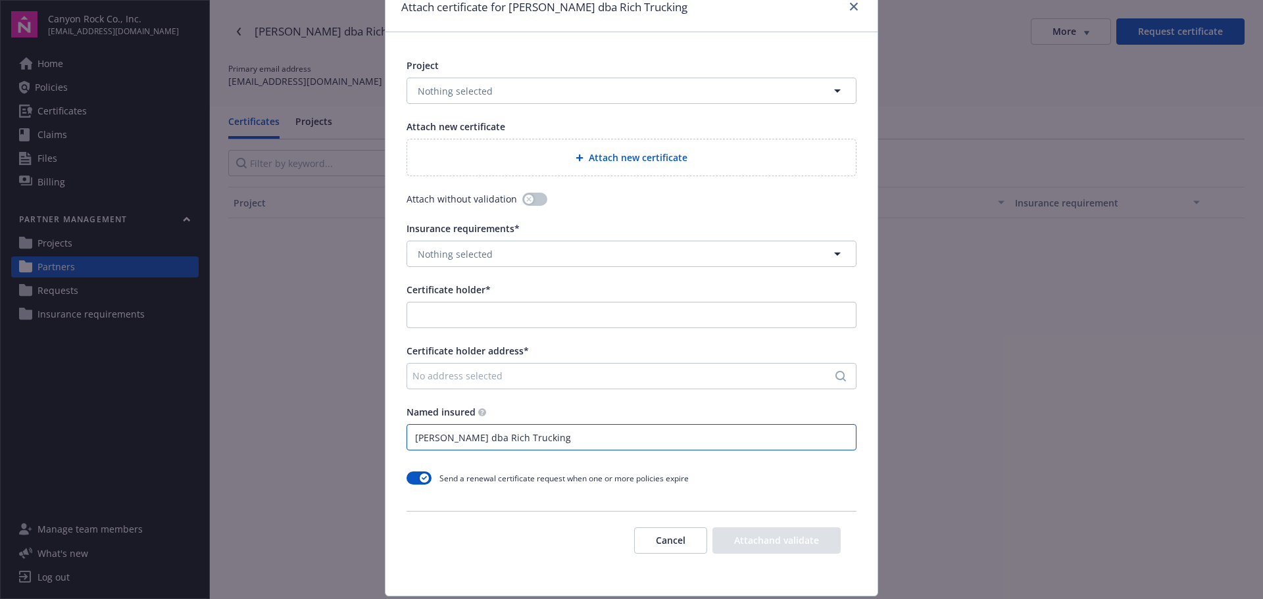
scroll to position [0, 0]
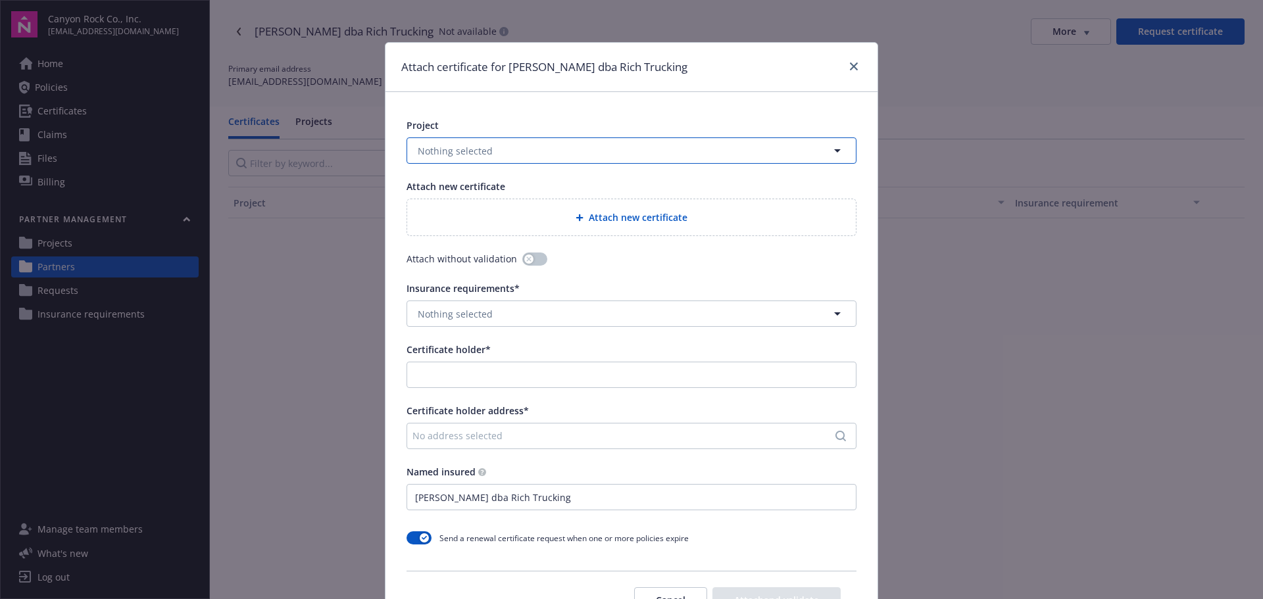
click at [480, 147] on span "Nothing selected" at bounding box center [455, 151] width 75 height 14
click at [483, 189] on strong "[GEOGRAPHIC_DATA]" at bounding box center [467, 188] width 93 height 12
click at [485, 224] on div "Attach new certificate" at bounding box center [631, 217] width 427 height 15
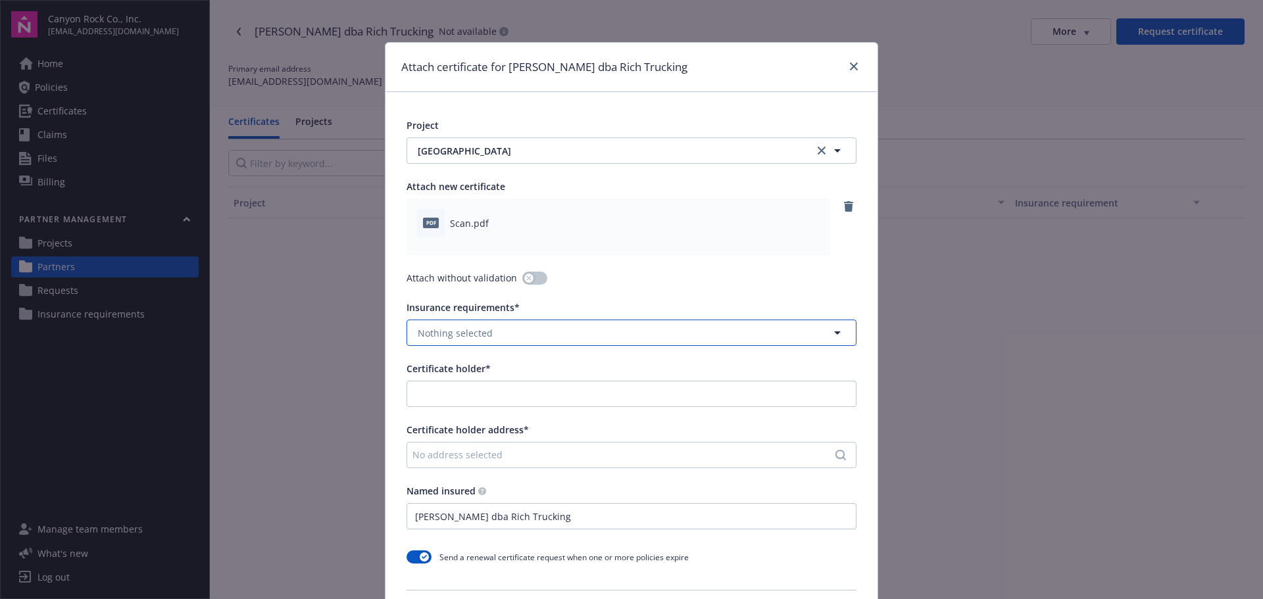
click at [503, 335] on button "Nothing selected" at bounding box center [631, 333] width 450 height 26
click at [514, 374] on strong "Req: GL, Auto, WC, UMB ($1M), Professional ($1M)" at bounding box center [532, 370] width 222 height 12
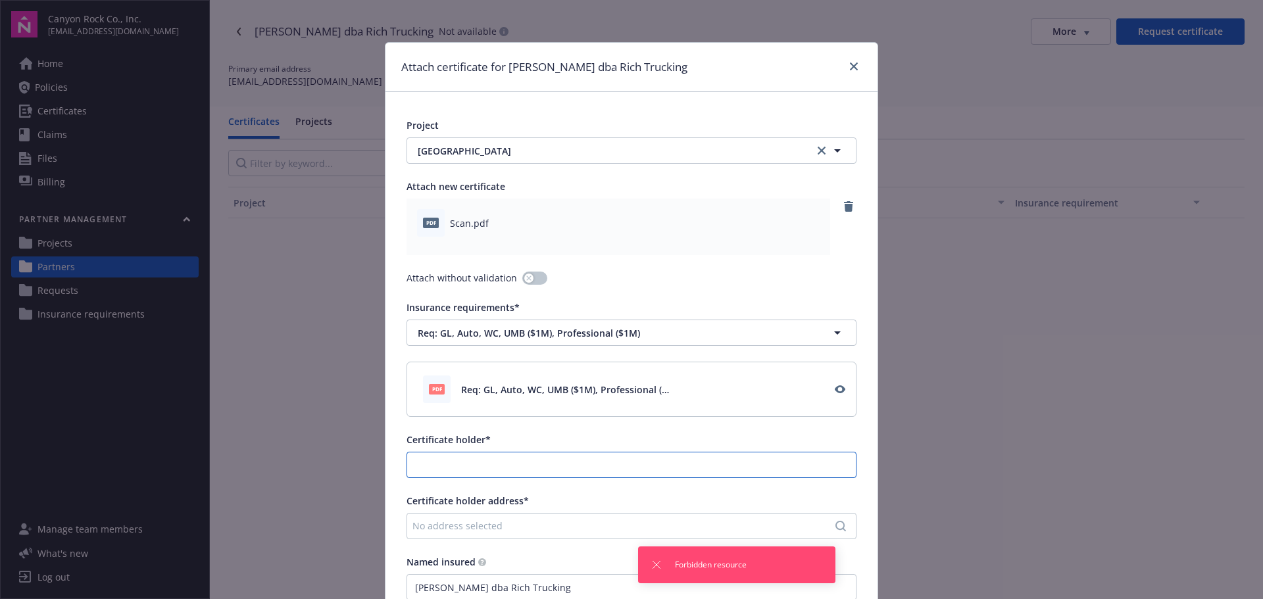
drag, startPoint x: 516, startPoint y: 468, endPoint x: 510, endPoint y: 463, distance: 7.4
click at [516, 468] on input "Certificate holder*" at bounding box center [631, 464] width 449 height 25
click at [503, 527] on div "No address selected" at bounding box center [624, 526] width 425 height 14
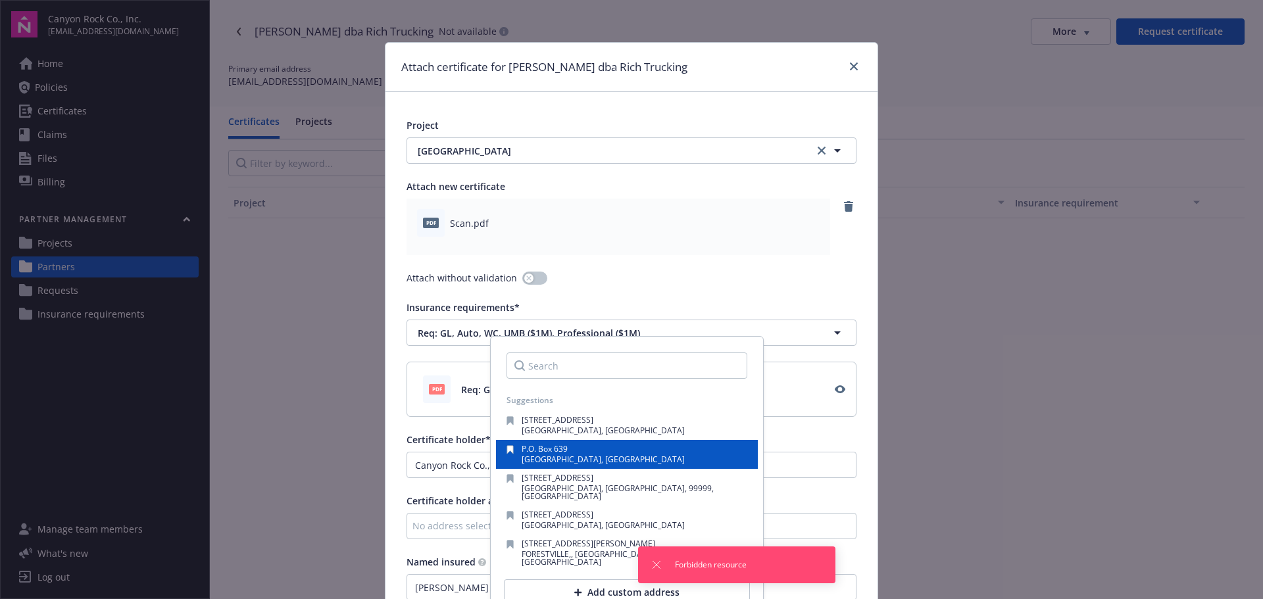
click at [548, 455] on span "[GEOGRAPHIC_DATA], [GEOGRAPHIC_DATA]" at bounding box center [603, 459] width 163 height 11
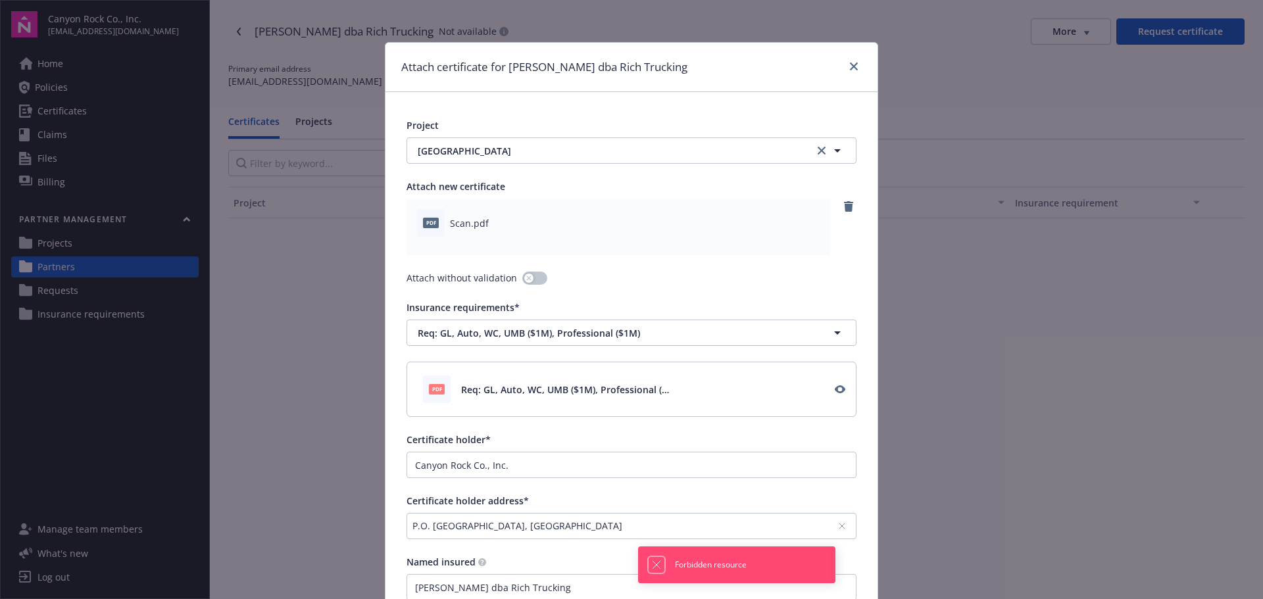
click at [658, 566] on icon "Dismiss notification" at bounding box center [656, 565] width 7 height 7
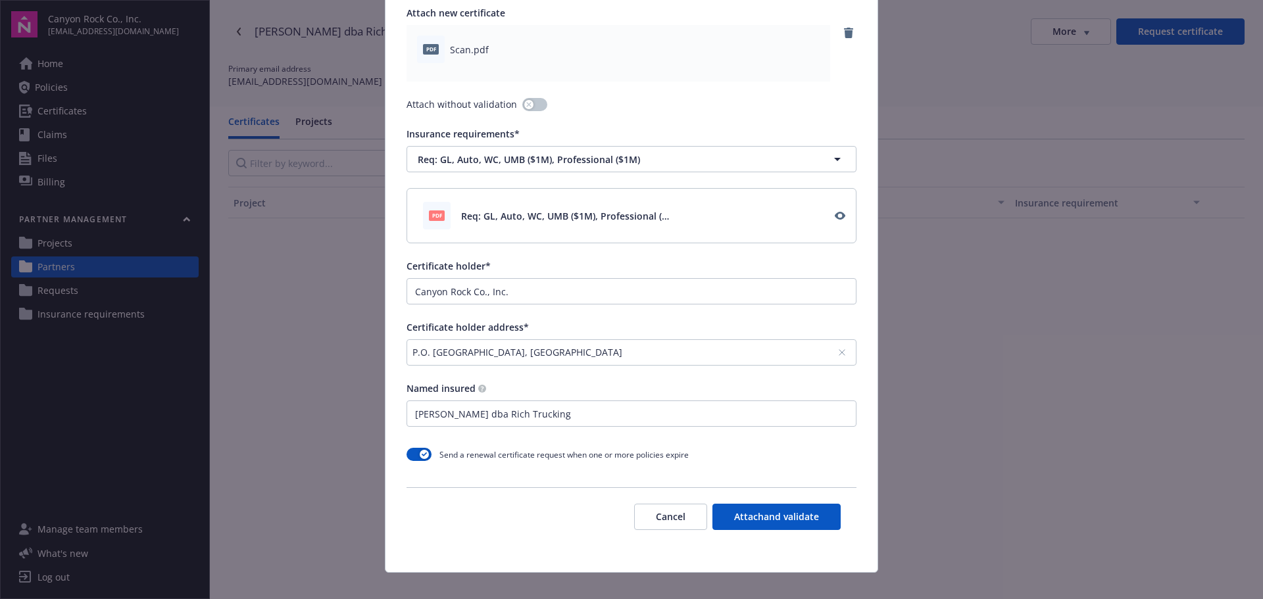
scroll to position [189, 0]
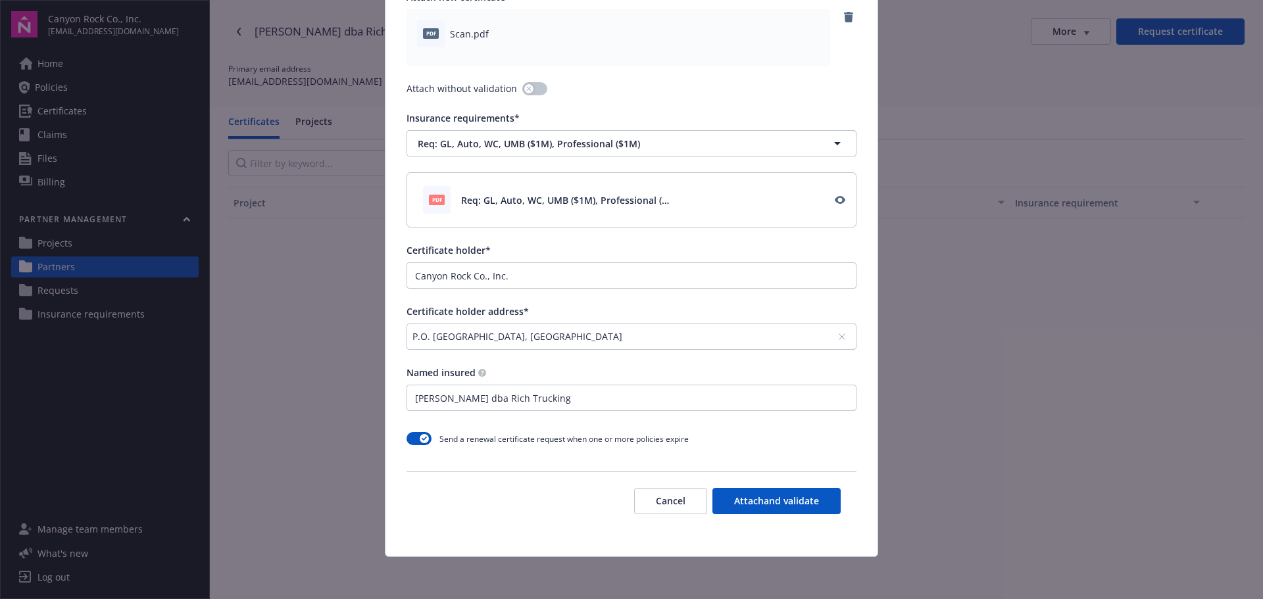
drag, startPoint x: 756, startPoint y: 501, endPoint x: 677, endPoint y: 429, distance: 106.6
click at [756, 500] on button "Attach and validate" at bounding box center [776, 501] width 128 height 26
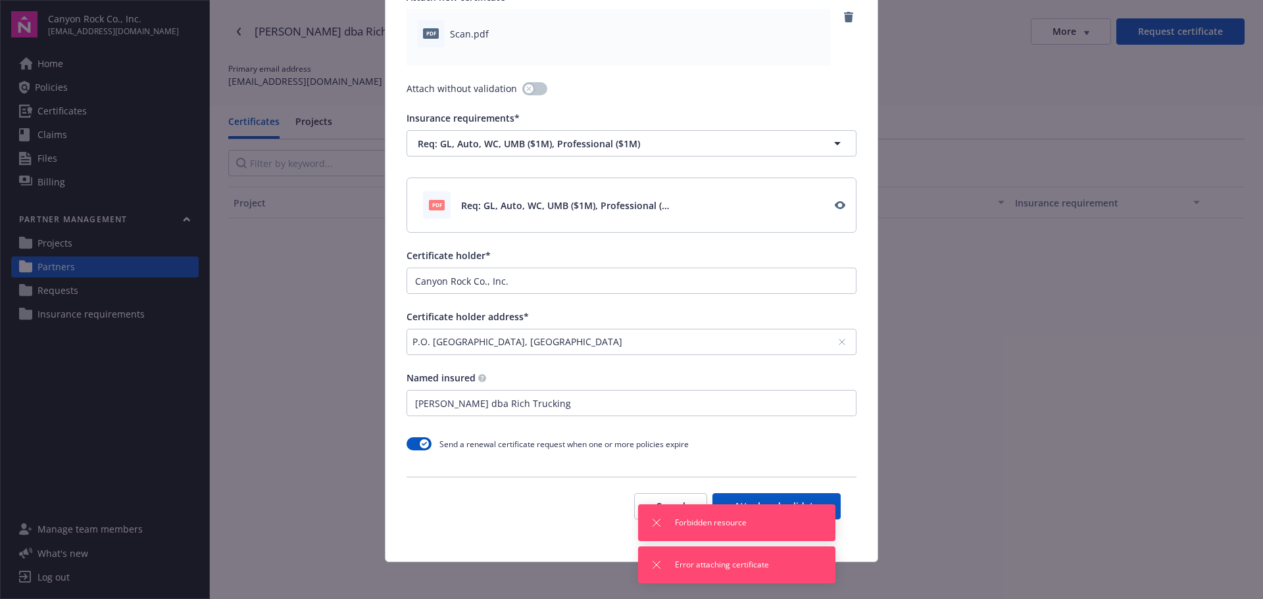
click at [631, 365] on div "Project [GEOGRAPHIC_DATA] Quarry Attach new certificate pdf Scan.pdf Attach wit…" at bounding box center [631, 232] width 492 height 659
click at [657, 517] on button "Dismiss notification" at bounding box center [656, 523] width 16 height 16
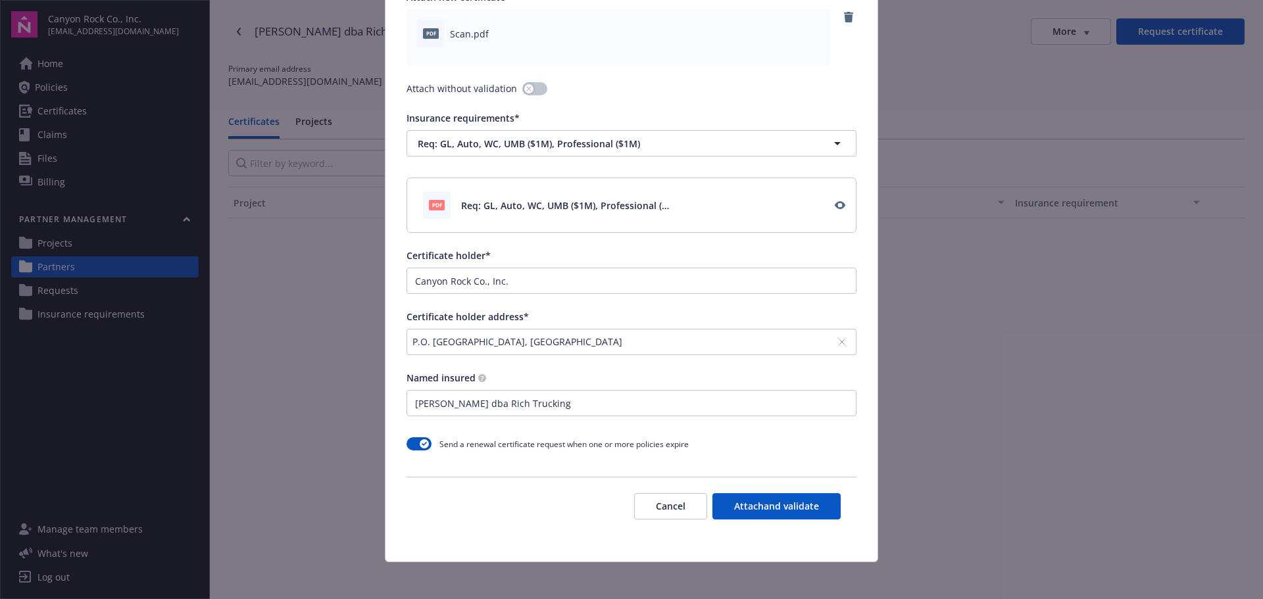
click at [752, 502] on button "Attach and validate" at bounding box center [776, 506] width 128 height 26
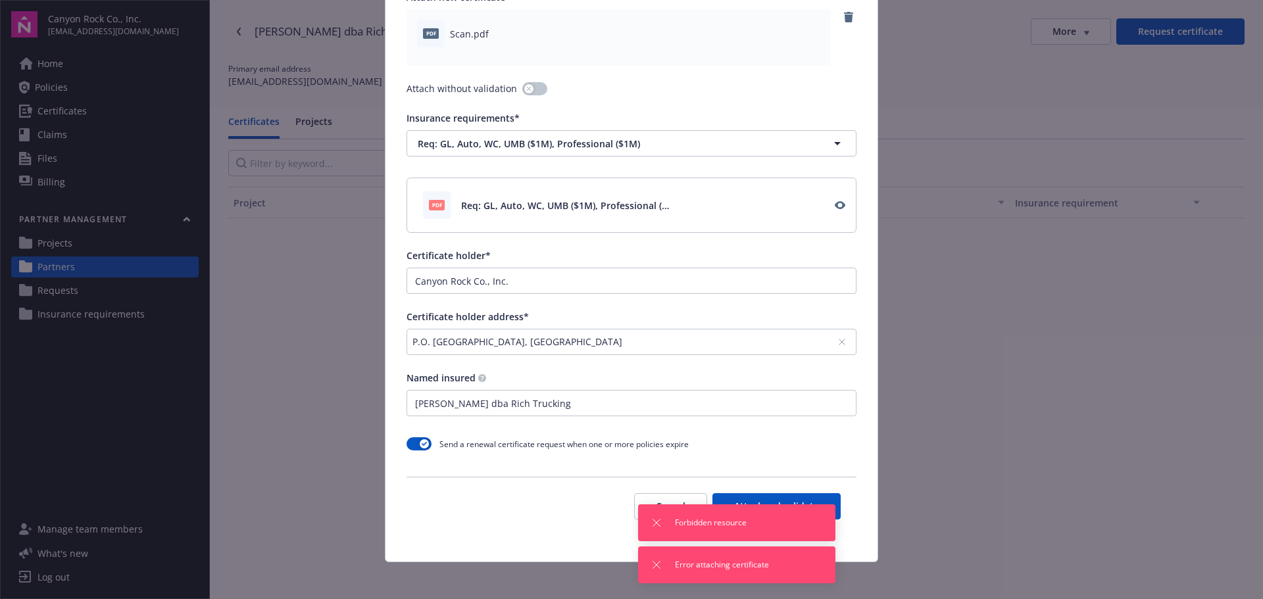
click at [702, 523] on span "Forbidden resource" at bounding box center [711, 523] width 72 height 12
drag, startPoint x: 658, startPoint y: 562, endPoint x: 658, endPoint y: 541, distance: 21.0
click at [658, 561] on icon "Dismiss notification" at bounding box center [656, 565] width 11 height 11
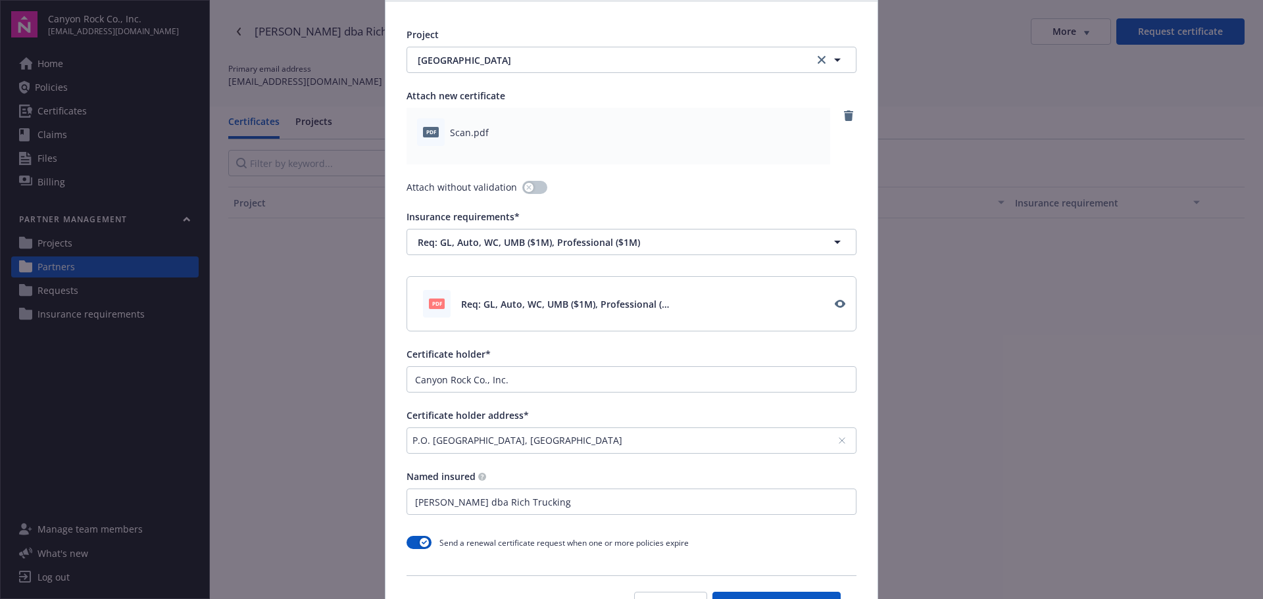
scroll to position [0, 0]
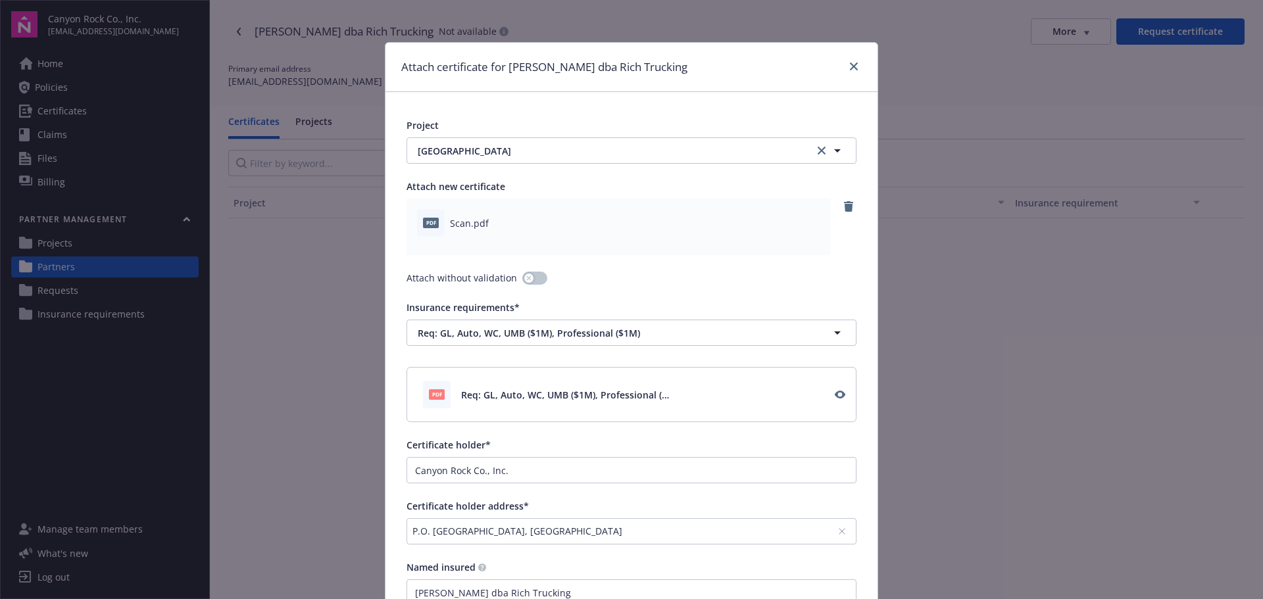
click at [553, 217] on div "Scan.pdf" at bounding box center [635, 223] width 370 height 14
click at [588, 449] on div "Certificate holder*" at bounding box center [631, 445] width 450 height 14
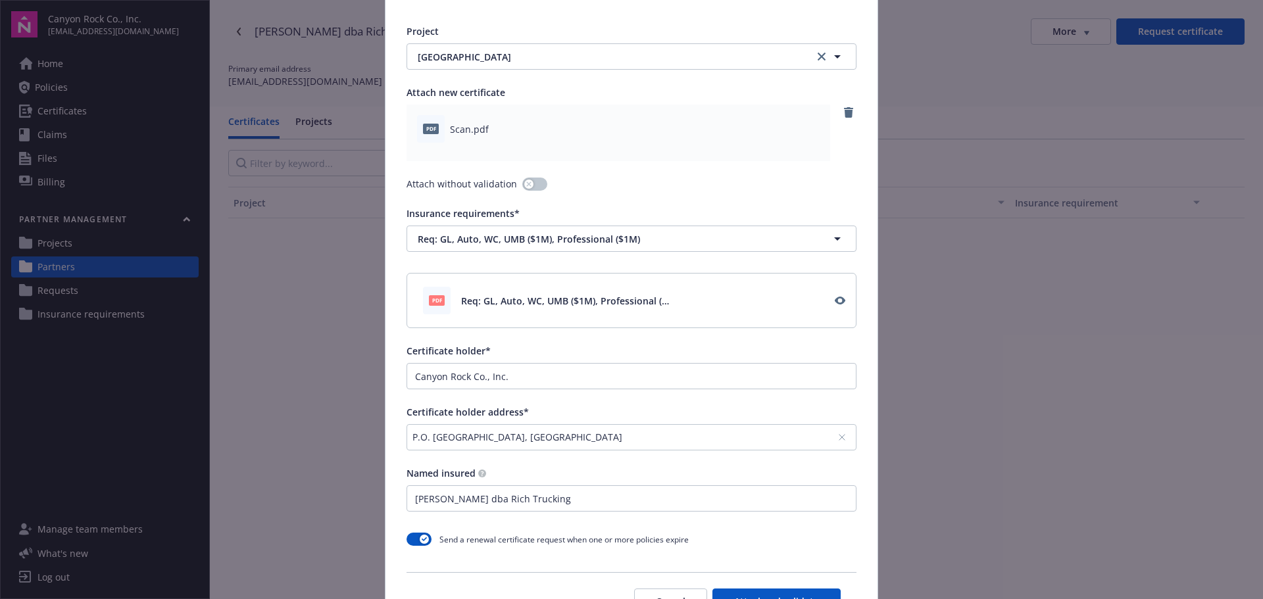
scroll to position [195, 0]
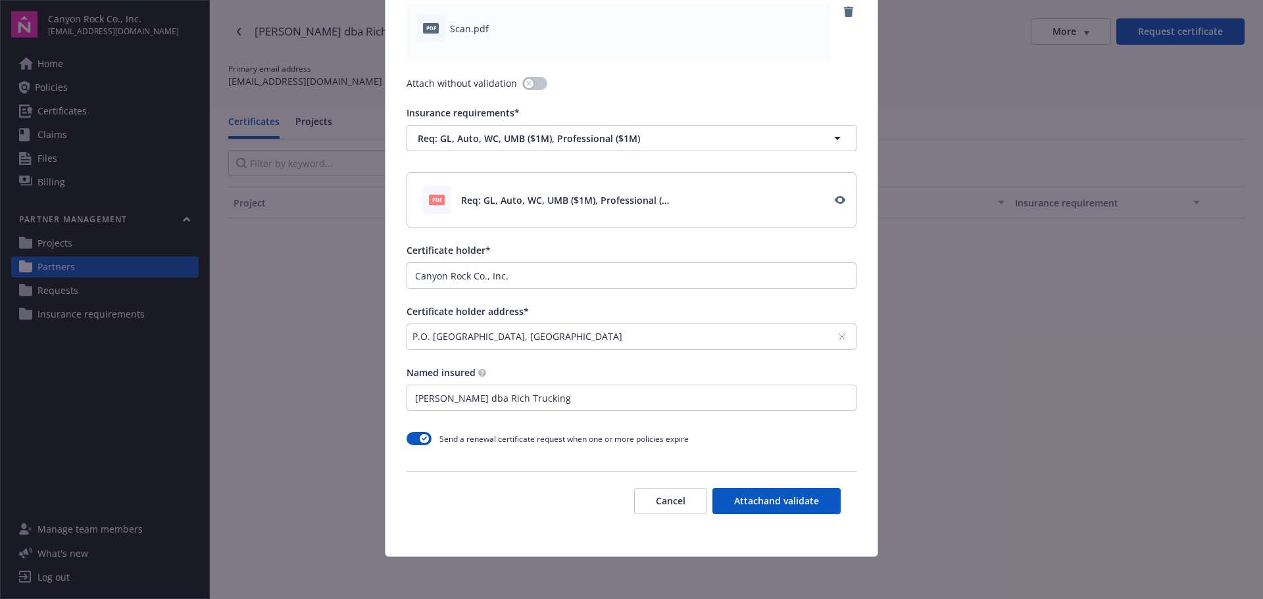
click at [755, 504] on button "Attach and validate" at bounding box center [776, 501] width 128 height 26
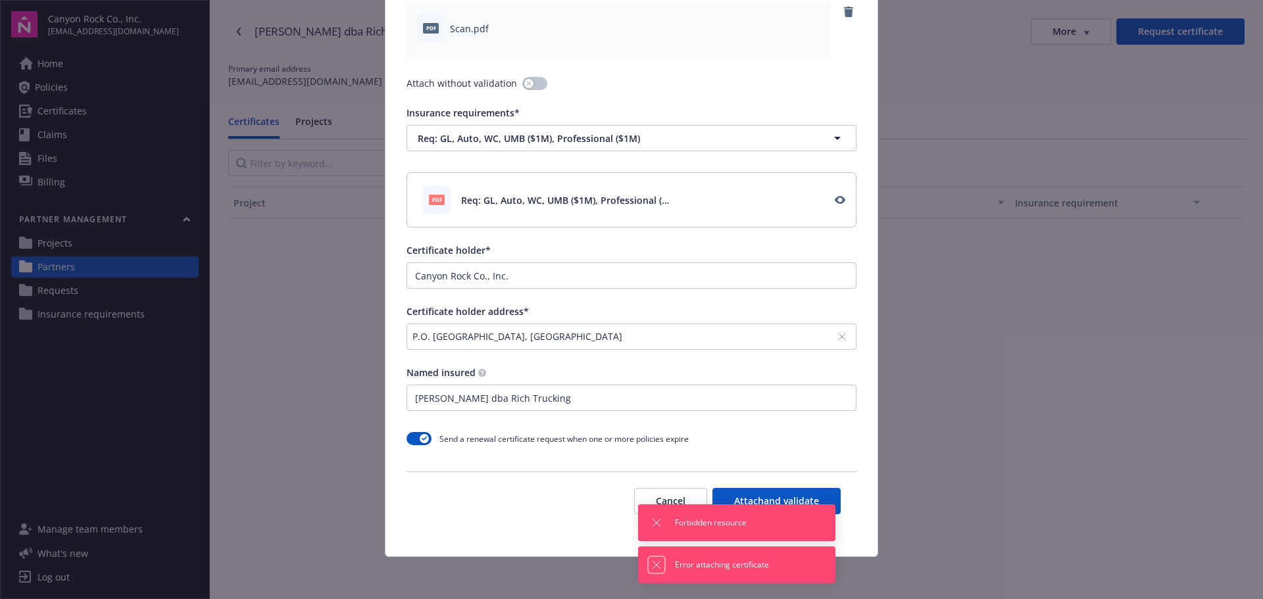
click at [656, 562] on icon "Dismiss notification" at bounding box center [656, 565] width 11 height 11
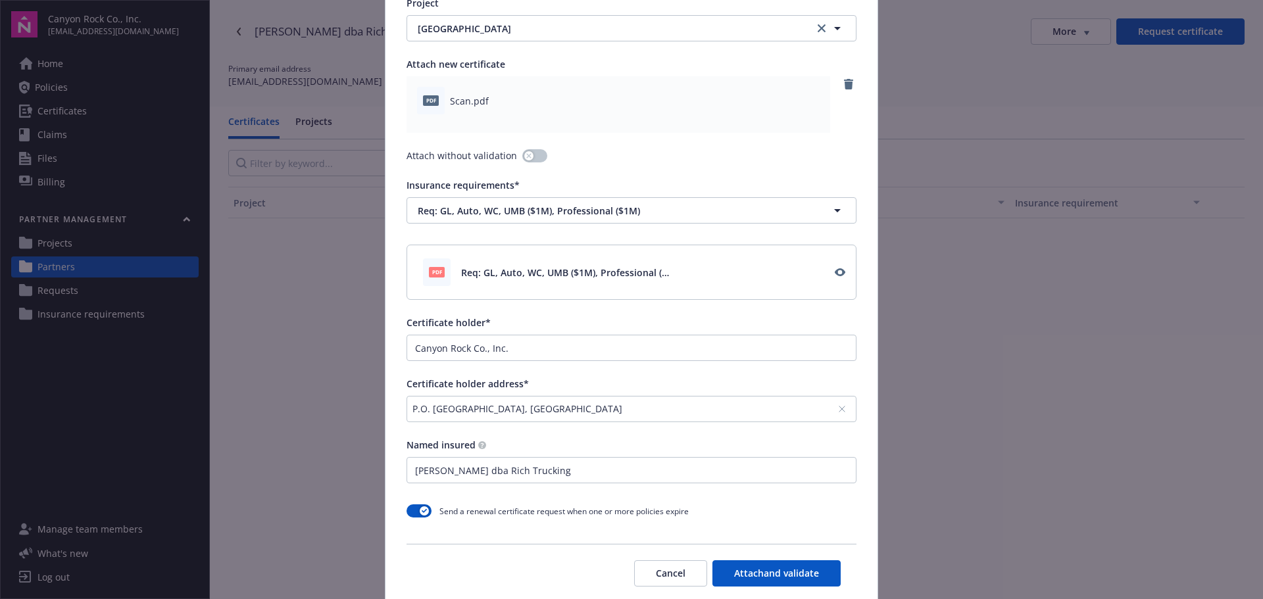
scroll to position [0, 0]
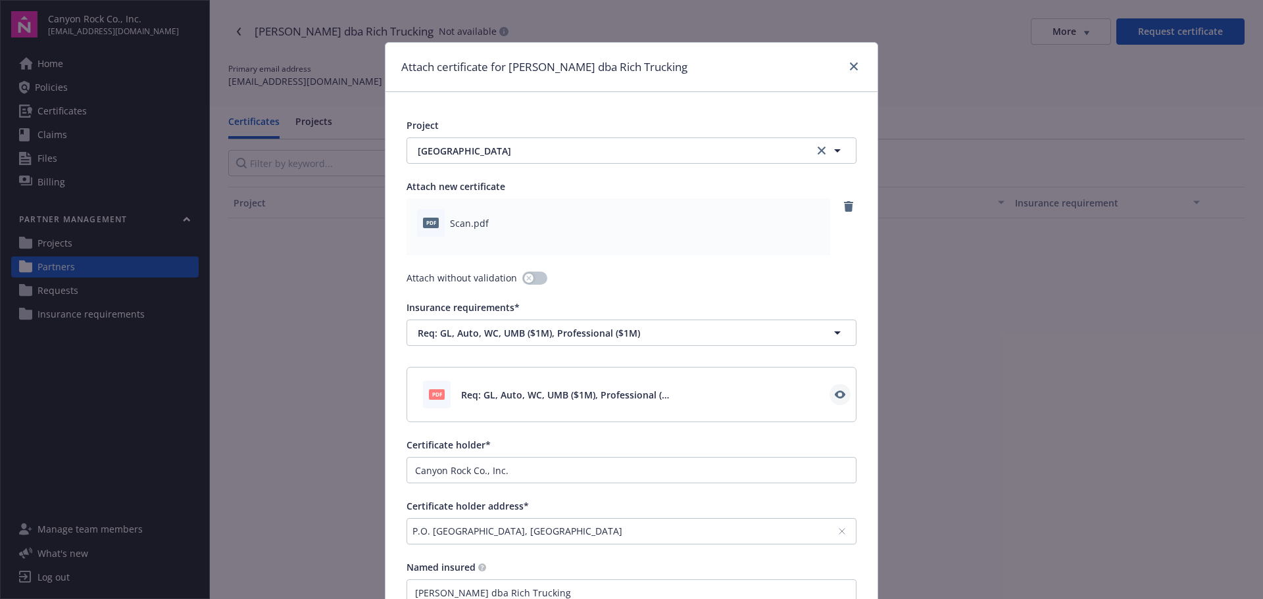
click at [835, 393] on icon "View" at bounding box center [840, 394] width 11 height 11
click at [844, 208] on icon "remove" at bounding box center [848, 206] width 9 height 11
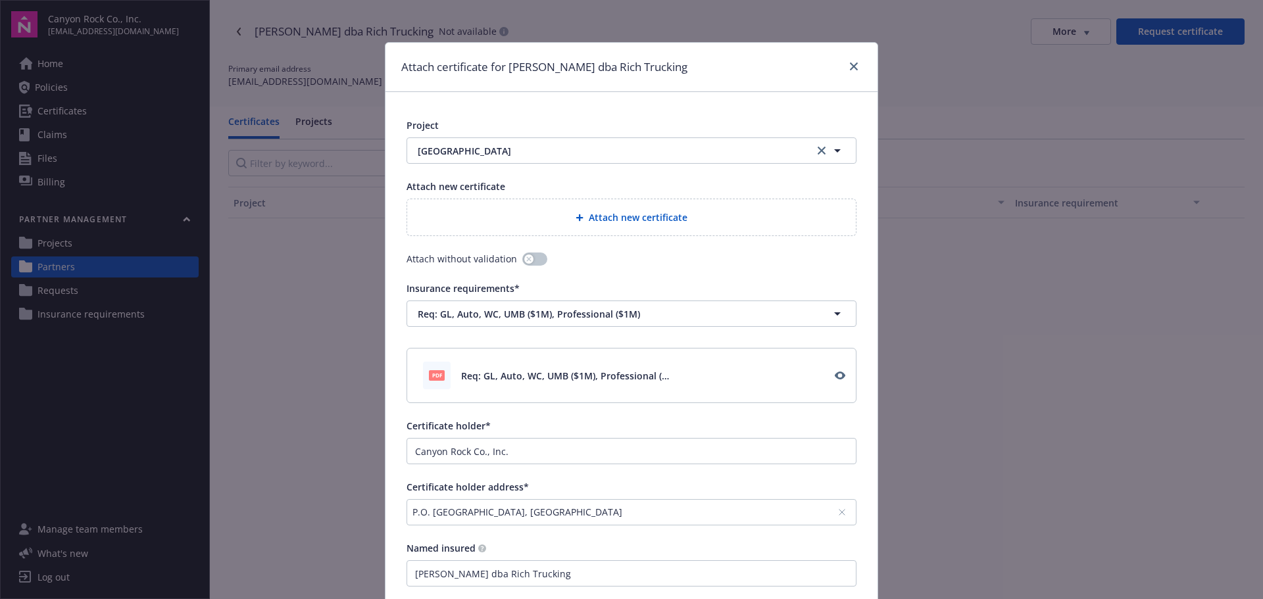
click at [625, 213] on span "Attach new certificate" at bounding box center [638, 217] width 99 height 14
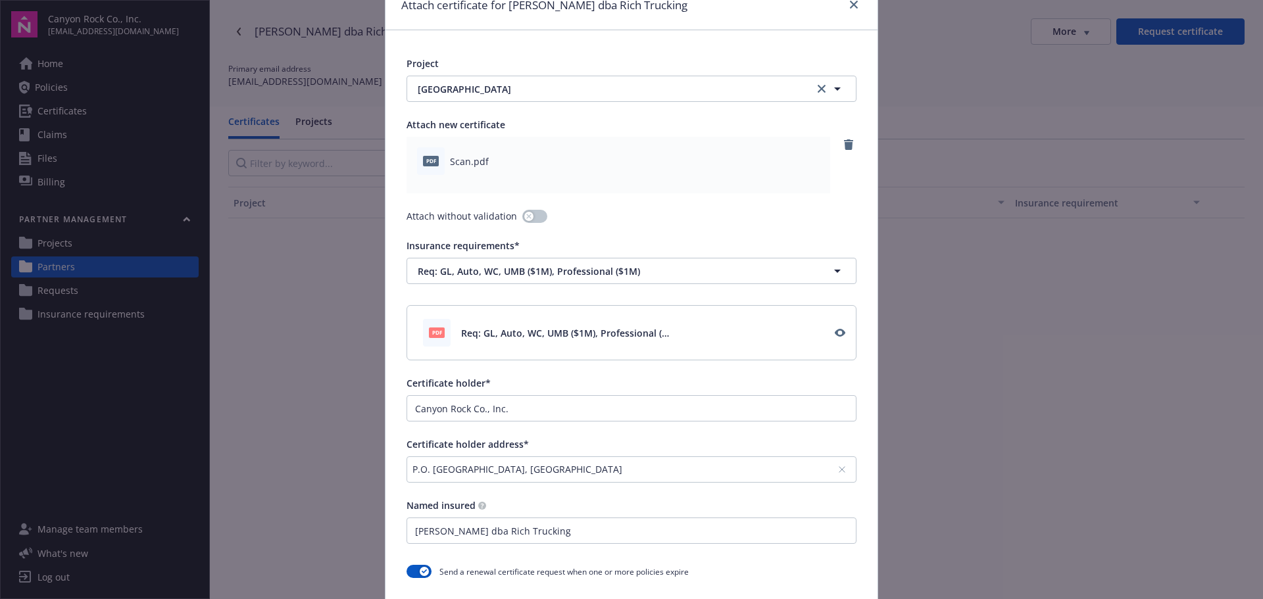
scroll to position [195, 0]
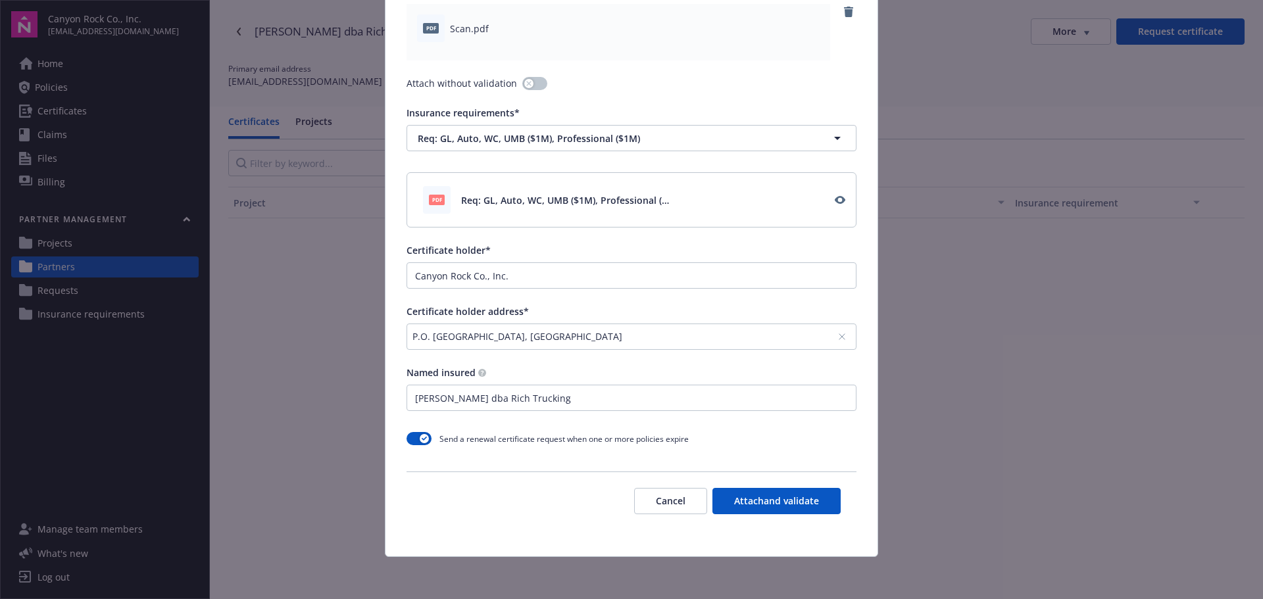
click at [739, 497] on button "Attach and validate" at bounding box center [776, 501] width 128 height 26
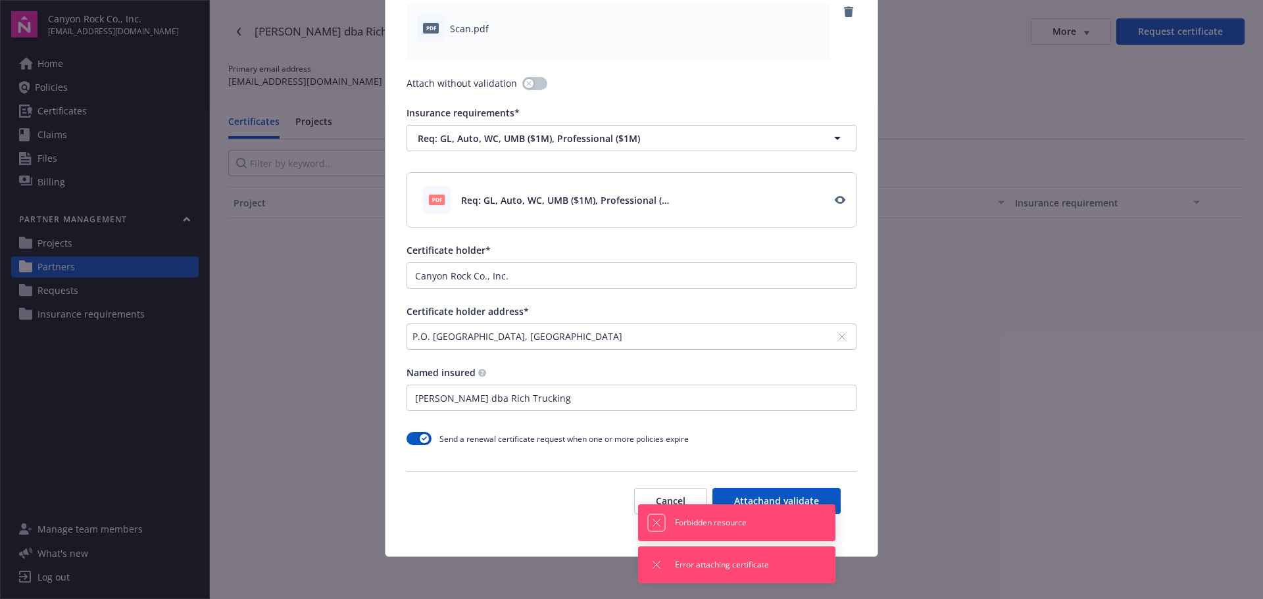
click at [659, 518] on icon "Dismiss notification" at bounding box center [656, 523] width 11 height 11
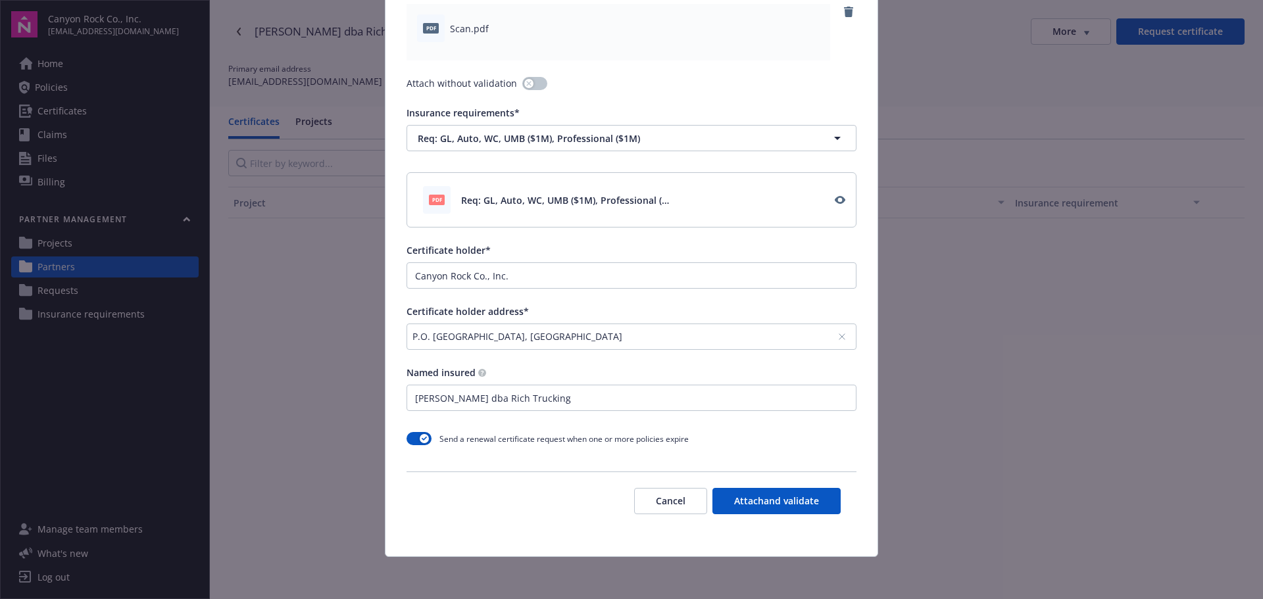
click at [669, 491] on button "Cancel" at bounding box center [670, 501] width 73 height 26
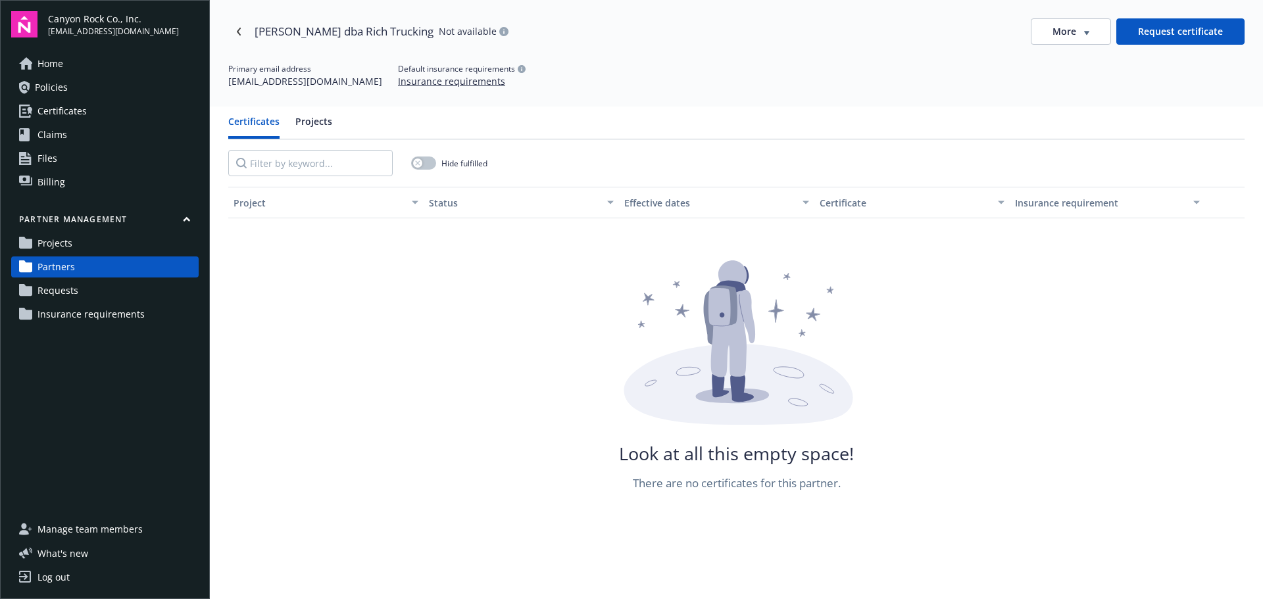
click at [67, 292] on span "Requests" at bounding box center [57, 290] width 41 height 21
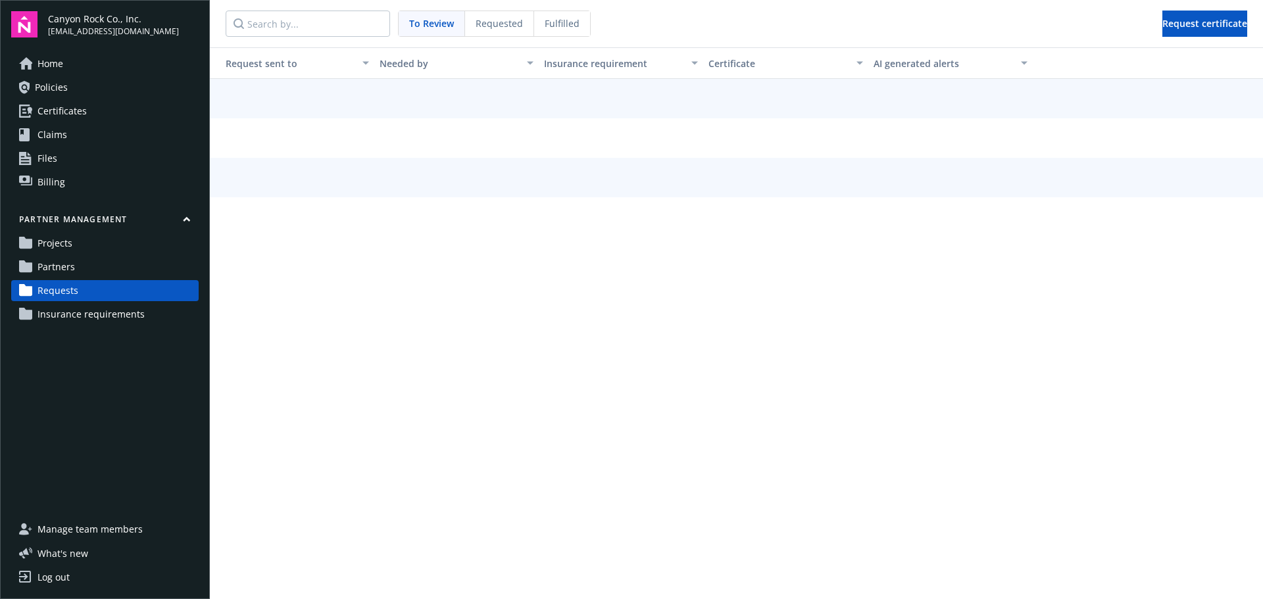
click at [62, 264] on span "Partners" at bounding box center [55, 266] width 37 height 21
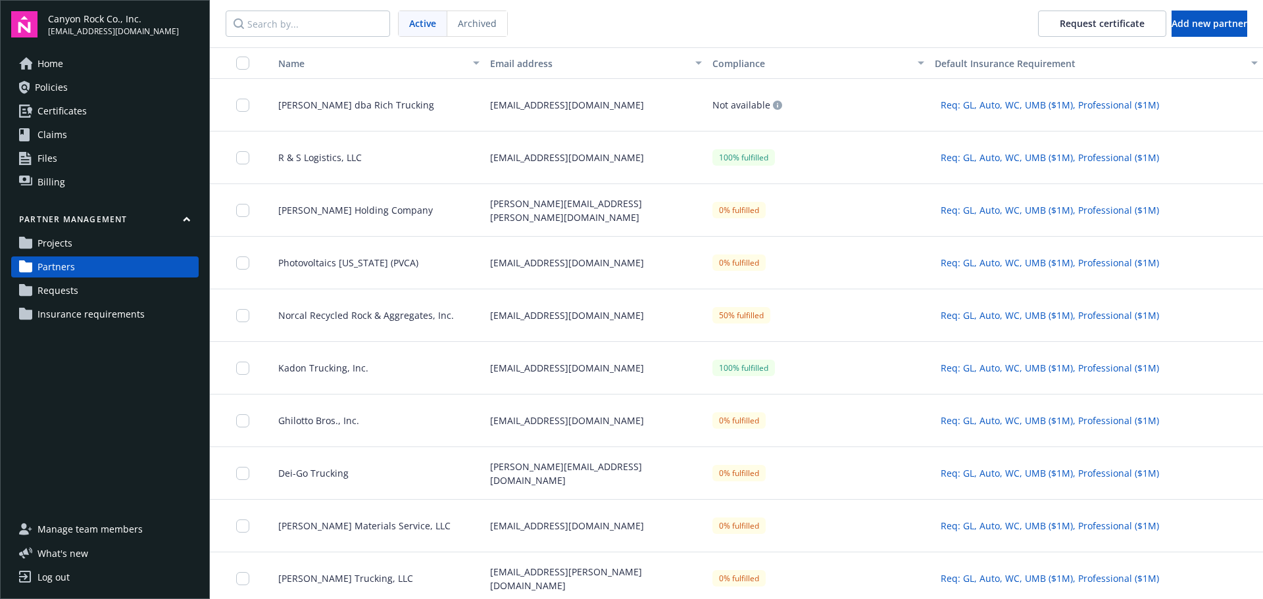
click at [324, 99] on span "[PERSON_NAME] dba Rich Trucking" at bounding box center [351, 105] width 166 height 14
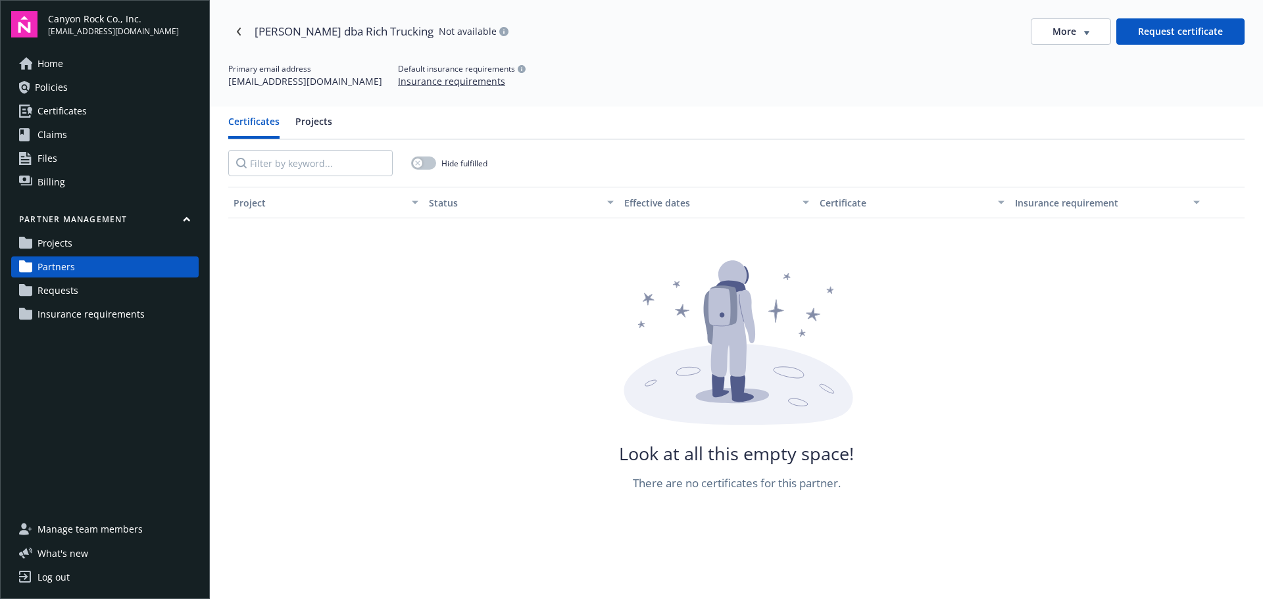
click at [1052, 33] on span "More" at bounding box center [1064, 31] width 24 height 13
click at [1071, 81] on div "Attach certificate" at bounding box center [1063, 81] width 106 height 22
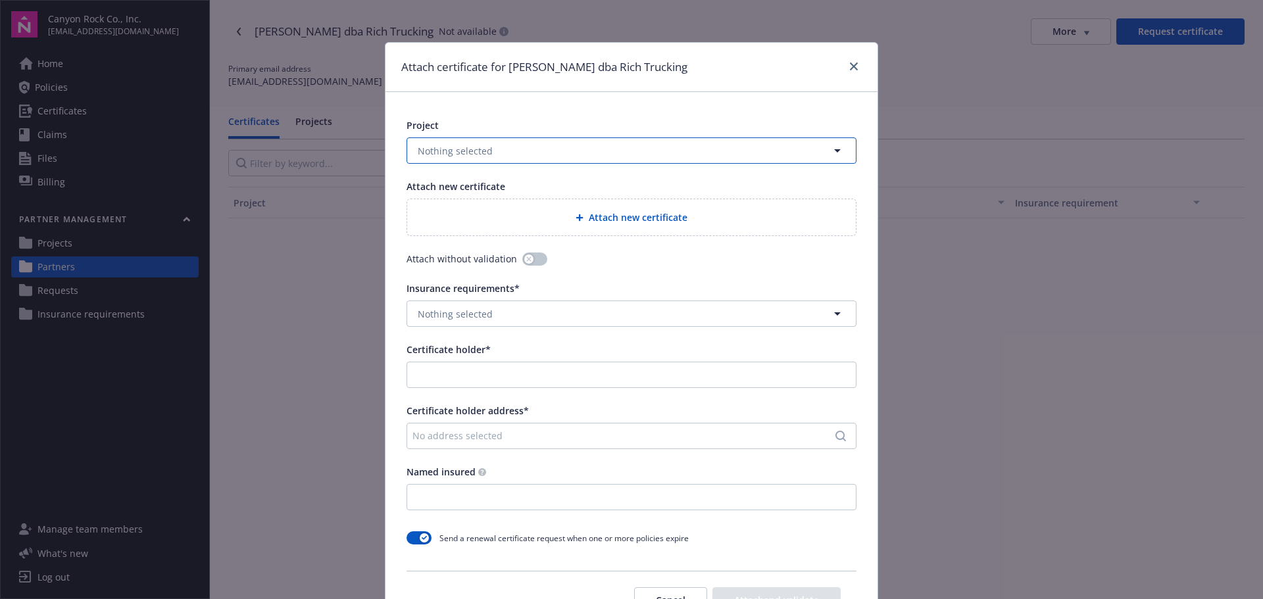
click at [501, 150] on button "Nothing selected" at bounding box center [631, 150] width 450 height 26
click at [483, 183] on strong "[GEOGRAPHIC_DATA]" at bounding box center [467, 188] width 93 height 12
click at [533, 259] on button "button" at bounding box center [534, 259] width 25 height 13
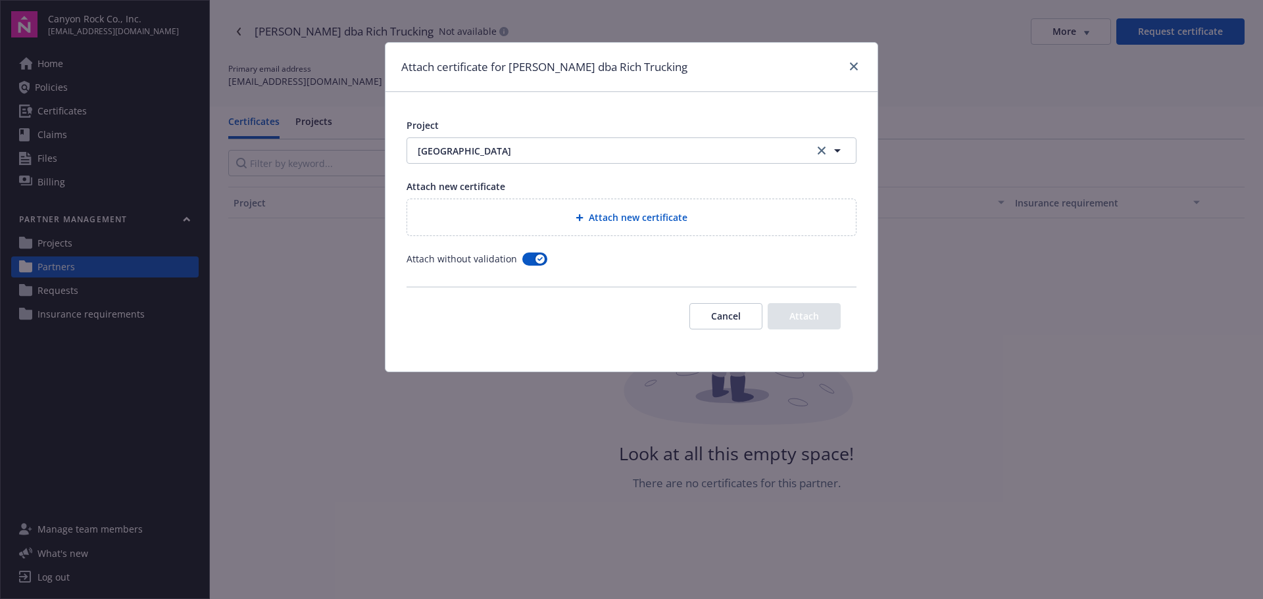
click at [618, 218] on span "Attach new certificate" at bounding box center [638, 217] width 99 height 14
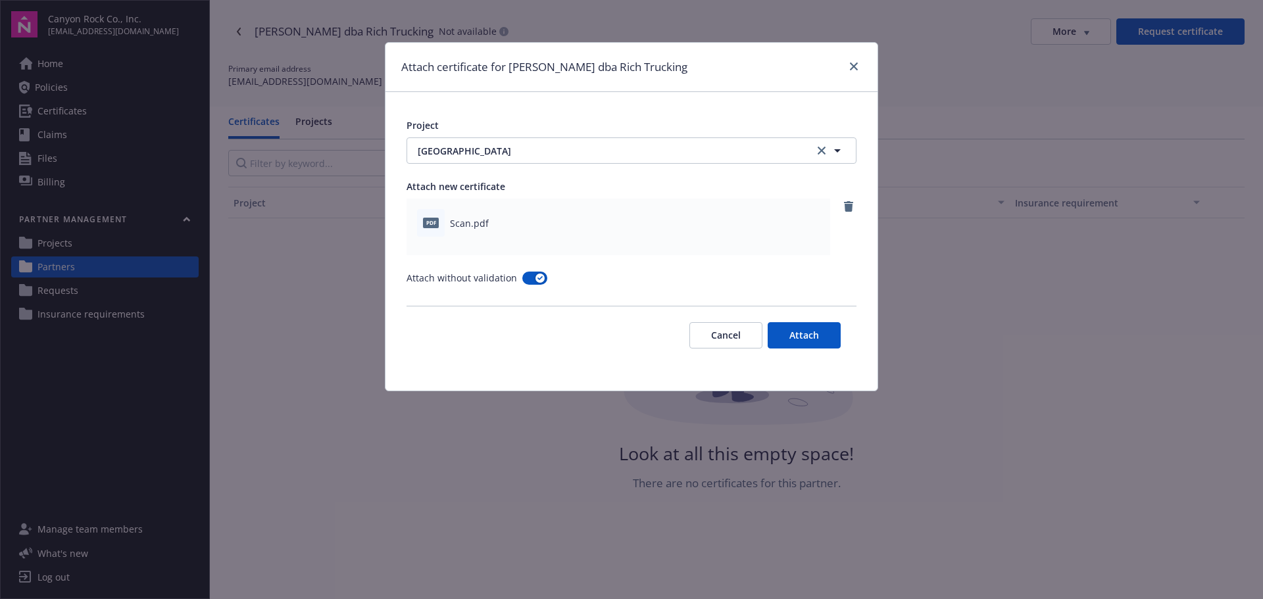
click at [800, 335] on button "Attach" at bounding box center [803, 335] width 73 height 26
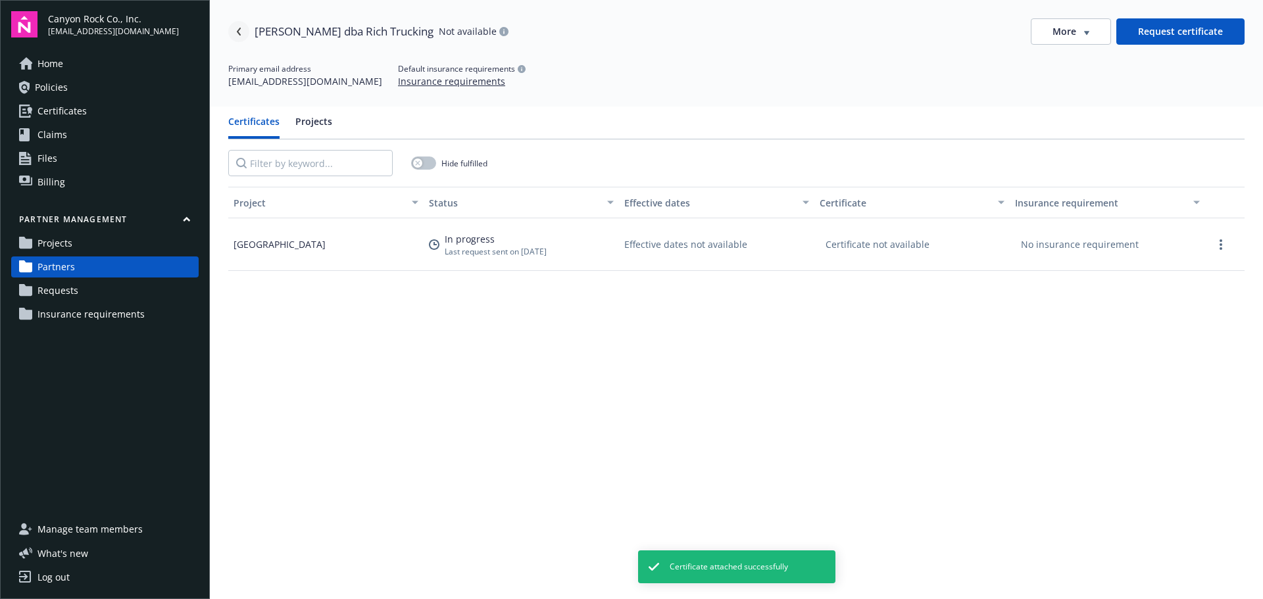
click at [237, 26] on link "Navigate back" at bounding box center [238, 31] width 21 height 21
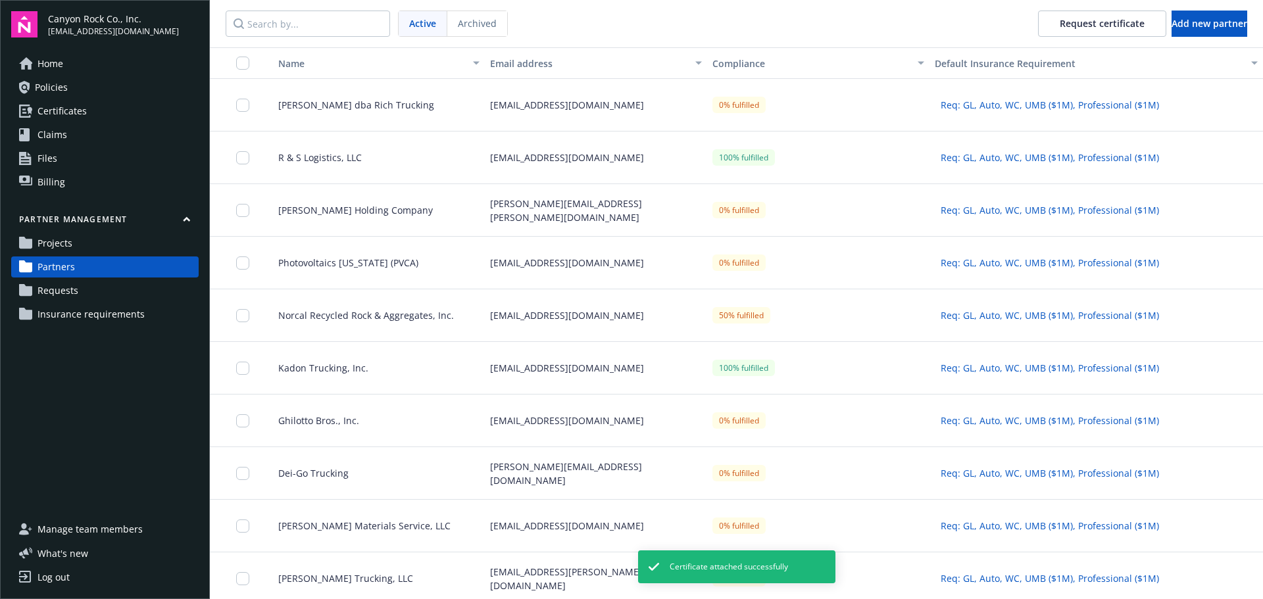
click at [365, 97] on div "[PERSON_NAME] dba Rich Trucking" at bounding box center [373, 105] width 222 height 53
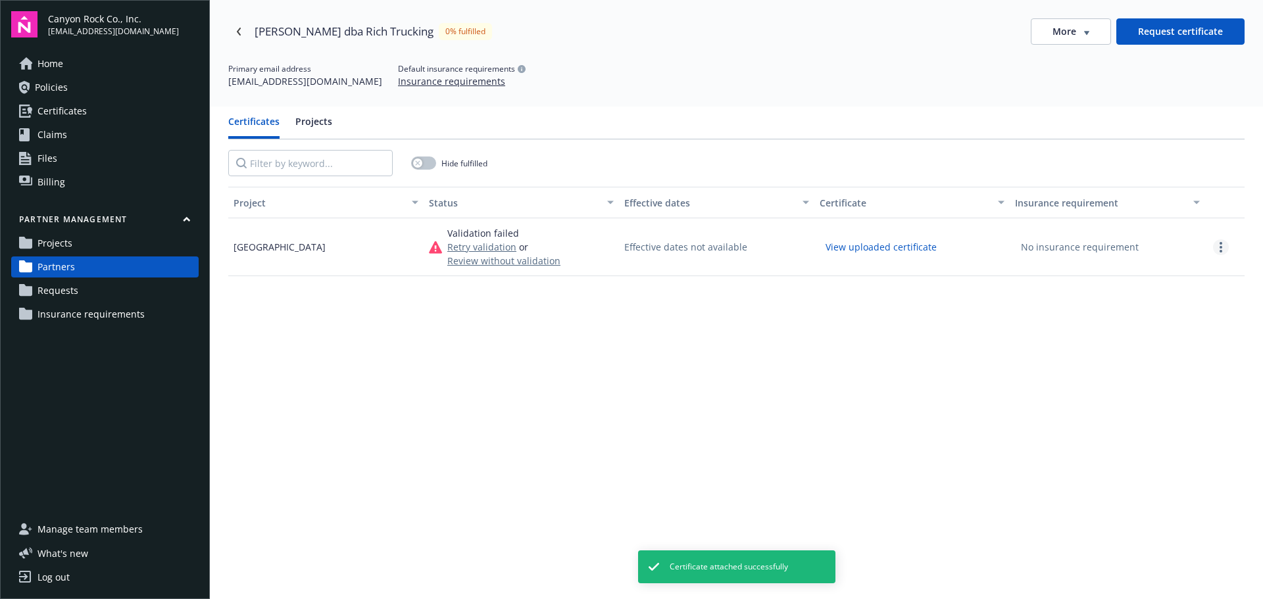
click at [1213, 249] on link "more" at bounding box center [1221, 247] width 16 height 16
click at [1174, 294] on span "Review certificate" at bounding box center [1157, 291] width 77 height 14
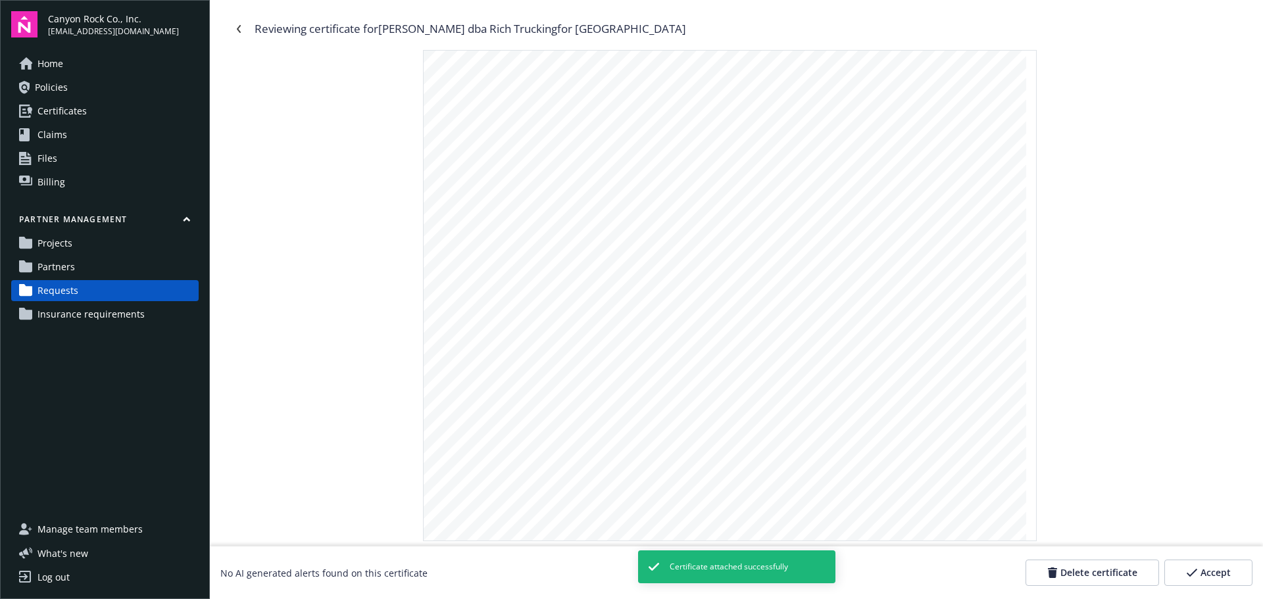
click at [1215, 569] on span "Accept" at bounding box center [1215, 572] width 30 height 13
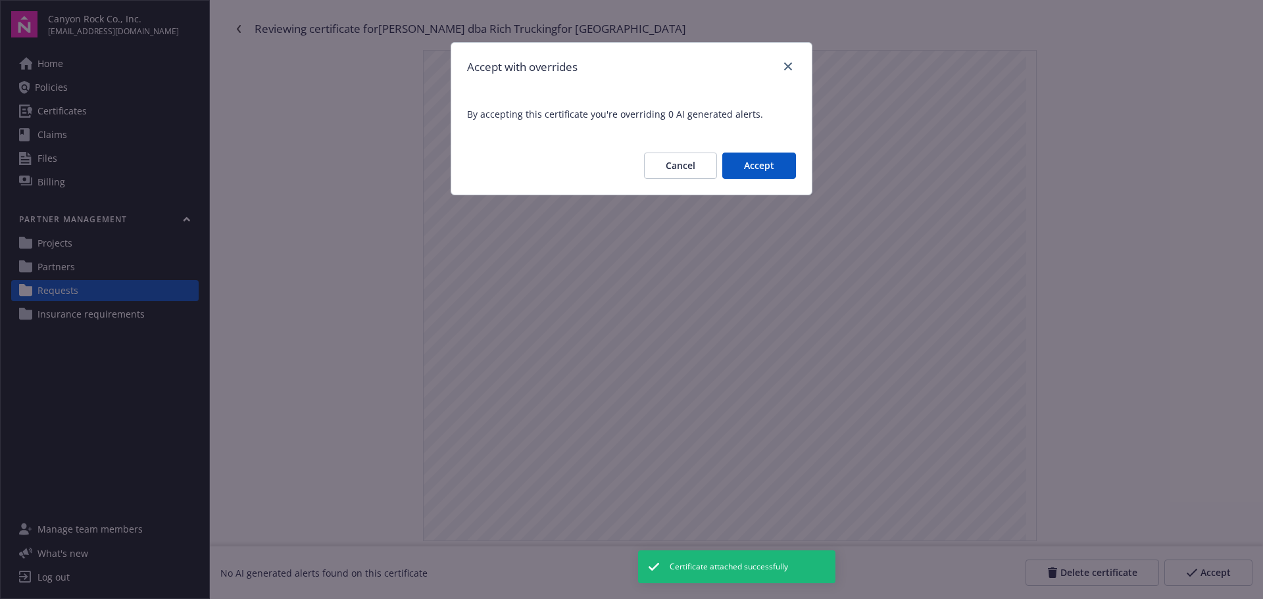
click at [772, 163] on button "Accept" at bounding box center [759, 166] width 74 height 26
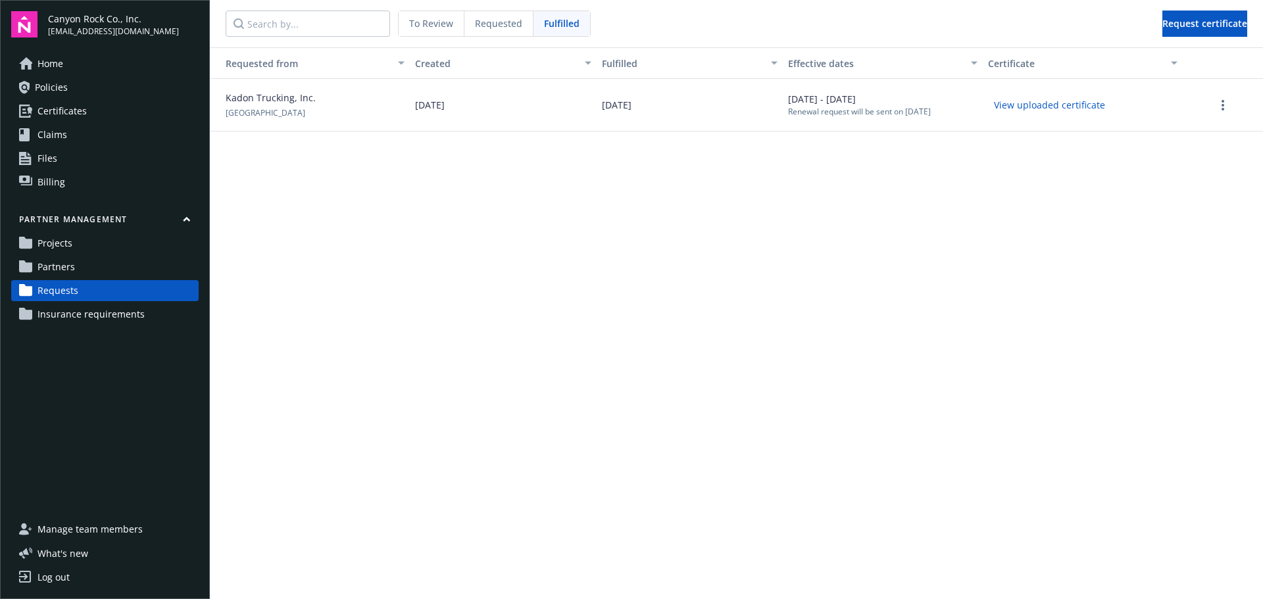
click at [71, 268] on span "Partners" at bounding box center [55, 266] width 37 height 21
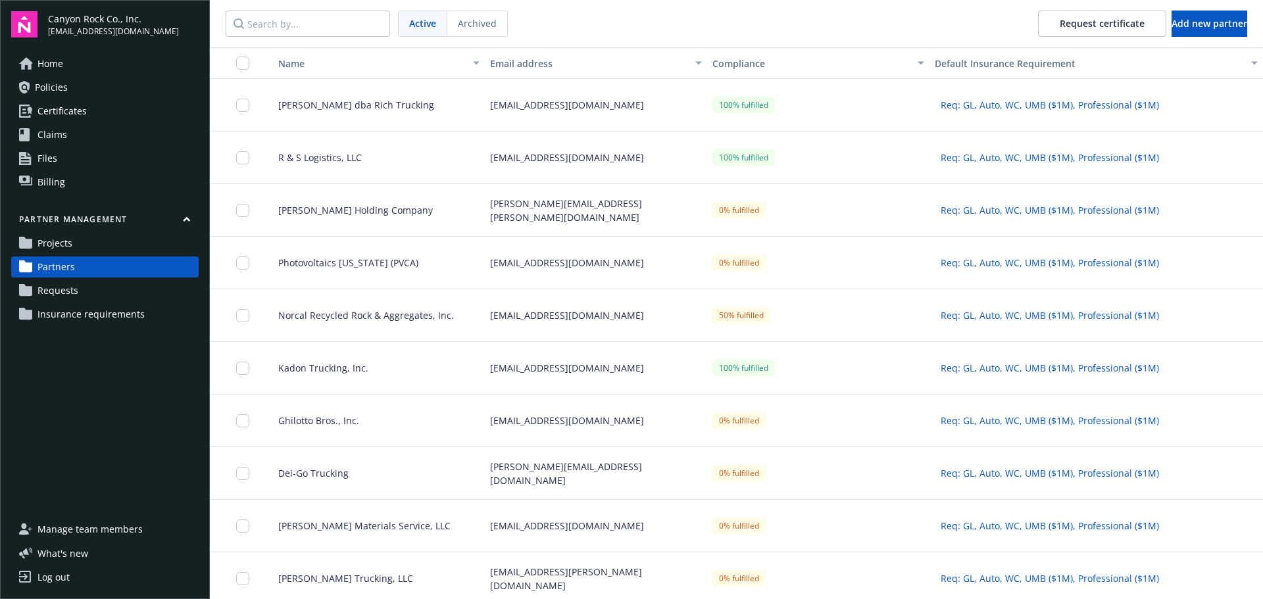
click at [81, 281] on link "Requests" at bounding box center [104, 290] width 187 height 21
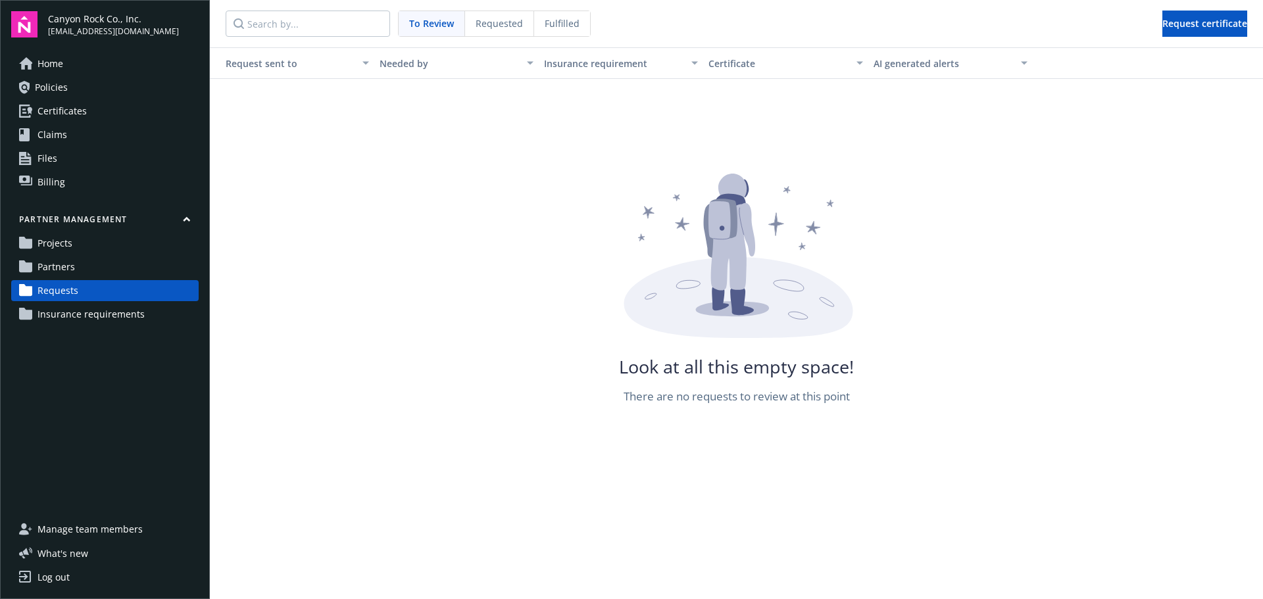
click at [568, 13] on div "Fulfilled" at bounding box center [562, 23] width 56 height 25
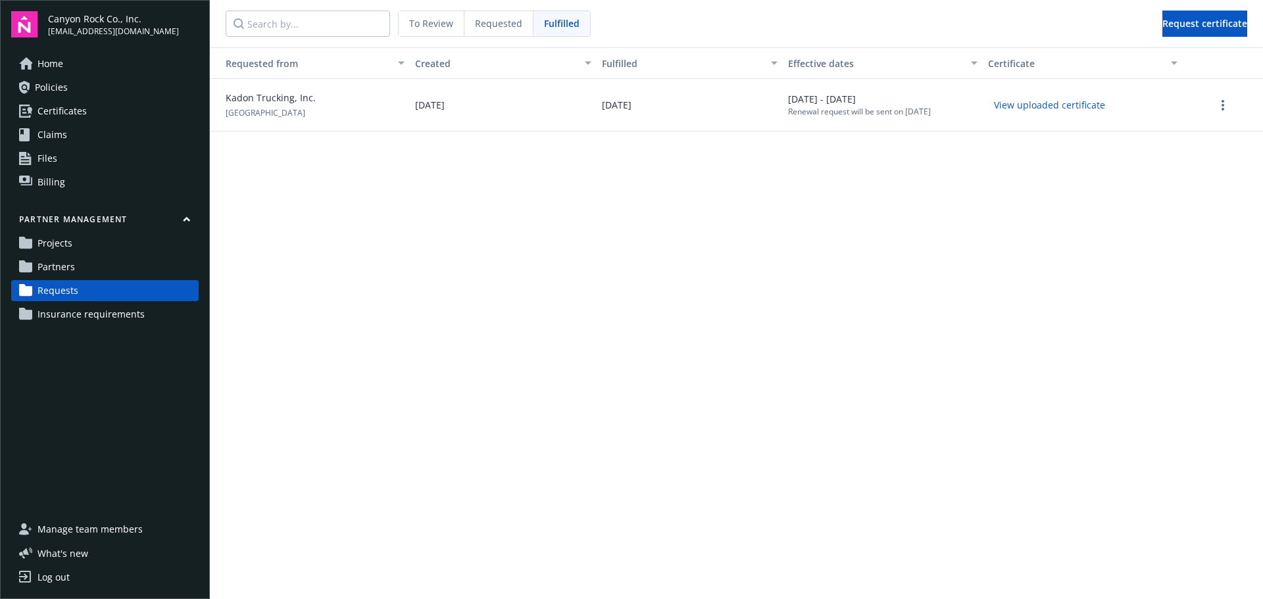
click at [492, 24] on span "Requested" at bounding box center [498, 23] width 47 height 14
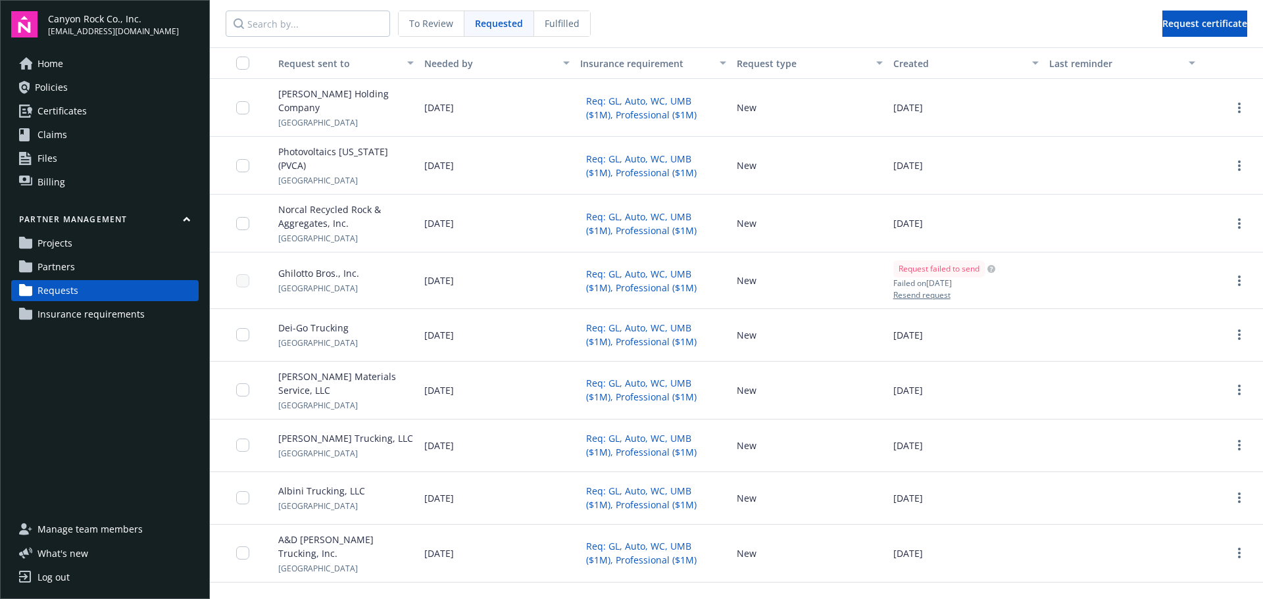
click at [427, 28] on span "To Review" at bounding box center [431, 23] width 44 height 14
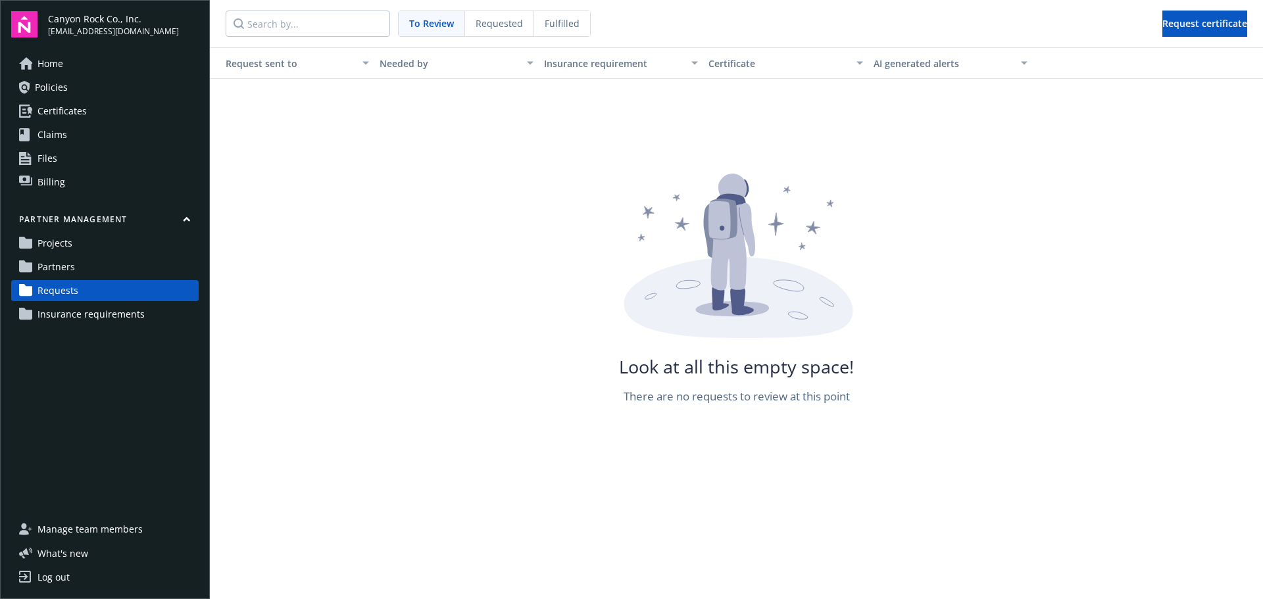
click at [477, 25] on span "Requested" at bounding box center [498, 23] width 47 height 14
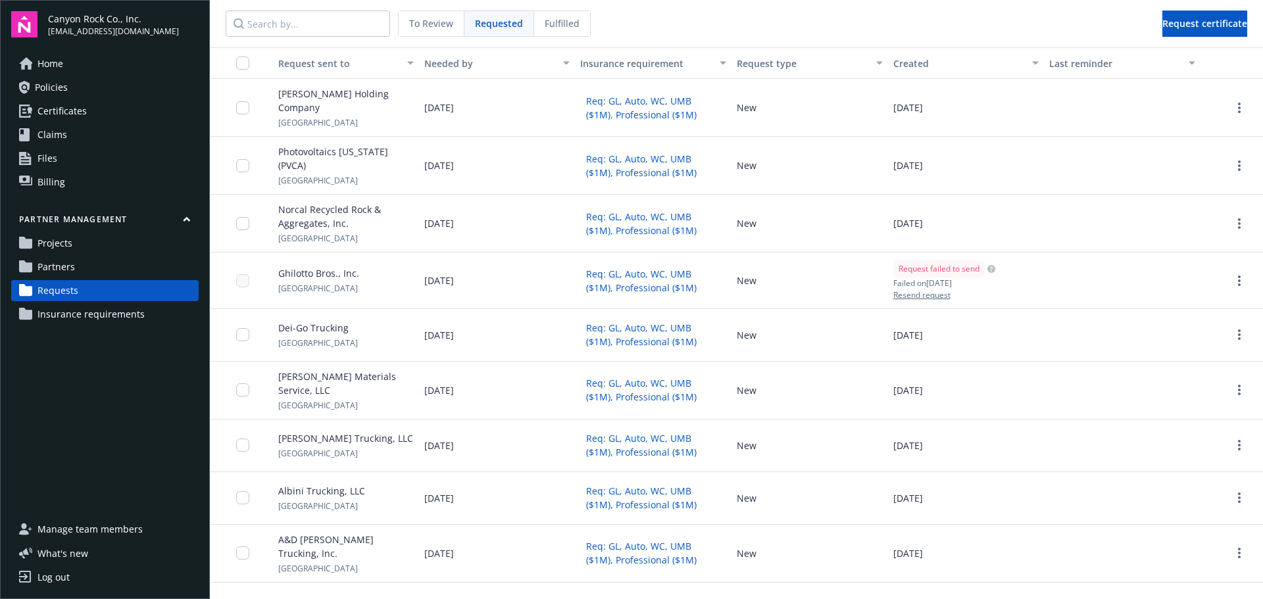
click at [561, 18] on span "Fulfilled" at bounding box center [562, 23] width 35 height 14
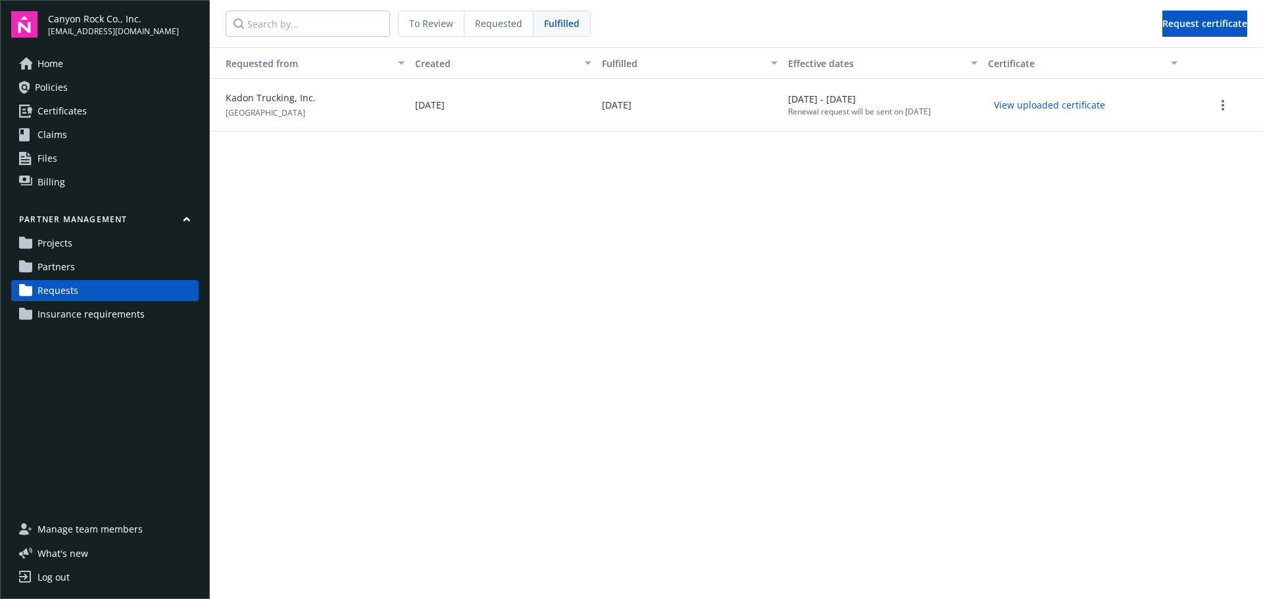
click at [61, 269] on span "Partners" at bounding box center [55, 266] width 37 height 21
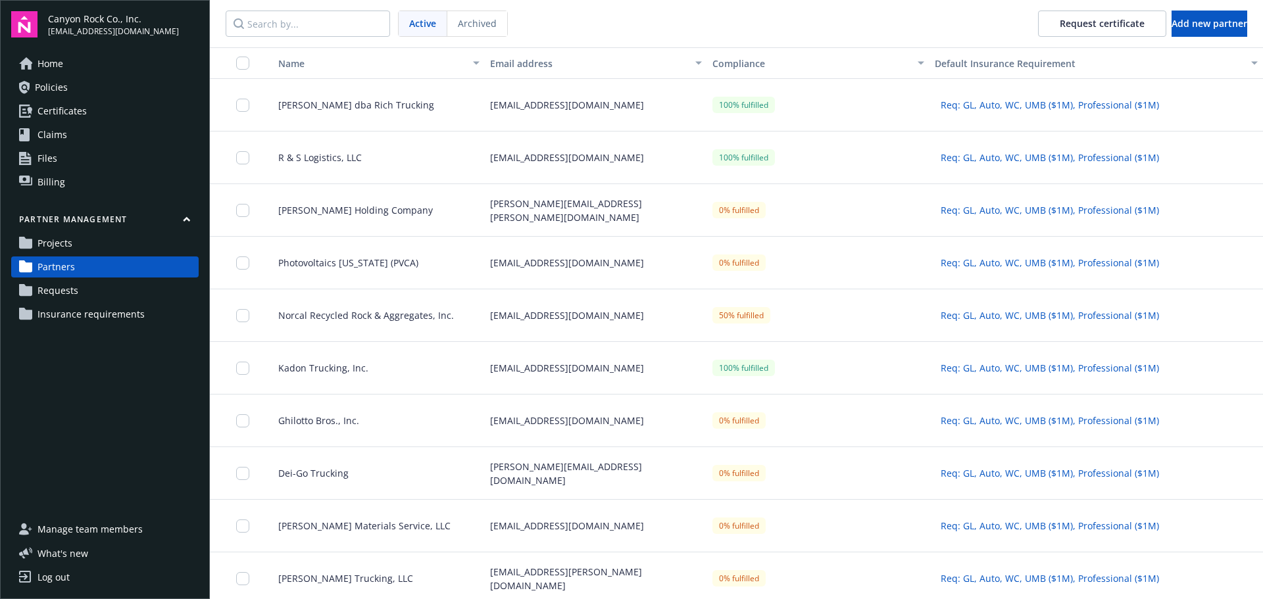
click at [422, 97] on div "[PERSON_NAME] dba Rich Trucking" at bounding box center [373, 105] width 222 height 53
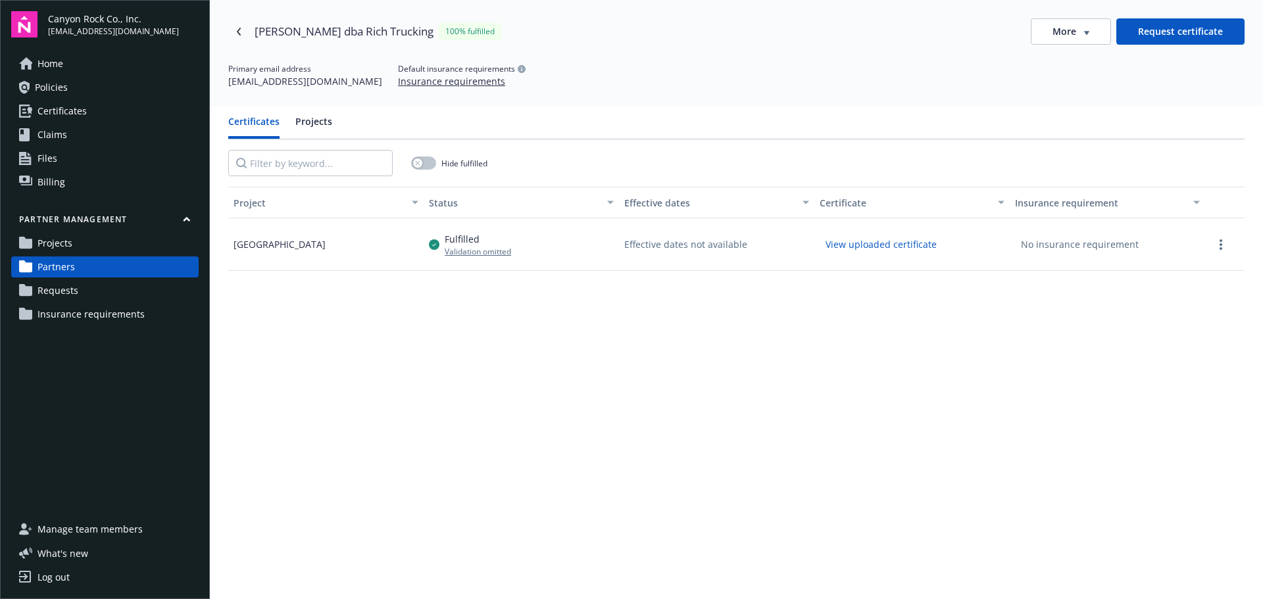
click at [55, 288] on span "Requests" at bounding box center [57, 290] width 41 height 21
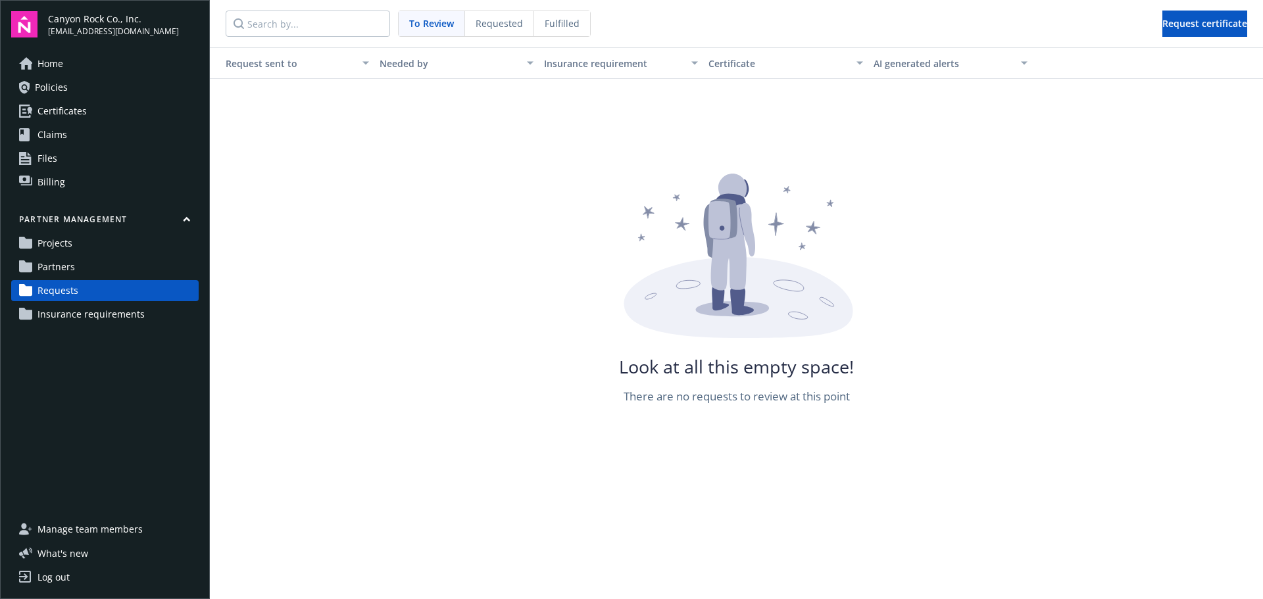
click at [66, 264] on span "Partners" at bounding box center [55, 266] width 37 height 21
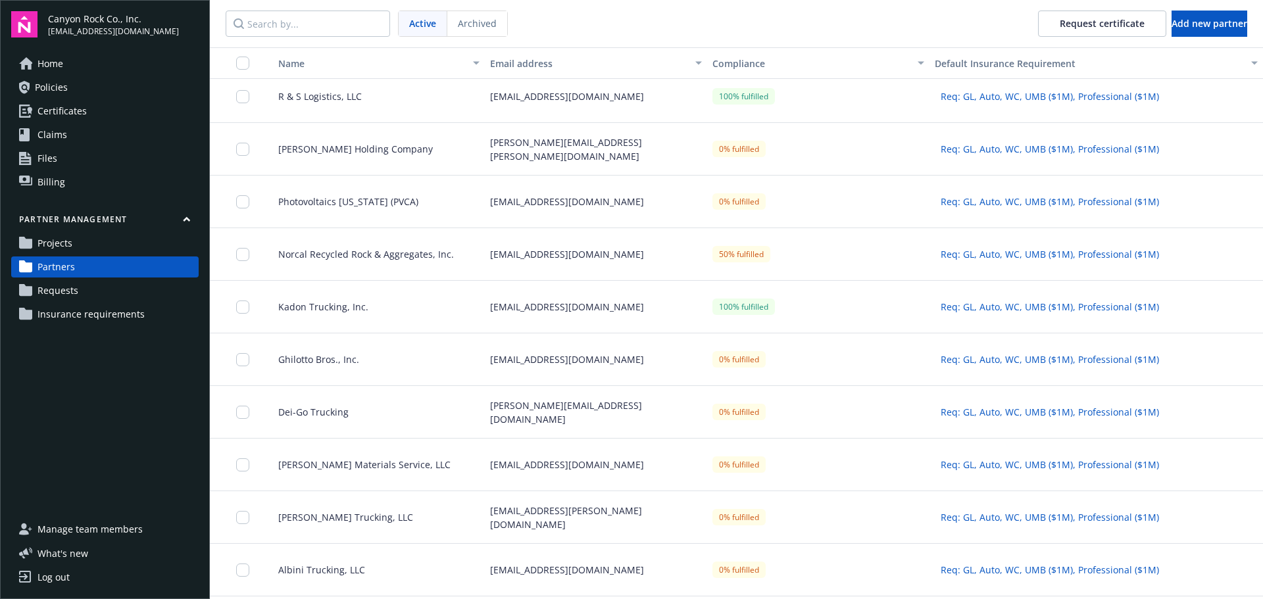
scroll to position [164, 0]
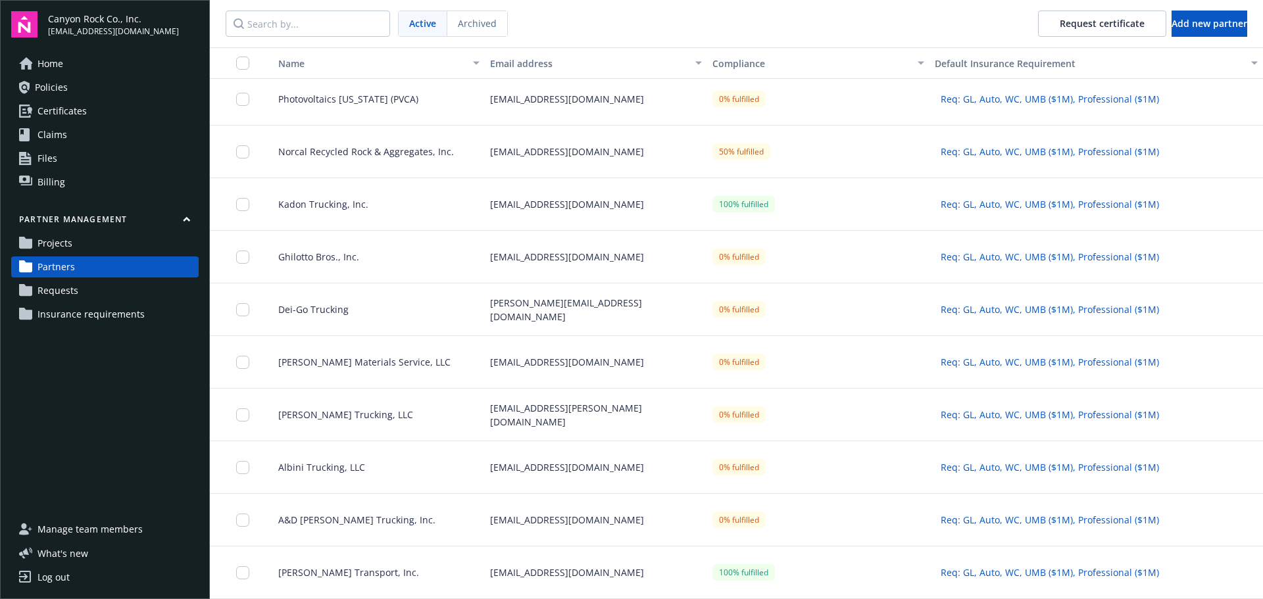
click at [328, 522] on span "A&D [PERSON_NAME] Trucking, Inc." at bounding box center [352, 520] width 168 height 14
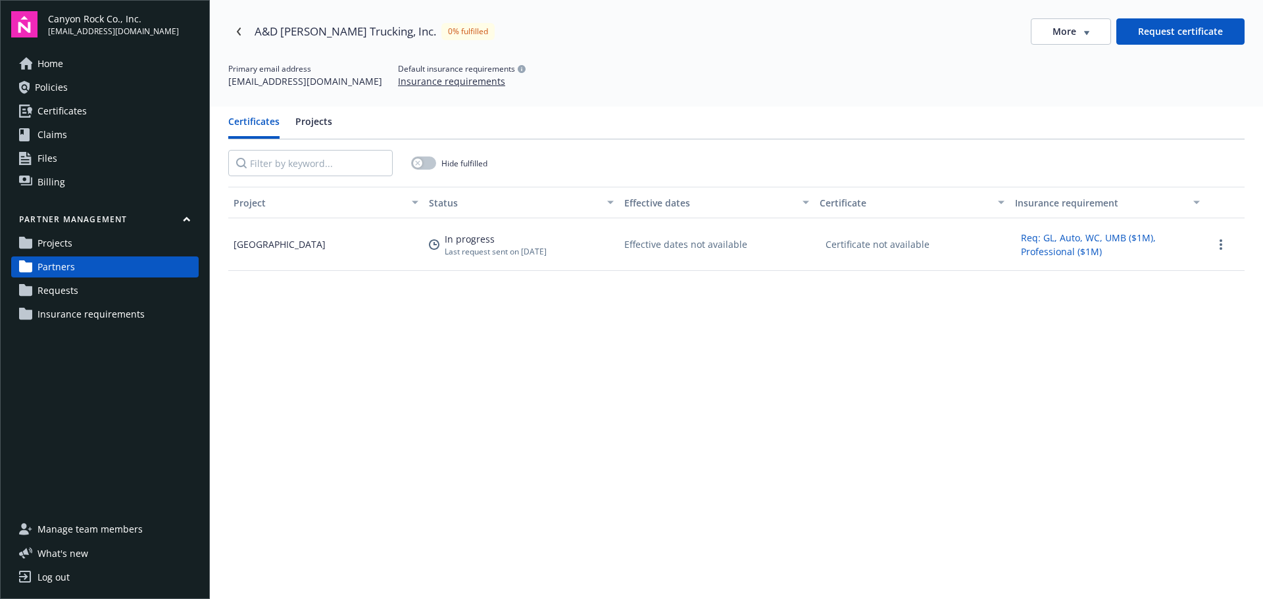
click at [66, 239] on span "Projects" at bounding box center [54, 243] width 35 height 21
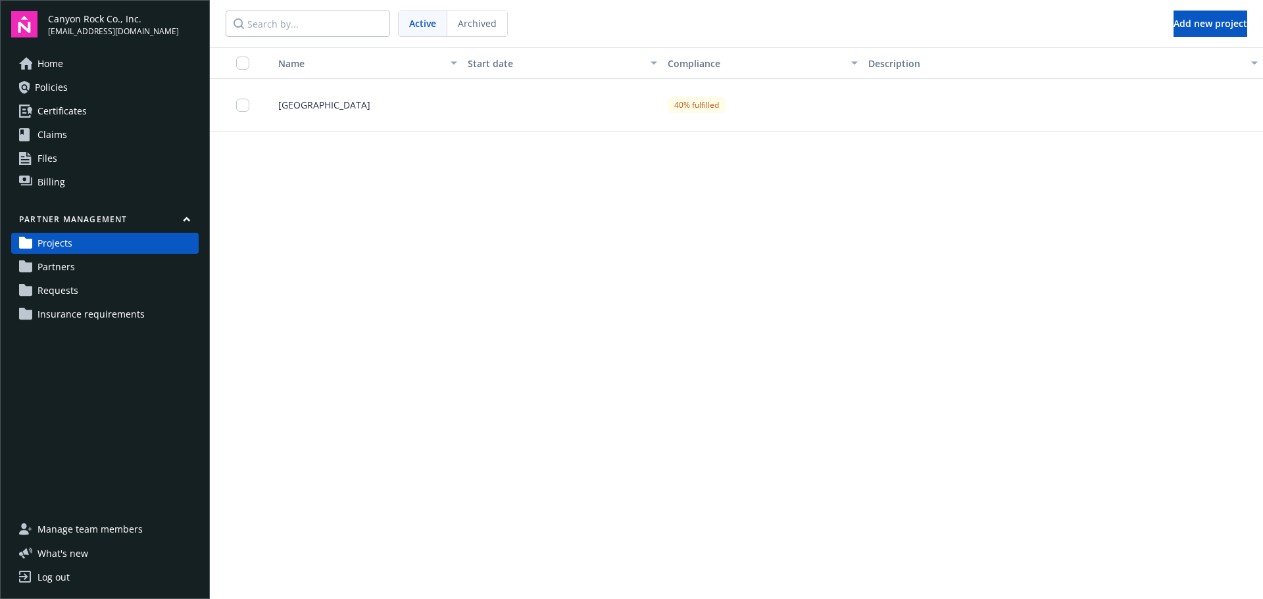
click at [64, 265] on span "Partners" at bounding box center [55, 266] width 37 height 21
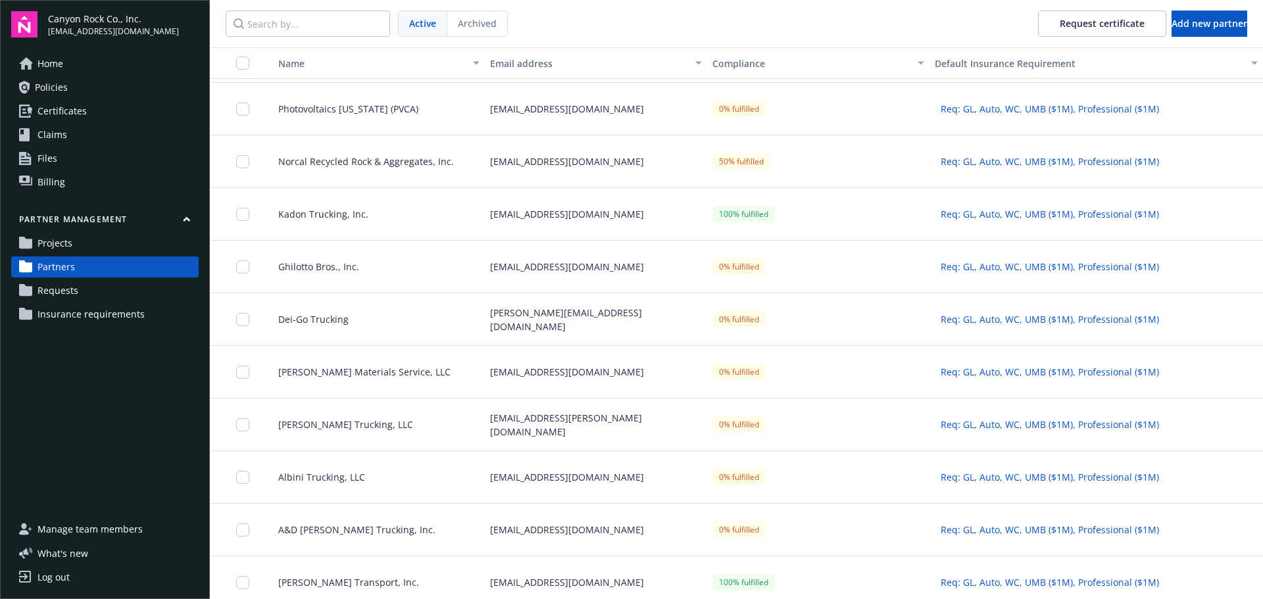
scroll to position [164, 0]
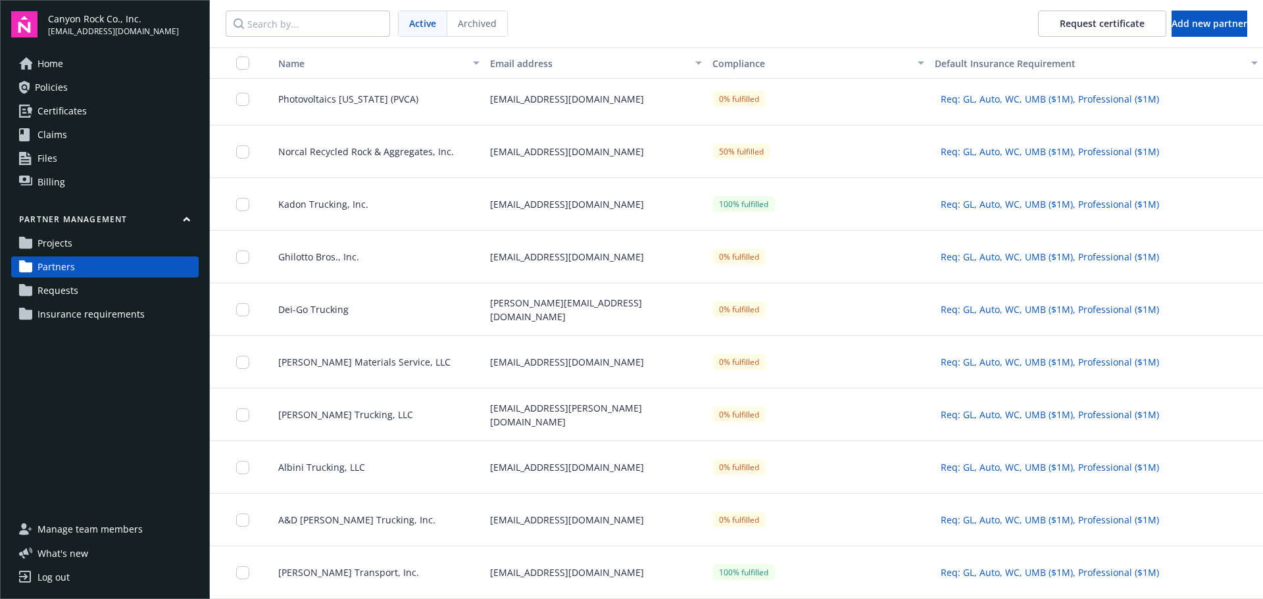
click at [332, 518] on span "A&D [PERSON_NAME] Trucking, Inc." at bounding box center [352, 520] width 168 height 14
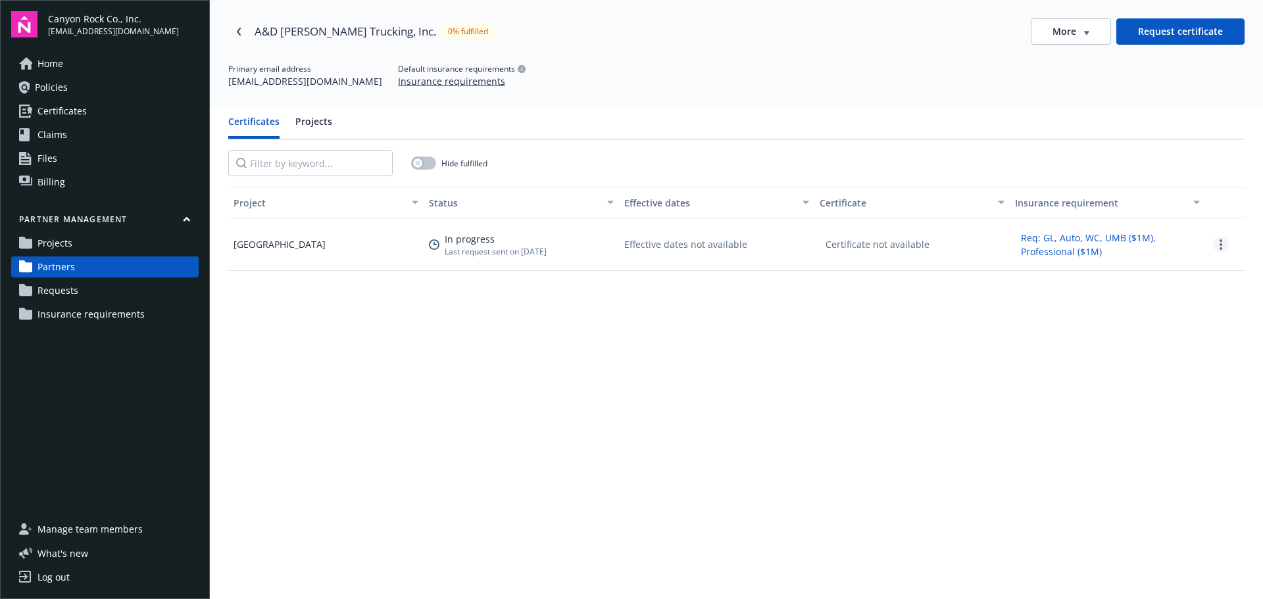
click at [1214, 246] on link "more" at bounding box center [1221, 245] width 16 height 16
click at [638, 43] on div "A&D [PERSON_NAME] Trucking, Inc. 0% fulfilled More Request certificate" at bounding box center [736, 31] width 1016 height 26
click at [278, 242] on div "[GEOGRAPHIC_DATA]" at bounding box center [279, 244] width 92 height 14
click at [1068, 32] on div "More" at bounding box center [1070, 31] width 37 height 13
click at [1056, 57] on div "Edit partner" at bounding box center [1063, 59] width 106 height 22
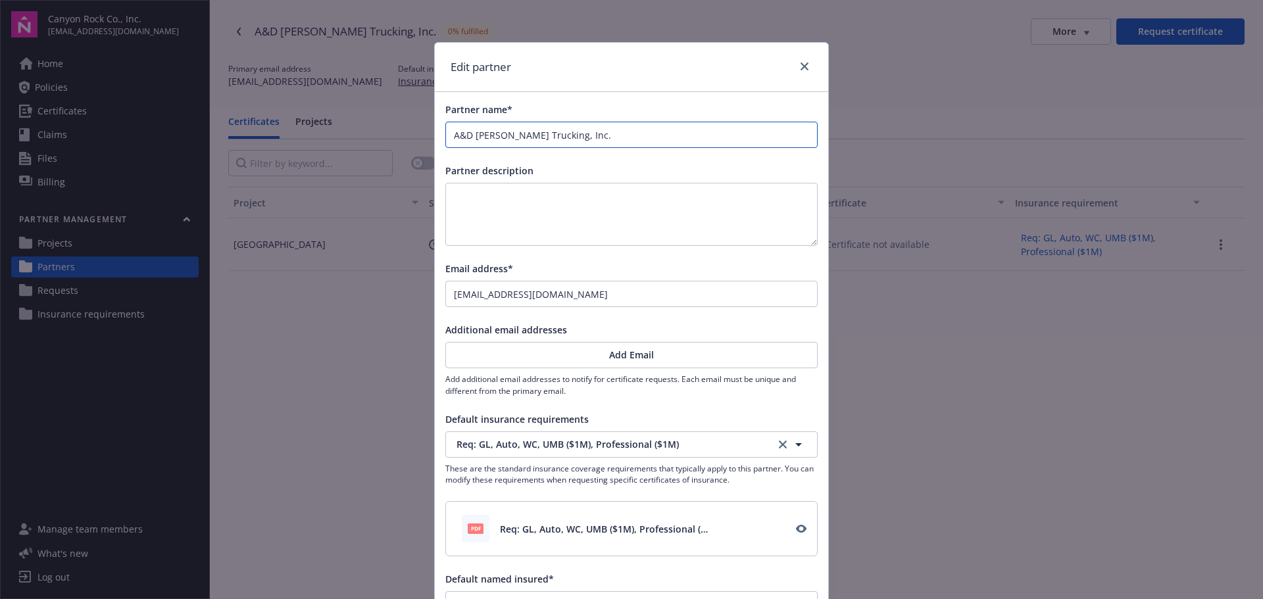
click at [454, 137] on input "A&D [PERSON_NAME] Trucking, Inc." at bounding box center [631, 134] width 371 height 25
drag, startPoint x: 465, startPoint y: 134, endPoint x: 513, endPoint y: 157, distance: 53.2
click at [465, 134] on input "A &D [PERSON_NAME] Trucking, Inc." at bounding box center [631, 134] width 371 height 25
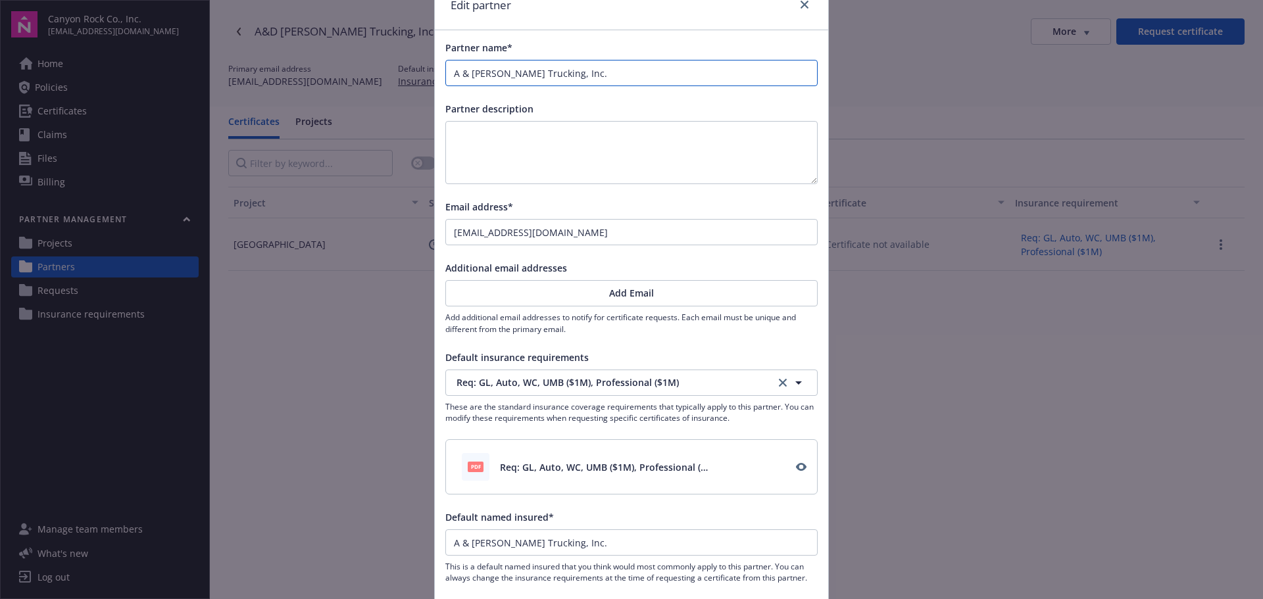
scroll to position [163, 0]
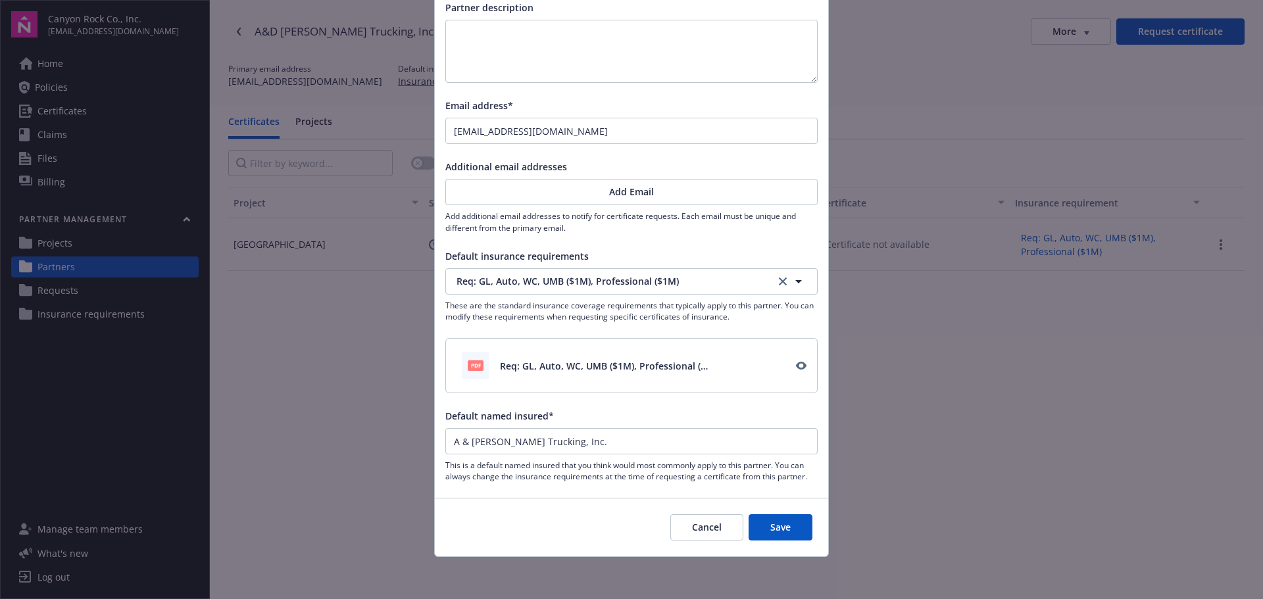
click at [789, 526] on button "Save" at bounding box center [780, 527] width 64 height 26
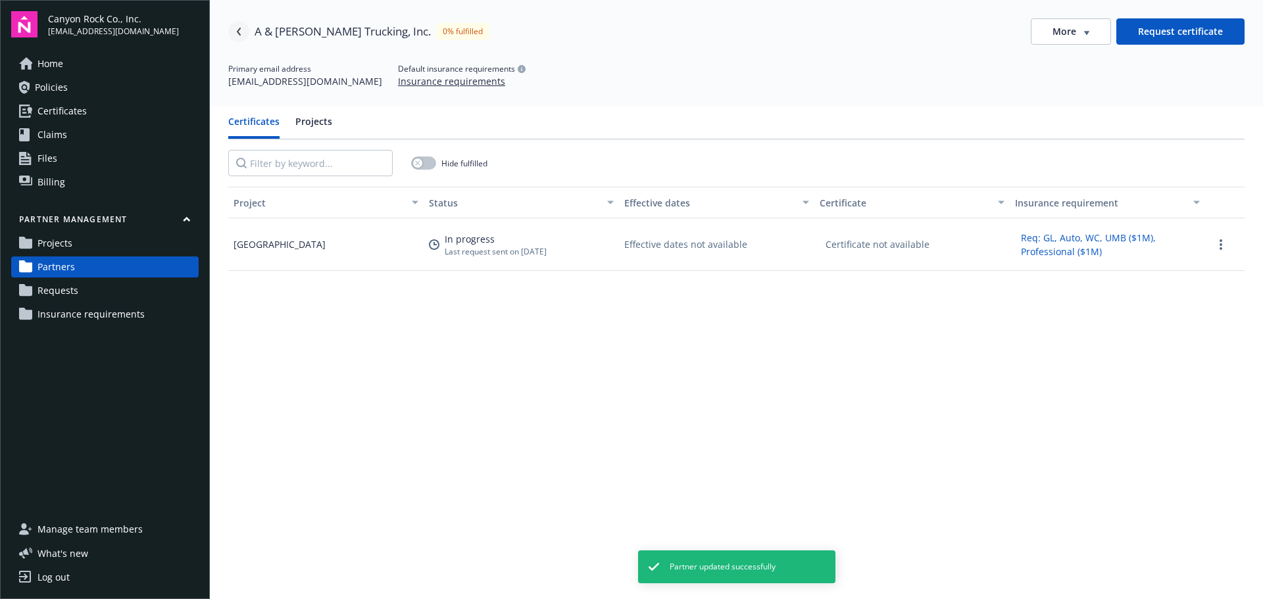
click at [239, 30] on icon "Navigate back" at bounding box center [239, 32] width 4 height 8
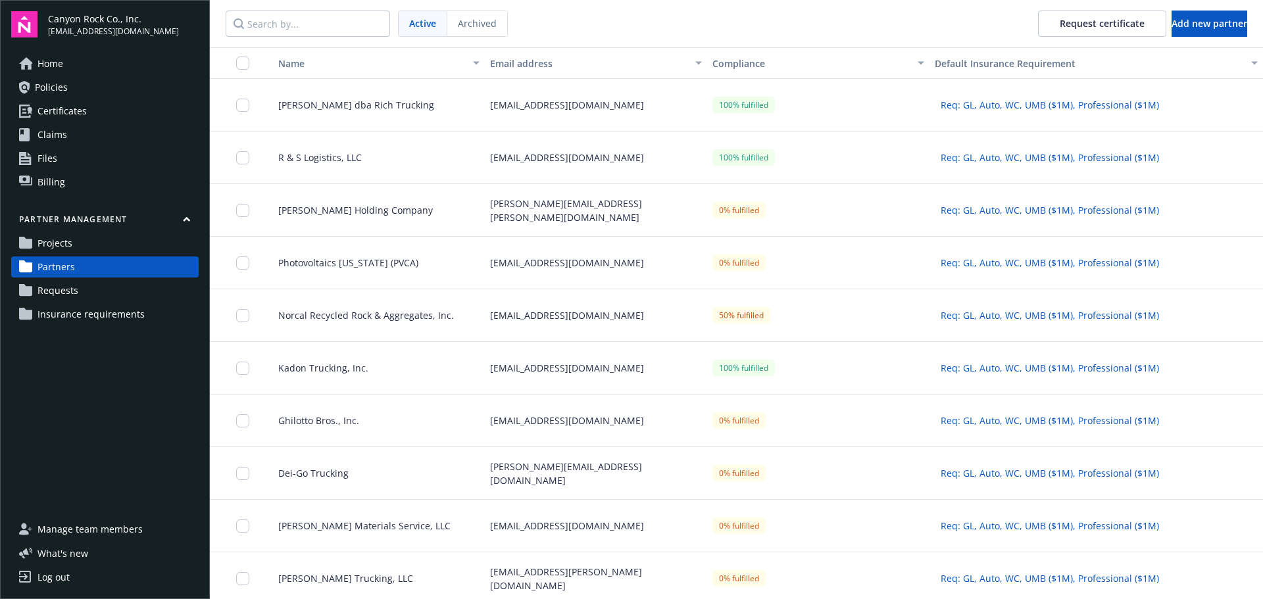
click at [310, 420] on span "Ghilotto Bros., Inc." at bounding box center [313, 421] width 91 height 14
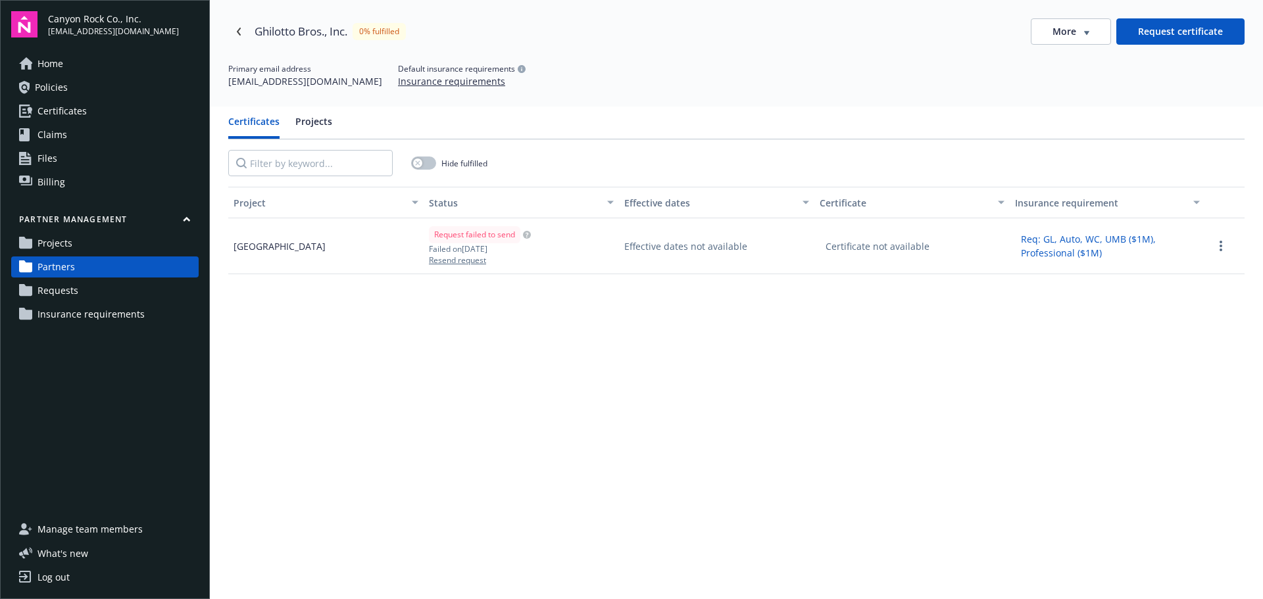
click at [79, 265] on link "Partners" at bounding box center [104, 266] width 187 height 21
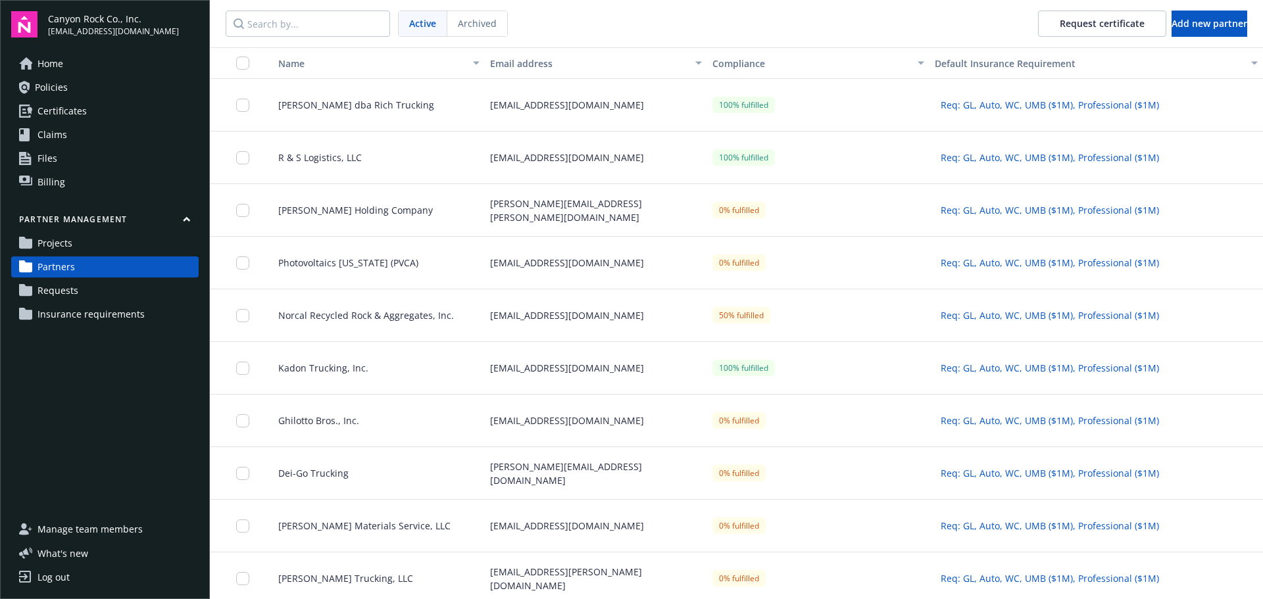
click at [63, 60] on span "Home" at bounding box center [50, 63] width 26 height 21
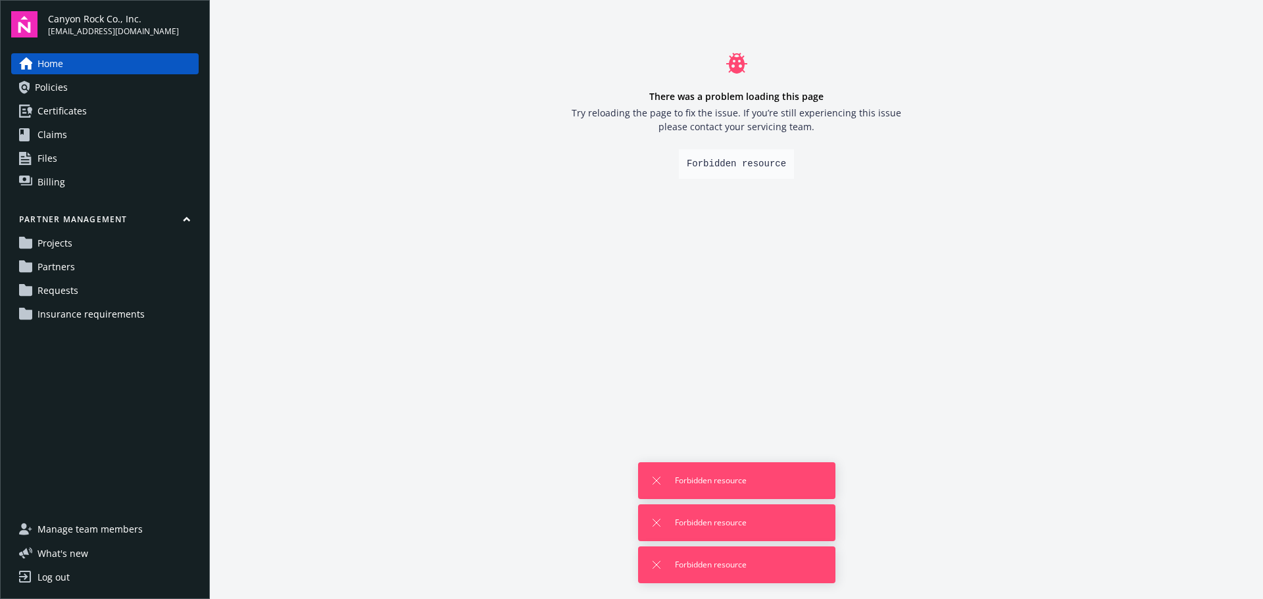
click at [61, 238] on span "Projects" at bounding box center [54, 243] width 35 height 21
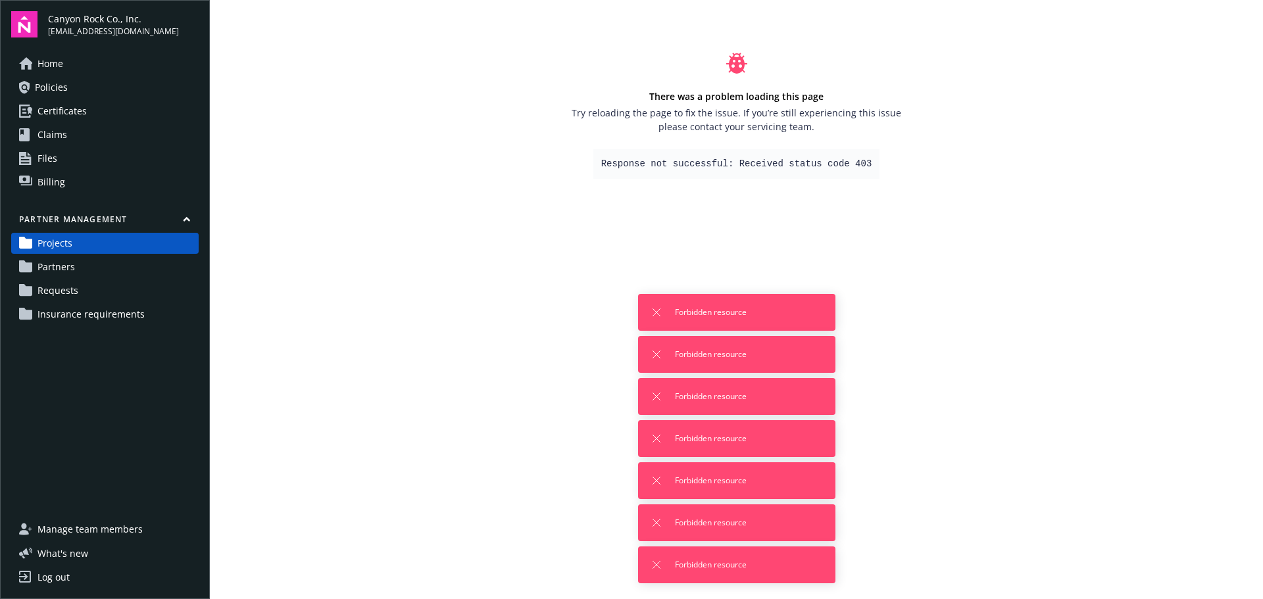
click at [55, 267] on span "Partners" at bounding box center [55, 266] width 37 height 21
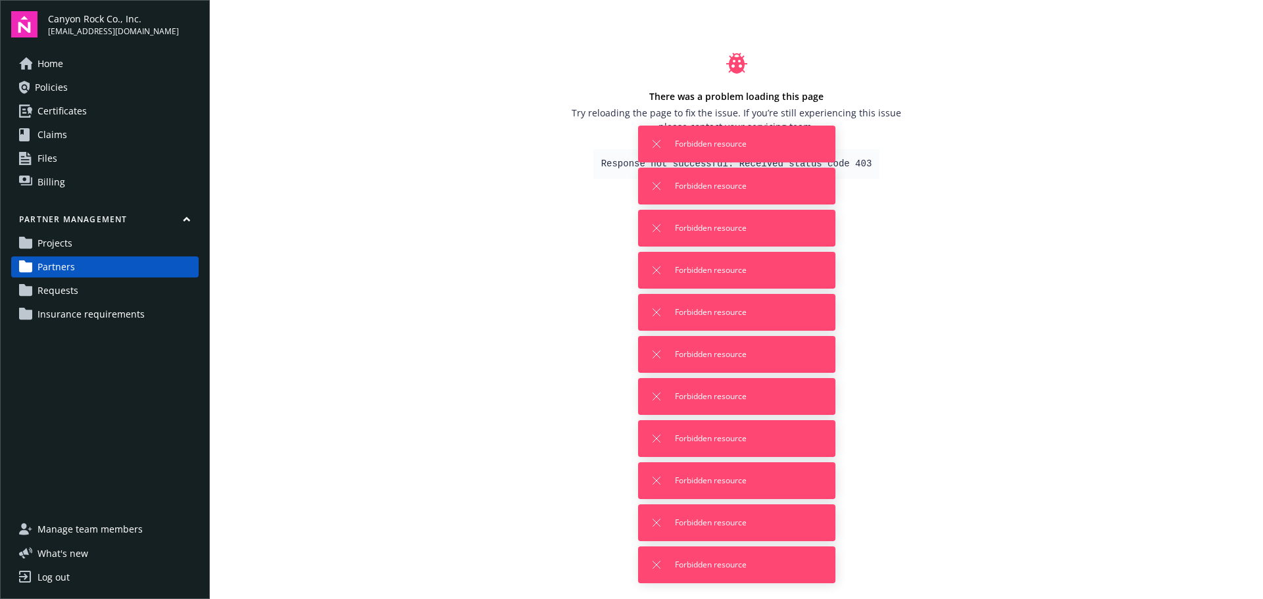
click at [42, 183] on span "Billing" at bounding box center [51, 182] width 28 height 21
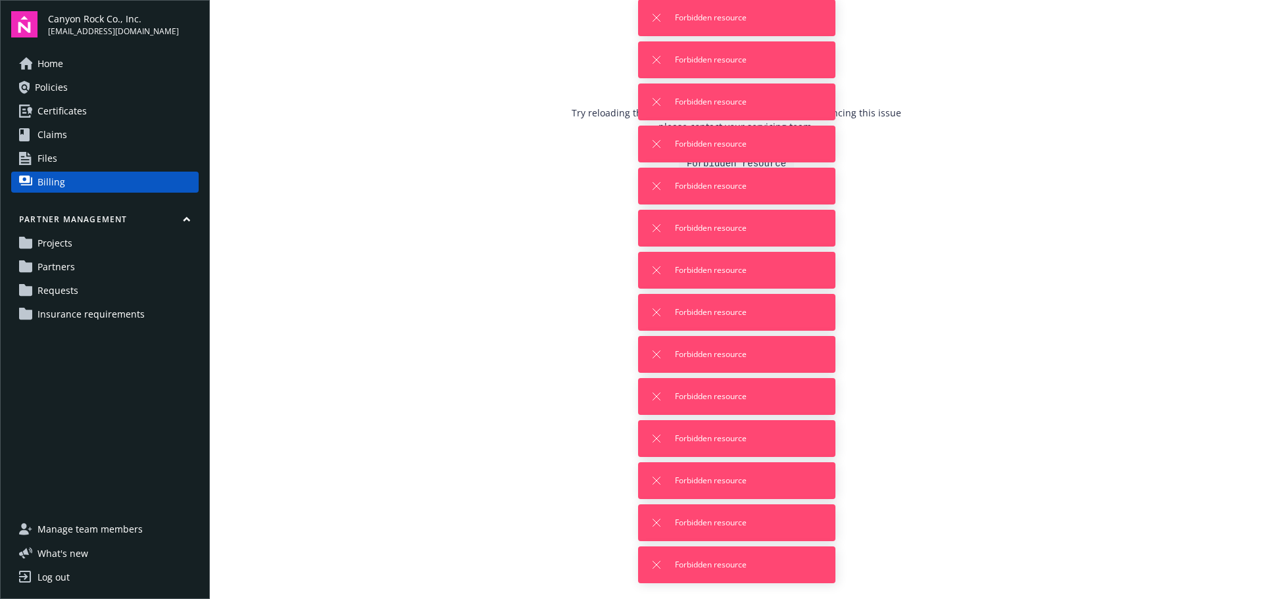
click at [55, 577] on div "Log out" at bounding box center [53, 577] width 32 height 21
